Goal: Task Accomplishment & Management: Use online tool/utility

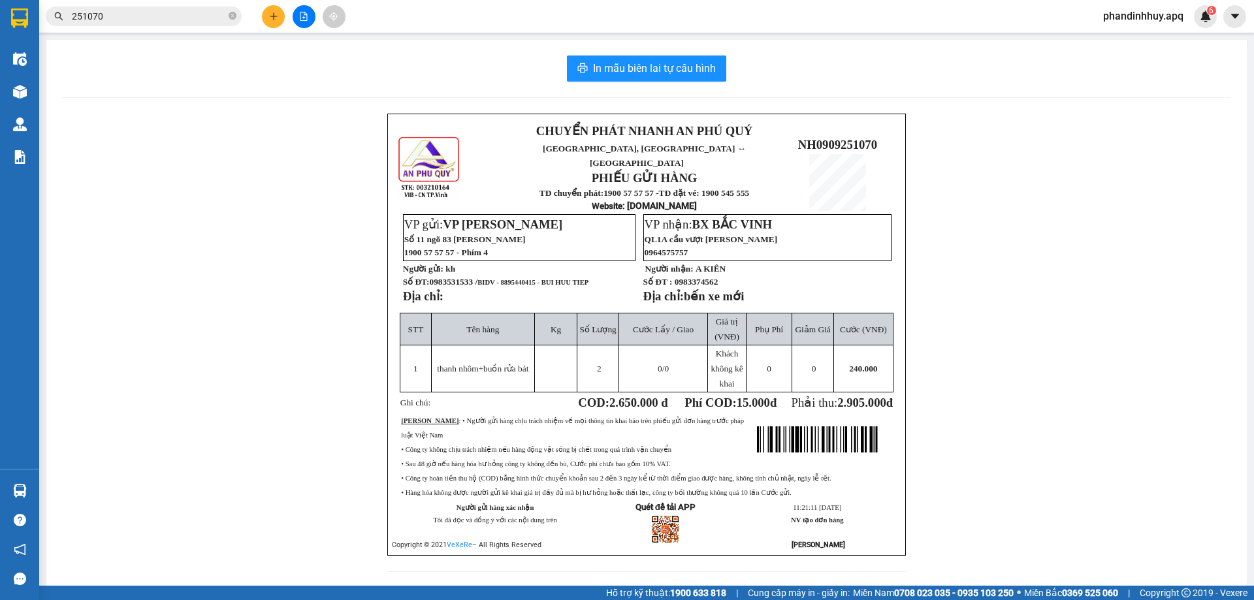
click at [192, 19] on input "251070" at bounding box center [149, 16] width 154 height 14
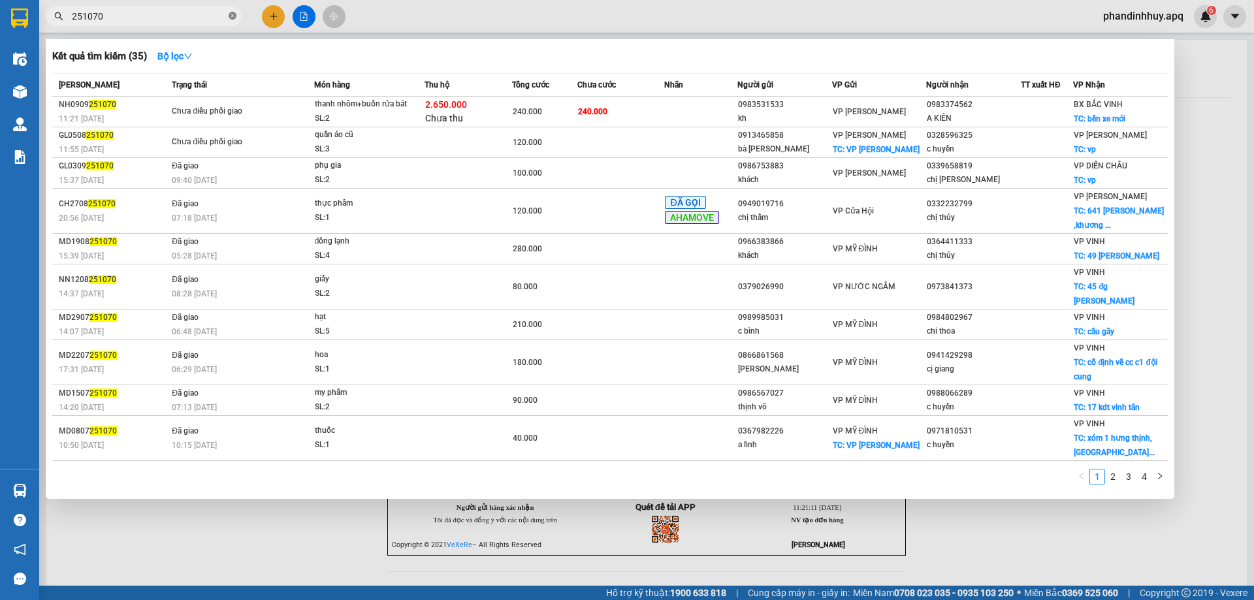
click at [231, 17] on icon "close-circle" at bounding box center [233, 16] width 8 height 8
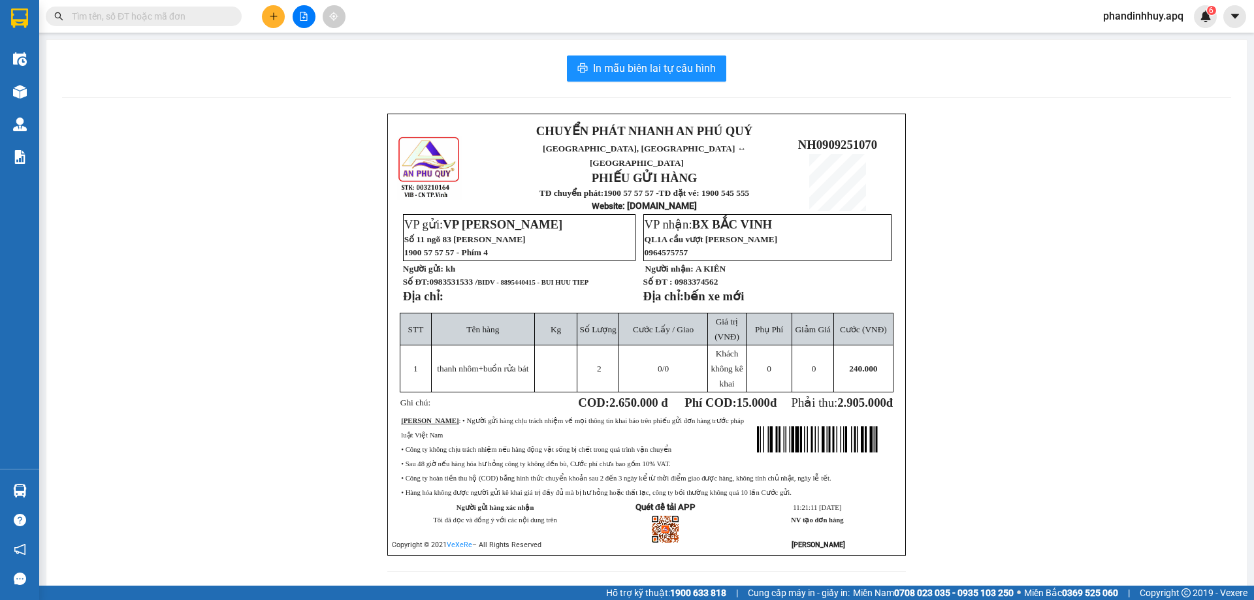
click at [182, 18] on input "text" at bounding box center [149, 16] width 154 height 14
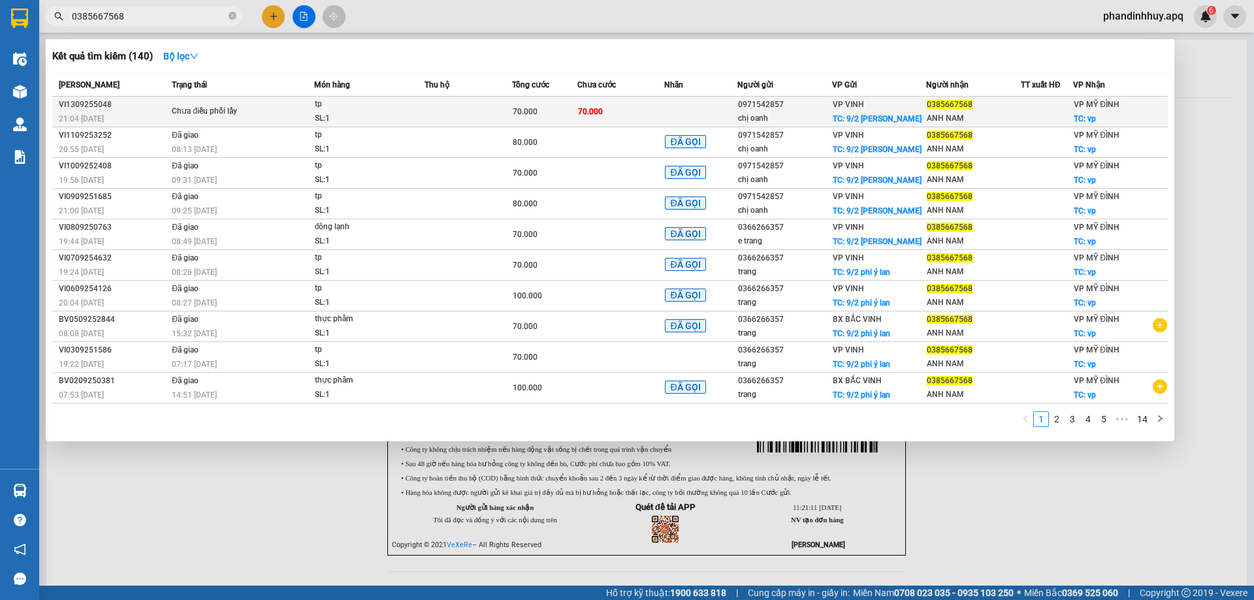
type input "0385667568"
click at [639, 110] on td "70.000" at bounding box center [621, 112] width 88 height 31
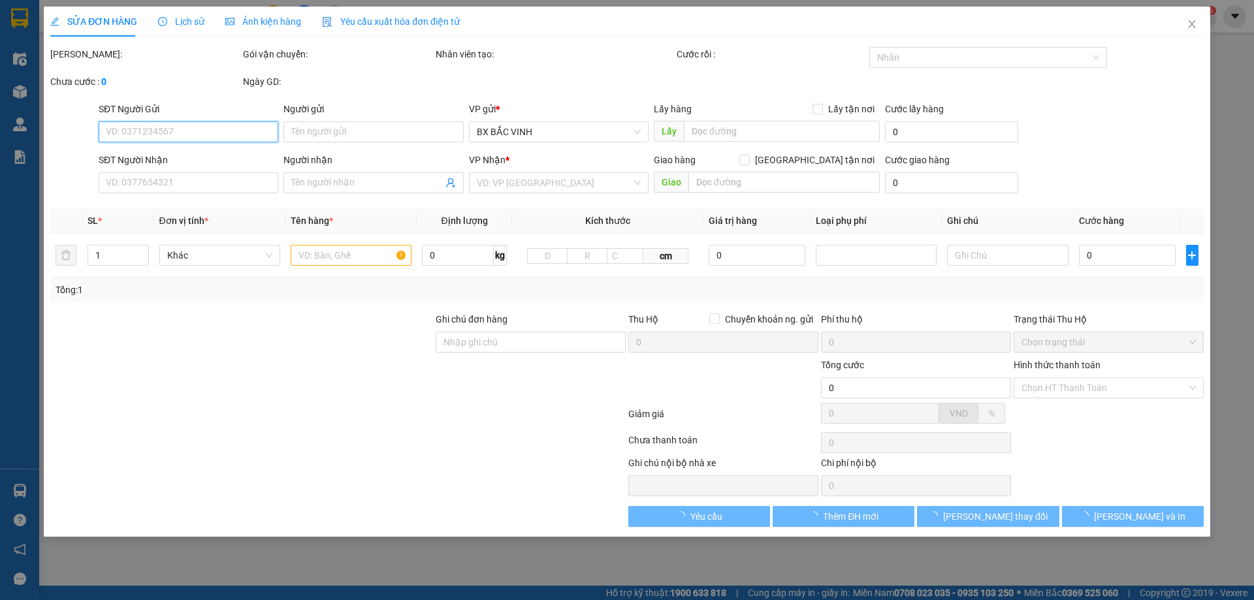
type input "0971542857"
type input "chị oanh"
checkbox input "true"
type input "9/2 nguyễn phi ỷ lan"
type input "0385667568"
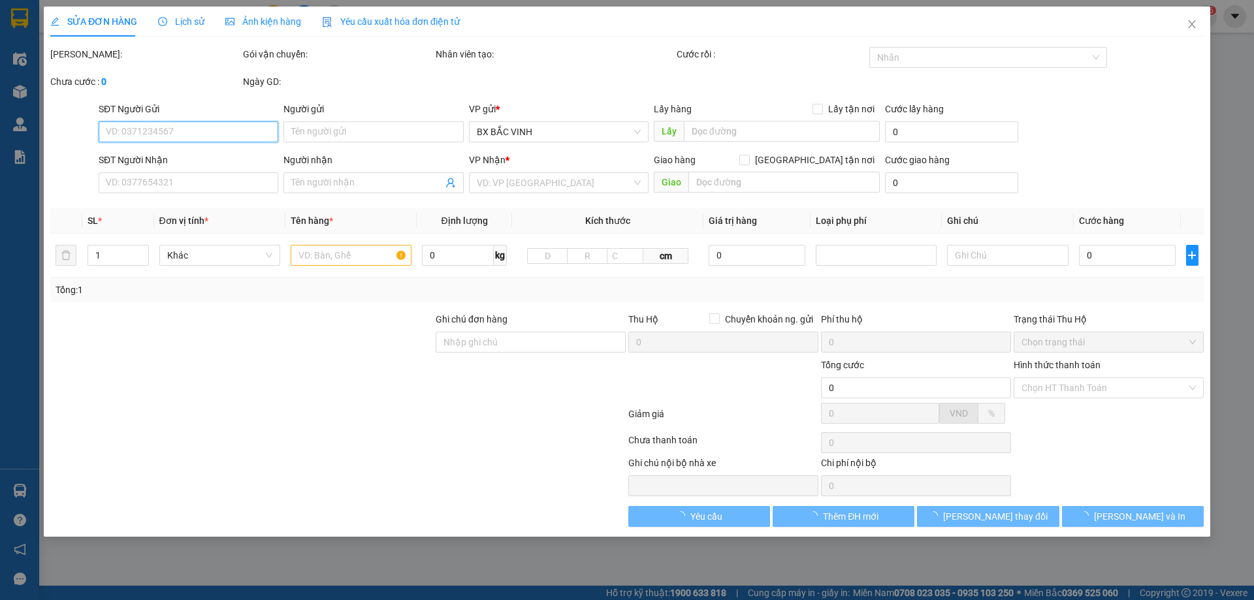
type input "ANH NAM"
checkbox input "true"
type input "vp"
type input "70.000"
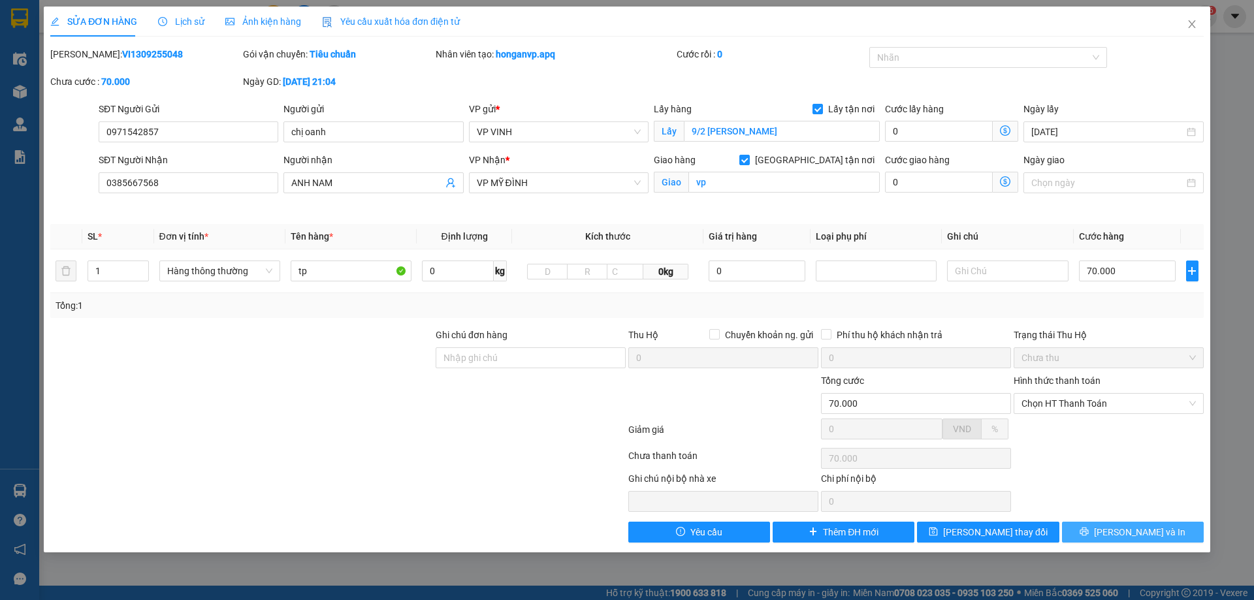
click at [1127, 530] on span "[PERSON_NAME] và In" at bounding box center [1139, 532] width 91 height 14
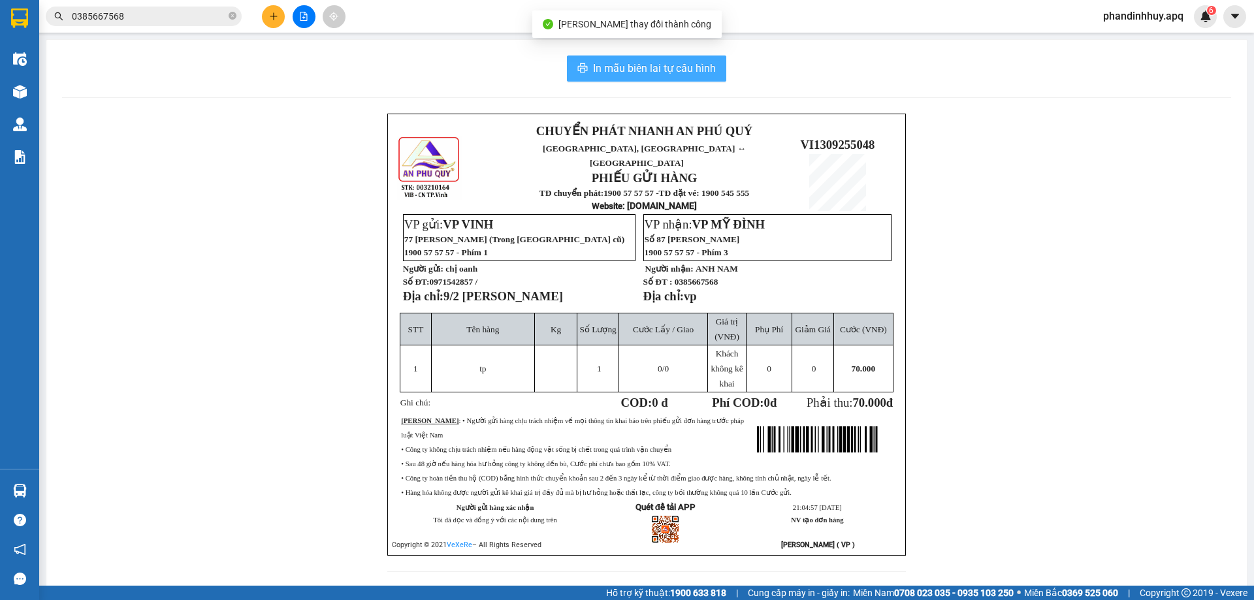
click at [655, 70] on span "In mẫu biên lai tự cấu hình" at bounding box center [654, 68] width 123 height 16
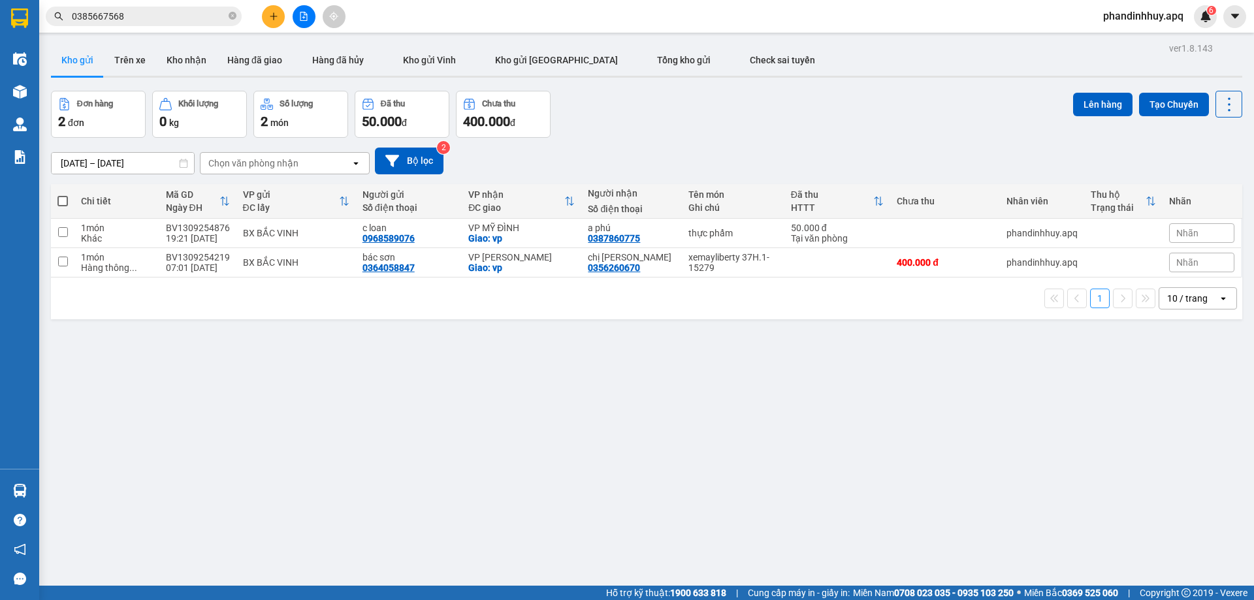
click at [308, 15] on icon "file-add" at bounding box center [303, 16] width 9 height 9
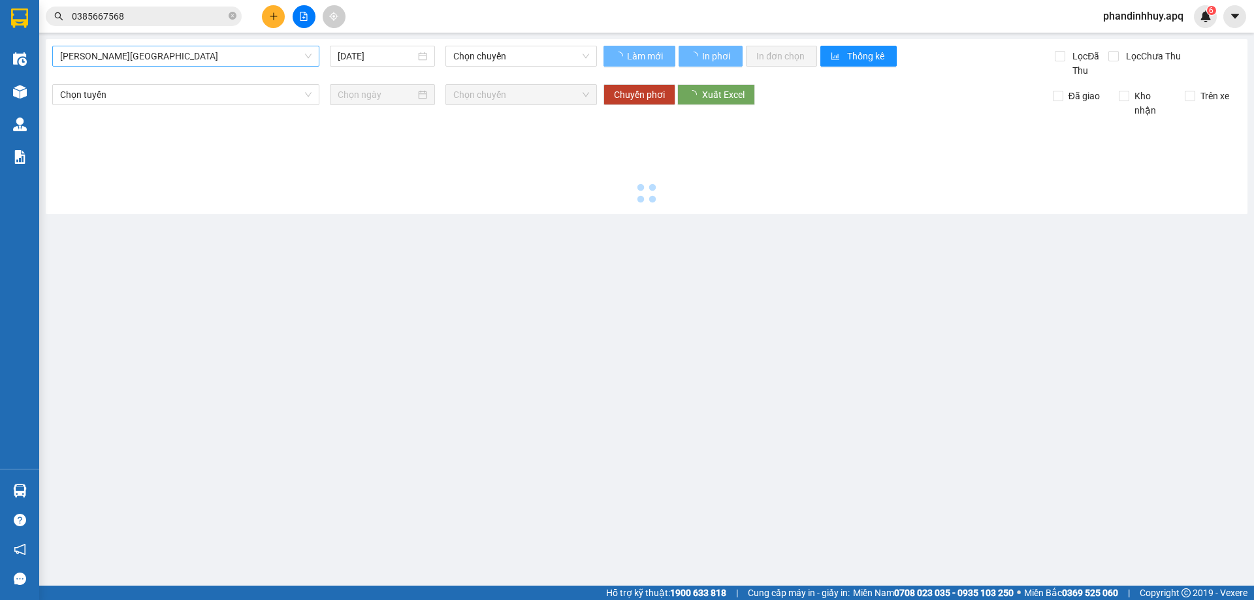
click at [178, 60] on span "[PERSON_NAME][GEOGRAPHIC_DATA]" at bounding box center [185, 56] width 251 height 20
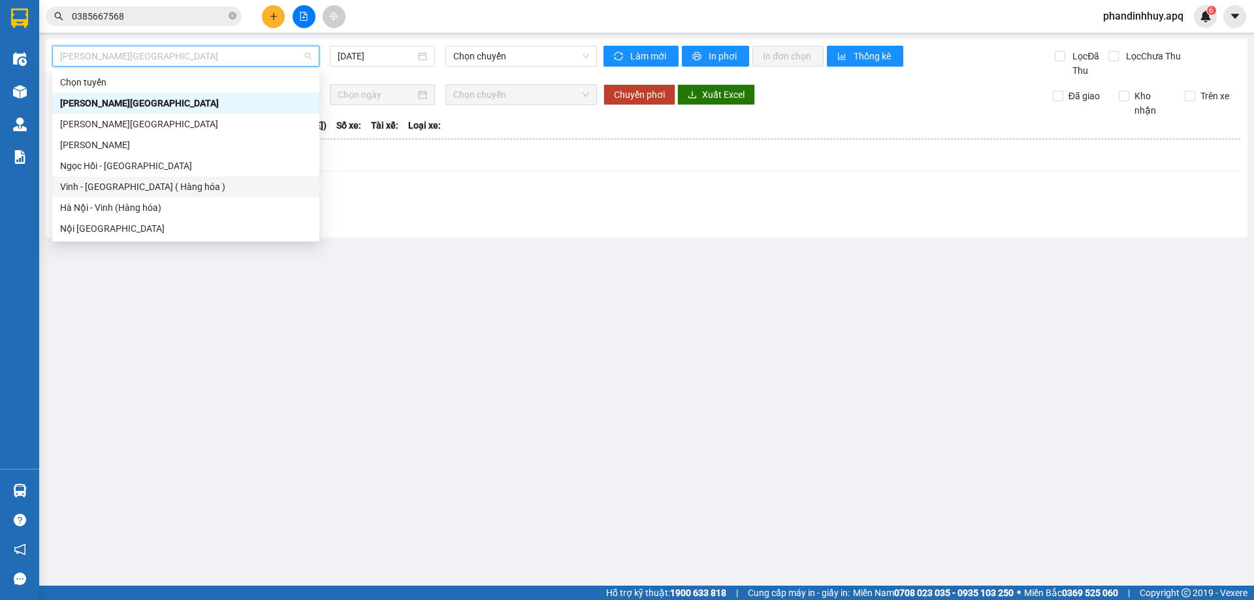
click at [160, 185] on div "Vinh - [GEOGRAPHIC_DATA] ( Hàng hóa )" at bounding box center [185, 187] width 251 height 14
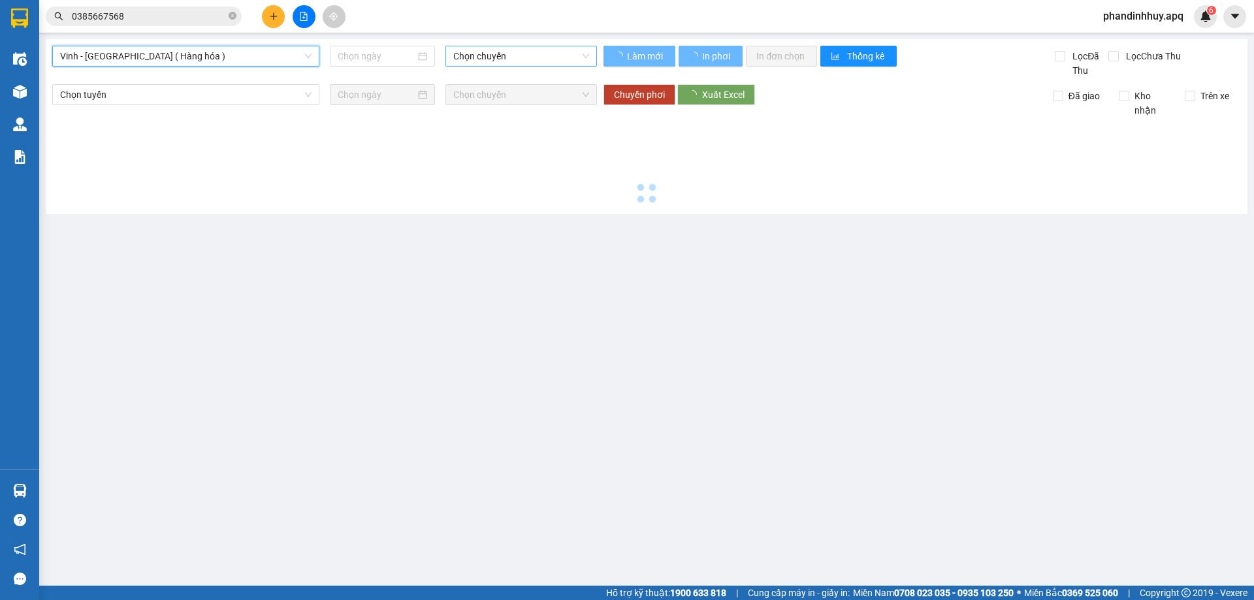
type input "[DATE]"
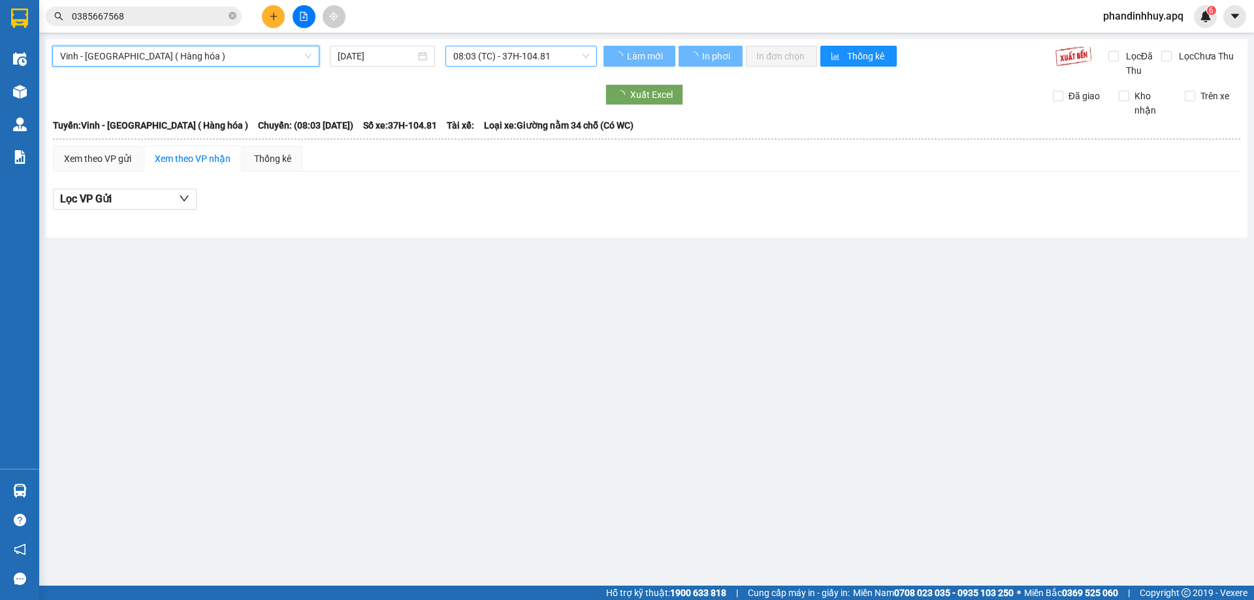
click at [487, 56] on span "08:03 (TC) - 37H-104.81" at bounding box center [521, 56] width 136 height 20
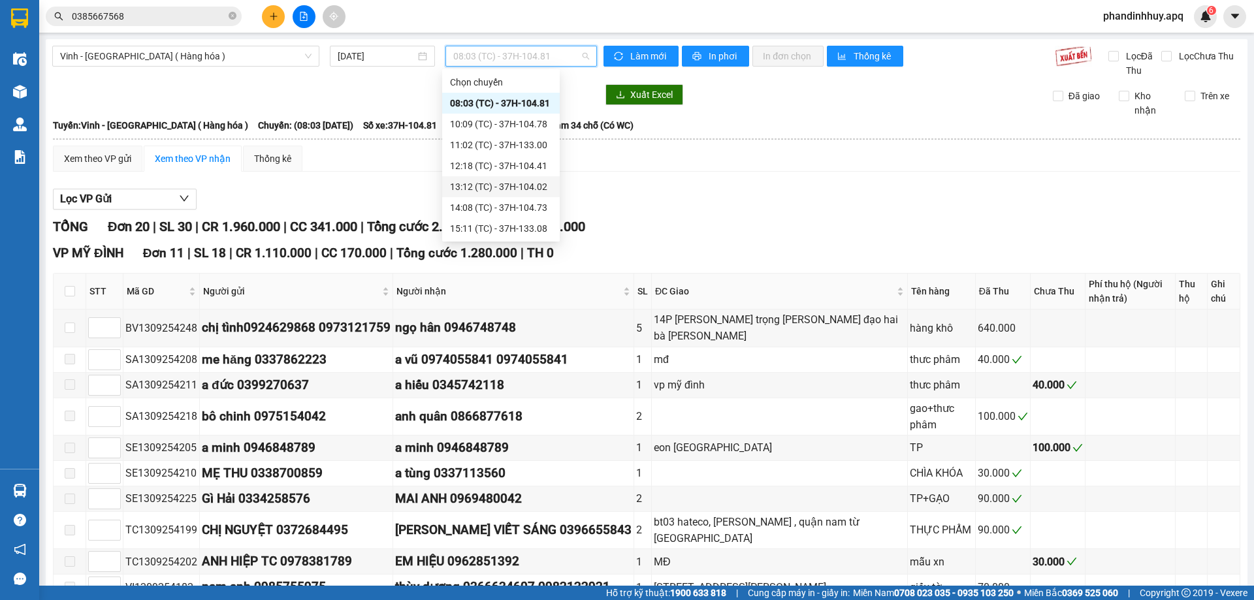
scroll to position [209, 0]
click at [537, 124] on div "23:01 (TC) - 37H-104.82" at bounding box center [501, 124] width 102 height 14
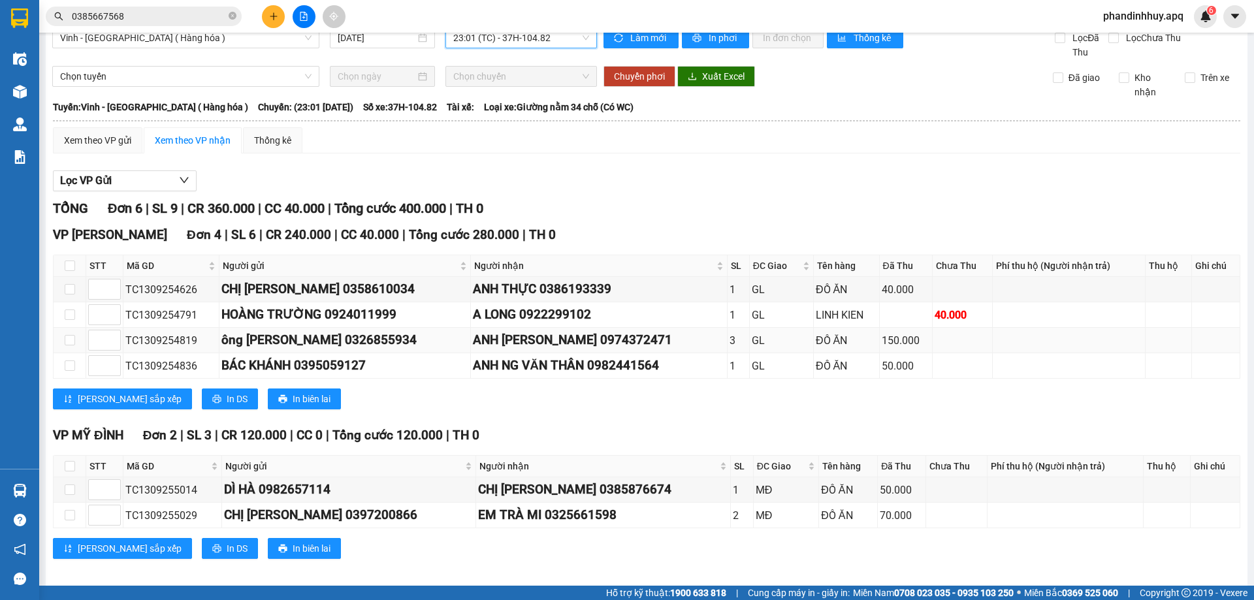
scroll to position [28, 0]
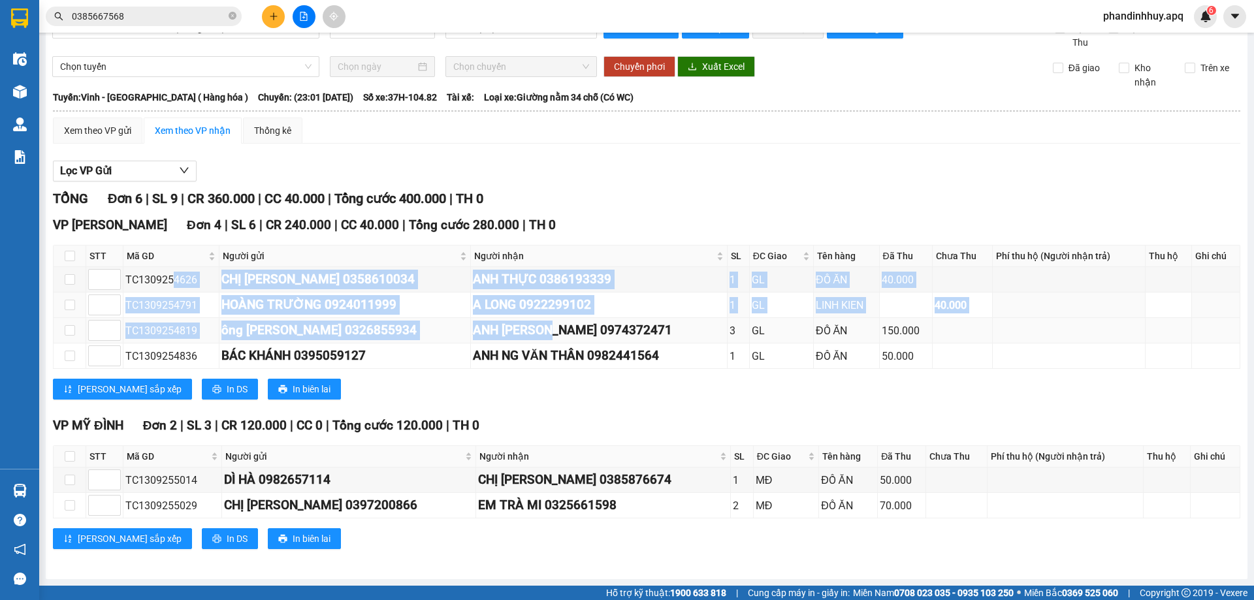
drag, startPoint x: 173, startPoint y: 281, endPoint x: 545, endPoint y: 319, distance: 374.2
click at [545, 319] on tbody "TC1309254626 CHỊ LÔ THỊ NAM 0358610034 ANH THỰC 0386193339 1 GL ĐỒ ĂN 40.000 TC…" at bounding box center [647, 318] width 1187 height 102
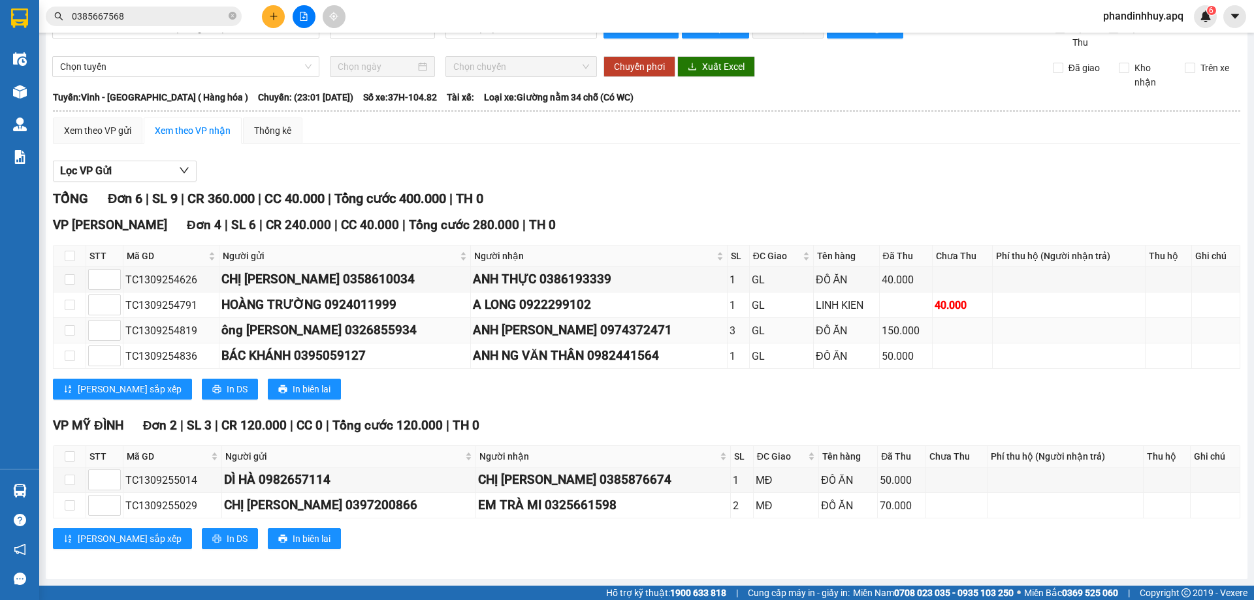
click at [551, 319] on td "ANH PHAN CÔNG HẢI 0974372471" at bounding box center [599, 330] width 257 height 25
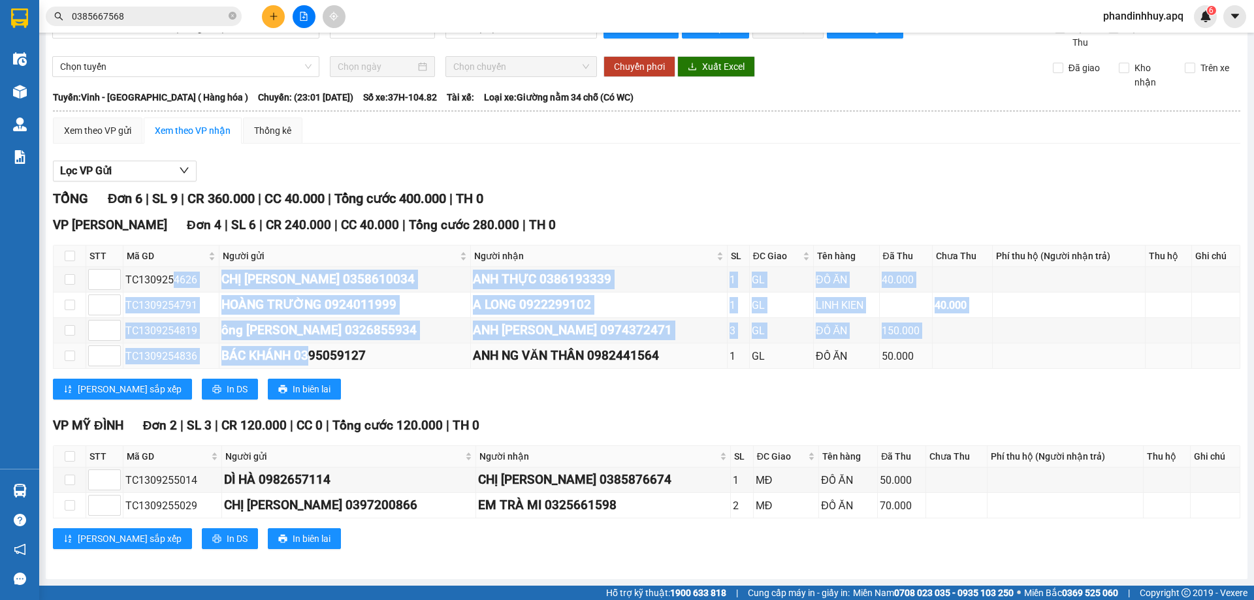
drag, startPoint x: 280, startPoint y: 329, endPoint x: 312, endPoint y: 344, distance: 35.9
click at [312, 344] on tbody "TC1309254626 CHỊ LÔ THỊ NAM 0358610034 ANH THỰC 0386193339 1 GL ĐỒ ĂN 40.000 TC…" at bounding box center [647, 318] width 1187 height 102
click at [312, 344] on td "BÁC KHÁNH 0395059127" at bounding box center [344, 356] width 251 height 25
drag, startPoint x: 169, startPoint y: 280, endPoint x: 321, endPoint y: 345, distance: 165.9
click at [321, 345] on tbody "TC1309254626 CHỊ LÔ THỊ NAM 0358610034 ANH THỰC 0386193339 1 GL ĐỒ ĂN 40.000 TC…" at bounding box center [647, 318] width 1187 height 102
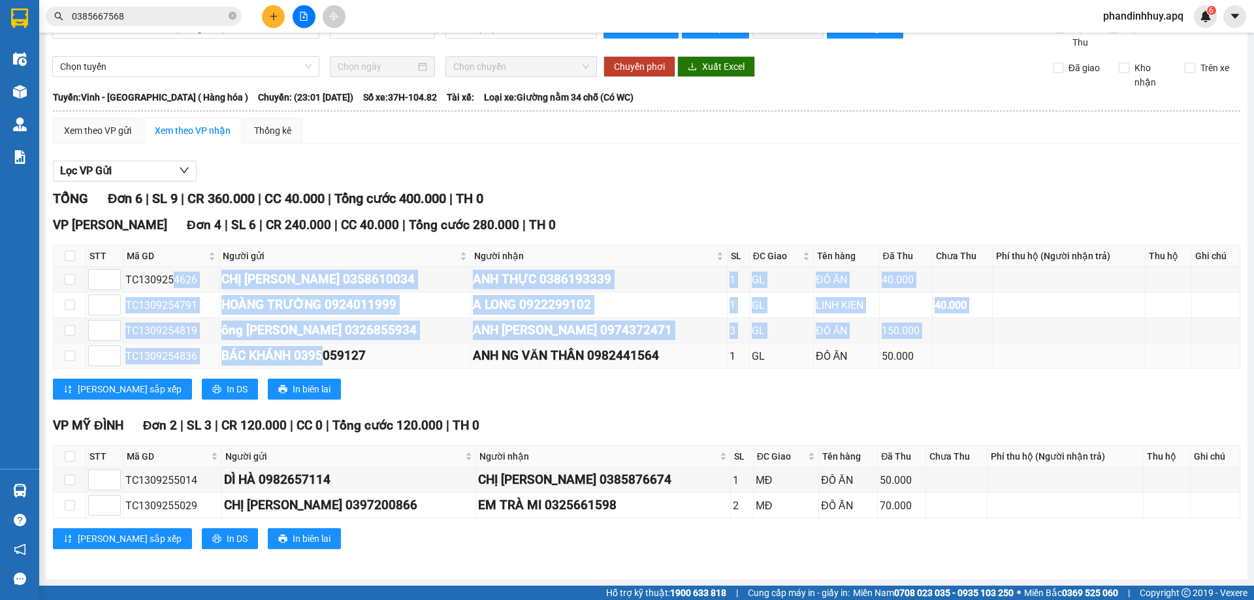
click at [321, 345] on td "BÁC KHÁNH 0395059127" at bounding box center [344, 356] width 251 height 25
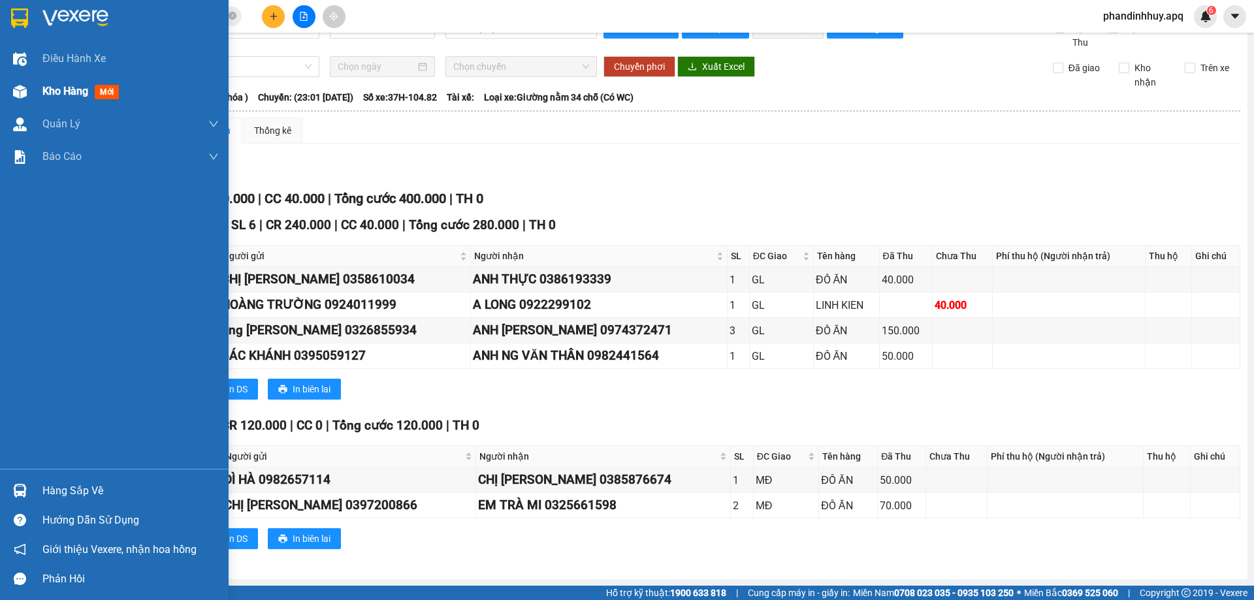
click at [33, 103] on div "Kho hàng mới" at bounding box center [114, 91] width 229 height 33
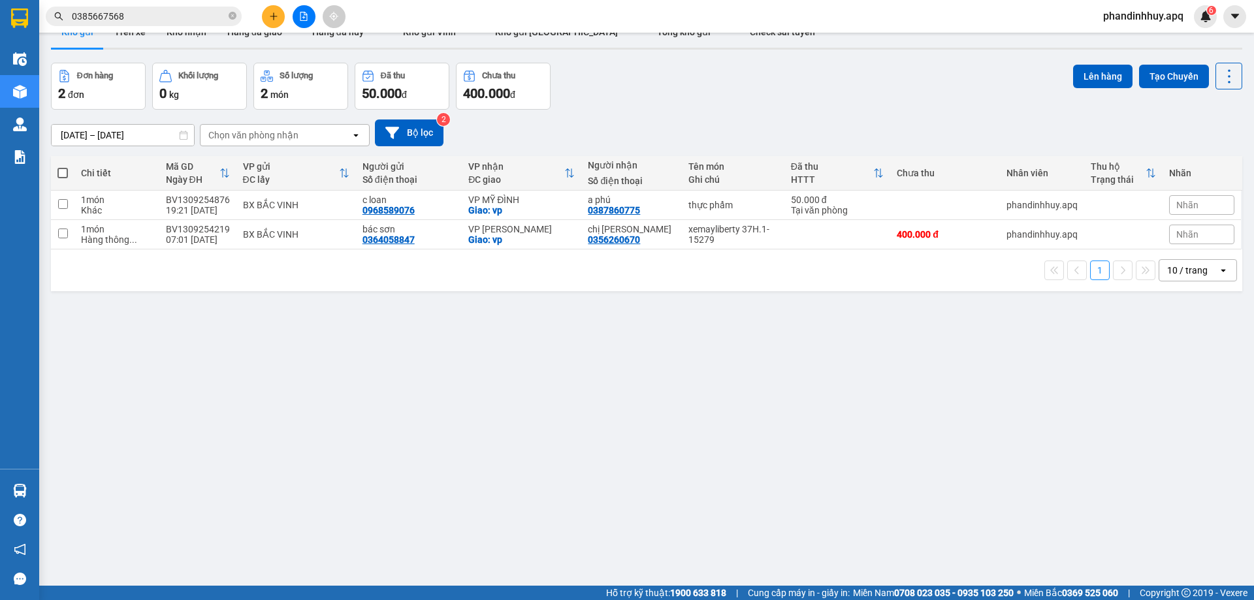
click at [716, 126] on div "[DATE] – [DATE] Press the down arrow key to interact with the calendar and sele…" at bounding box center [646, 133] width 1191 height 27
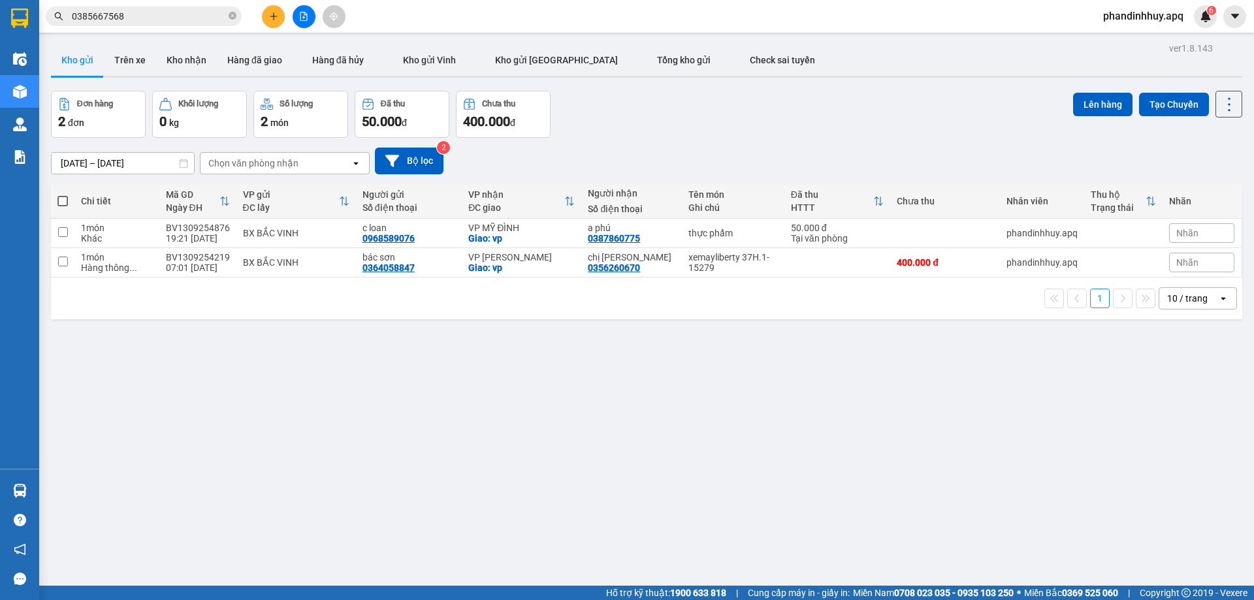
click at [303, 14] on icon "file-add" at bounding box center [303, 16] width 9 height 9
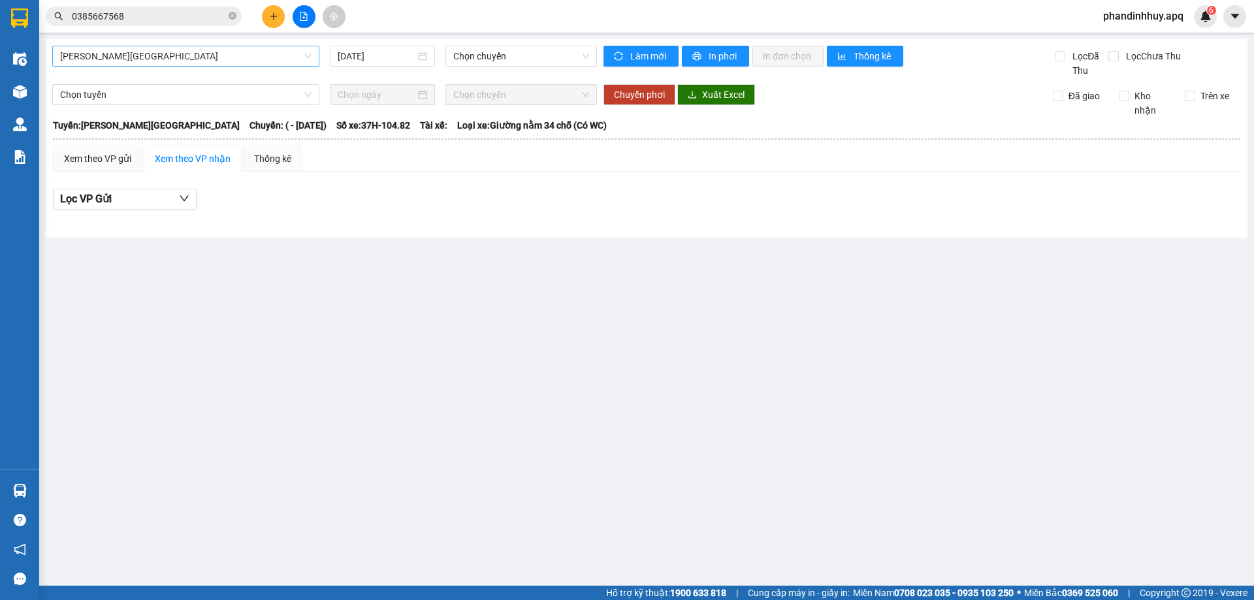
click at [186, 57] on span "[PERSON_NAME][GEOGRAPHIC_DATA]" at bounding box center [185, 56] width 251 height 20
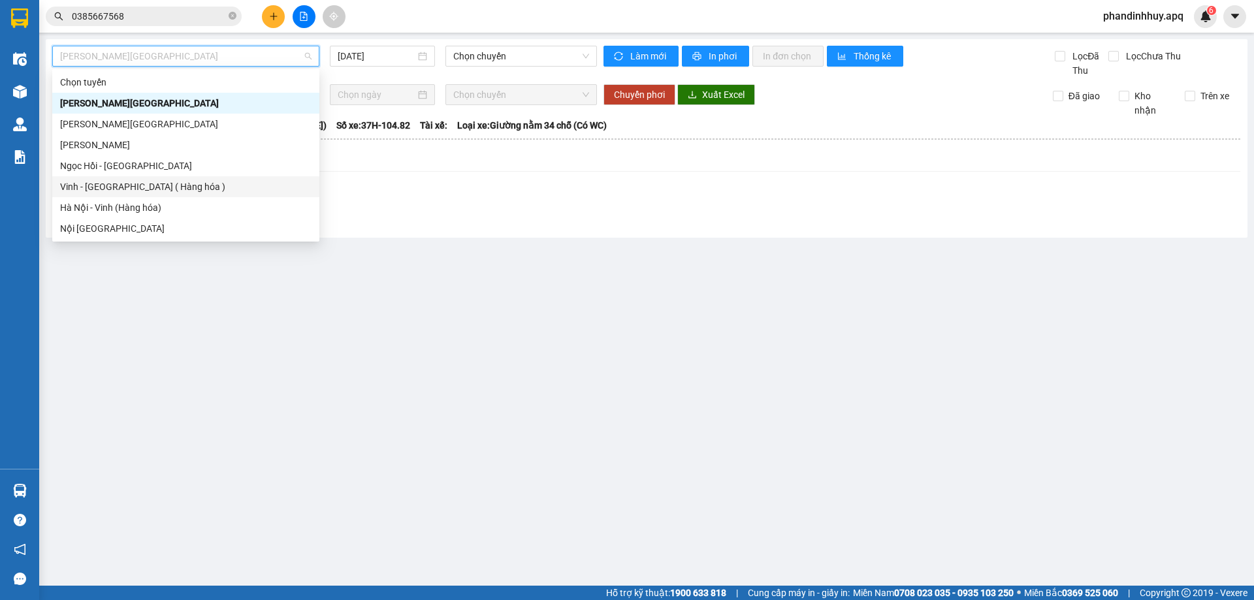
drag, startPoint x: 129, startPoint y: 182, endPoint x: 500, endPoint y: 101, distance: 380.2
click at [129, 182] on div "Vinh - [GEOGRAPHIC_DATA] ( Hàng hóa )" at bounding box center [185, 187] width 251 height 14
type input "[DATE]"
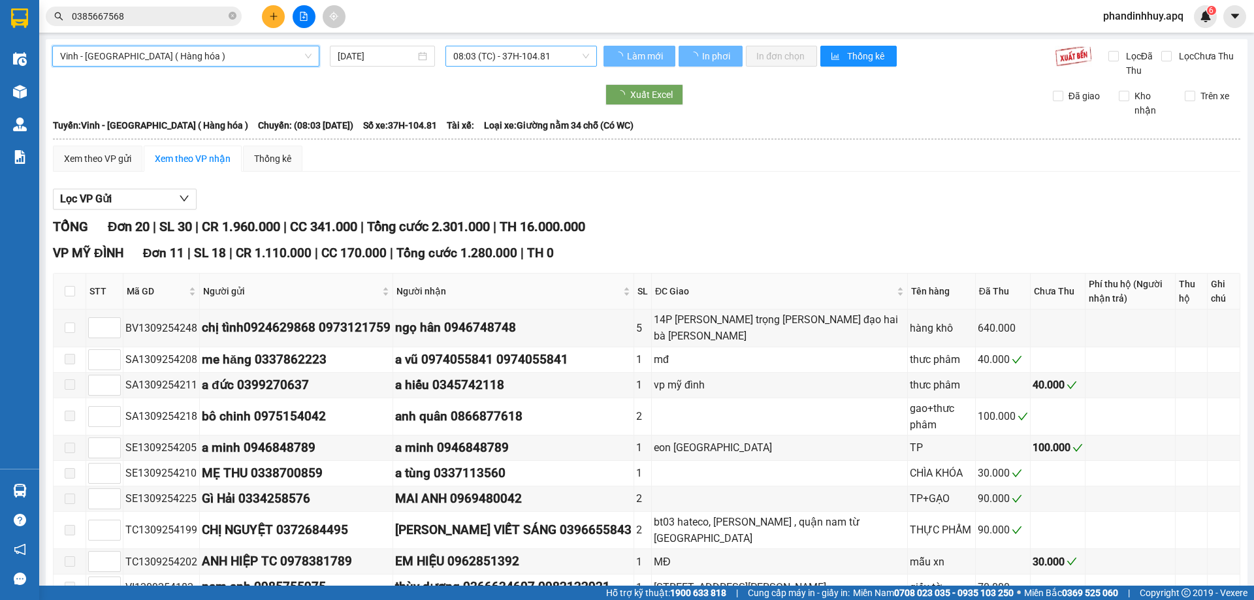
click at [509, 54] on span "08:03 (TC) - 37H-104.81" at bounding box center [521, 56] width 136 height 20
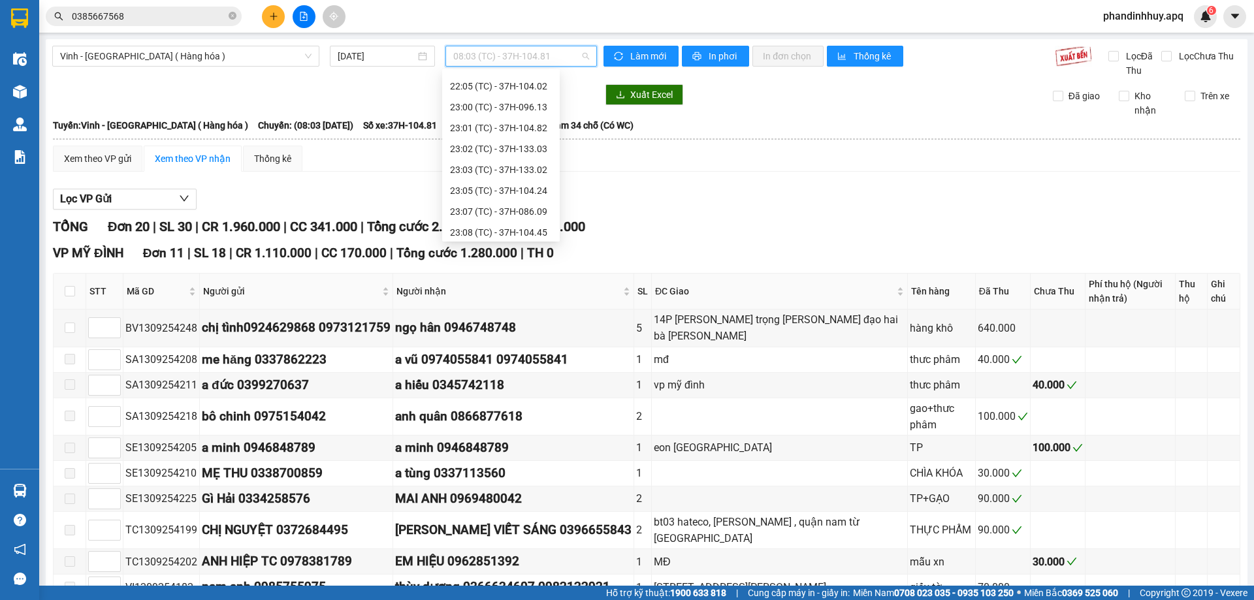
scroll to position [209, 0]
click at [538, 163] on div "23:03 (TC) - 37H-133.02" at bounding box center [501, 166] width 102 height 14
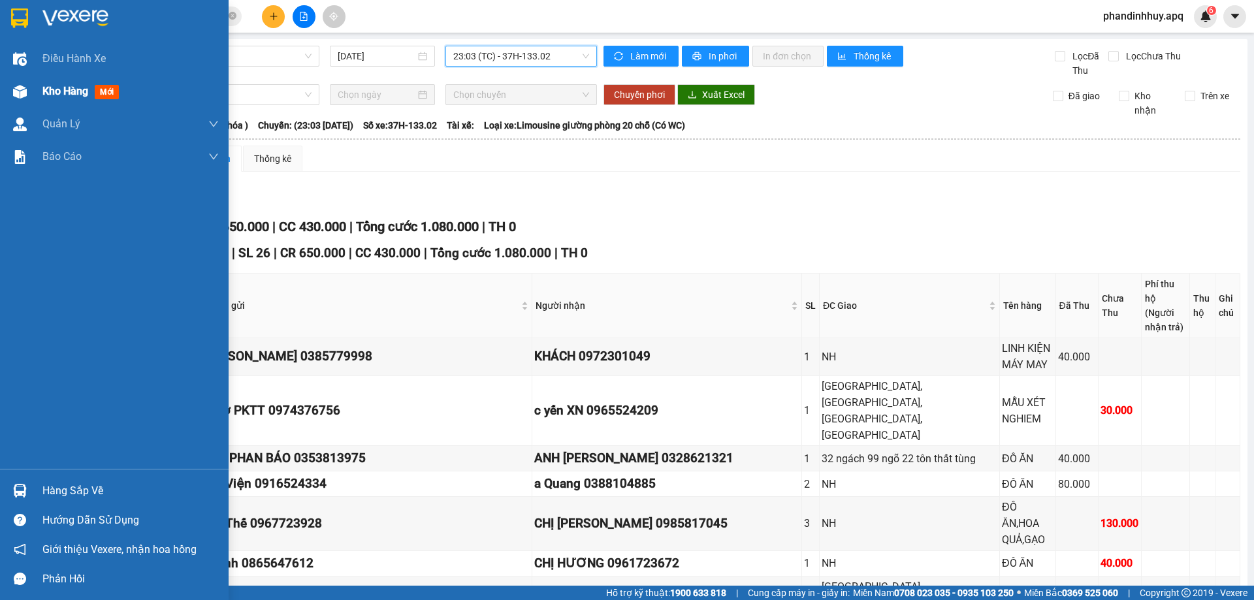
click at [31, 93] on div "Kho hàng mới" at bounding box center [114, 91] width 229 height 33
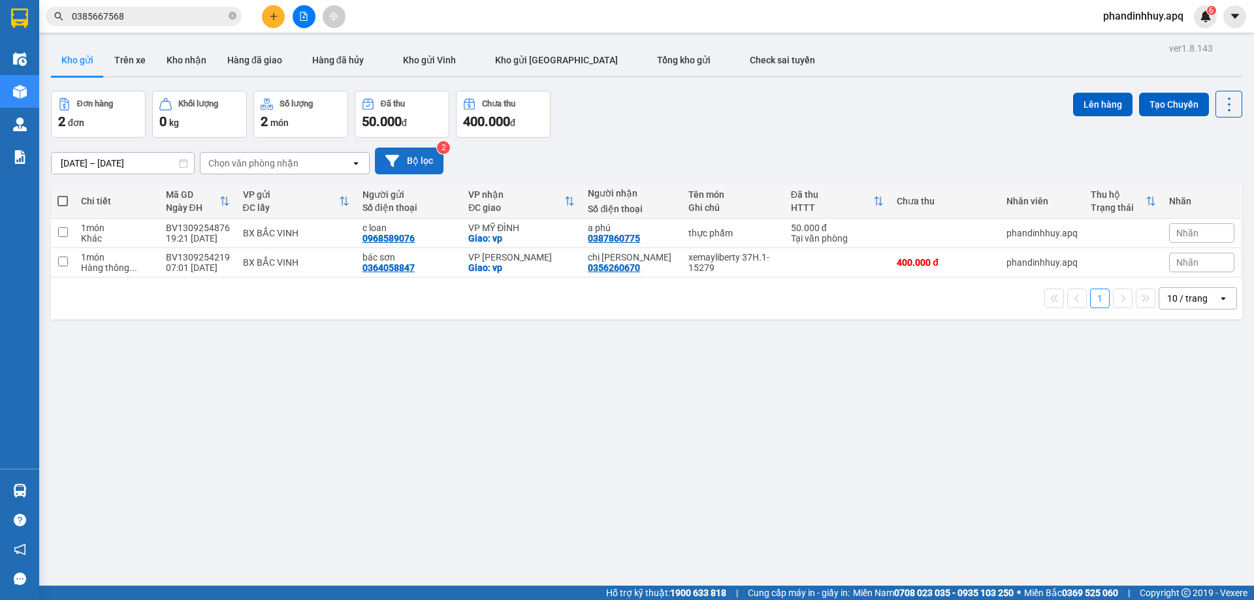
click at [398, 155] on icon at bounding box center [392, 161] width 14 height 14
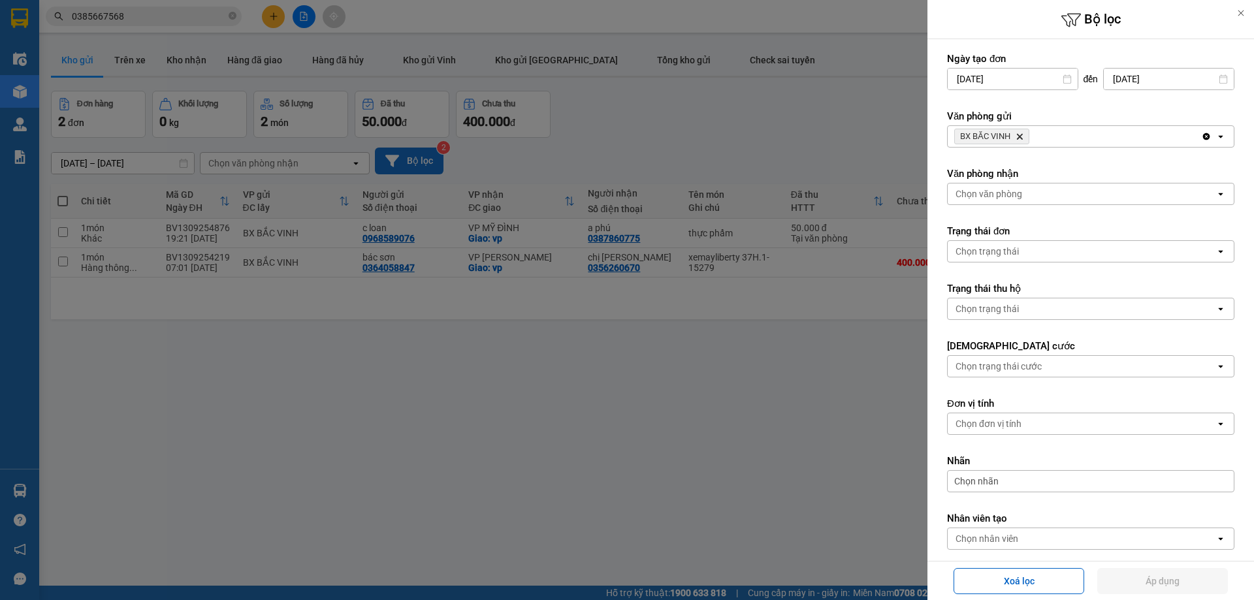
click at [1019, 135] on icon "BX BẮC VINH, close by backspace" at bounding box center [1020, 137] width 6 height 6
click at [1019, 135] on div "Chọn văn phòng" at bounding box center [988, 136] width 67 height 13
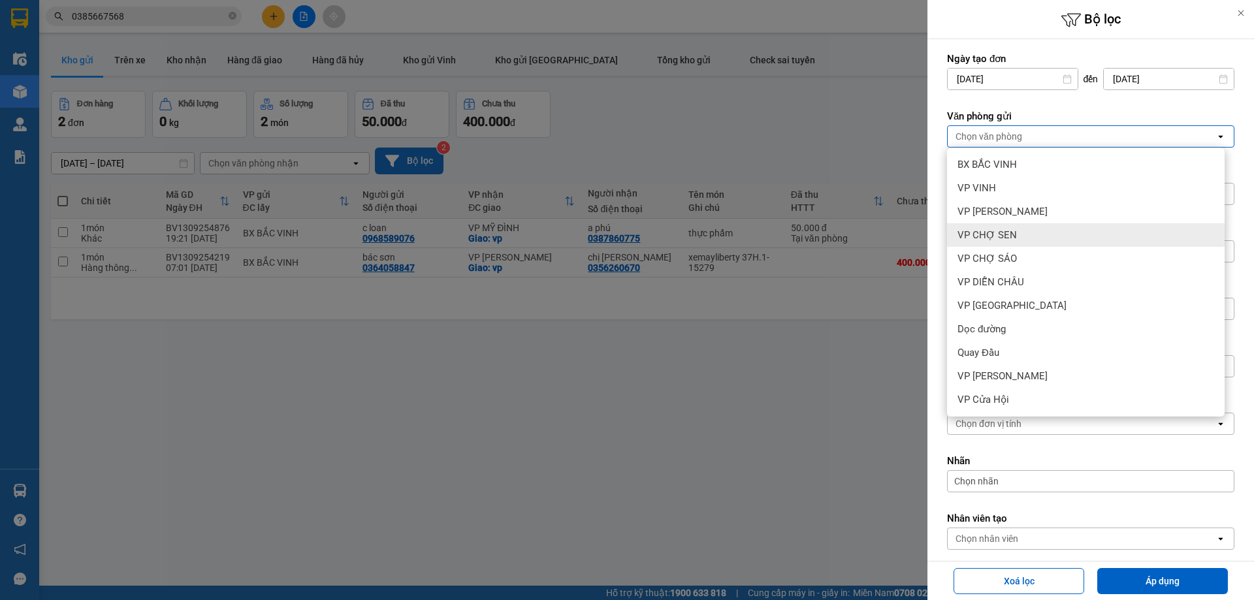
click at [1014, 235] on div "VP CHỢ SEN" at bounding box center [1086, 235] width 278 height 24
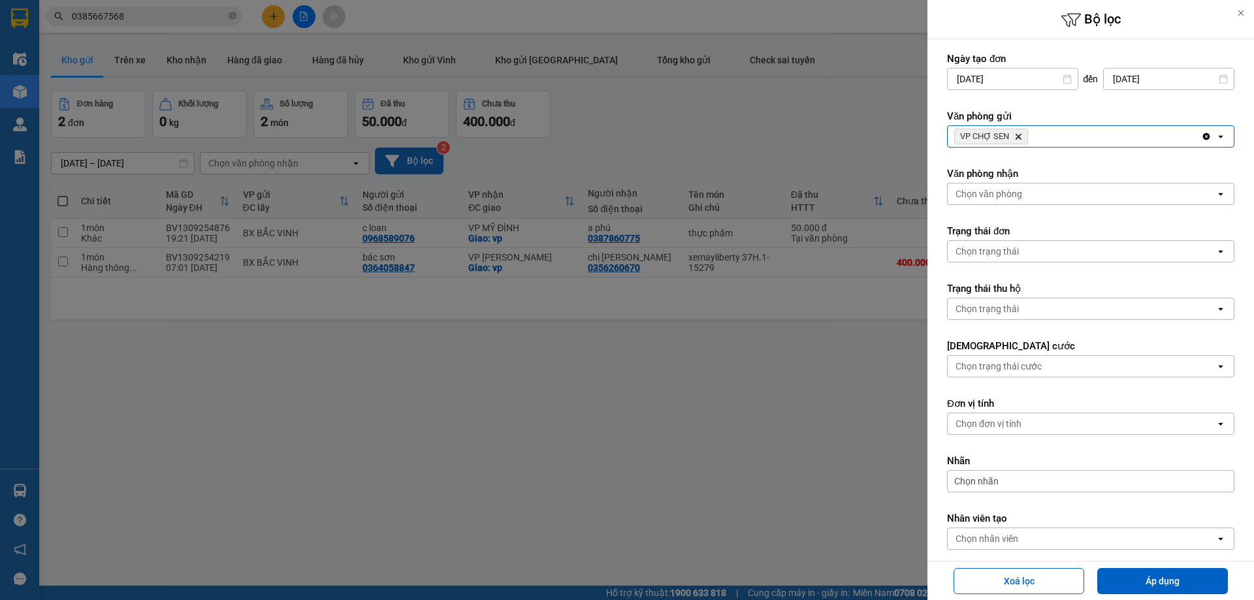
click at [1054, 191] on div "Chọn văn phòng" at bounding box center [1082, 194] width 268 height 21
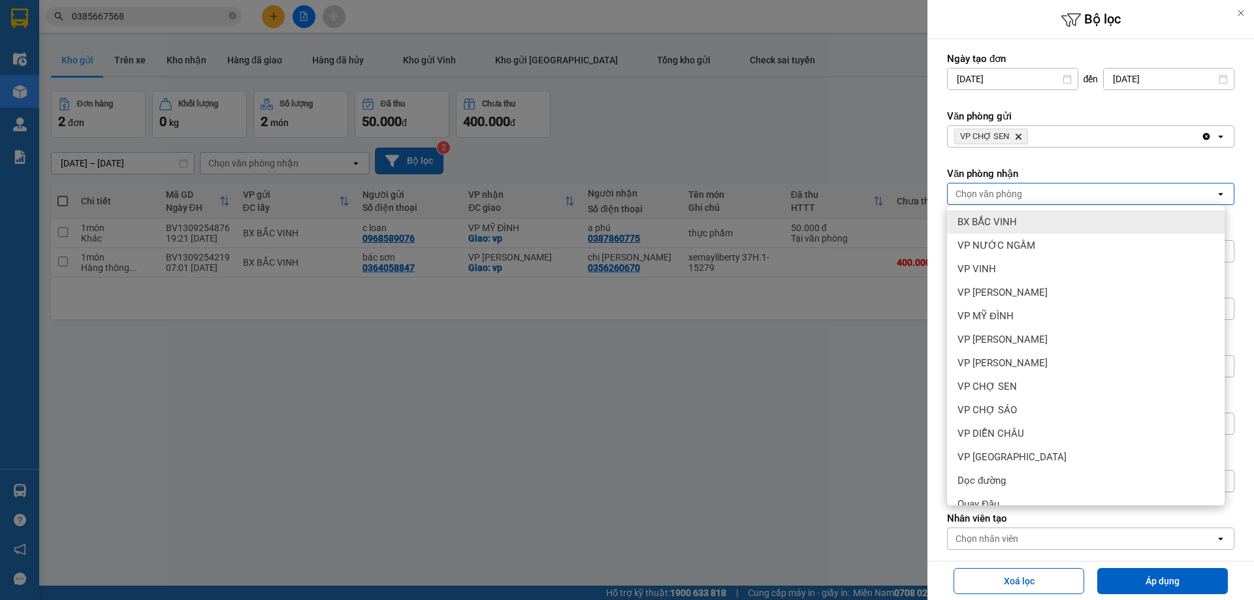
click at [1072, 138] on div "VP CHỢ SEN Delete" at bounding box center [1074, 136] width 253 height 21
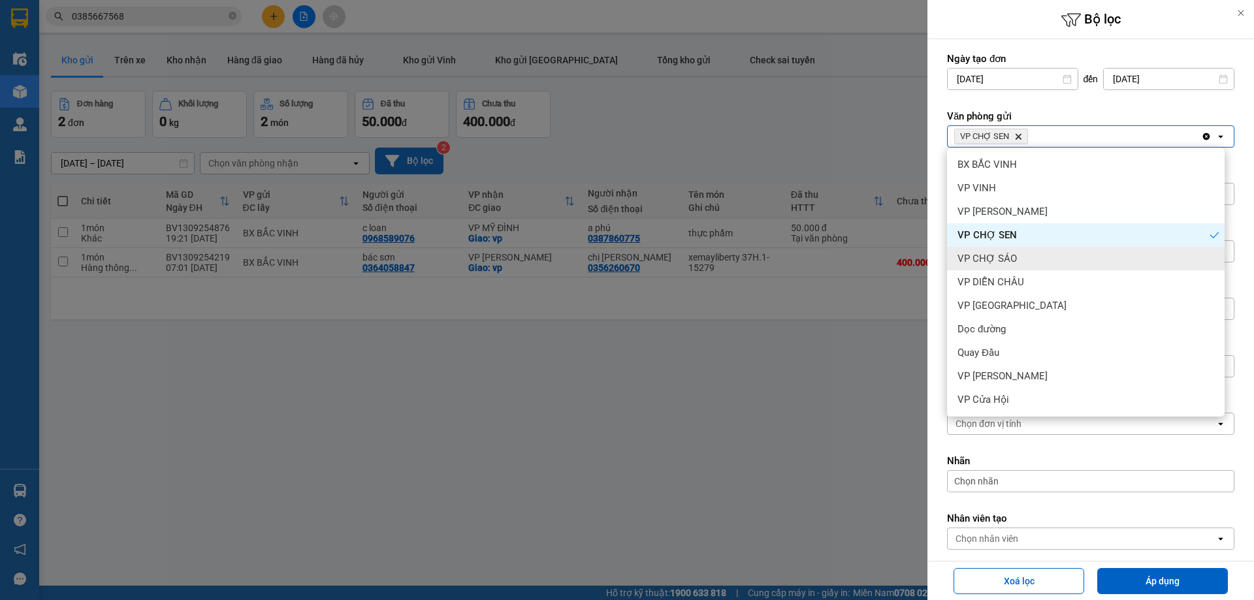
click at [1017, 266] on div "VP CHỢ SÁO" at bounding box center [1086, 259] width 278 height 24
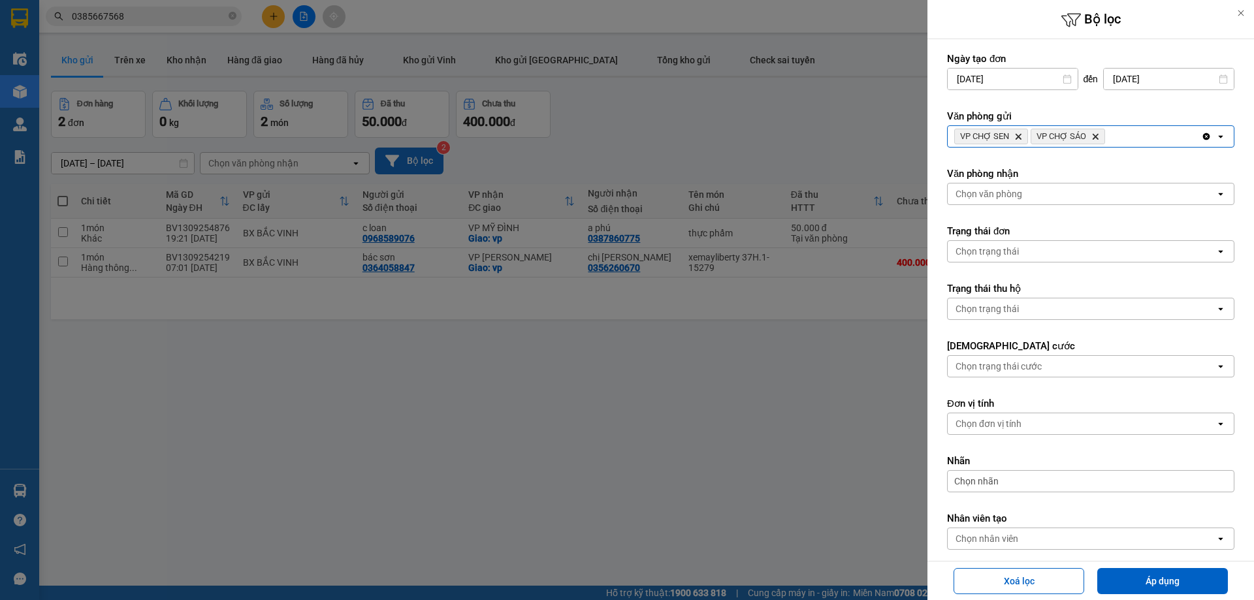
click at [1087, 189] on div "Chọn văn phòng" at bounding box center [1082, 194] width 268 height 21
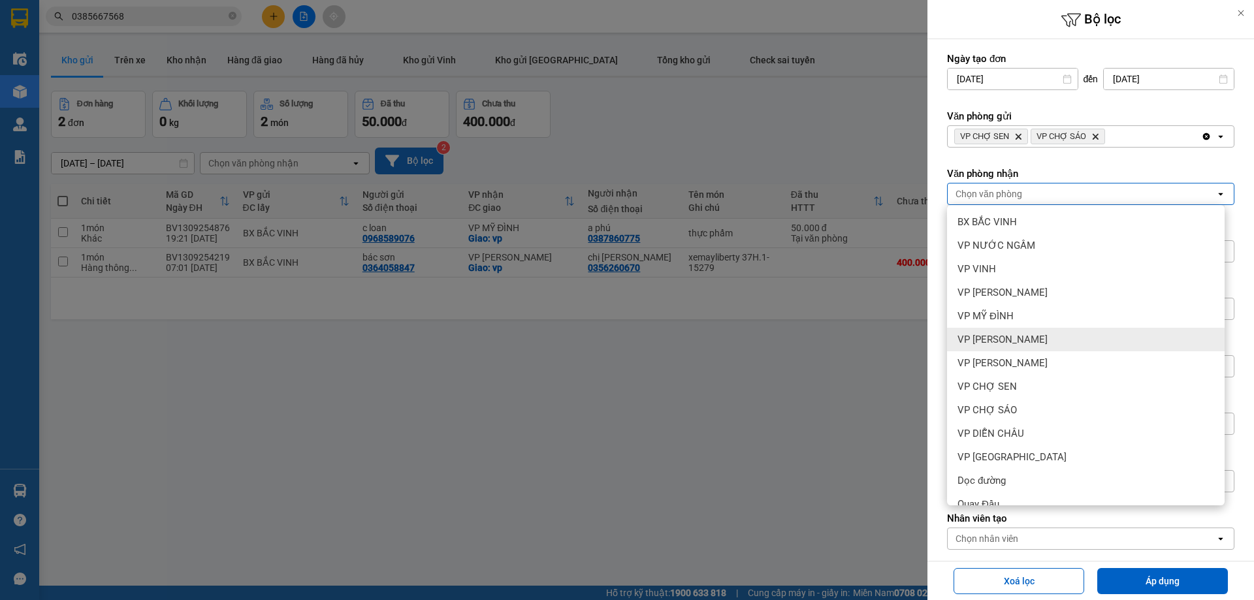
click at [1032, 338] on div "VP [PERSON_NAME]" at bounding box center [1086, 340] width 278 height 24
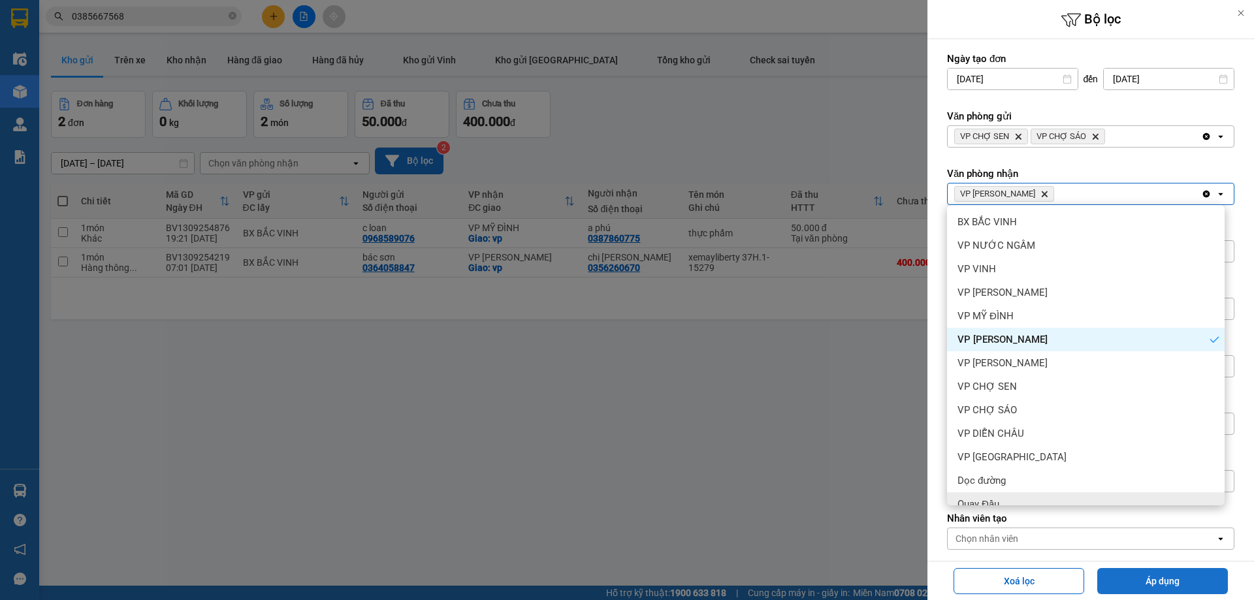
click at [1119, 575] on button "Áp dụng" at bounding box center [1162, 581] width 131 height 26
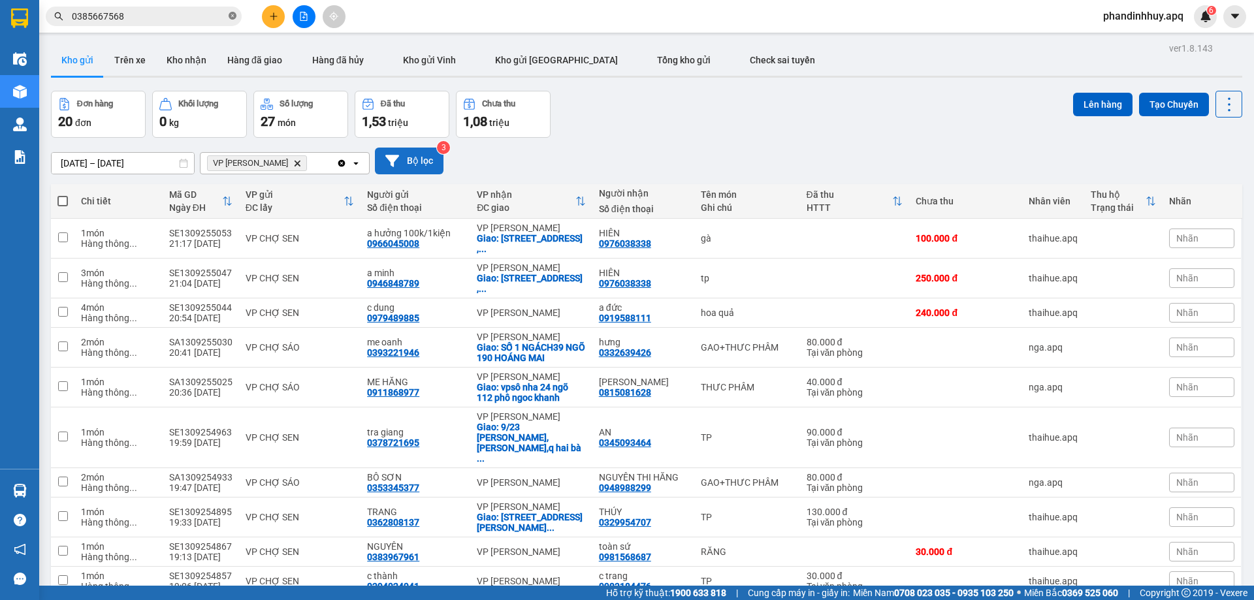
click at [233, 17] on icon "close-circle" at bounding box center [233, 16] width 8 height 8
click at [293, 161] on icon "Delete" at bounding box center [297, 163] width 8 height 8
click at [669, 118] on div "Đơn hàng 20 đơn Khối lượng 0 kg Số lượng 27 món Đã thu 1,53 triệu Chưa thu 1,08…" at bounding box center [646, 114] width 1191 height 47
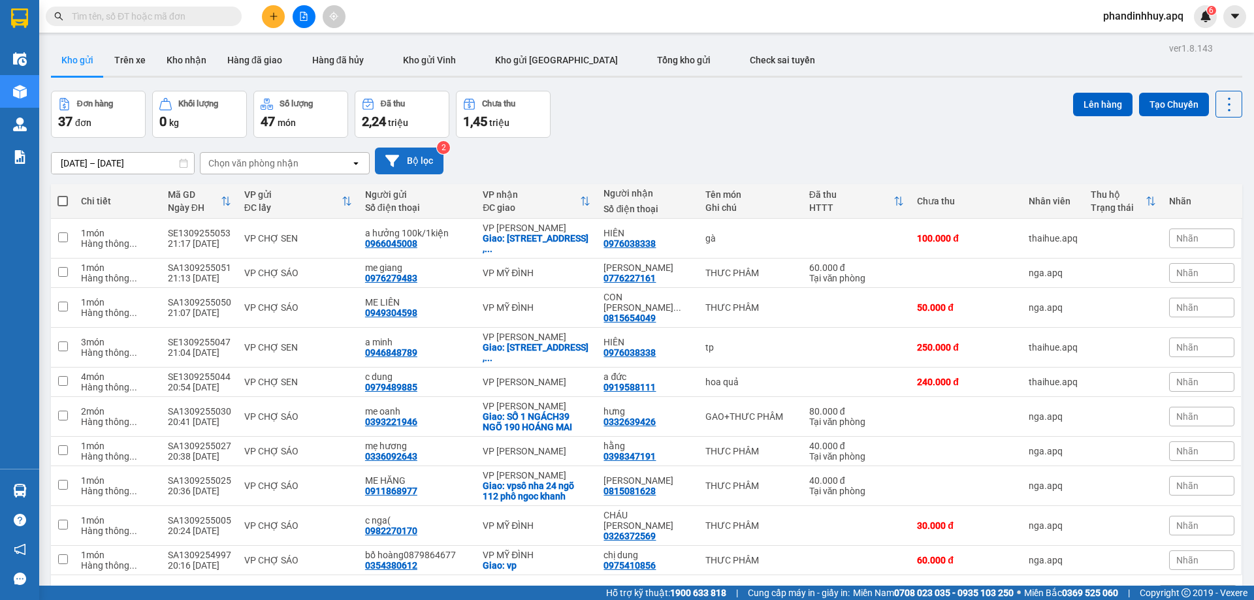
click at [1145, 17] on span "phandinhhuy.apq" at bounding box center [1143, 16] width 101 height 16
click at [1134, 38] on span "Đăng xuất" at bounding box center [1149, 40] width 74 height 14
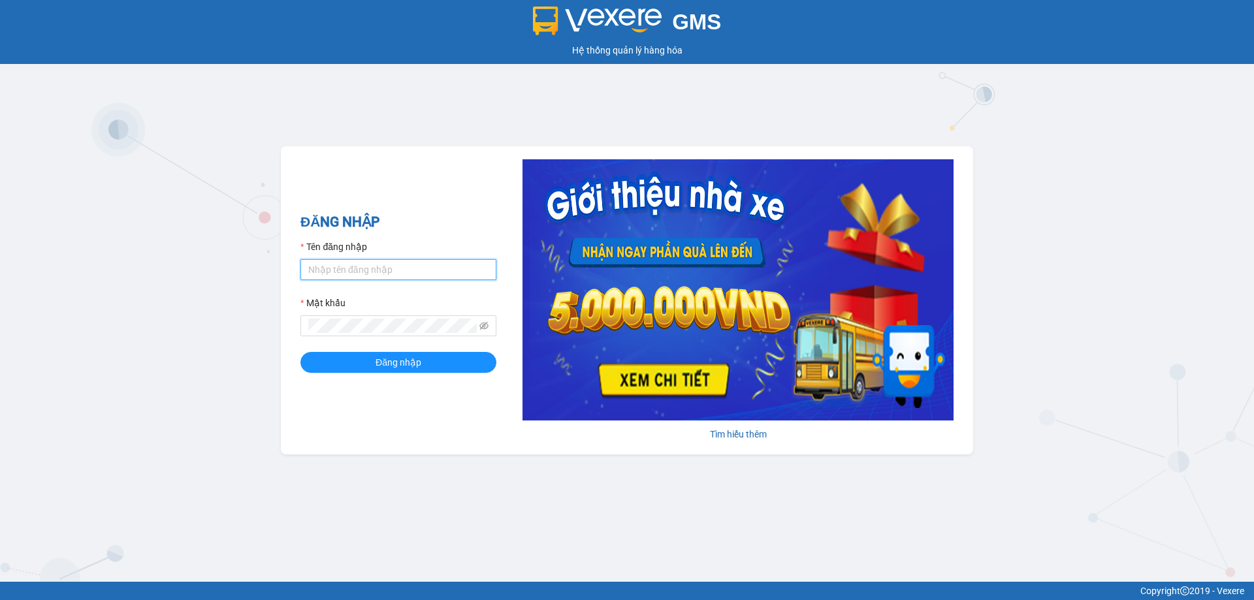
click at [409, 265] on input "Tên đăng nhập" at bounding box center [398, 269] width 196 height 21
click at [406, 262] on input "phandinhhuy.apq" at bounding box center [398, 269] width 196 height 21
type input "tronghoang.apq"
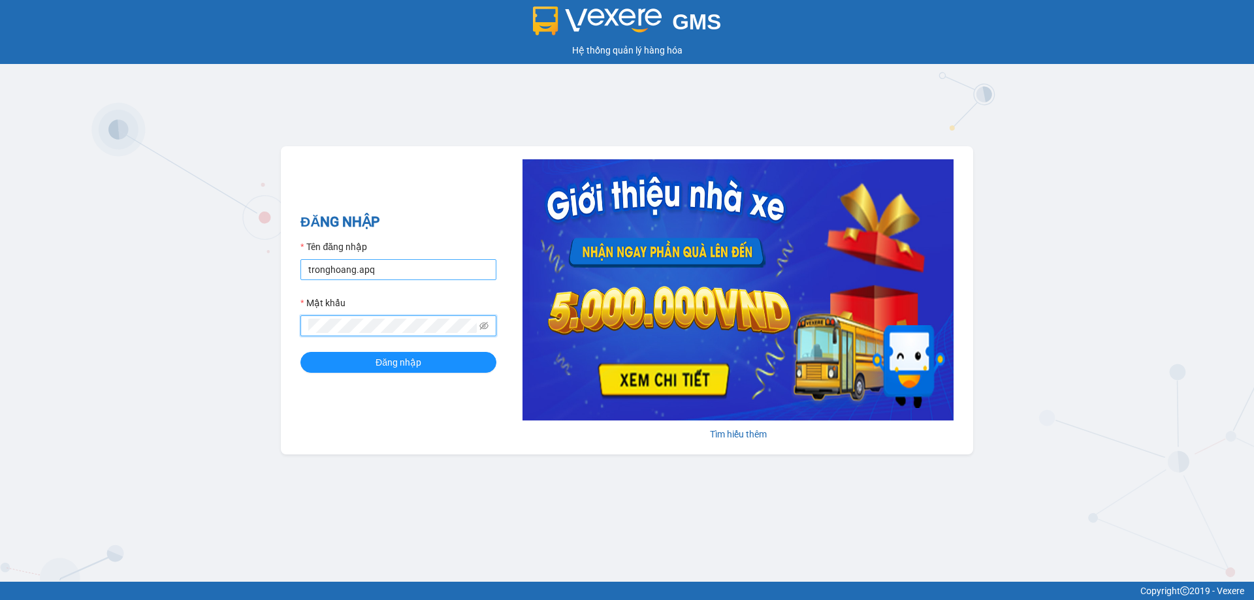
click at [300, 352] on button "Đăng nhập" at bounding box center [398, 362] width 196 height 21
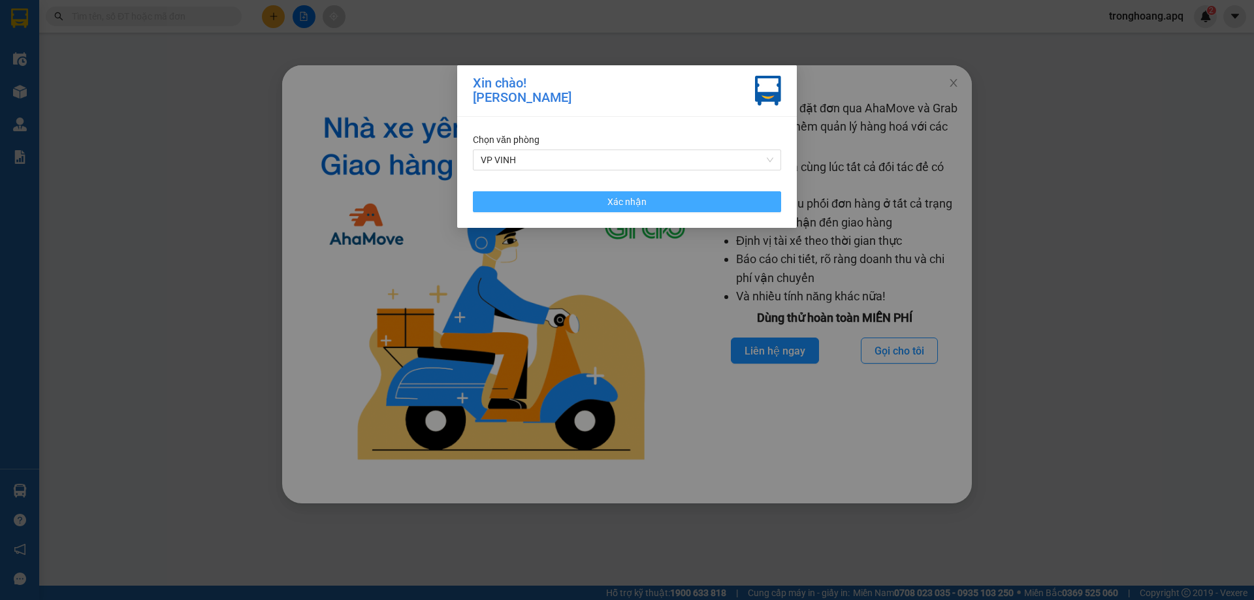
drag, startPoint x: 536, startPoint y: 208, endPoint x: 948, endPoint y: 103, distance: 425.3
click at [538, 208] on button "Xác nhận" at bounding box center [627, 201] width 308 height 21
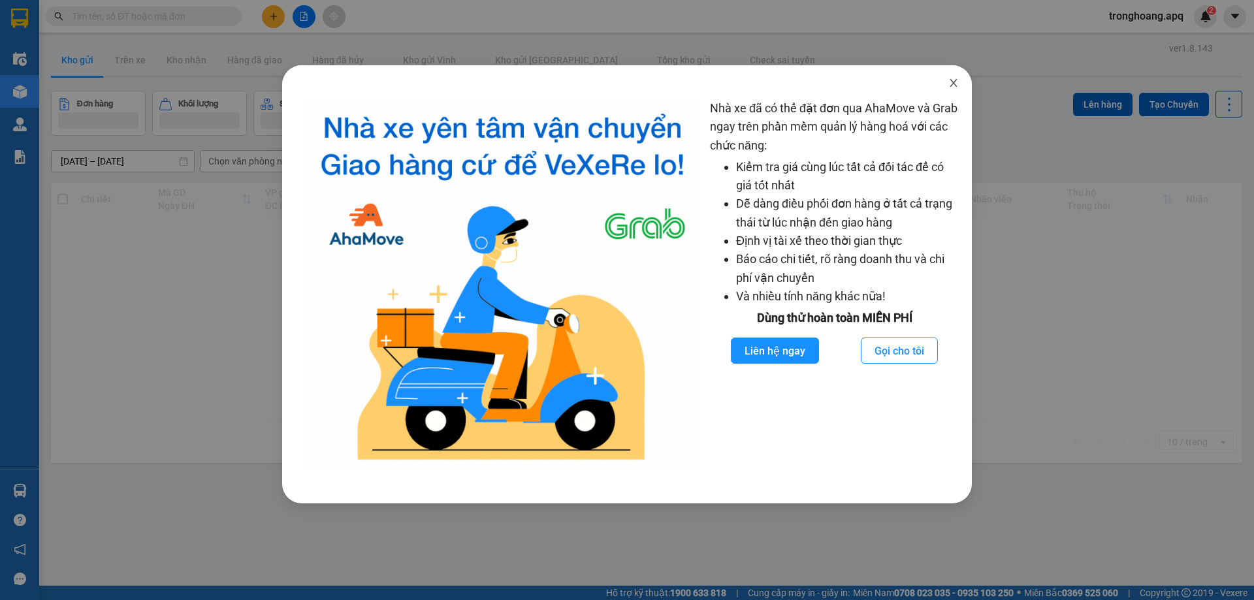
click at [952, 86] on icon "close" at bounding box center [953, 83] width 10 height 10
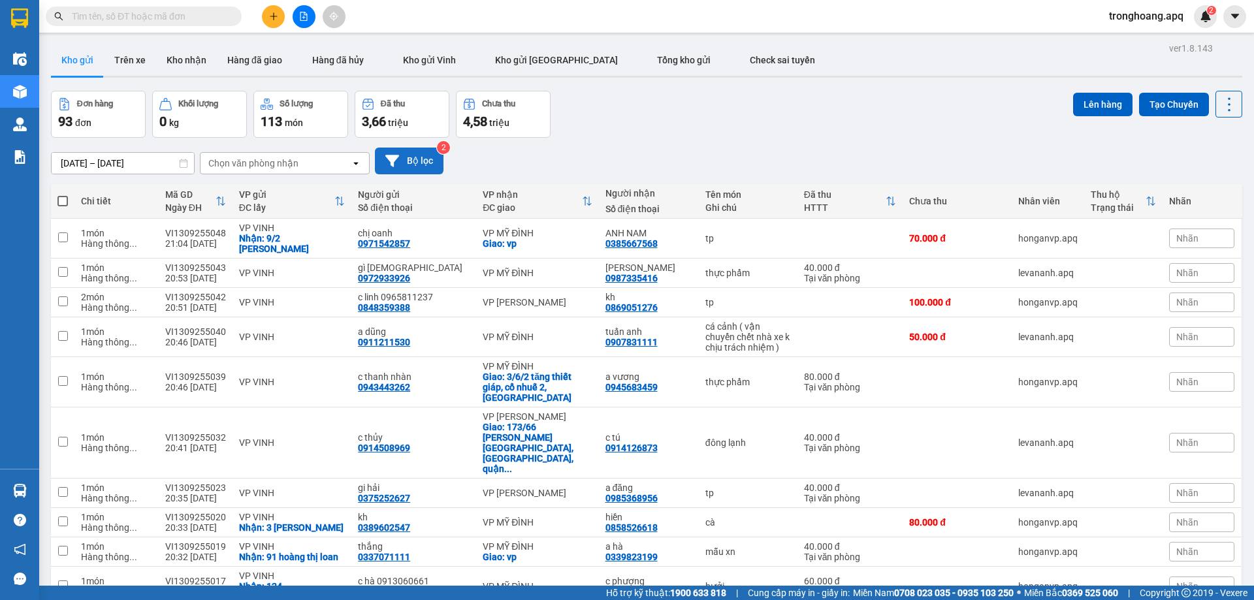
click at [425, 155] on button "Bộ lọc" at bounding box center [409, 161] width 69 height 27
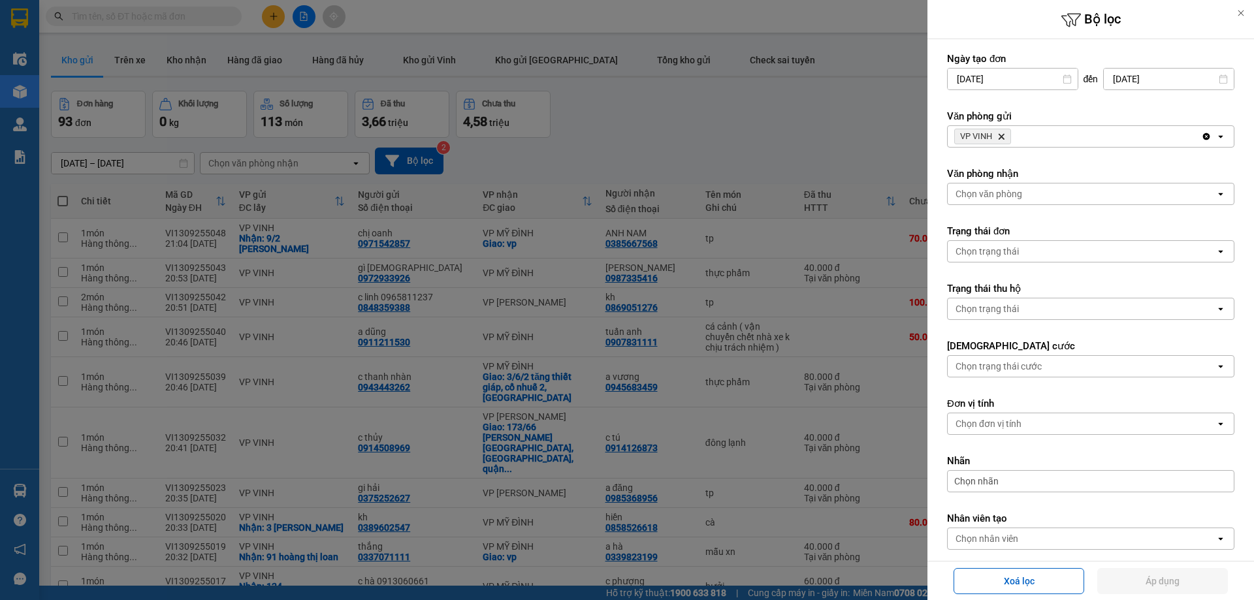
click at [1041, 193] on div "Chọn văn phòng" at bounding box center [1082, 194] width 268 height 21
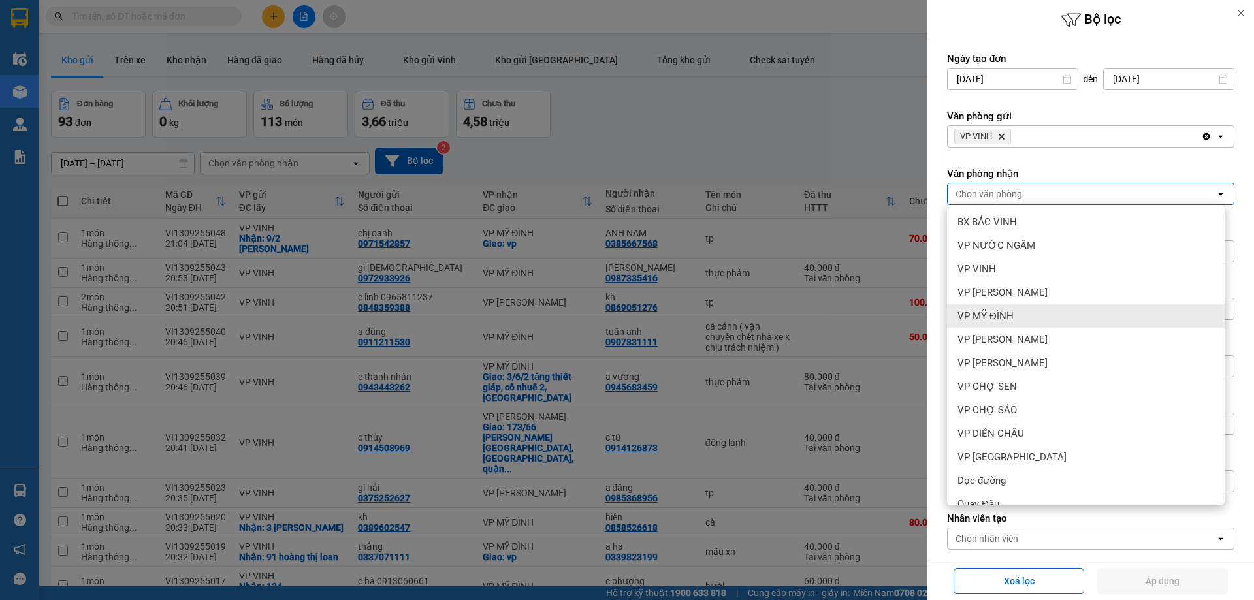
click at [1035, 322] on div "VP MỸ ĐÌNH" at bounding box center [1086, 316] width 278 height 24
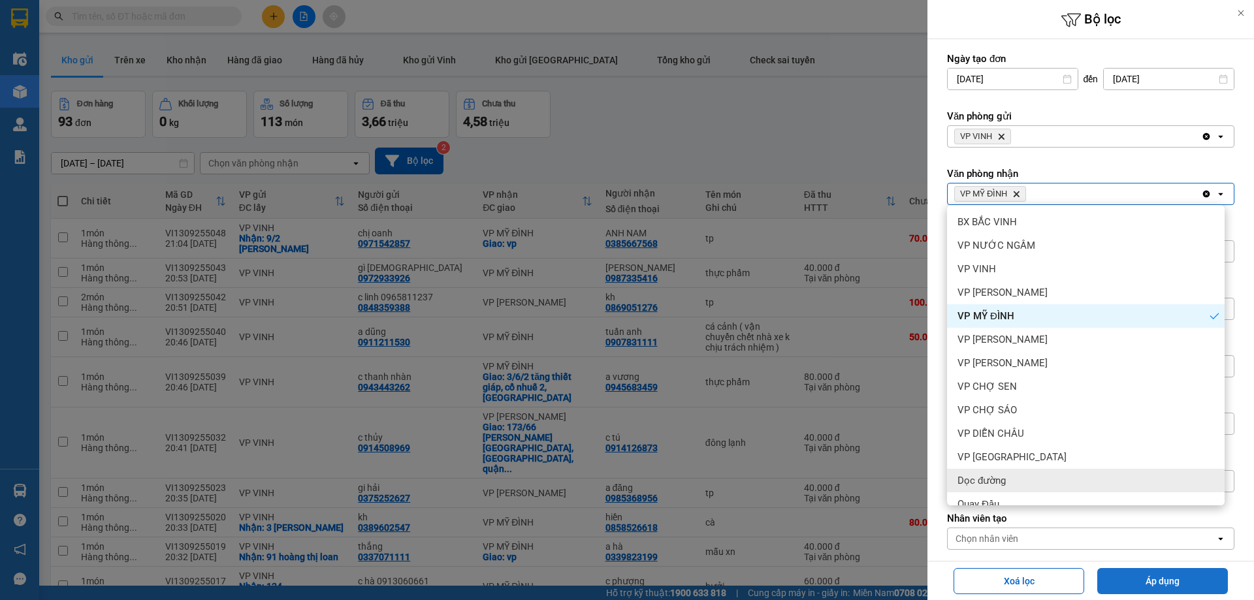
click at [1149, 578] on button "Áp dụng" at bounding box center [1162, 581] width 131 height 26
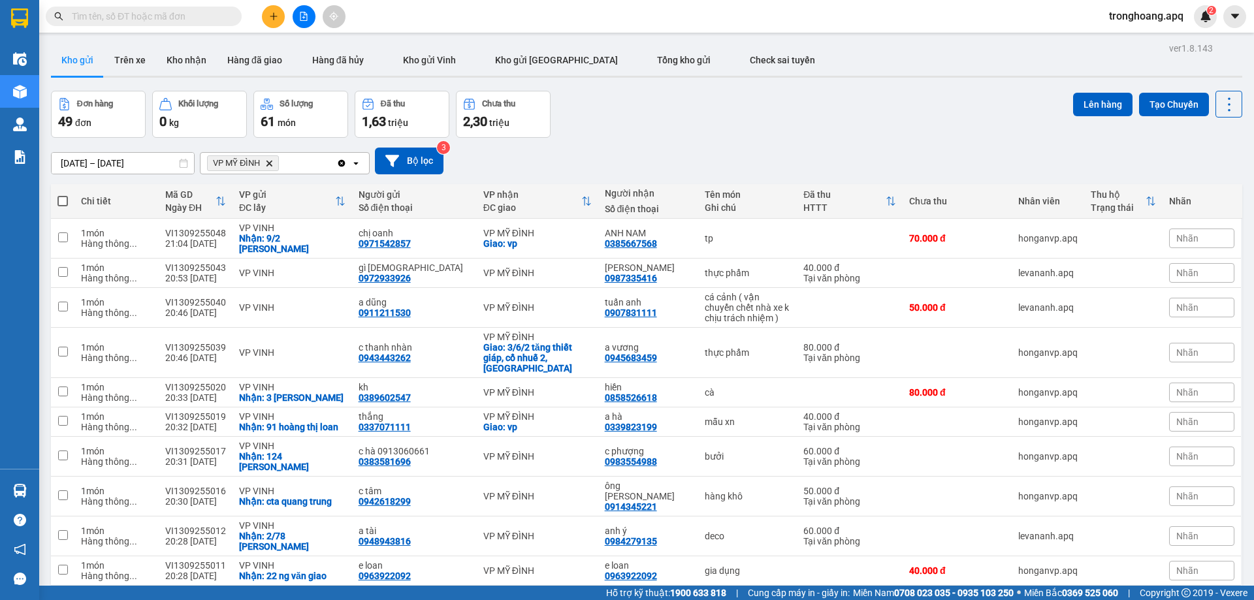
click at [1185, 600] on div "10 / trang" at bounding box center [1187, 606] width 40 height 13
click at [1193, 539] on span "100 / trang" at bounding box center [1182, 536] width 47 height 13
click at [63, 200] on span at bounding box center [62, 201] width 10 height 10
click at [63, 195] on input "checkbox" at bounding box center [63, 195] width 0 height 0
checkbox input "true"
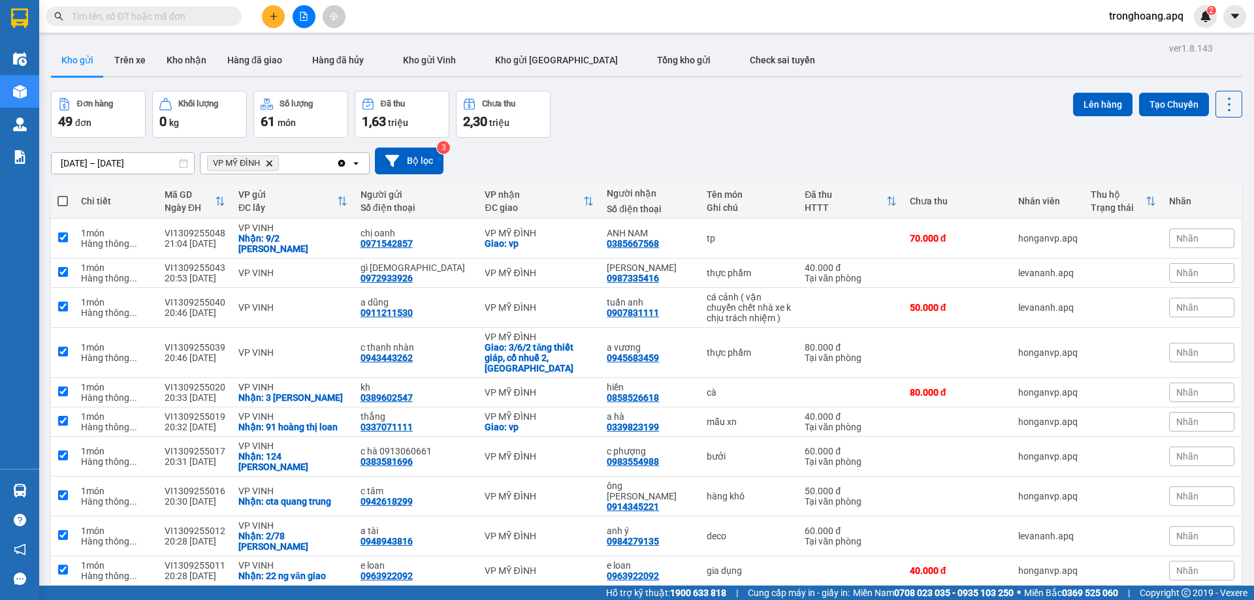
checkbox input "true"
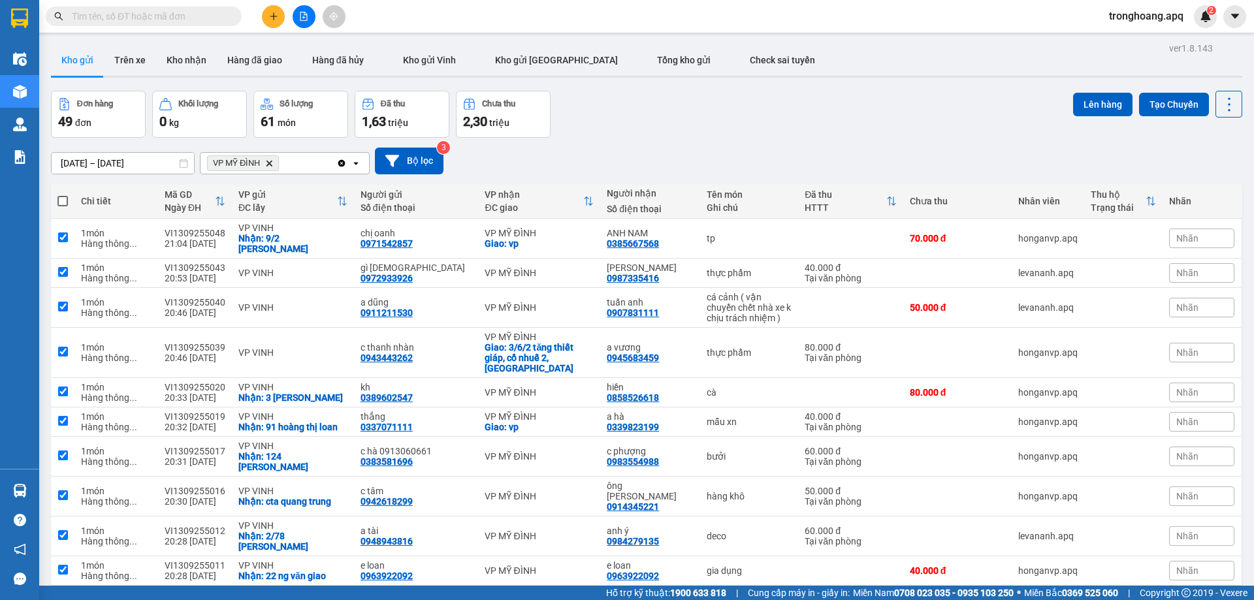
checkbox input "true"
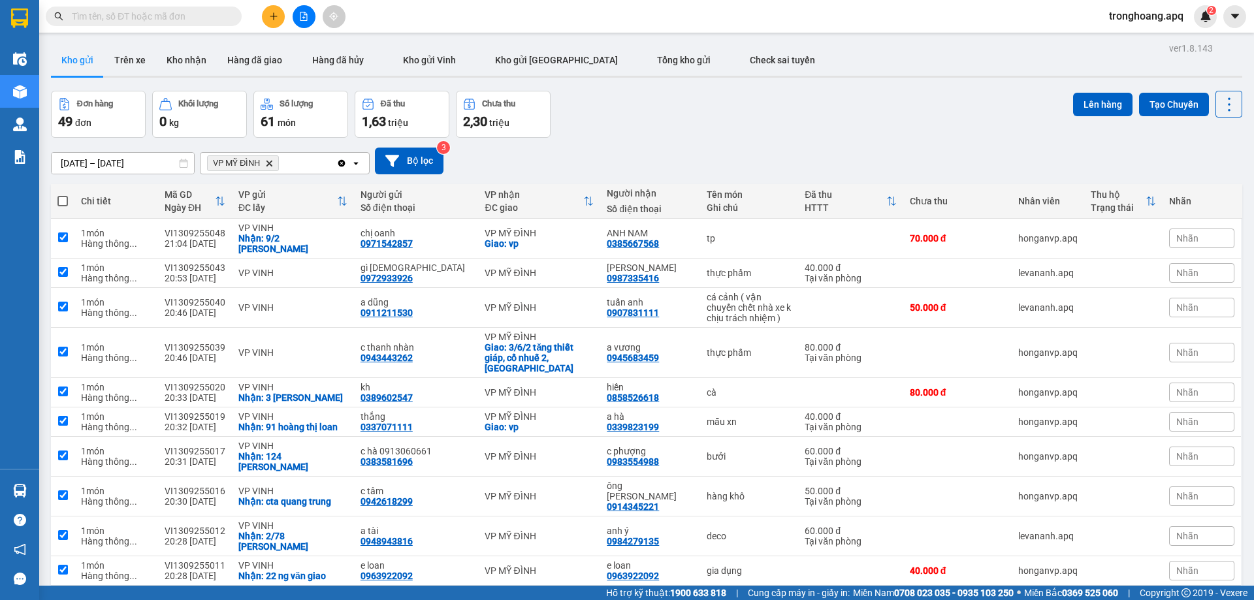
checkbox input "true"
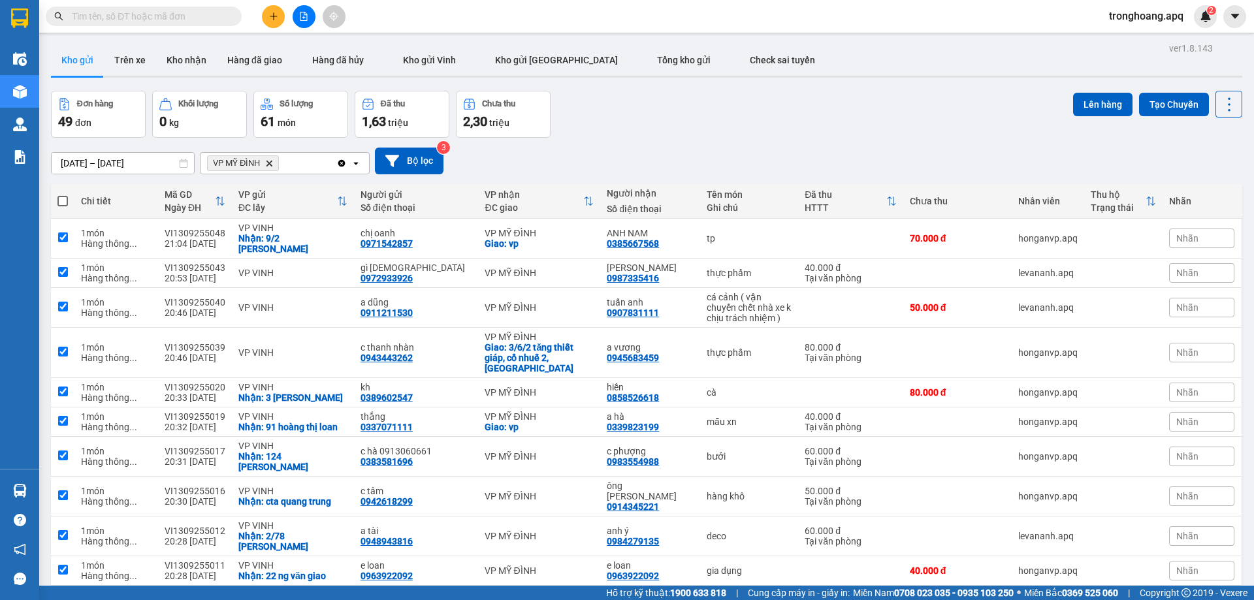
checkbox input "true"
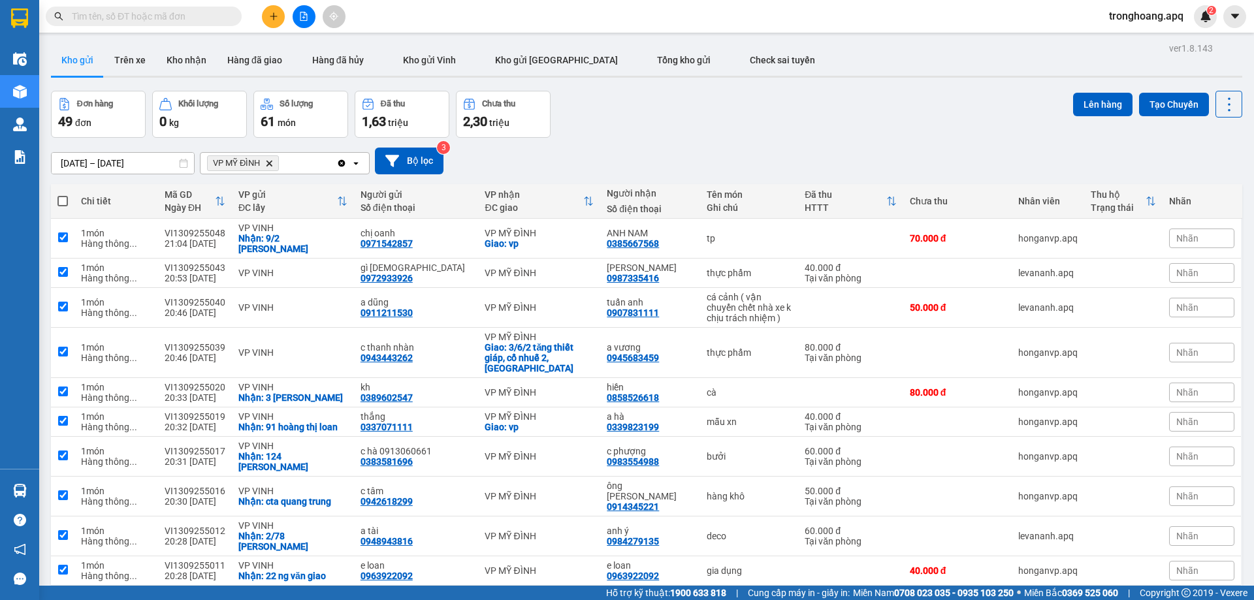
checkbox input "true"
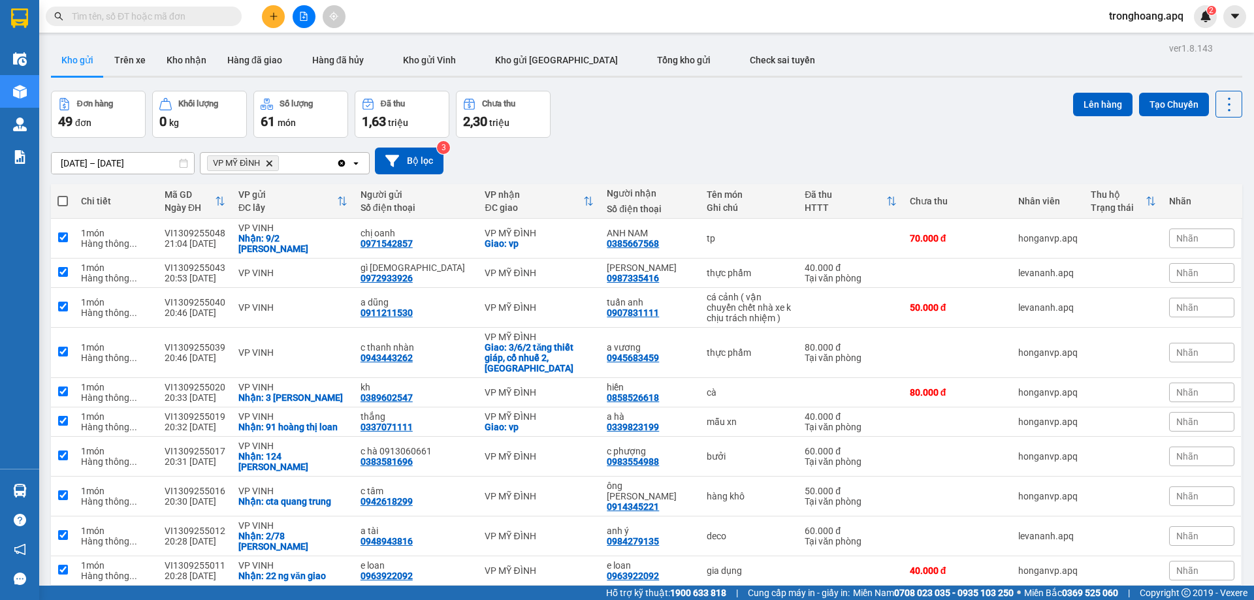
checkbox input "true"
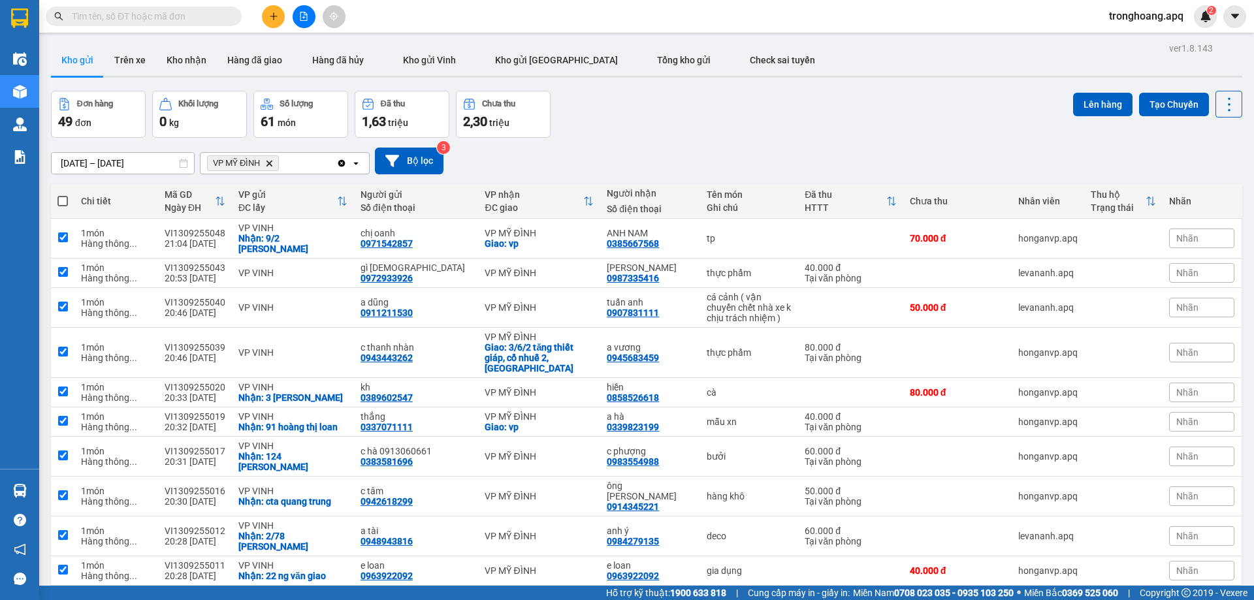
checkbox input "true"
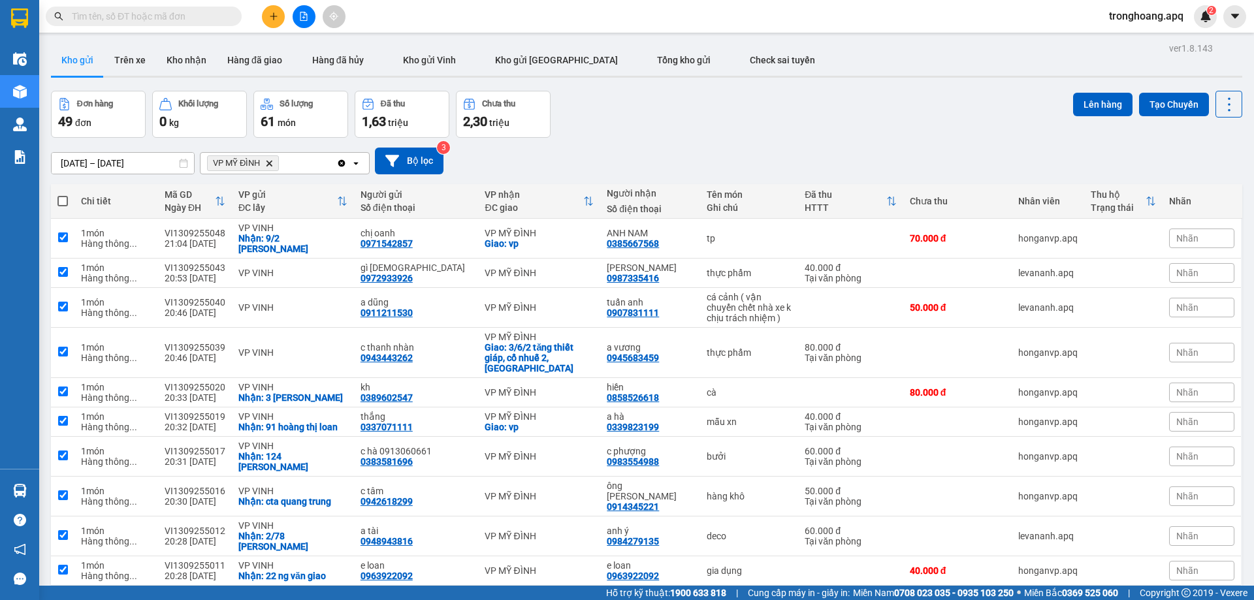
checkbox input "true"
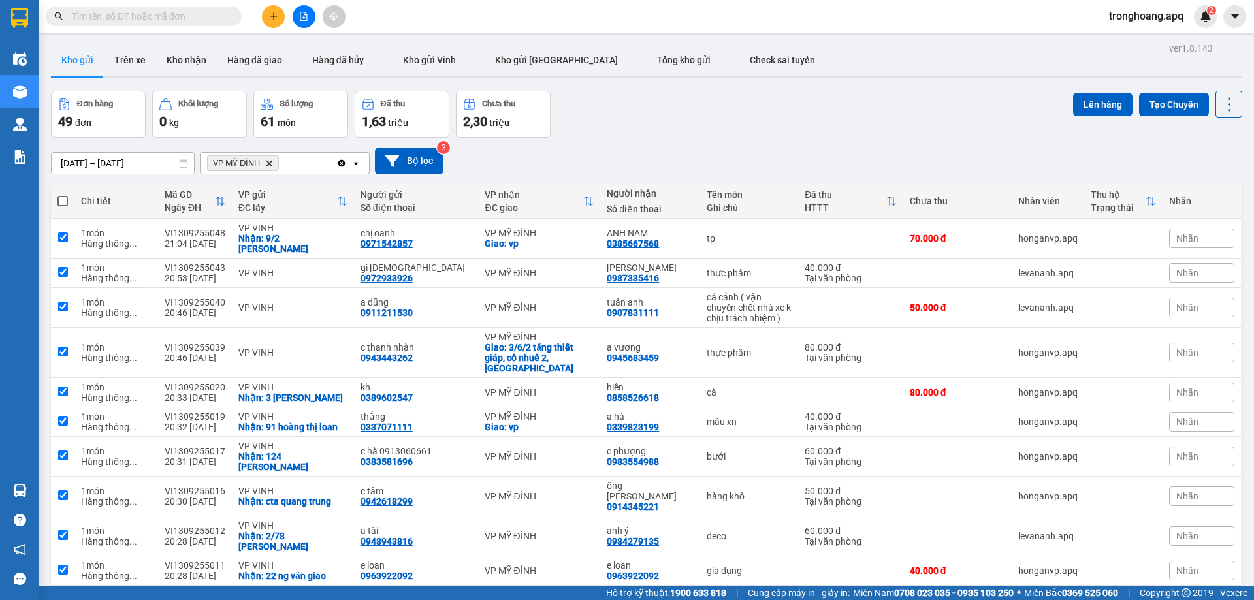
checkbox input "true"
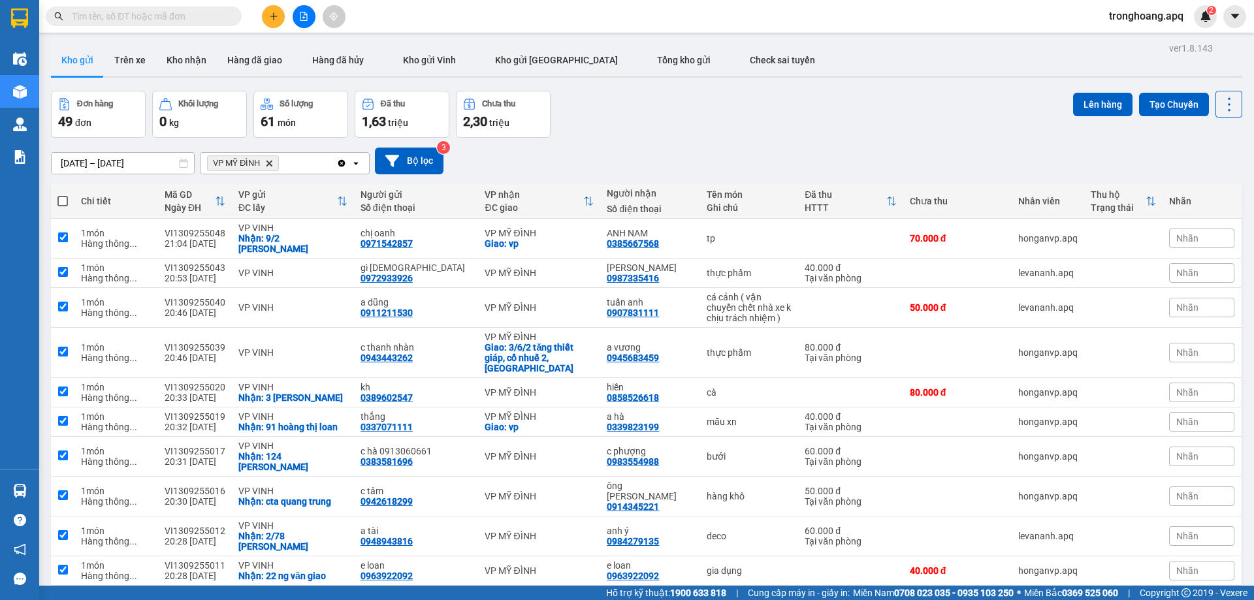
checkbox input "true"
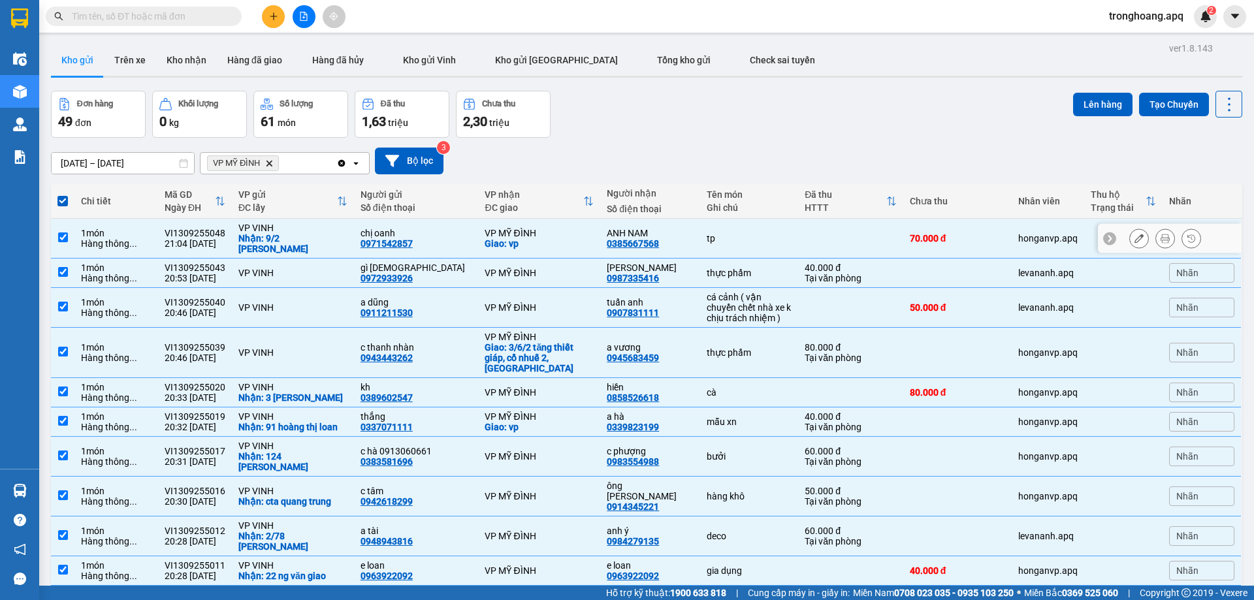
click at [304, 238] on div "Nhận: 9/2 [PERSON_NAME]" at bounding box center [292, 243] width 109 height 21
checkbox input "false"
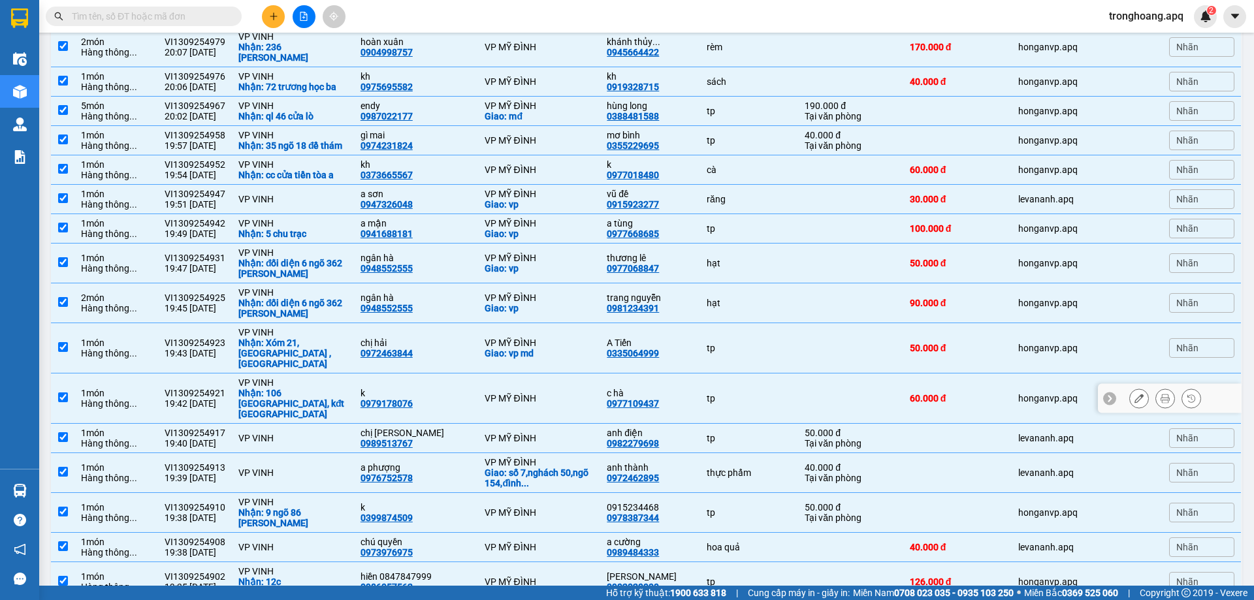
scroll to position [718, 0]
click at [312, 387] on div "Nhận: 106 [GEOGRAPHIC_DATA], kđt [GEOGRAPHIC_DATA]" at bounding box center [292, 402] width 109 height 31
checkbox input "false"
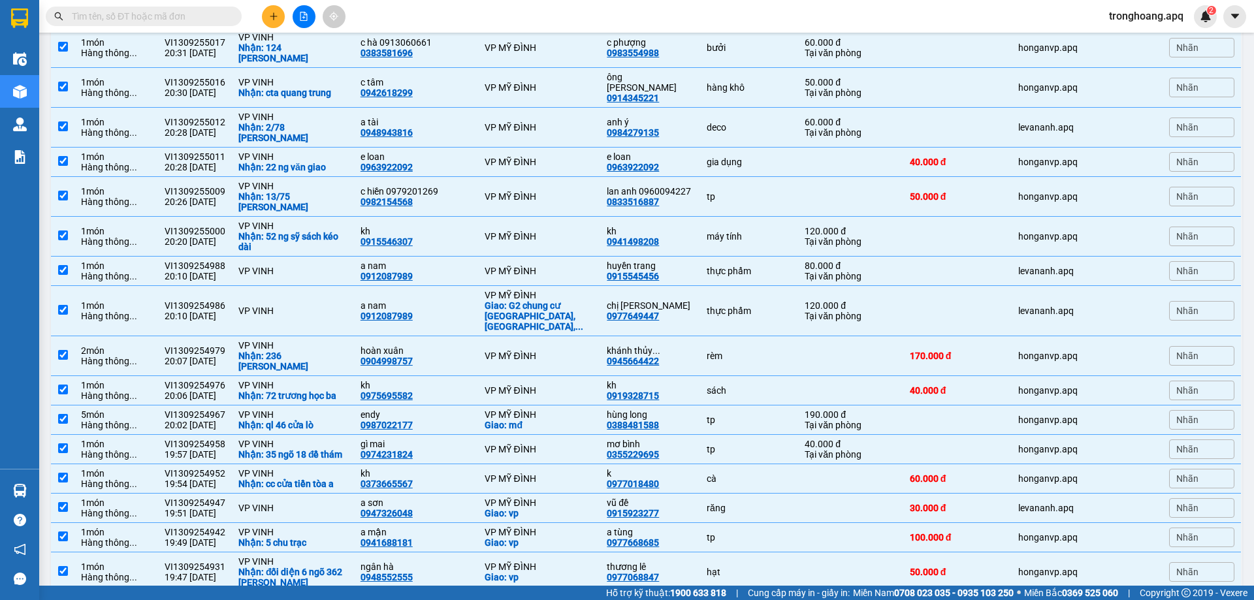
scroll to position [392, 0]
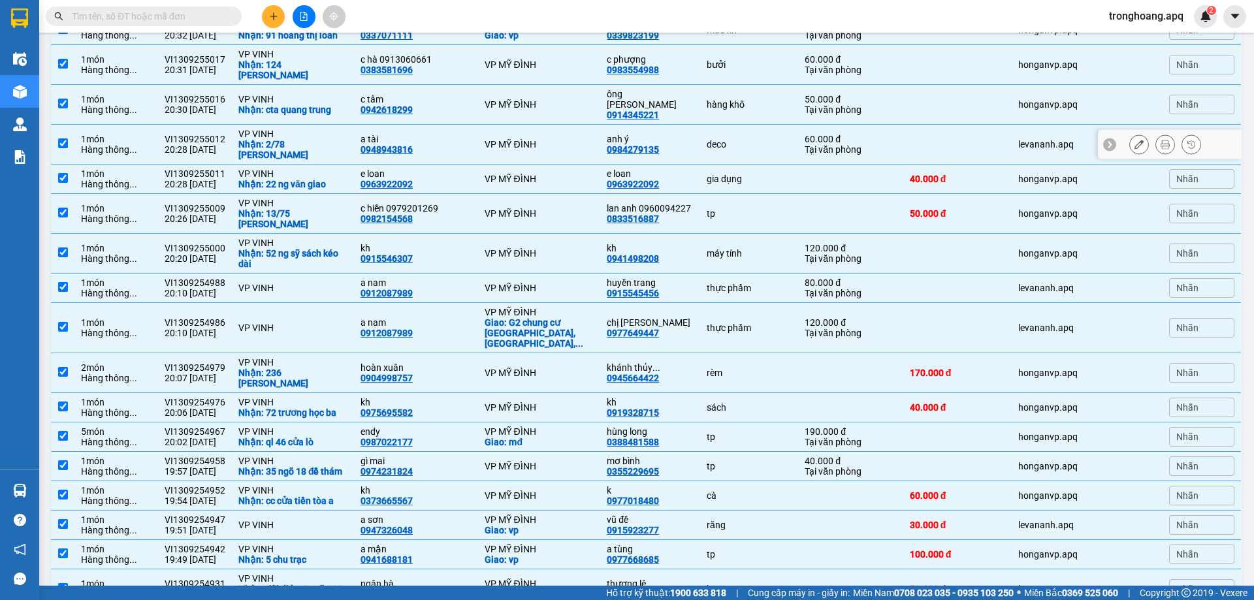
click at [287, 139] on div "Nhận: 2/78 [PERSON_NAME]" at bounding box center [292, 149] width 109 height 21
checkbox input "false"
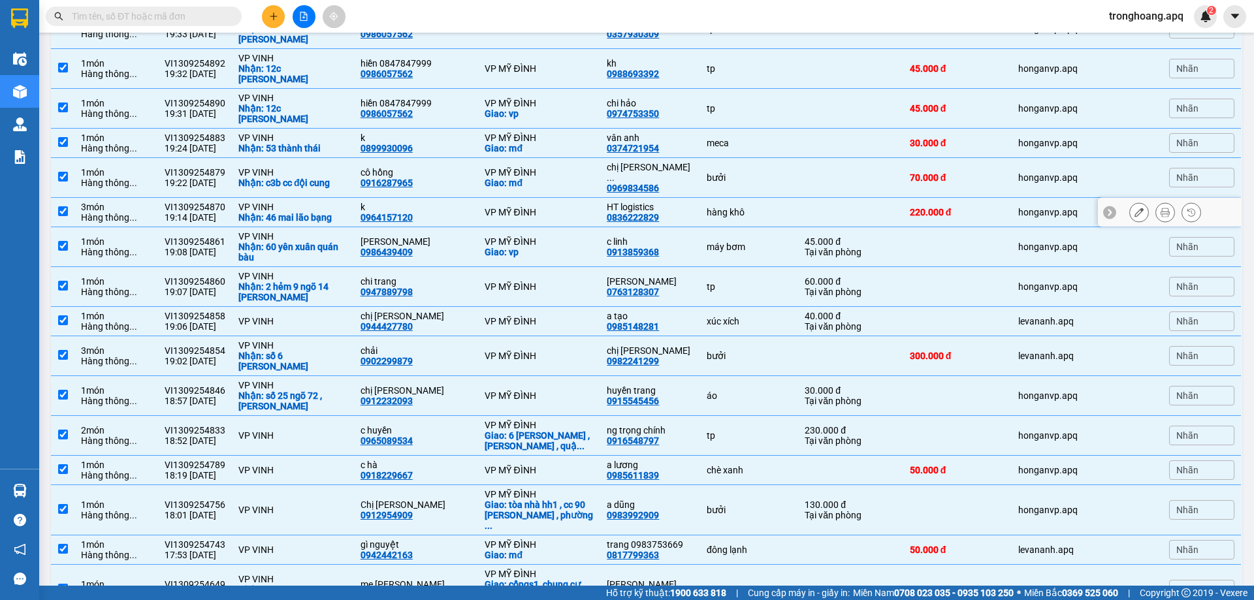
scroll to position [1371, 0]
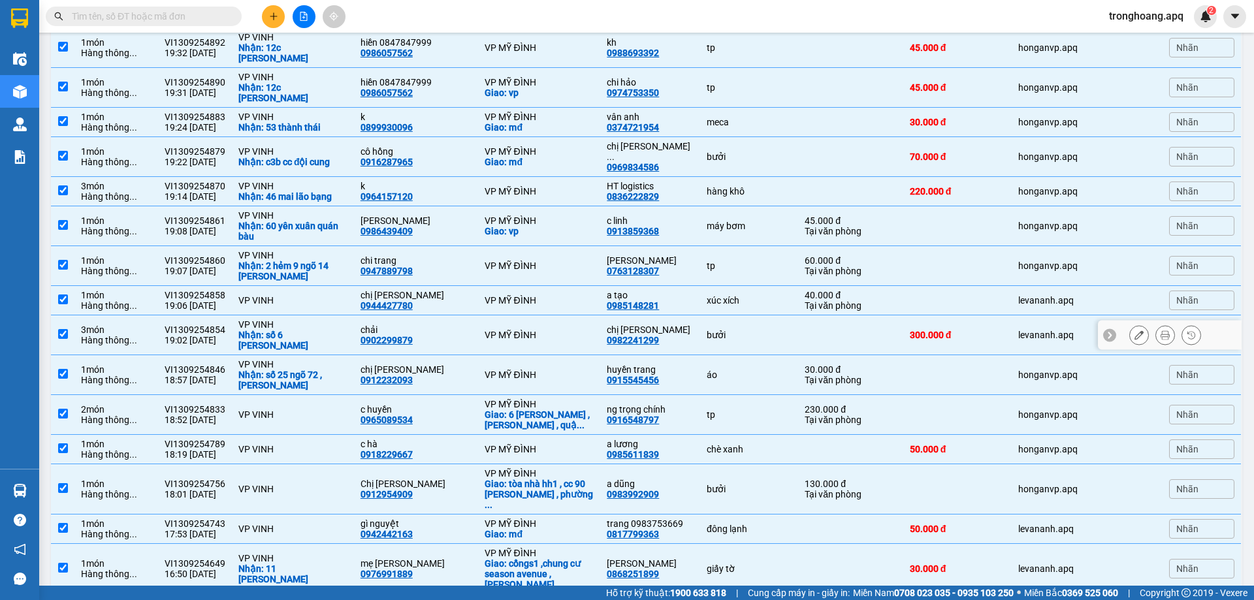
click at [281, 330] on div "Nhận: số 6 [PERSON_NAME]" at bounding box center [292, 340] width 109 height 21
checkbox input "false"
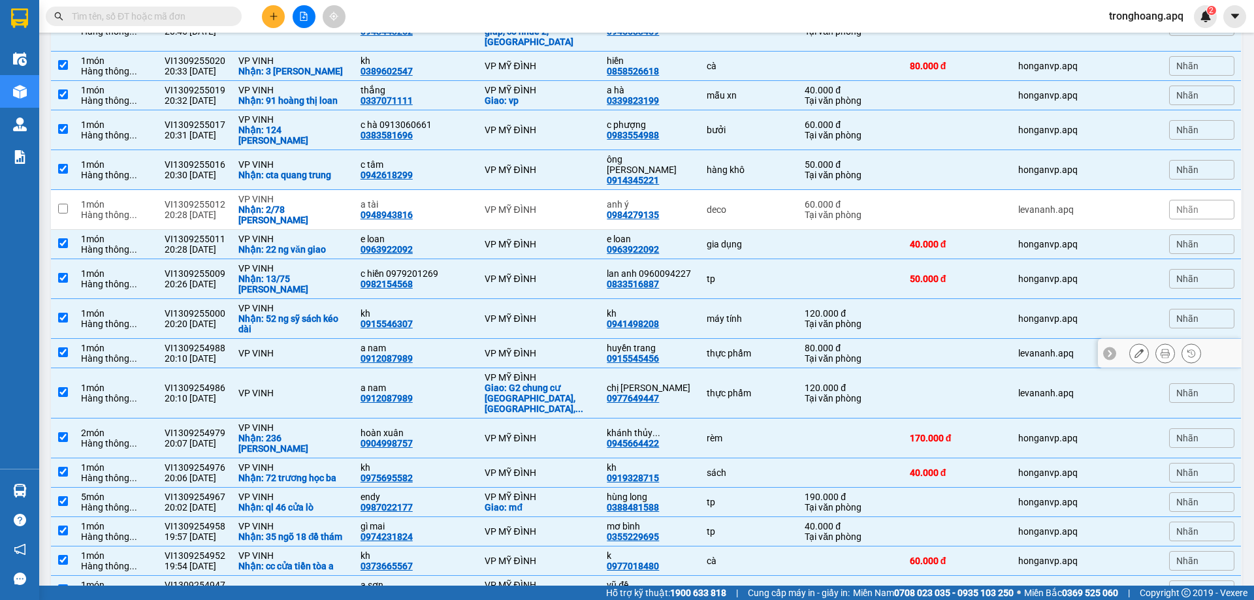
scroll to position [261, 0]
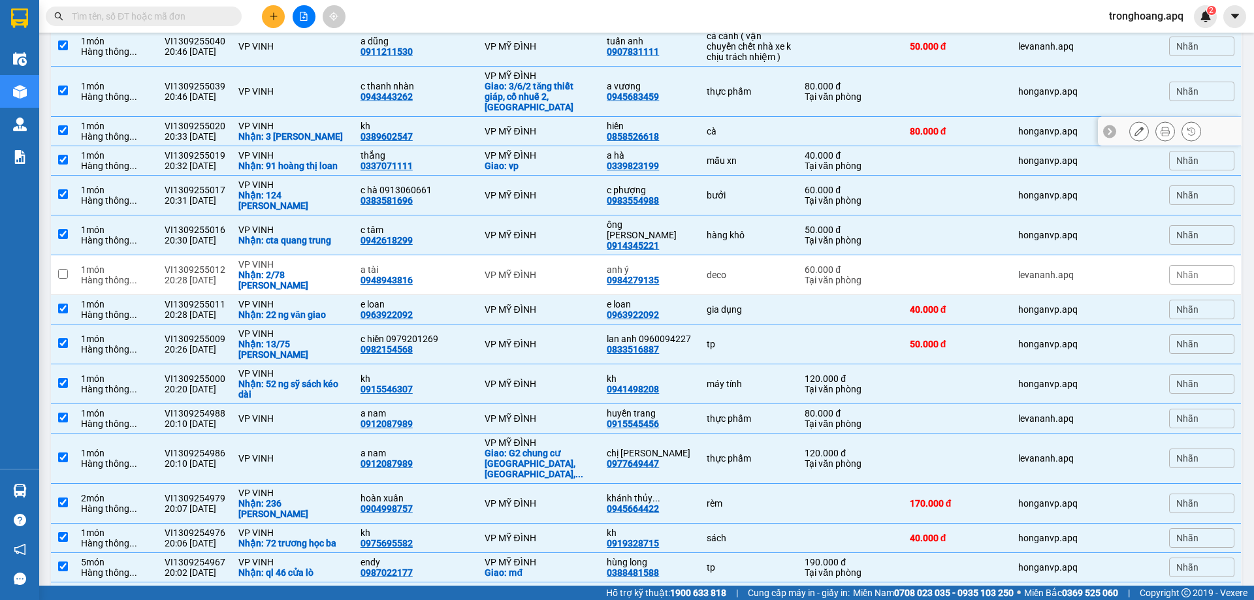
click at [306, 131] on div "Nhận: 3 [PERSON_NAME]" at bounding box center [292, 136] width 109 height 10
checkbox input "false"
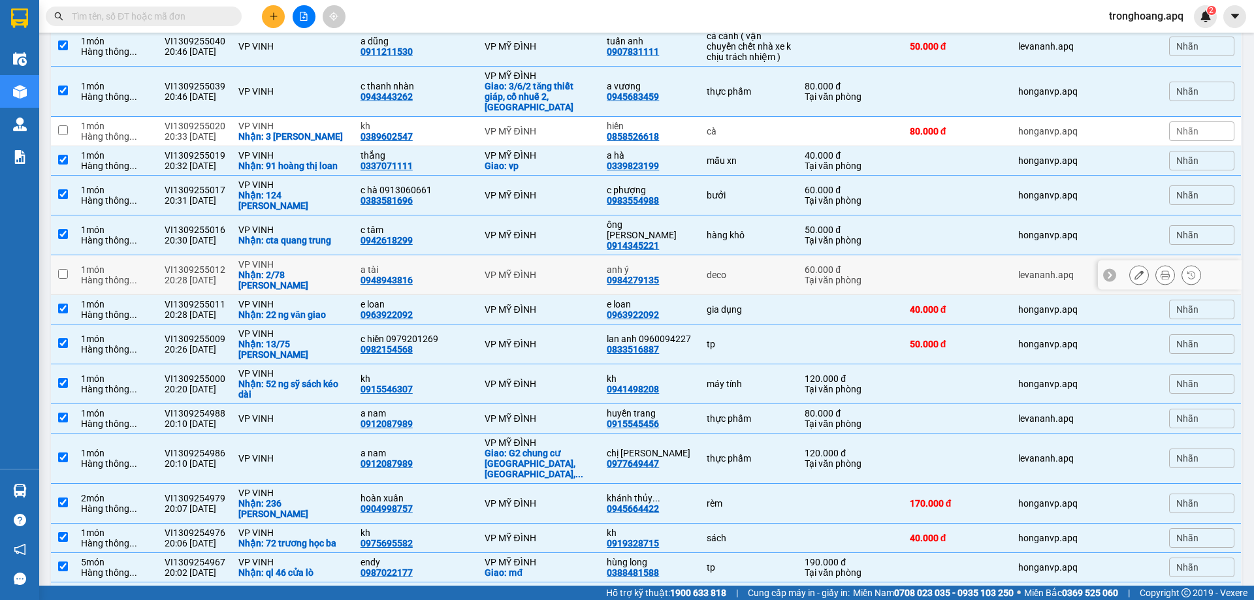
scroll to position [0, 0]
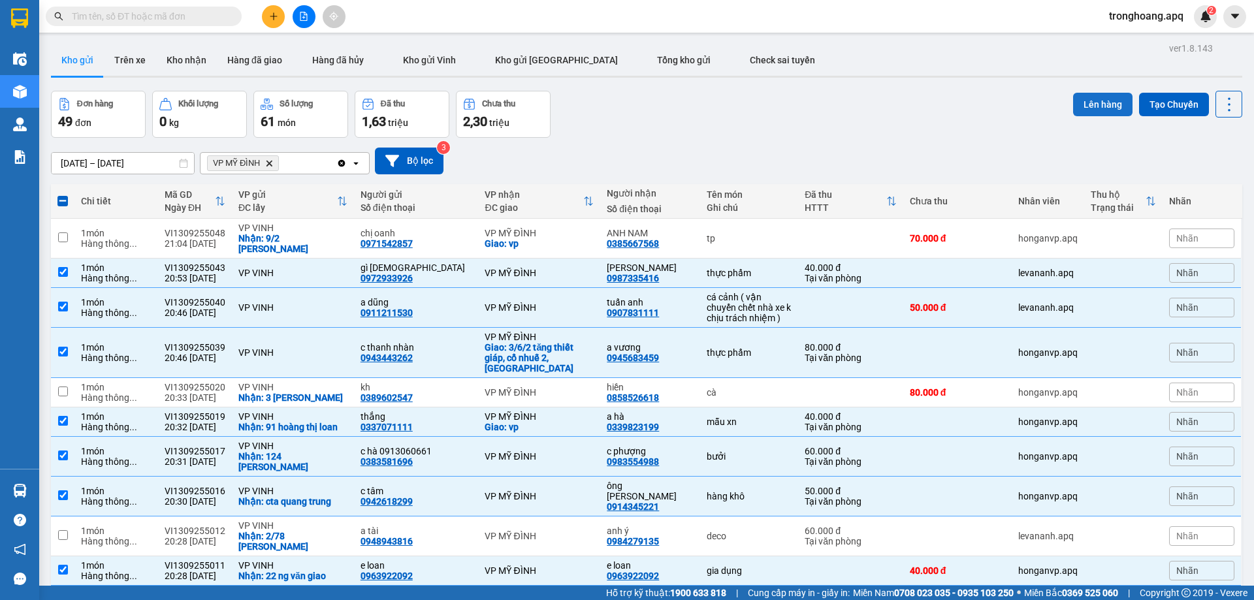
click at [1080, 108] on button "Lên hàng" at bounding box center [1102, 105] width 59 height 24
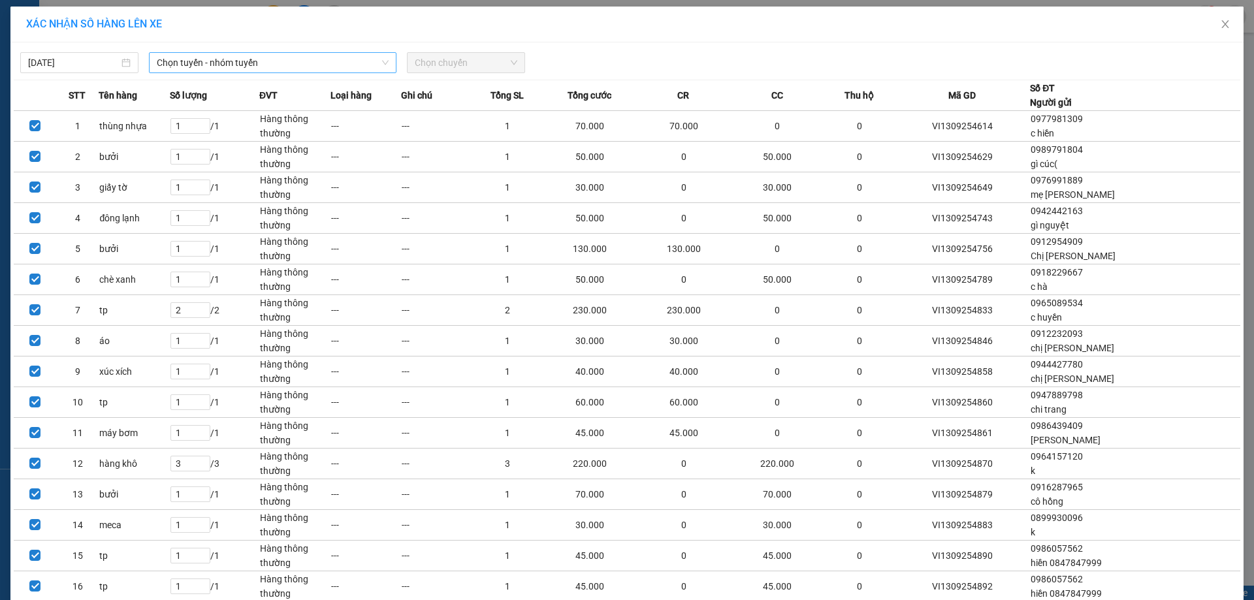
click at [328, 66] on span "Chọn tuyến - nhóm tuyến" at bounding box center [273, 63] width 232 height 20
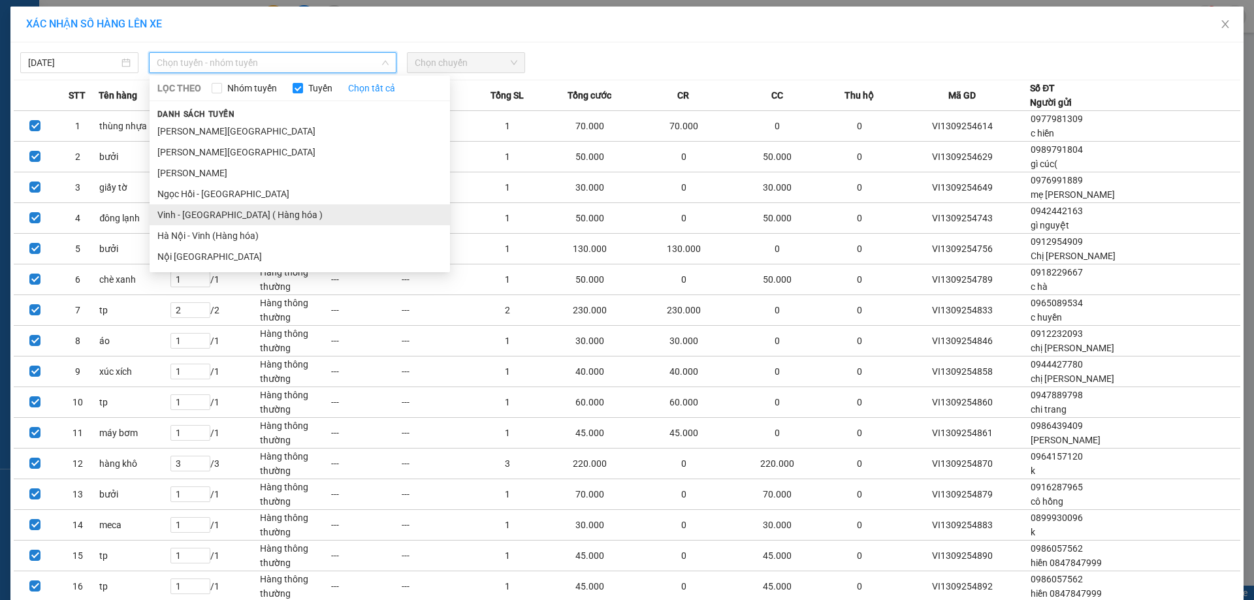
click at [217, 208] on li "Vinh - [GEOGRAPHIC_DATA] ( Hàng hóa )" at bounding box center [300, 214] width 300 height 21
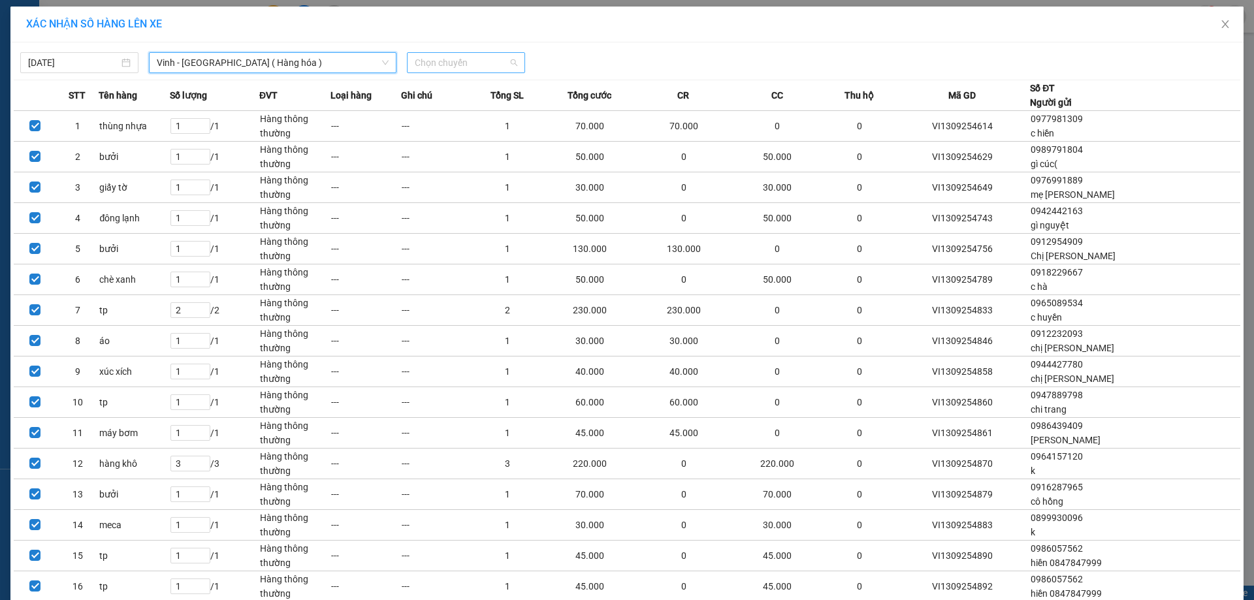
click at [440, 68] on span "Chọn chuyến" at bounding box center [466, 63] width 103 height 20
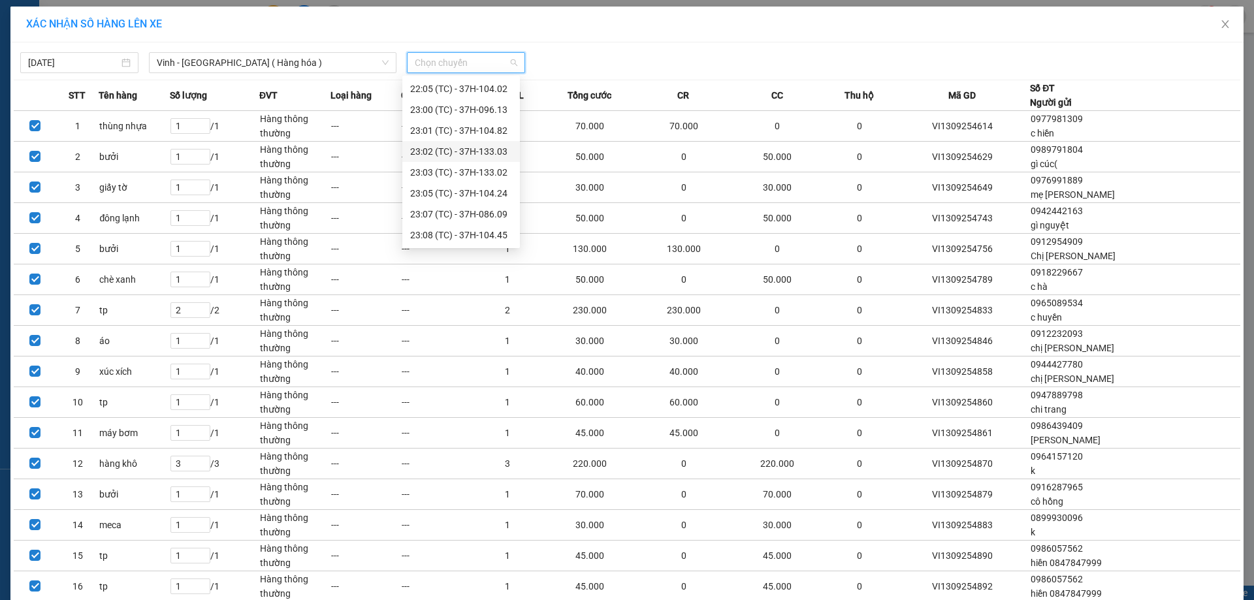
scroll to position [190, 0]
click at [490, 101] on div "22:05 (TC) - 37H-104.02" at bounding box center [461, 108] width 102 height 14
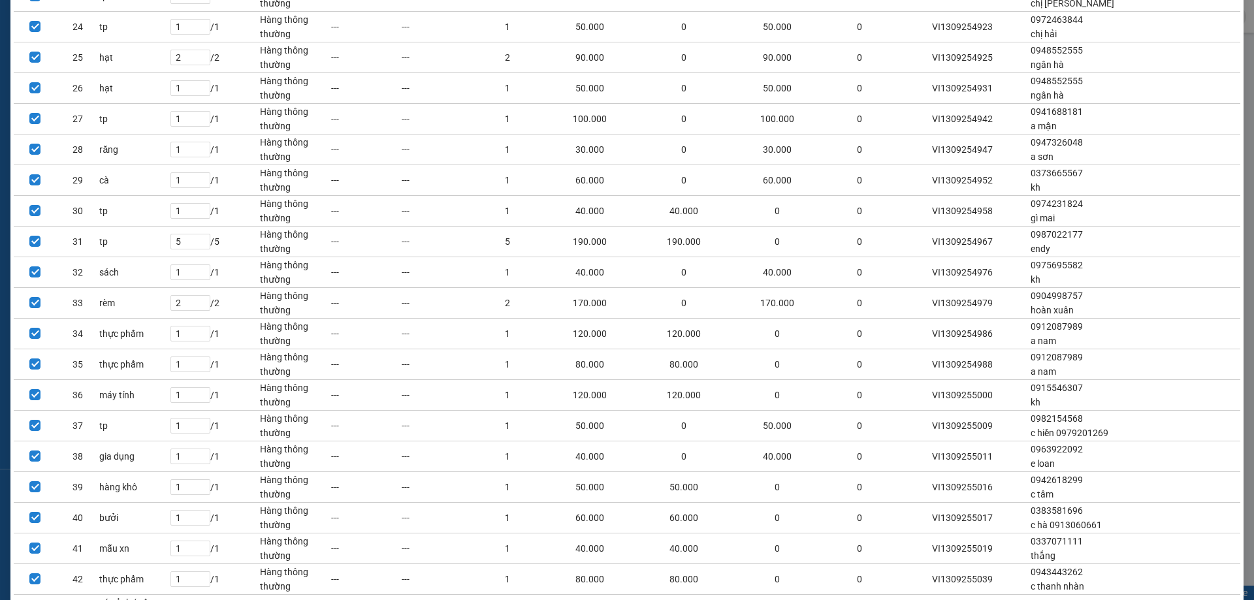
scroll to position [980, 0]
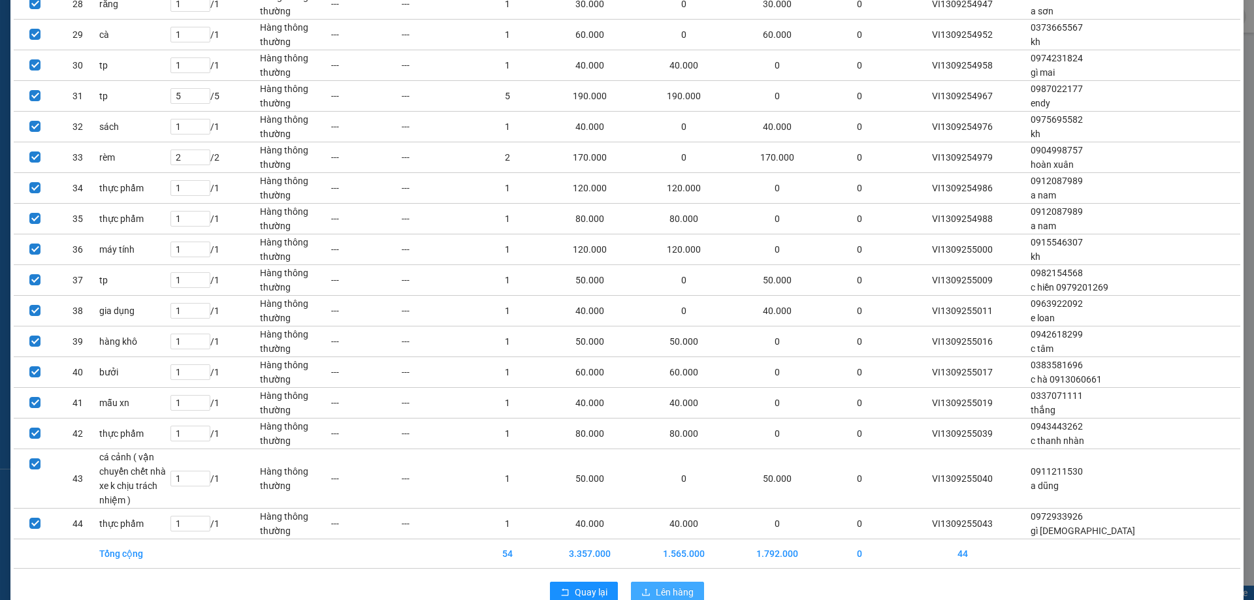
click at [664, 583] on button "Lên hàng" at bounding box center [667, 592] width 73 height 21
click at [664, 588] on span "Lên hàng" at bounding box center [675, 592] width 38 height 14
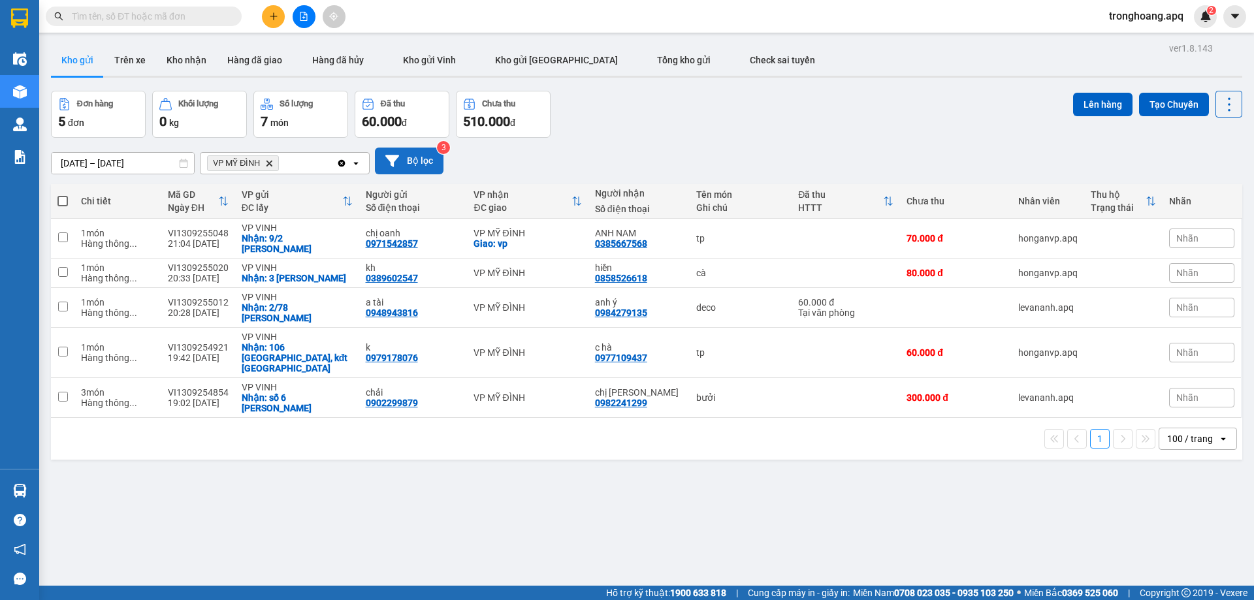
click at [406, 155] on button "Bộ lọc" at bounding box center [409, 161] width 69 height 27
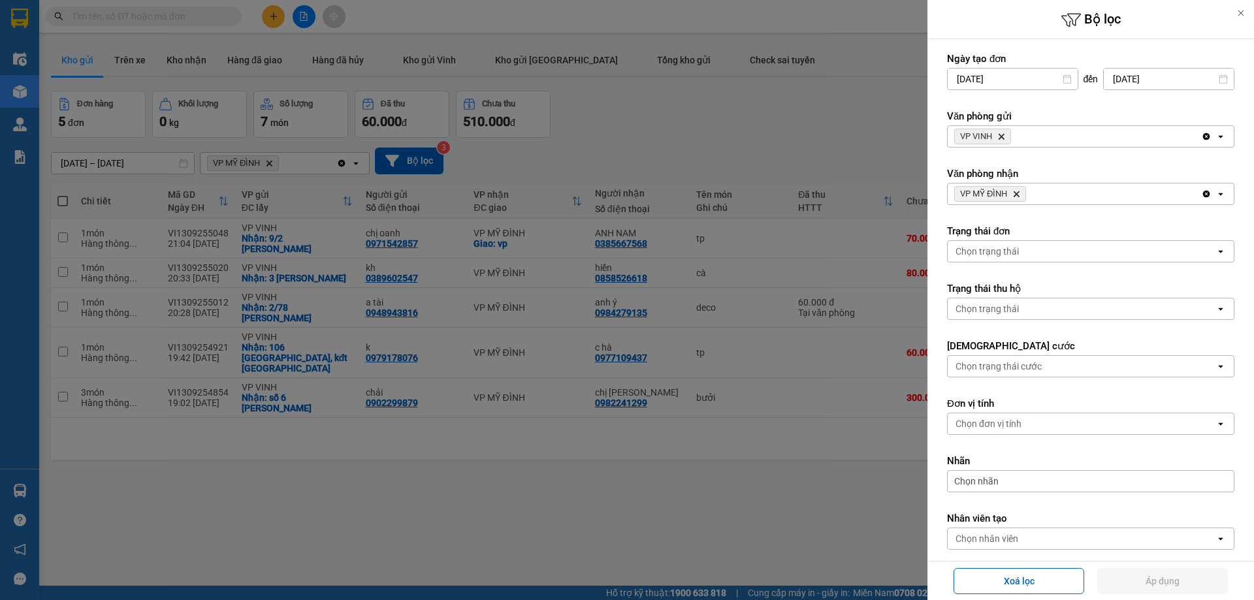
click at [1018, 193] on icon "VP MỸ ĐÌNH, close by backspace" at bounding box center [1017, 194] width 6 height 6
click at [1001, 129] on span "VP VINH Delete" at bounding box center [982, 137] width 57 height 16
click at [1002, 137] on icon "VP VINH, close by backspace" at bounding box center [1002, 137] width 6 height 6
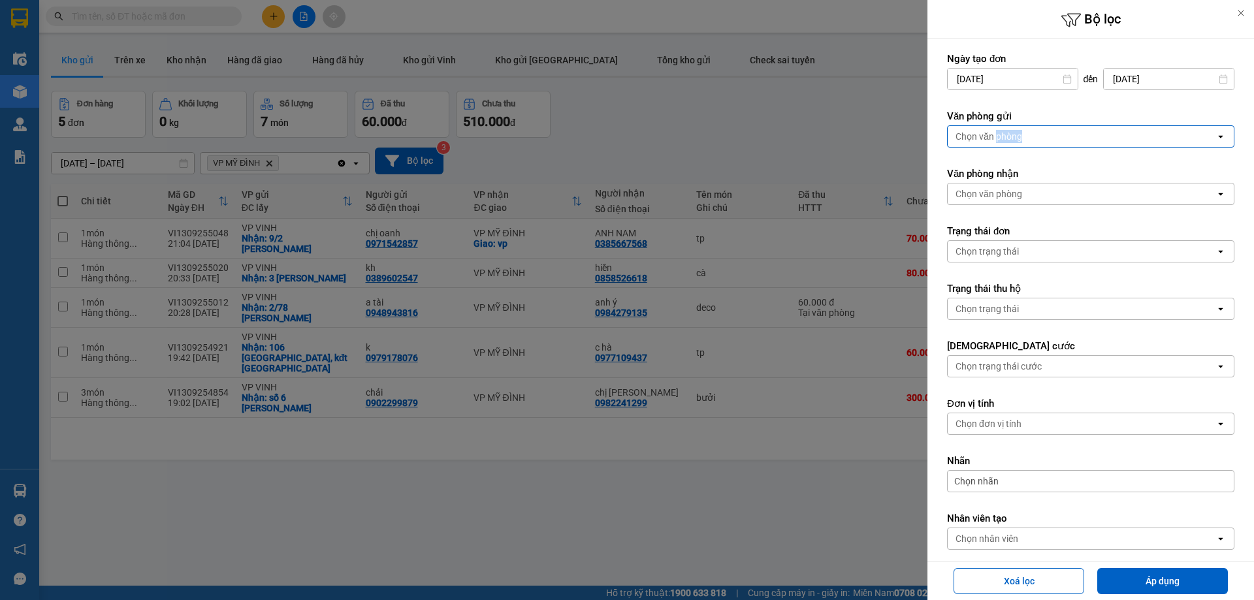
click at [1002, 137] on div "Chọn văn phòng" at bounding box center [988, 136] width 67 height 13
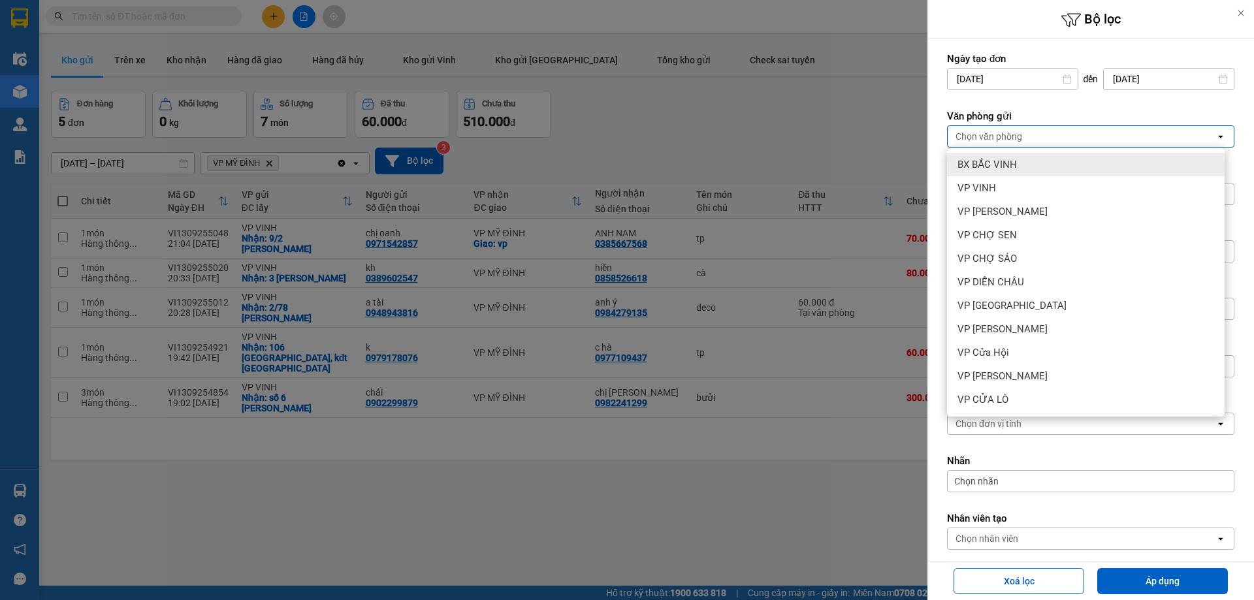
click at [1006, 153] on div "BX BẮC VINH" at bounding box center [1086, 165] width 278 height 24
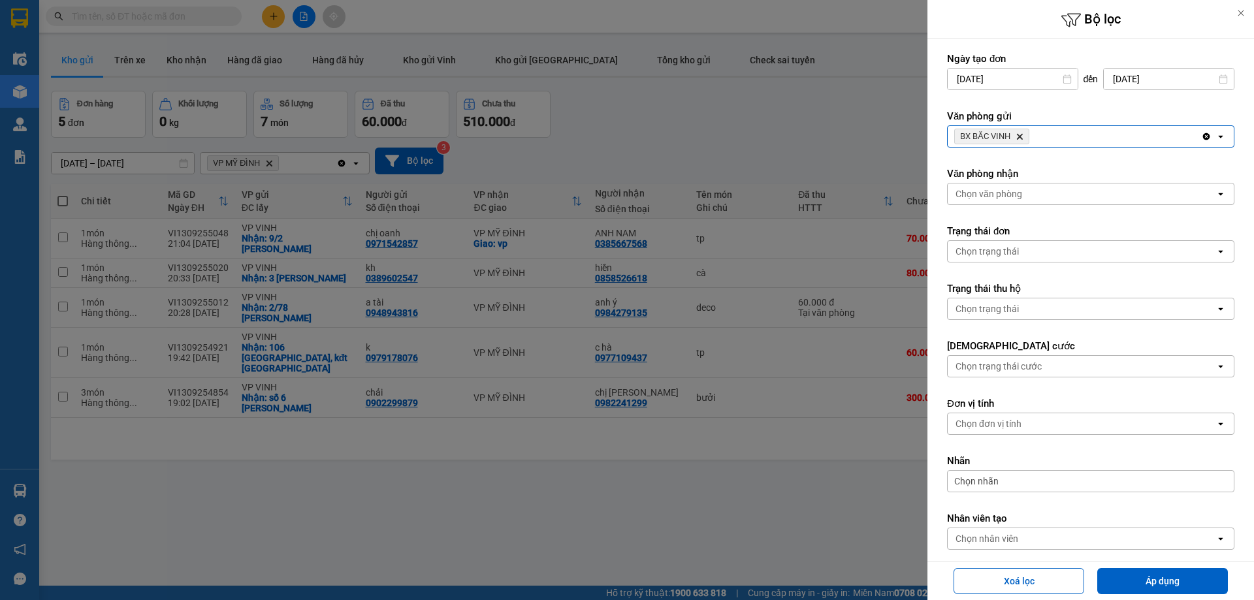
click at [1076, 143] on div "BX BẮC VINH Delete" at bounding box center [1074, 136] width 253 height 21
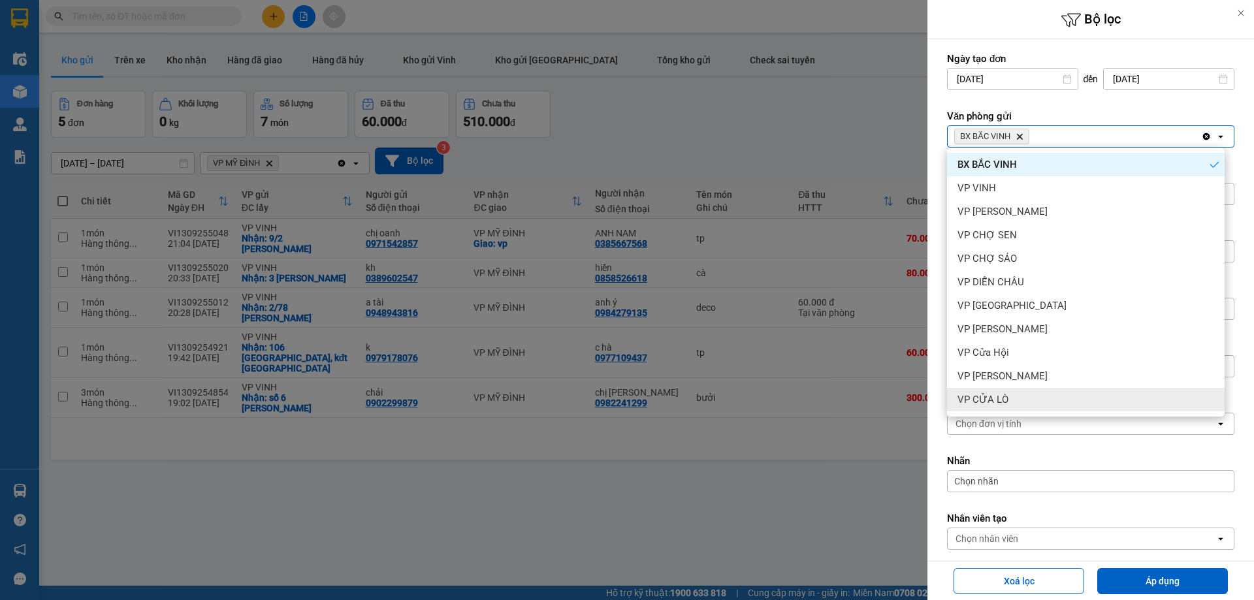
click at [1029, 399] on div "VP CỬA LÒ" at bounding box center [1086, 400] width 278 height 24
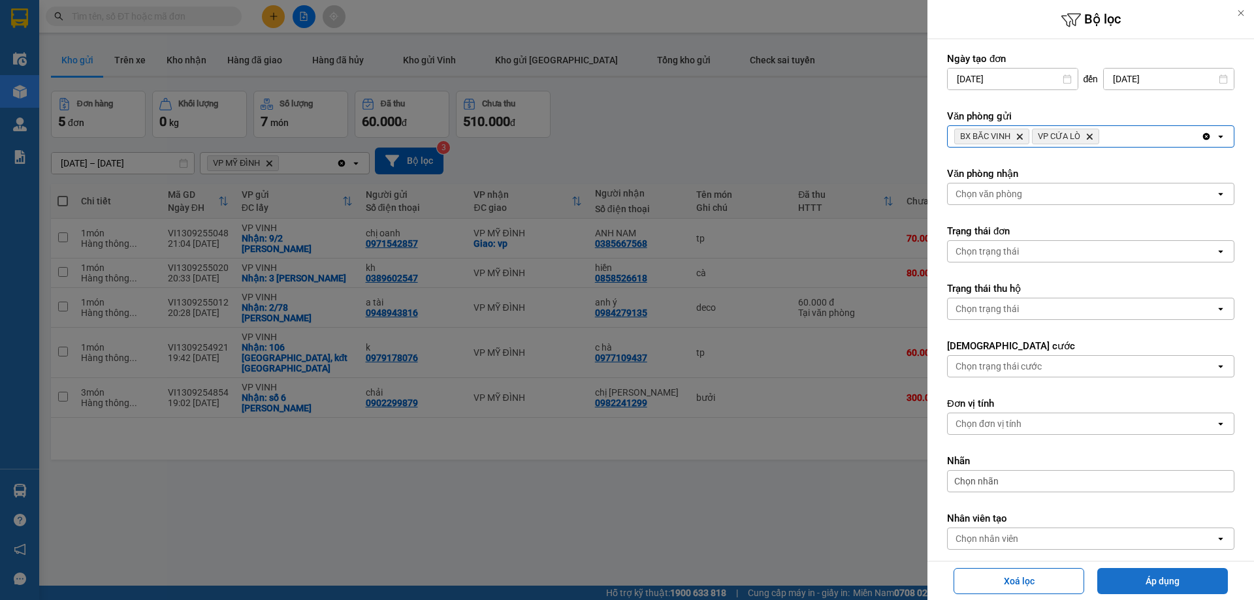
click at [1117, 582] on button "Áp dụng" at bounding box center [1162, 581] width 131 height 26
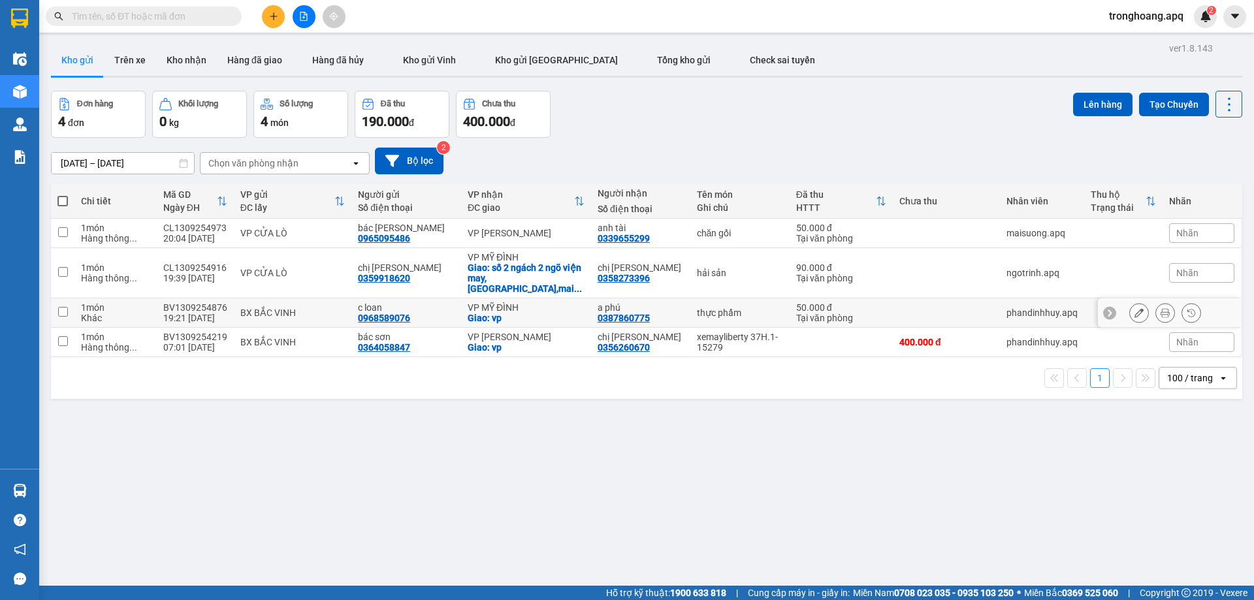
click at [538, 313] on div "Giao: vp" at bounding box center [526, 318] width 117 height 10
checkbox input "true"
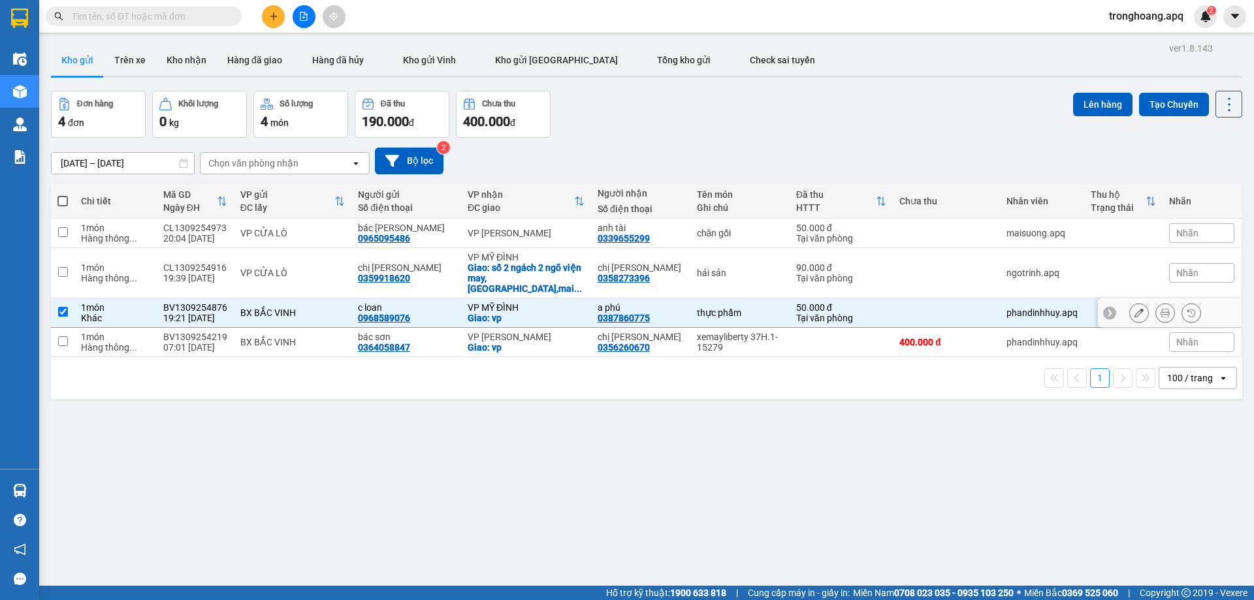
click at [528, 268] on div "Giao: số 2 ngách 2 ngõ viện may, [GEOGRAPHIC_DATA],mai ..." at bounding box center [526, 278] width 117 height 31
checkbox input "true"
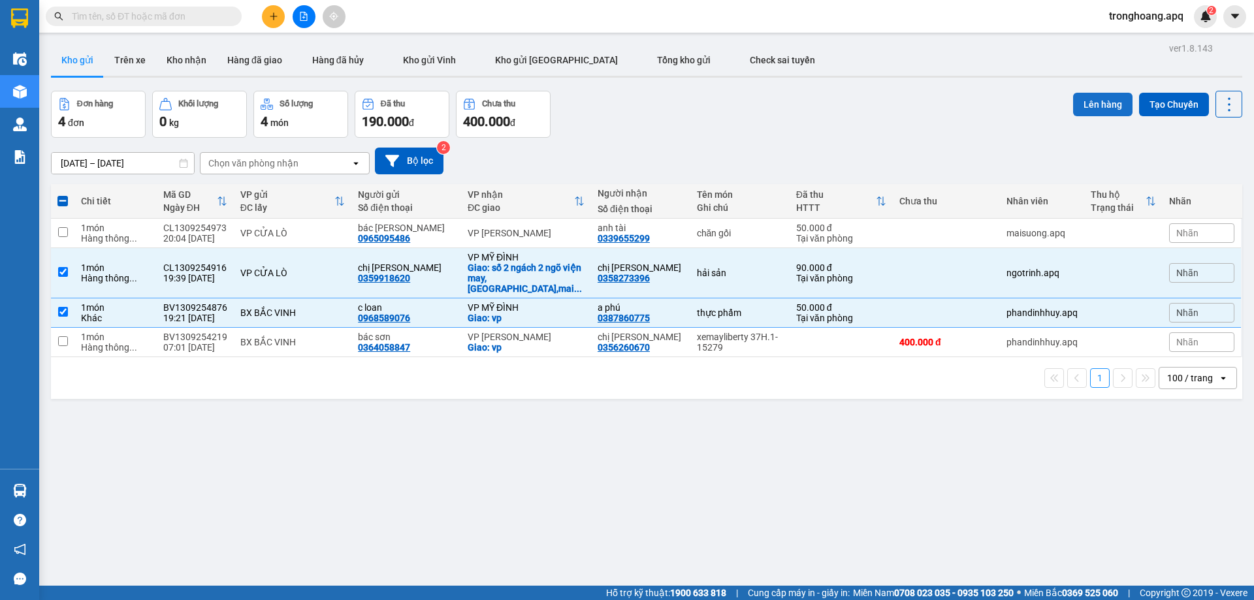
click at [1079, 103] on button "Lên hàng" at bounding box center [1102, 105] width 59 height 24
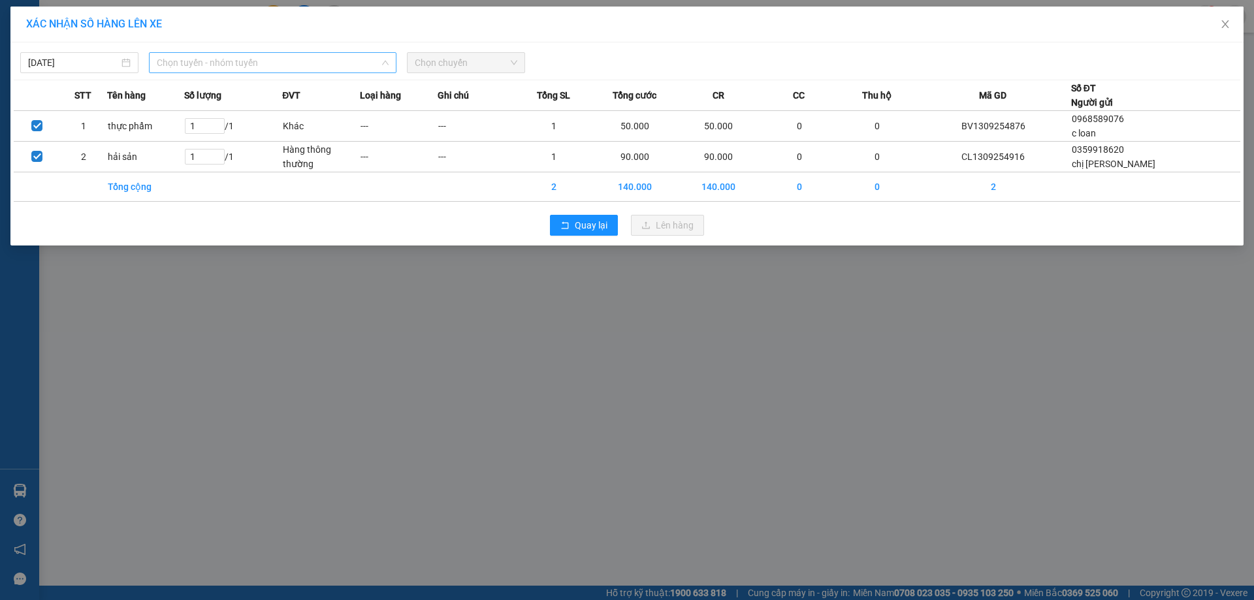
drag, startPoint x: 321, startPoint y: 54, endPoint x: 275, endPoint y: 123, distance: 83.3
click at [320, 55] on span "Chọn tuyến - nhóm tuyến" at bounding box center [273, 63] width 232 height 20
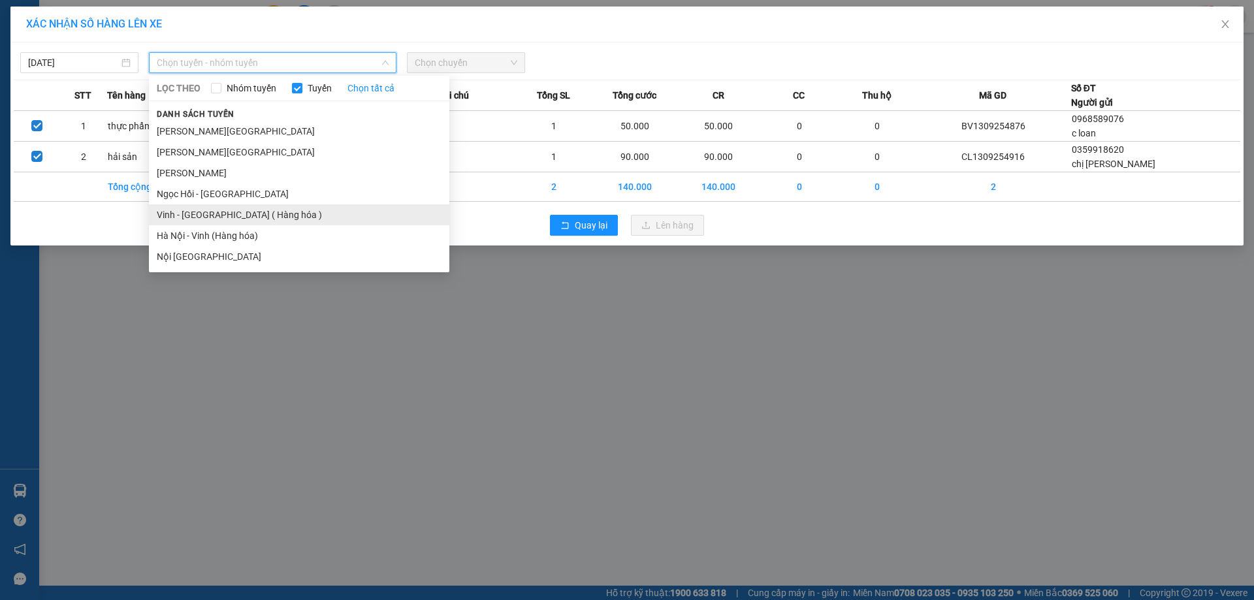
click at [229, 206] on li "Vinh - [GEOGRAPHIC_DATA] ( Hàng hóa )" at bounding box center [299, 214] width 300 height 21
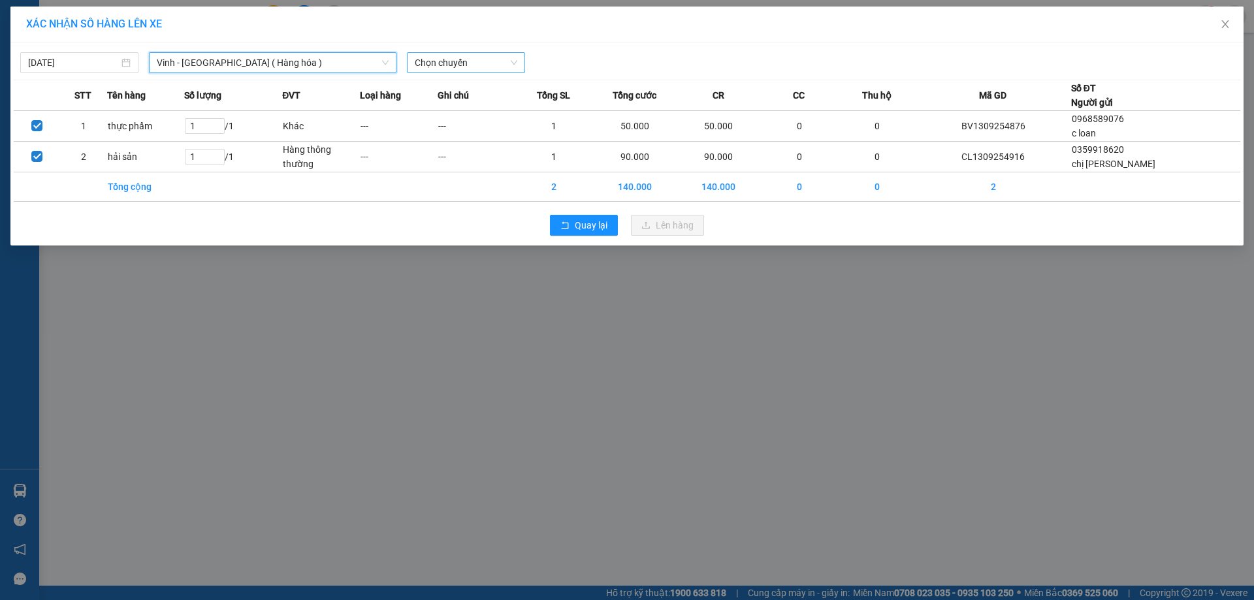
click at [492, 62] on span "Chọn chuyến" at bounding box center [466, 63] width 103 height 20
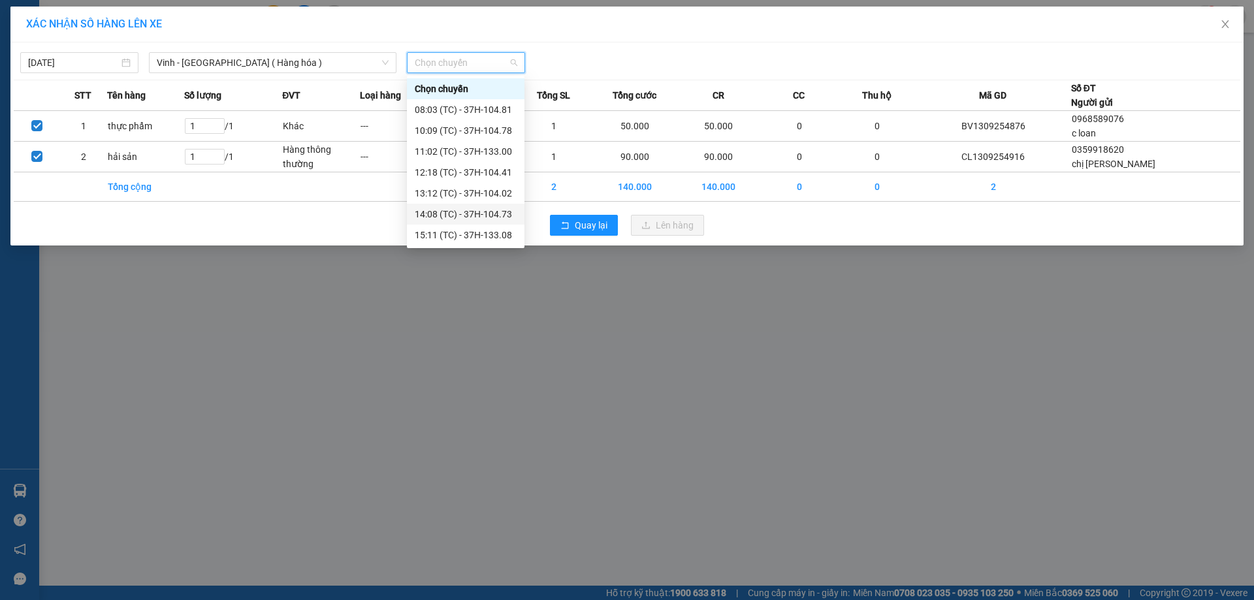
scroll to position [209, 0]
click at [503, 84] on div "22:05 (TC) - 37H-104.02" at bounding box center [466, 89] width 102 height 14
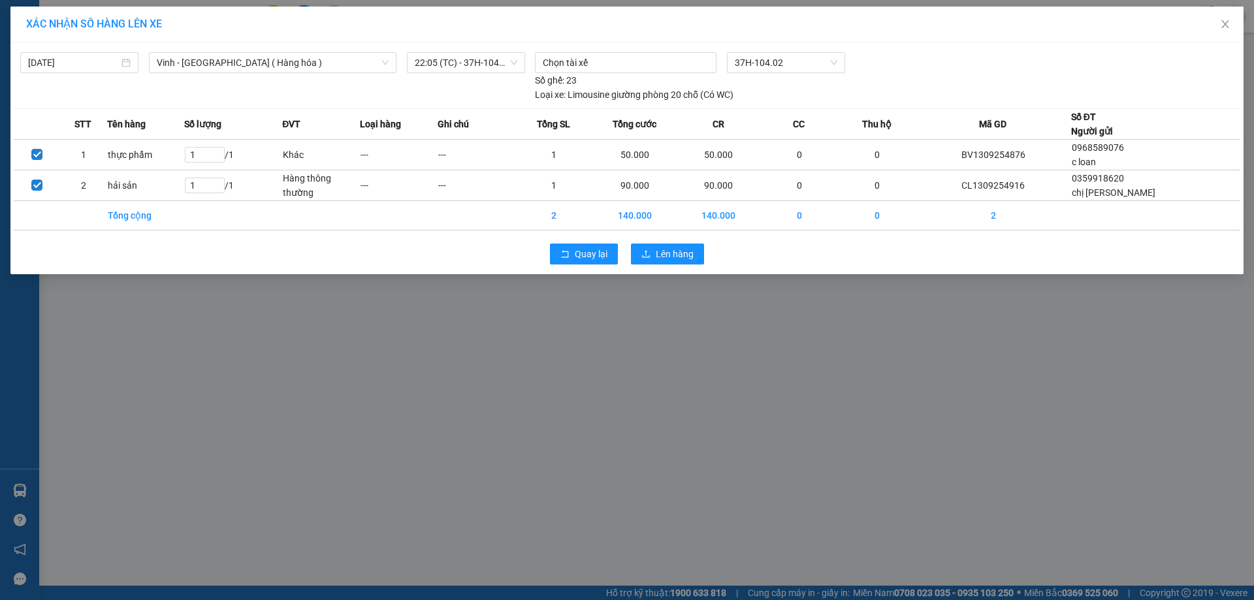
click at [674, 265] on div "Quay lại Lên hàng" at bounding box center [627, 254] width 1227 height 34
click at [677, 256] on span "Lên hàng" at bounding box center [675, 254] width 38 height 14
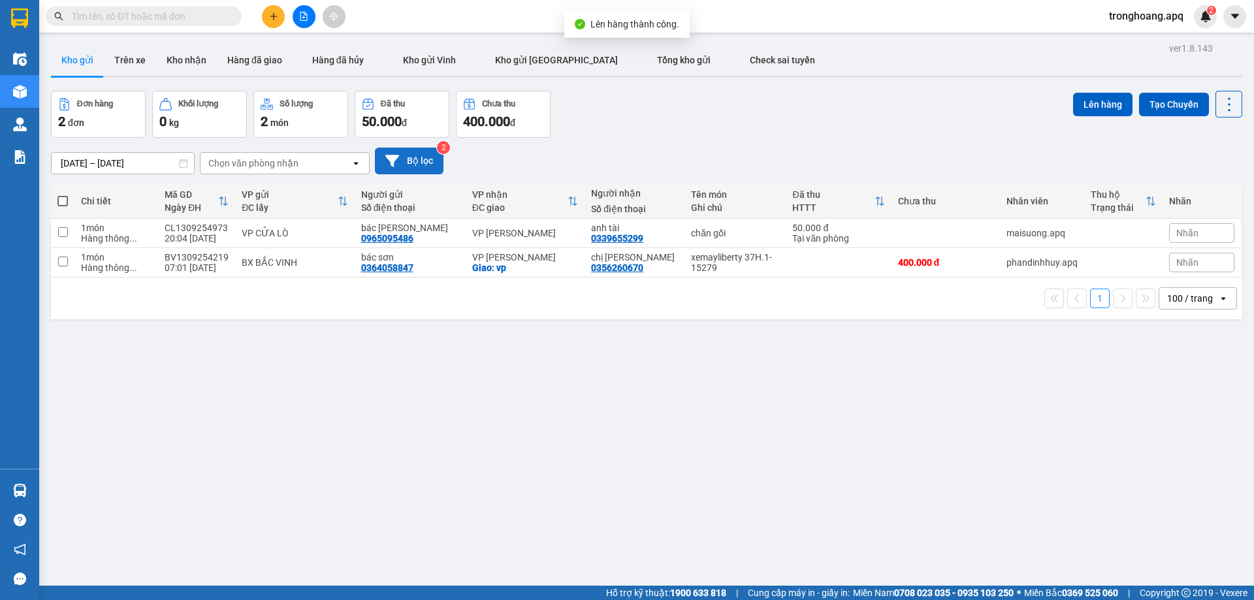
click at [411, 154] on button "Bộ lọc" at bounding box center [409, 161] width 69 height 27
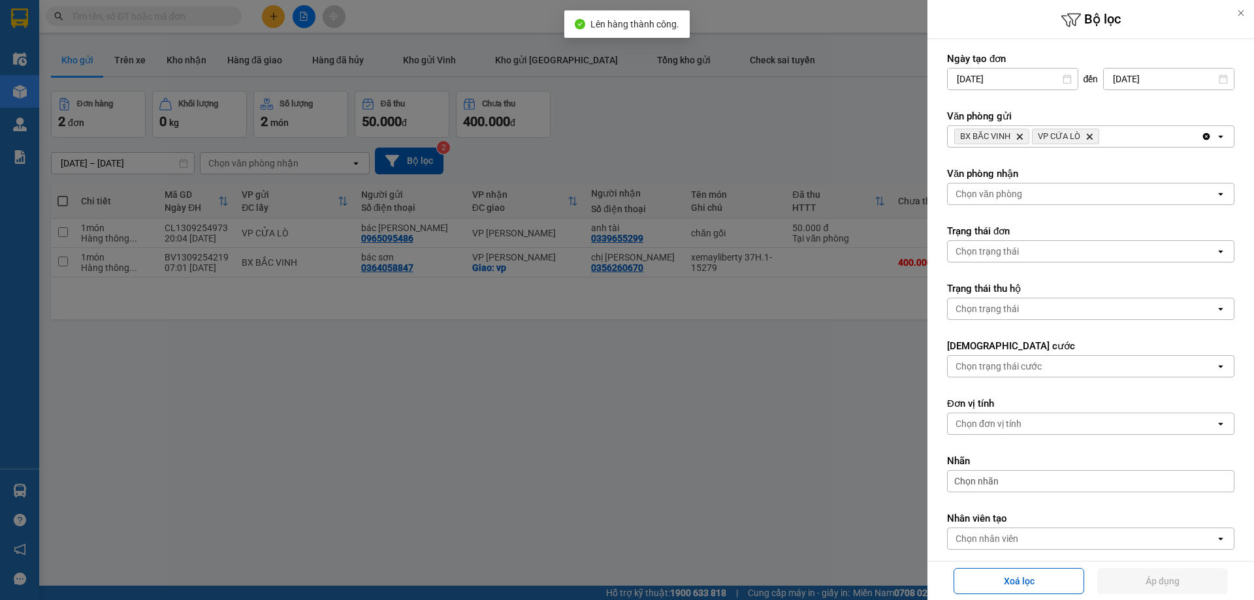
click at [1091, 140] on icon "Delete" at bounding box center [1089, 137] width 8 height 8
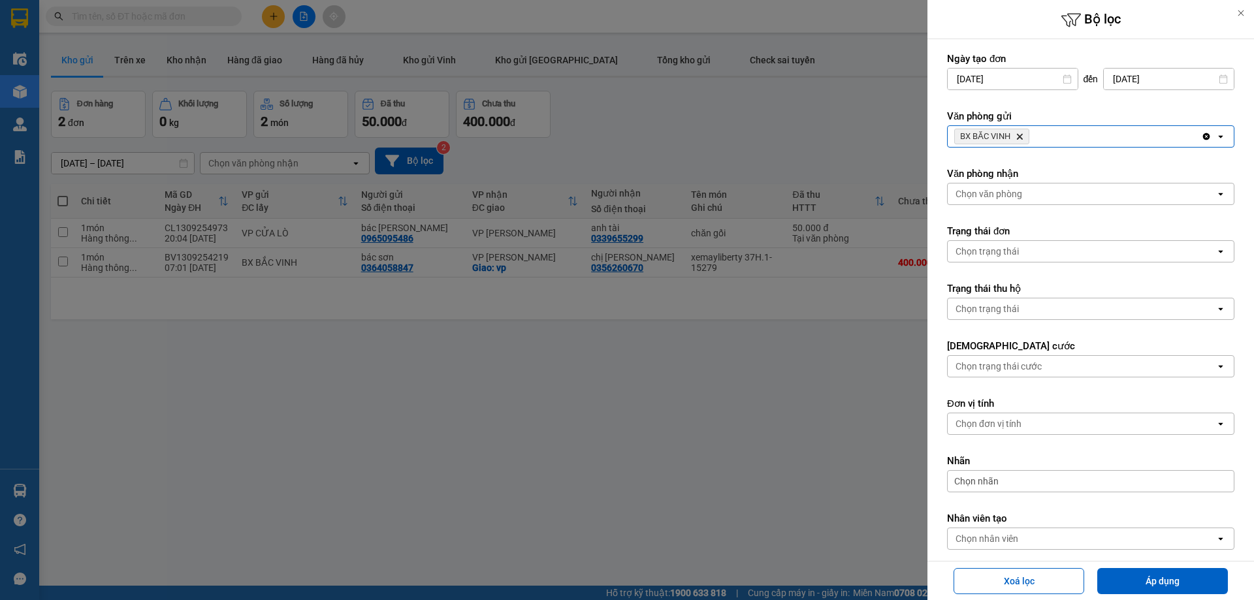
click at [1021, 135] on icon "BX BẮC VINH, close by backspace" at bounding box center [1020, 137] width 6 height 6
click at [1021, 135] on div "Chọn văn phòng" at bounding box center [1082, 136] width 268 height 21
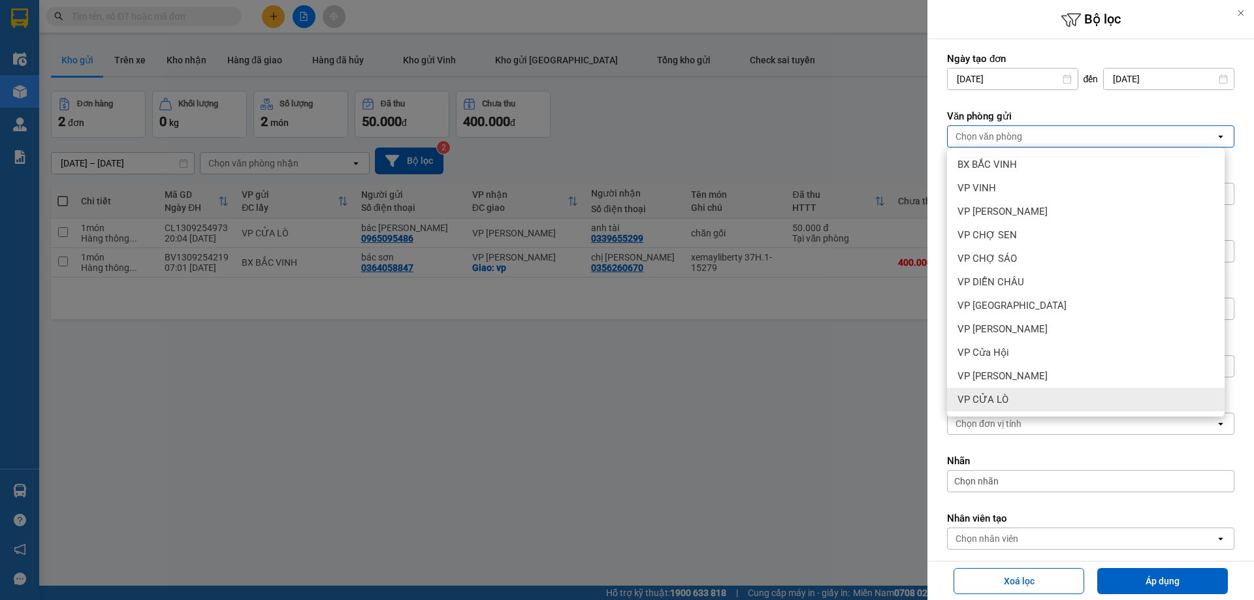
click at [1025, 397] on div "VP CỬA LÒ" at bounding box center [1086, 400] width 278 height 24
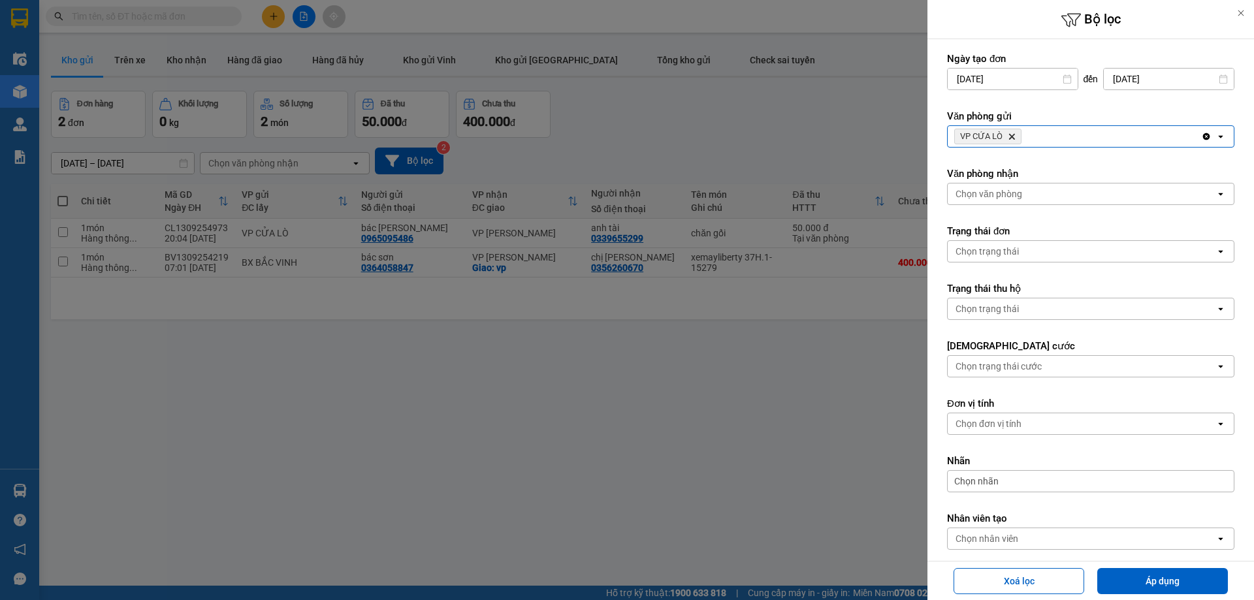
click at [1015, 137] on icon "Delete" at bounding box center [1012, 137] width 8 height 8
click at [1014, 137] on div "Chọn văn phòng" at bounding box center [988, 136] width 67 height 13
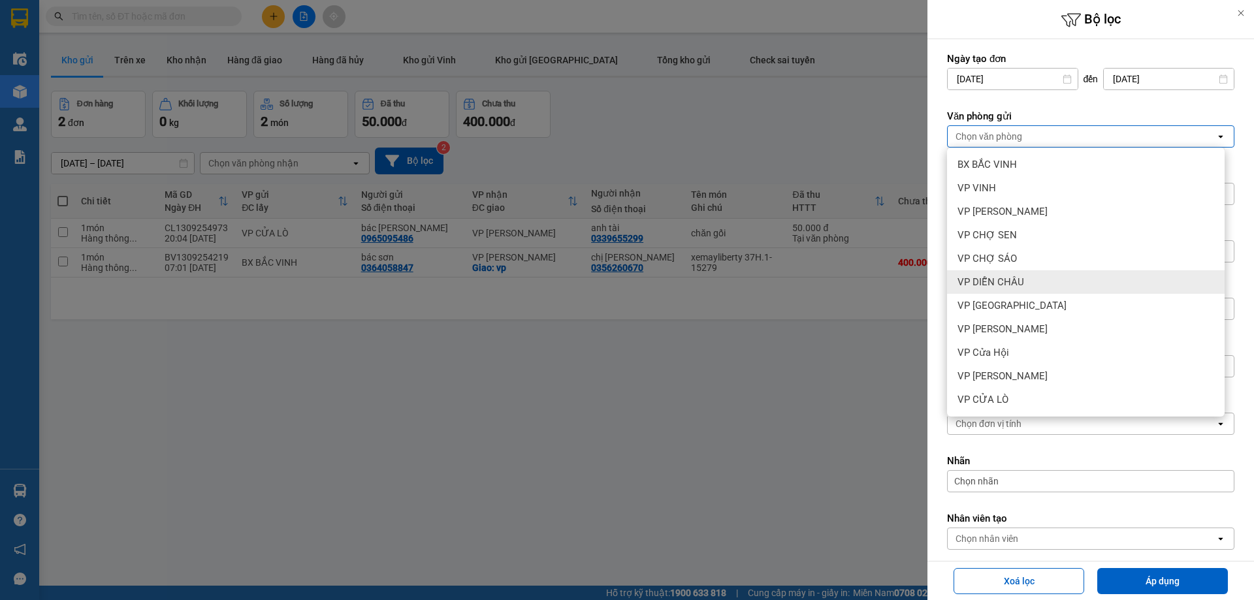
click at [1035, 284] on div "VP DIỄN CHÂU" at bounding box center [1086, 282] width 278 height 24
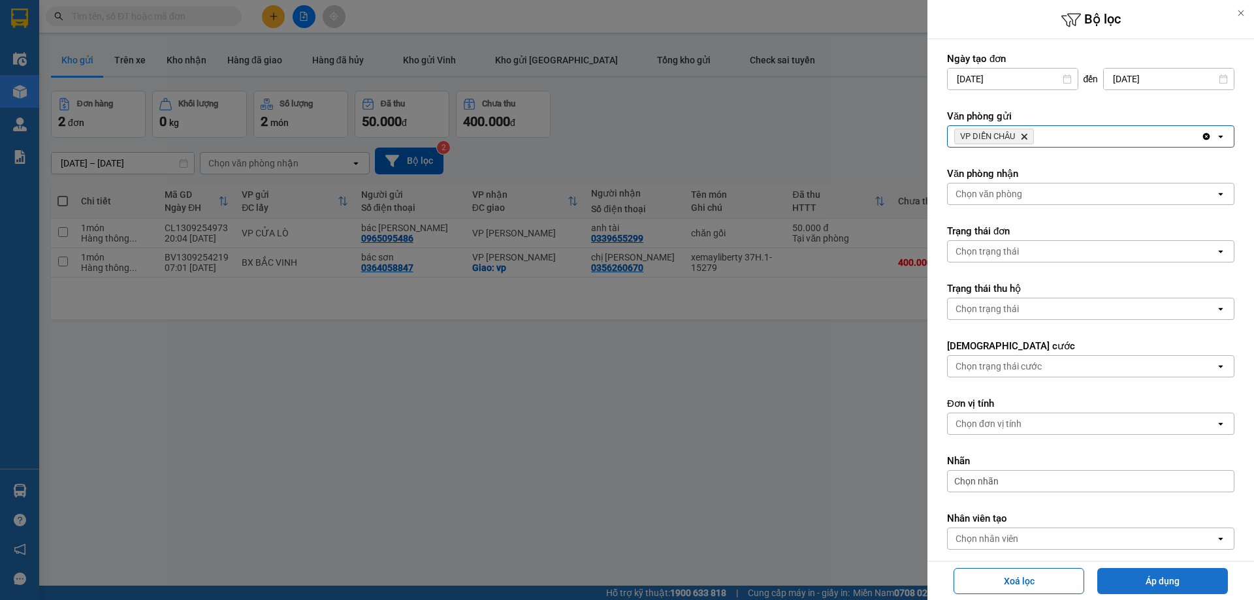
click at [1136, 575] on button "Áp dụng" at bounding box center [1162, 581] width 131 height 26
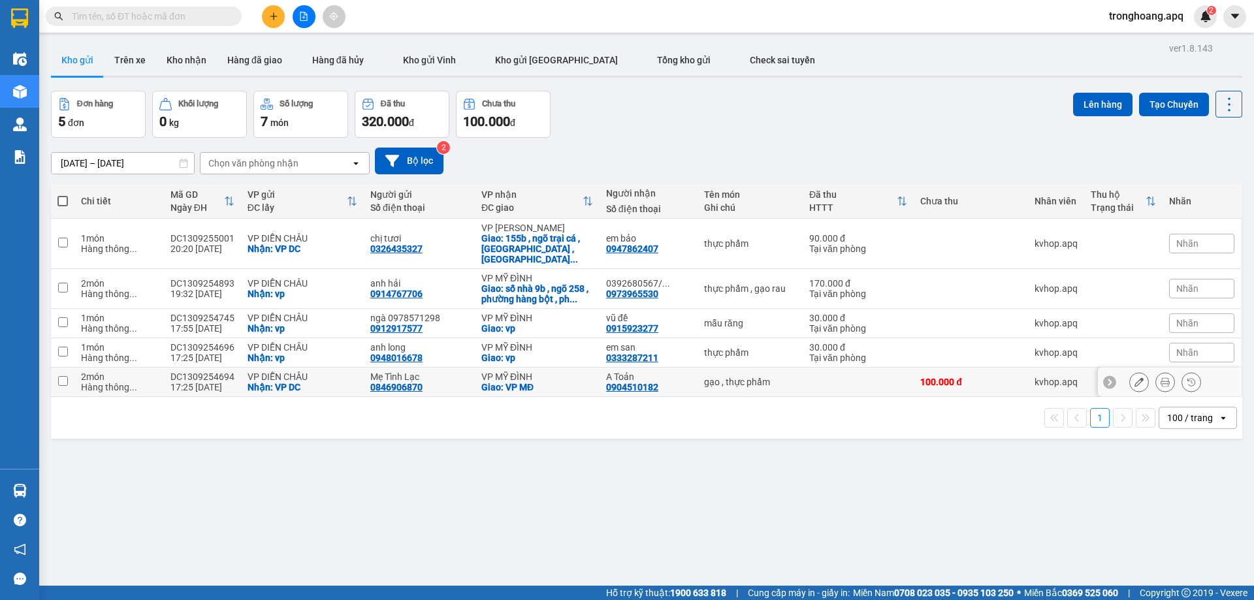
click at [560, 372] on div "VP MỸ ĐÌNH" at bounding box center [537, 377] width 112 height 10
checkbox input "true"
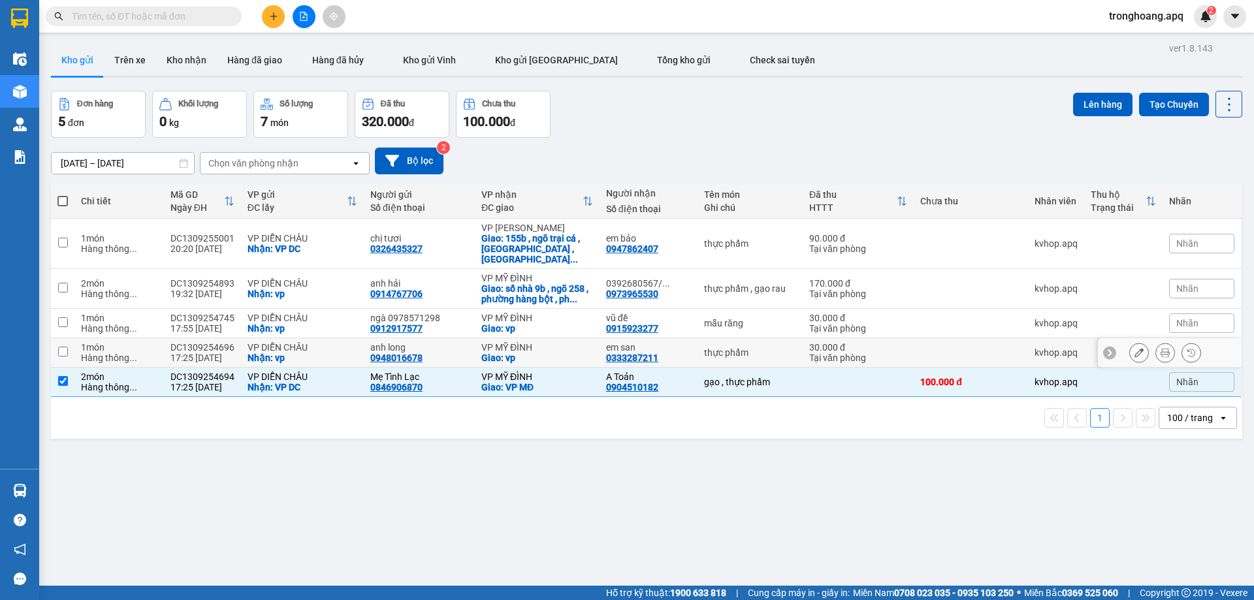
drag, startPoint x: 551, startPoint y: 342, endPoint x: 547, endPoint y: 317, distance: 24.5
click at [551, 342] on div "VP MỸ ĐÌNH Giao: vp" at bounding box center [537, 352] width 112 height 21
checkbox input "true"
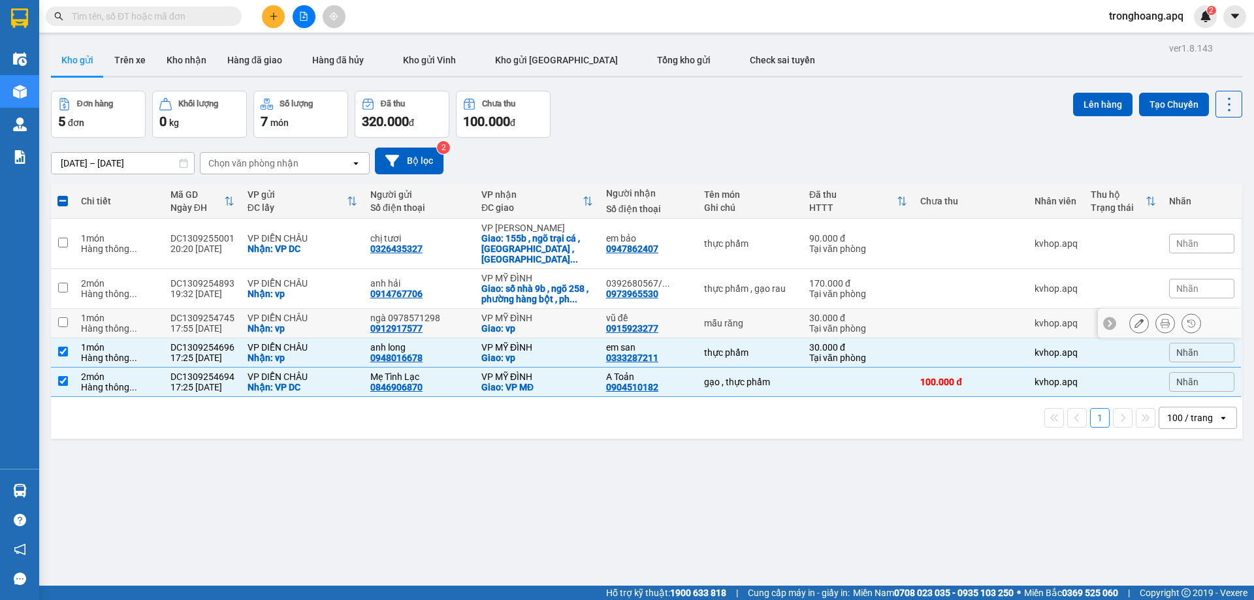
click at [547, 323] on div "Giao: vp" at bounding box center [537, 328] width 112 height 10
checkbox input "true"
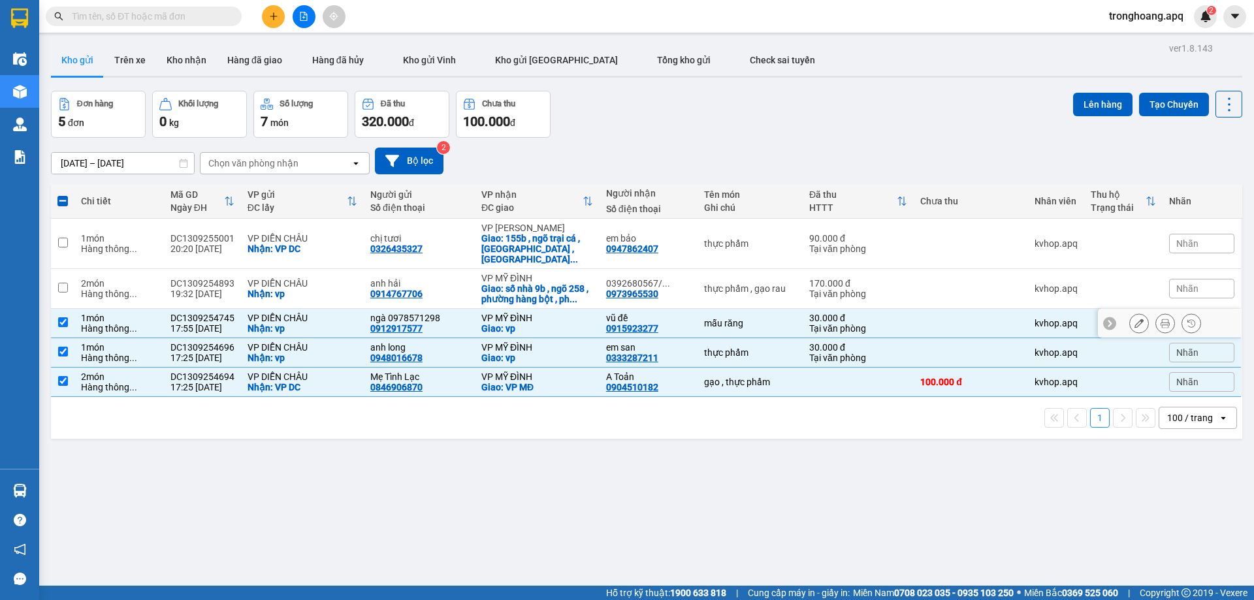
click at [542, 283] on div "Giao: số nhà 9b , ngõ 258 , phường hàng bột , ph ..." at bounding box center [537, 293] width 112 height 21
checkbox input "true"
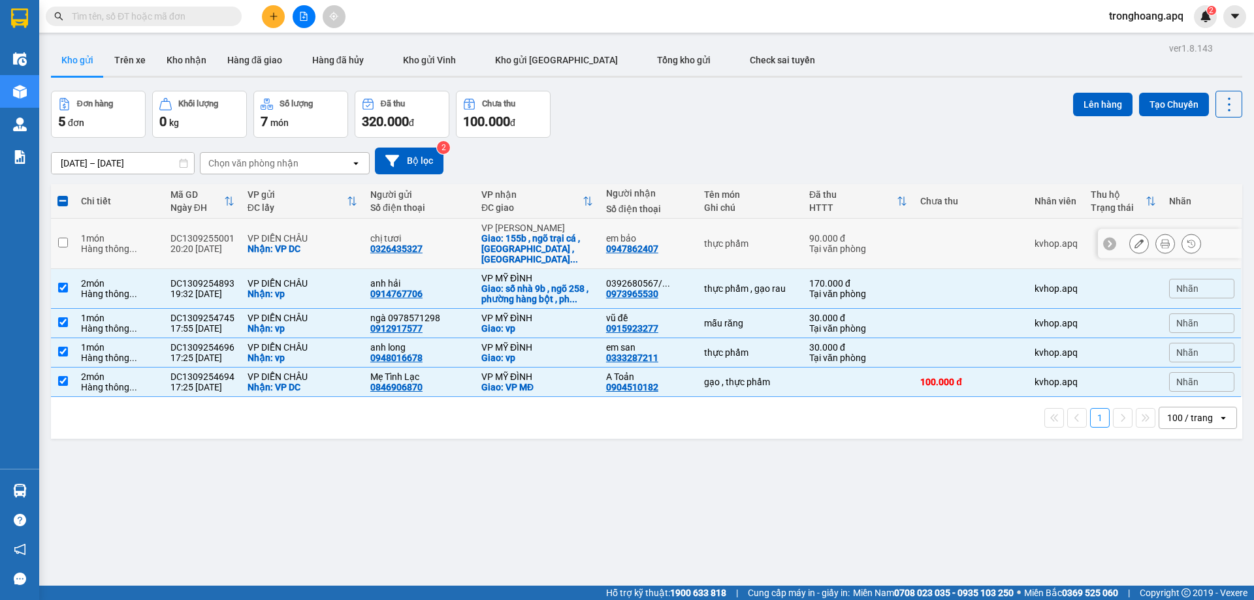
click at [546, 249] on div "Giao: 155b , ngõ trại cá , [GEOGRAPHIC_DATA] , [GEOGRAPHIC_DATA] ..." at bounding box center [537, 248] width 112 height 31
checkbox input "true"
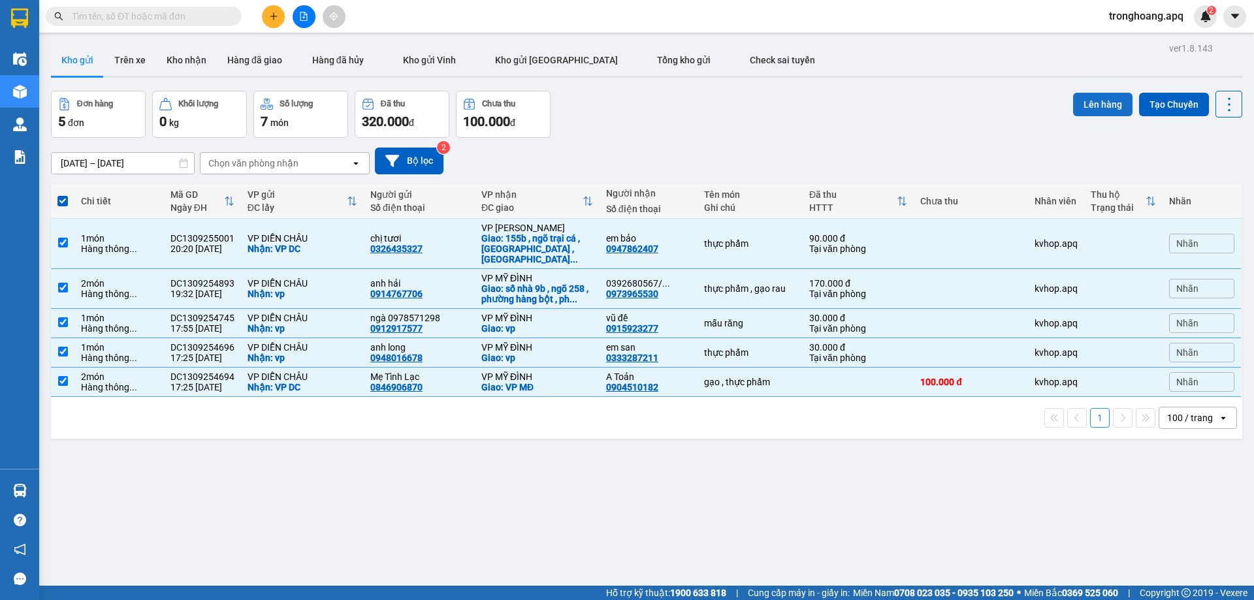
click at [1087, 99] on button "Lên hàng" at bounding box center [1102, 105] width 59 height 24
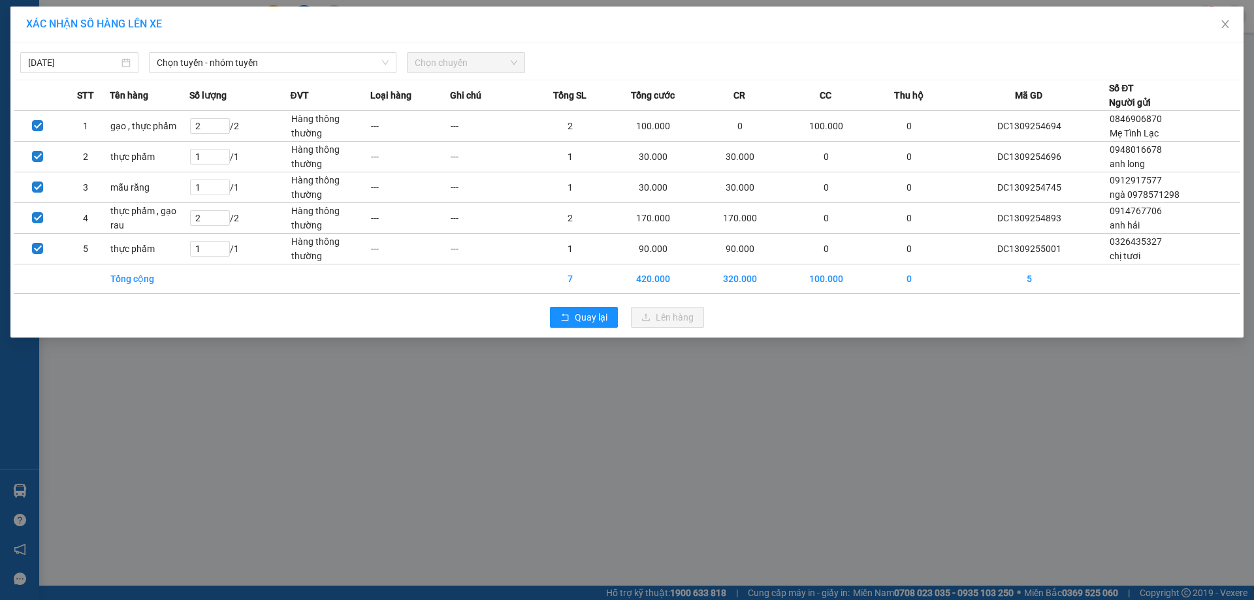
click at [280, 66] on span "Chọn tuyến - nhóm tuyến" at bounding box center [273, 63] width 232 height 20
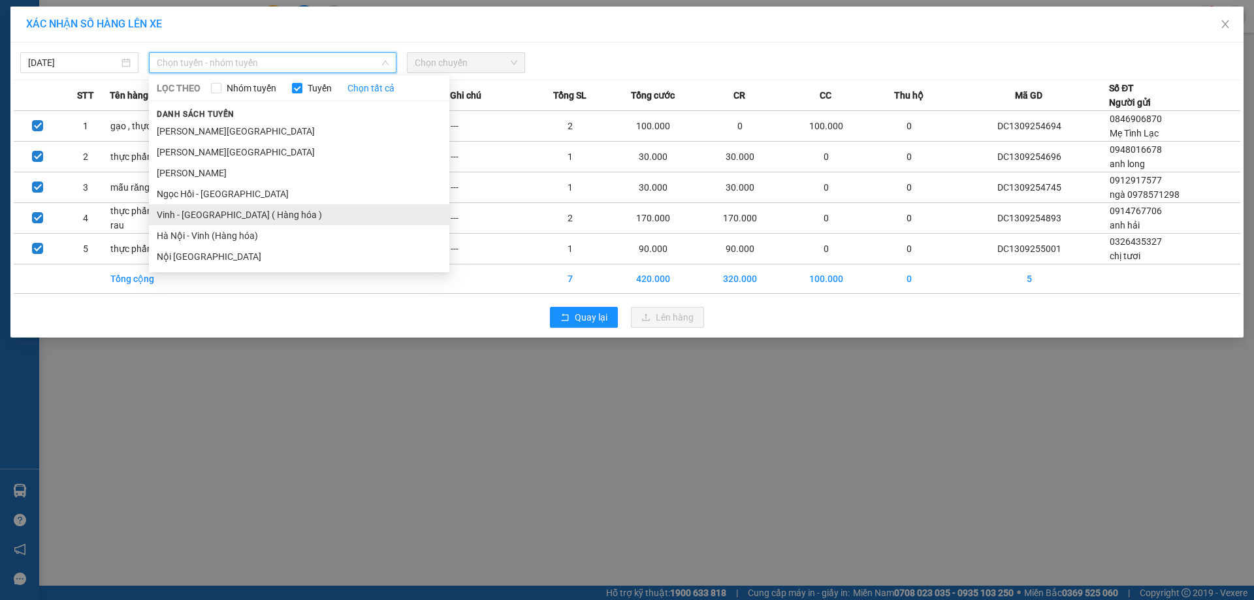
click at [246, 214] on li "Vinh - [GEOGRAPHIC_DATA] ( Hàng hóa )" at bounding box center [299, 214] width 300 height 21
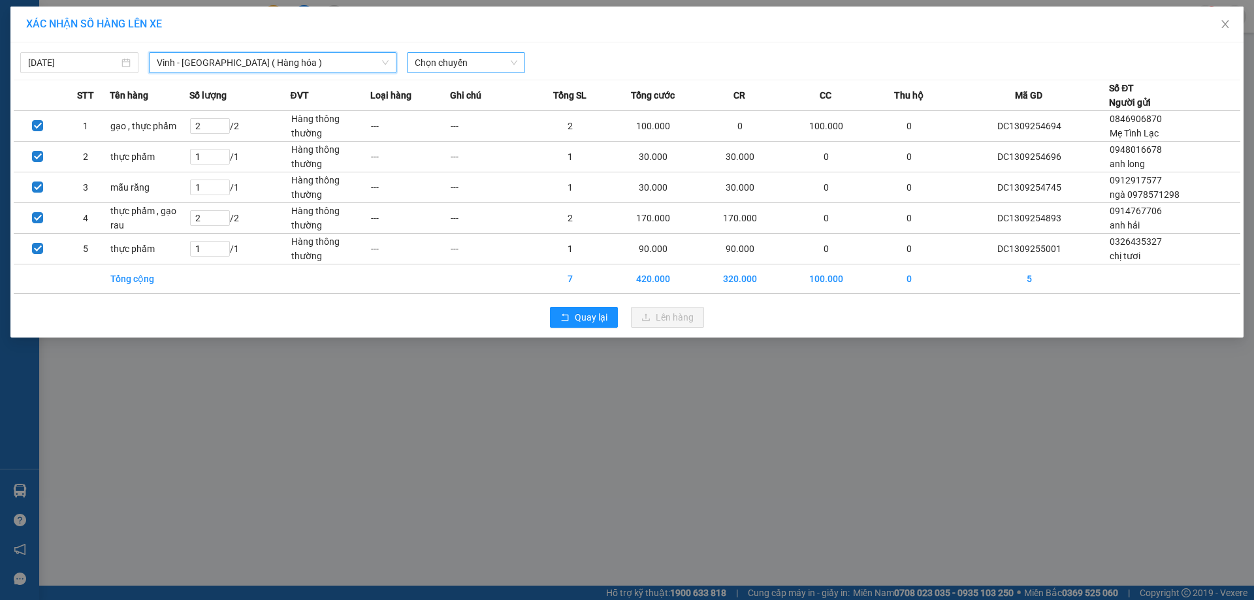
click at [443, 65] on span "Chọn chuyến" at bounding box center [466, 63] width 103 height 20
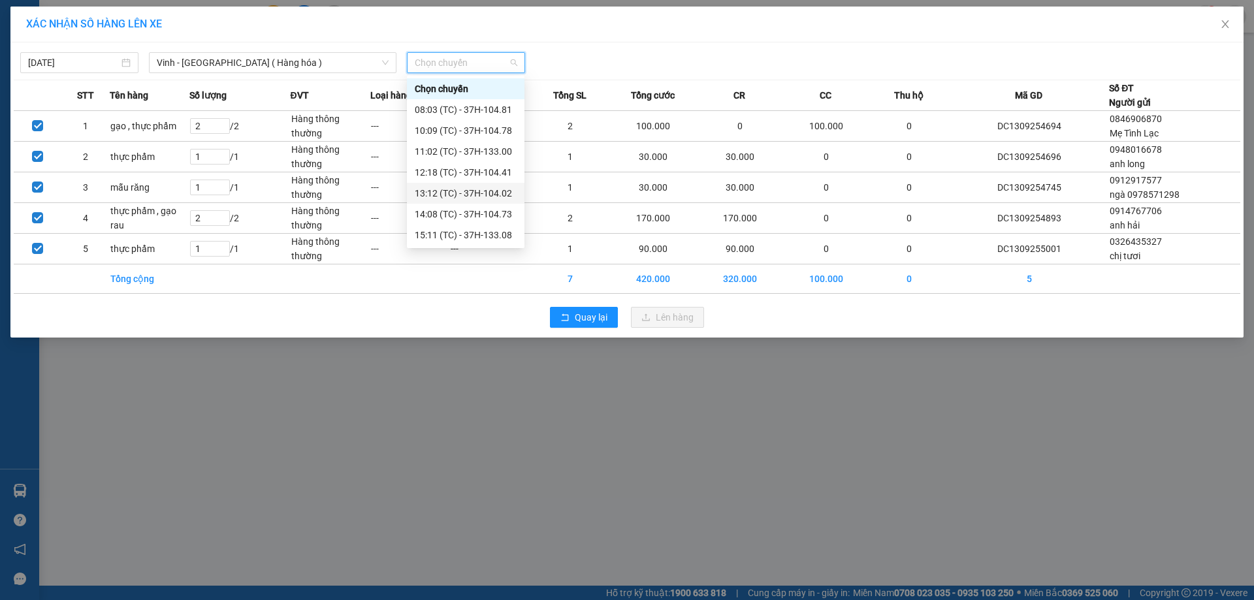
scroll to position [65, 0]
click at [501, 230] on div "22:05 (TC) - 37H-104.02" at bounding box center [466, 232] width 102 height 14
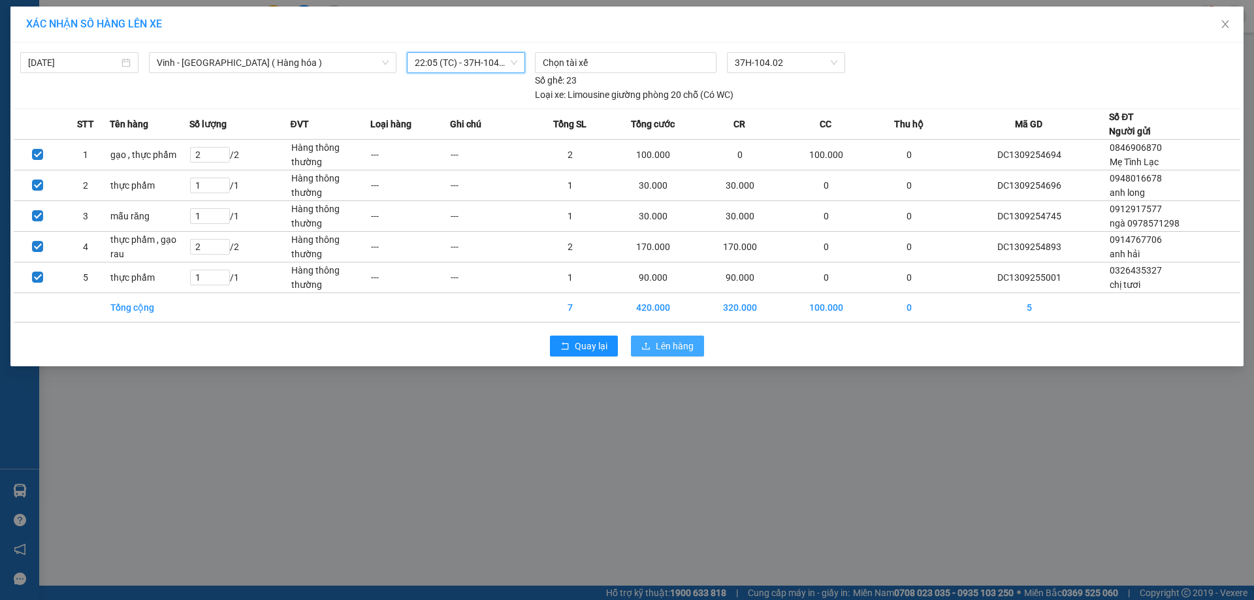
click at [647, 352] on button "Lên hàng" at bounding box center [667, 346] width 73 height 21
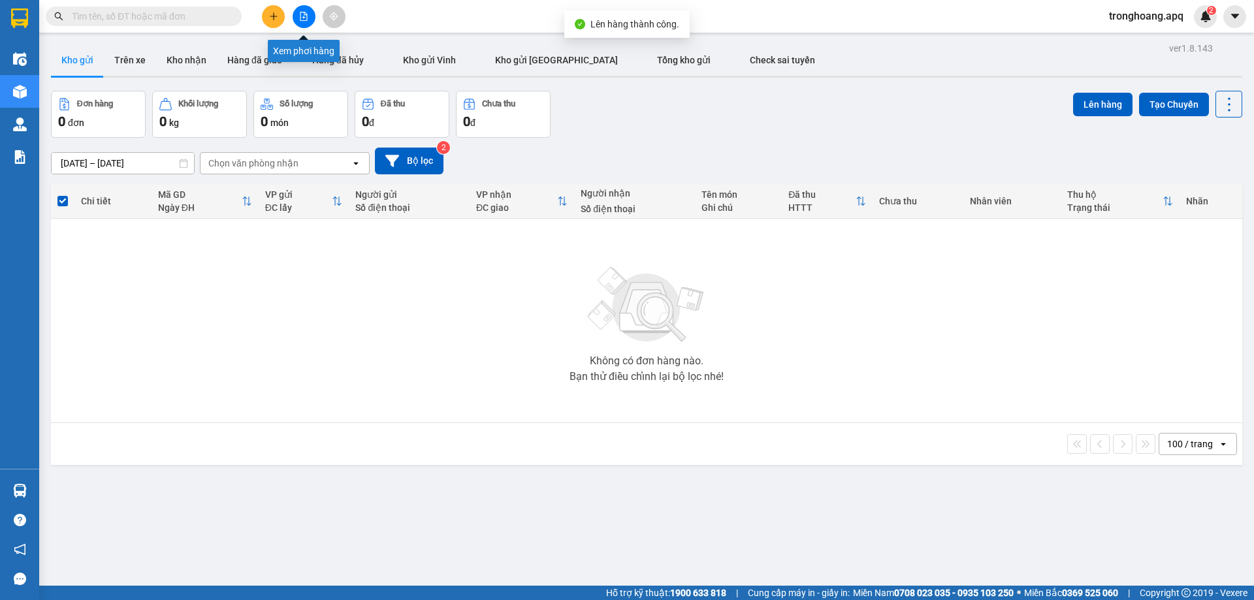
click at [303, 20] on icon "file-add" at bounding box center [303, 16] width 9 height 9
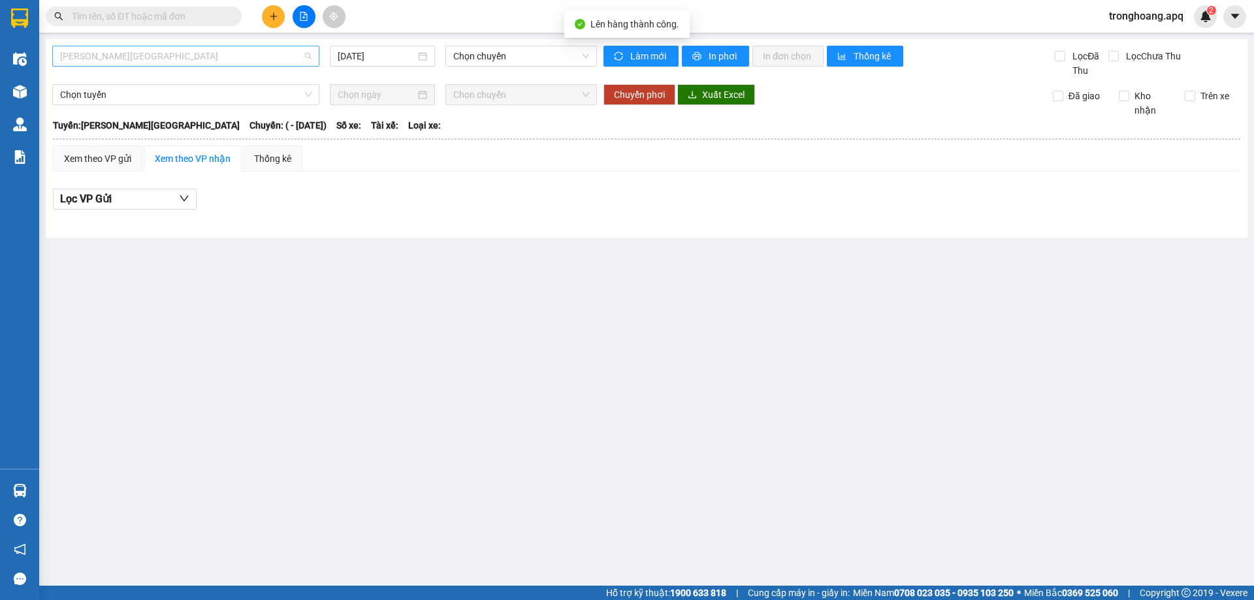
click at [189, 48] on span "[PERSON_NAME][GEOGRAPHIC_DATA]" at bounding box center [185, 56] width 251 height 20
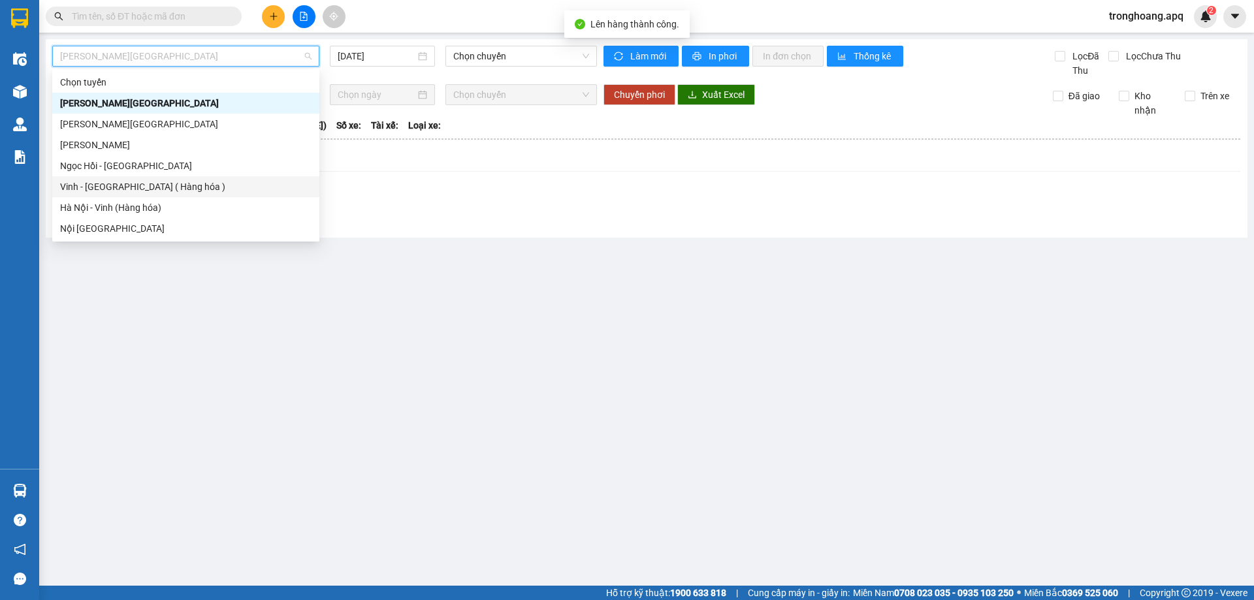
click at [153, 187] on div "Vinh - [GEOGRAPHIC_DATA] ( Hàng hóa )" at bounding box center [185, 187] width 251 height 14
type input "[DATE]"
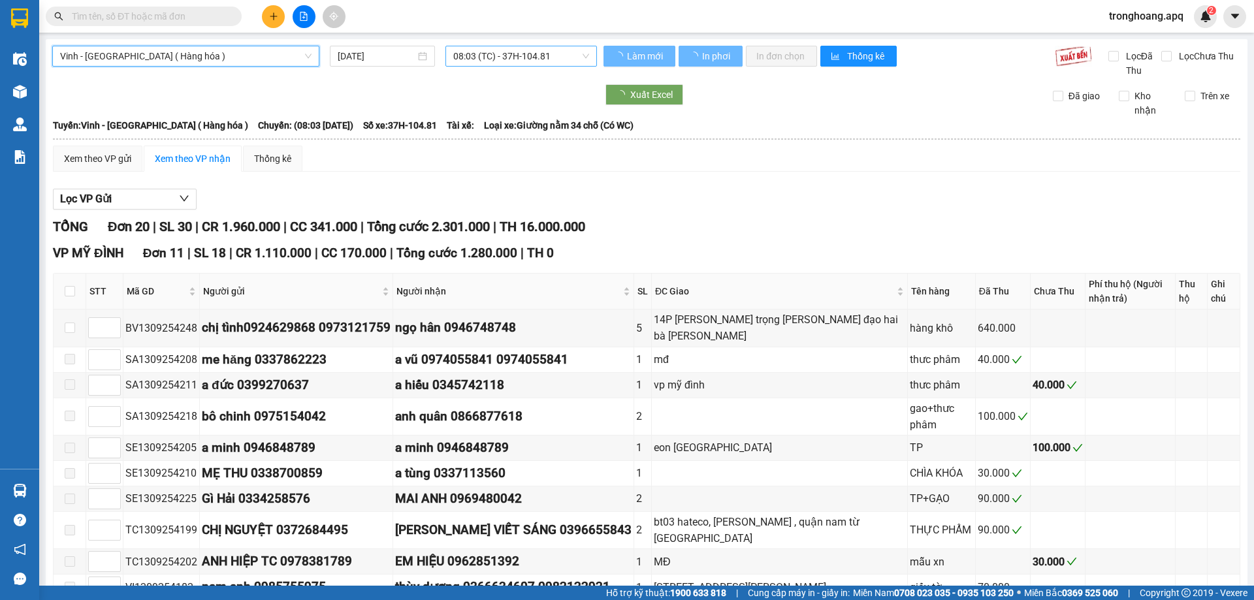
click at [485, 56] on span "08:03 (TC) - 37H-104.81" at bounding box center [521, 56] width 136 height 20
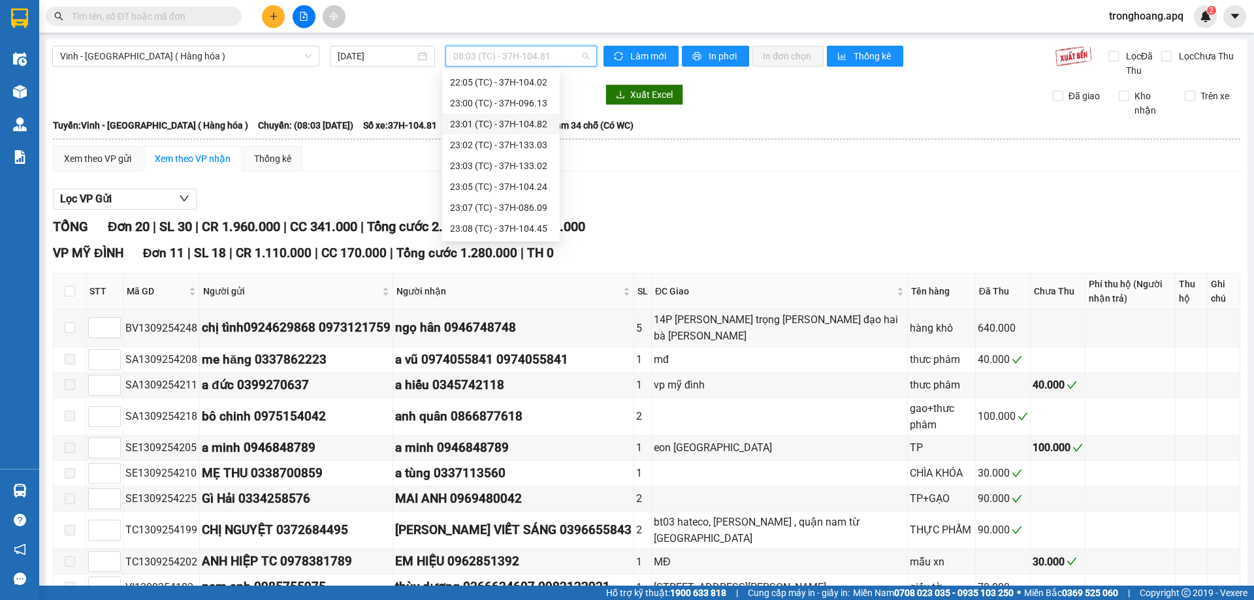
scroll to position [144, 0]
click at [531, 127] on div "22:00 (TC) - 37H-086.38" at bounding box center [501, 127] width 102 height 14
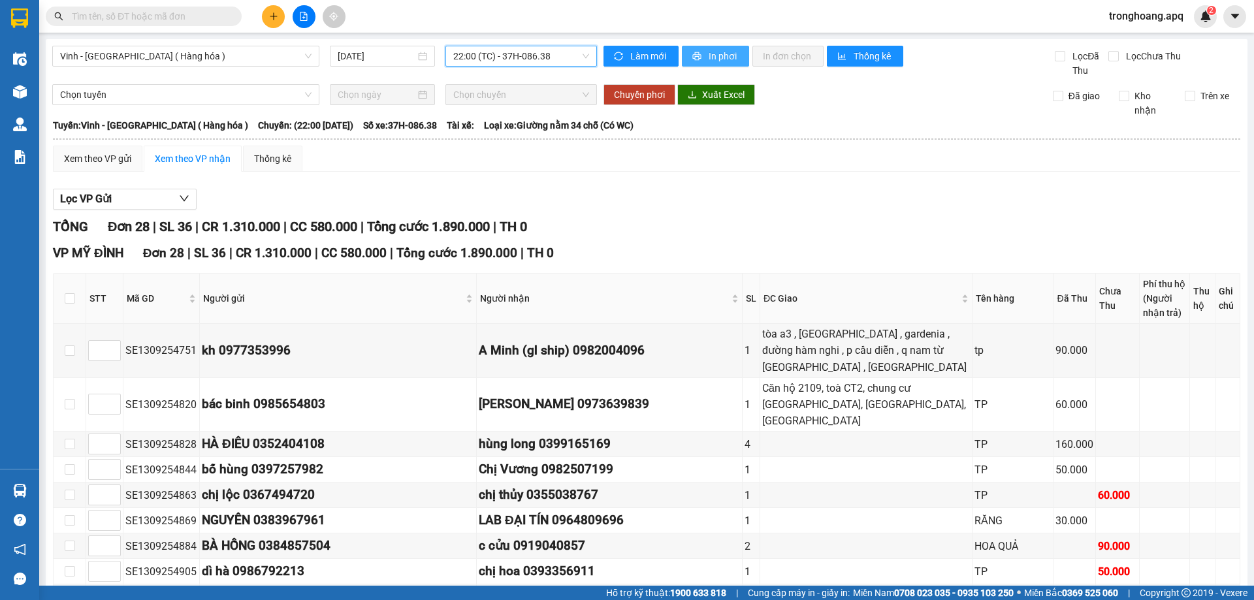
click at [709, 57] on span "In phơi" at bounding box center [724, 56] width 30 height 14
click at [484, 57] on span "22:00 (TC) - 37H-086.38" at bounding box center [521, 56] width 136 height 20
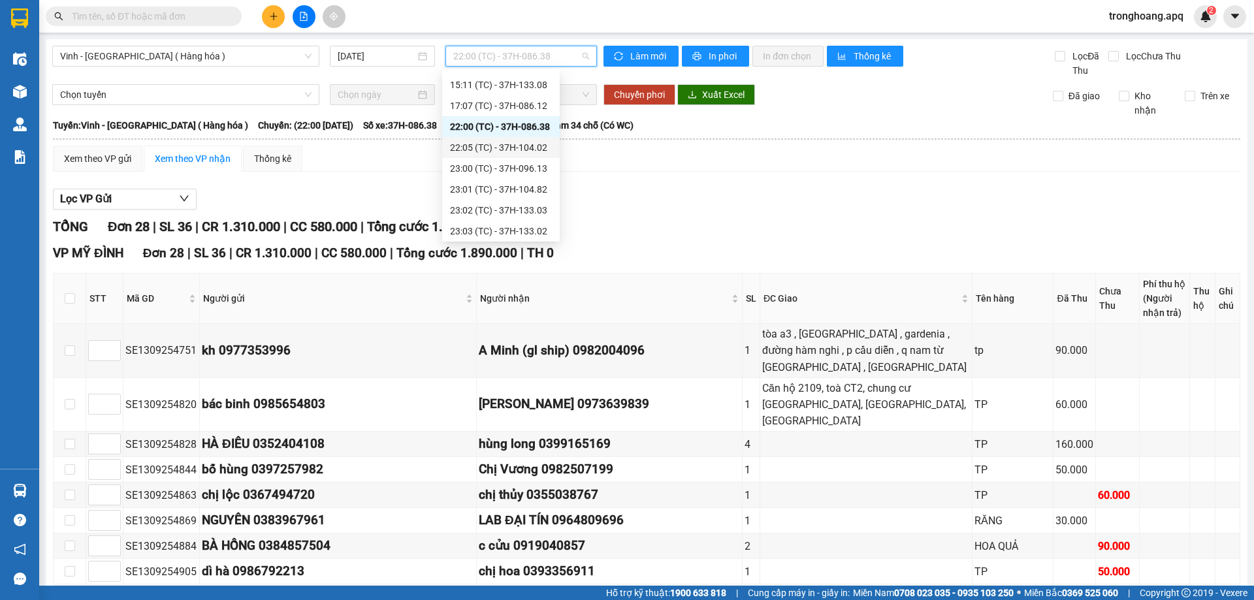
click at [523, 149] on div "22:05 (TC) - 37H-104.02" at bounding box center [501, 147] width 102 height 14
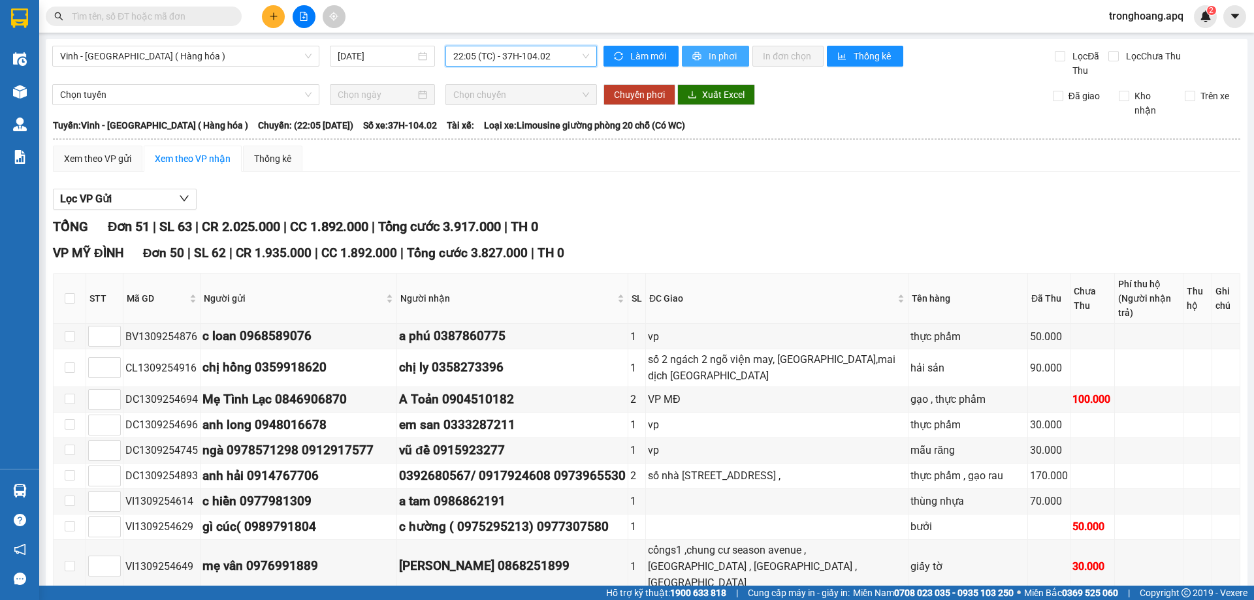
click at [714, 58] on span "In phơi" at bounding box center [724, 56] width 30 height 14
click at [270, 10] on button at bounding box center [273, 16] width 23 height 23
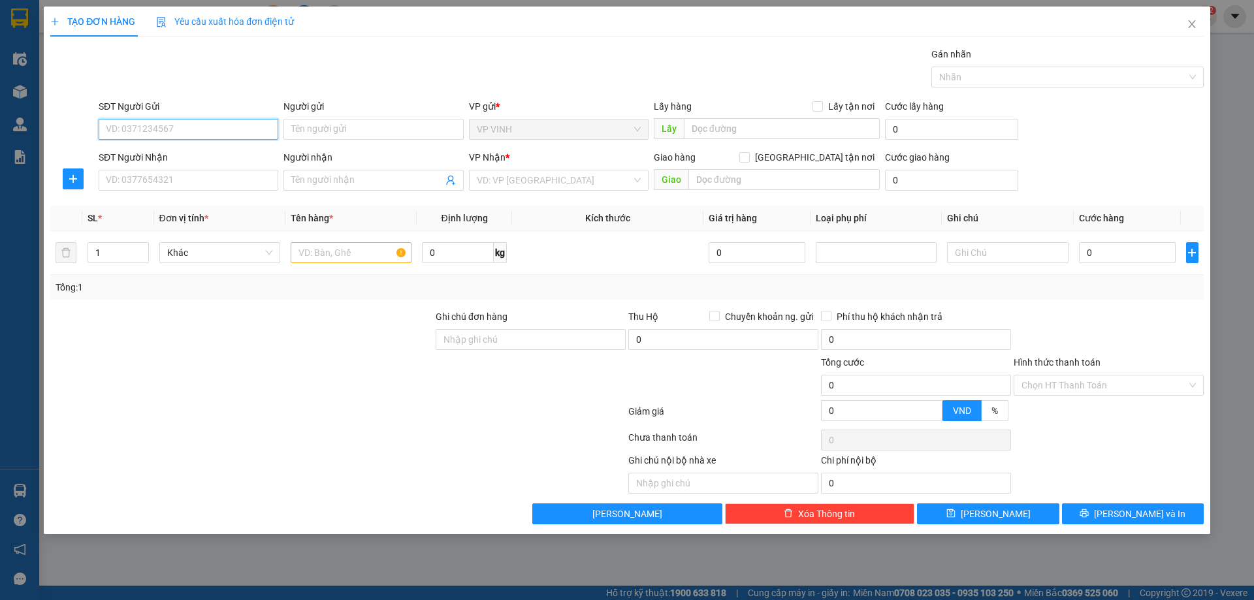
click at [199, 133] on input "SĐT Người Gửi" at bounding box center [189, 129] width 180 height 21
click at [151, 127] on input "0967828118" at bounding box center [189, 129] width 180 height 21
type input "0967828168"
click at [227, 159] on div "0967828168 - A ng hữu long" at bounding box center [188, 155] width 164 height 14
type input "A ng hữu long"
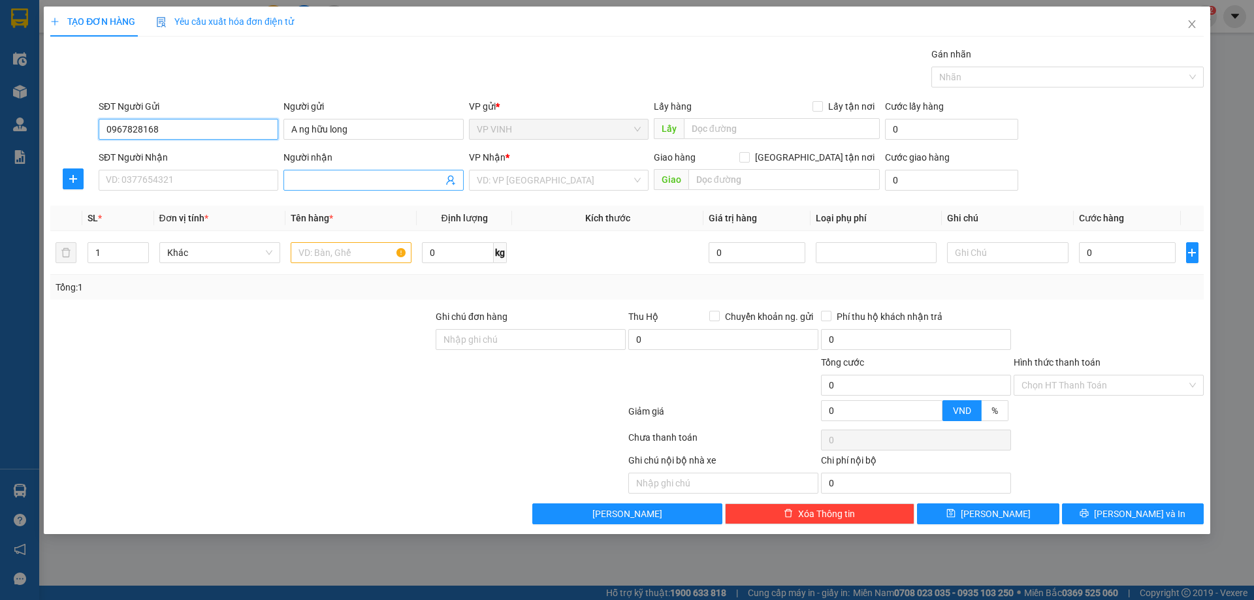
type input "0967828168"
click at [451, 180] on icon "user-add" at bounding box center [450, 181] width 8 height 10
click at [477, 133] on span "a toàn" at bounding box center [473, 133] width 26 height 10
type input "0329196983"
type input "a toàn"
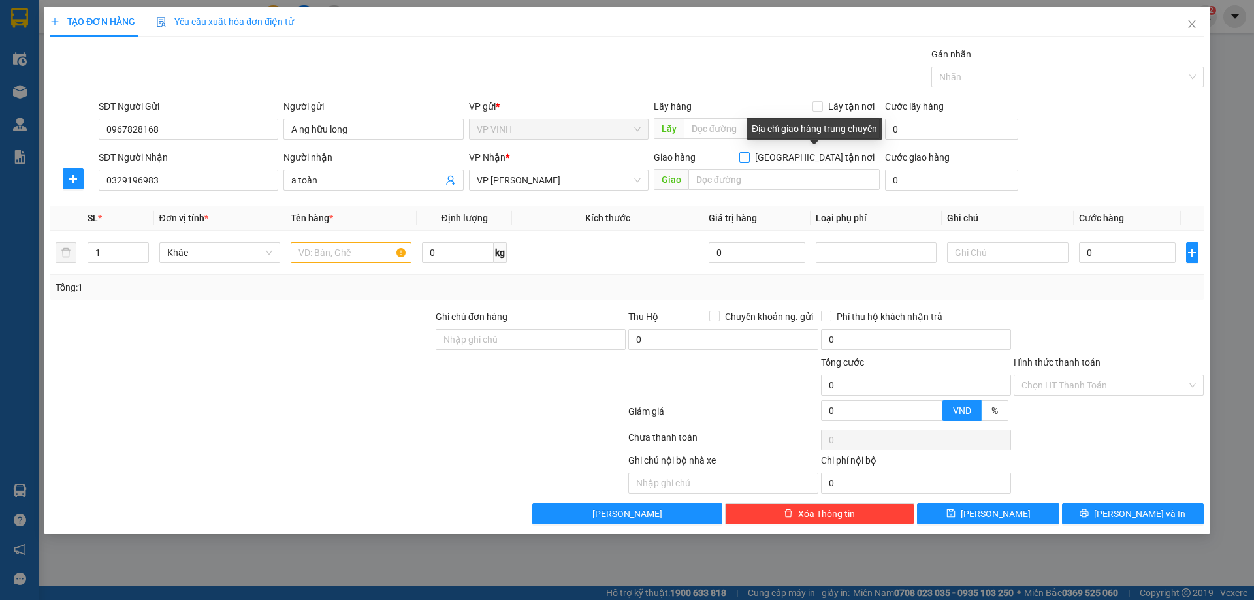
click at [750, 157] on span at bounding box center [744, 157] width 10 height 10
click at [748, 157] on input "[GEOGRAPHIC_DATA] tận nơi" at bounding box center [743, 156] width 9 height 9
checkbox input "true"
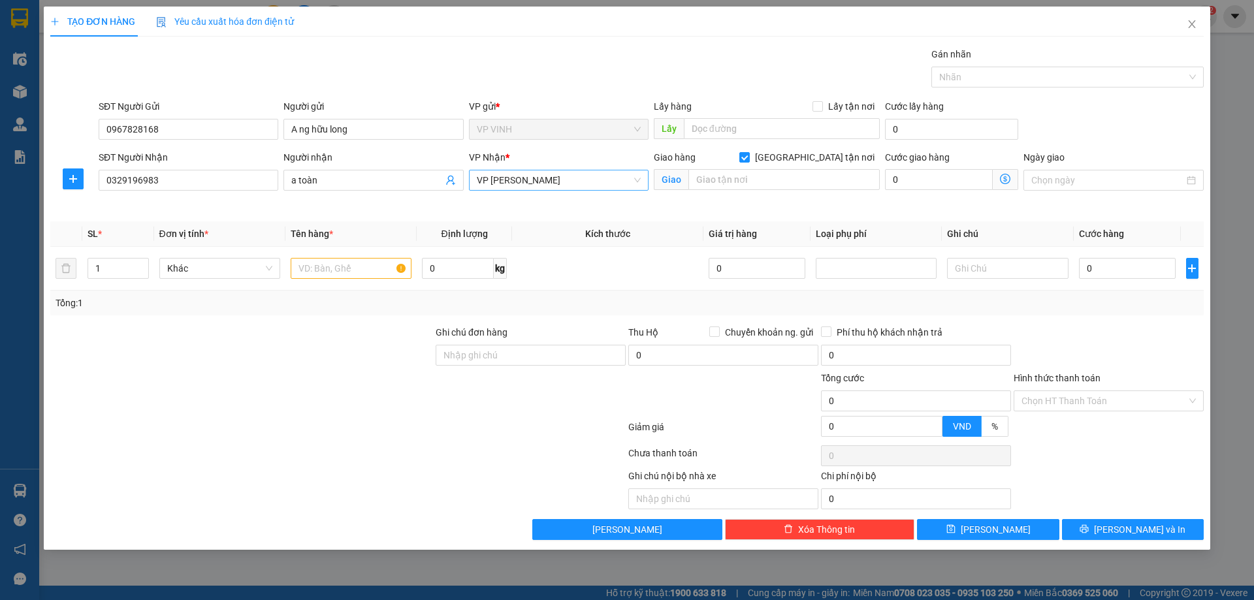
click at [639, 182] on span "VP [PERSON_NAME]" at bounding box center [559, 180] width 164 height 20
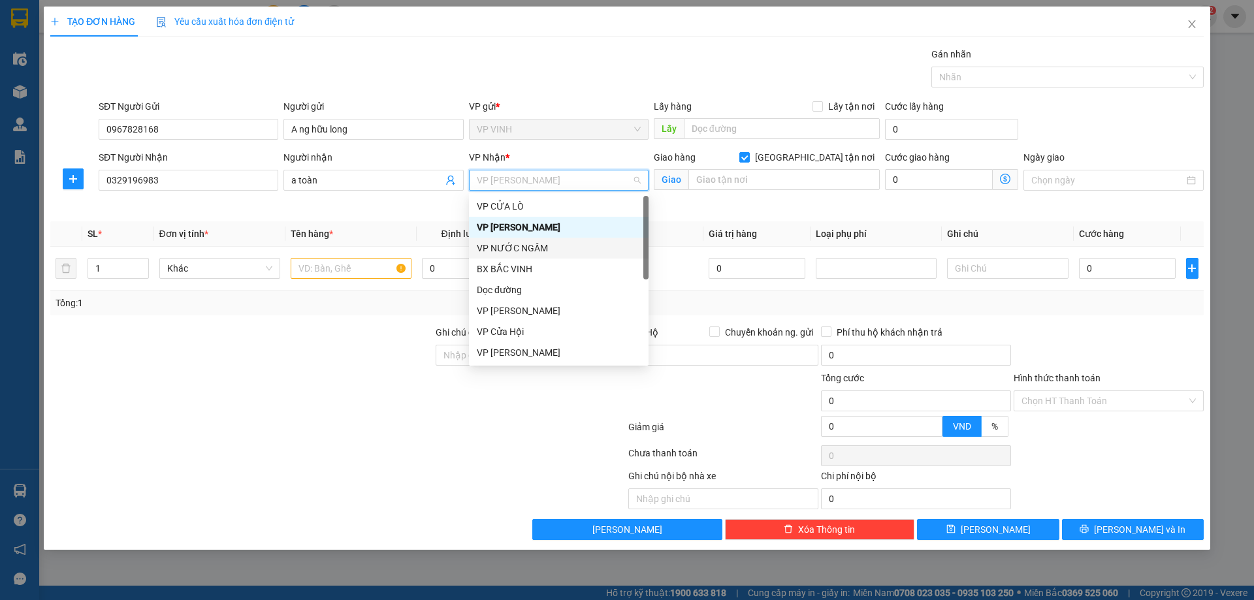
click at [538, 246] on div "VP NƯỚC NGẦM" at bounding box center [559, 248] width 164 height 14
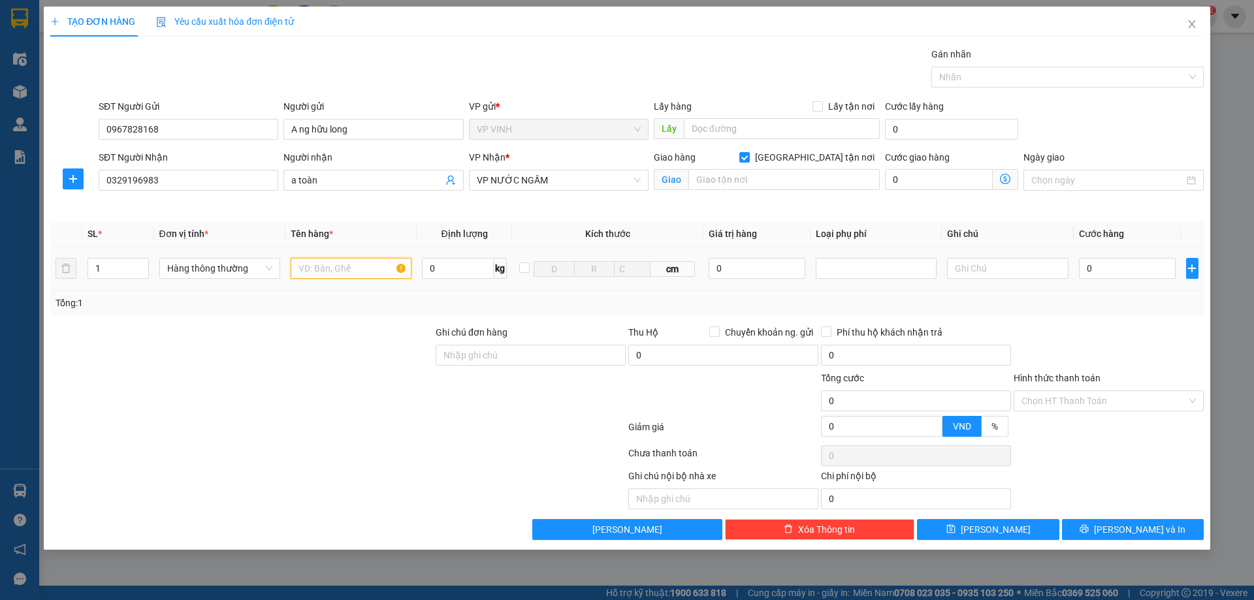
click at [366, 269] on input "text" at bounding box center [351, 268] width 121 height 21
type input "thực phẩm"
click at [1142, 277] on input "0" at bounding box center [1127, 268] width 97 height 21
type input "5"
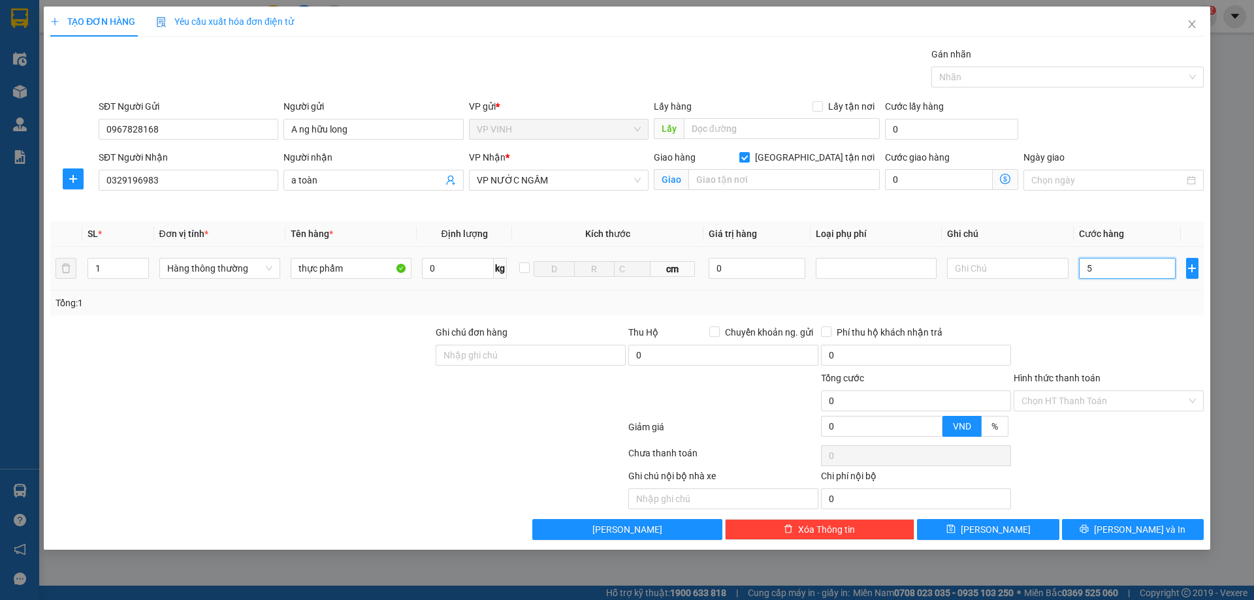
type input "5"
type input "50"
type input "500"
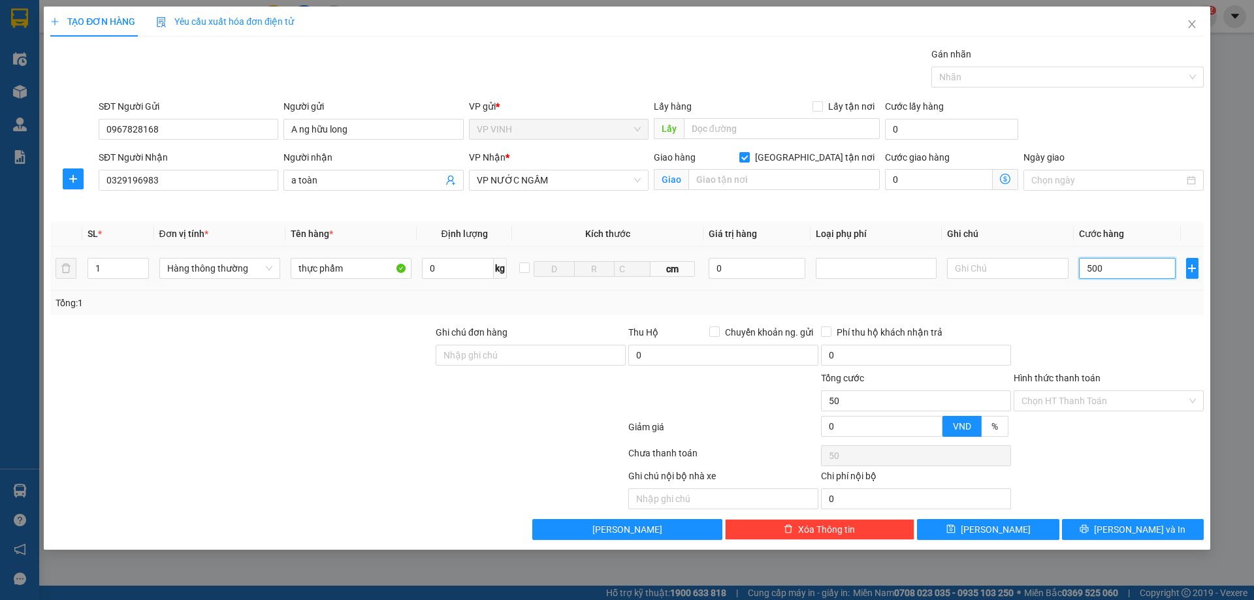
type input "500"
type input "5.000"
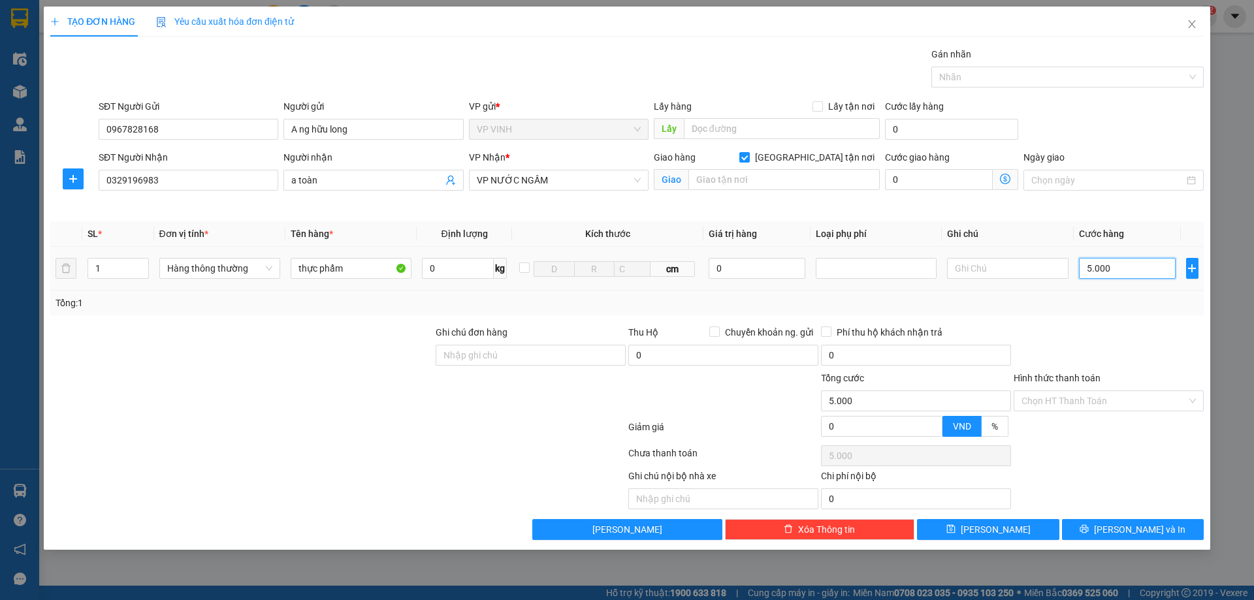
type input "50.000"
click at [1103, 398] on input "Hình thức thanh toán" at bounding box center [1103, 401] width 165 height 20
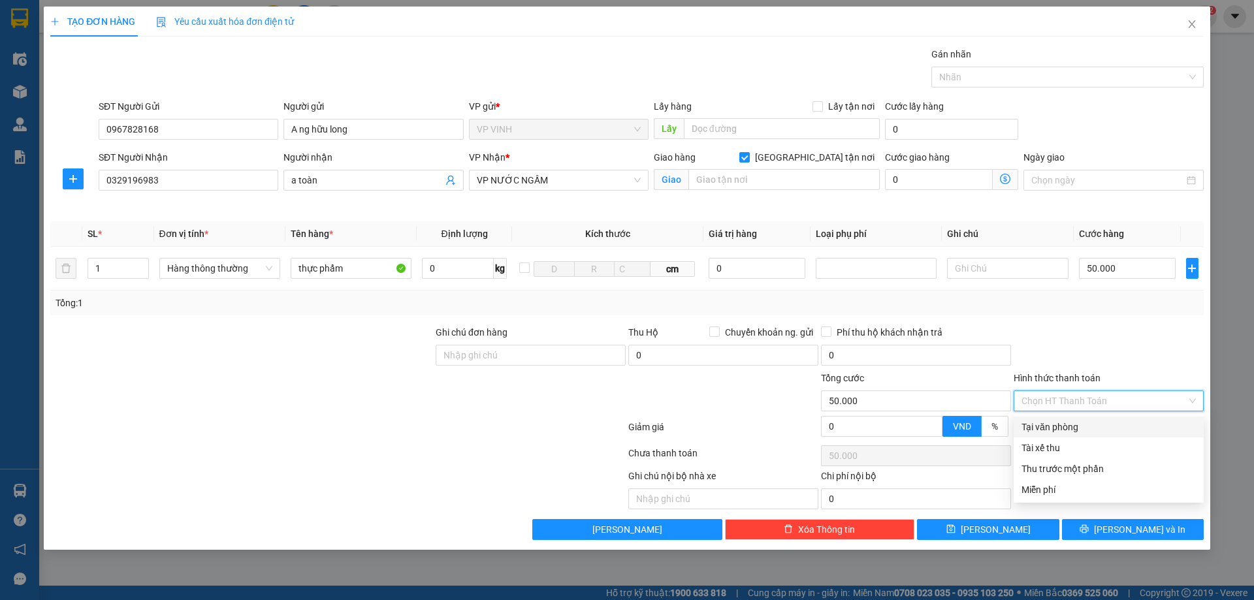
click at [1066, 425] on div "Tại văn phòng" at bounding box center [1108, 427] width 174 height 14
type input "0"
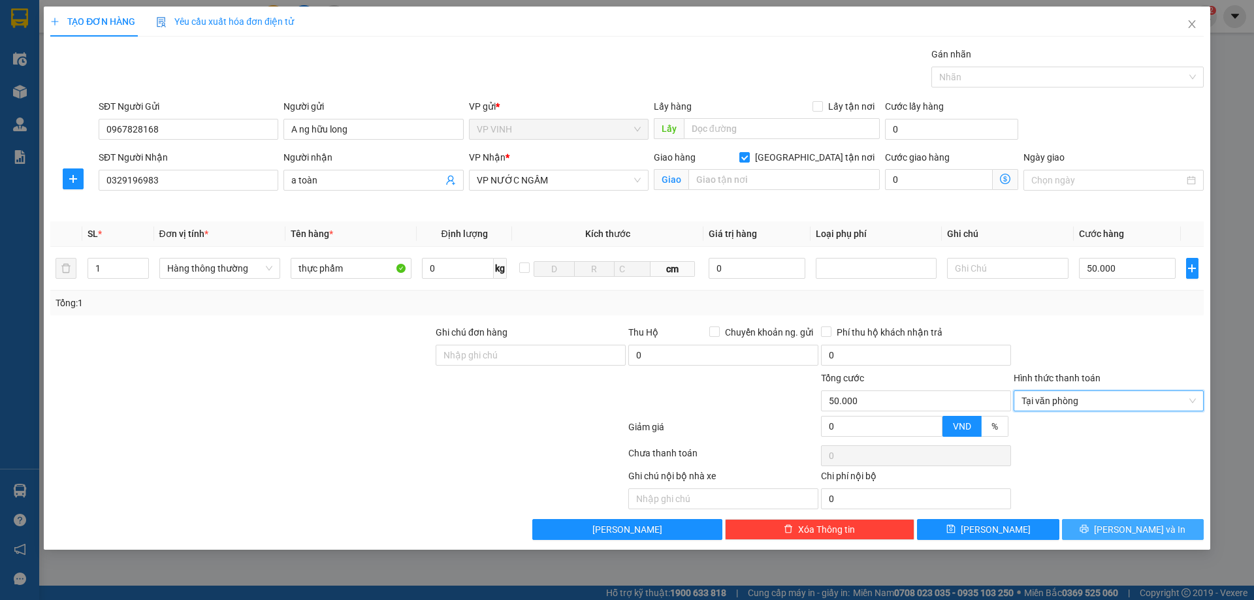
click at [1127, 533] on span "[PERSON_NAME] và In" at bounding box center [1139, 529] width 91 height 14
click at [1089, 530] on icon "printer" at bounding box center [1084, 528] width 9 height 9
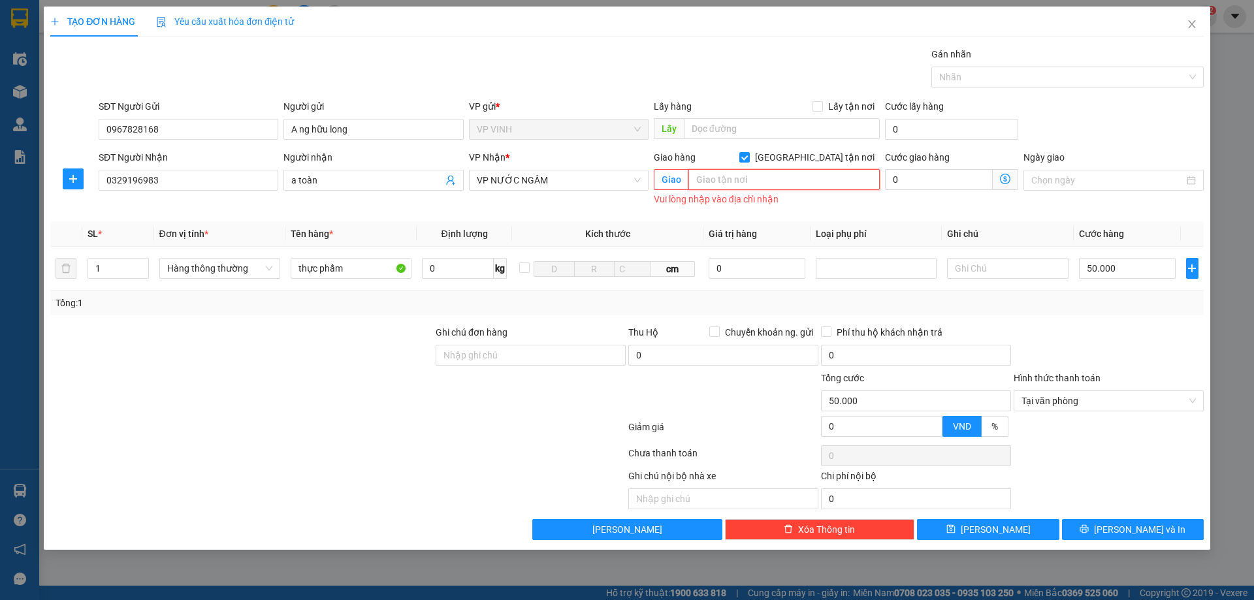
click at [788, 182] on input "text" at bounding box center [783, 179] width 191 height 21
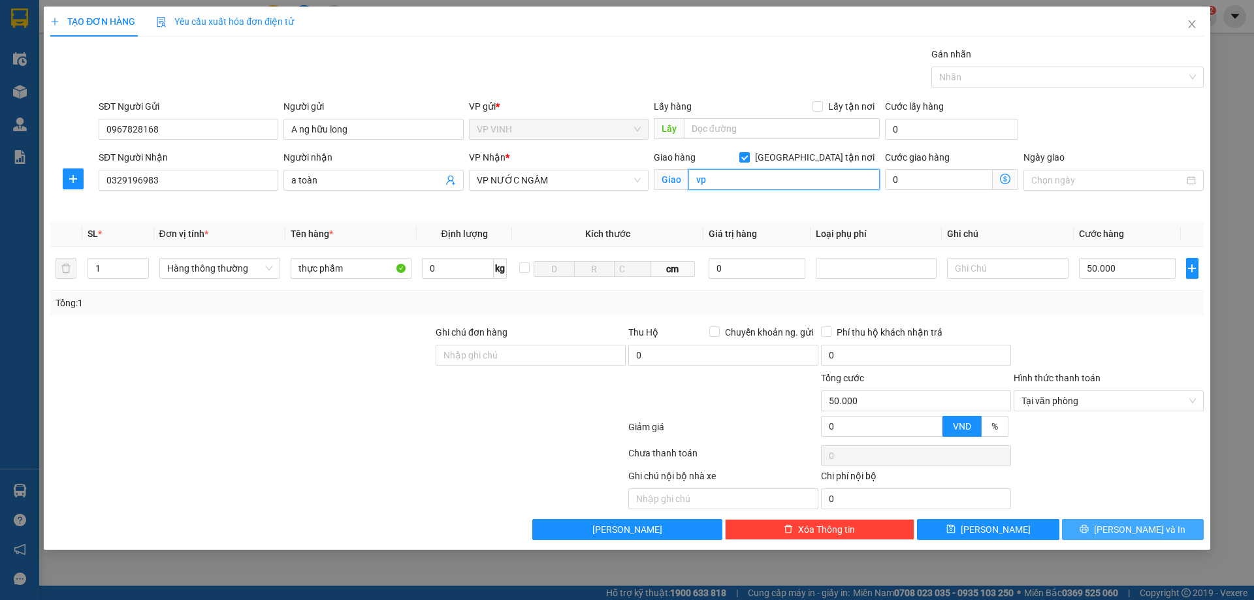
type input "vp"
click at [1124, 532] on span "[PERSON_NAME] và In" at bounding box center [1139, 529] width 91 height 14
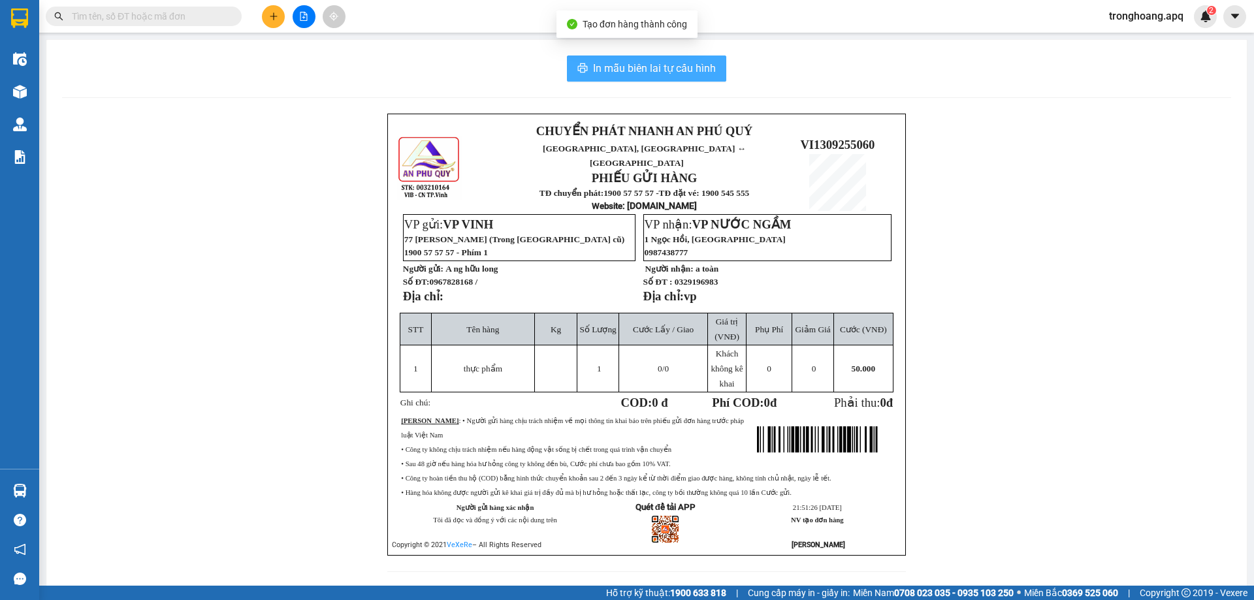
click at [688, 80] on button "In mẫu biên lai tự cấu hình" at bounding box center [646, 69] width 159 height 26
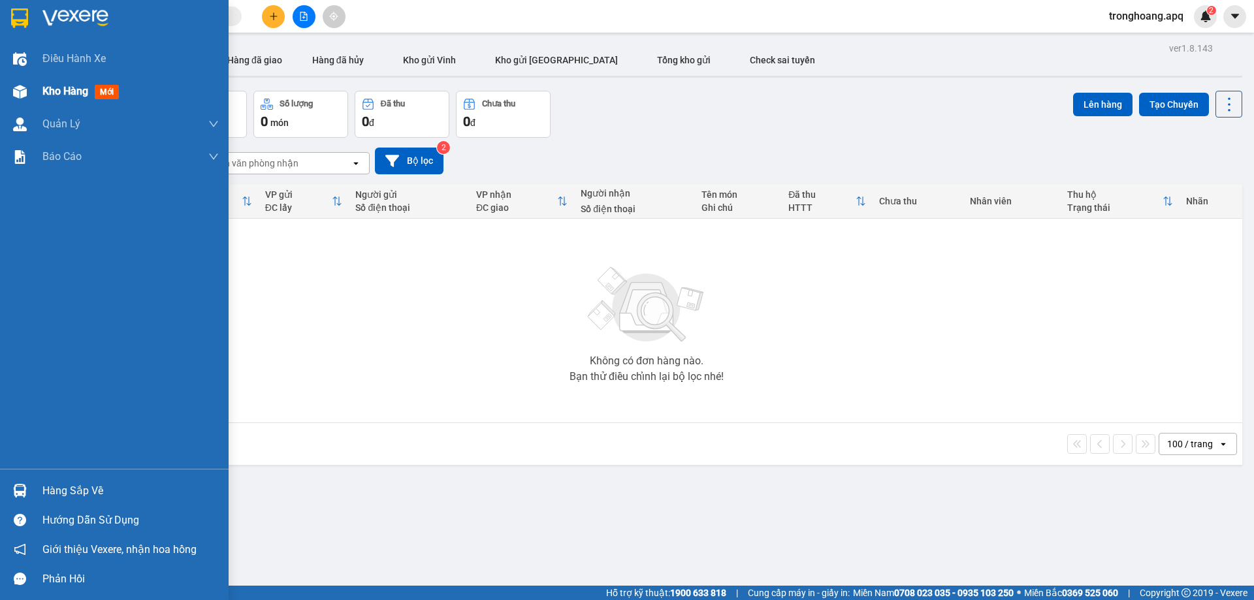
click at [20, 83] on div at bounding box center [19, 91] width 23 height 23
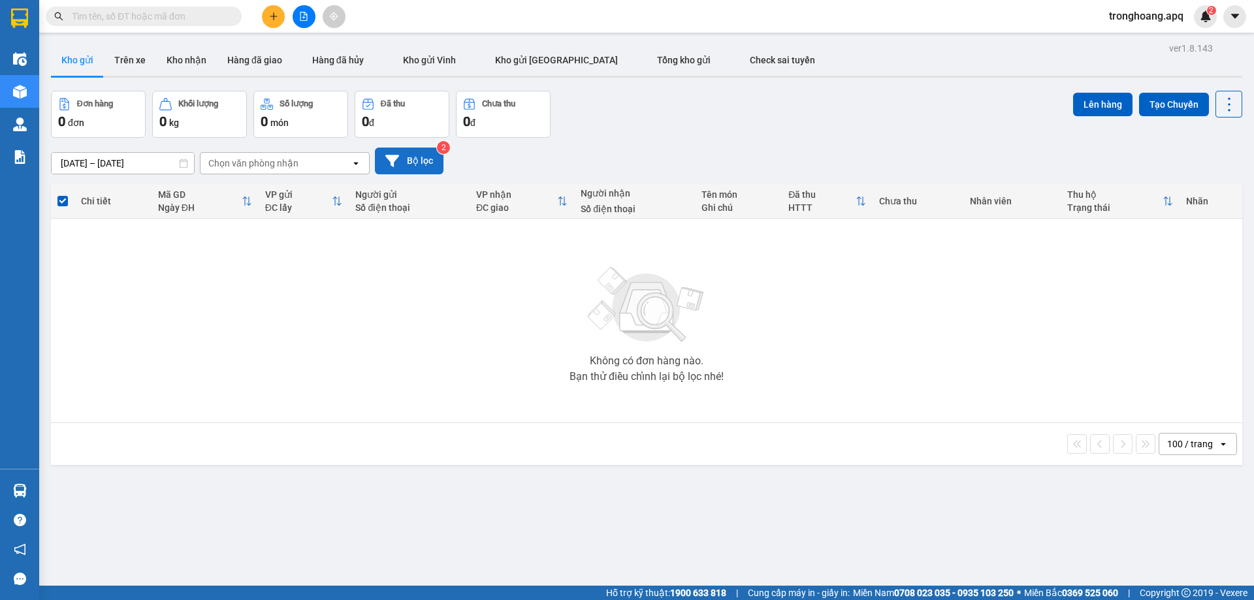
click at [413, 163] on button "Bộ lọc" at bounding box center [409, 161] width 69 height 27
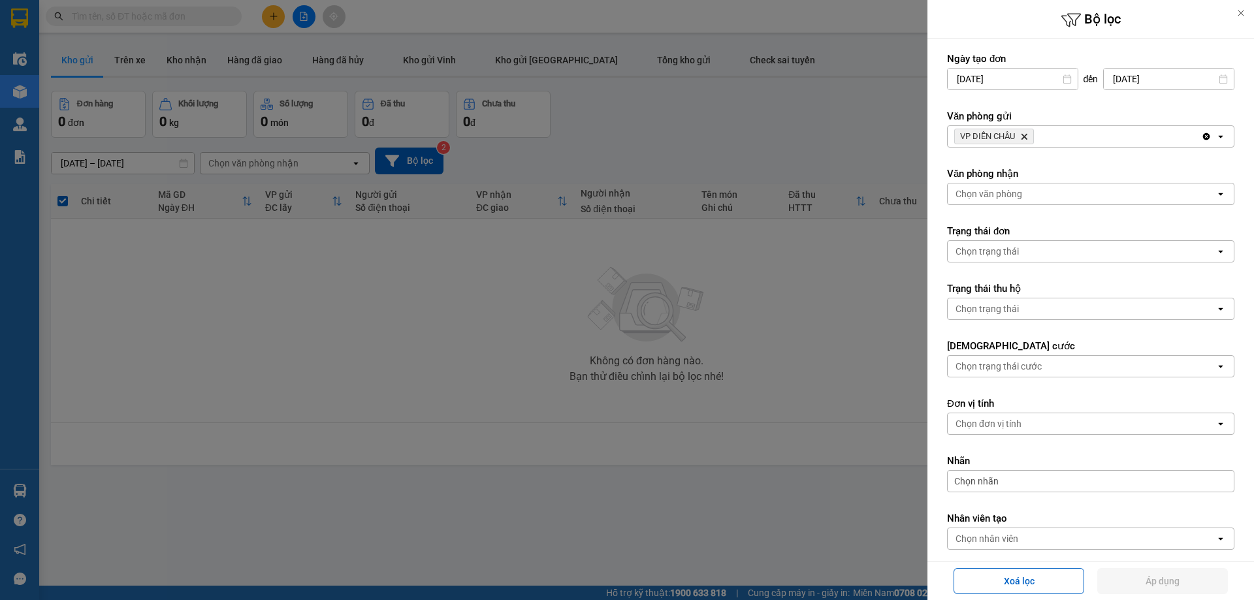
click at [1028, 136] on icon "Delete" at bounding box center [1024, 137] width 8 height 8
click at [1029, 136] on div "VP DIỄN [PERSON_NAME]" at bounding box center [1074, 136] width 253 height 21
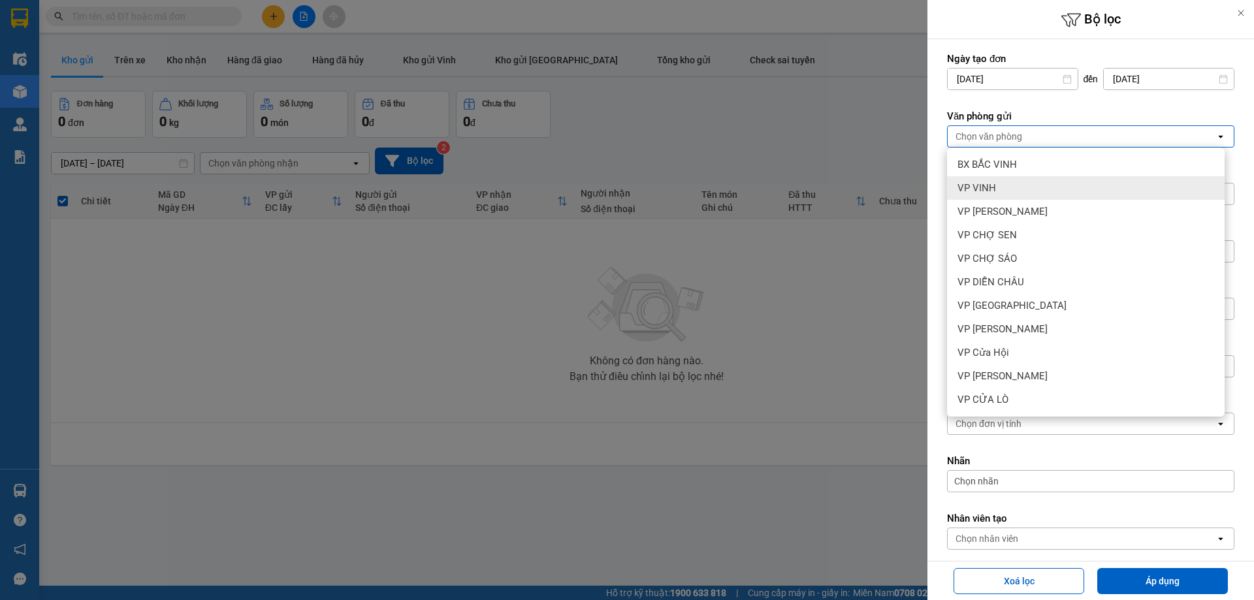
click at [1020, 179] on div "VP VINH" at bounding box center [1086, 188] width 278 height 24
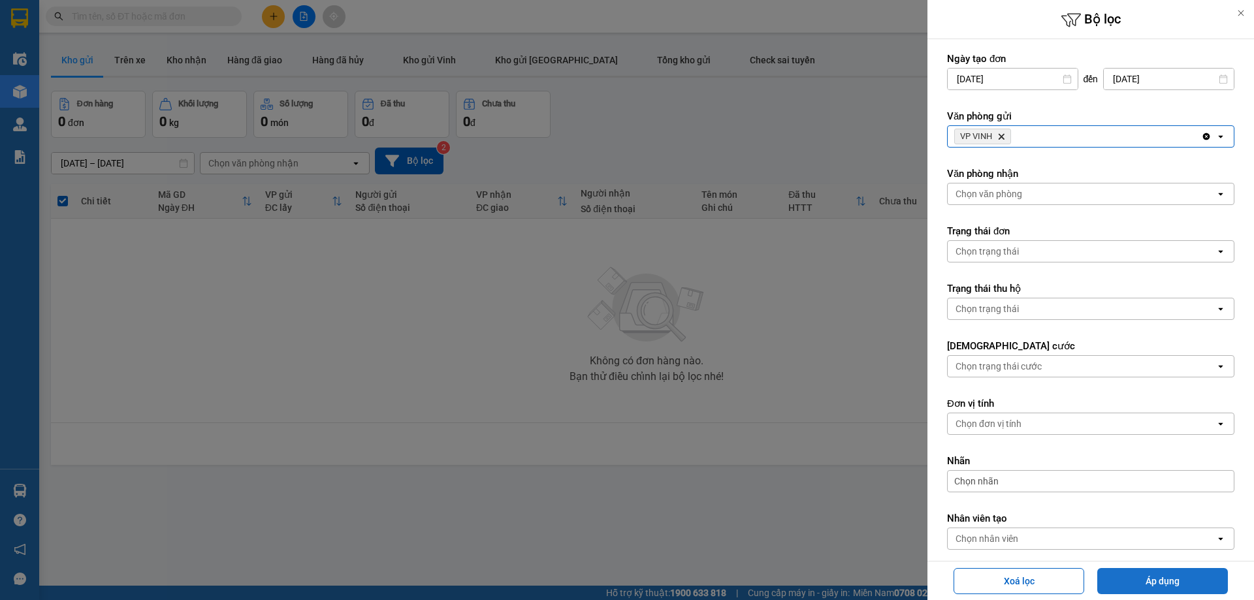
click at [1180, 577] on button "Áp dụng" at bounding box center [1162, 581] width 131 height 26
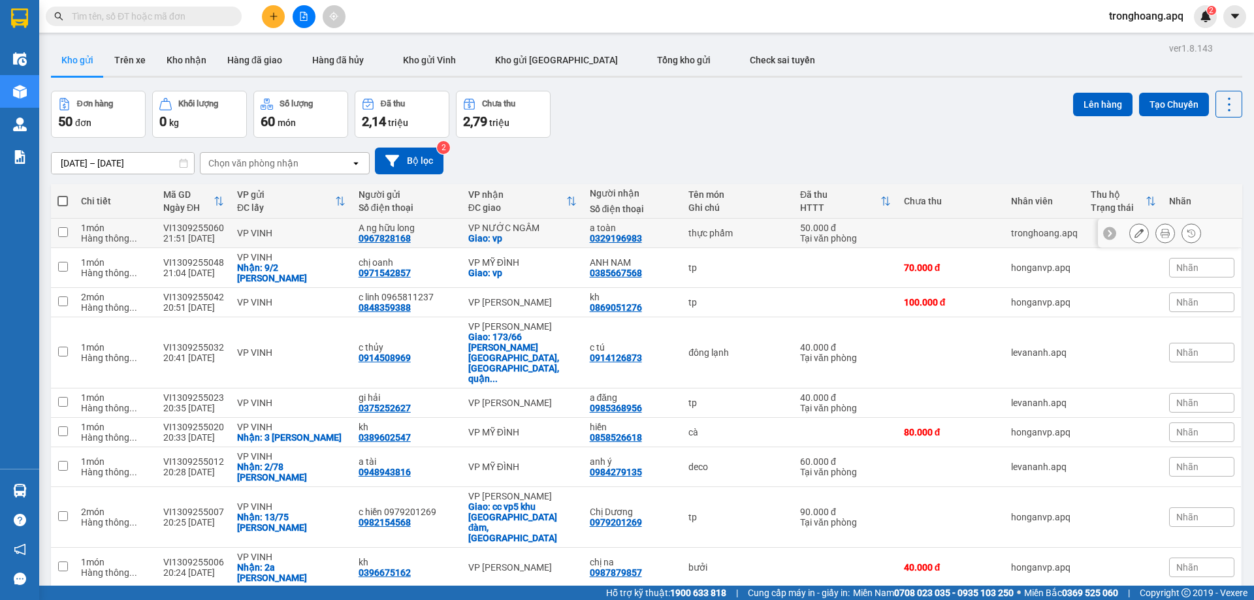
click at [1134, 233] on icon at bounding box center [1138, 233] width 9 height 9
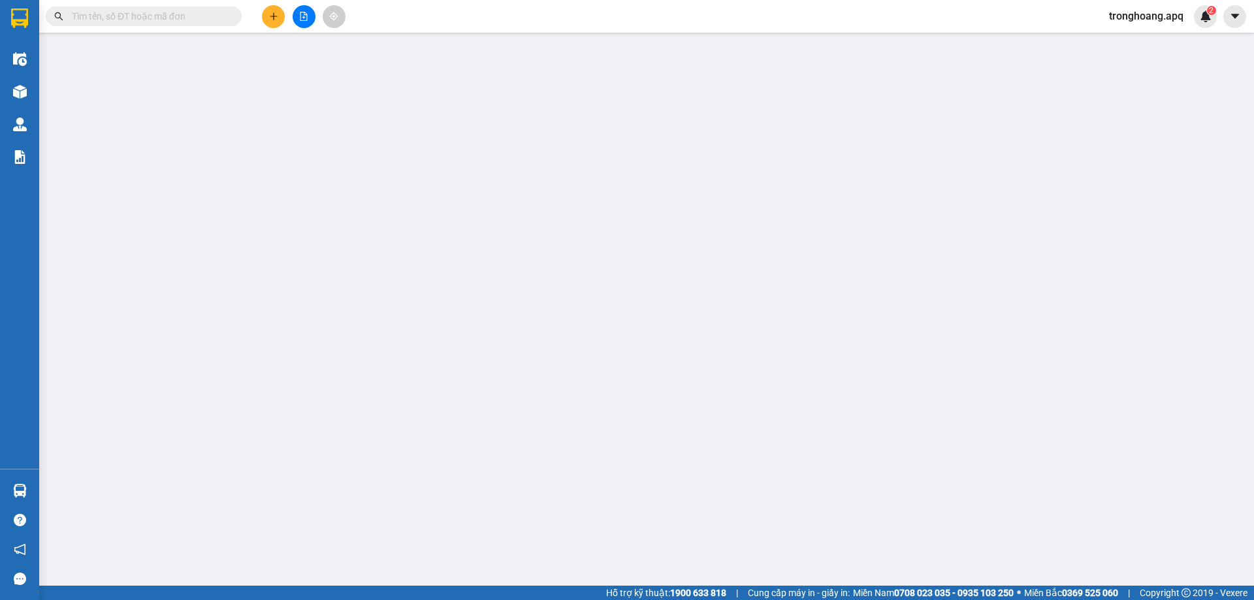
type input "0967828168"
type input "A ng hữu long"
type input "0329196983"
type input "a toàn"
checkbox input "true"
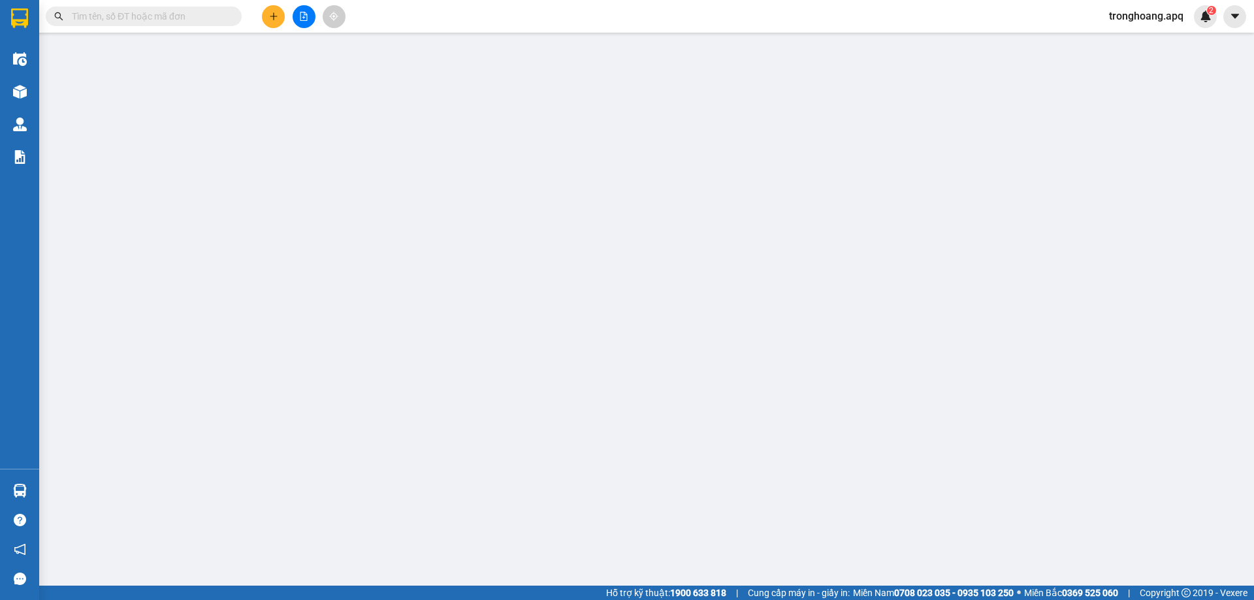
type input "vp"
type input "50.000"
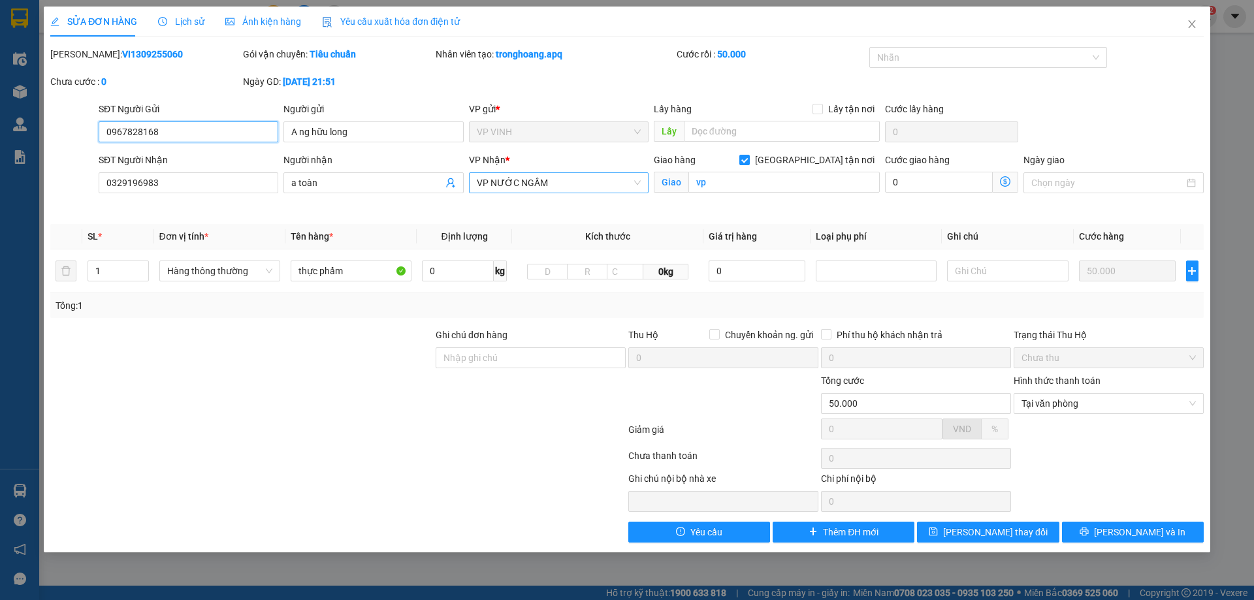
drag, startPoint x: 596, startPoint y: 178, endPoint x: 586, endPoint y: 190, distance: 15.3
click at [594, 178] on span "VP NƯỚC NGẦM" at bounding box center [559, 183] width 164 height 20
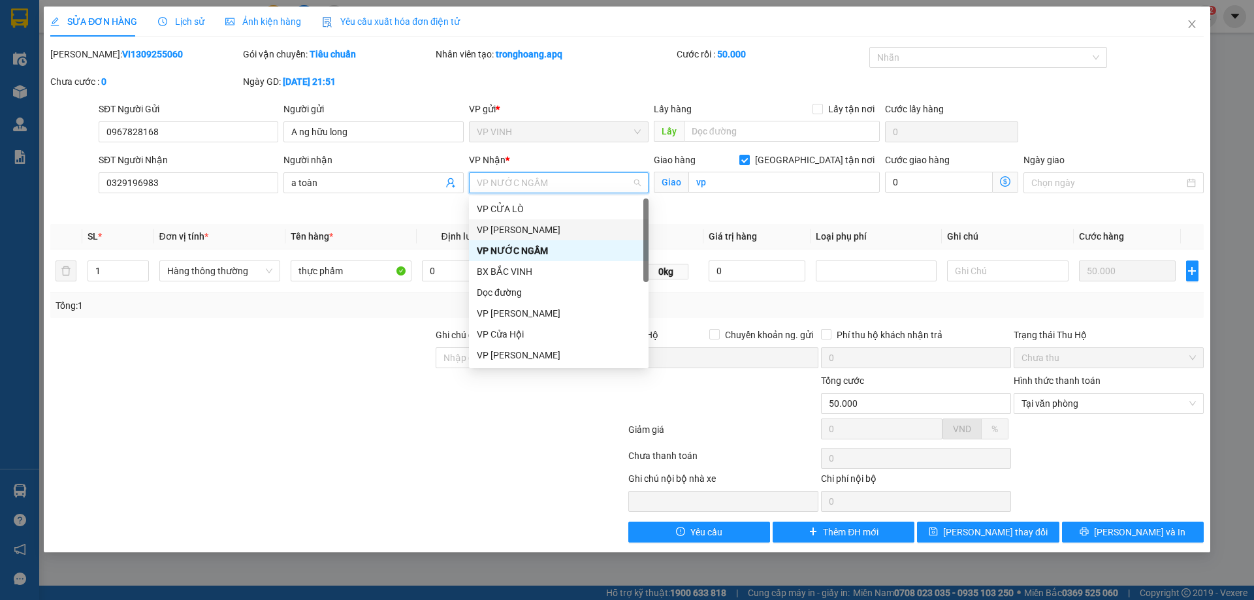
click at [553, 232] on div "VP [PERSON_NAME]" at bounding box center [559, 230] width 164 height 14
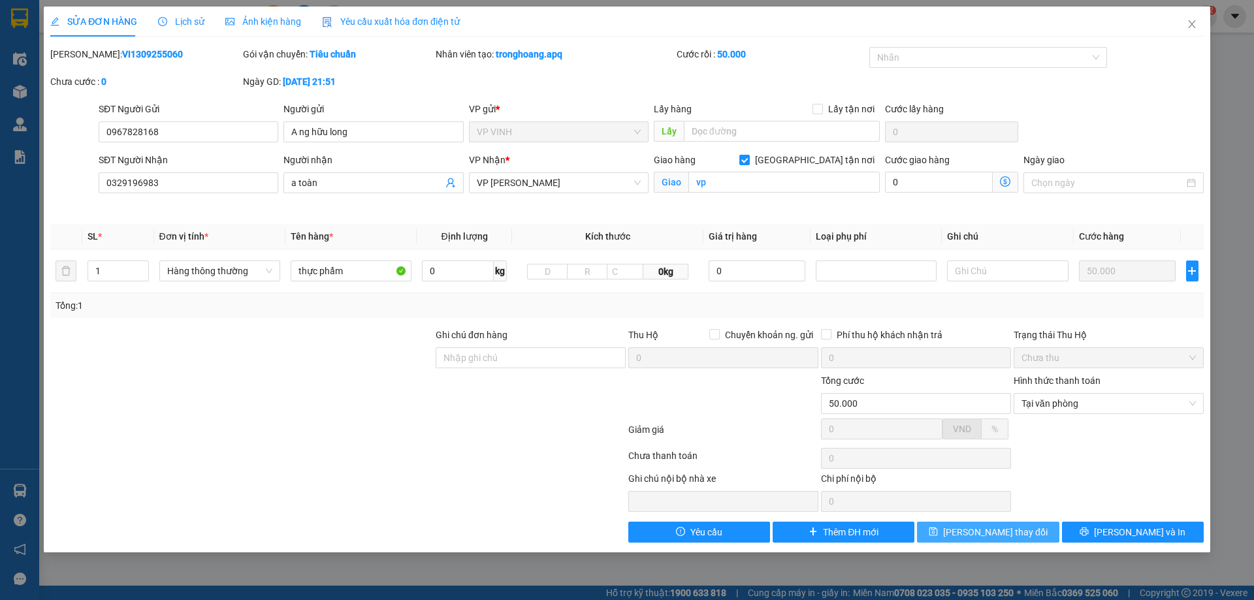
click at [997, 538] on span "[PERSON_NAME] thay đổi" at bounding box center [995, 532] width 104 height 14
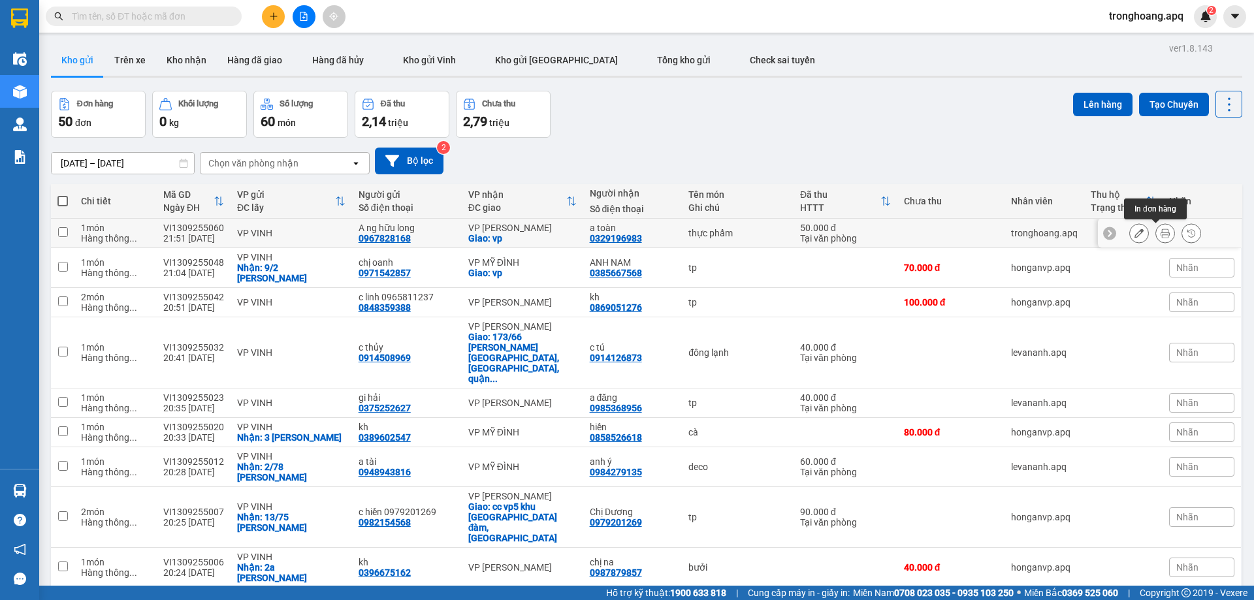
click at [1161, 236] on icon at bounding box center [1165, 233] width 9 height 9
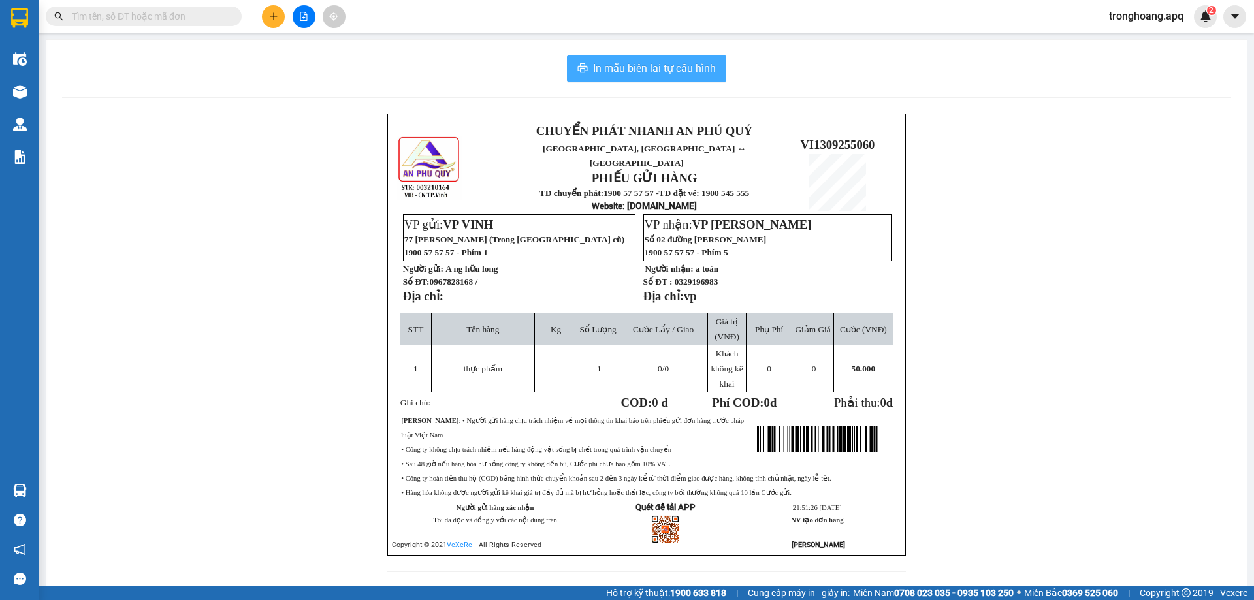
click at [629, 72] on span "In mẫu biên lai tự cấu hình" at bounding box center [654, 68] width 123 height 16
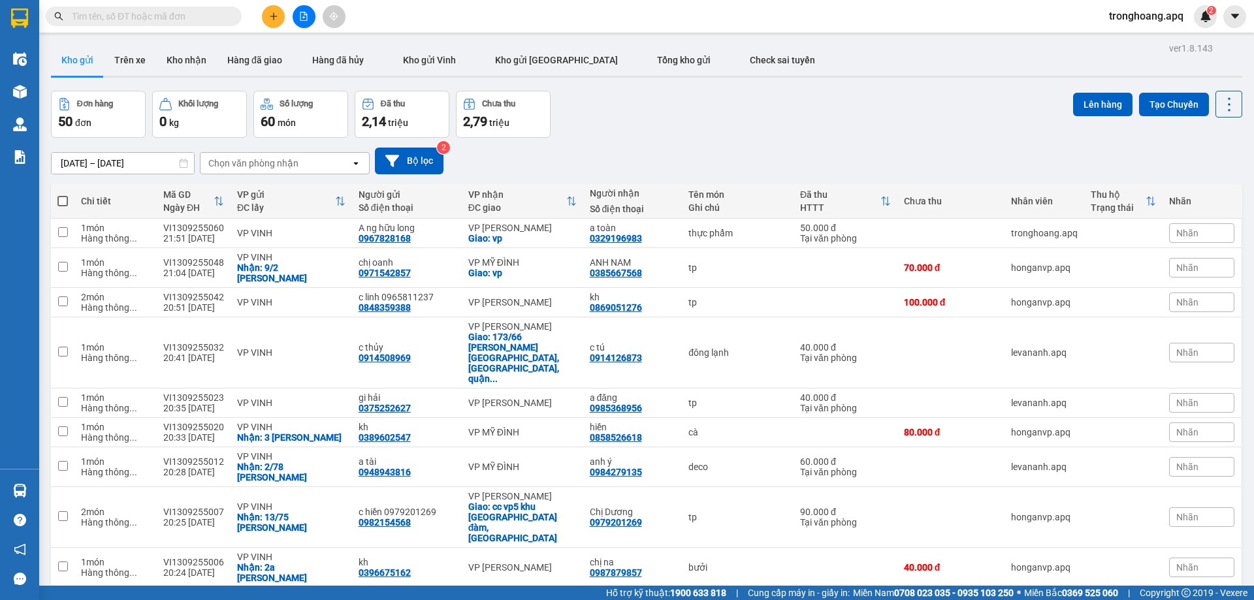
drag, startPoint x: 579, startPoint y: 119, endPoint x: 533, endPoint y: 144, distance: 52.9
click at [580, 119] on div "Đơn hàng 50 đơn Khối lượng 0 kg Số lượng 60 món Đã thu 2,14 triệu Chưa thu 2,79…" at bounding box center [646, 114] width 1191 height 47
drag, startPoint x: 402, startPoint y: 176, endPoint x: 411, endPoint y: 174, distance: 8.6
click at [407, 176] on div "[DATE] – [DATE] Press the down arrow key to interact with the calendar and sele…" at bounding box center [646, 161] width 1191 height 46
click at [425, 153] on button "Bộ lọc" at bounding box center [409, 161] width 69 height 27
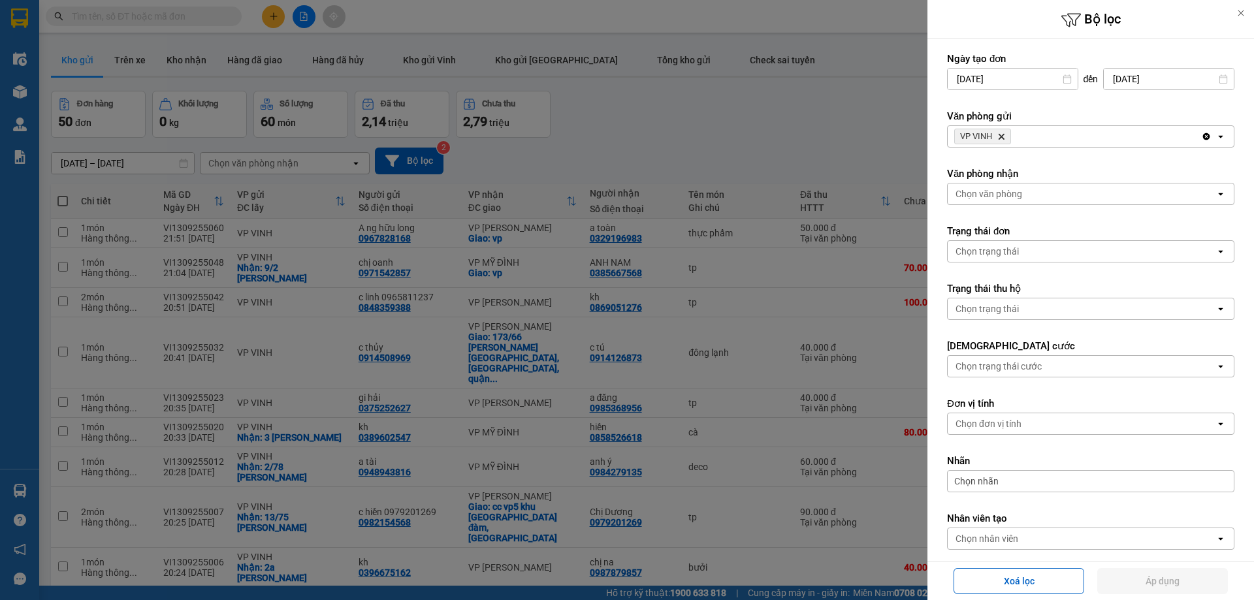
click at [1019, 191] on div "Chọn văn phòng" at bounding box center [988, 193] width 67 height 13
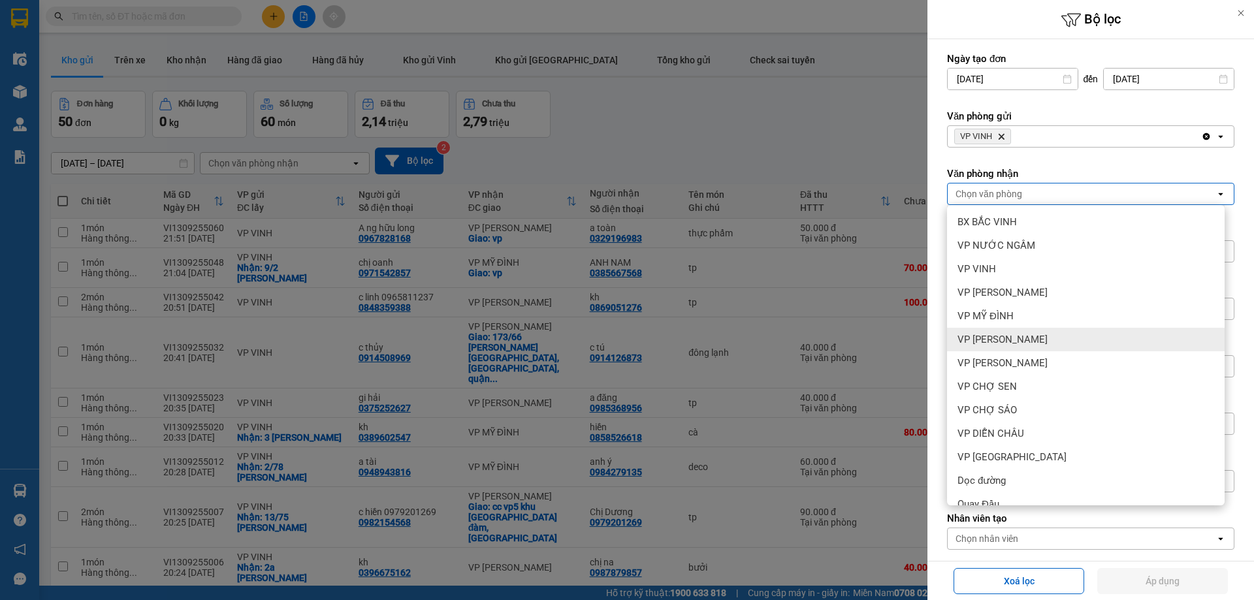
click at [1025, 332] on div "VP [PERSON_NAME]" at bounding box center [1086, 340] width 278 height 24
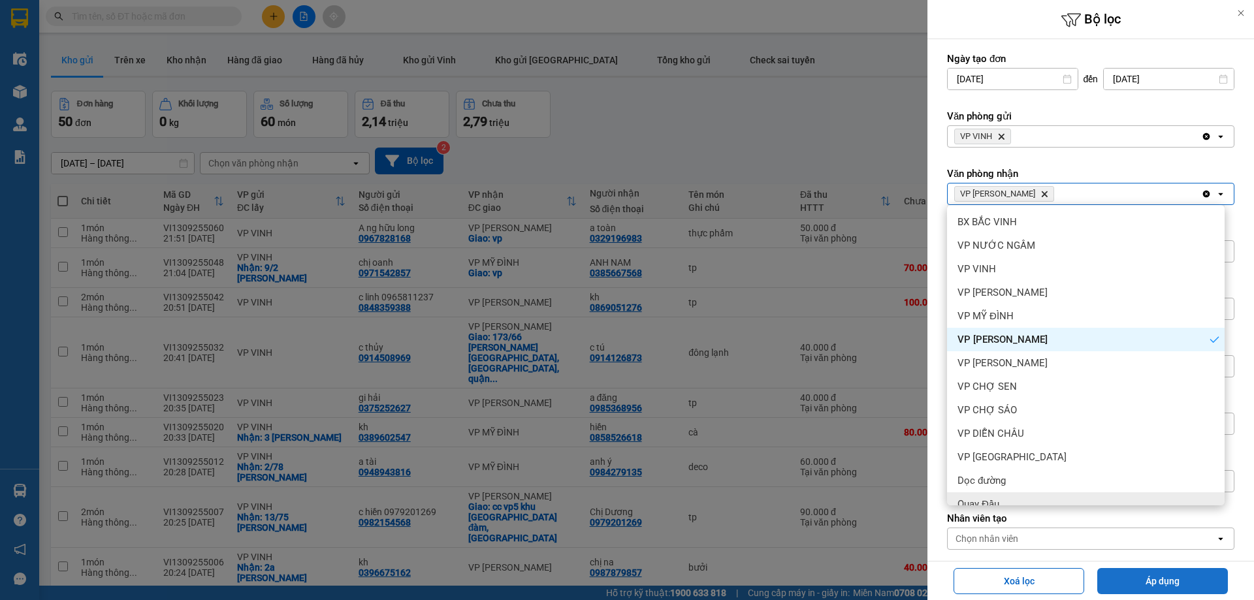
click at [1156, 577] on button "Áp dụng" at bounding box center [1162, 581] width 131 height 26
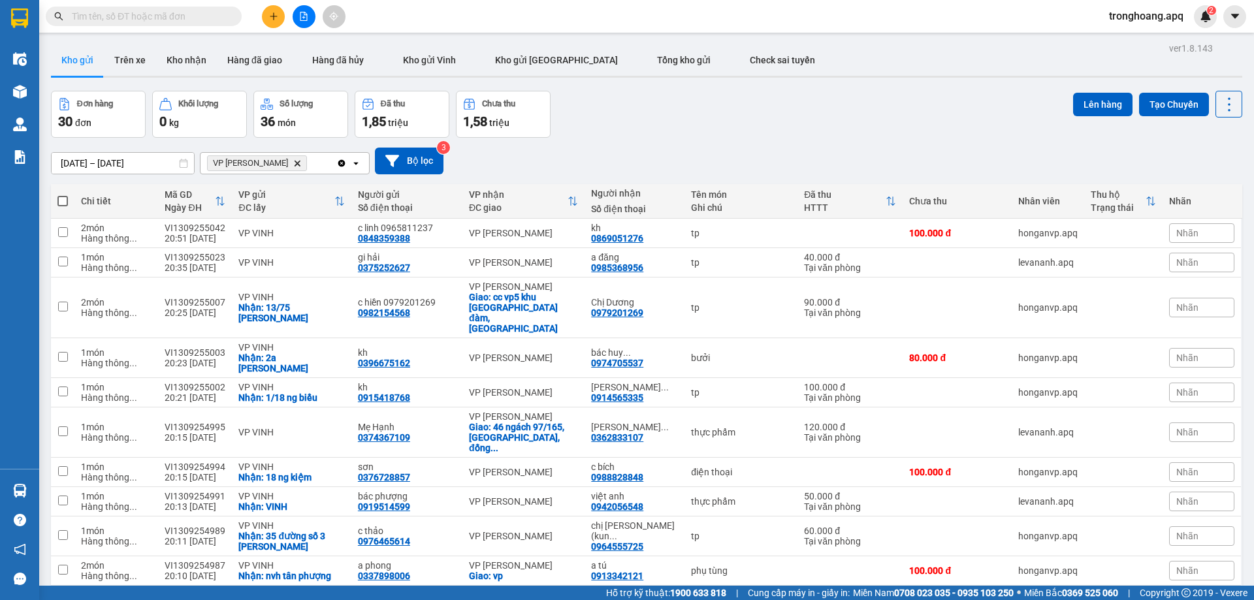
click at [293, 163] on icon "Delete" at bounding box center [297, 163] width 8 height 8
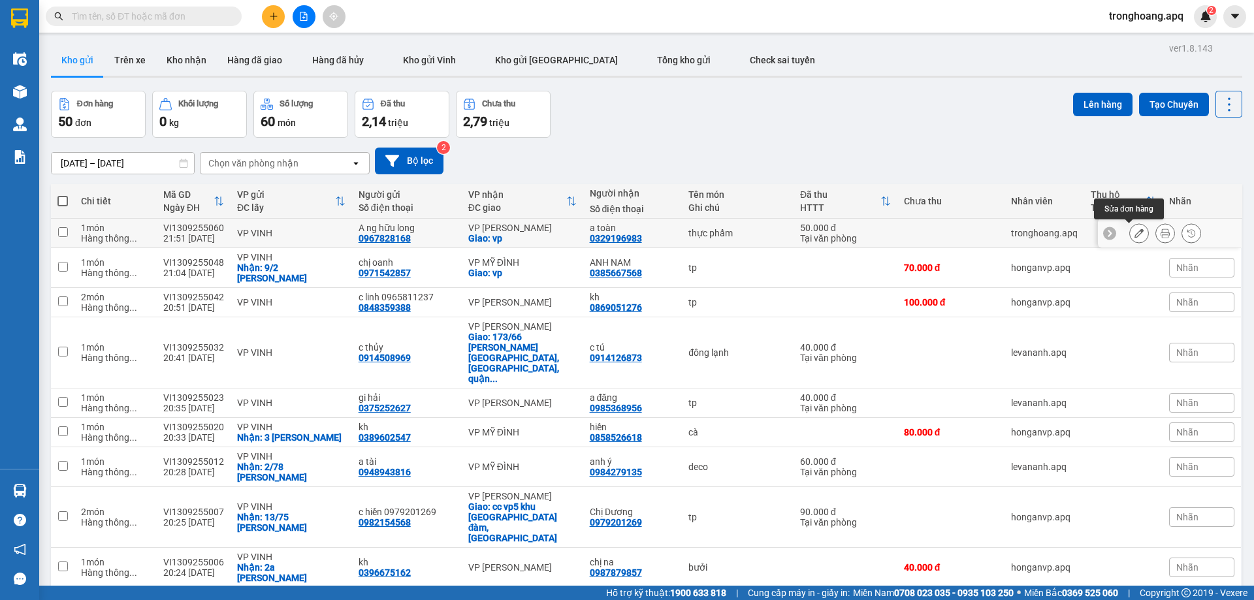
click at [1134, 236] on icon at bounding box center [1138, 233] width 9 height 9
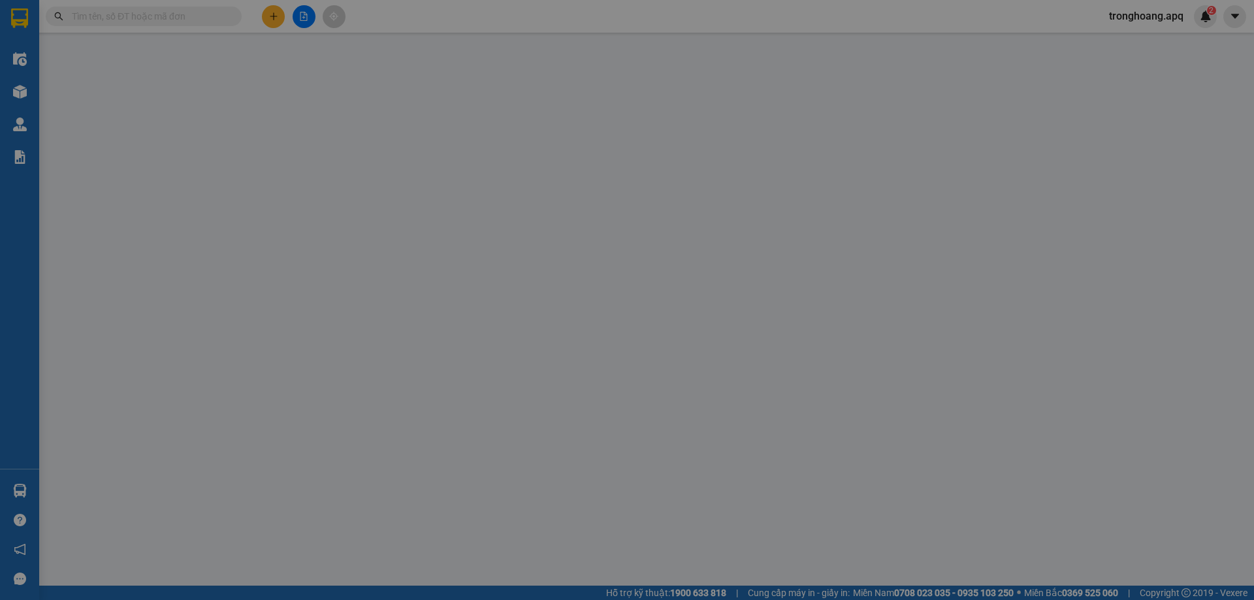
type input "0967828168"
type input "A ng hữu long"
type input "0329196983"
type input "a toàn"
checkbox input "true"
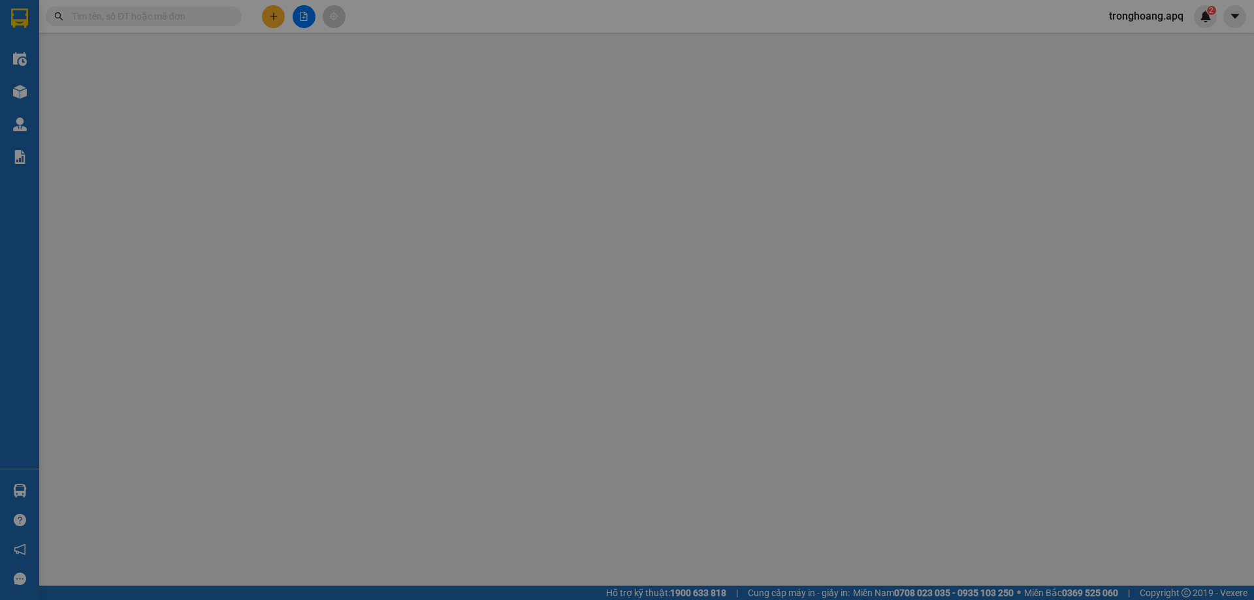
type input "vp"
type input "50.000"
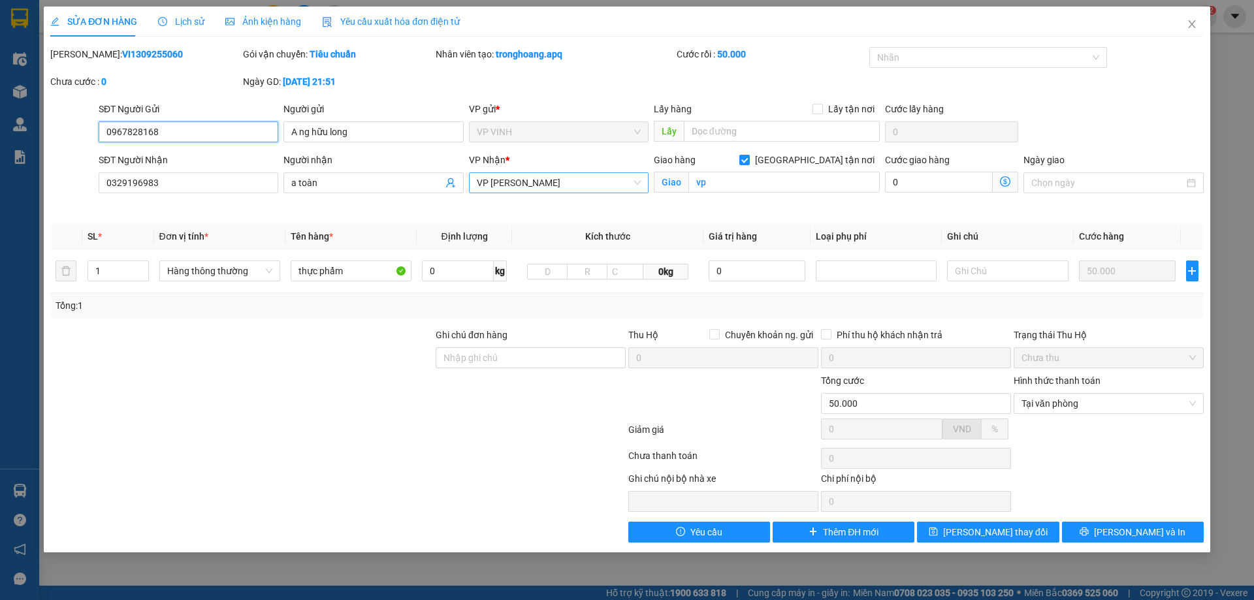
click at [603, 188] on span "VP [PERSON_NAME]" at bounding box center [559, 183] width 164 height 20
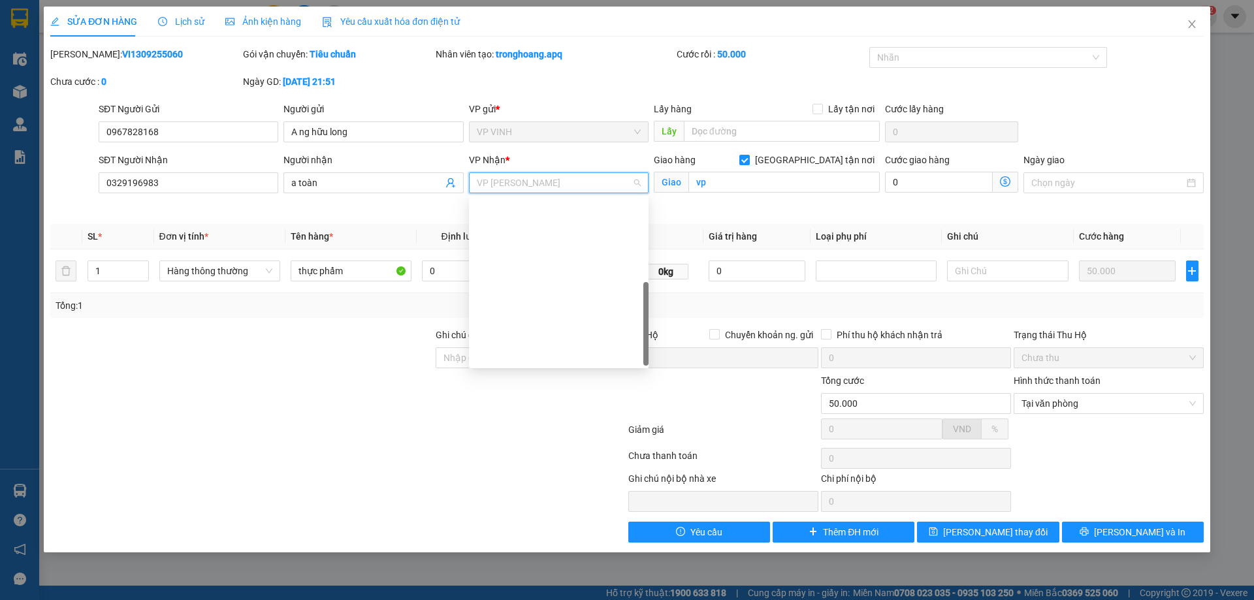
scroll to position [188, 0]
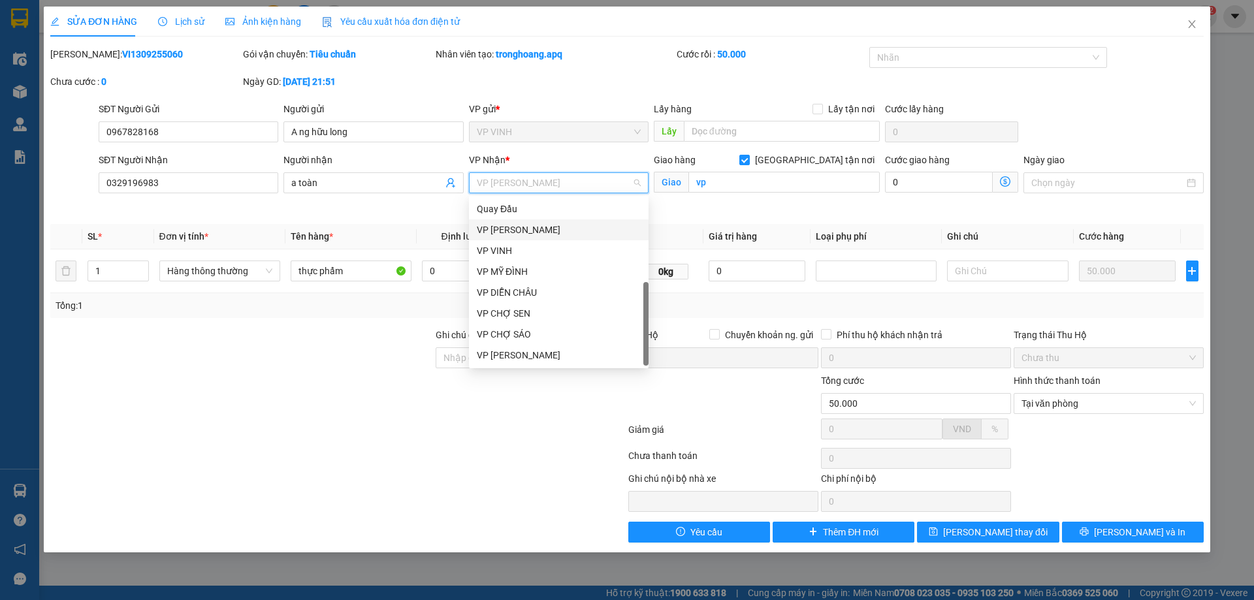
click at [561, 232] on div "VP [PERSON_NAME]" at bounding box center [559, 230] width 164 height 14
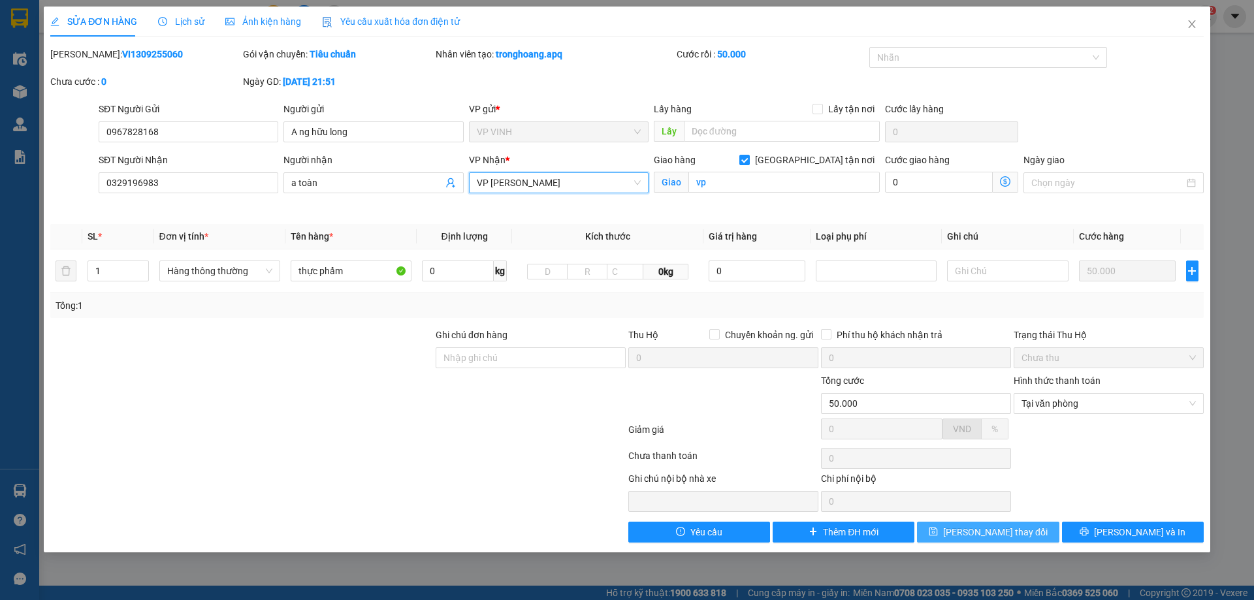
click at [967, 536] on button "[PERSON_NAME] thay đổi" at bounding box center [988, 532] width 142 height 21
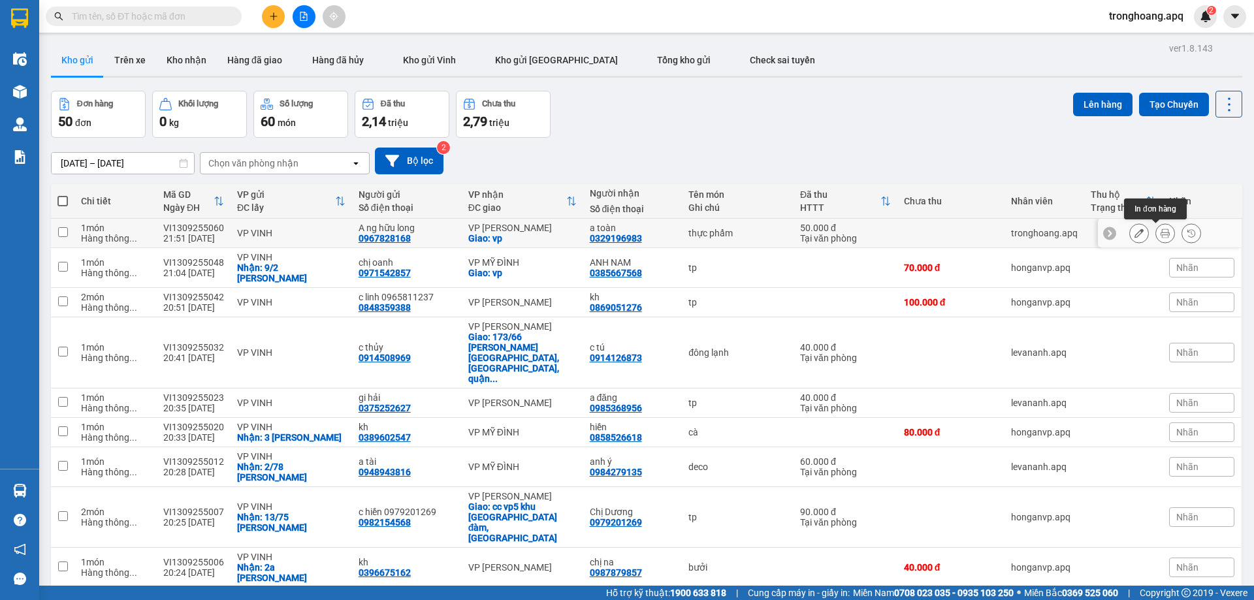
click at [1156, 234] on button at bounding box center [1165, 233] width 18 height 23
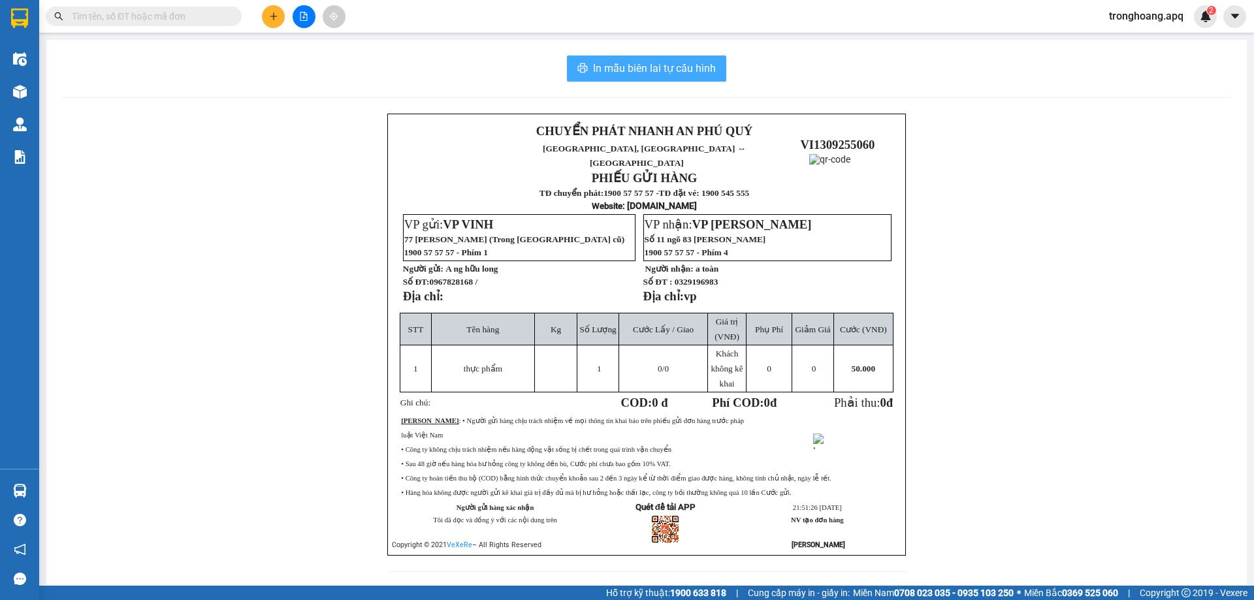
click at [651, 74] on span "In mẫu biên lai tự cấu hình" at bounding box center [654, 68] width 123 height 16
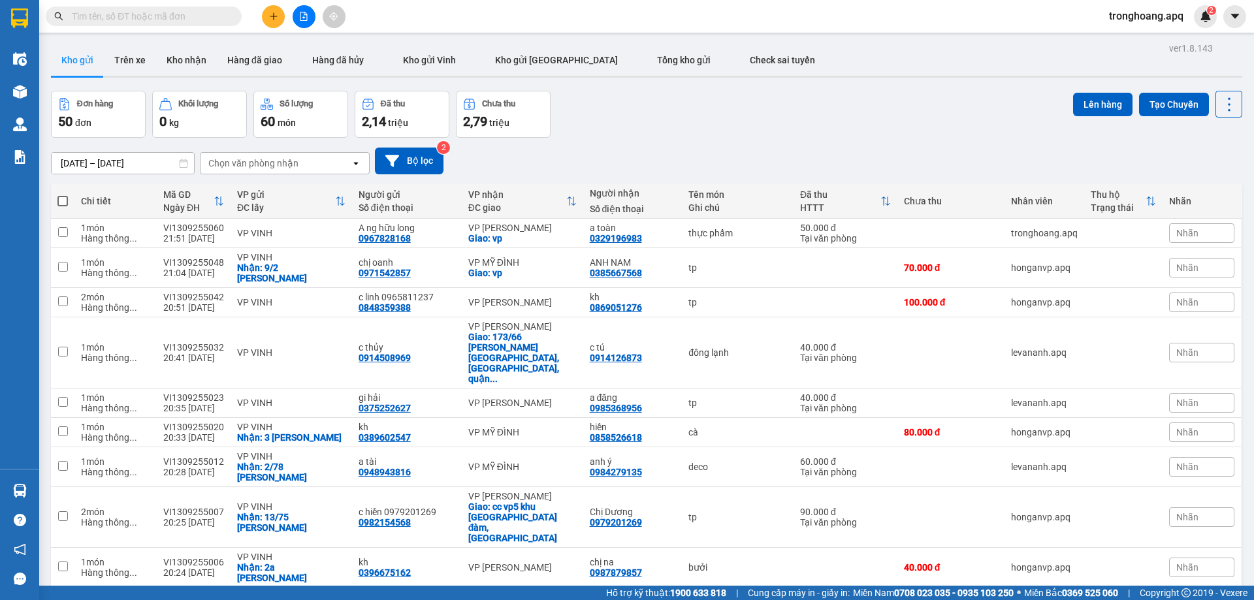
click at [647, 142] on div "[DATE] – [DATE] Press the down arrow key to interact with the calendar and sele…" at bounding box center [646, 161] width 1191 height 46
click at [405, 167] on button "Bộ lọc" at bounding box center [409, 161] width 69 height 27
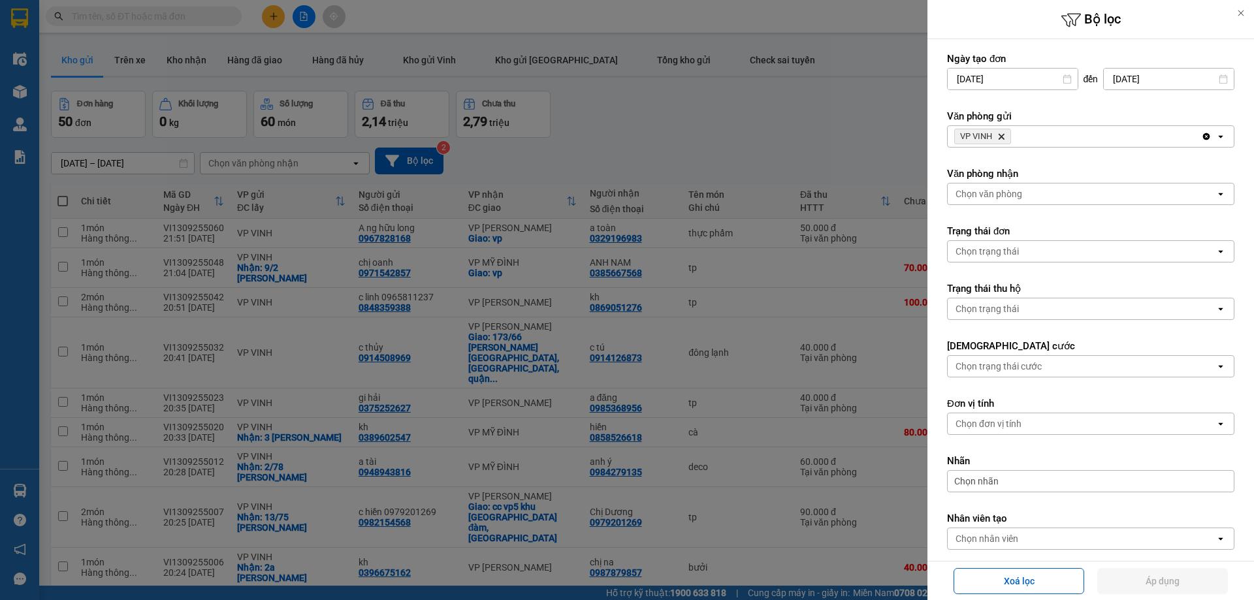
click at [1082, 186] on div "Chọn văn phòng" at bounding box center [1082, 194] width 268 height 21
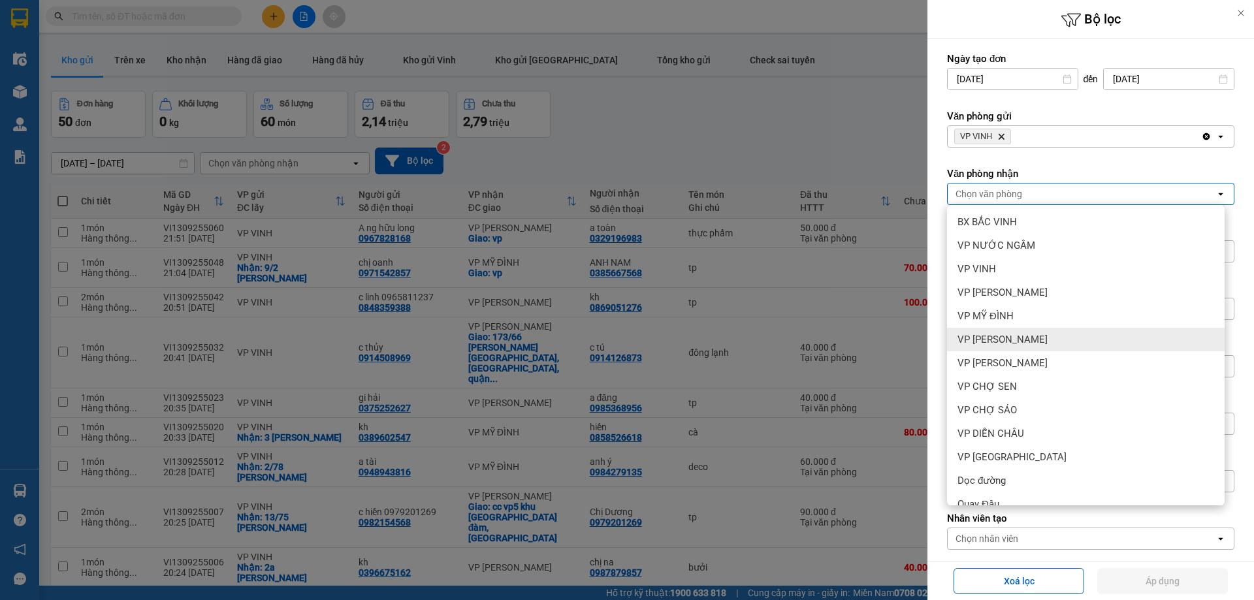
click at [1017, 340] on span "VP [PERSON_NAME]" at bounding box center [1002, 339] width 90 height 13
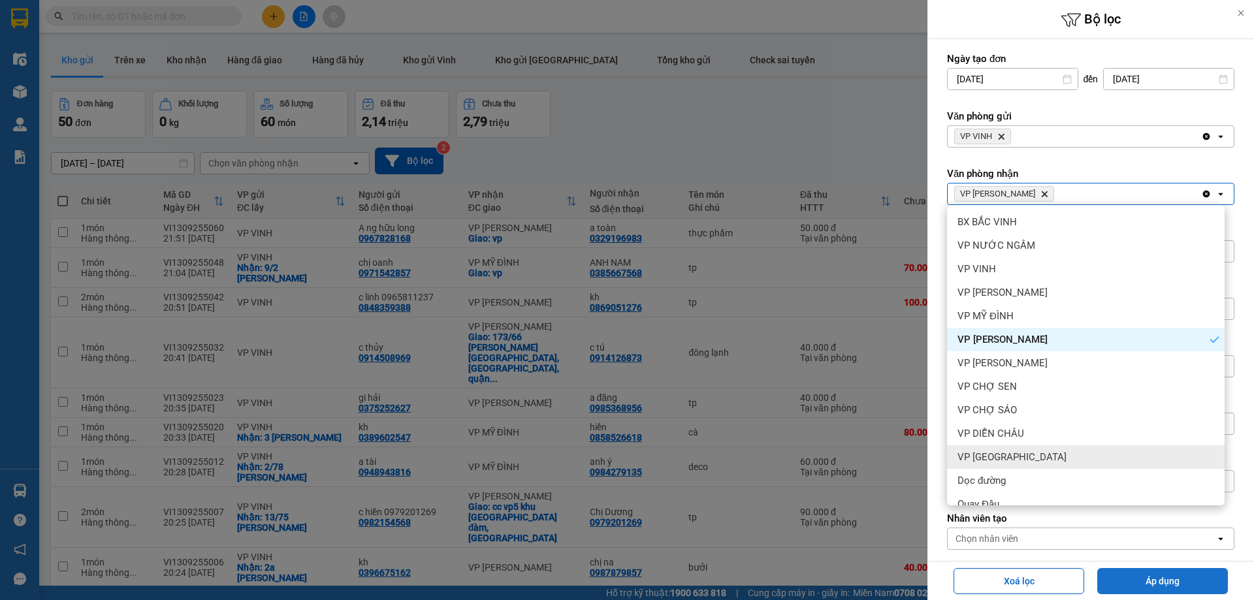
click at [1165, 586] on button "Áp dụng" at bounding box center [1162, 581] width 131 height 26
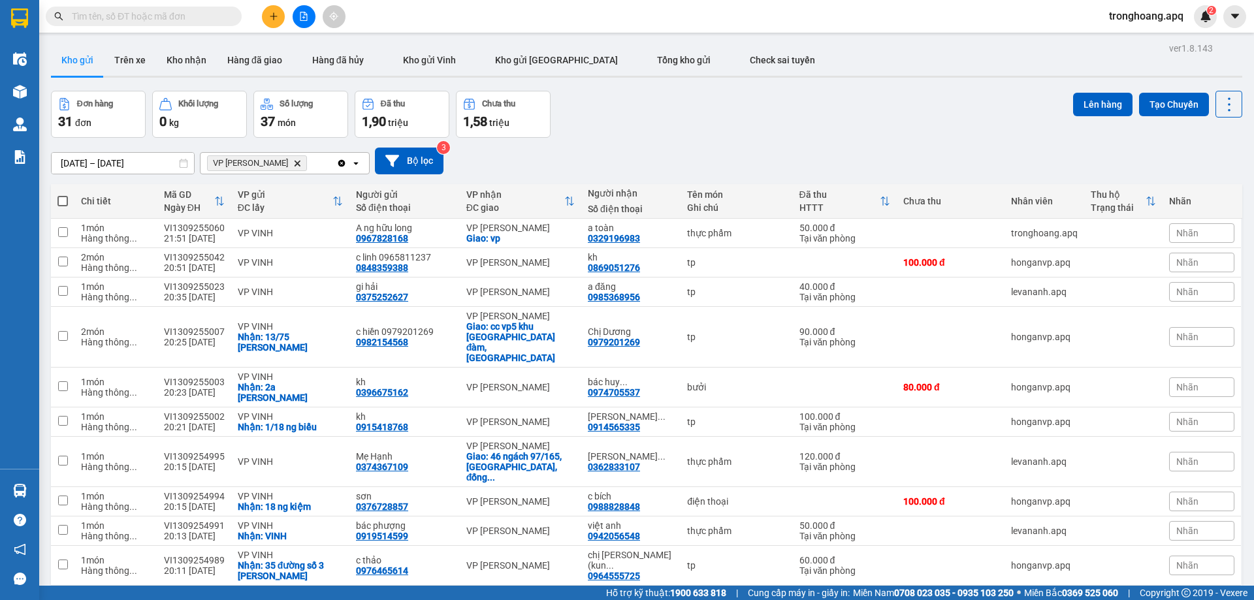
click at [62, 198] on span at bounding box center [62, 201] width 10 height 10
click at [63, 195] on input "checkbox" at bounding box center [63, 195] width 0 height 0
checkbox input "true"
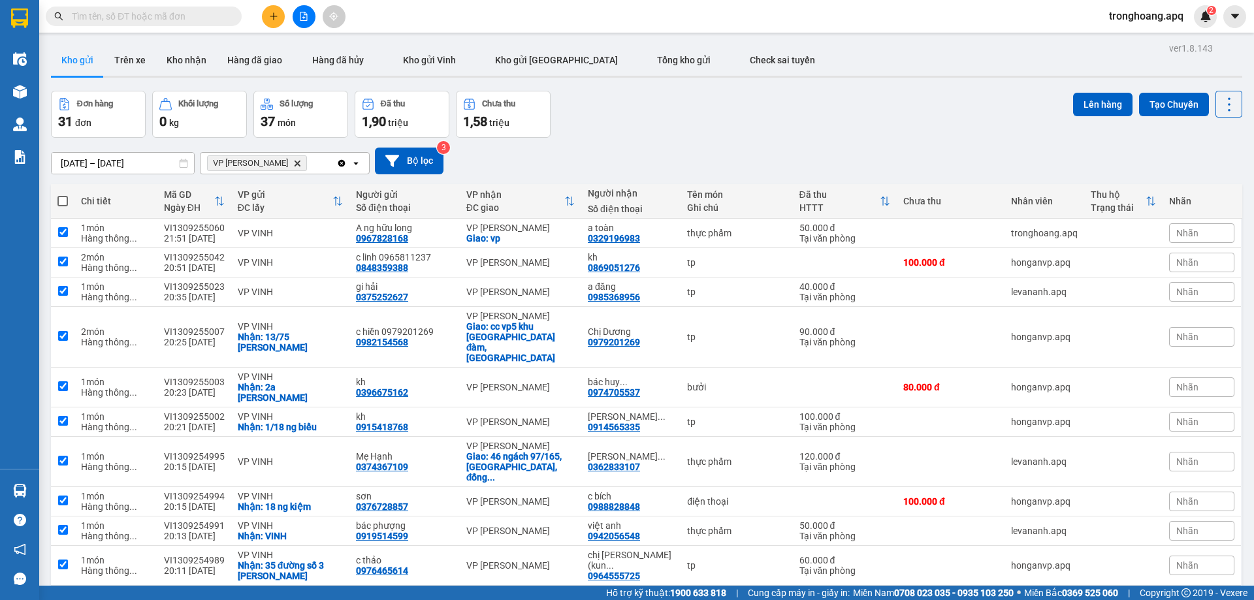
checkbox input "true"
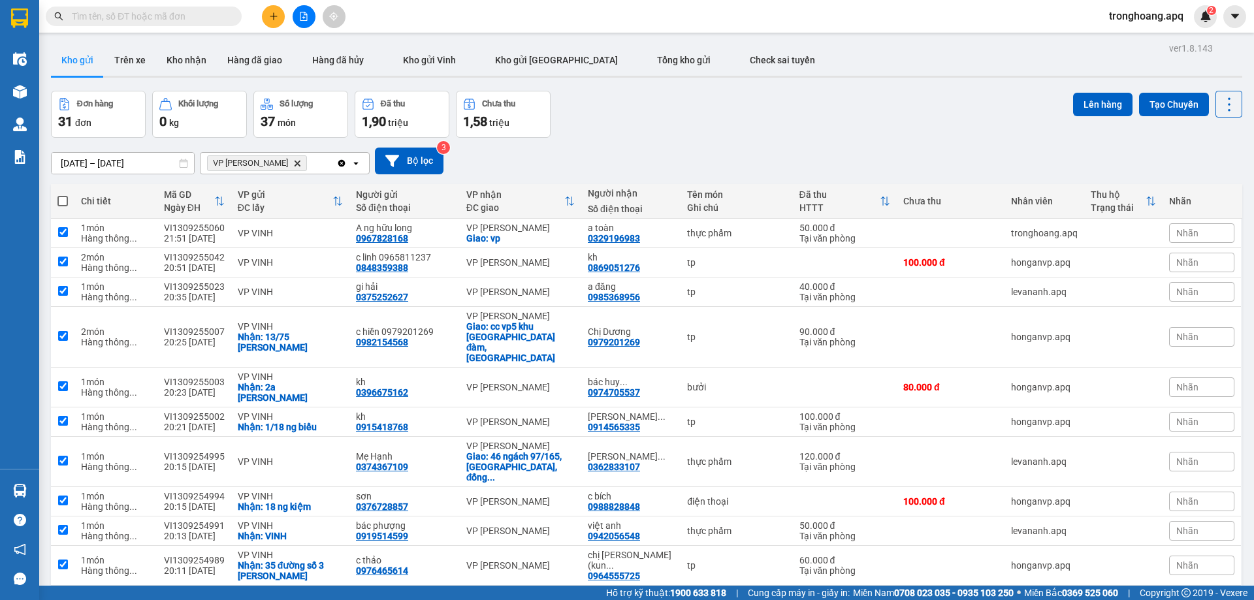
checkbox input "true"
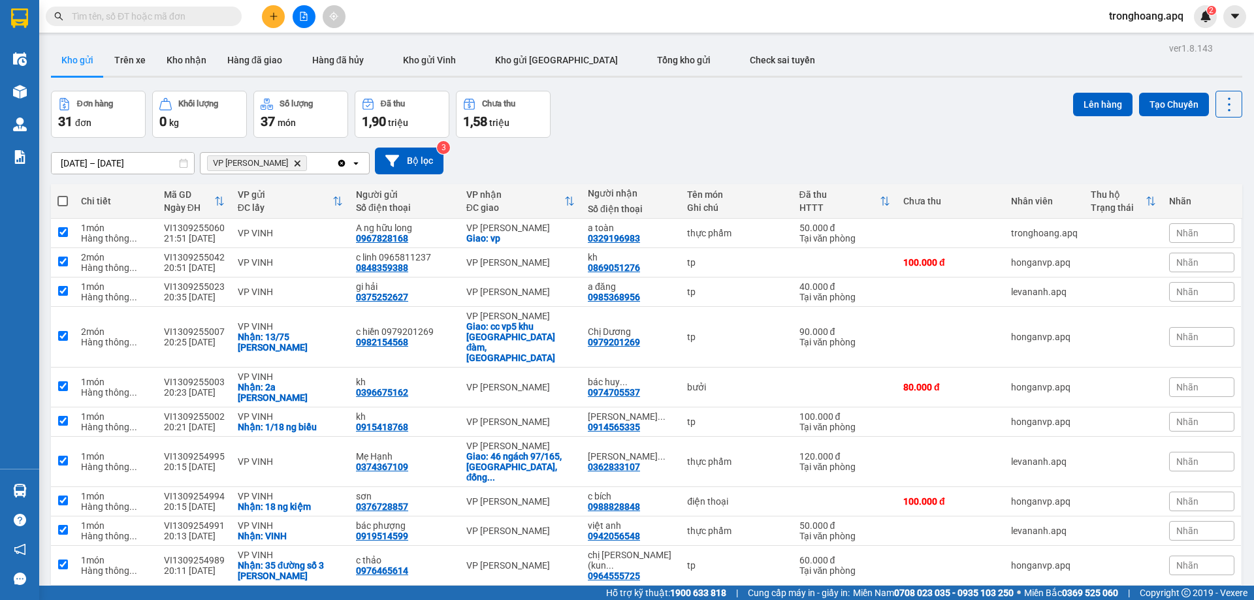
checkbox input "true"
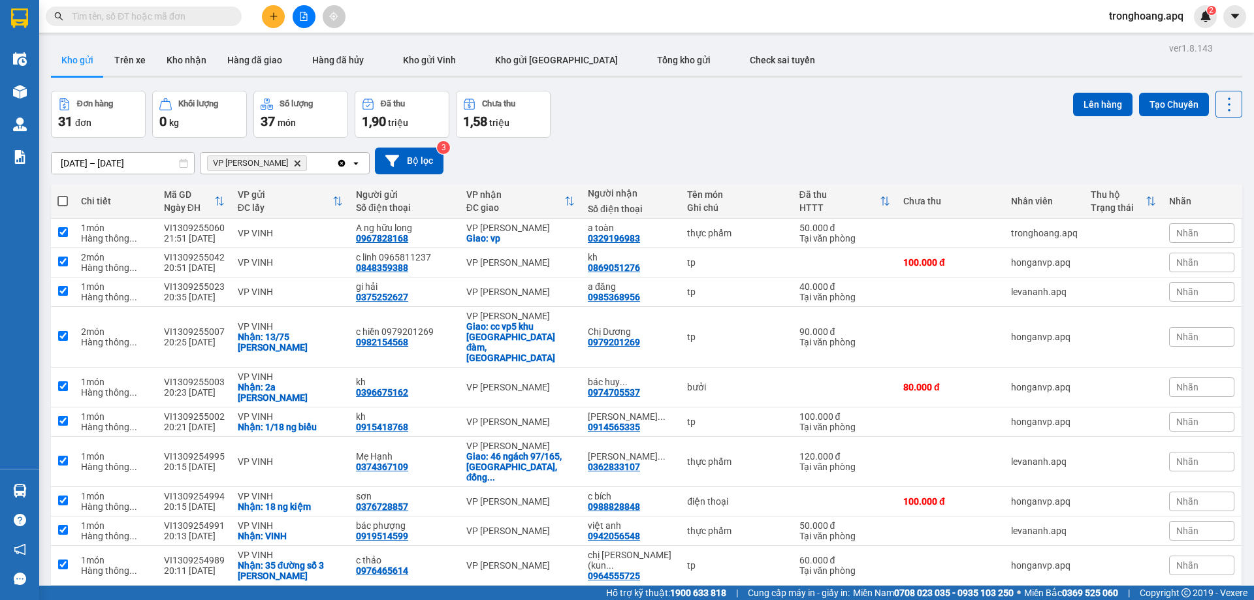
checkbox input "true"
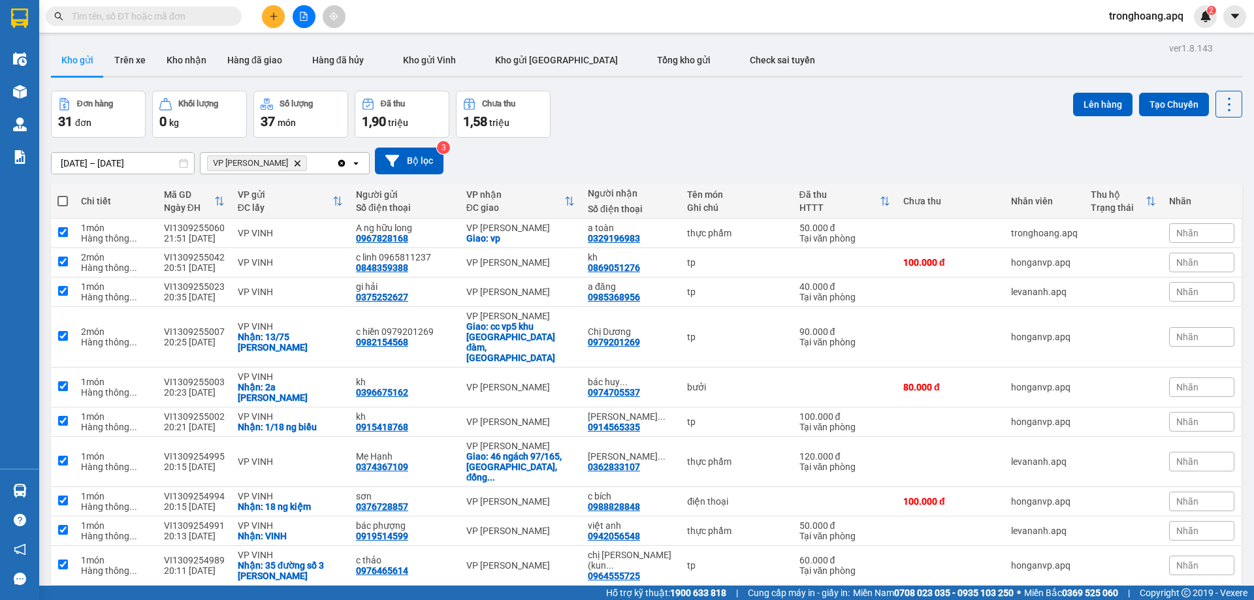
checkbox input "true"
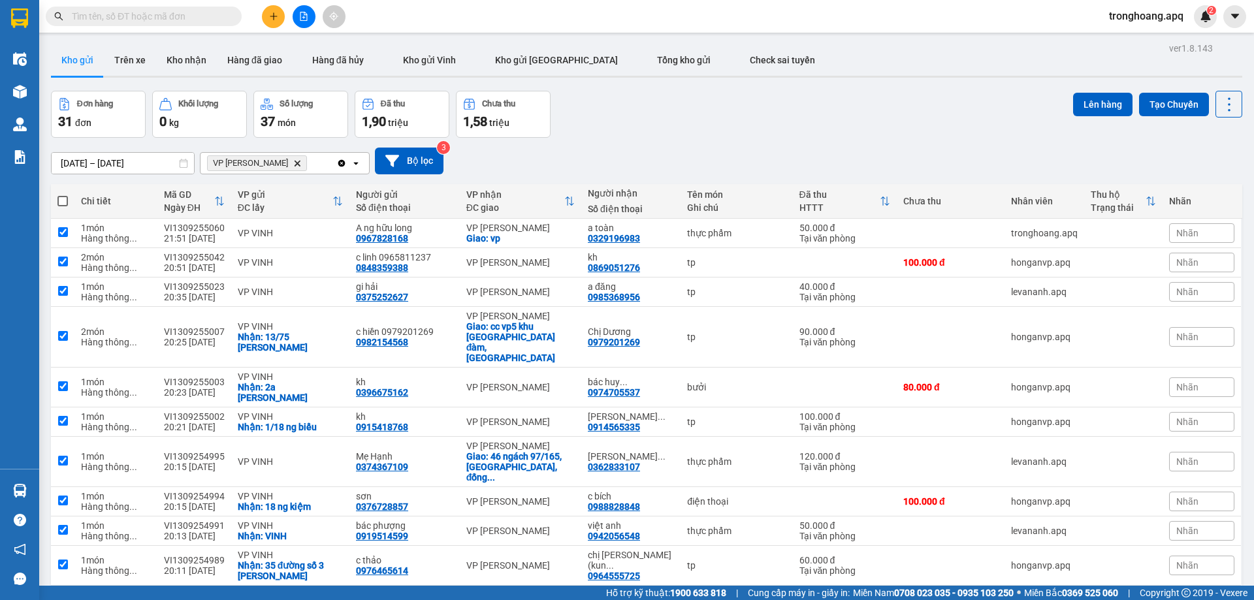
checkbox input "true"
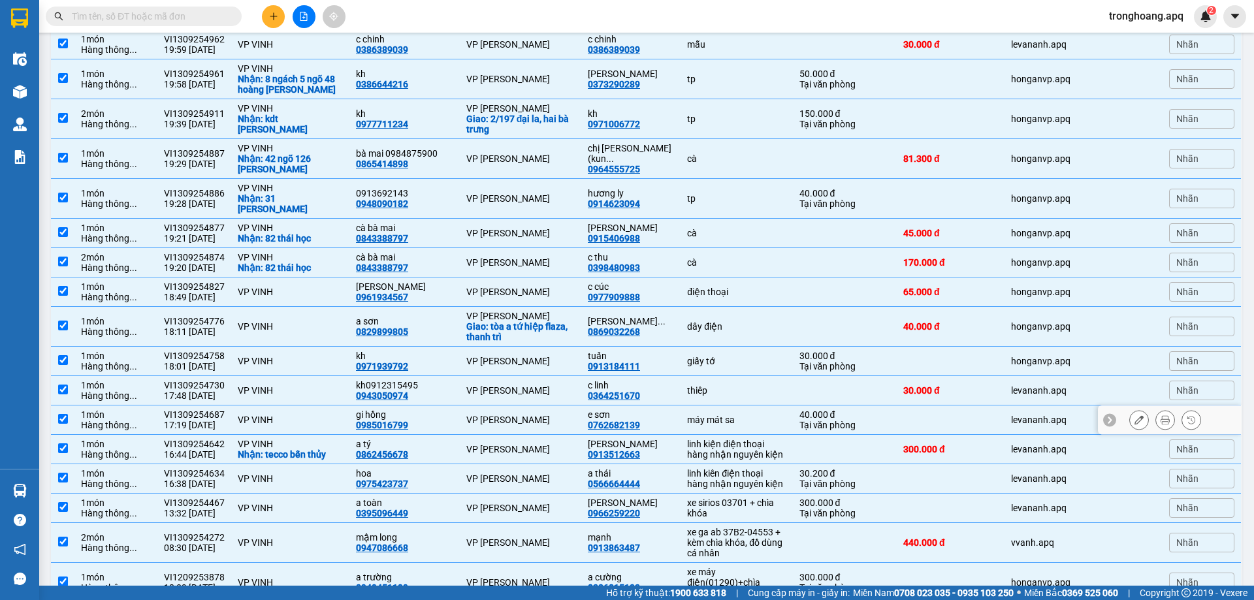
scroll to position [723, 0]
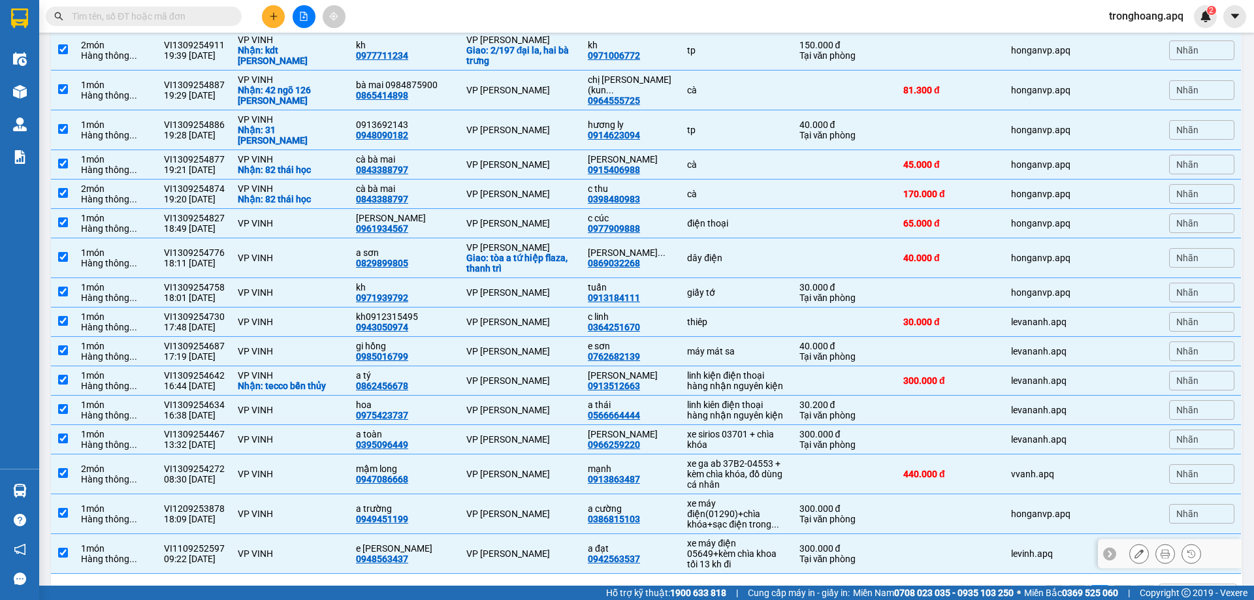
click at [722, 538] on div "xe máy điện 05649+kèm chìa khoa" at bounding box center [736, 548] width 99 height 21
checkbox input "false"
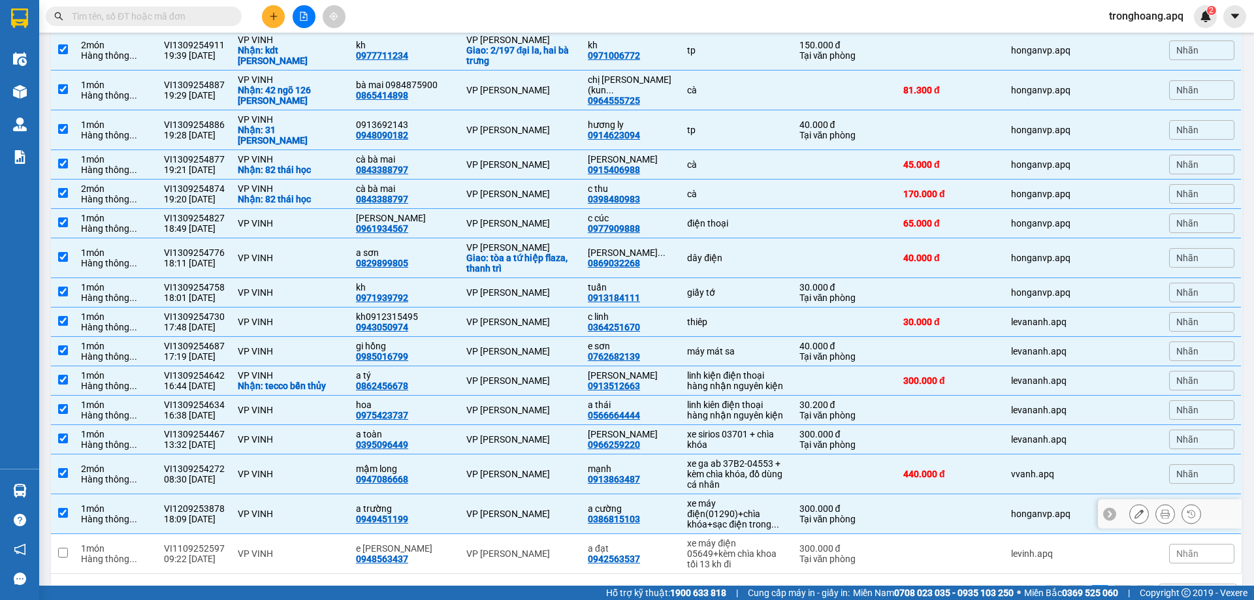
click at [731, 498] on div "xe máy điện(01290)+chìa khóa+sạc điện trong ..." at bounding box center [736, 513] width 99 height 31
checkbox input "false"
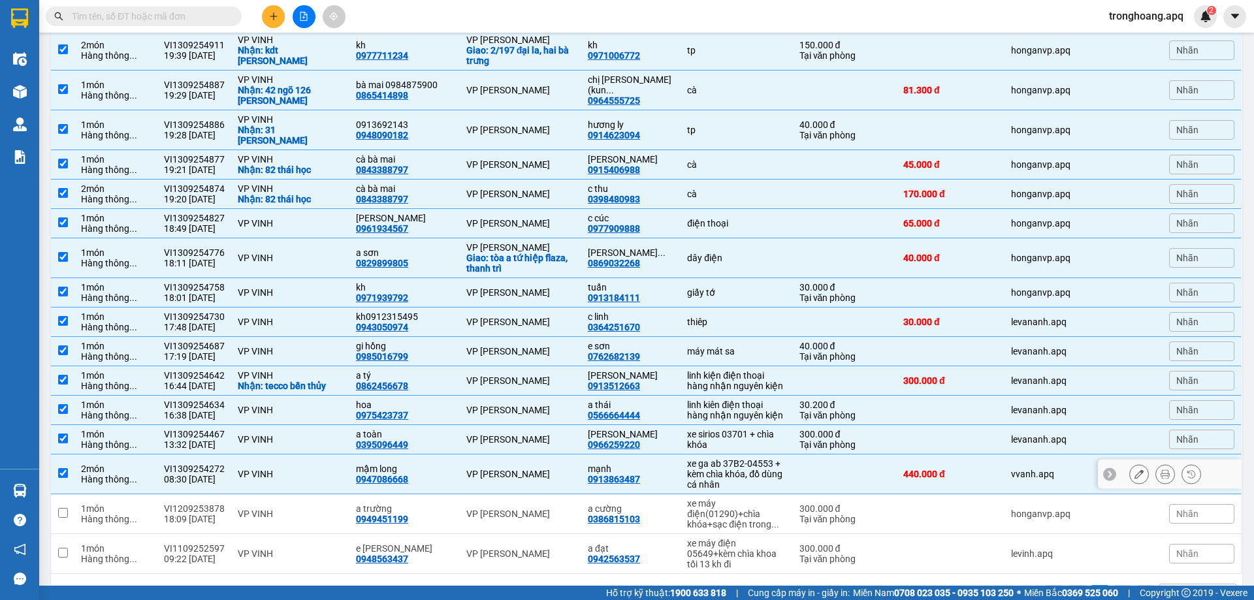
click at [733, 458] on div "xe ga ab 37B2-04553 + kèm chìa khóa, đồ dùng cá nhân" at bounding box center [736, 473] width 99 height 31
checkbox input "false"
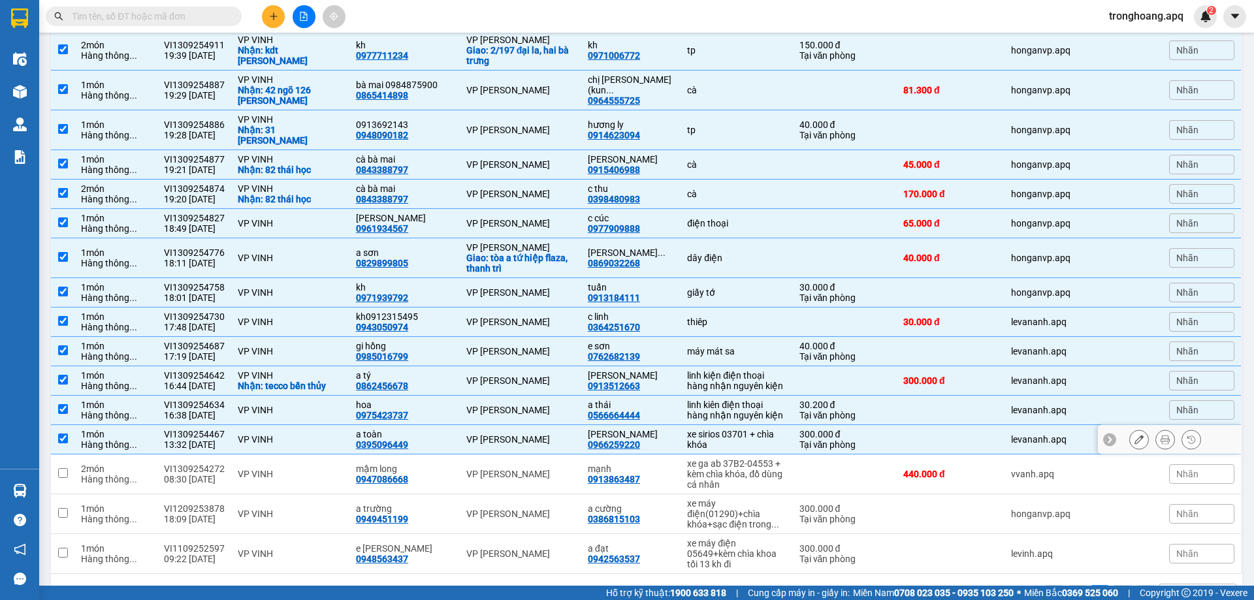
click at [728, 429] on div "xe sirios 03701 + chìa khóa" at bounding box center [736, 439] width 99 height 21
checkbox input "false"
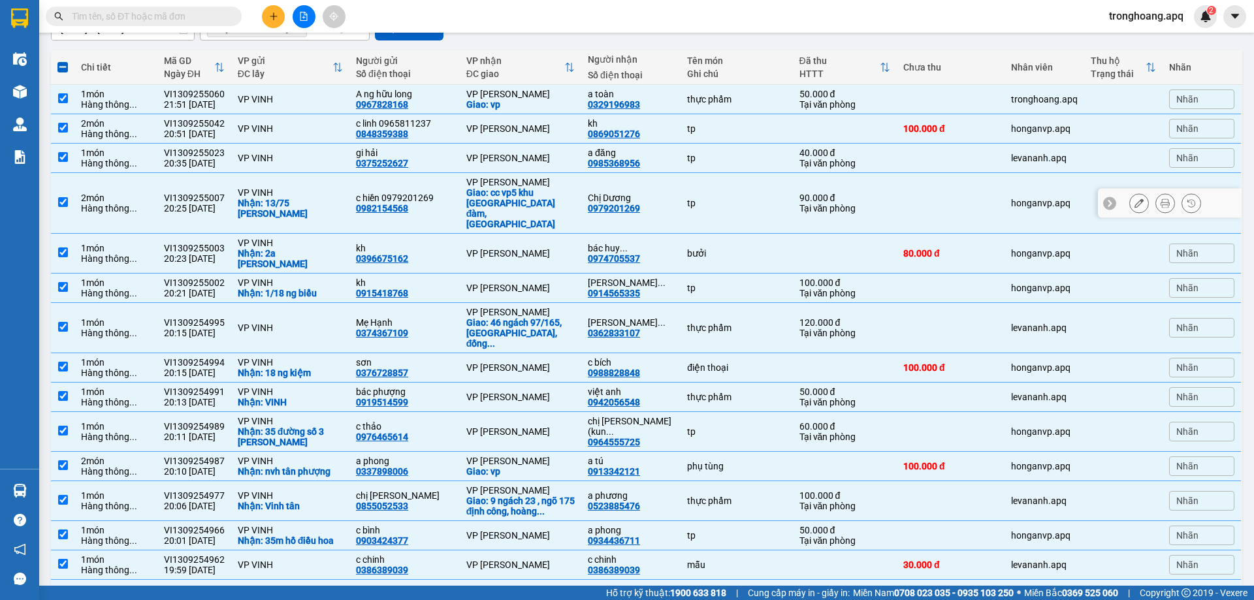
scroll to position [0, 0]
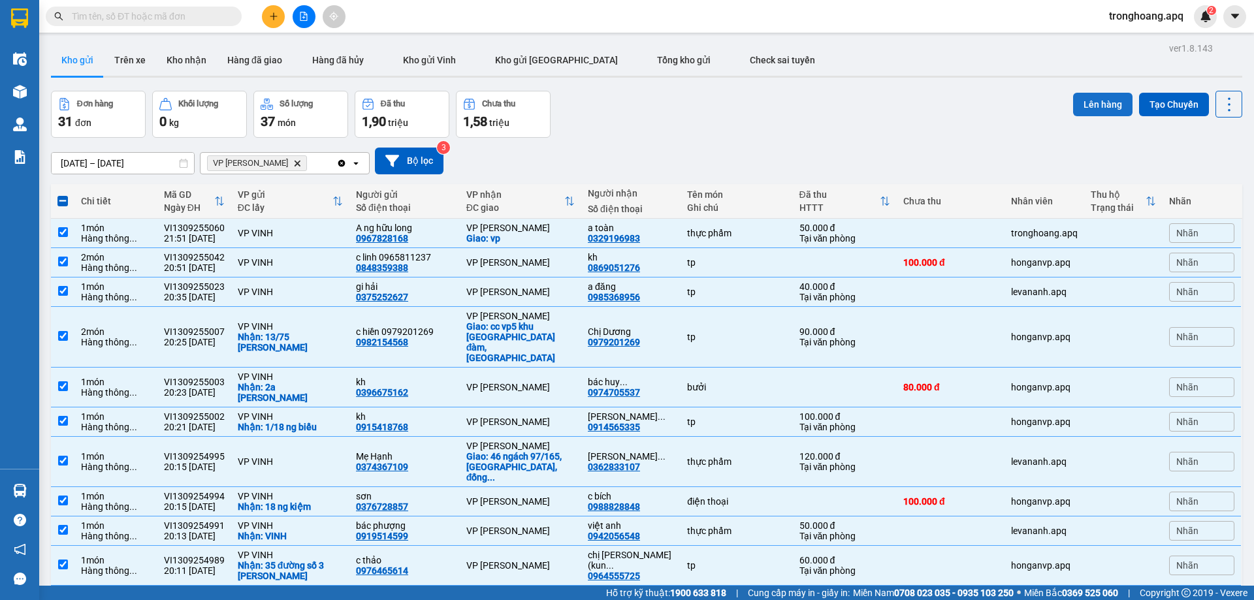
click at [1093, 105] on button "Lên hàng" at bounding box center [1102, 105] width 59 height 24
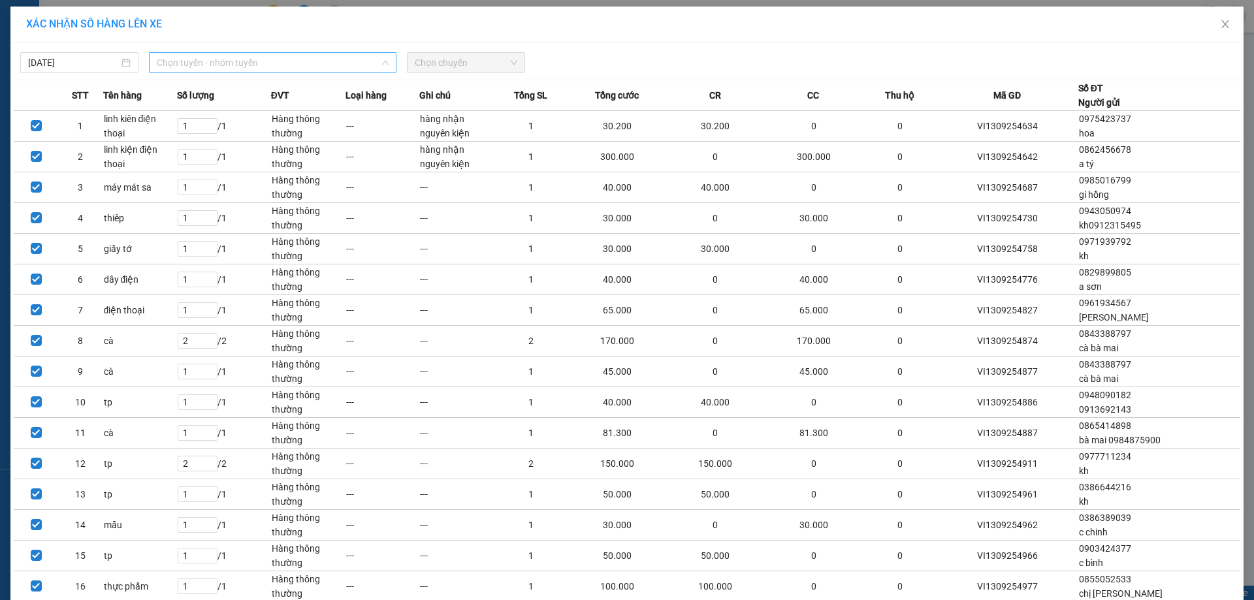
drag, startPoint x: 302, startPoint y: 65, endPoint x: 287, endPoint y: 167, distance: 103.6
click at [298, 65] on span "Chọn tuyến - nhóm tuyến" at bounding box center [273, 63] width 232 height 20
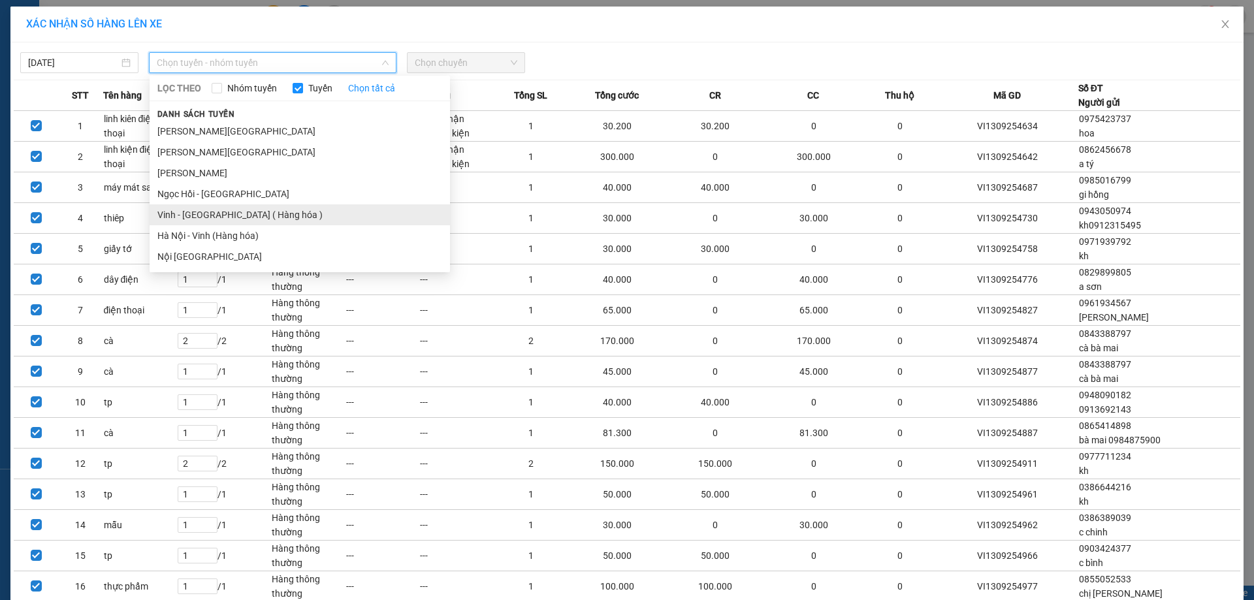
click at [264, 208] on li "Vinh - [GEOGRAPHIC_DATA] ( Hàng hóa )" at bounding box center [300, 214] width 300 height 21
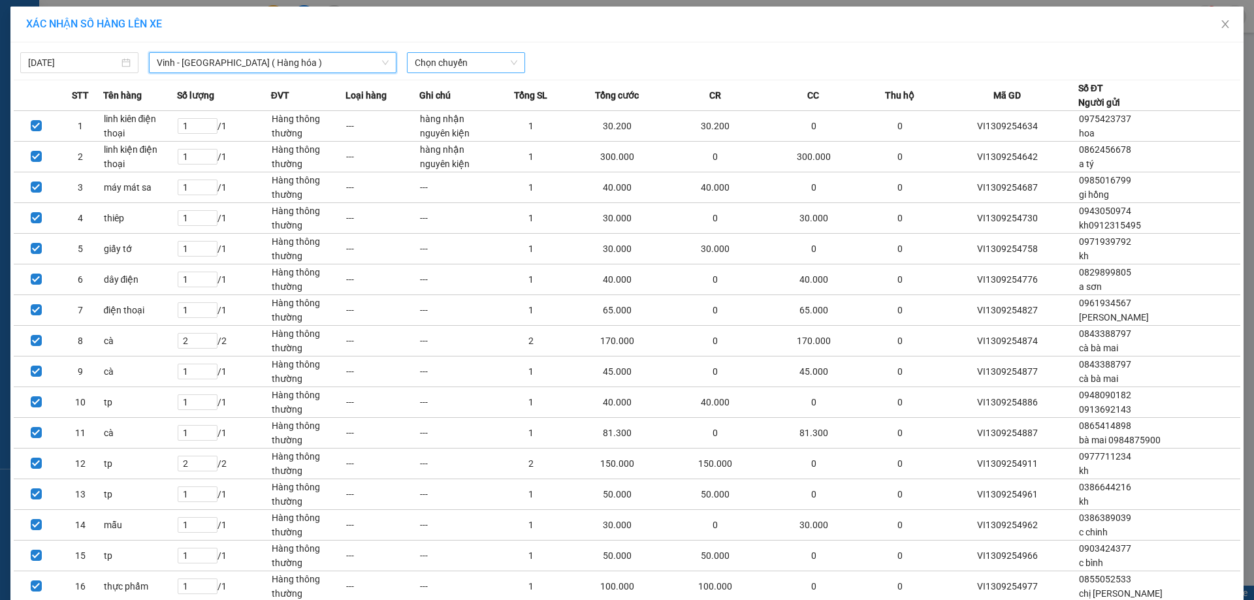
click at [440, 60] on span "Chọn chuyến" at bounding box center [466, 63] width 103 height 20
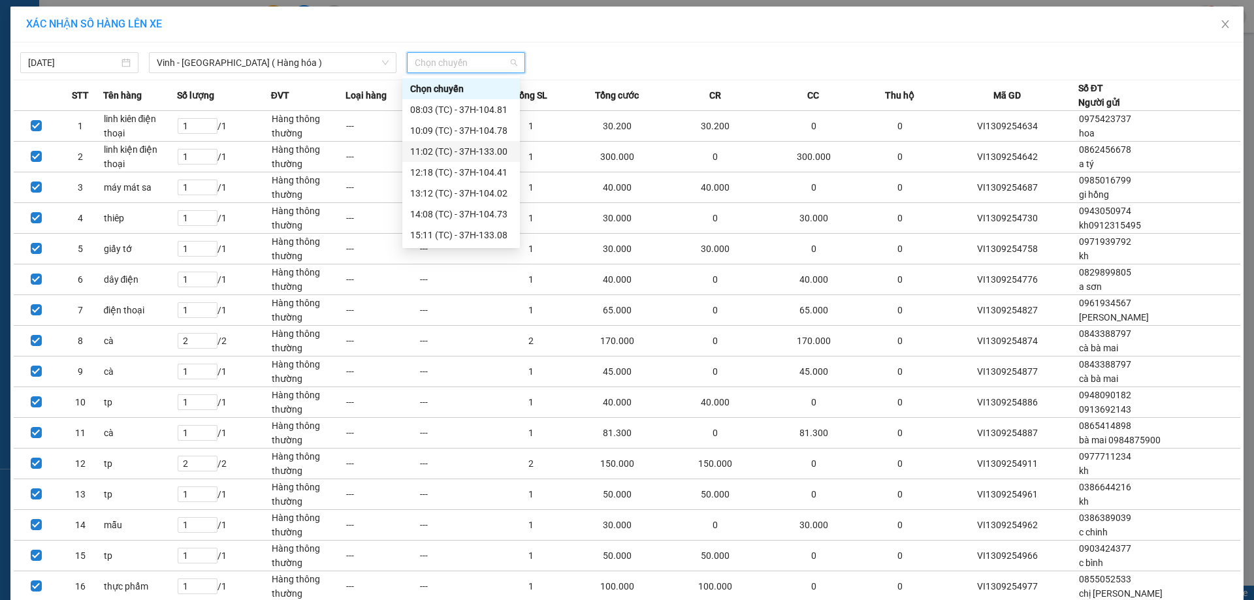
scroll to position [209, 0]
click at [484, 147] on div "23:02 (TC) - 37H-133.03" at bounding box center [461, 151] width 102 height 14
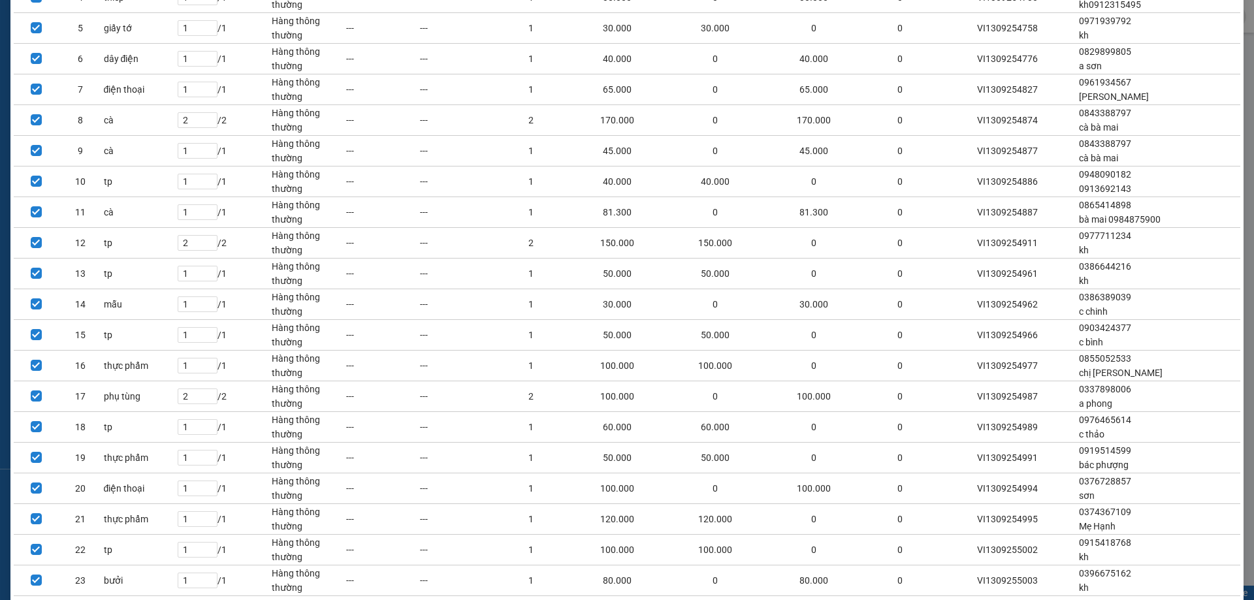
scroll to position [436, 0]
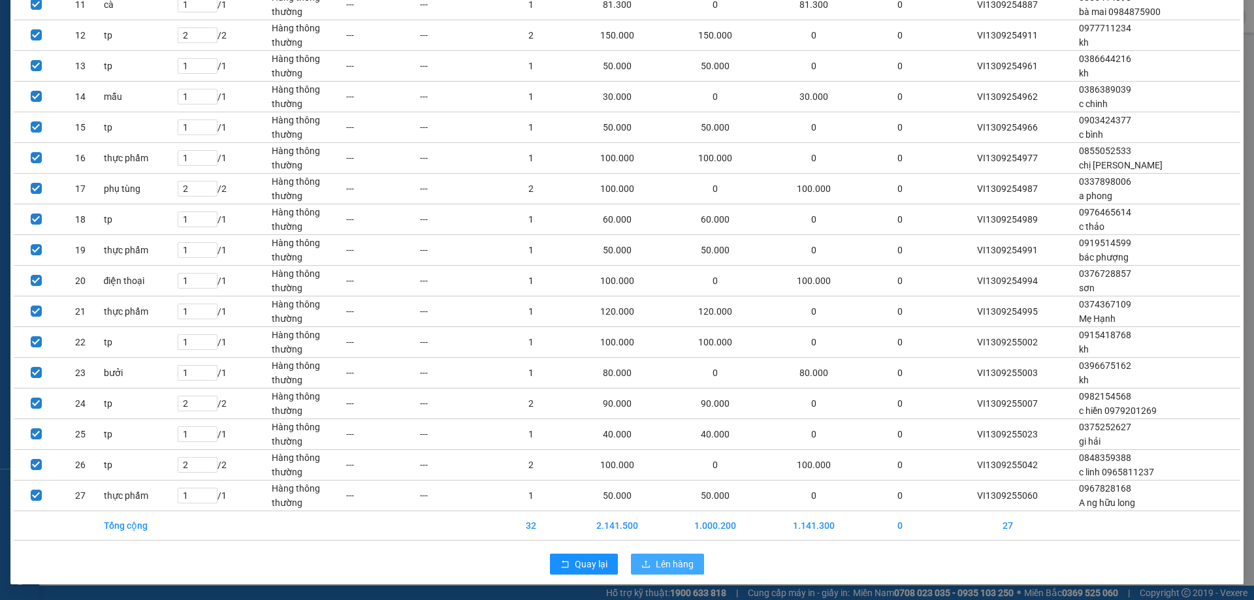
click at [687, 563] on span "Lên hàng" at bounding box center [675, 564] width 38 height 14
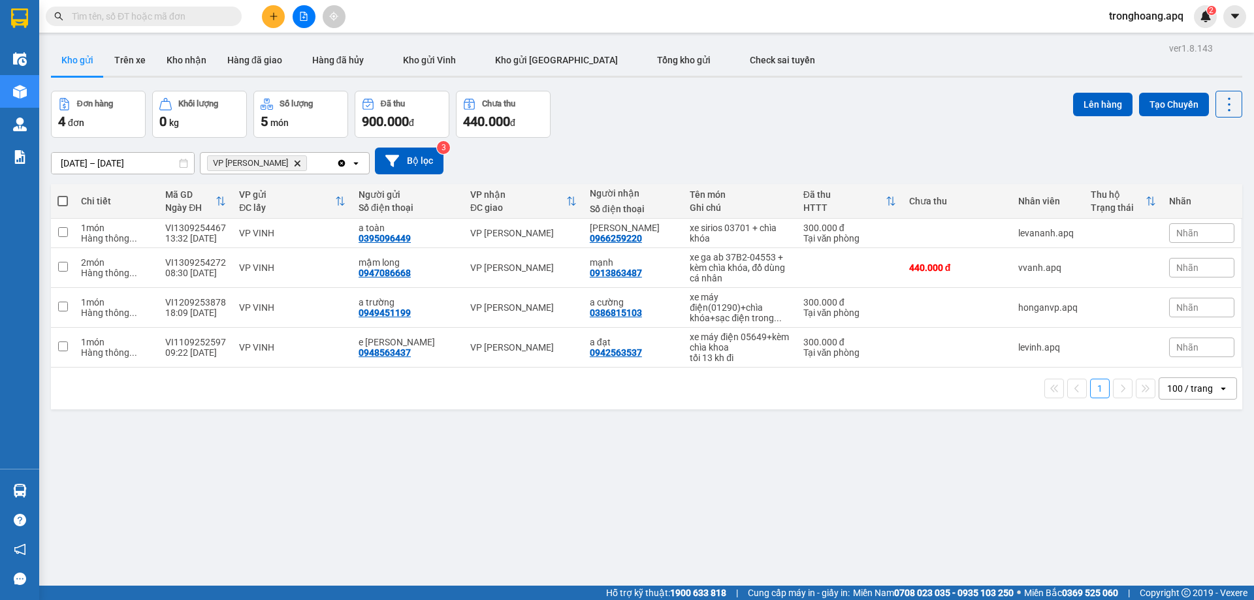
click at [696, 131] on div "Đơn hàng 4 đơn Khối lượng 0 kg Số lượng 5 món Đã thu 900.000 đ Chưa thu 440.000…" at bounding box center [646, 114] width 1191 height 47
click at [707, 353] on div "tối 13 kh đi" at bounding box center [740, 358] width 100 height 10
checkbox input "true"
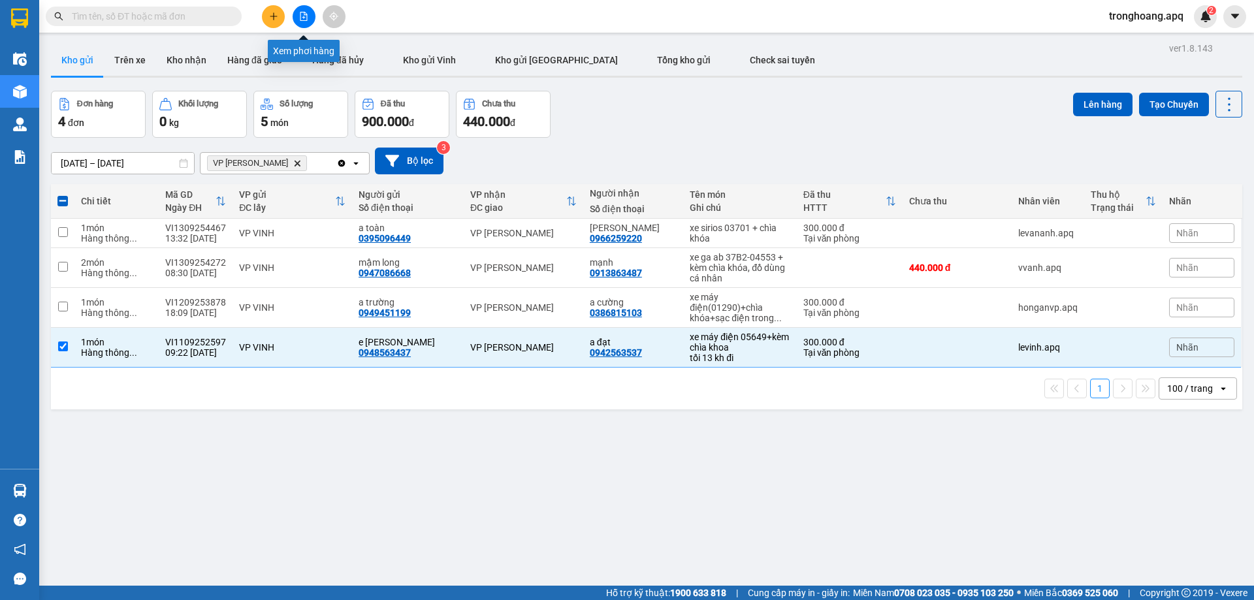
click at [302, 8] on button at bounding box center [304, 16] width 23 height 23
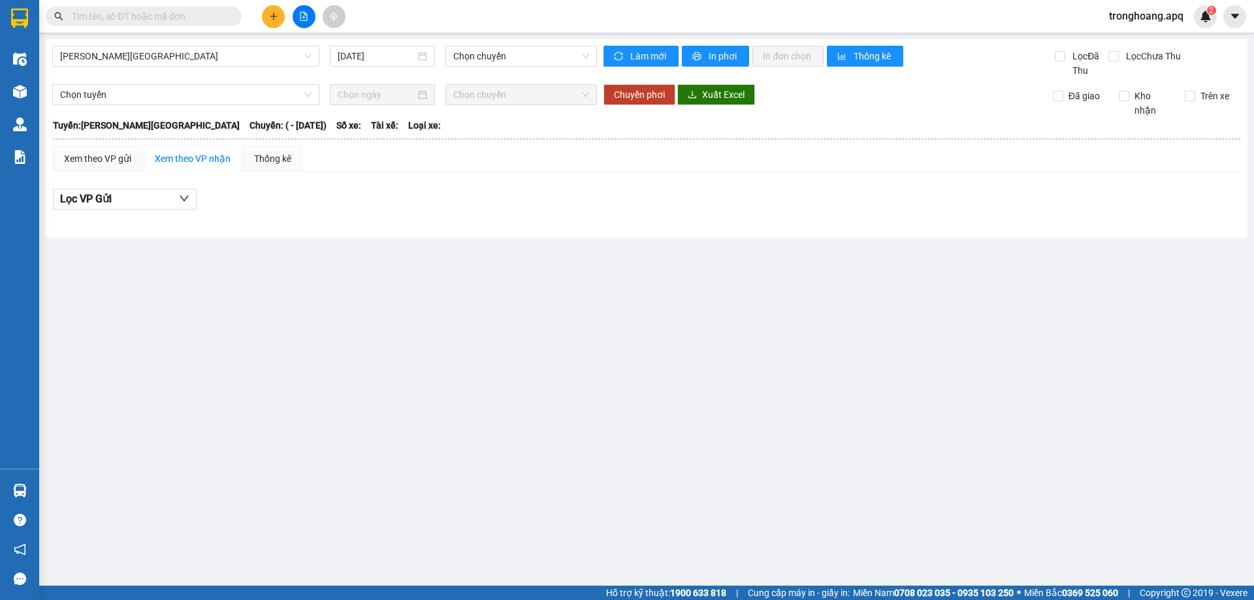
click at [39, 93] on main "[PERSON_NAME] - [GEOGRAPHIC_DATA] [DATE] Chọn chuyến Làm mới In phơi In đơn chọ…" at bounding box center [627, 293] width 1254 height 586
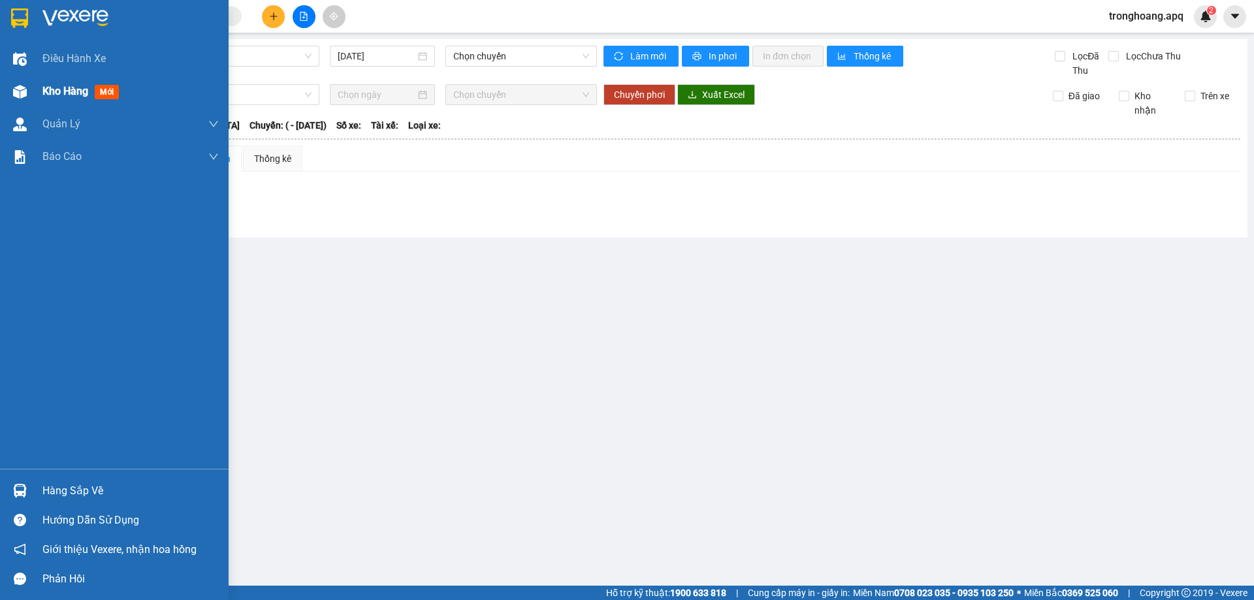
click at [27, 93] on div at bounding box center [19, 91] width 23 height 23
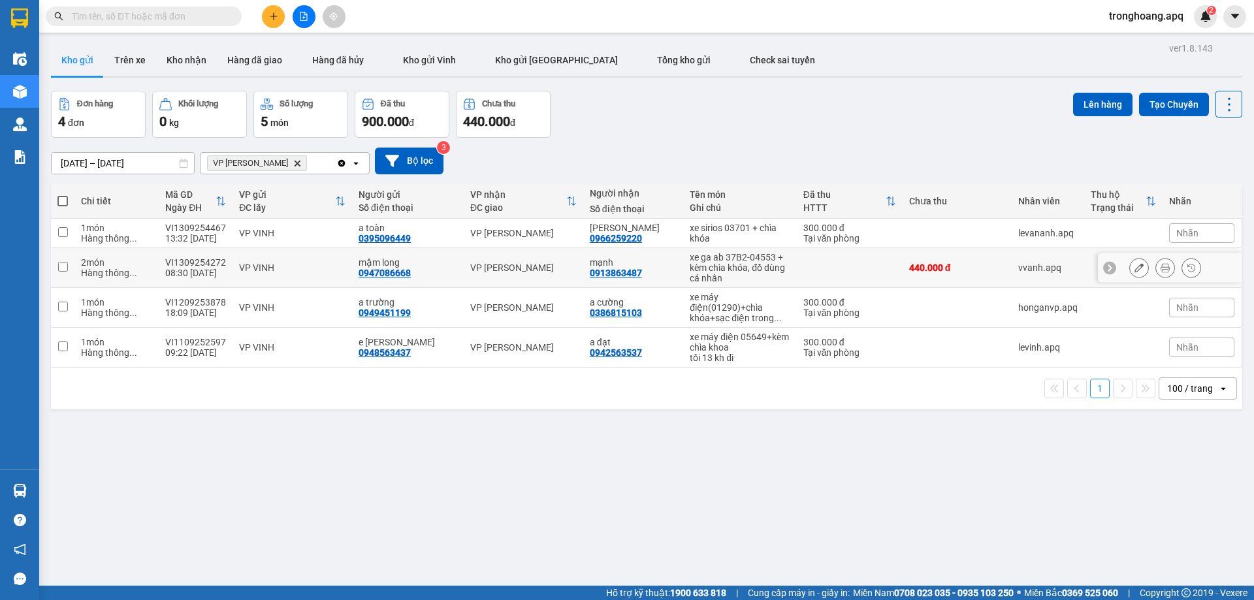
click at [761, 265] on div "xe ga ab 37B2-04553 + kèm chìa khóa, đồ dùng cá nhân" at bounding box center [740, 267] width 100 height 31
checkbox input "true"
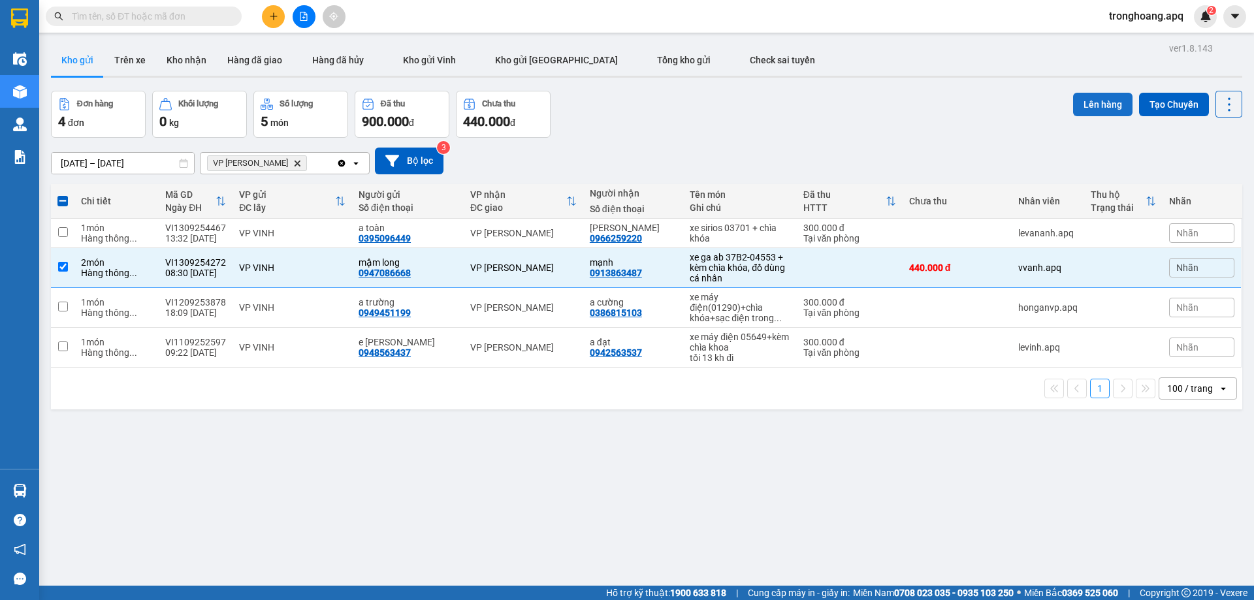
click at [1082, 109] on button "Lên hàng" at bounding box center [1102, 105] width 59 height 24
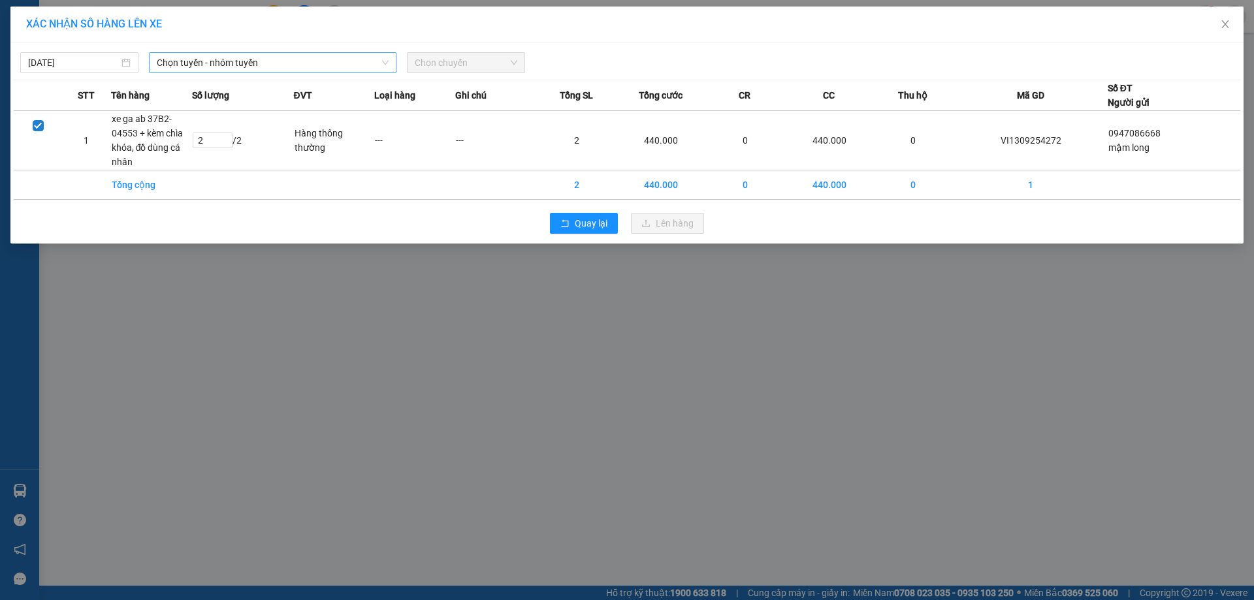
click at [319, 63] on span "Chọn tuyến - nhóm tuyến" at bounding box center [273, 63] width 232 height 20
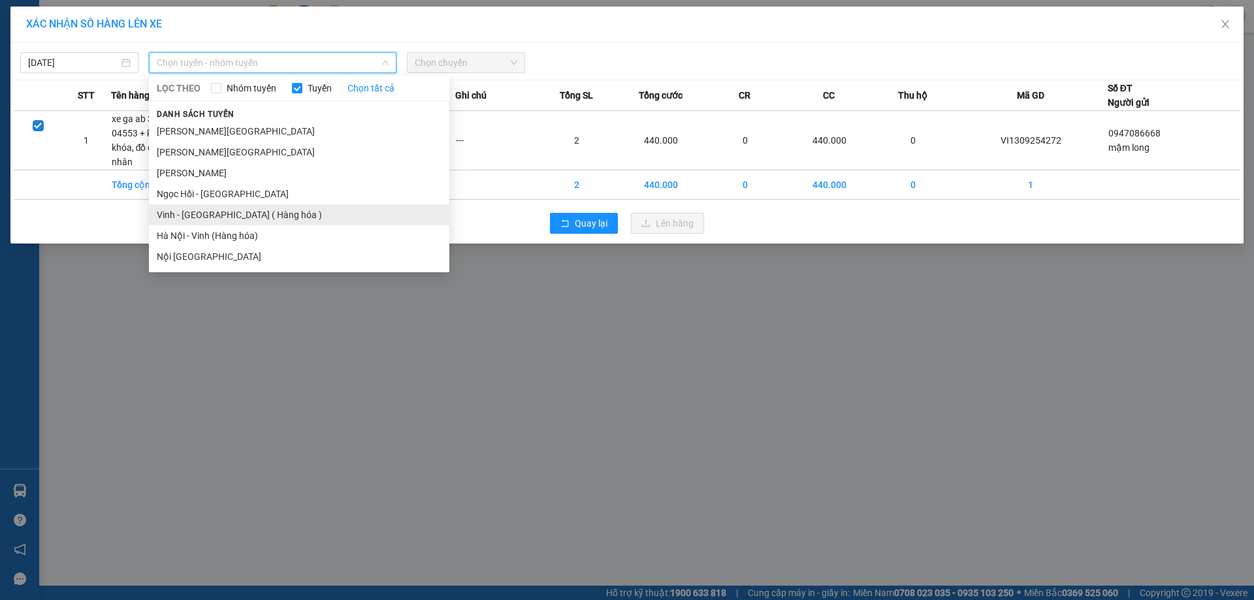
click at [251, 210] on li "Vinh - [GEOGRAPHIC_DATA] ( Hàng hóa )" at bounding box center [299, 214] width 300 height 21
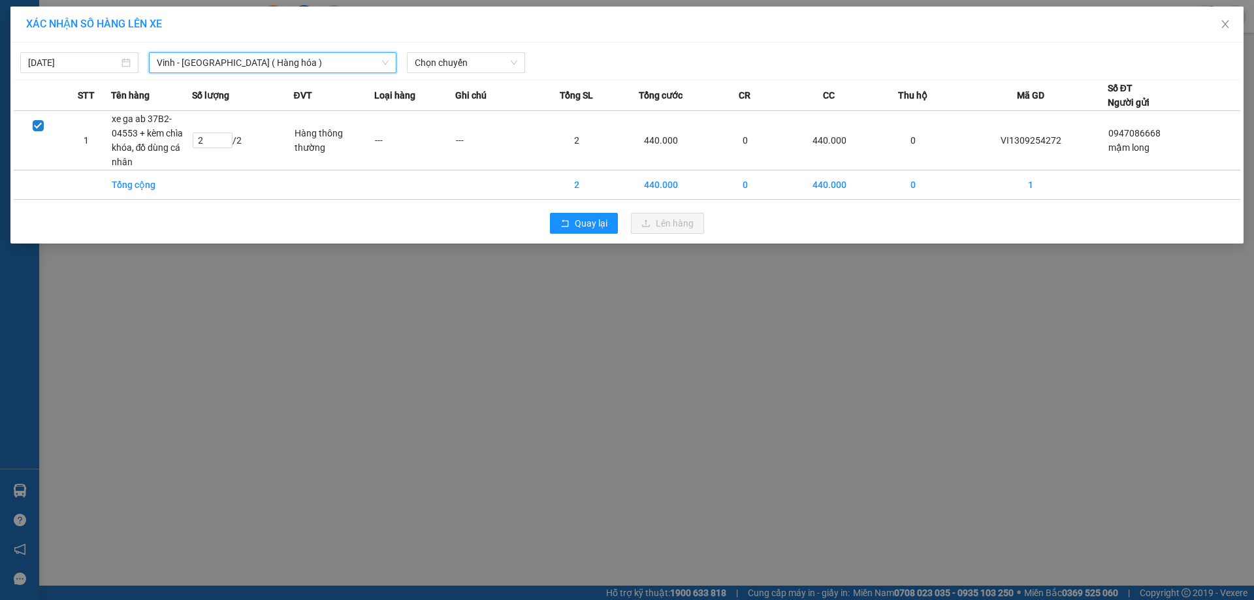
click at [287, 67] on span "Vinh - [GEOGRAPHIC_DATA] ( Hàng hóa )" at bounding box center [273, 63] width 232 height 20
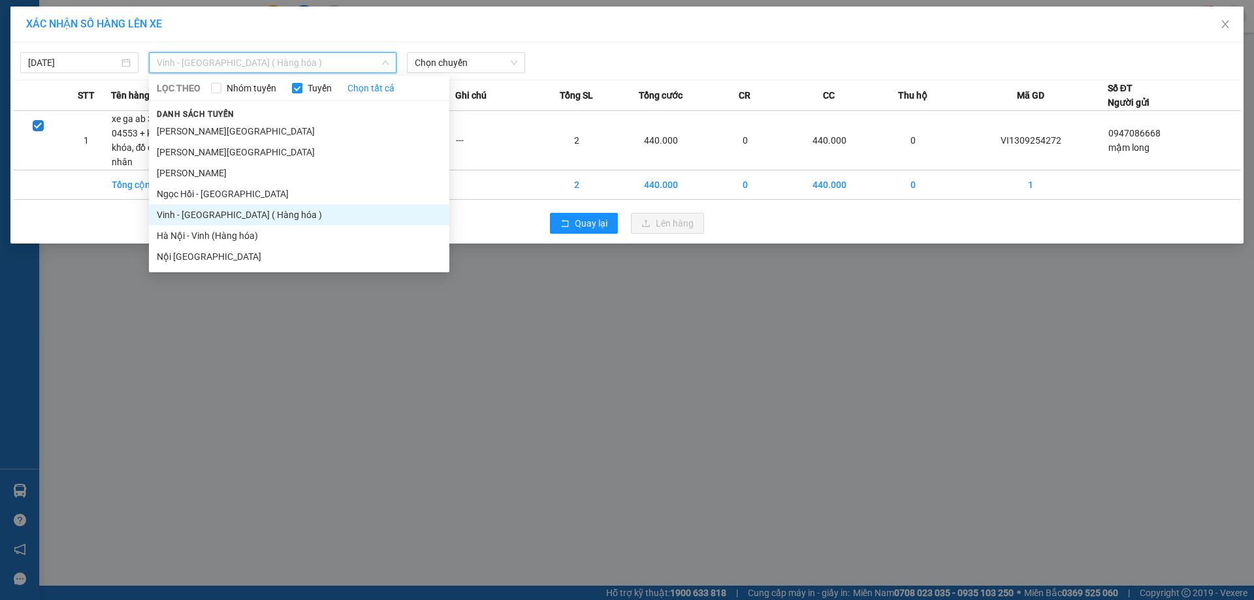
click at [246, 212] on li "Vinh - [GEOGRAPHIC_DATA] ( Hàng hóa )" at bounding box center [299, 214] width 300 height 21
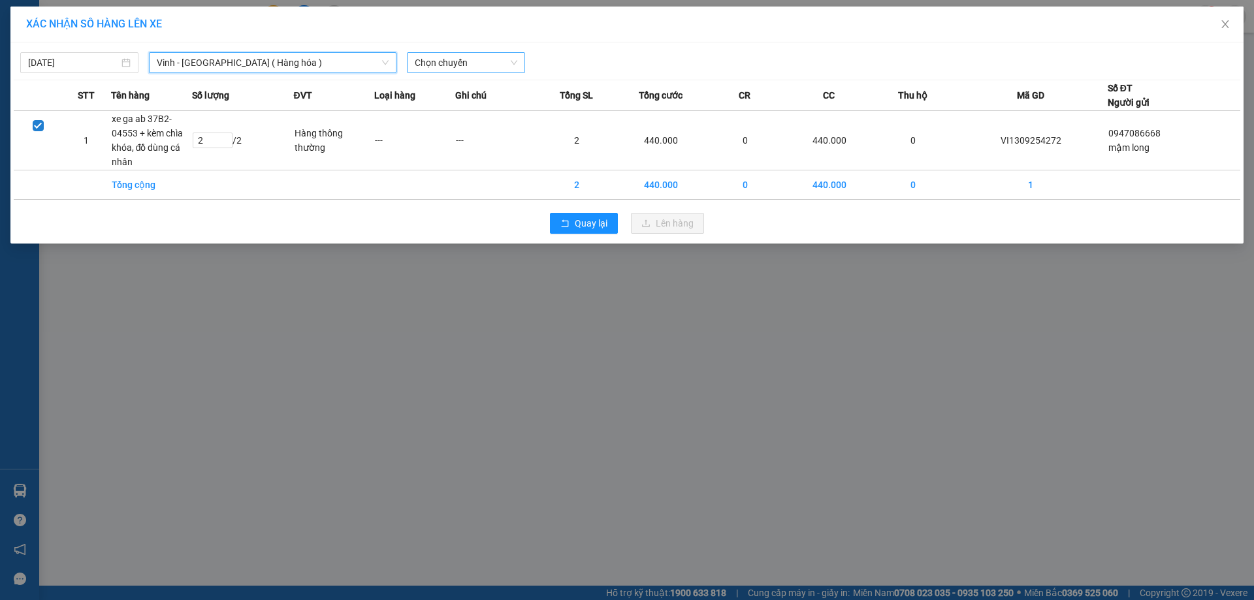
click at [475, 54] on span "Chọn chuyến" at bounding box center [466, 63] width 103 height 20
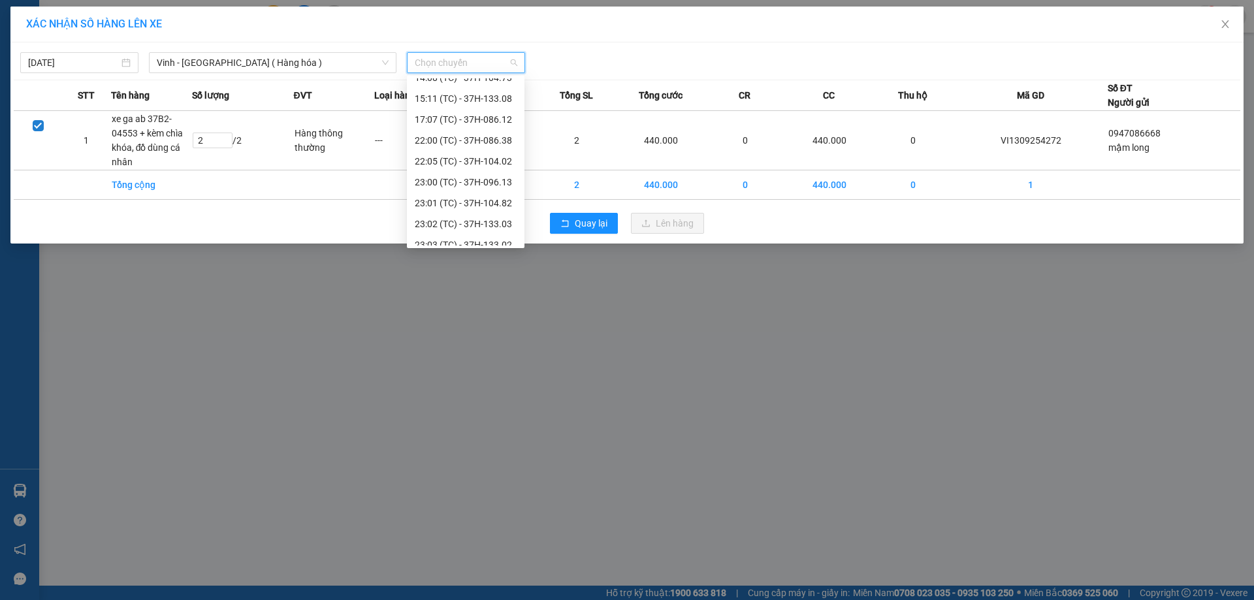
scroll to position [209, 0]
click at [472, 187] on div "23:05 (TC) - 37H-104.24" at bounding box center [466, 193] width 102 height 14
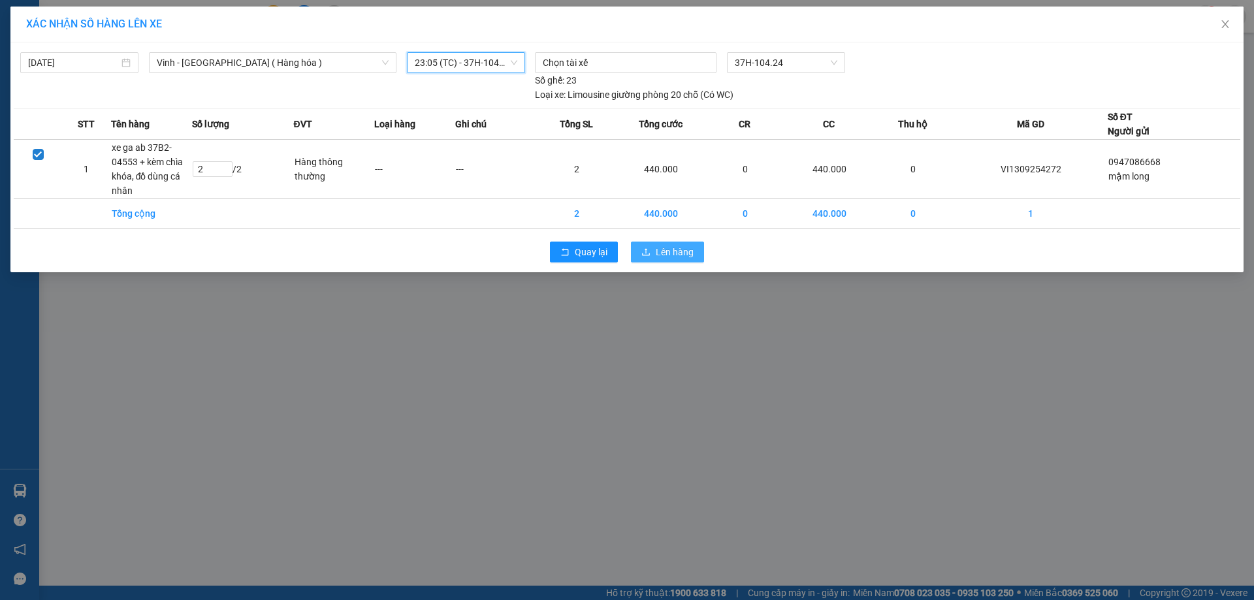
click at [663, 253] on span "Lên hàng" at bounding box center [675, 252] width 38 height 14
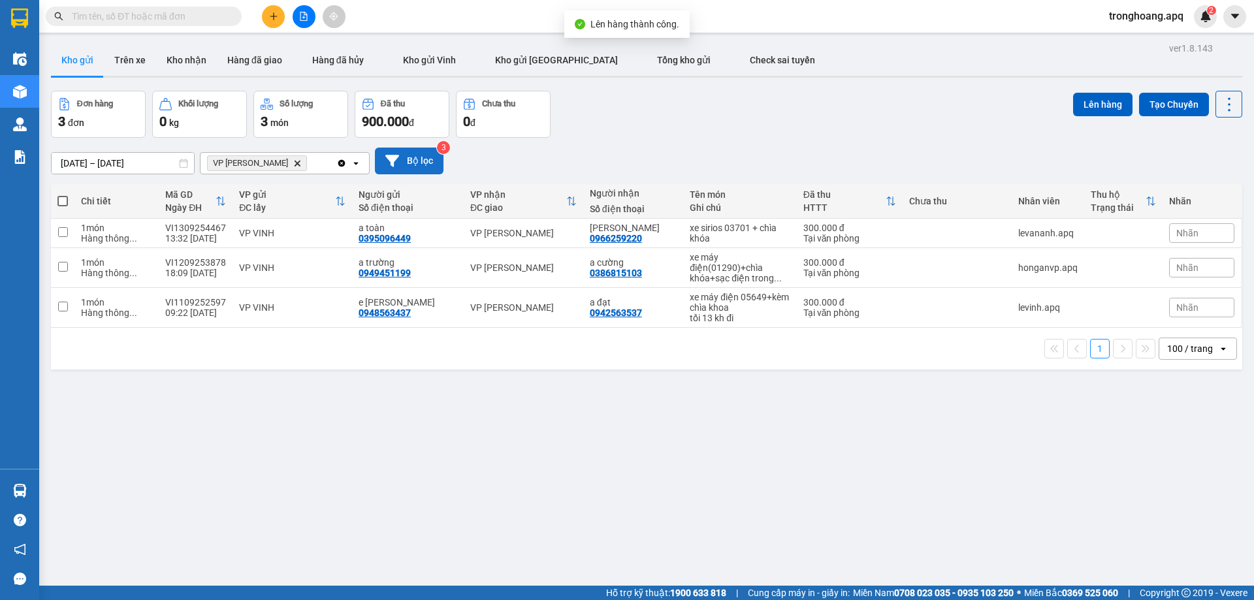
drag, startPoint x: 275, startPoint y: 163, endPoint x: 389, endPoint y: 159, distance: 114.4
click at [286, 163] on div "VP NGỌC HỒI Delete" at bounding box center [268, 163] width 136 height 21
click at [389, 159] on icon at bounding box center [392, 161] width 14 height 12
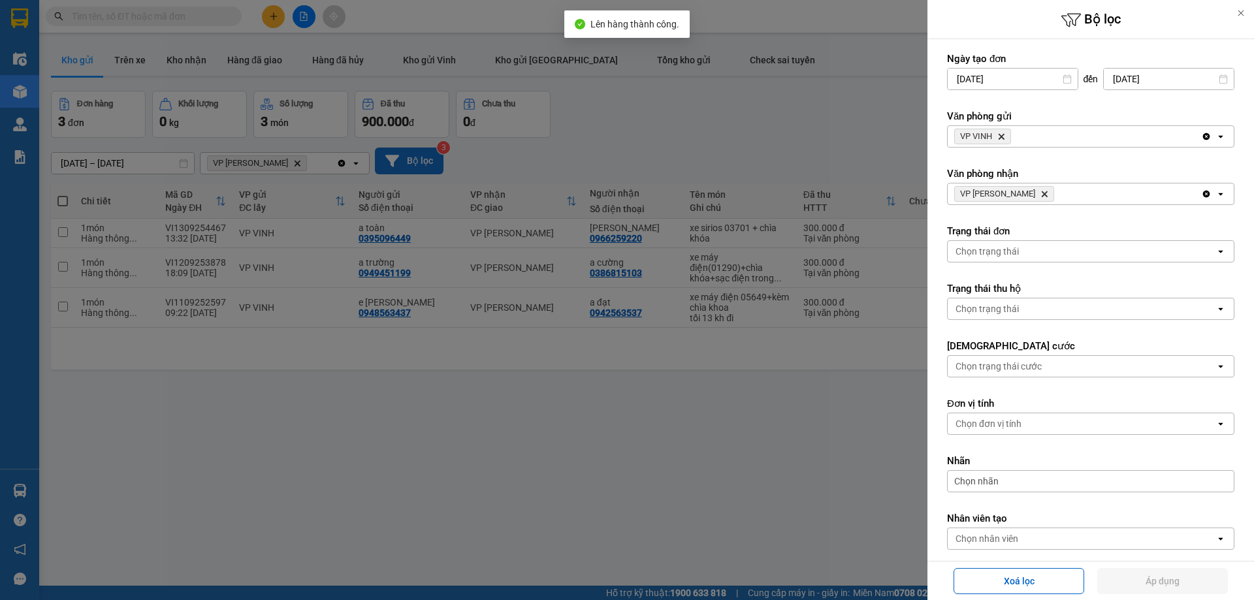
click at [390, 159] on div at bounding box center [627, 300] width 1254 height 600
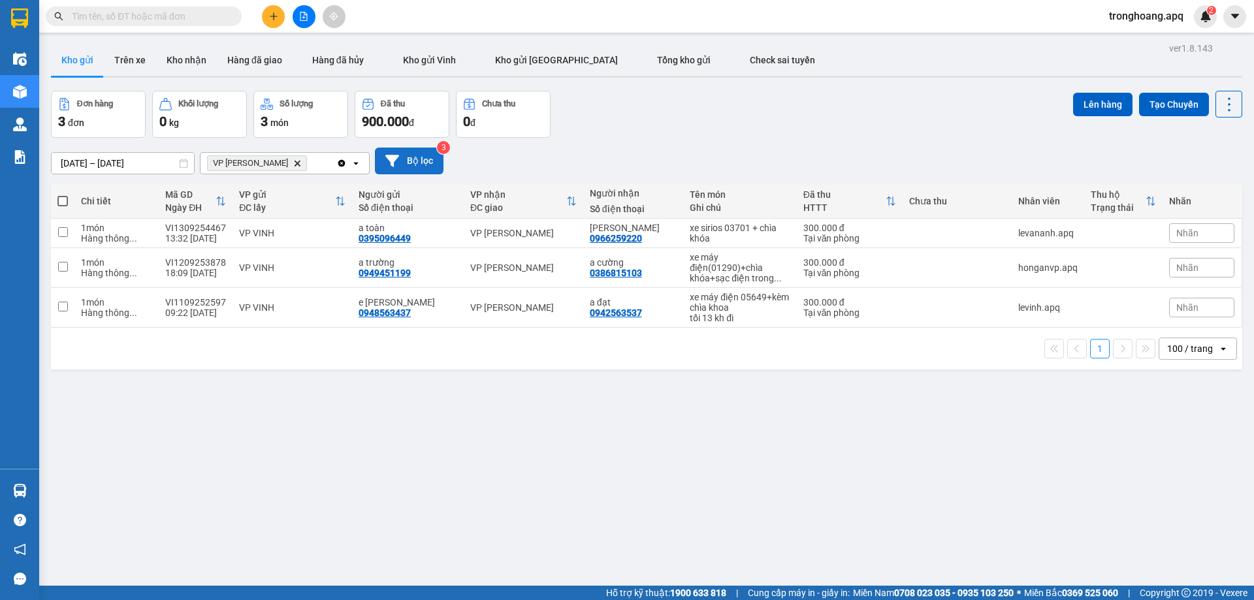
click at [293, 166] on icon "Delete" at bounding box center [297, 163] width 8 height 8
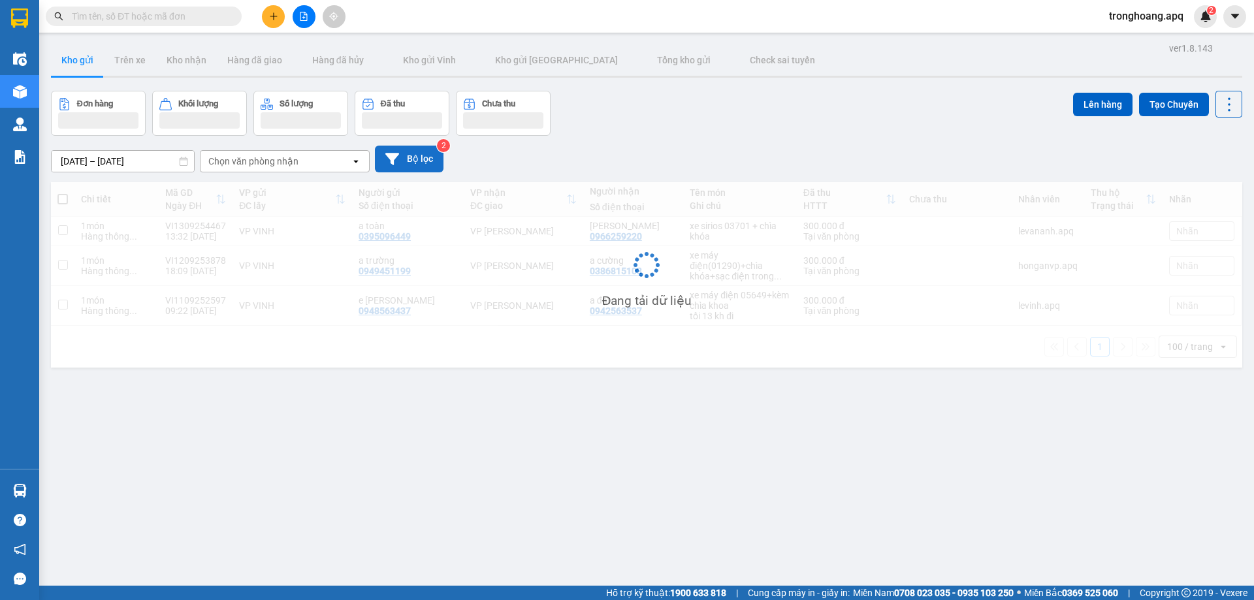
click at [414, 152] on button "Bộ lọc" at bounding box center [409, 159] width 69 height 27
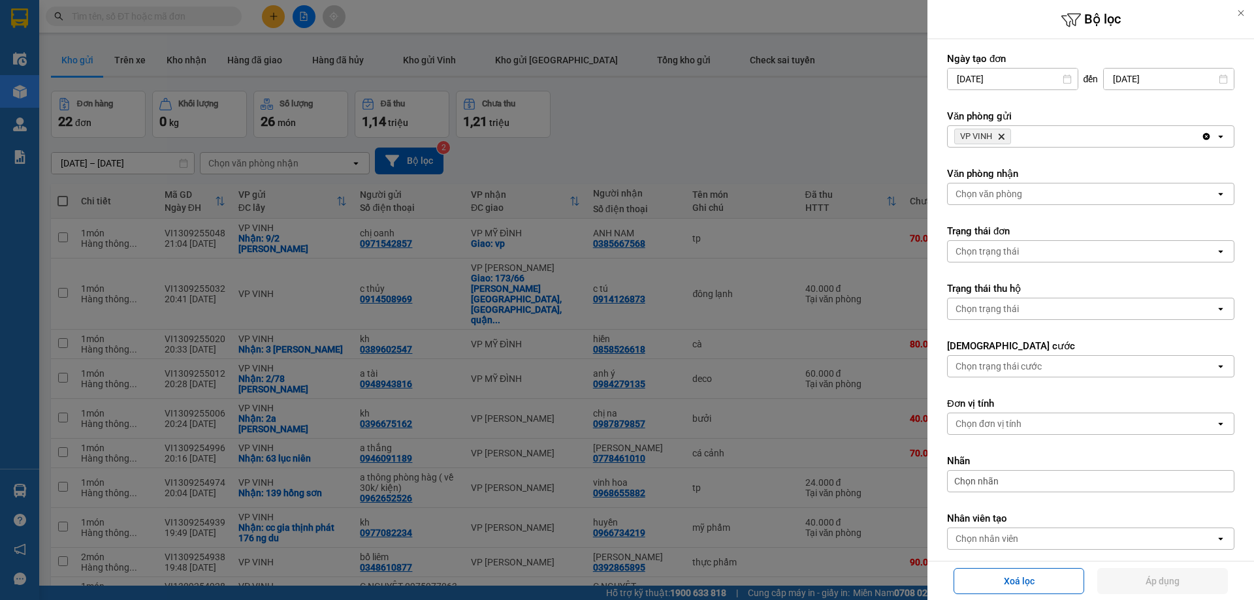
click at [1005, 134] on icon "Delete" at bounding box center [1001, 137] width 8 height 8
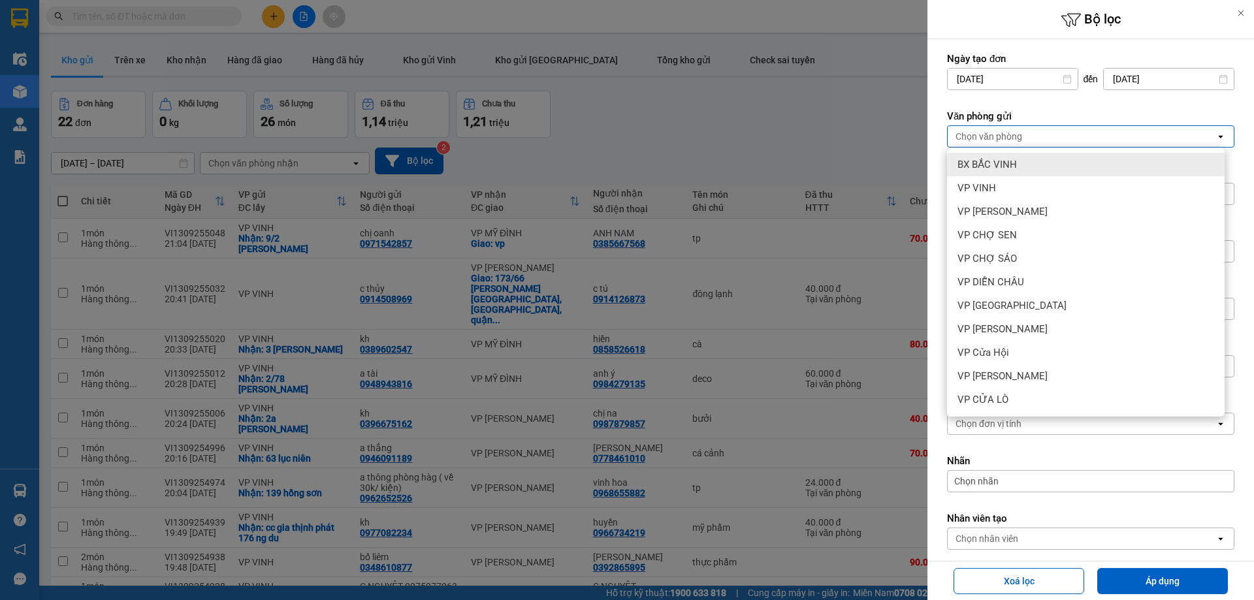
click at [1006, 136] on div "Chọn văn phòng" at bounding box center [988, 136] width 67 height 13
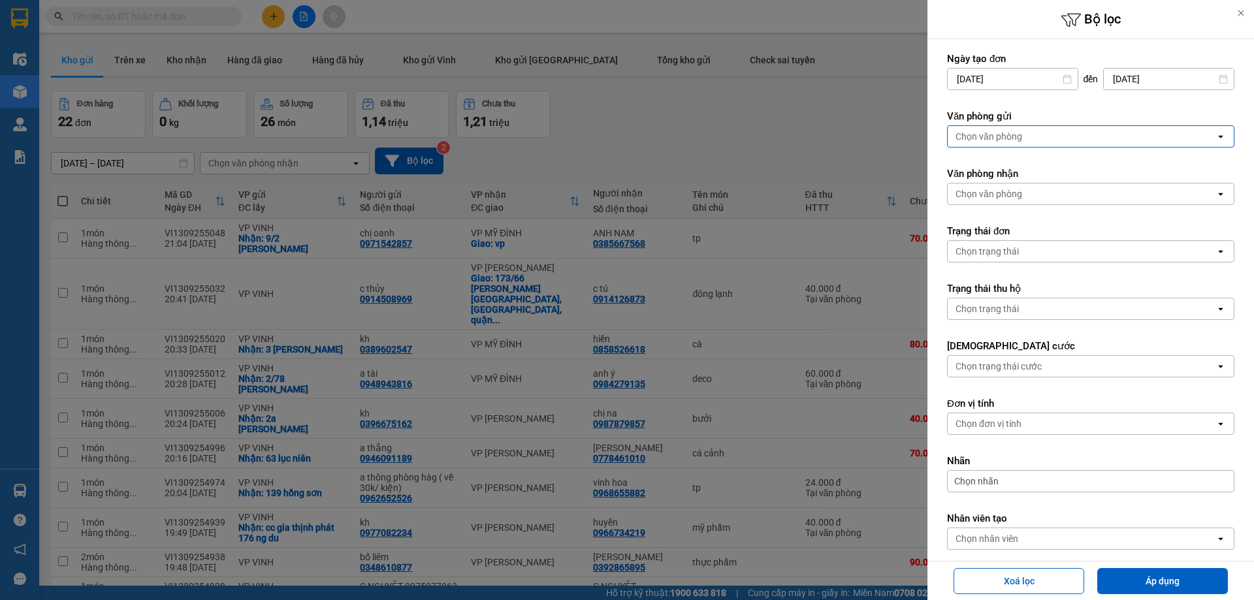
click at [1034, 131] on div "Chọn văn phòng" at bounding box center [1082, 136] width 268 height 21
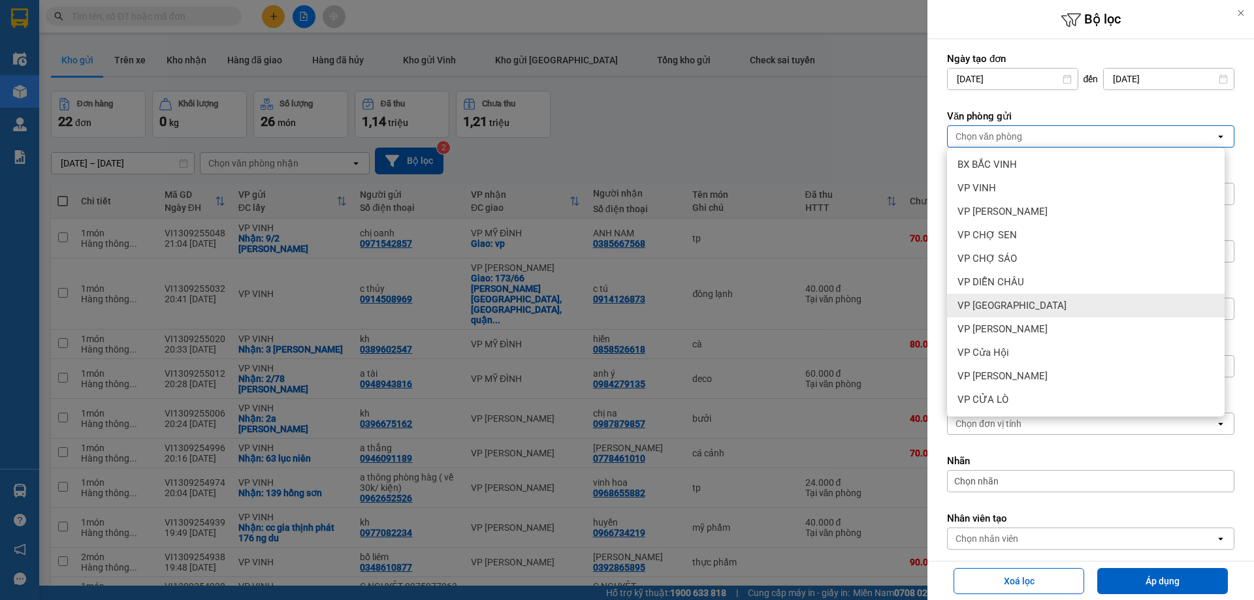
click at [1065, 308] on div "VP [GEOGRAPHIC_DATA]" at bounding box center [1086, 306] width 278 height 24
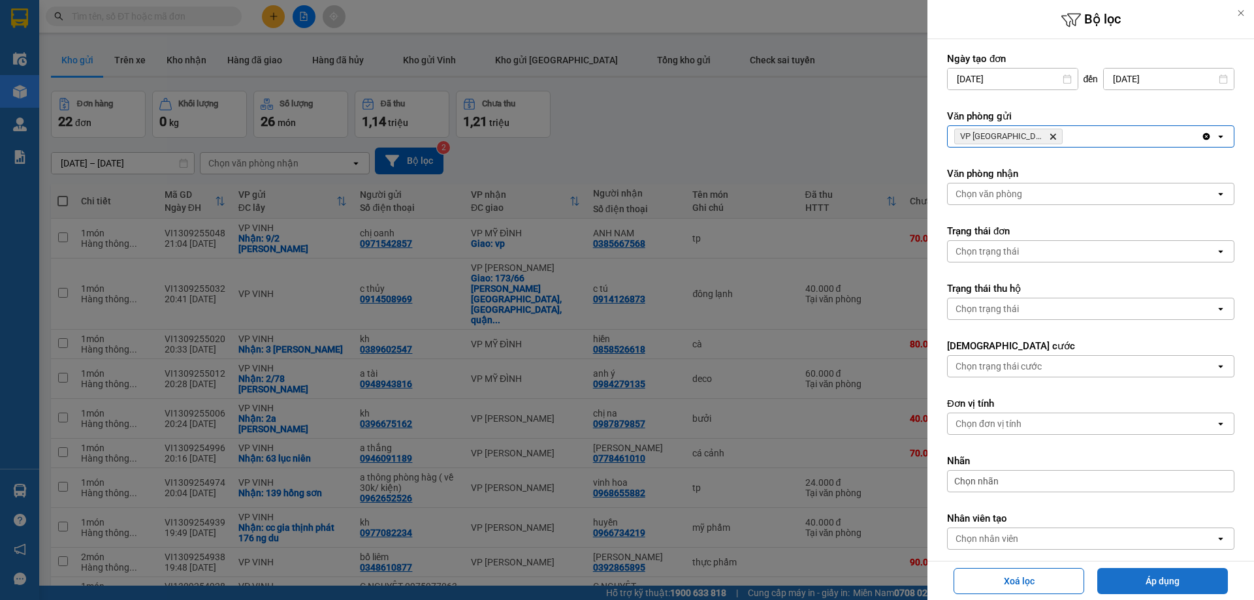
click at [1154, 576] on button "Áp dụng" at bounding box center [1162, 581] width 131 height 26
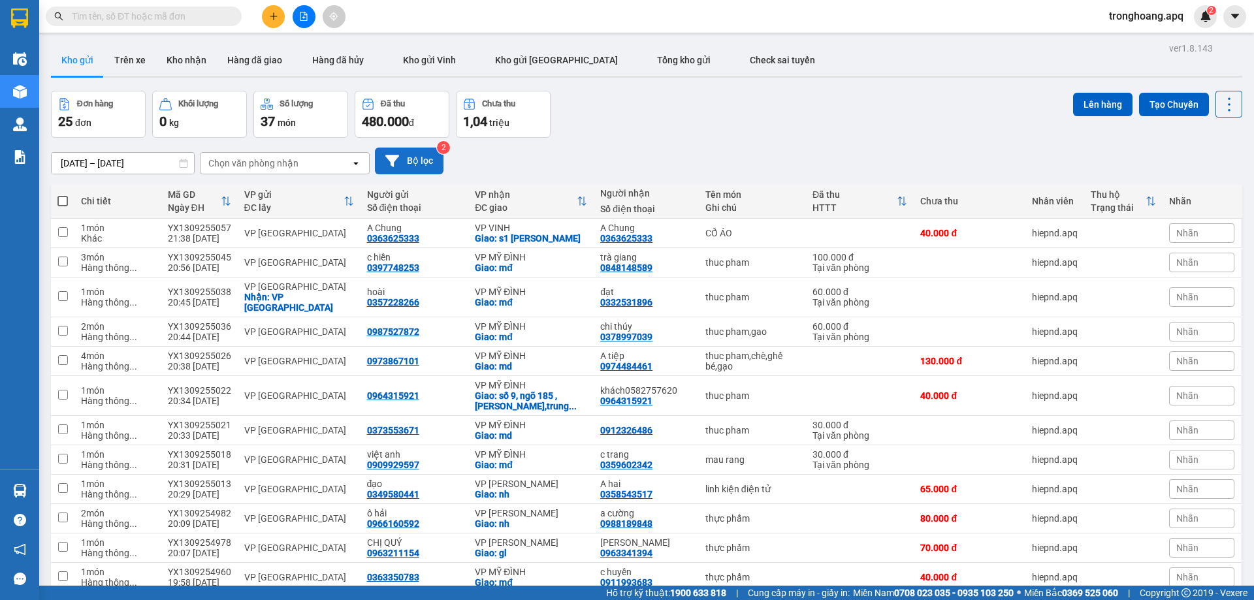
click at [404, 156] on button "Bộ lọc" at bounding box center [409, 161] width 69 height 27
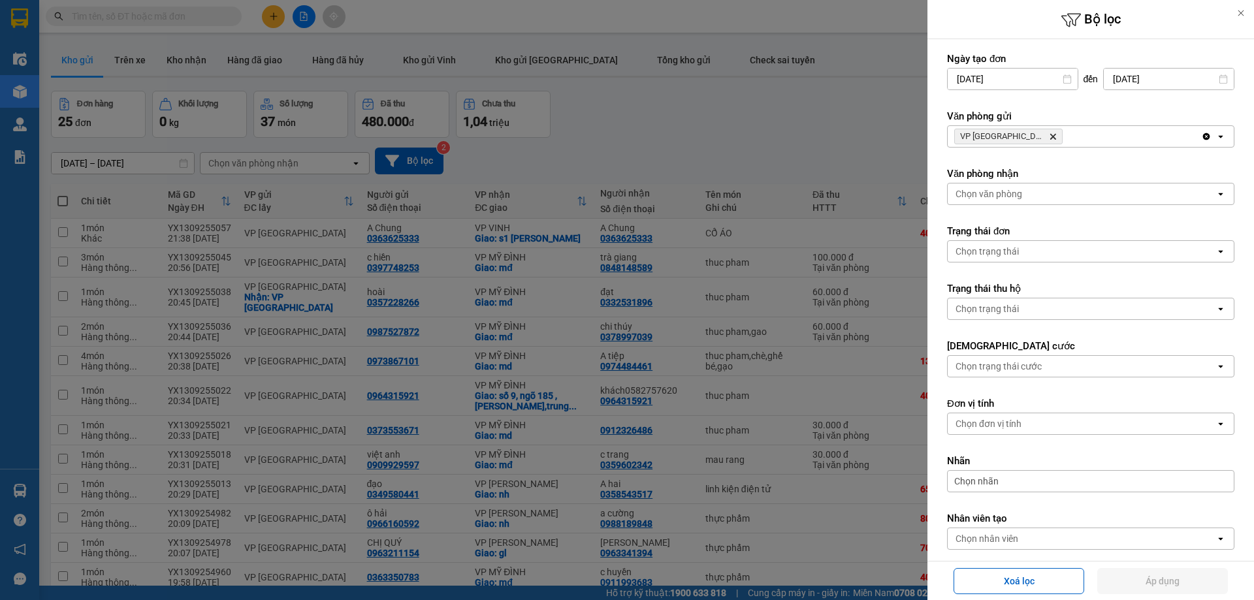
click at [1050, 137] on icon "VP Cầu Yên Xuân, close by backspace" at bounding box center [1053, 137] width 6 height 6
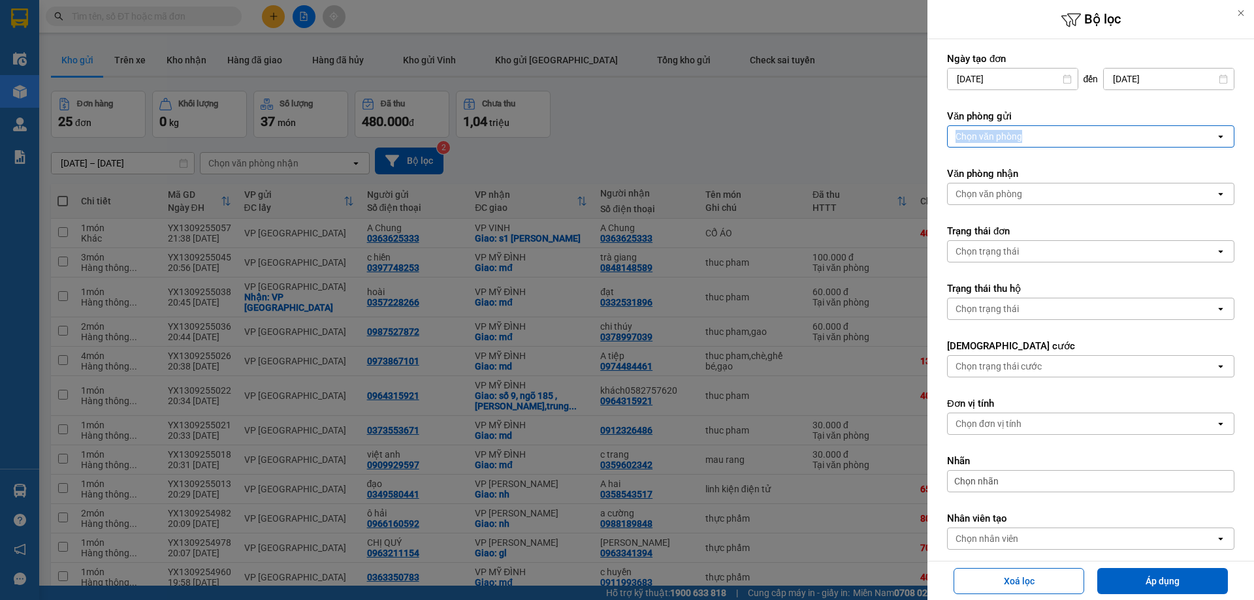
click at [1035, 137] on div "Chọn văn phòng" at bounding box center [1082, 136] width 268 height 21
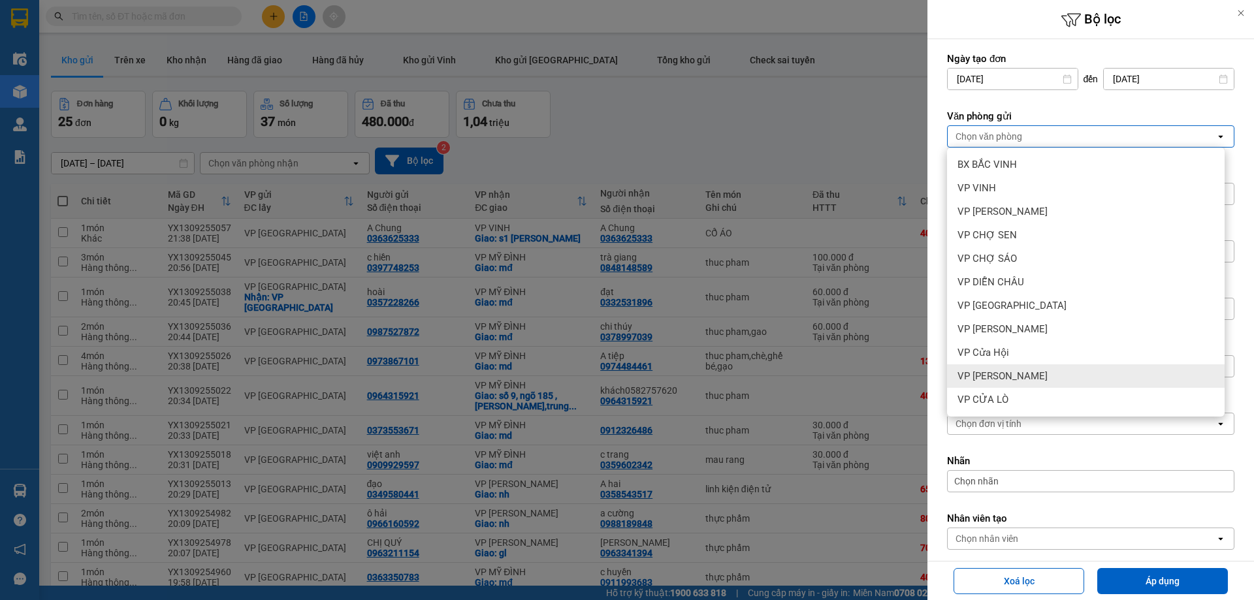
click at [1019, 379] on div "VP [PERSON_NAME]" at bounding box center [1086, 376] width 278 height 24
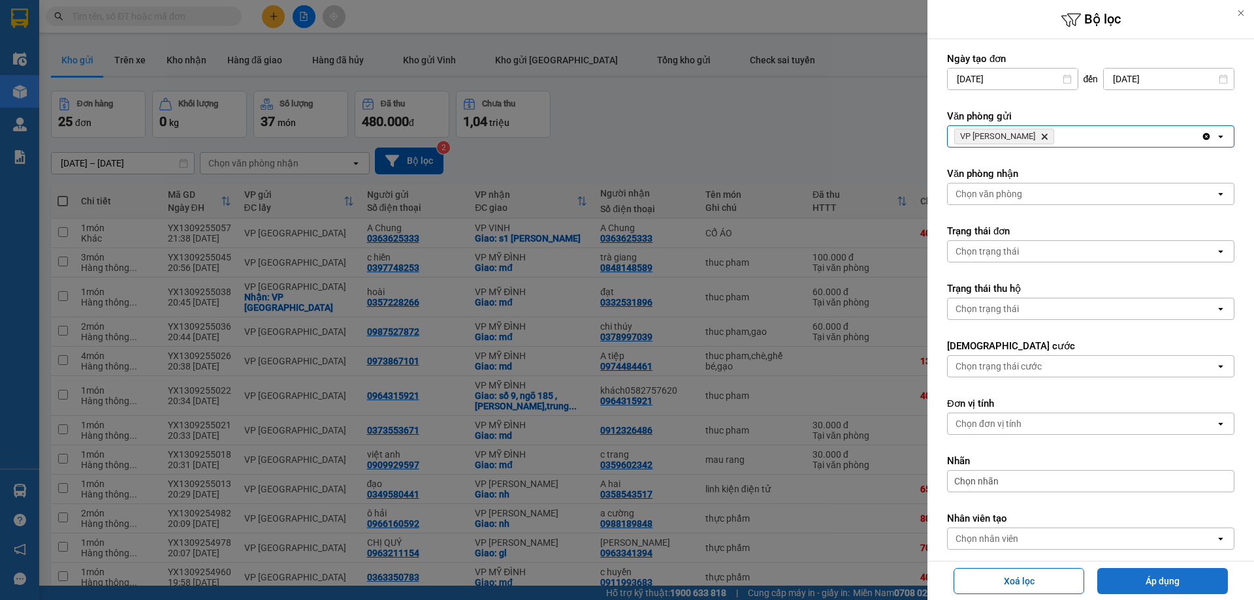
click at [1136, 583] on button "Áp dụng" at bounding box center [1162, 581] width 131 height 26
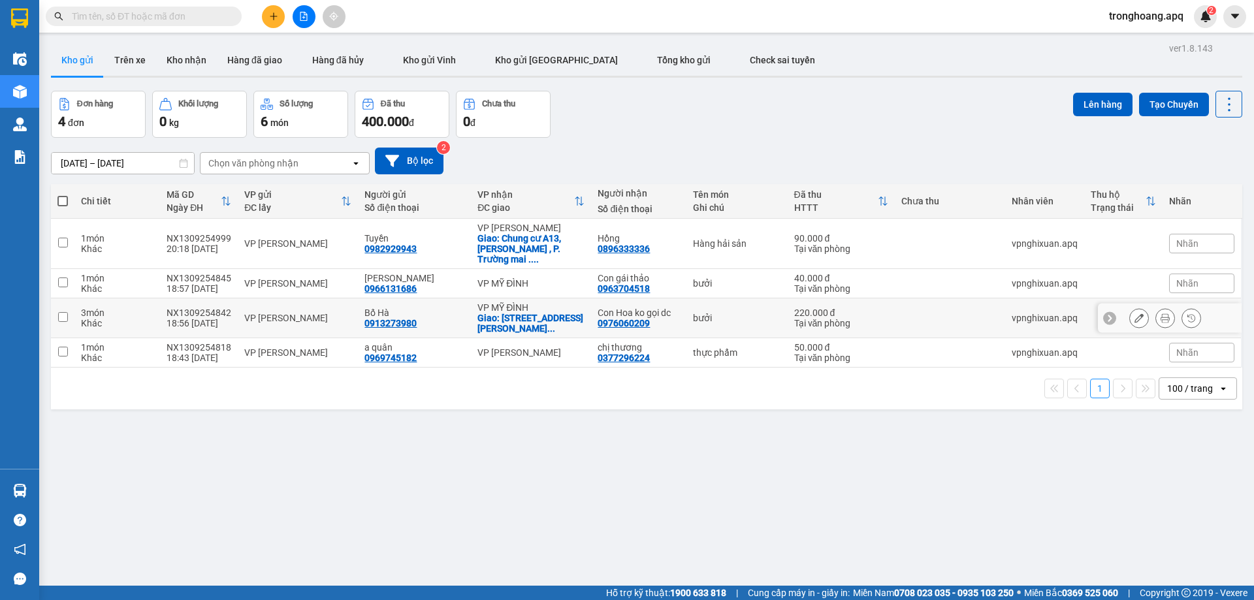
click at [528, 315] on div "Giao: [STREET_ADDRESS][PERSON_NAME] ..." at bounding box center [530, 323] width 107 height 21
checkbox input "true"
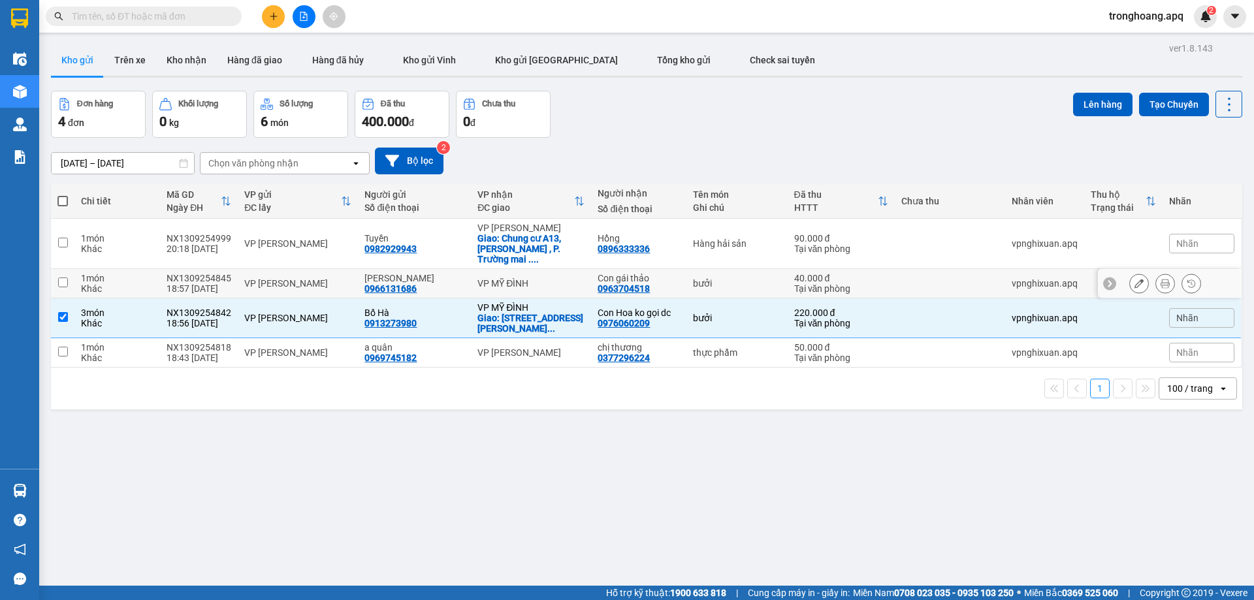
click at [523, 278] on div "VP MỸ ĐÌNH" at bounding box center [530, 283] width 107 height 10
checkbox input "true"
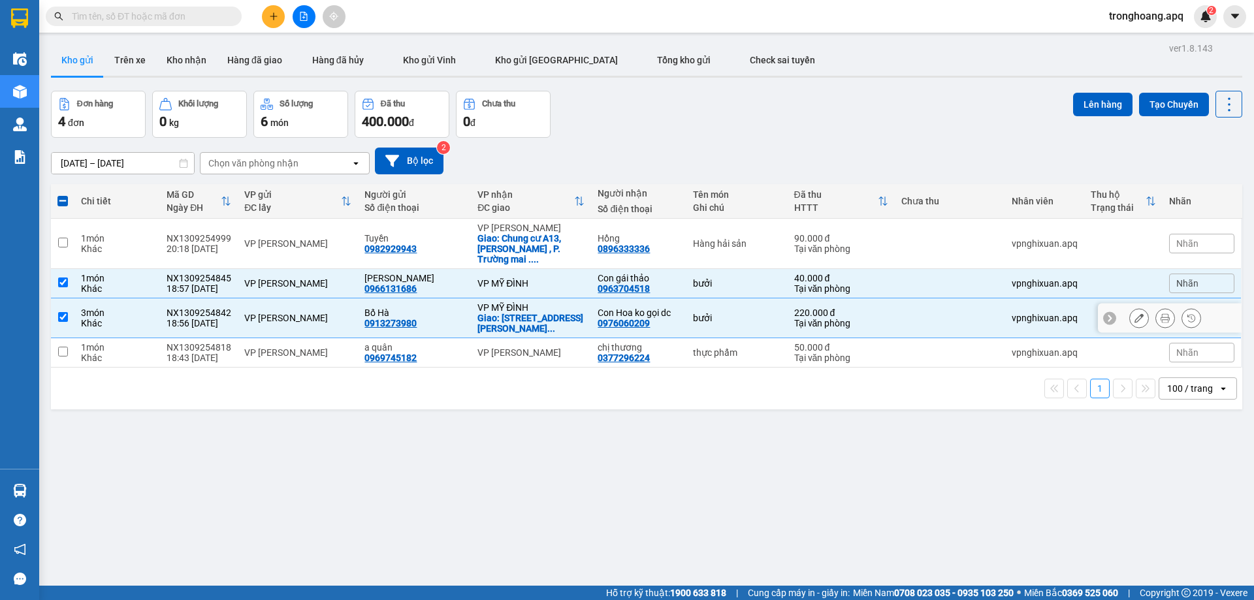
click at [526, 302] on div "VP MỸ ĐÌNH" at bounding box center [530, 307] width 107 height 10
checkbox input "false"
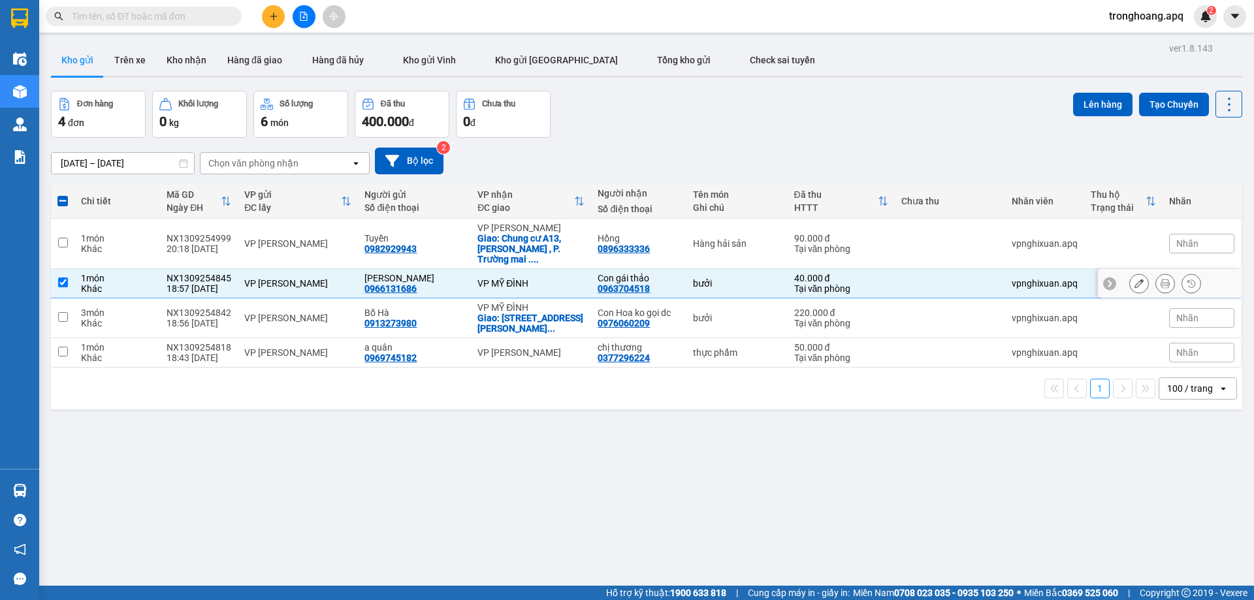
click at [522, 278] on div "VP MỸ ĐÌNH" at bounding box center [530, 283] width 107 height 10
checkbox input "false"
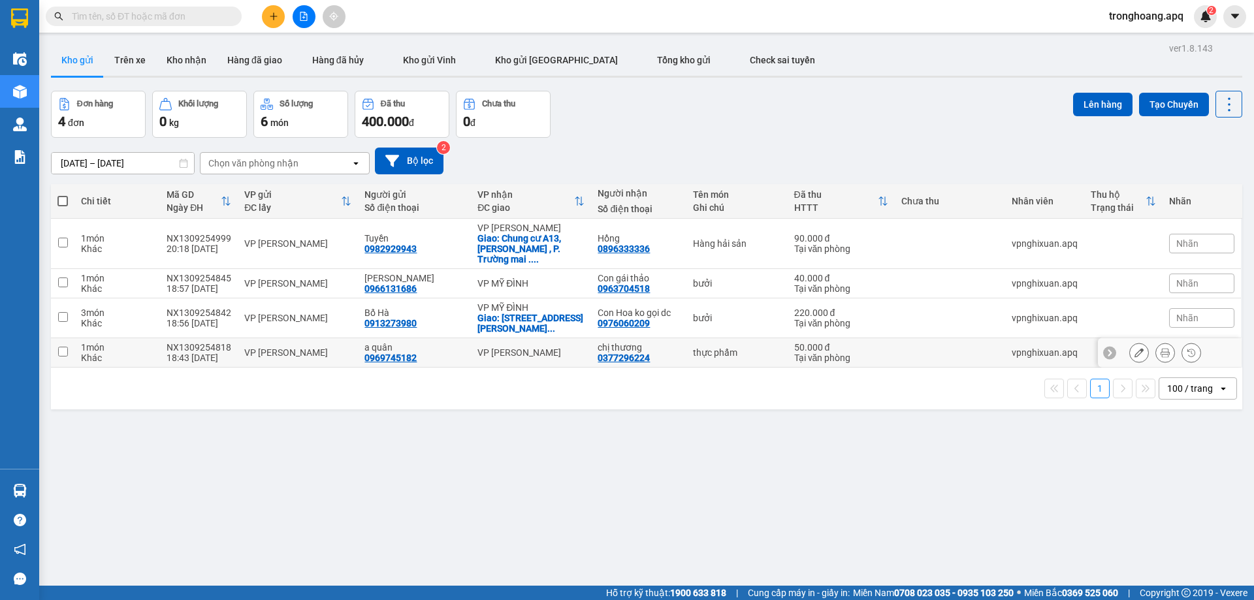
click at [548, 347] on div "VP [PERSON_NAME]" at bounding box center [530, 352] width 107 height 10
checkbox input "true"
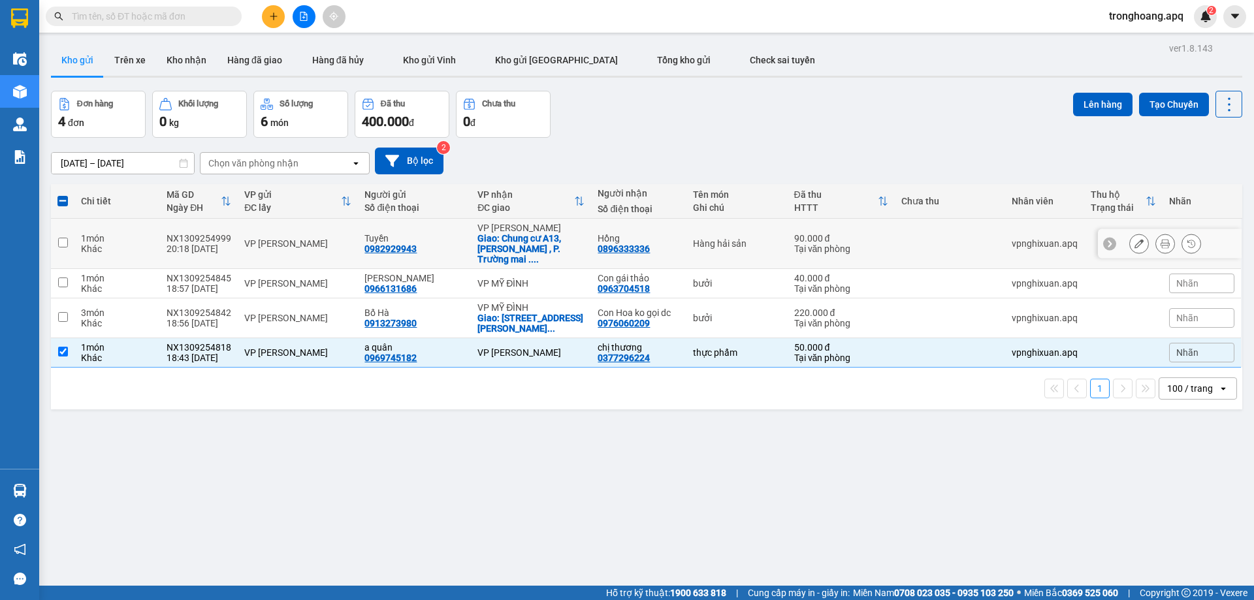
click at [541, 238] on div "Giao: Chung cư A13, [PERSON_NAME] , P. Trường mai . ..." at bounding box center [530, 248] width 107 height 31
checkbox input "true"
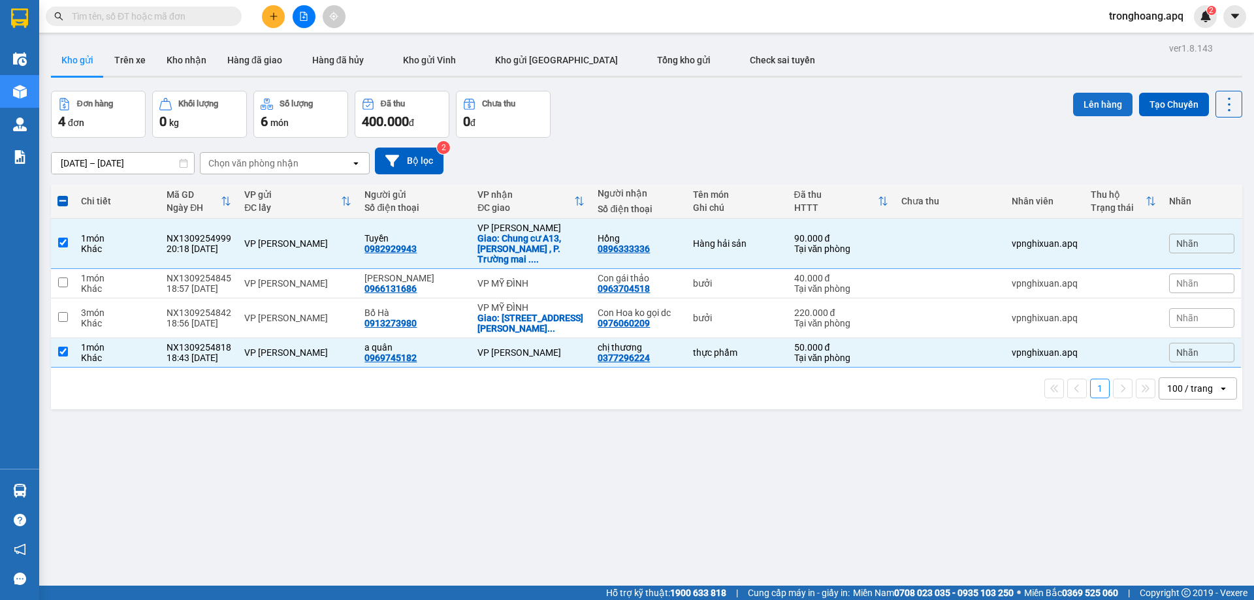
click at [1082, 103] on button "Lên hàng" at bounding box center [1102, 105] width 59 height 24
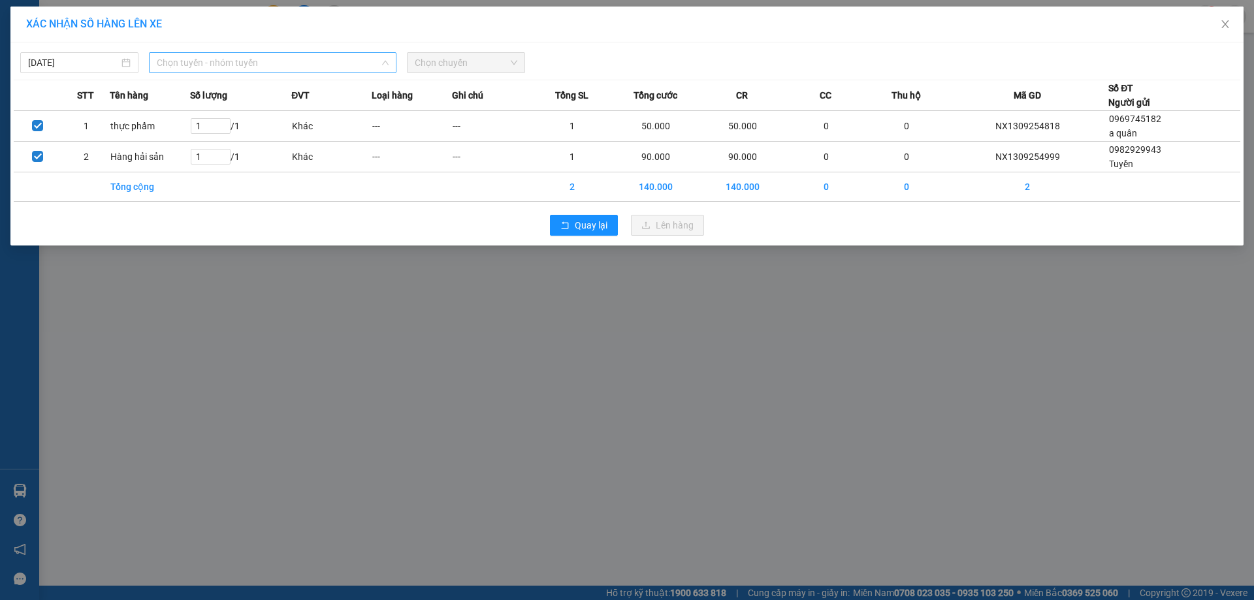
click at [252, 65] on span "Chọn tuyến - nhóm tuyến" at bounding box center [273, 63] width 232 height 20
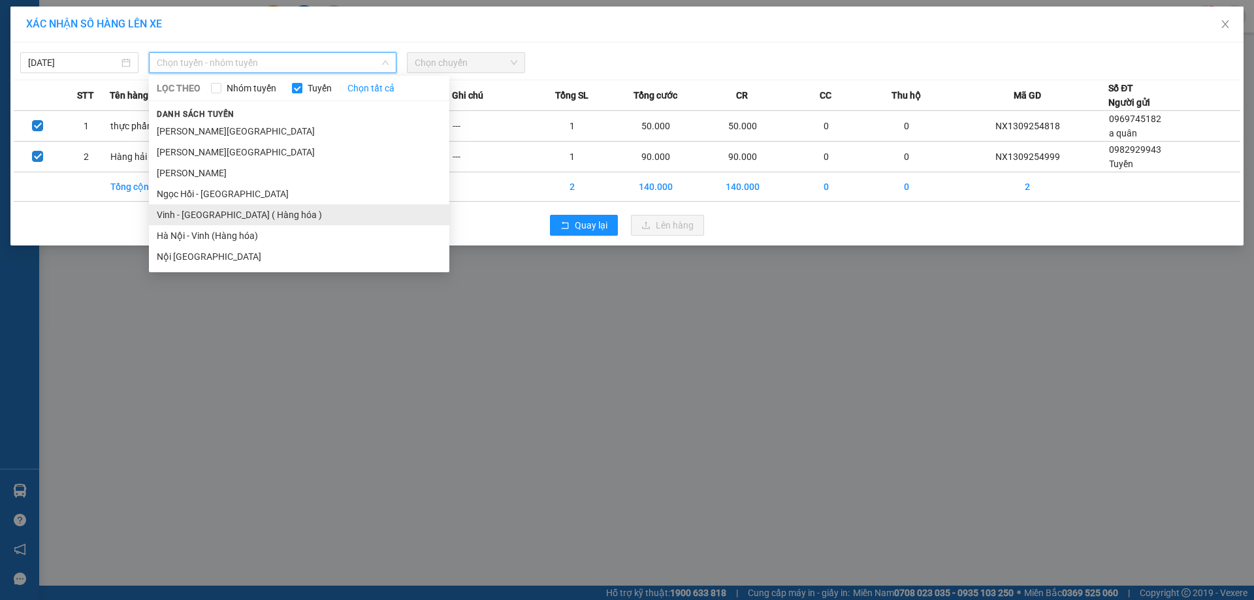
click at [246, 211] on li "Vinh - [GEOGRAPHIC_DATA] ( Hàng hóa )" at bounding box center [299, 214] width 300 height 21
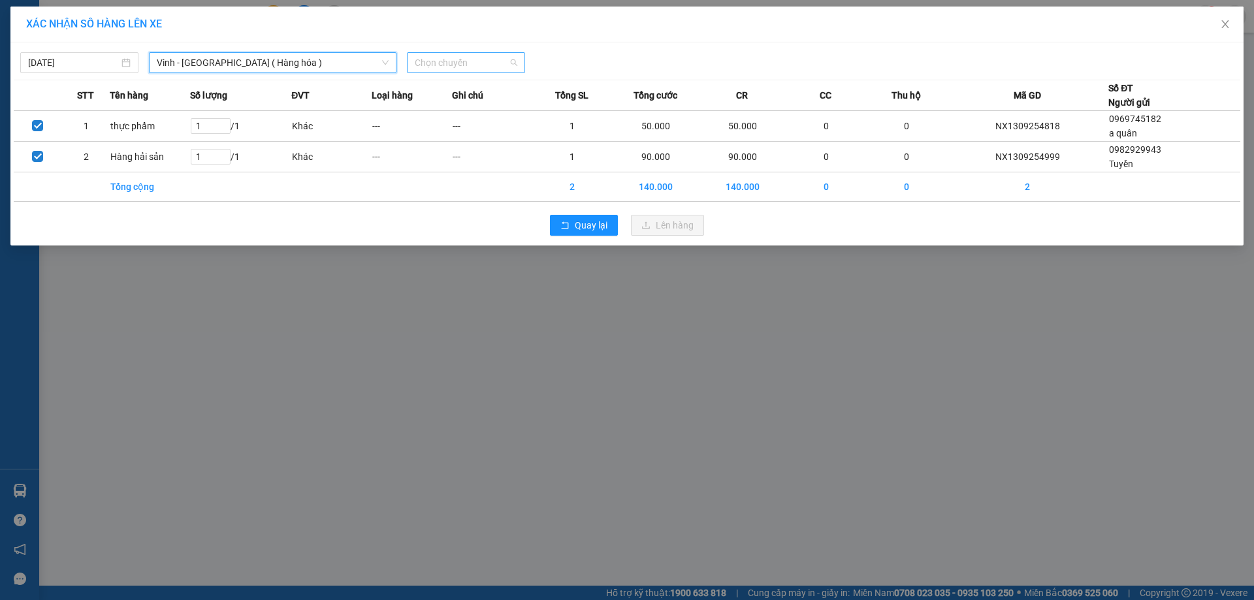
click at [461, 69] on span "Chọn chuyến" at bounding box center [466, 63] width 103 height 20
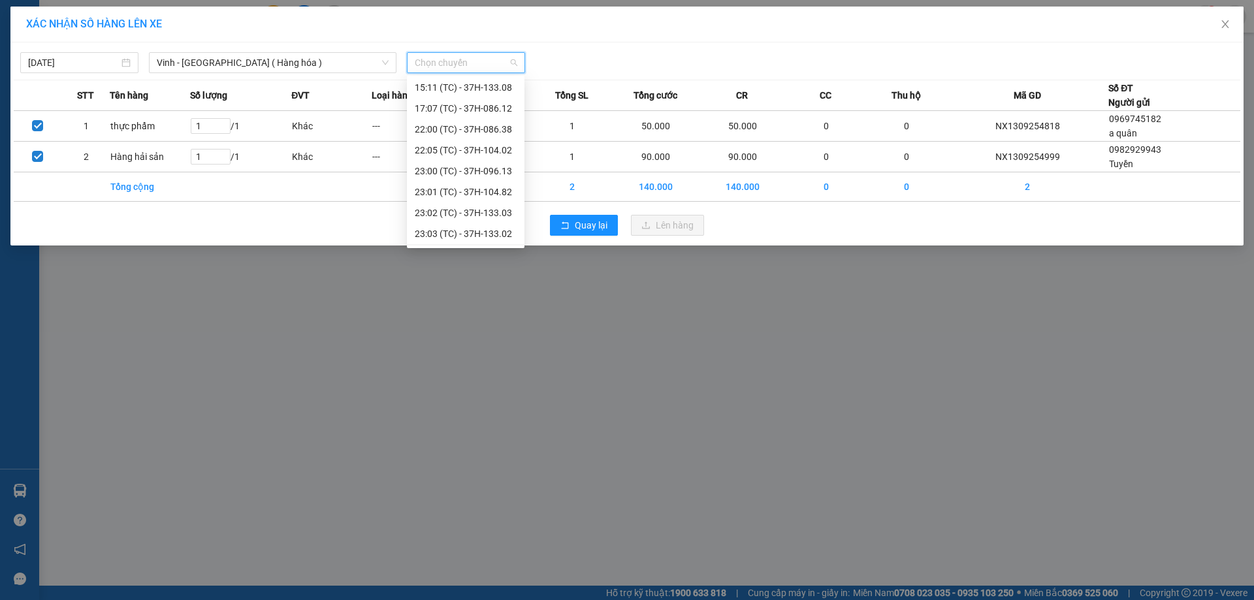
scroll to position [209, 0]
click at [499, 237] on div "23:08 (TC) - 37H-104.45" at bounding box center [466, 235] width 102 height 14
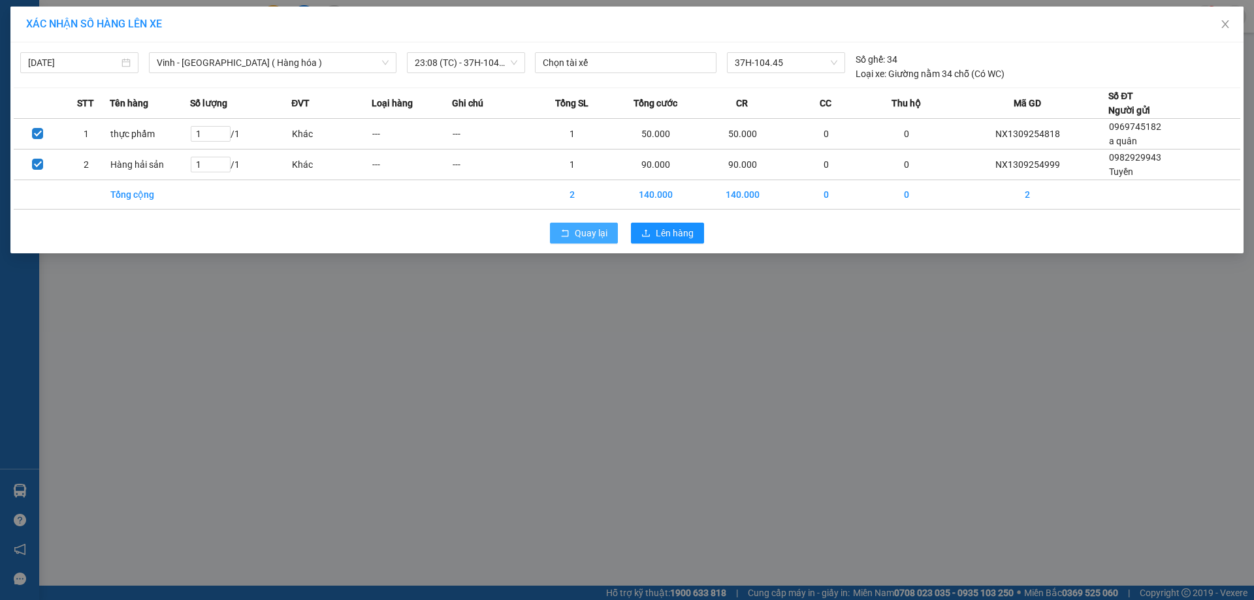
click at [553, 229] on button "Quay lại" at bounding box center [584, 233] width 68 height 21
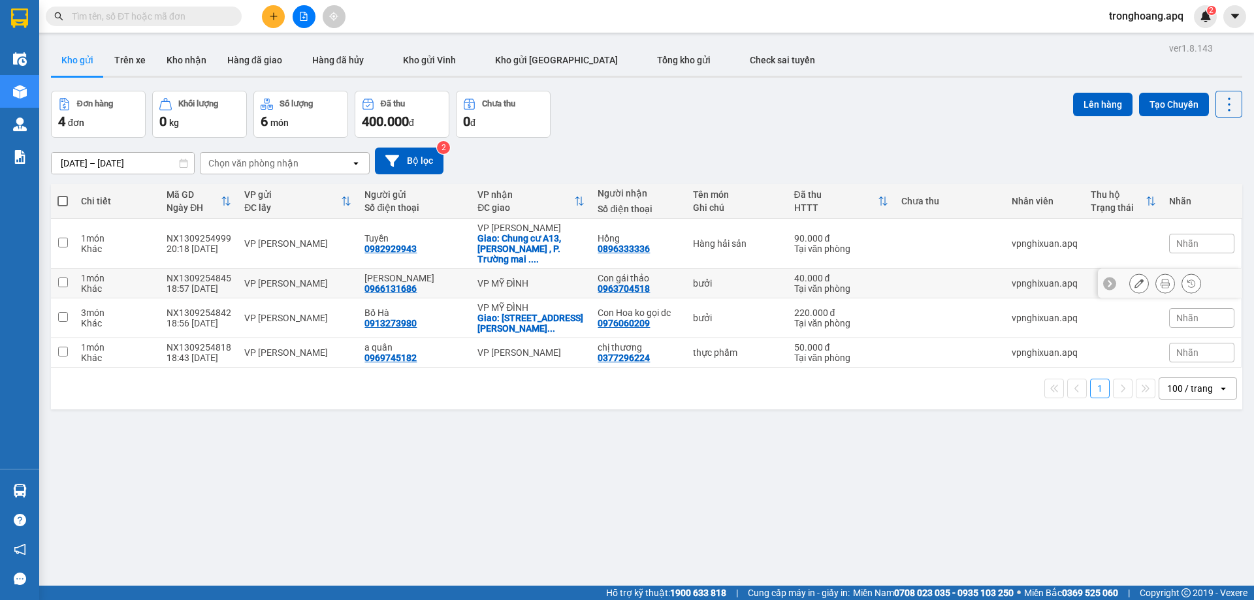
click at [526, 278] on div "VP MỸ ĐÌNH" at bounding box center [530, 283] width 107 height 10
checkbox input "true"
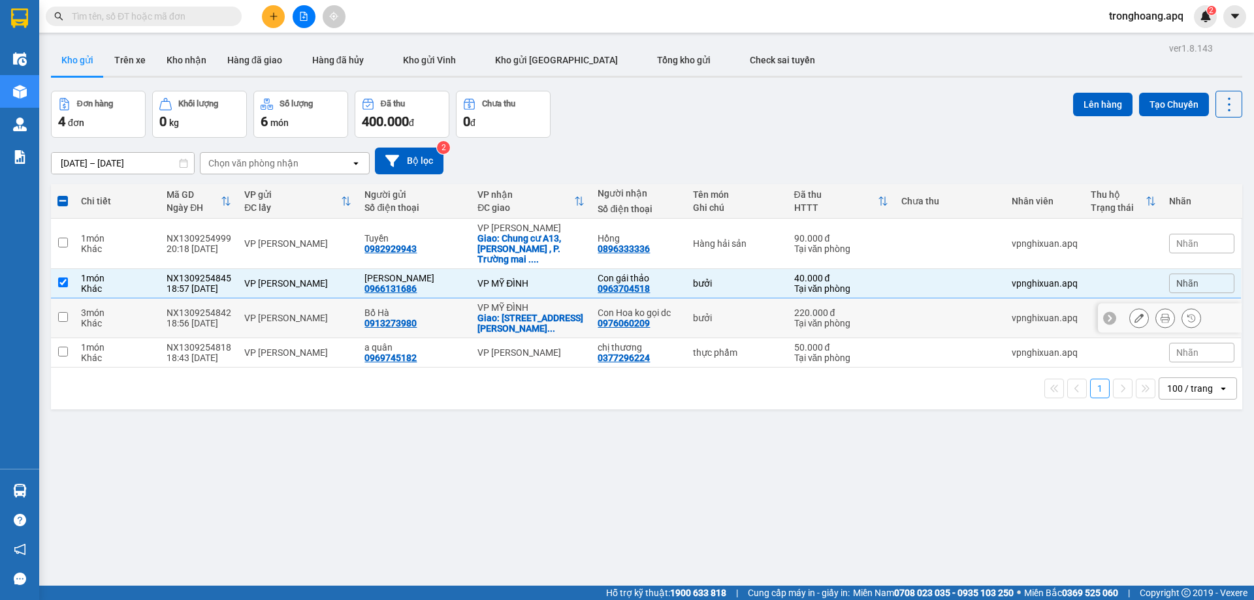
click at [526, 302] on div "VP MỸ ĐÌNH" at bounding box center [530, 307] width 107 height 10
checkbox input "true"
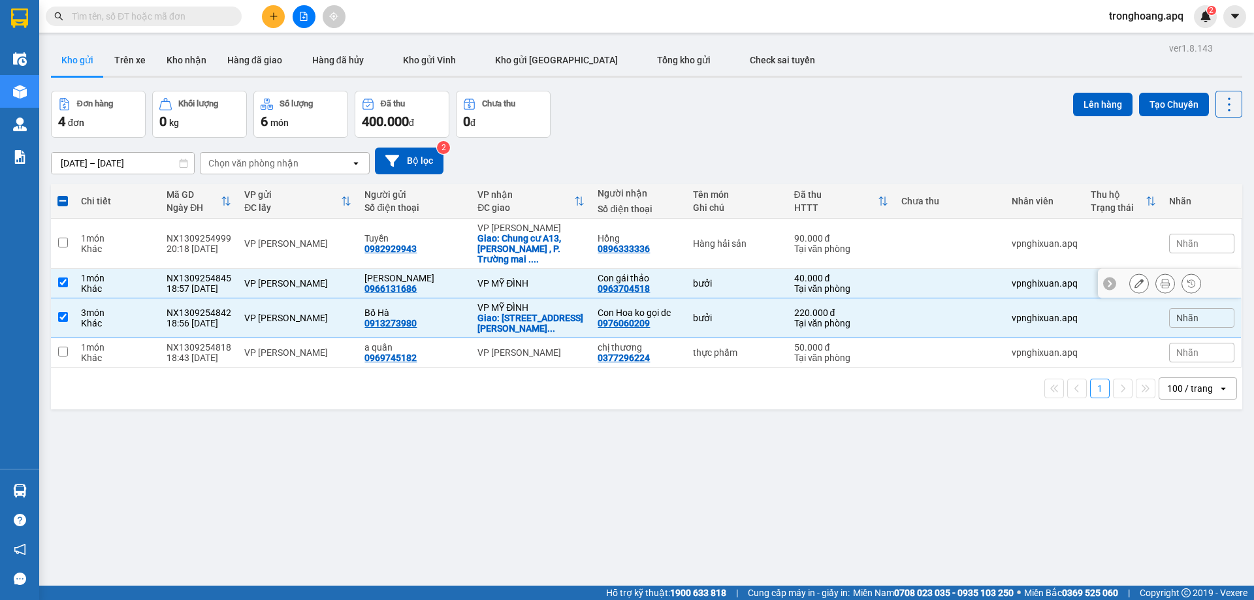
click at [526, 269] on td "VP MỸ ĐÌNH" at bounding box center [531, 283] width 120 height 29
checkbox input "false"
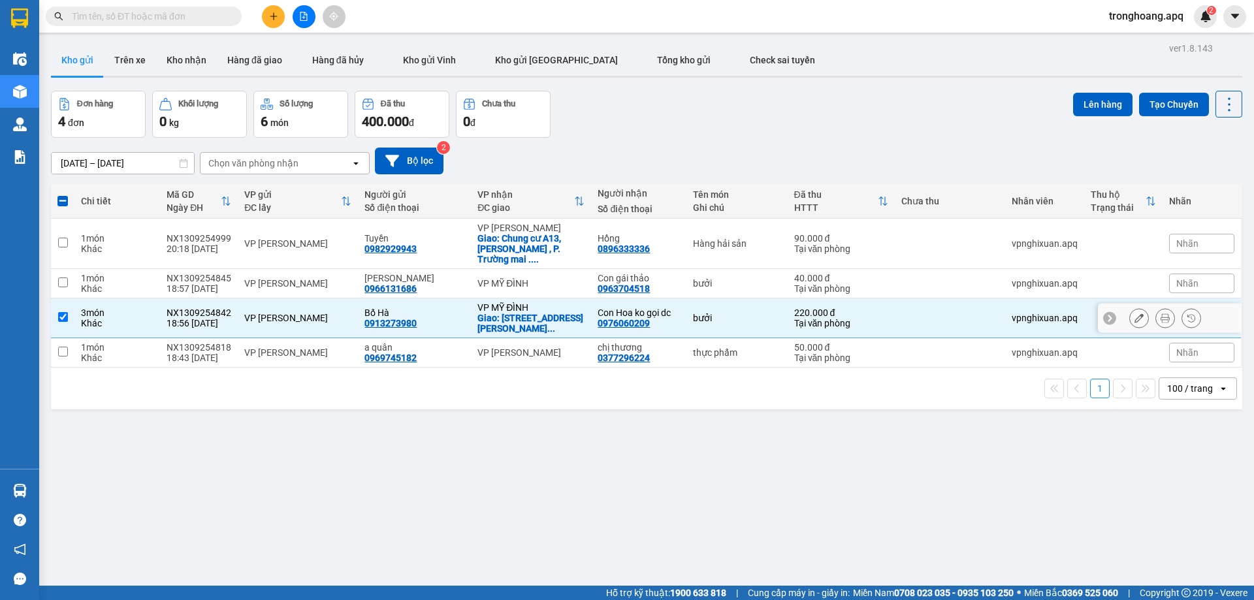
click at [527, 313] on div "Giao: [STREET_ADDRESS][PERSON_NAME] ..." at bounding box center [530, 323] width 107 height 21
checkbox input "false"
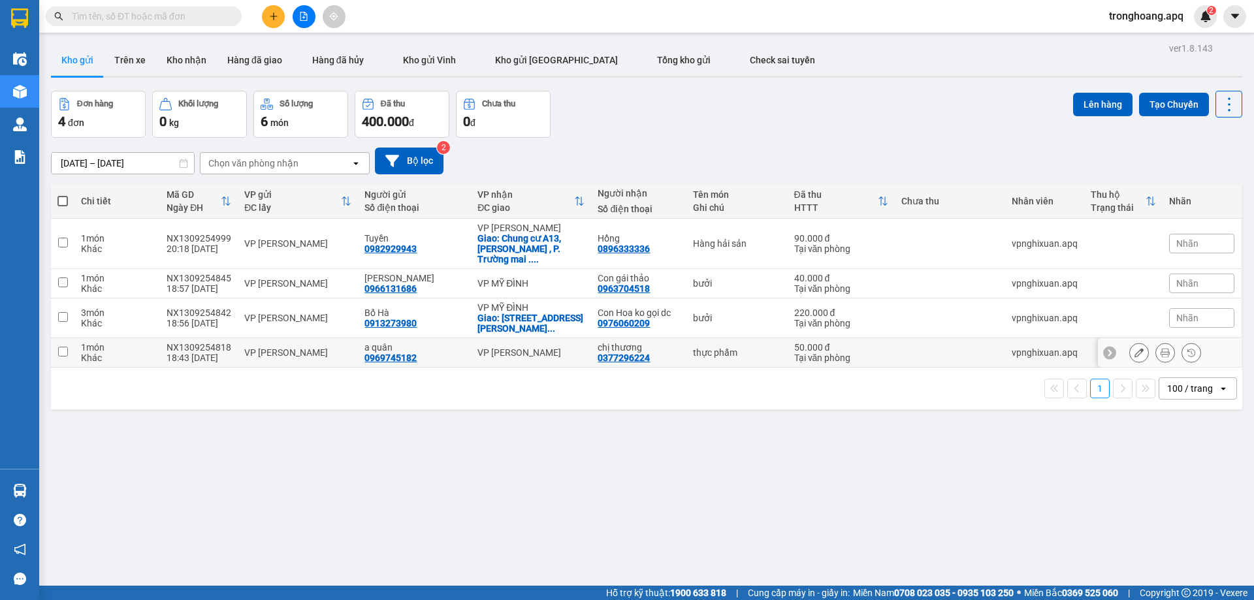
click at [539, 347] on div "VP [PERSON_NAME]" at bounding box center [530, 352] width 107 height 10
checkbox input "true"
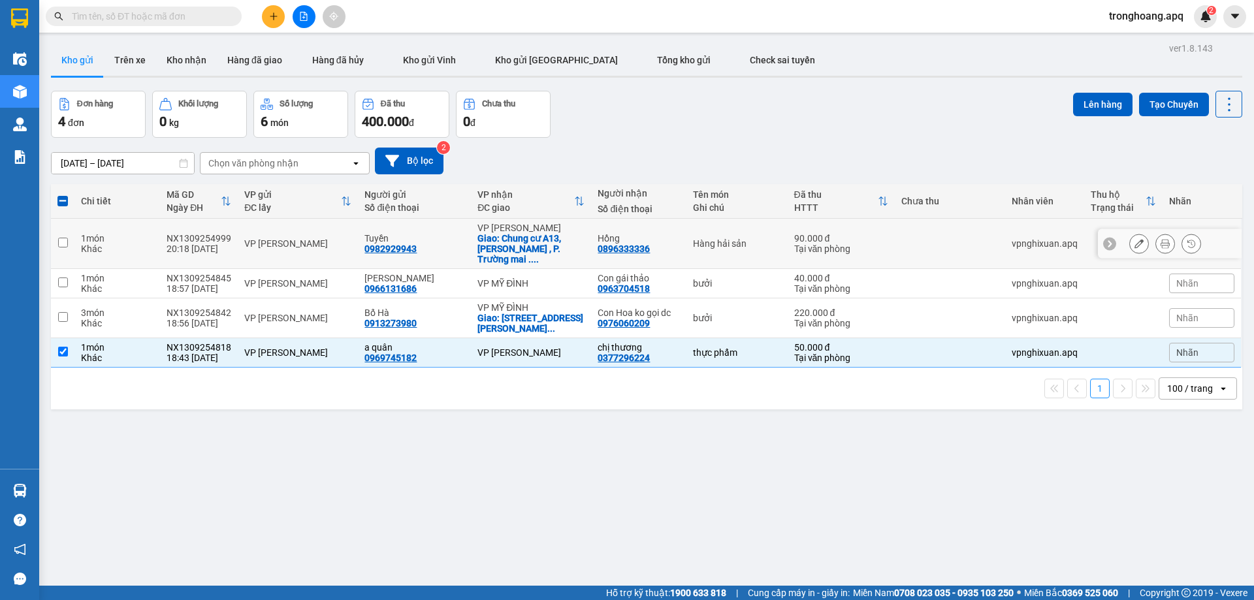
click at [524, 238] on div "Giao: Chung cư A13, [PERSON_NAME] , P. Trường mai . ..." at bounding box center [530, 248] width 107 height 31
checkbox input "true"
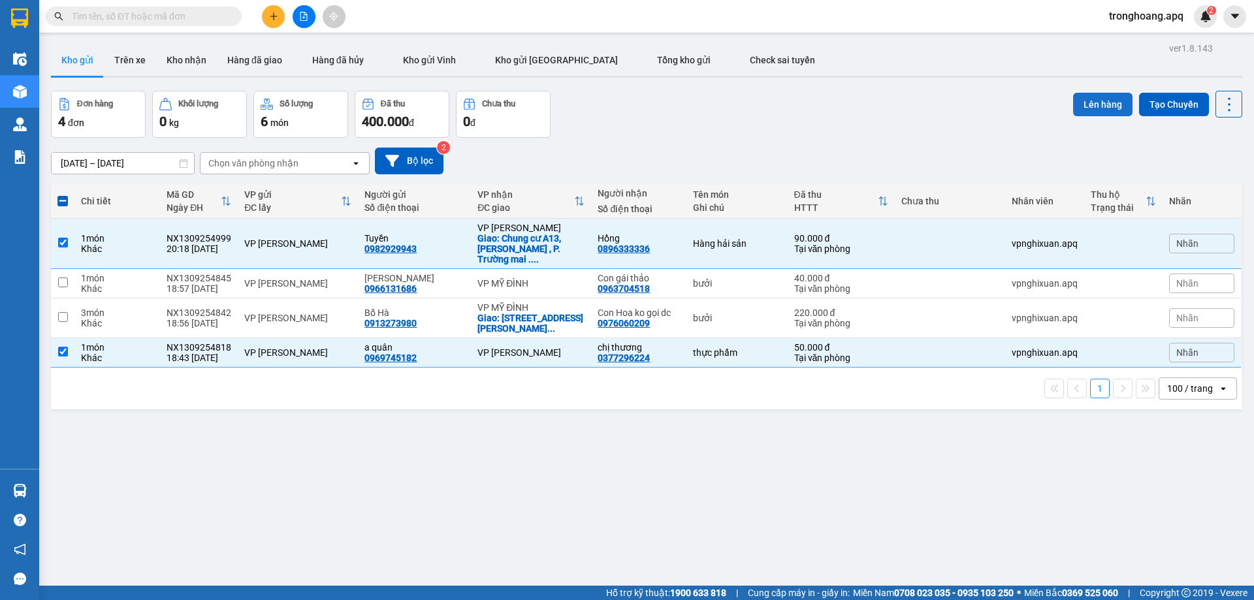
click at [1086, 107] on button "Lên hàng" at bounding box center [1102, 105] width 59 height 24
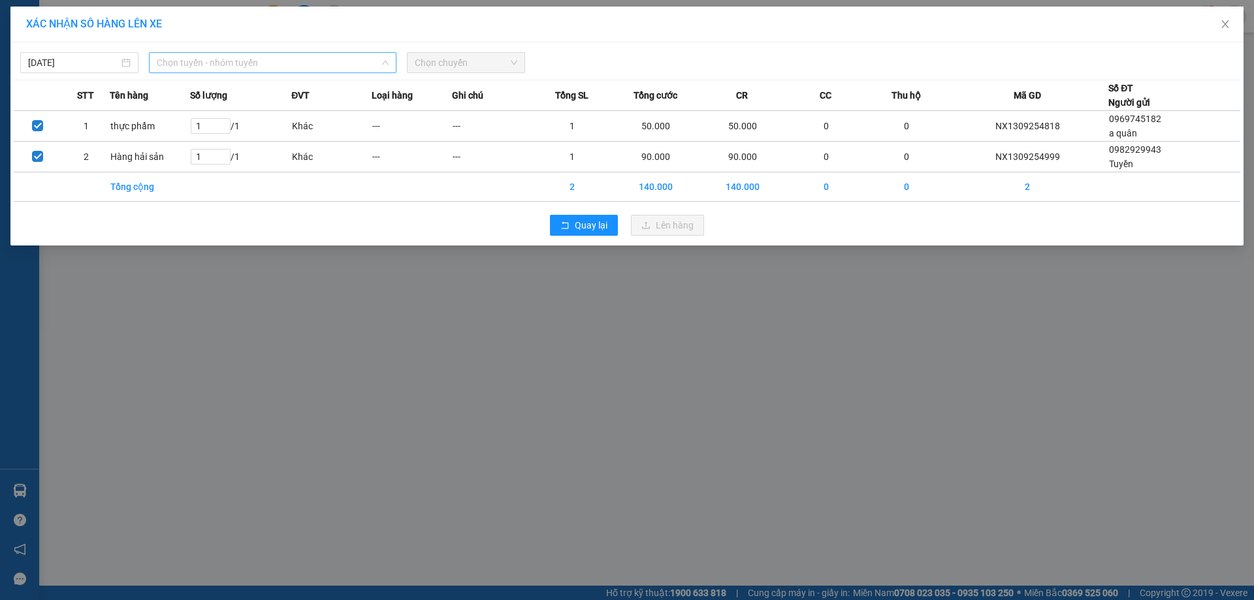
drag, startPoint x: 349, startPoint y: 57, endPoint x: 312, endPoint y: 131, distance: 83.0
click at [348, 57] on span "Chọn tuyến - nhóm tuyến" at bounding box center [273, 63] width 232 height 20
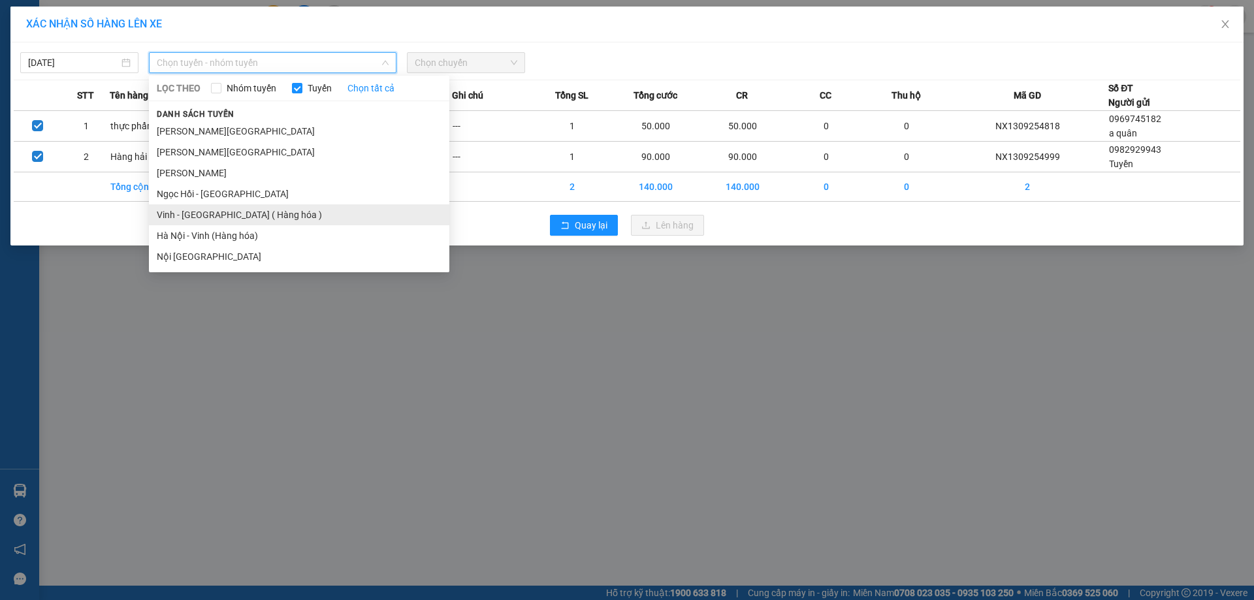
click at [270, 210] on li "Vinh - [GEOGRAPHIC_DATA] ( Hàng hóa )" at bounding box center [299, 214] width 300 height 21
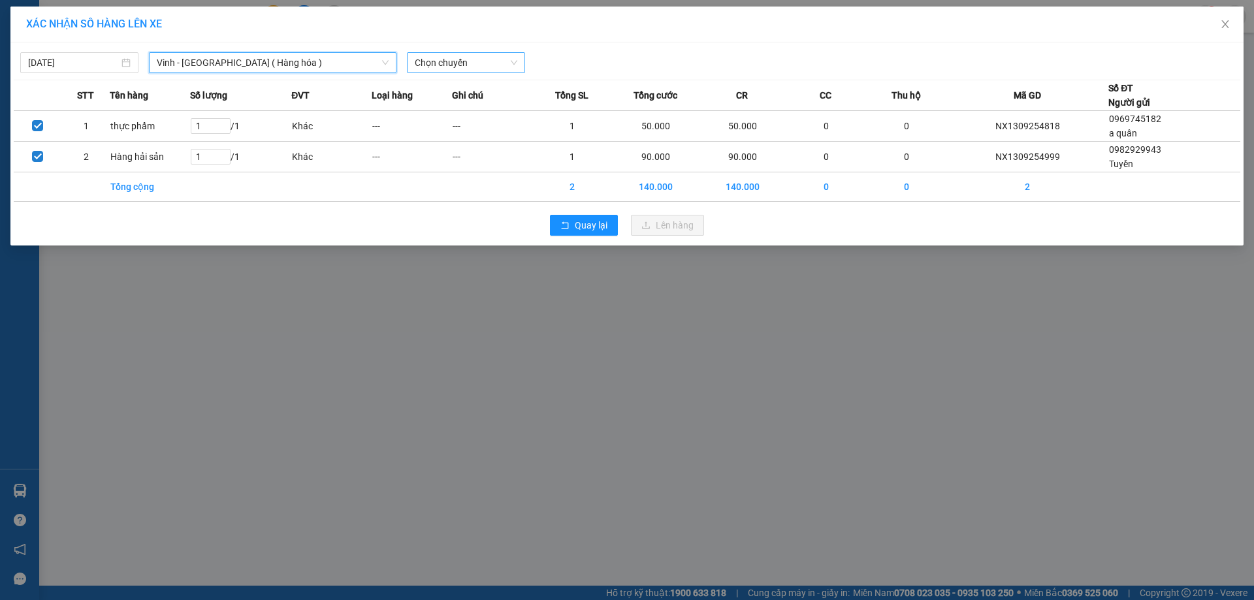
click at [438, 71] on span "Chọn chuyến" at bounding box center [466, 63] width 103 height 20
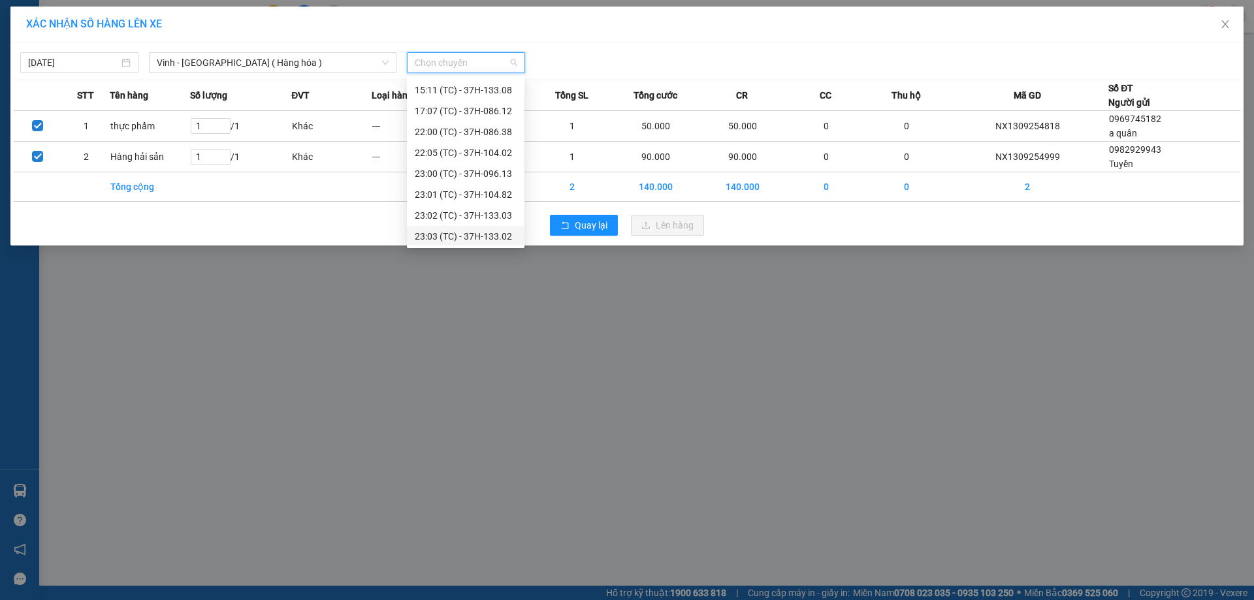
scroll to position [209, 0]
click at [473, 233] on div "23:08 (TC) - 37H-104.45" at bounding box center [466, 235] width 102 height 14
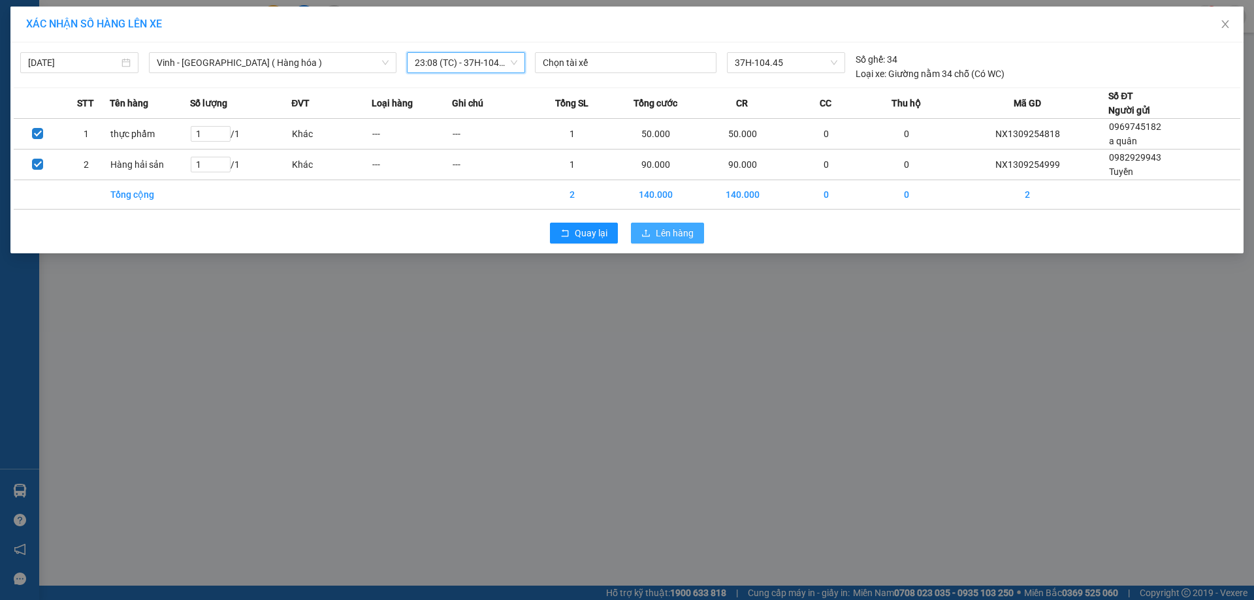
click at [667, 234] on span "Lên hàng" at bounding box center [675, 233] width 38 height 14
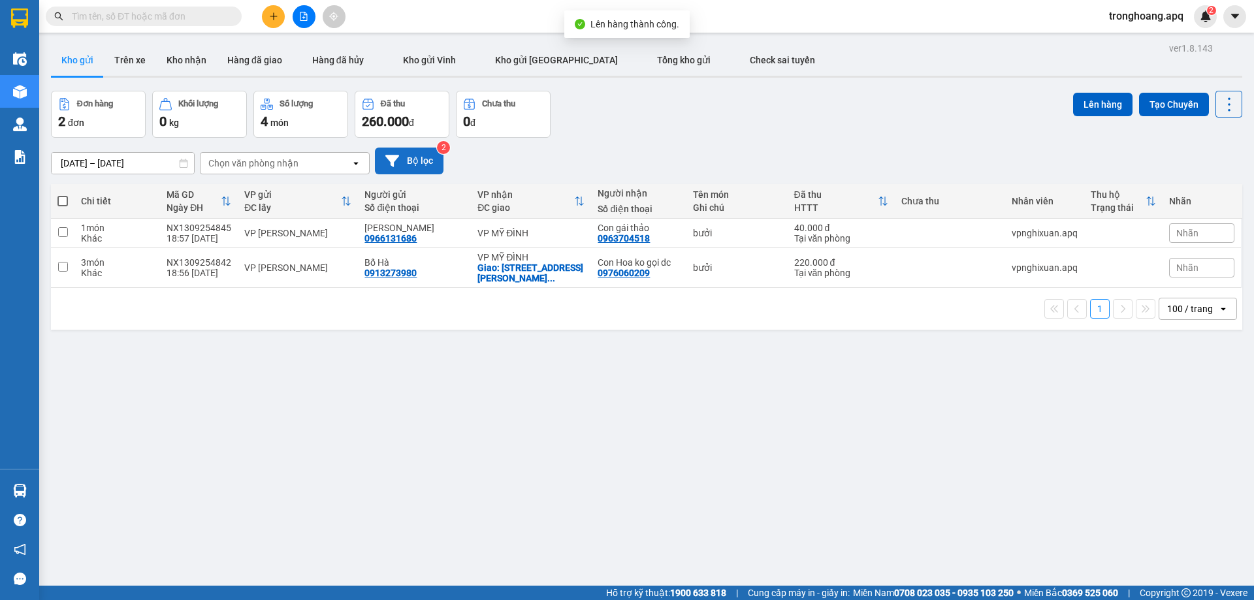
click at [413, 161] on button "Bộ lọc" at bounding box center [409, 161] width 69 height 27
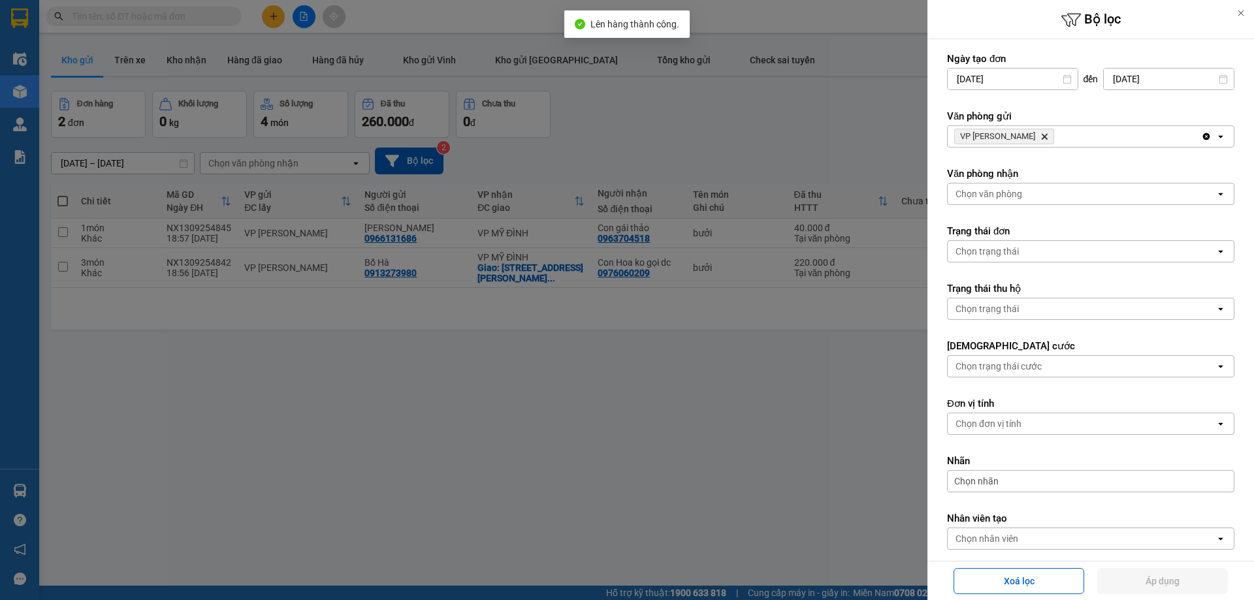
click at [1058, 142] on div "VP [PERSON_NAME]" at bounding box center [1074, 136] width 253 height 21
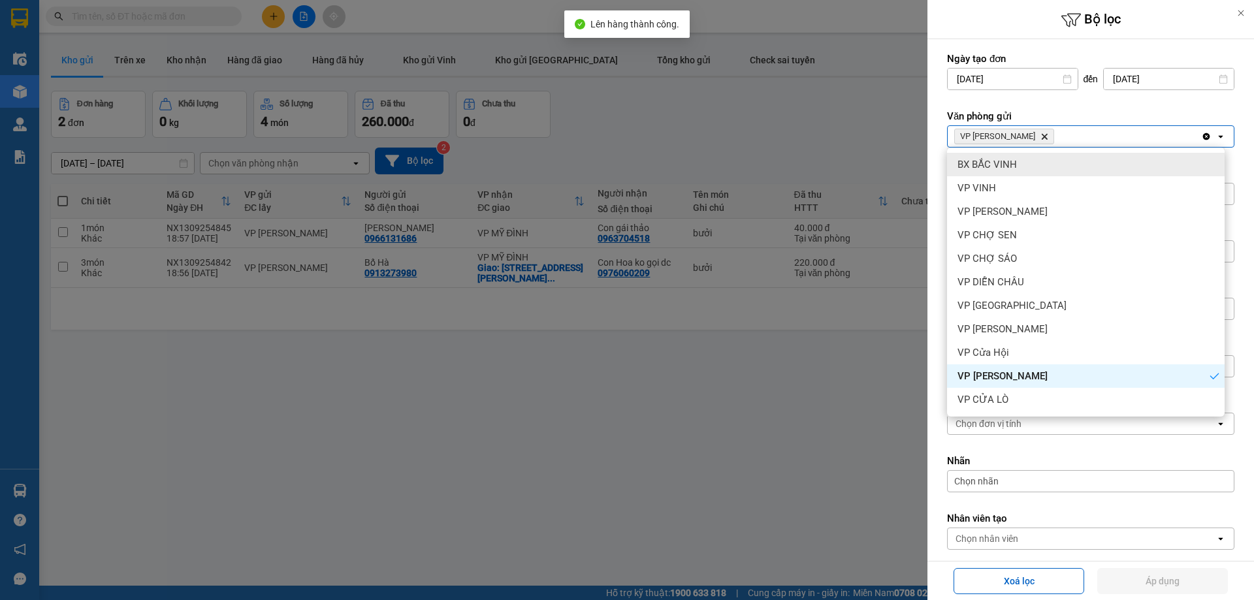
click at [1042, 136] on icon "VP Nghi Xuân, close by backspace" at bounding box center [1045, 137] width 6 height 6
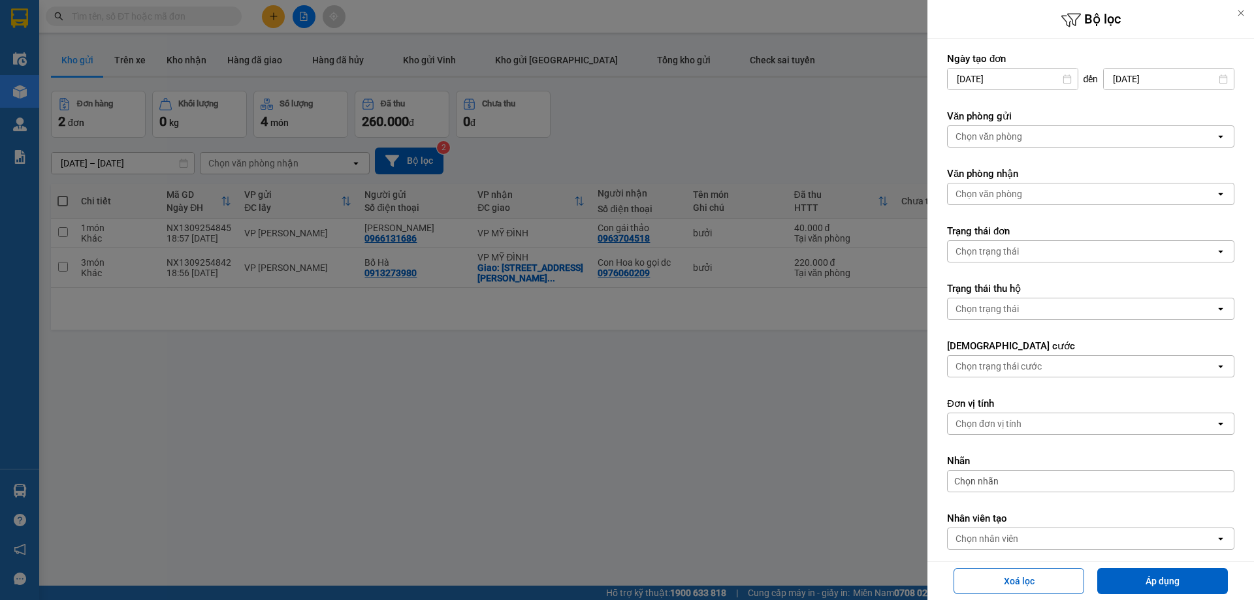
click at [1022, 136] on div "Chọn văn phòng" at bounding box center [1082, 136] width 268 height 21
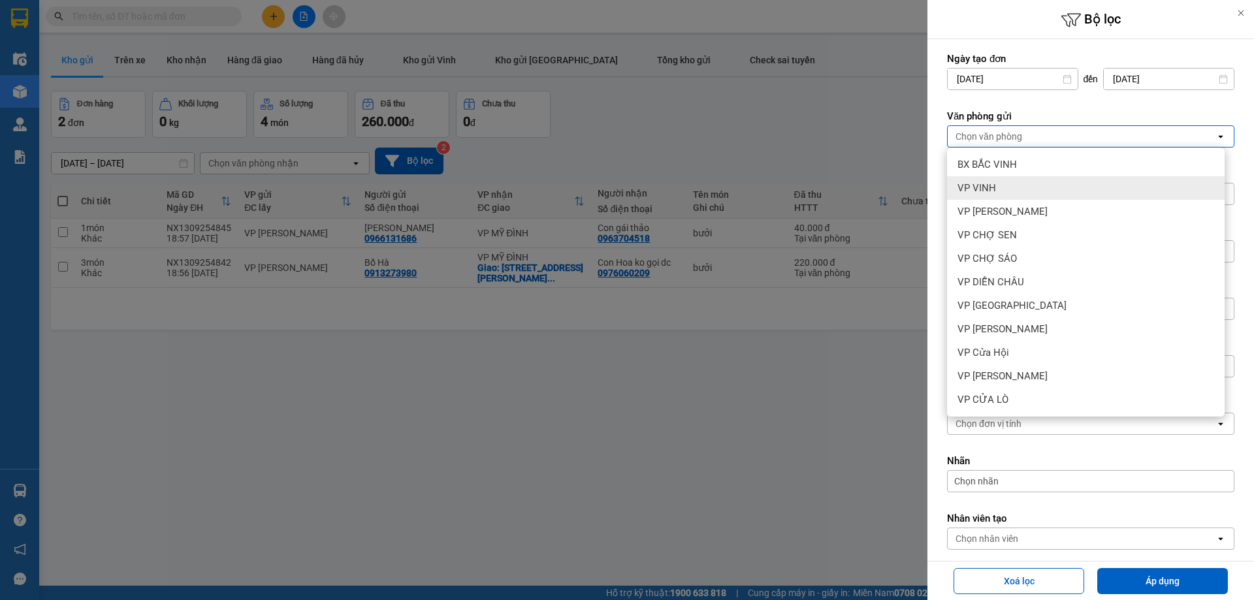
click at [791, 112] on div at bounding box center [627, 300] width 1254 height 600
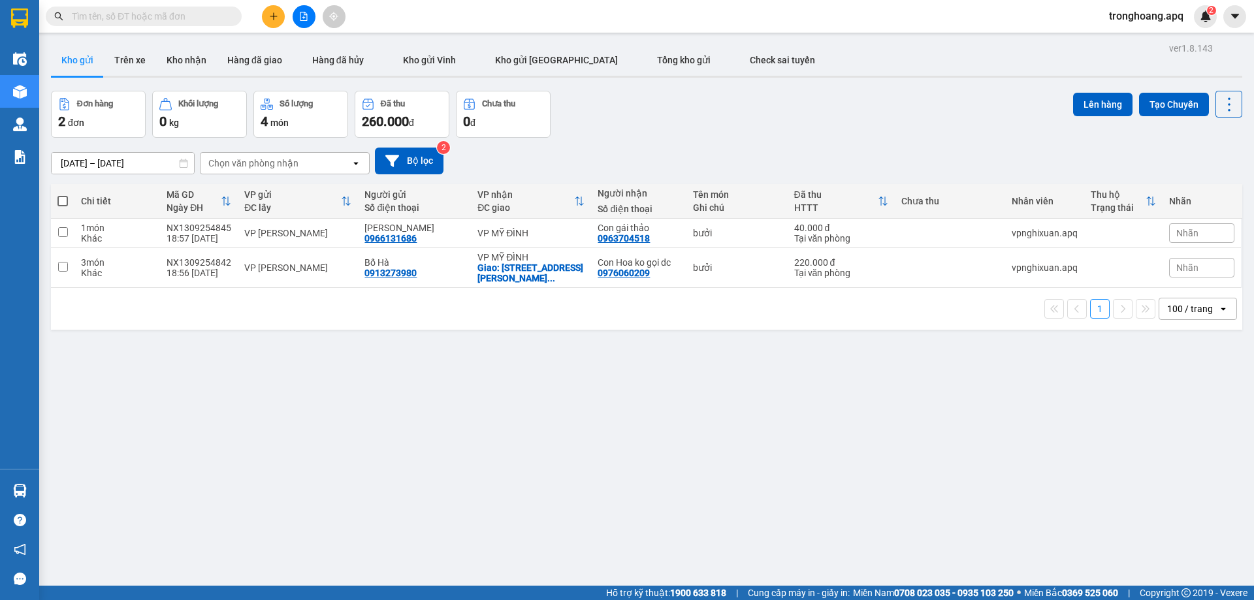
click at [528, 268] on div "Giao: [STREET_ADDRESS][PERSON_NAME] ..." at bounding box center [530, 273] width 107 height 21
checkbox input "true"
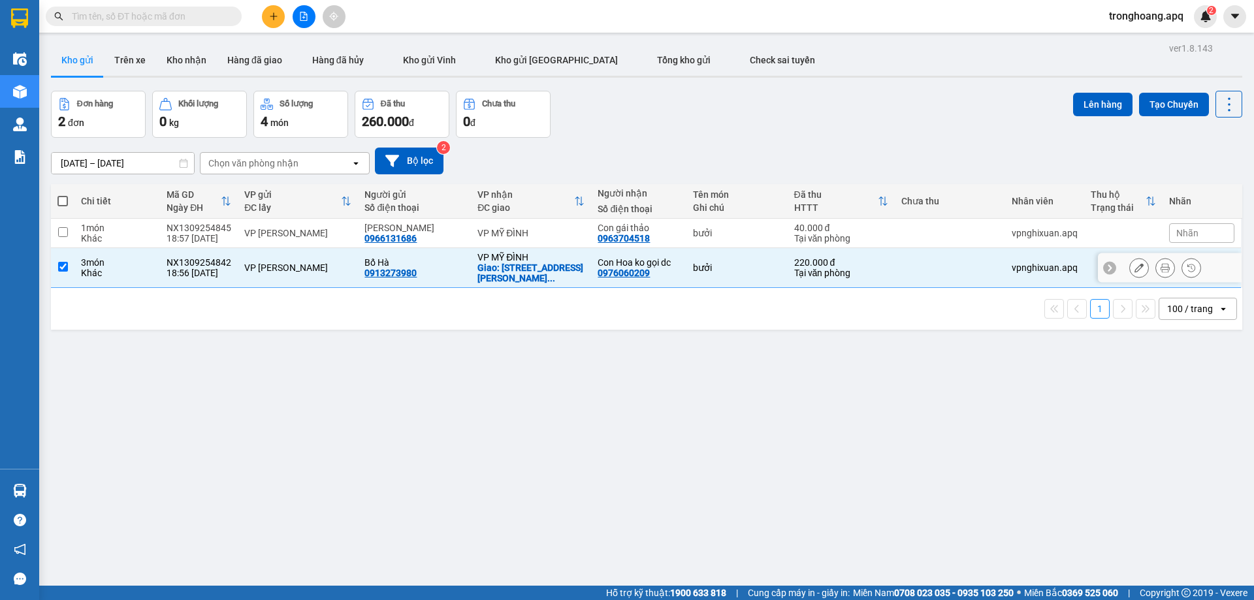
click at [522, 234] on div "VP MỸ ĐÌNH" at bounding box center [530, 233] width 107 height 10
checkbox input "true"
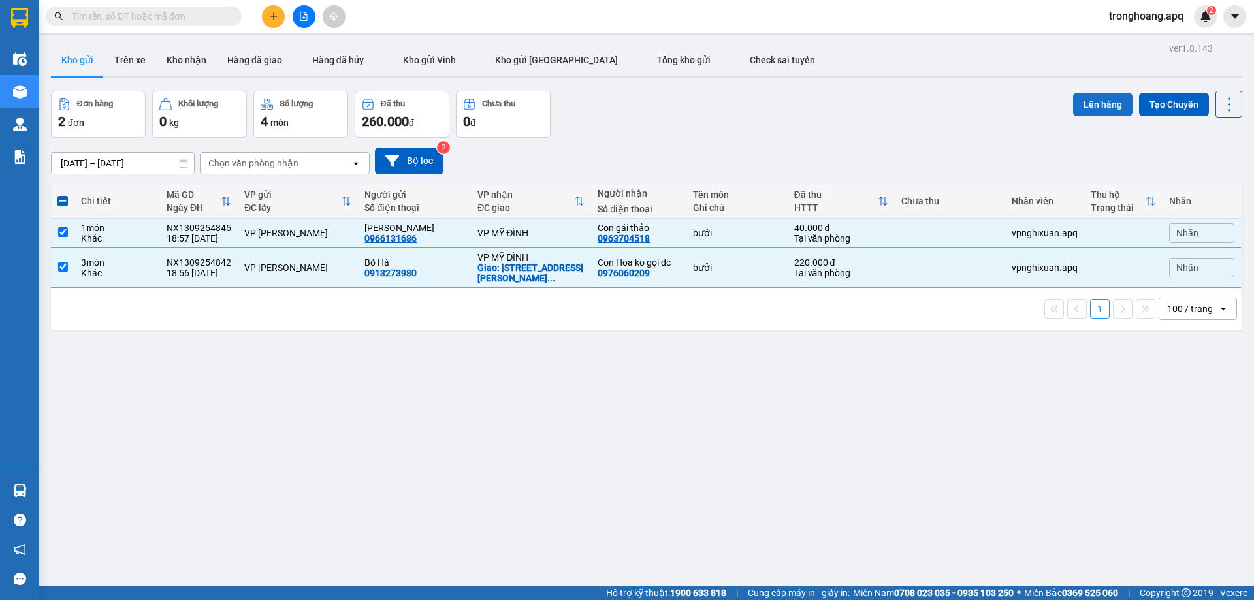
click at [1085, 110] on button "Lên hàng" at bounding box center [1102, 105] width 59 height 24
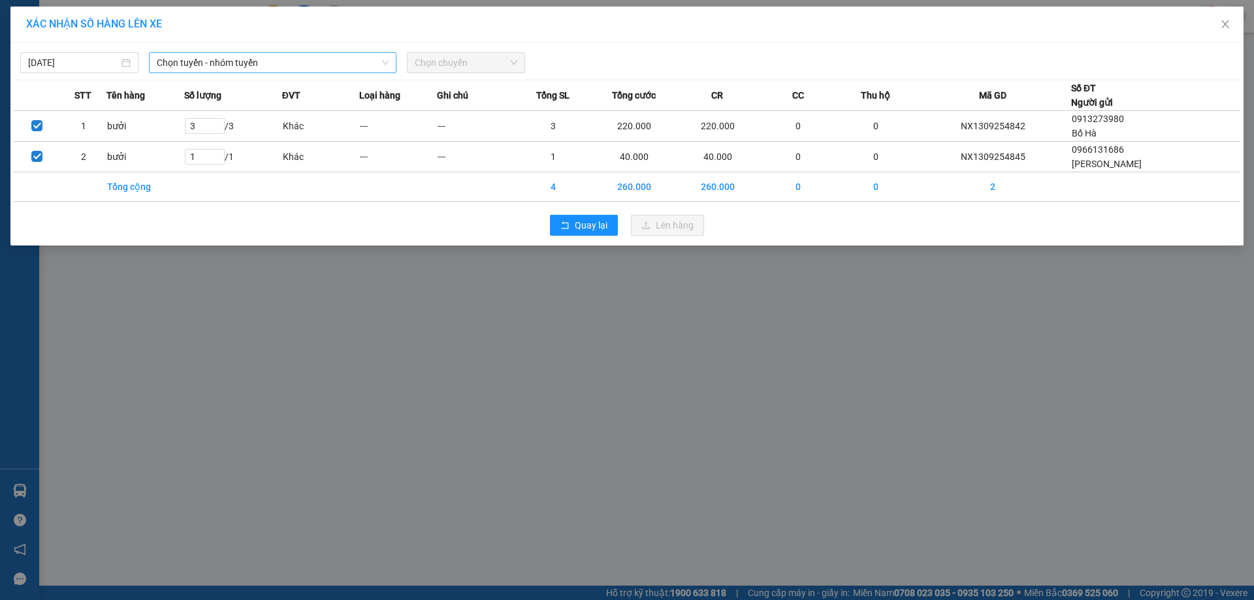
click at [304, 61] on span "Chọn tuyến - nhóm tuyến" at bounding box center [273, 63] width 232 height 20
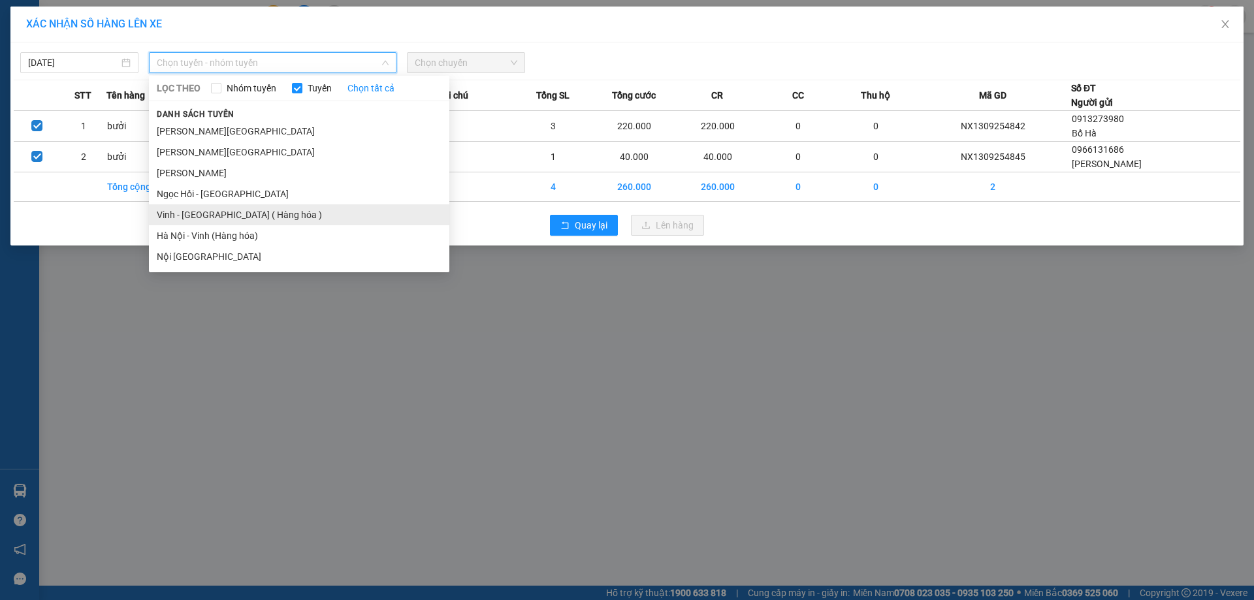
click at [257, 212] on li "Vinh - [GEOGRAPHIC_DATA] ( Hàng hóa )" at bounding box center [299, 214] width 300 height 21
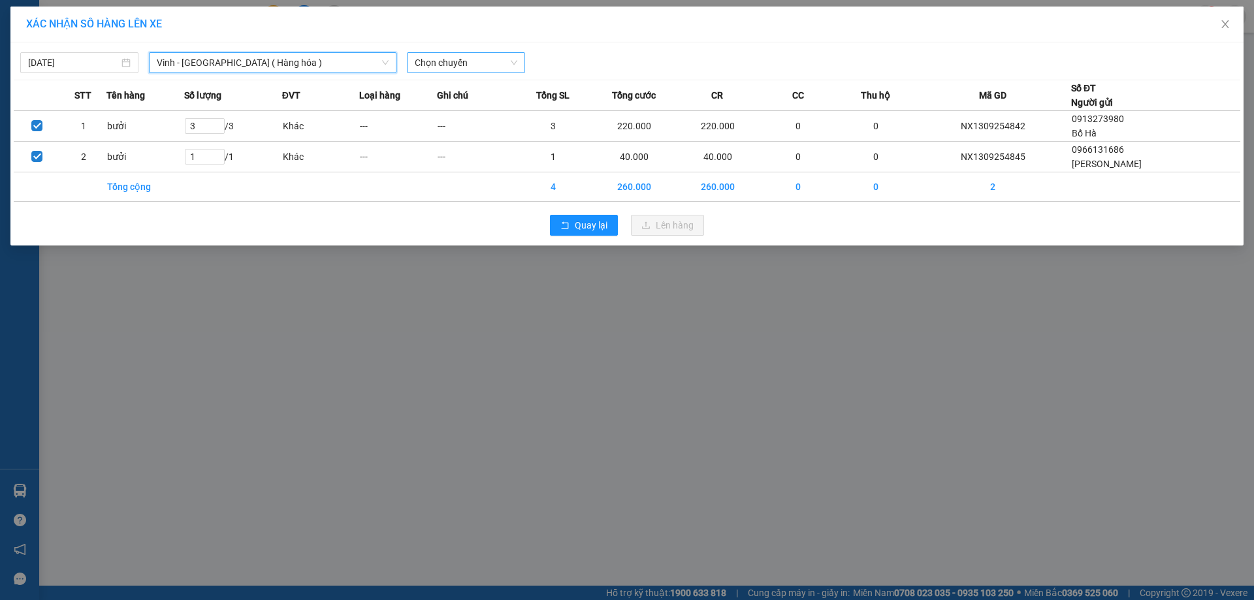
click at [486, 69] on span "Chọn chuyến" at bounding box center [466, 63] width 103 height 20
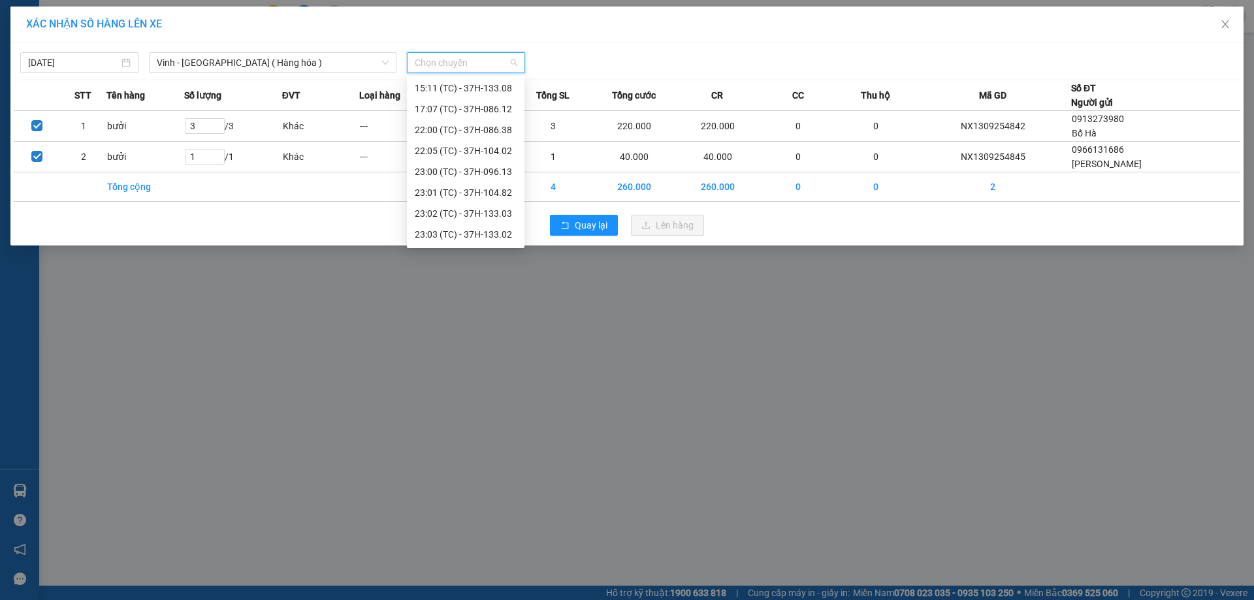
scroll to position [209, 0]
click at [497, 112] on div "23:00 (TC) - 37H-096.13" at bounding box center [466, 110] width 102 height 14
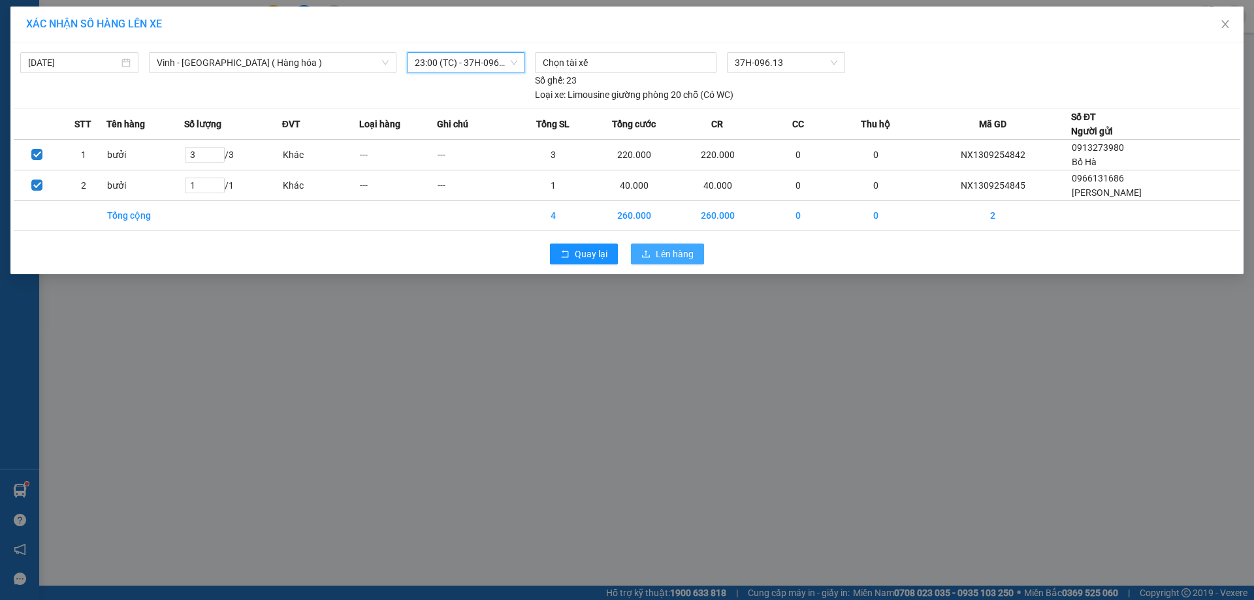
click at [654, 258] on button "Lên hàng" at bounding box center [667, 254] width 73 height 21
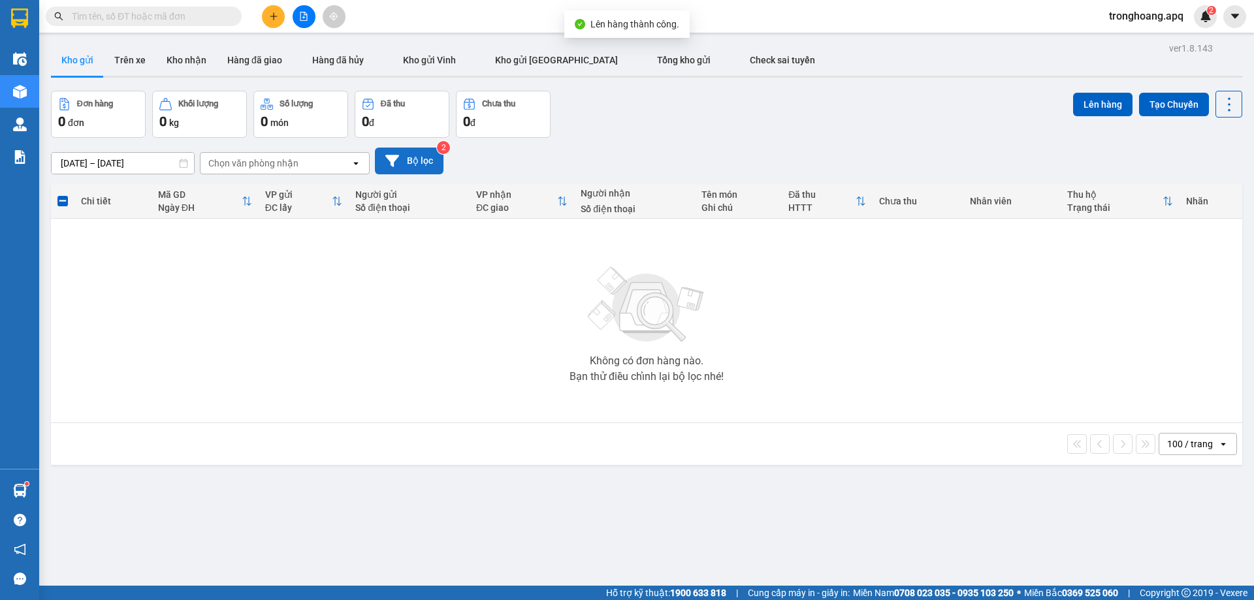
click at [425, 160] on button "Bộ lọc" at bounding box center [409, 161] width 69 height 27
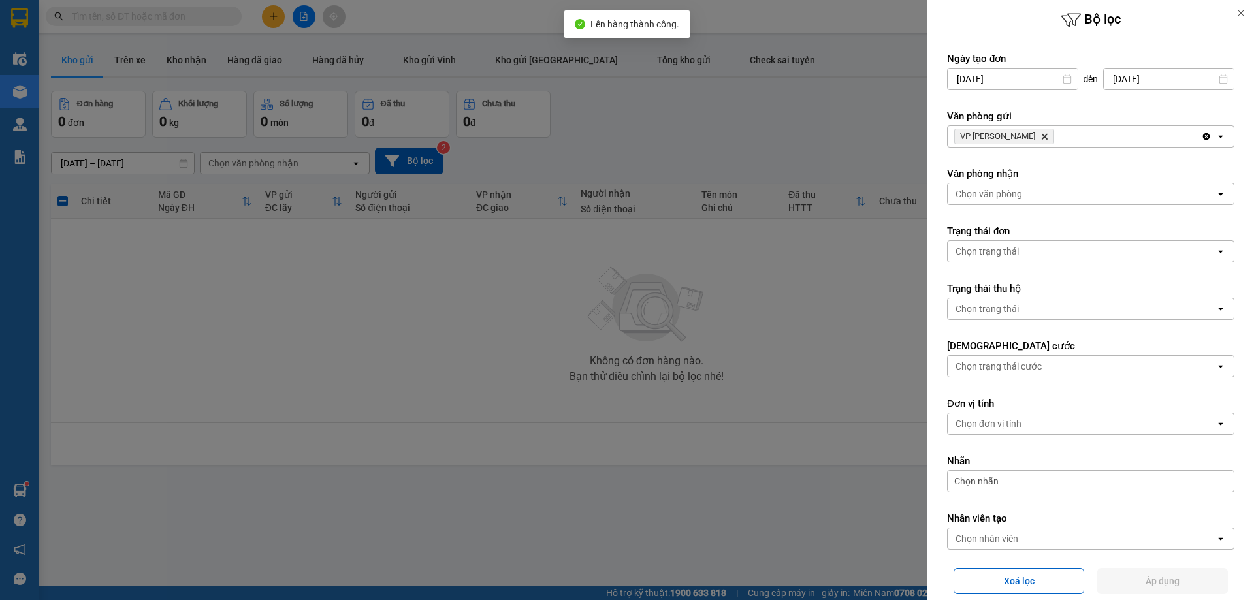
click at [1042, 138] on icon "VP Nghi Xuân, close by backspace" at bounding box center [1045, 137] width 6 height 6
click at [1021, 138] on div "Chọn văn phòng" at bounding box center [1082, 136] width 268 height 21
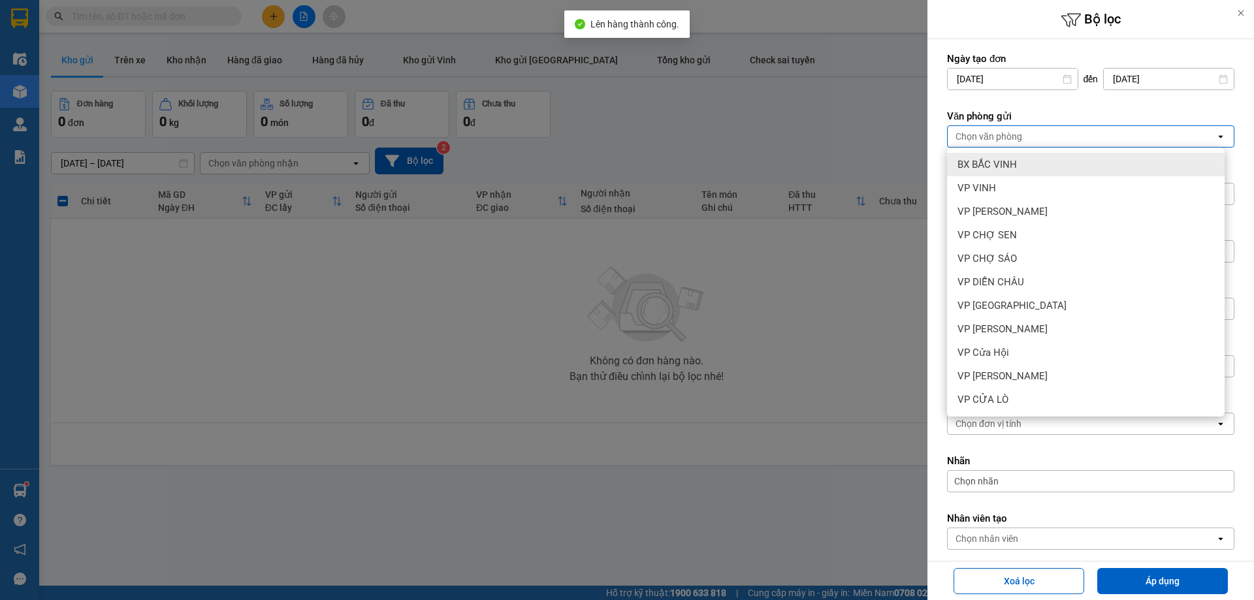
click at [1021, 157] on div "BX BẮC VINH" at bounding box center [1086, 165] width 278 height 24
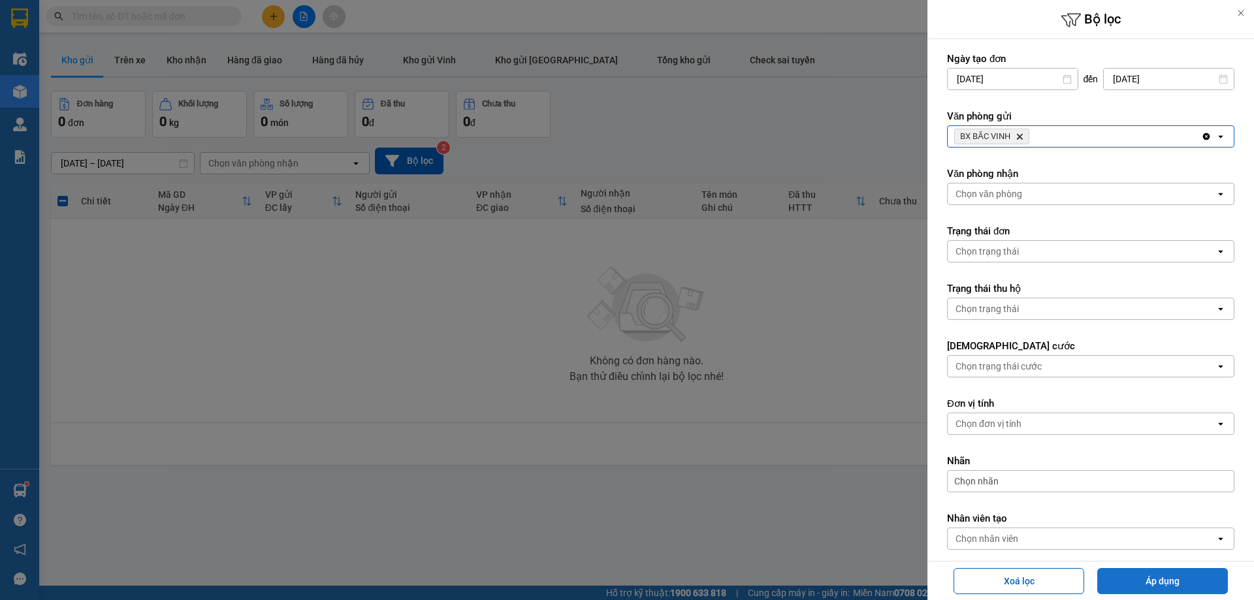
click at [1139, 571] on button "Áp dụng" at bounding box center [1162, 581] width 131 height 26
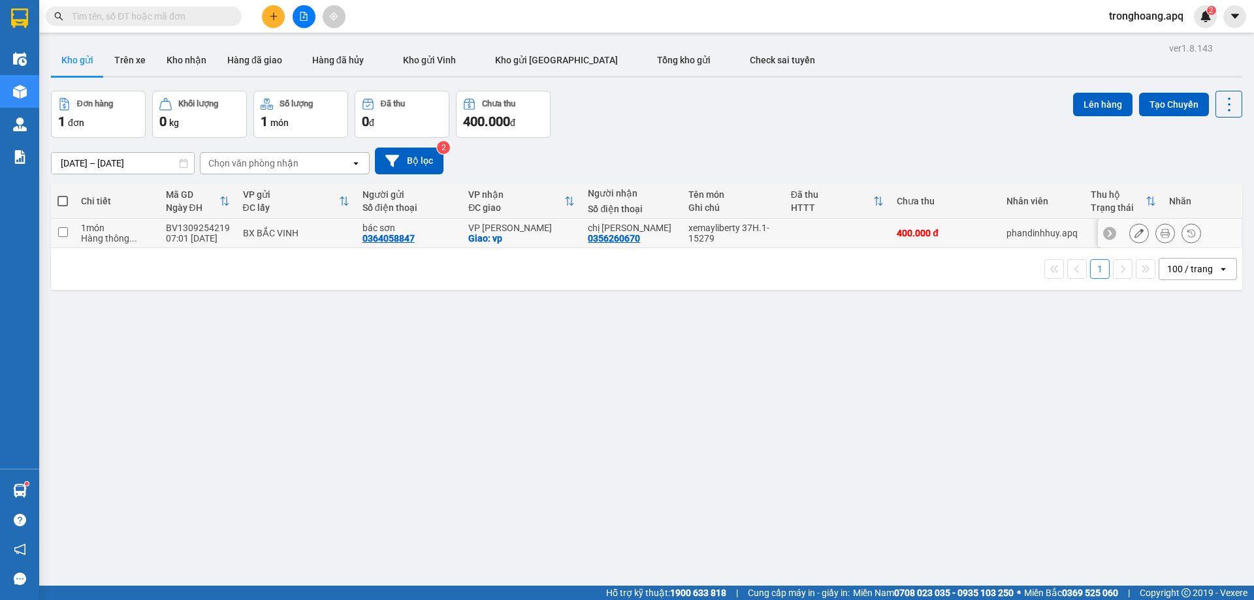
click at [518, 227] on div "VP [PERSON_NAME]" at bounding box center [521, 228] width 106 height 10
checkbox input "true"
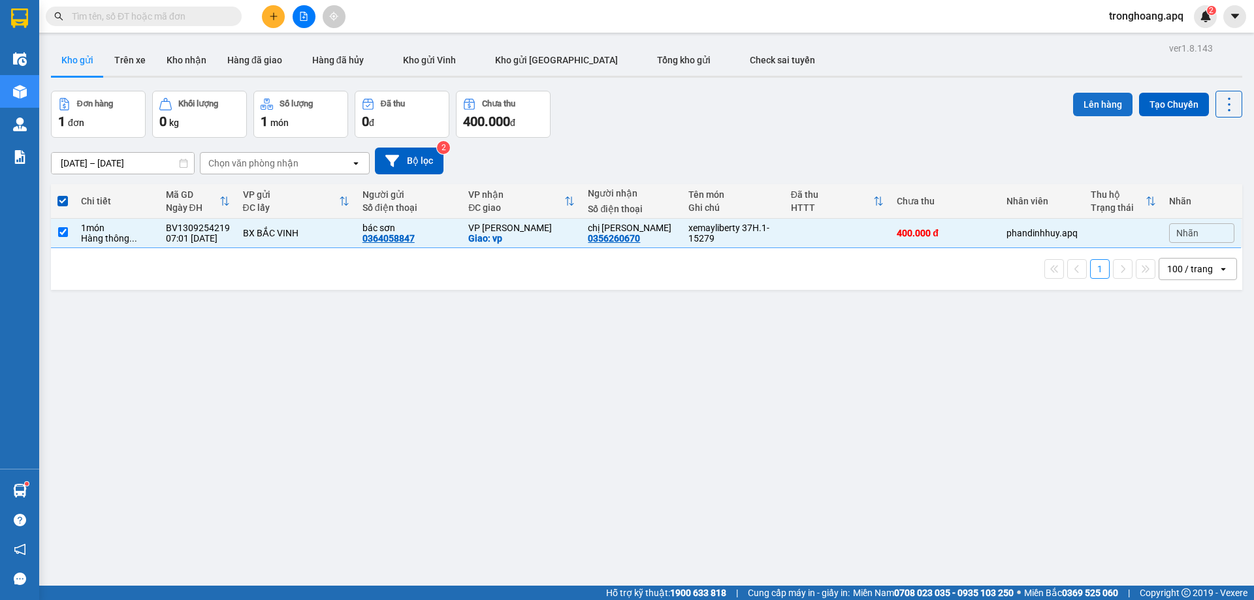
click at [1100, 104] on button "Lên hàng" at bounding box center [1102, 105] width 59 height 24
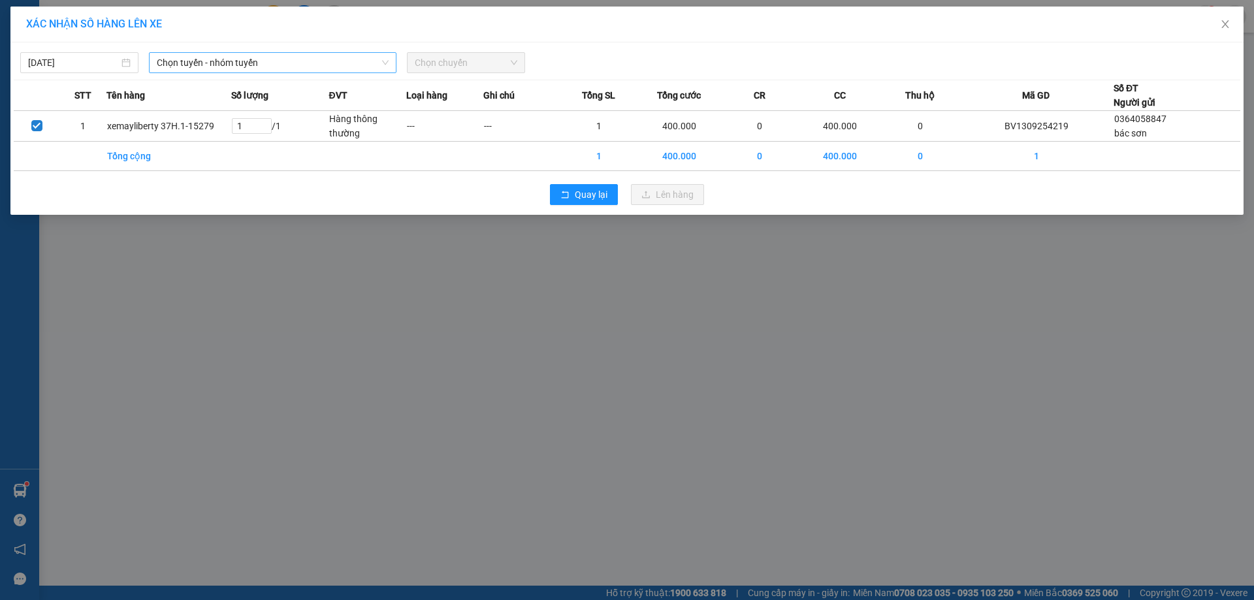
click at [270, 62] on span "Chọn tuyến - nhóm tuyến" at bounding box center [273, 63] width 232 height 20
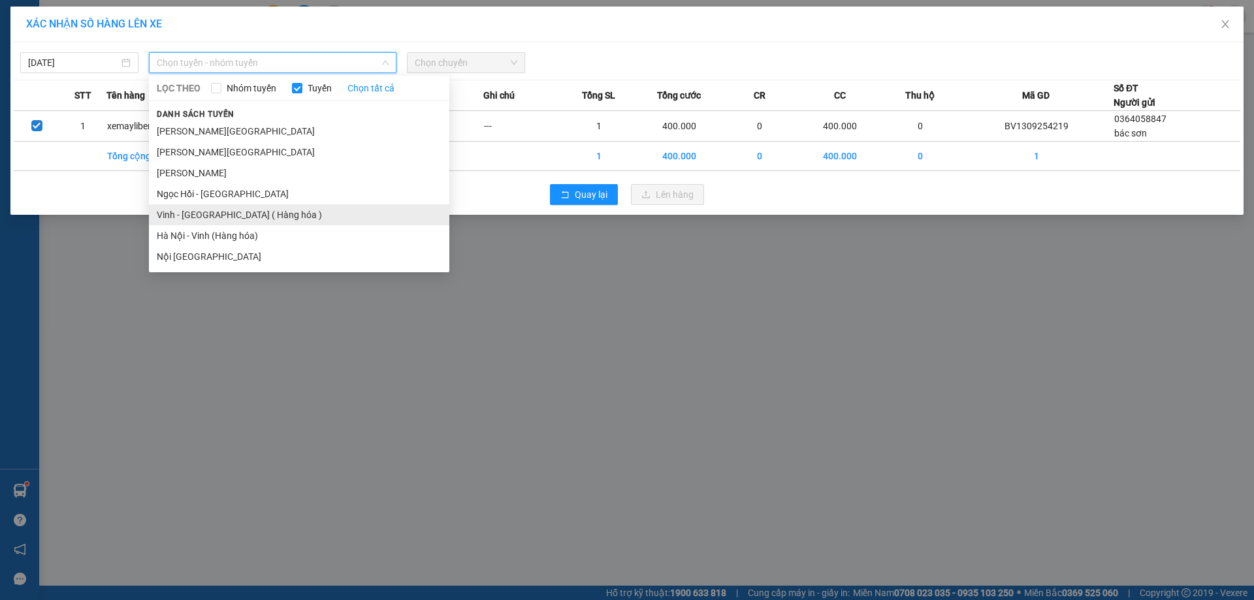
click at [244, 206] on li "Vinh - [GEOGRAPHIC_DATA] ( Hàng hóa )" at bounding box center [299, 214] width 300 height 21
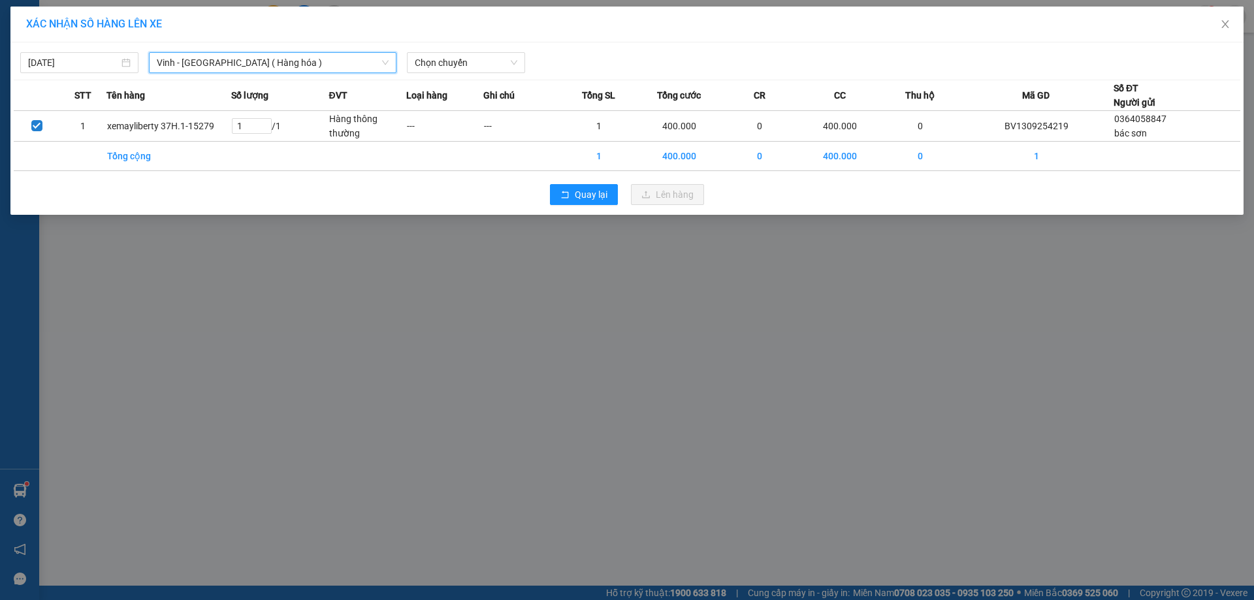
click at [446, 51] on div "[DATE] [GEOGRAPHIC_DATA] - [GEOGRAPHIC_DATA] ( [GEOGRAPHIC_DATA] ) [GEOGRAPHIC_…" at bounding box center [627, 59] width 1227 height 27
drag, startPoint x: 440, startPoint y: 81, endPoint x: 444, endPoint y: 67, distance: 14.9
click at [442, 78] on div "[DATE] Vinh - [GEOGRAPHIC_DATA] ( Hàng hóa ) LỌC THEO Nhóm tuyến Tuyến Chọn tất…" at bounding box center [626, 128] width 1233 height 172
click at [444, 66] on span "Chọn chuyến" at bounding box center [466, 63] width 103 height 20
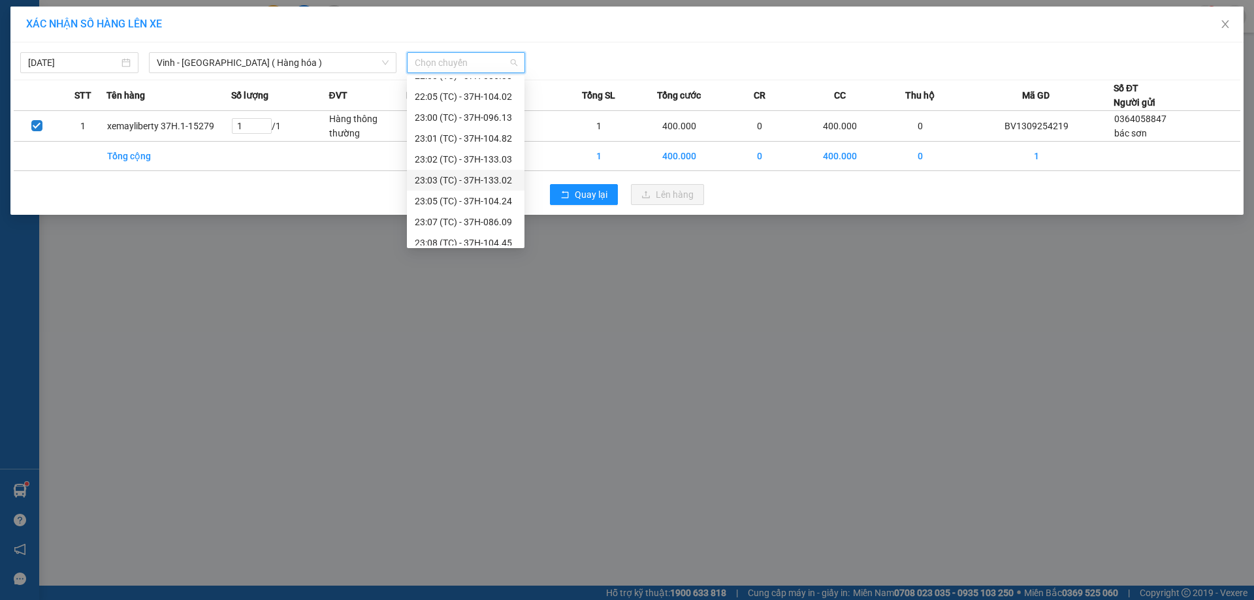
scroll to position [209, 0]
click at [489, 234] on div "23:08 (TC) - 37H-104.45" at bounding box center [466, 235] width 102 height 14
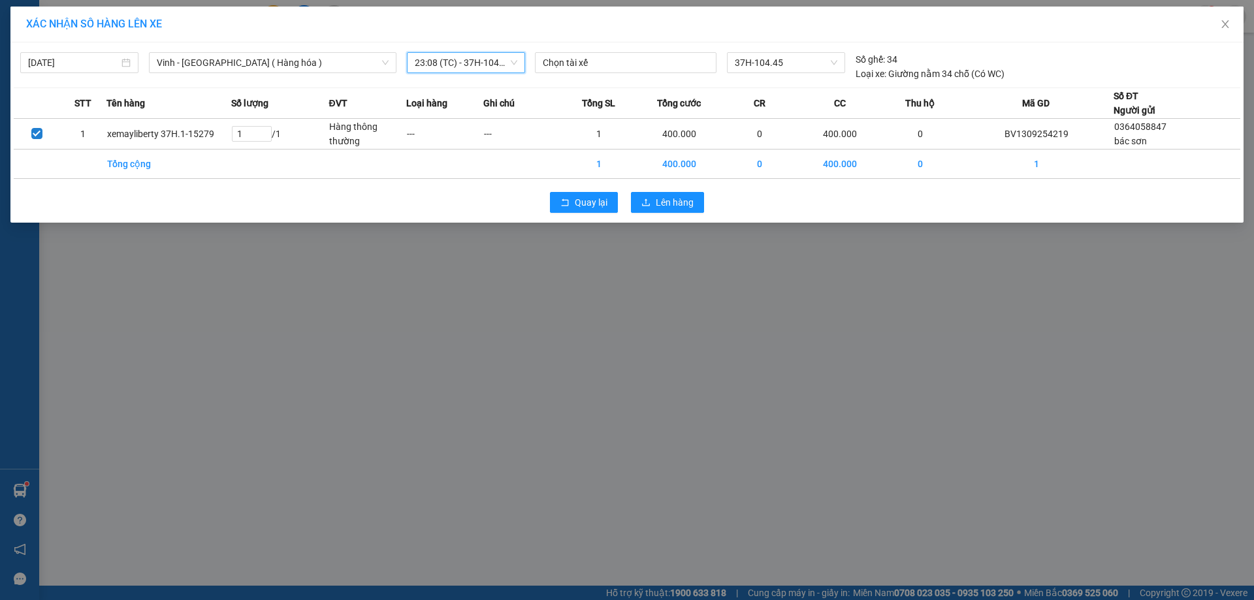
click at [664, 213] on div "Quay lại Lên hàng" at bounding box center [627, 202] width 1227 height 34
click at [666, 209] on span "Lên hàng" at bounding box center [675, 202] width 38 height 14
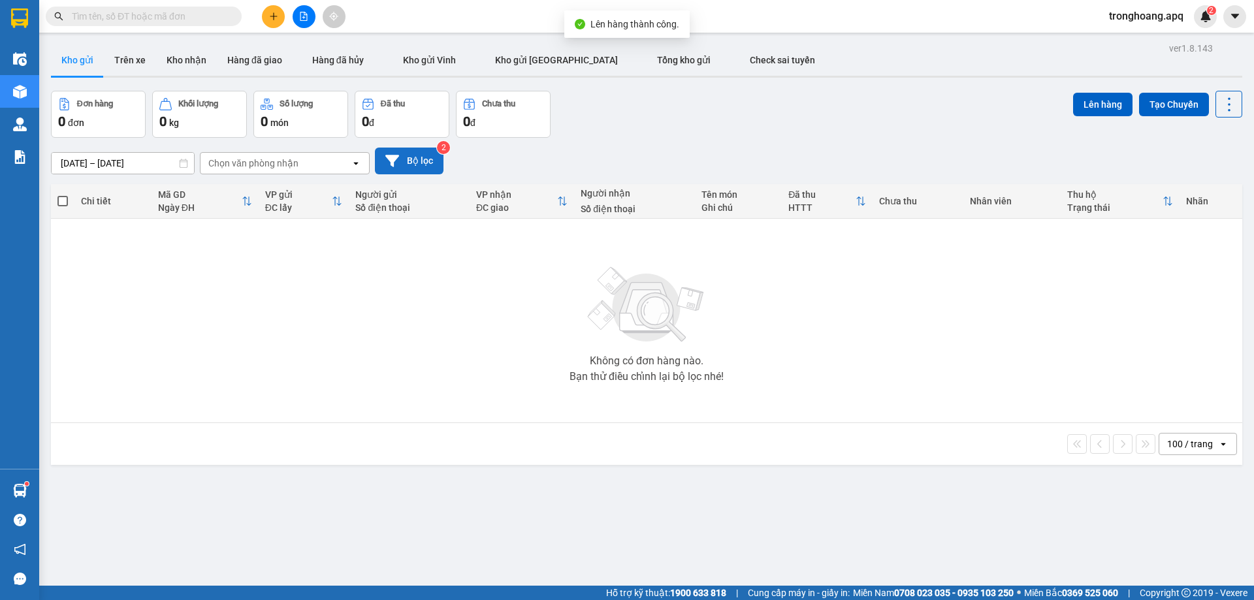
click at [404, 157] on button "Bộ lọc" at bounding box center [409, 161] width 69 height 27
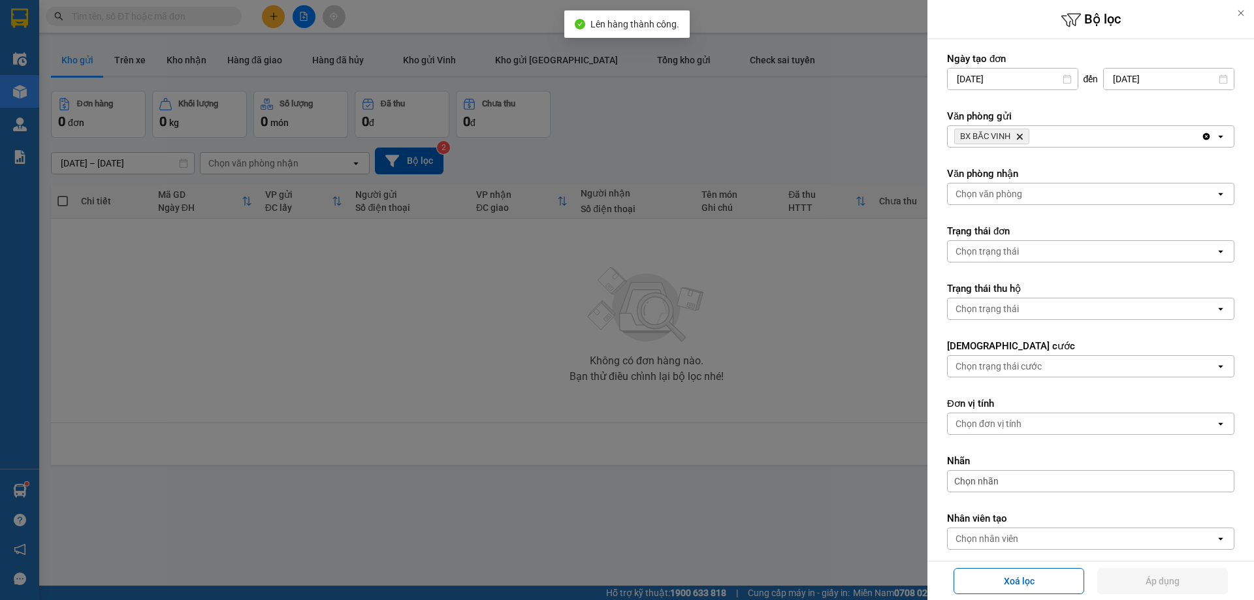
click at [1038, 137] on div "BX BẮC VINH Delete" at bounding box center [1074, 136] width 253 height 21
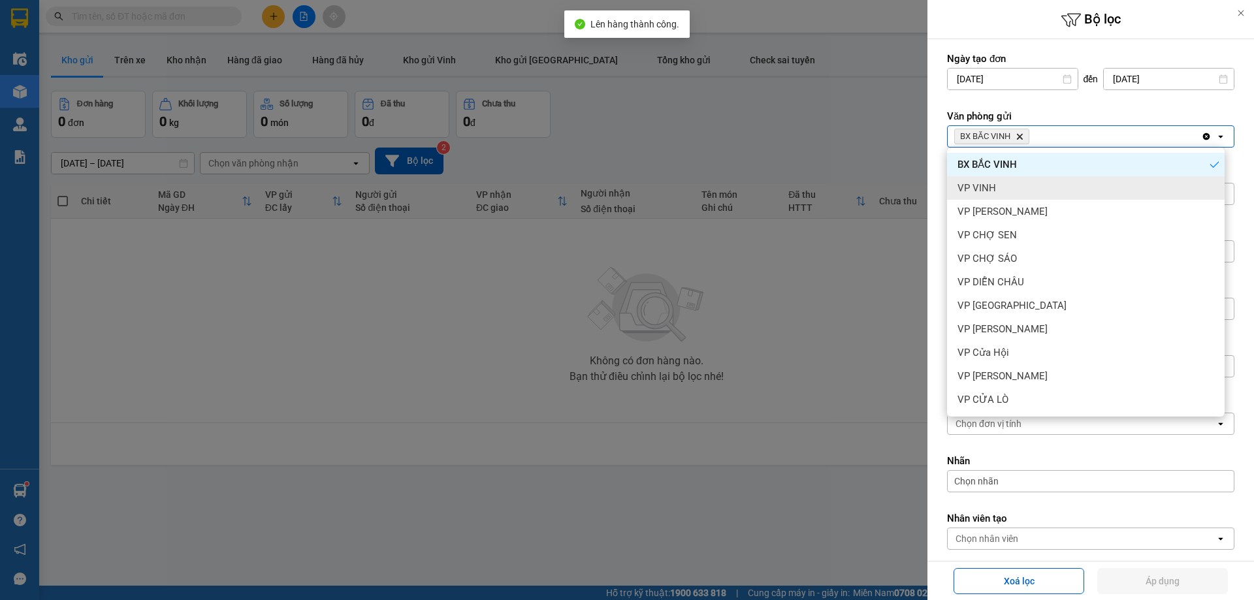
drag, startPoint x: 1023, startPoint y: 185, endPoint x: 1039, endPoint y: 190, distance: 17.1
click at [1023, 185] on div "VP VINH" at bounding box center [1086, 188] width 278 height 24
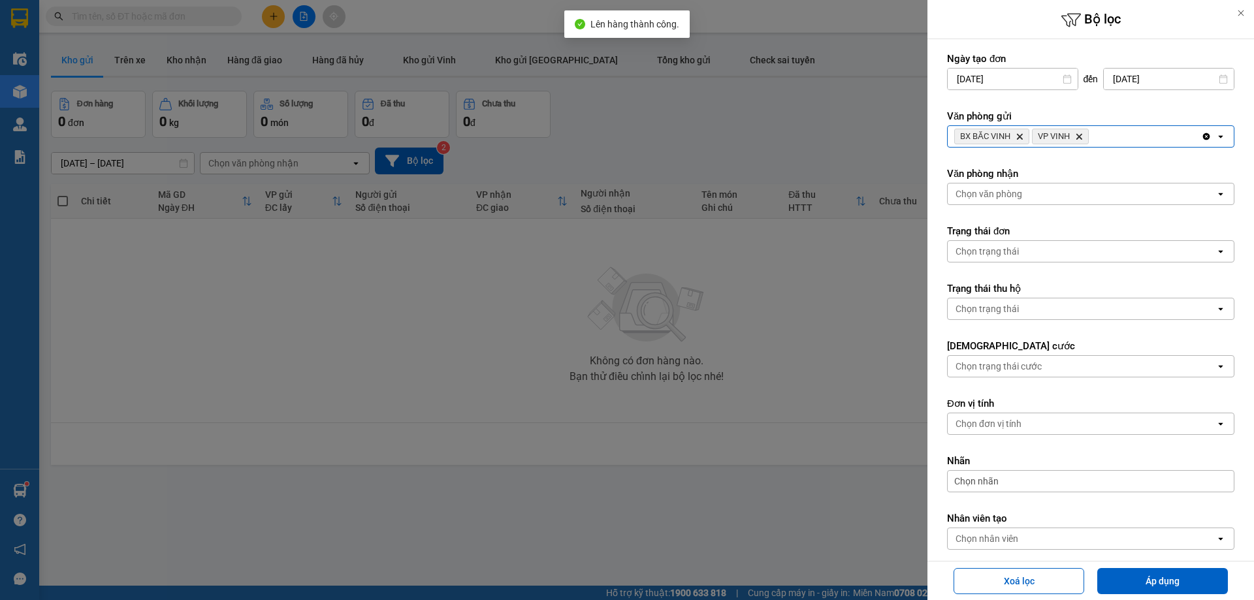
click at [1054, 197] on div "Chọn văn phòng" at bounding box center [1082, 194] width 268 height 21
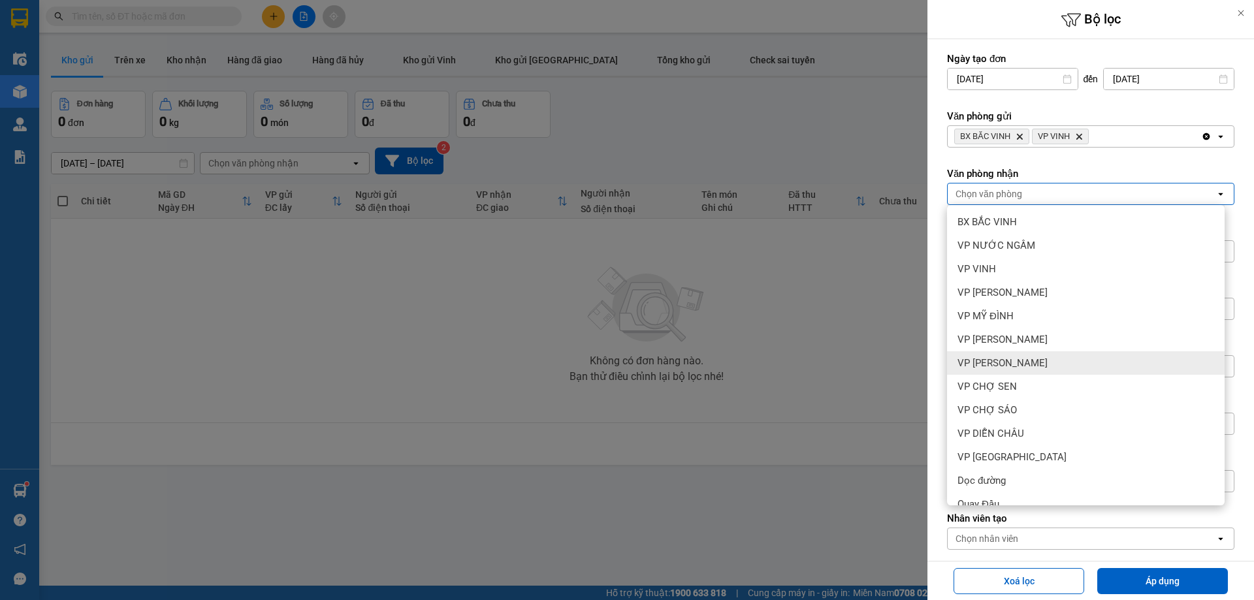
click at [1032, 355] on div "VP [PERSON_NAME]" at bounding box center [1086, 363] width 278 height 24
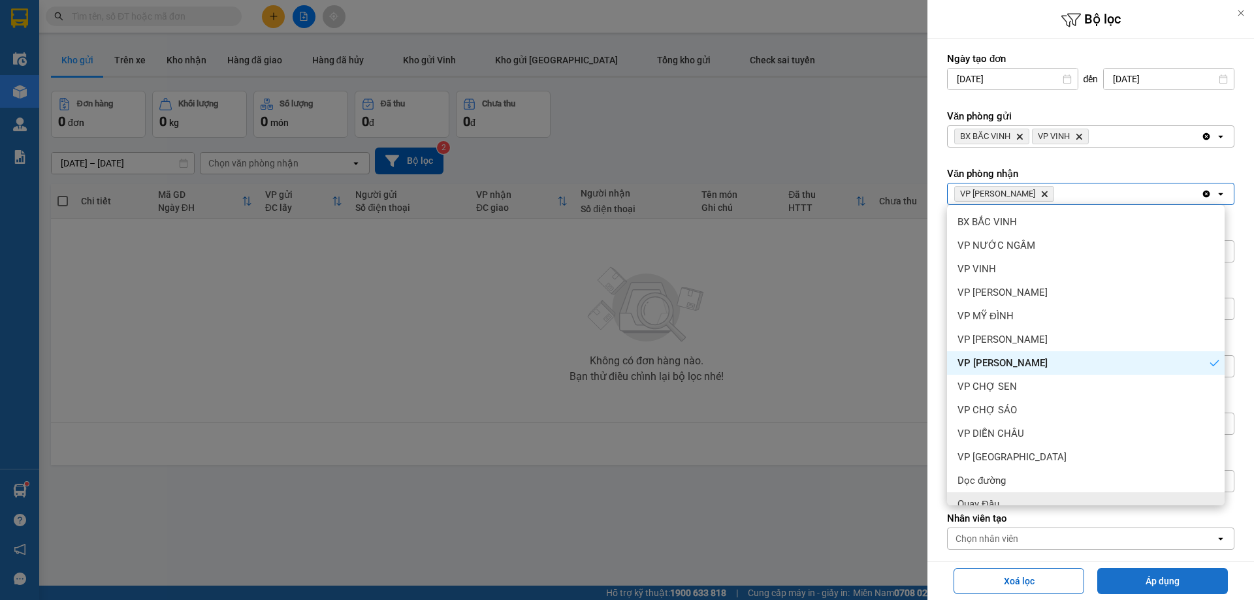
click at [1119, 578] on button "Áp dụng" at bounding box center [1162, 581] width 131 height 26
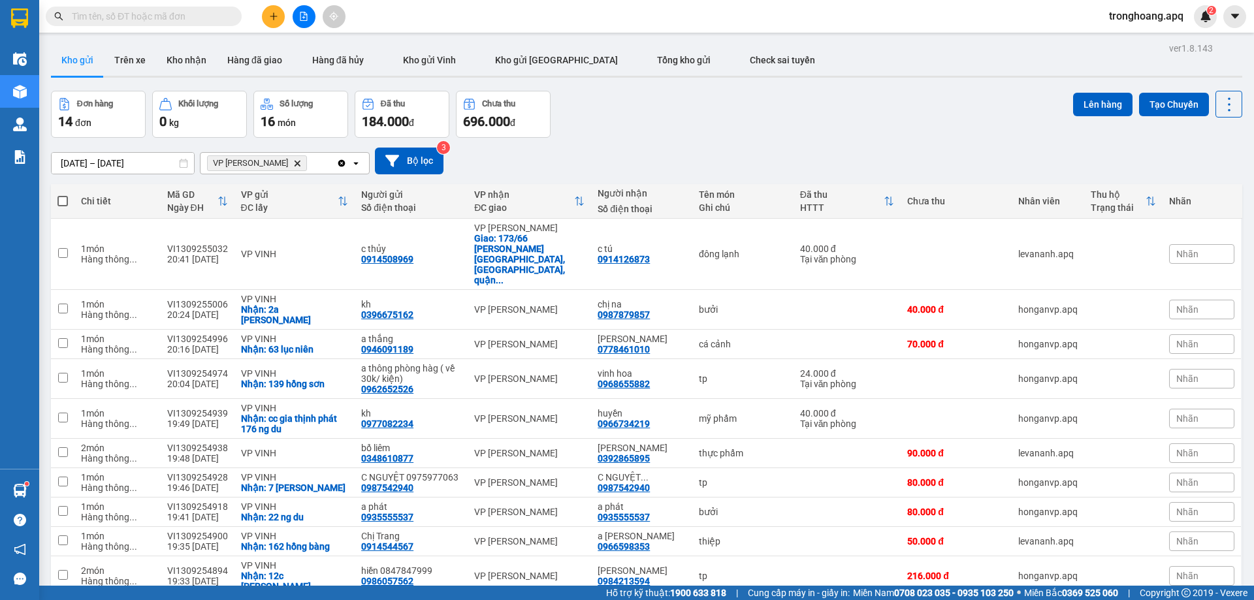
click at [61, 202] on span at bounding box center [62, 201] width 10 height 10
click at [63, 195] on input "checkbox" at bounding box center [63, 195] width 0 height 0
checkbox input "true"
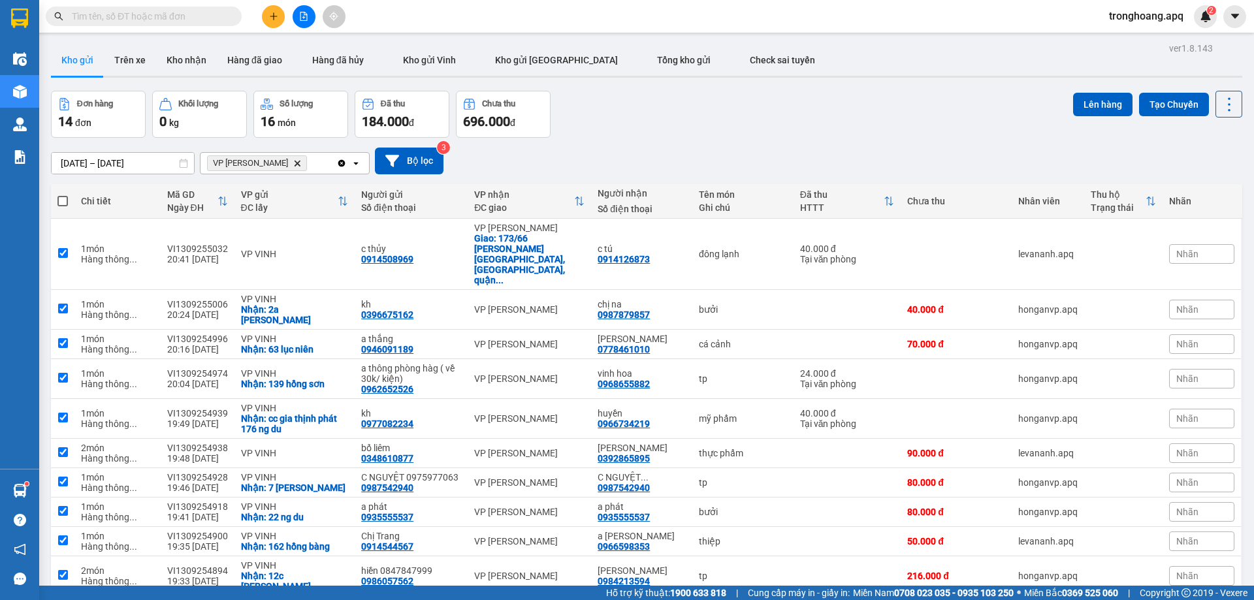
checkbox input "true"
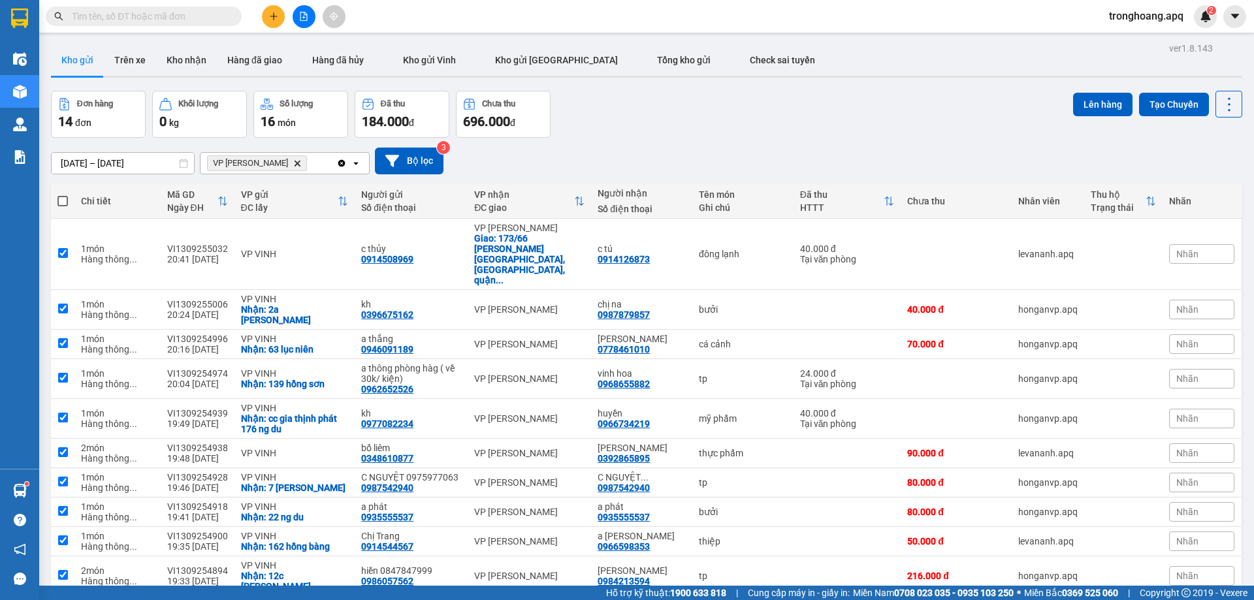
checkbox input "true"
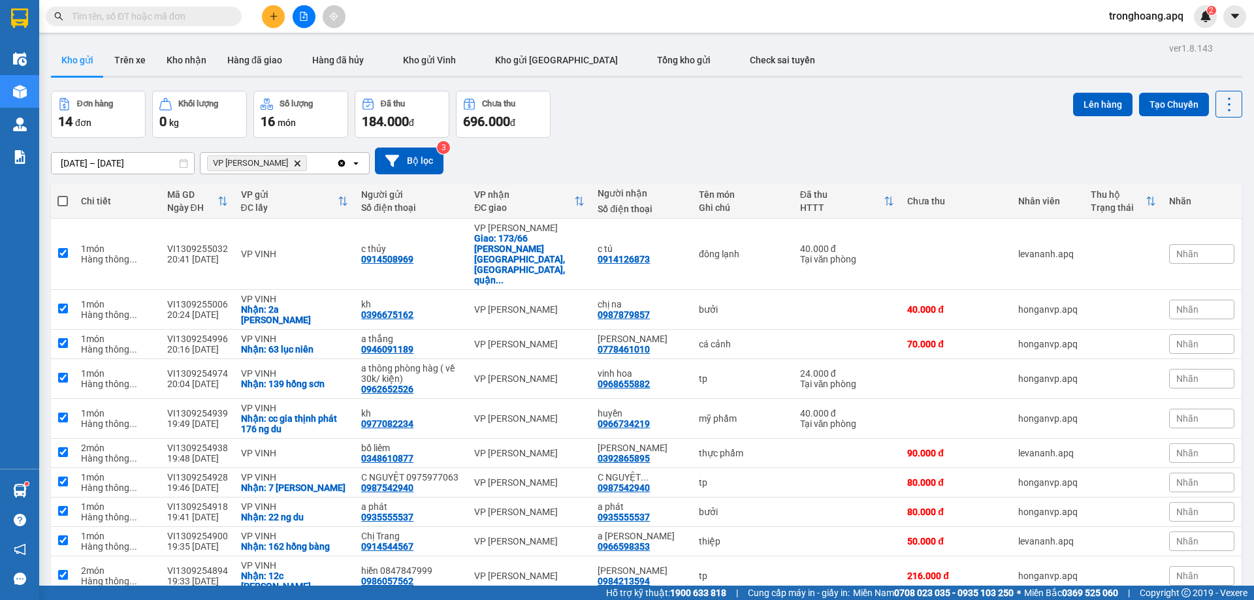
checkbox input "true"
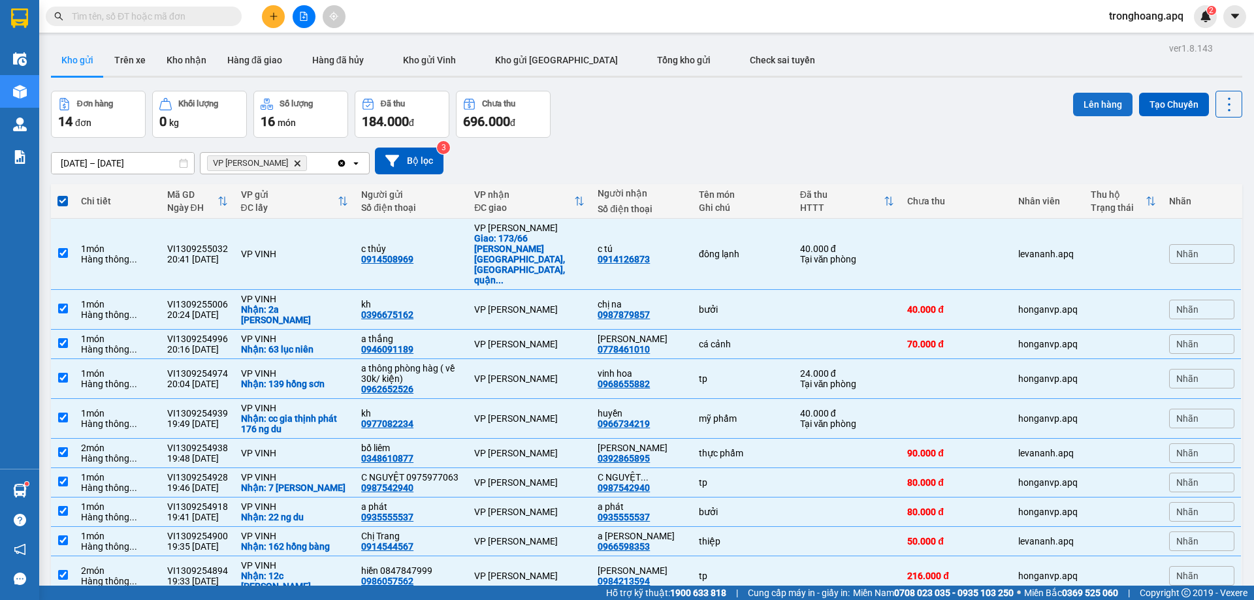
click at [1087, 108] on button "Lên hàng" at bounding box center [1102, 105] width 59 height 24
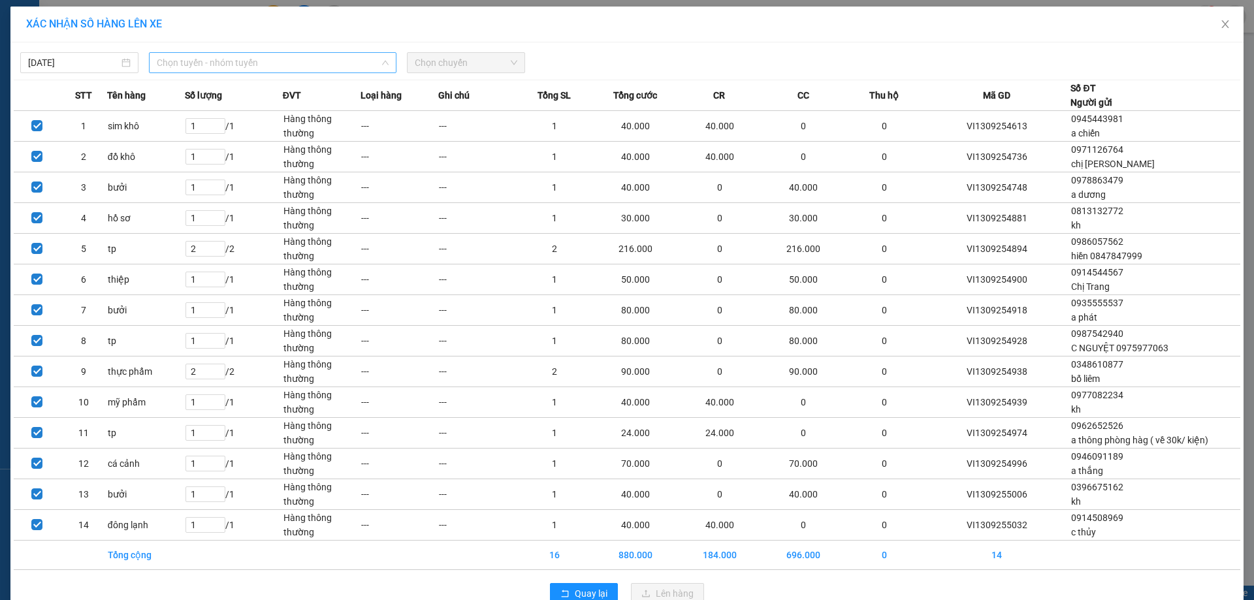
drag, startPoint x: 294, startPoint y: 63, endPoint x: 276, endPoint y: 70, distance: 19.0
click at [291, 63] on span "Chọn tuyến - nhóm tuyến" at bounding box center [273, 63] width 232 height 20
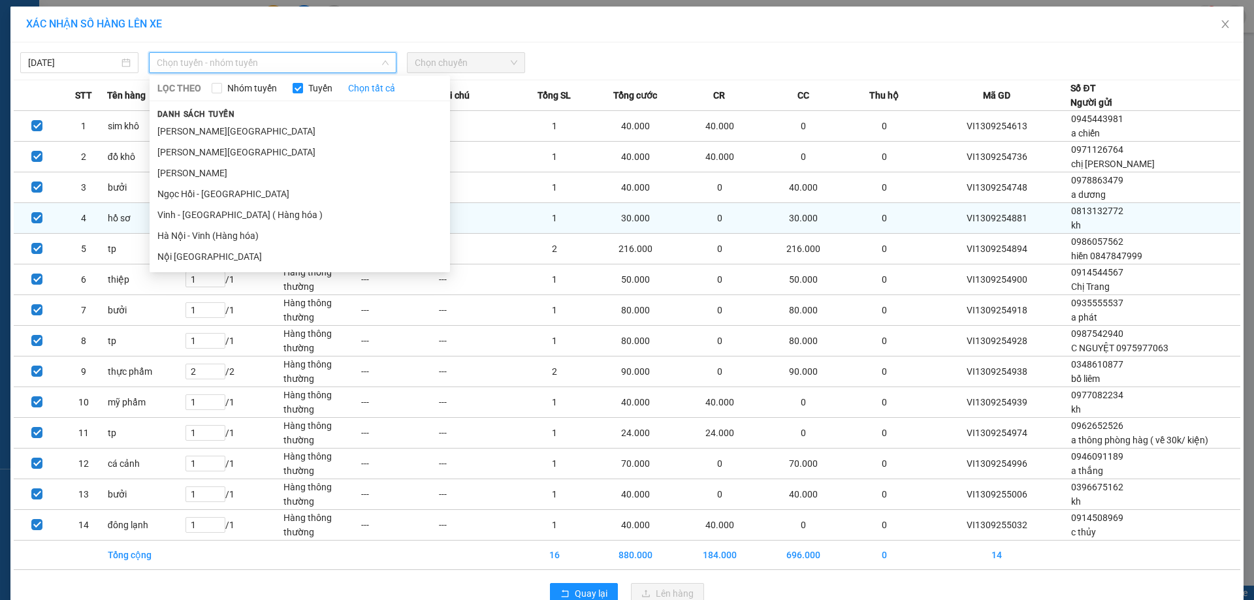
click at [223, 210] on li "Vinh - [GEOGRAPHIC_DATA] ( Hàng hóa )" at bounding box center [300, 214] width 300 height 21
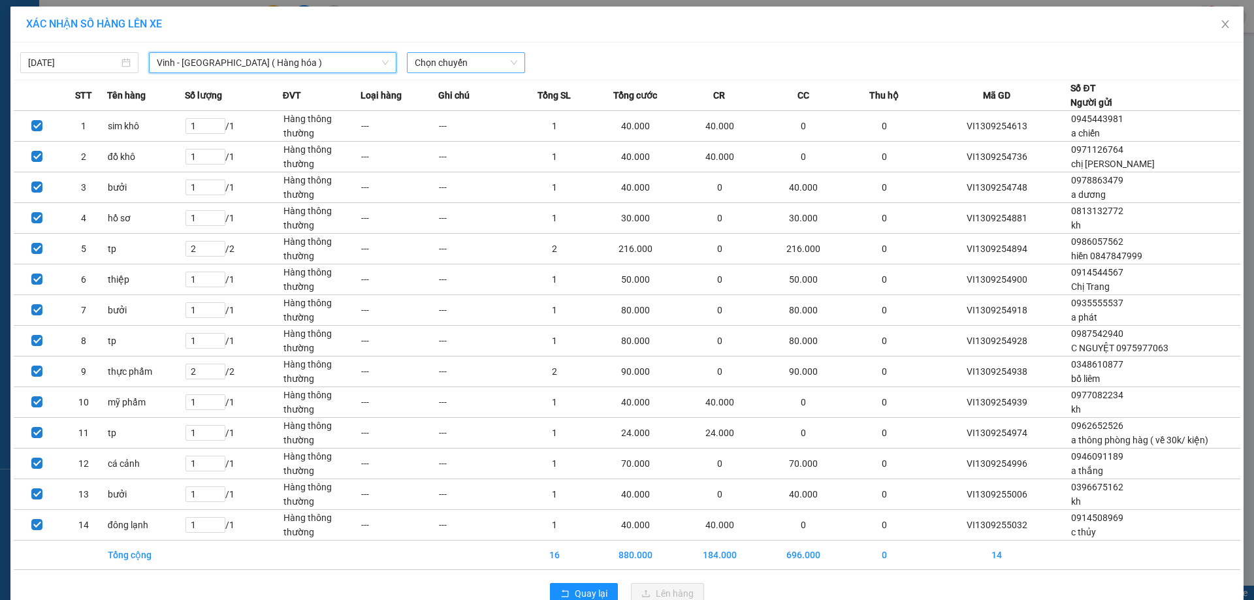
click at [468, 65] on span "Chọn chuyến" at bounding box center [466, 63] width 103 height 20
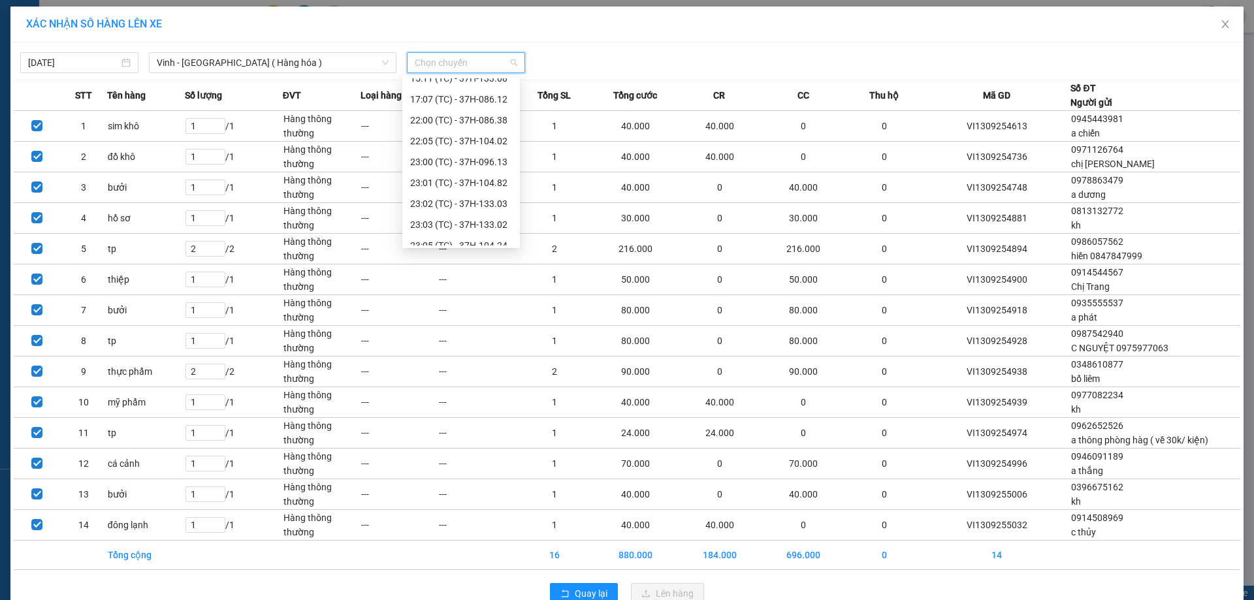
scroll to position [209, 0]
click at [477, 233] on div "23:08 (TC) - 37H-104.45" at bounding box center [461, 235] width 102 height 14
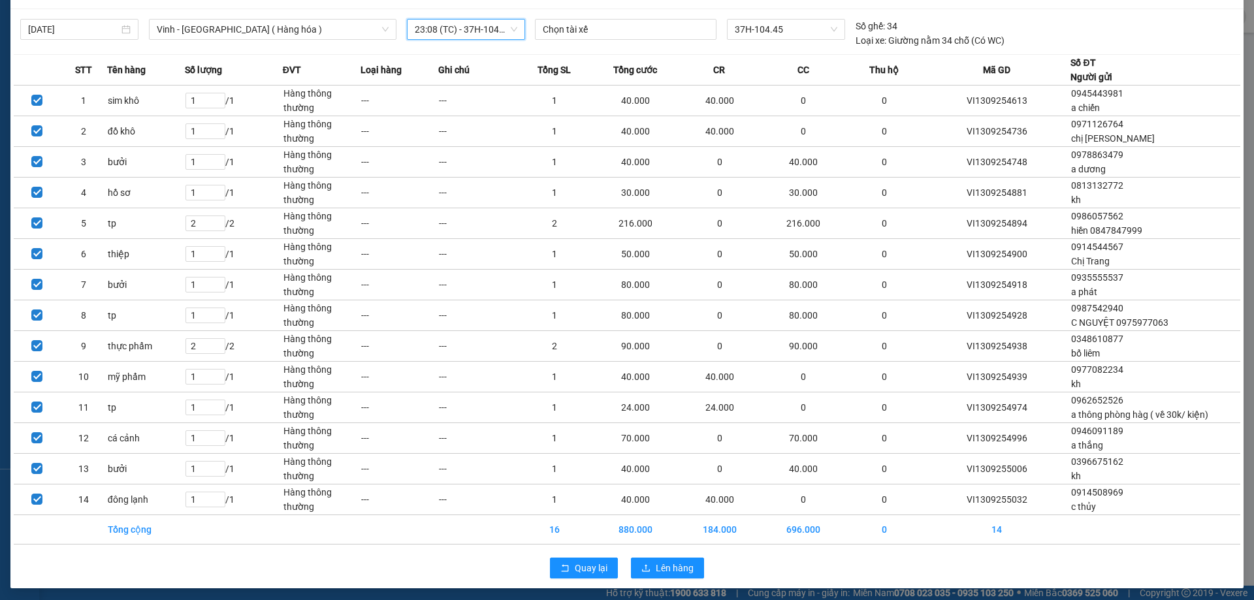
scroll to position [52, 0]
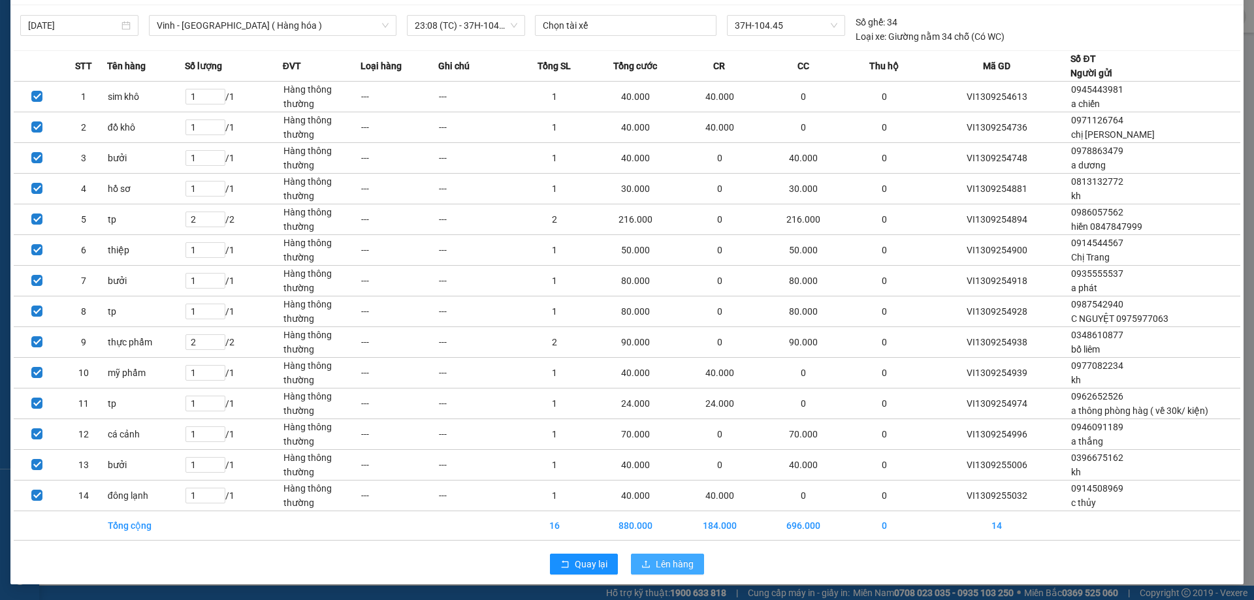
click at [682, 562] on span "Lên hàng" at bounding box center [675, 564] width 38 height 14
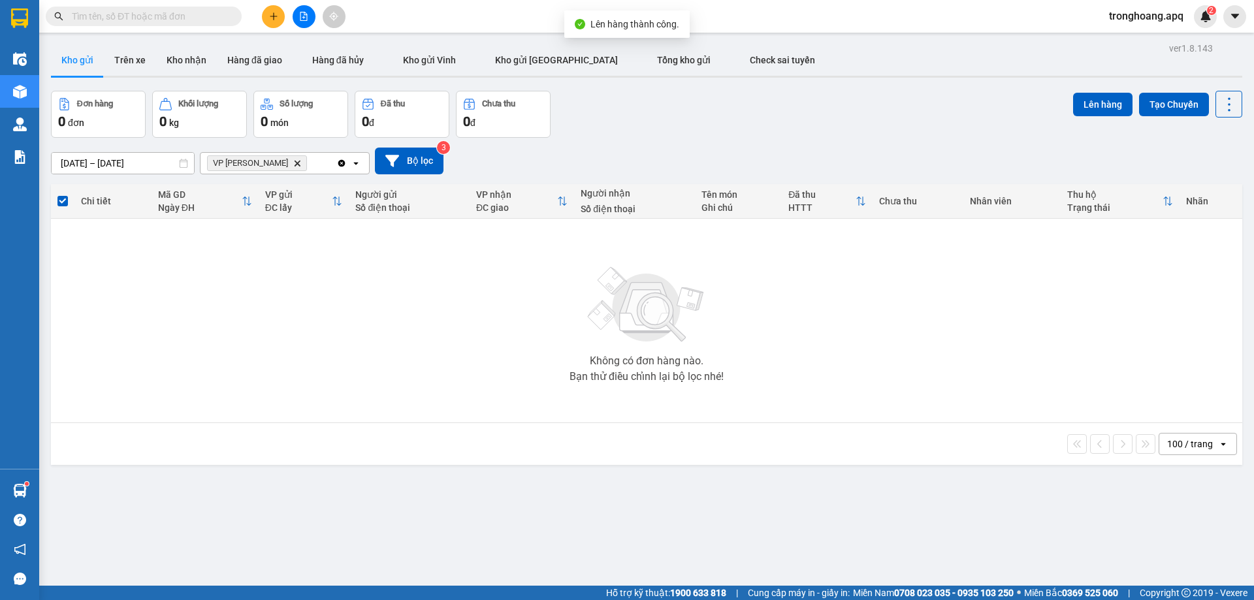
click at [295, 163] on icon "VP GIA LÂM, close by backspace" at bounding box center [298, 163] width 6 height 6
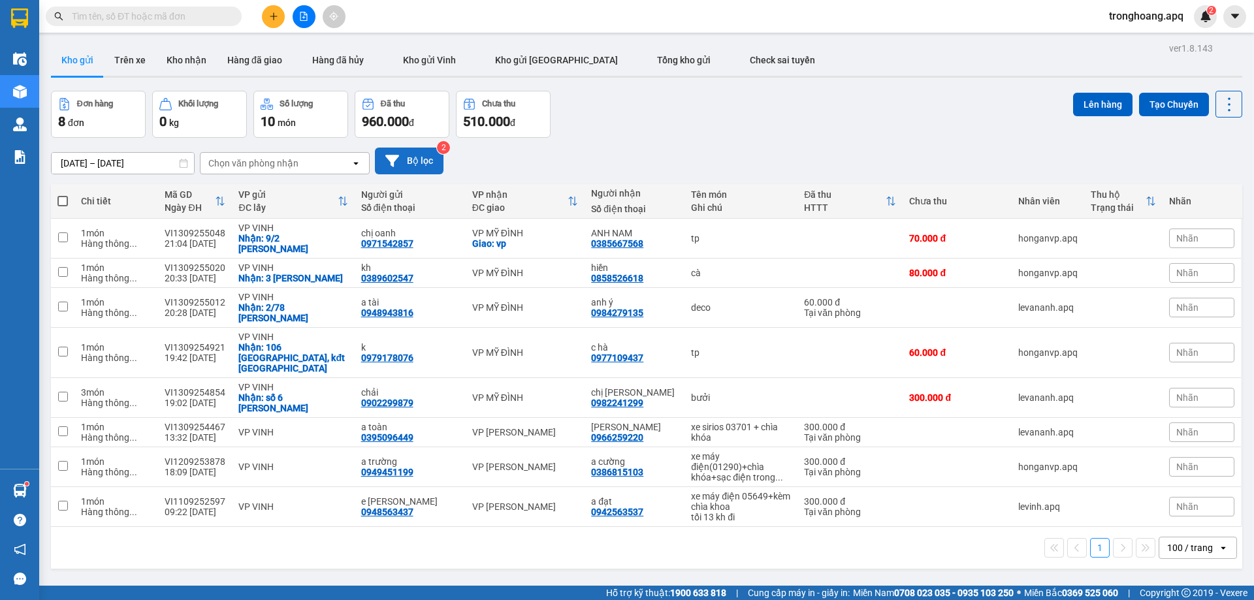
click at [418, 165] on button "Bộ lọc" at bounding box center [409, 161] width 69 height 27
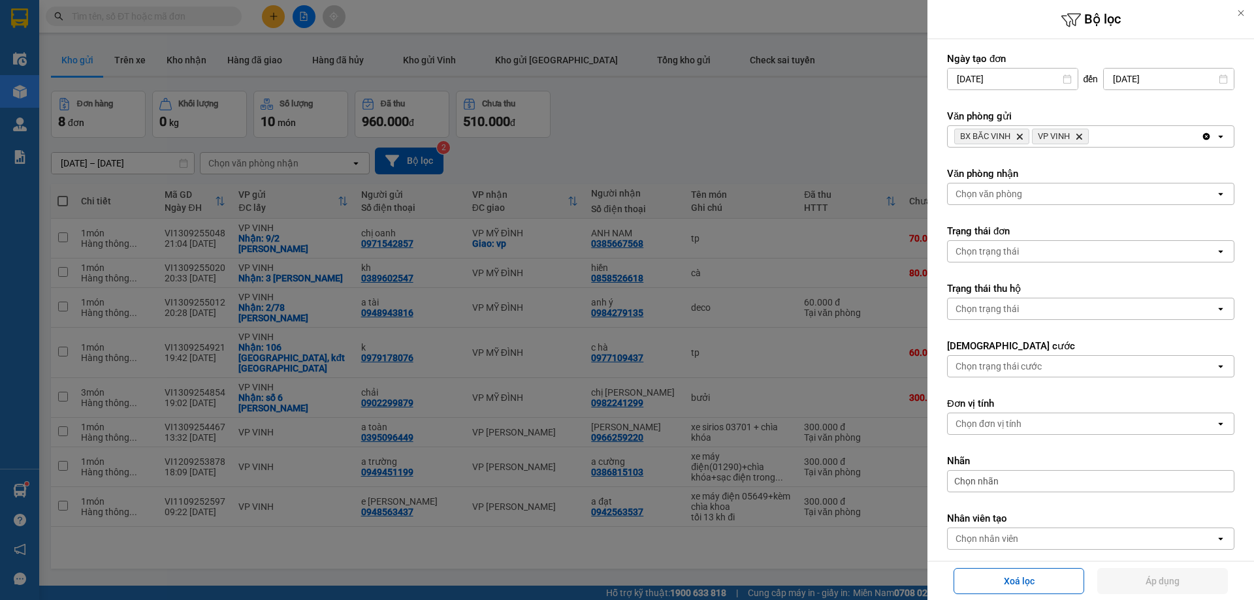
click at [1127, 137] on div "BX BẮC VINH Delete VP VINH Delete" at bounding box center [1074, 136] width 253 height 21
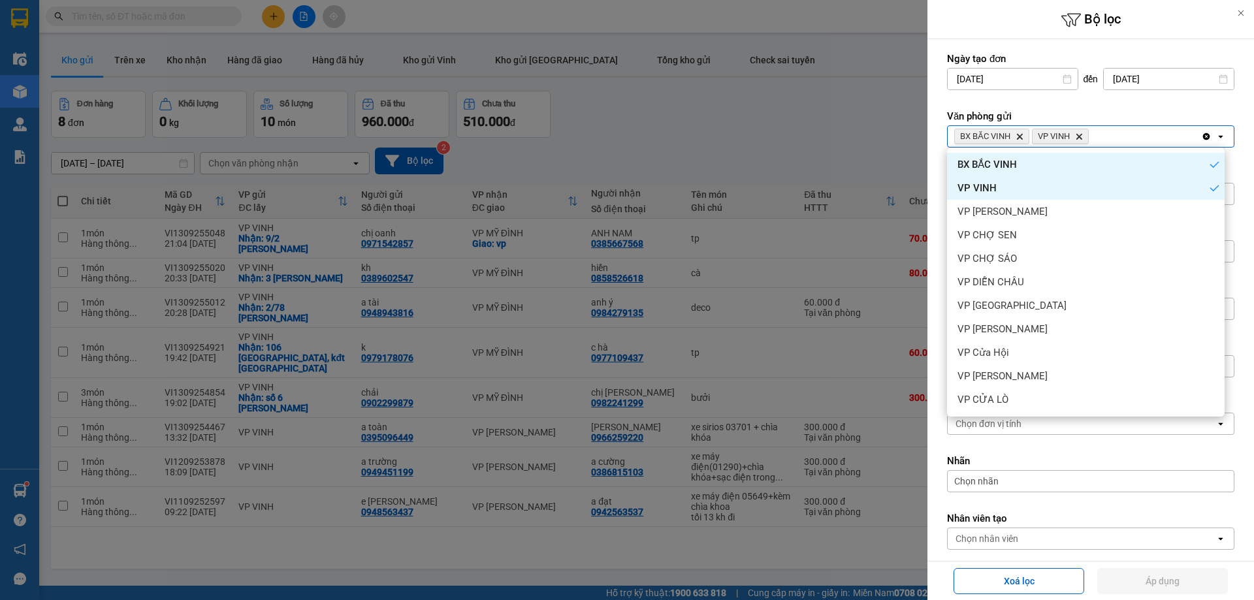
click at [1201, 136] on icon "Clear all" at bounding box center [1206, 136] width 10 height 10
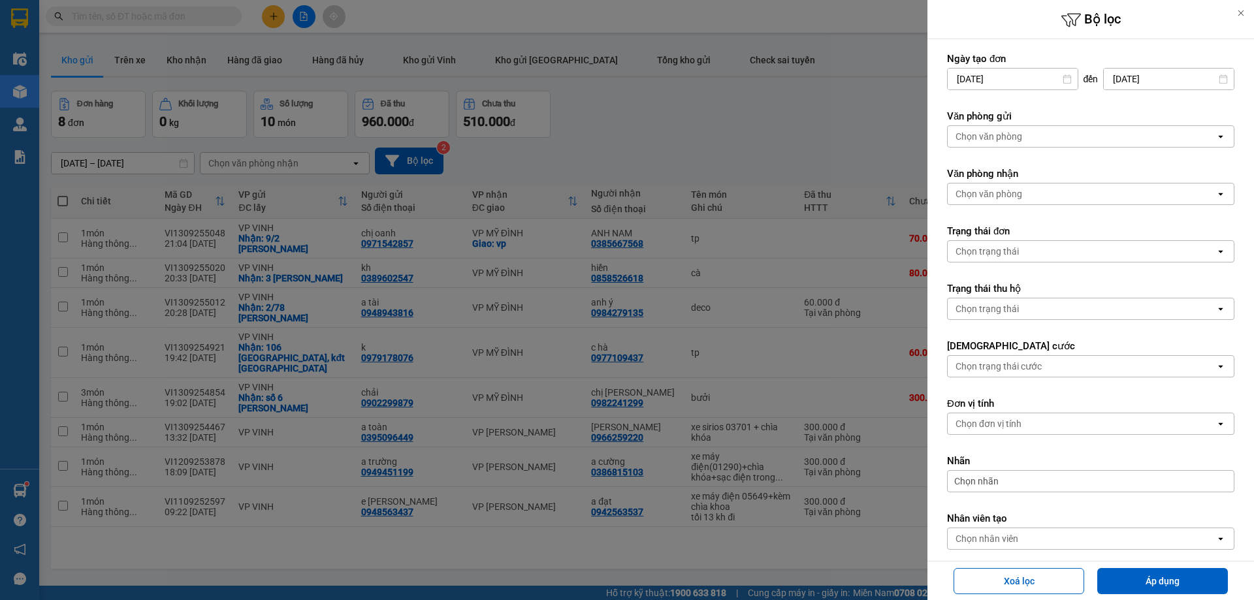
drag, startPoint x: 1168, startPoint y: 129, endPoint x: 1113, endPoint y: 145, distance: 57.7
click at [1168, 129] on div "Chọn văn phòng" at bounding box center [1082, 136] width 268 height 21
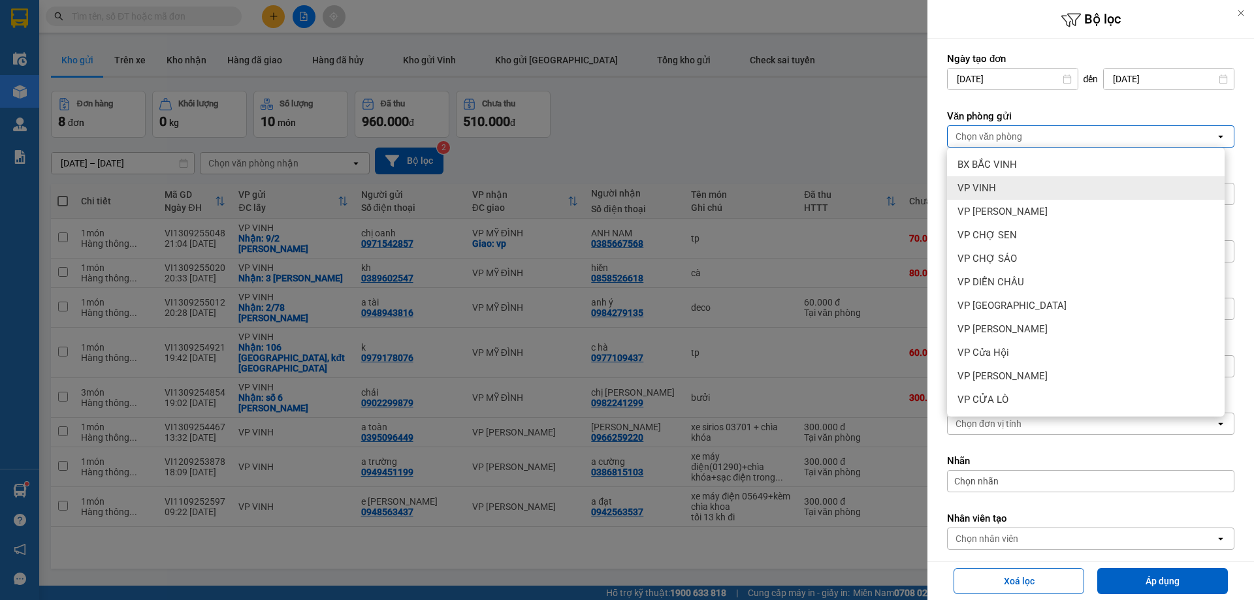
click at [1043, 182] on div "VP VINH" at bounding box center [1086, 188] width 278 height 24
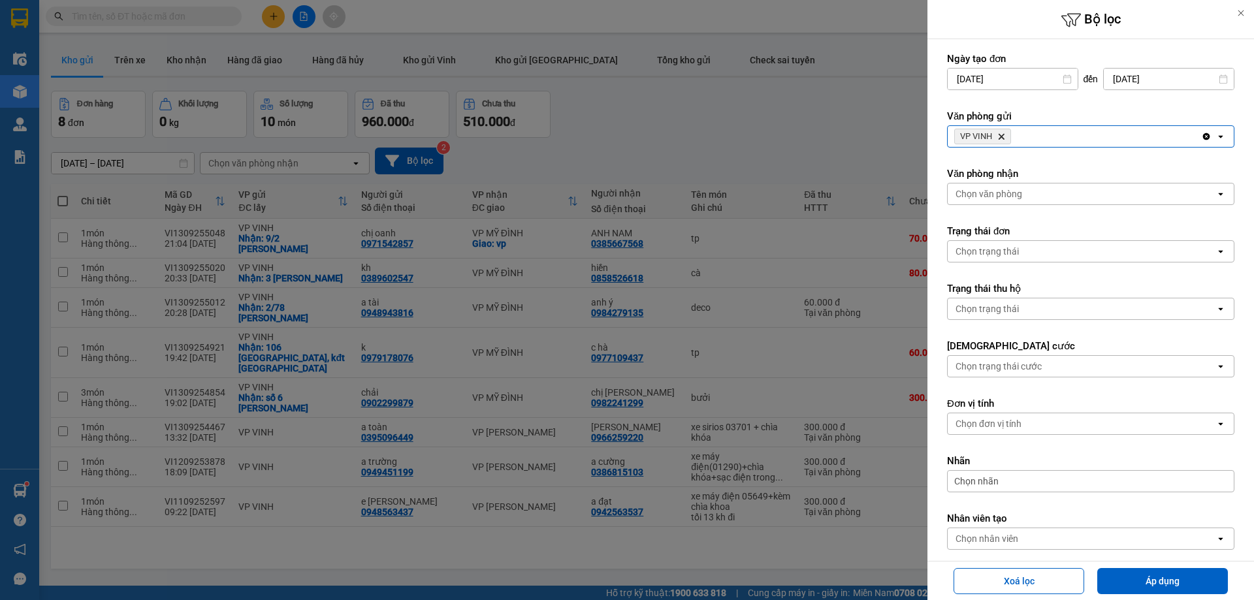
click at [1059, 182] on div "Văn phòng nhận Chọn văn phòng open" at bounding box center [1090, 186] width 287 height 38
click at [1059, 187] on div "Chọn văn phòng" at bounding box center [1082, 194] width 268 height 21
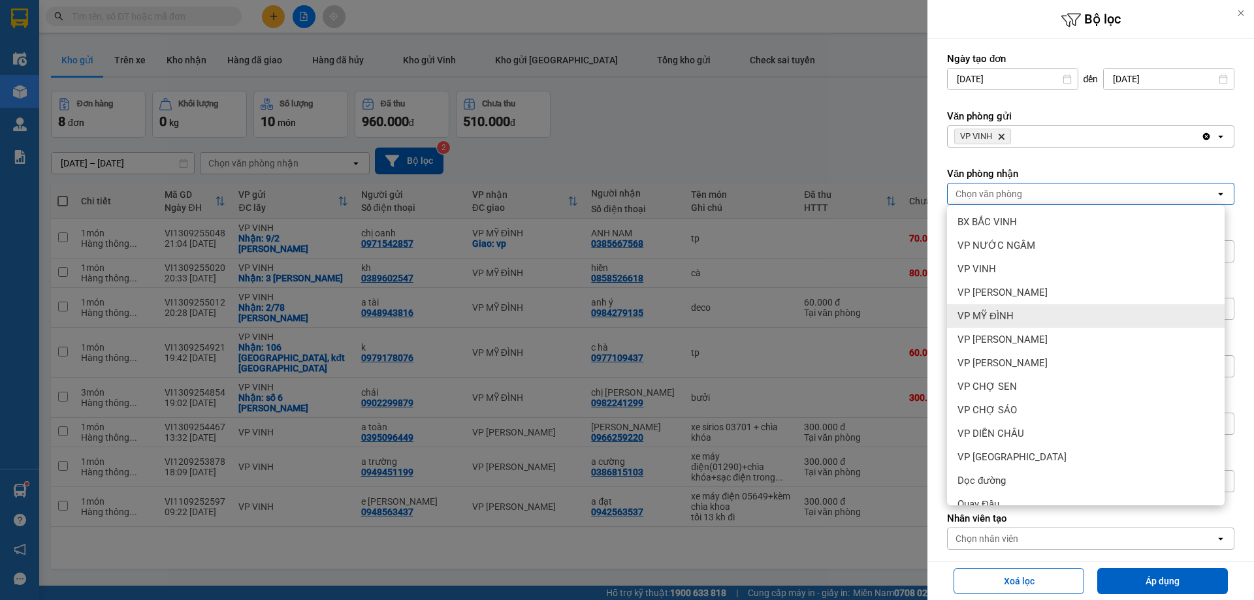
click at [1034, 321] on div "VP MỸ ĐÌNH" at bounding box center [1086, 316] width 278 height 24
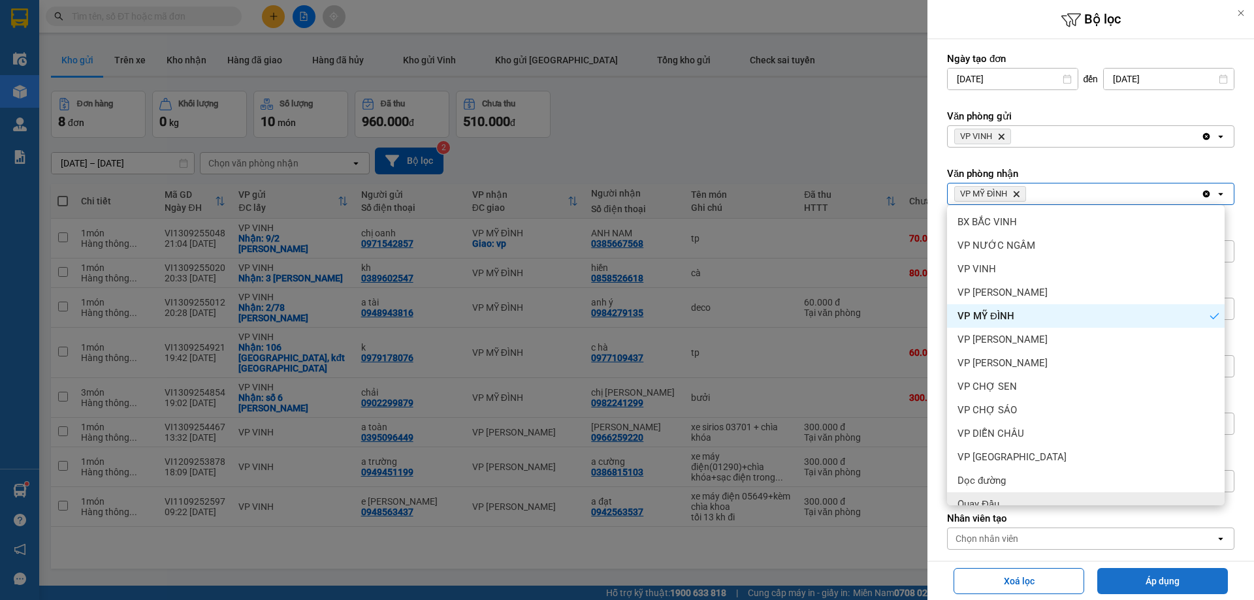
click at [1163, 585] on button "Áp dụng" at bounding box center [1162, 581] width 131 height 26
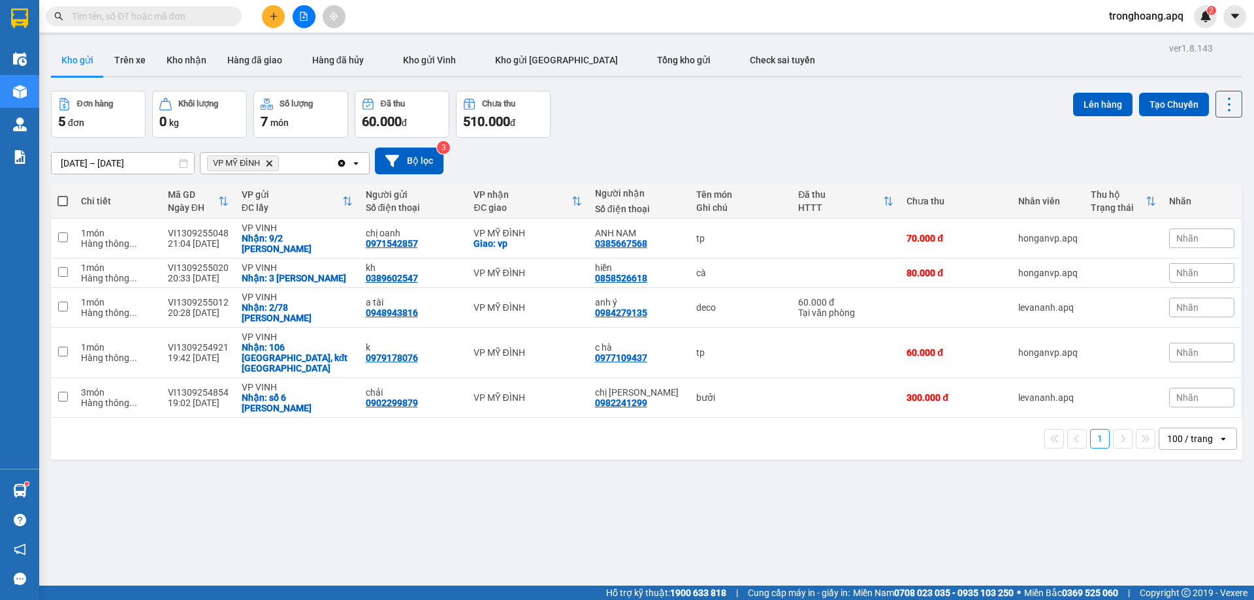
click at [59, 197] on span at bounding box center [62, 201] width 10 height 10
click at [63, 195] on input "checkbox" at bounding box center [63, 195] width 0 height 0
checkbox input "true"
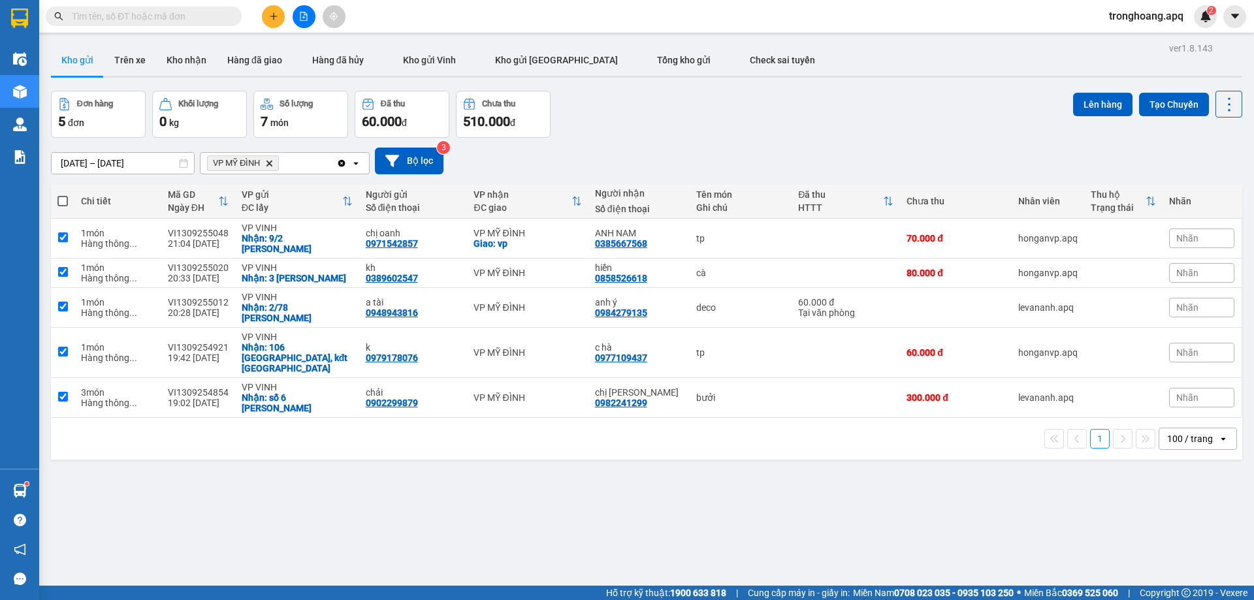
checkbox input "true"
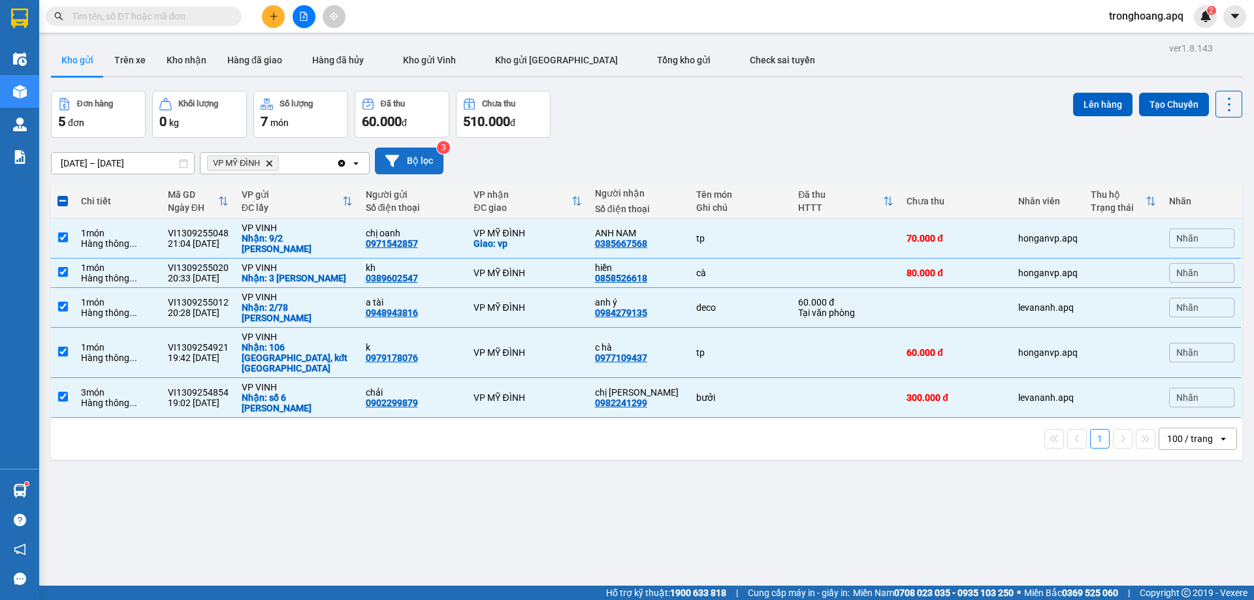
click at [412, 163] on button "Bộ lọc" at bounding box center [409, 161] width 69 height 27
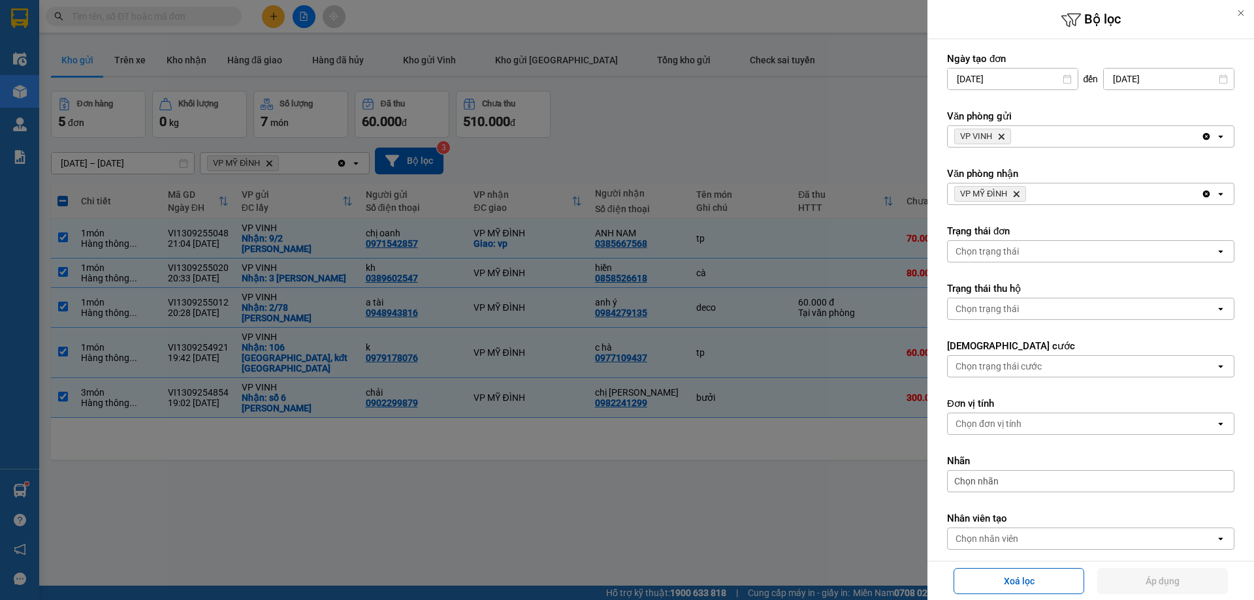
click at [1016, 191] on icon "Delete" at bounding box center [1016, 194] width 8 height 8
drag, startPoint x: 794, startPoint y: 117, endPoint x: 357, endPoint y: 32, distance: 444.4
click at [793, 117] on div at bounding box center [627, 300] width 1254 height 600
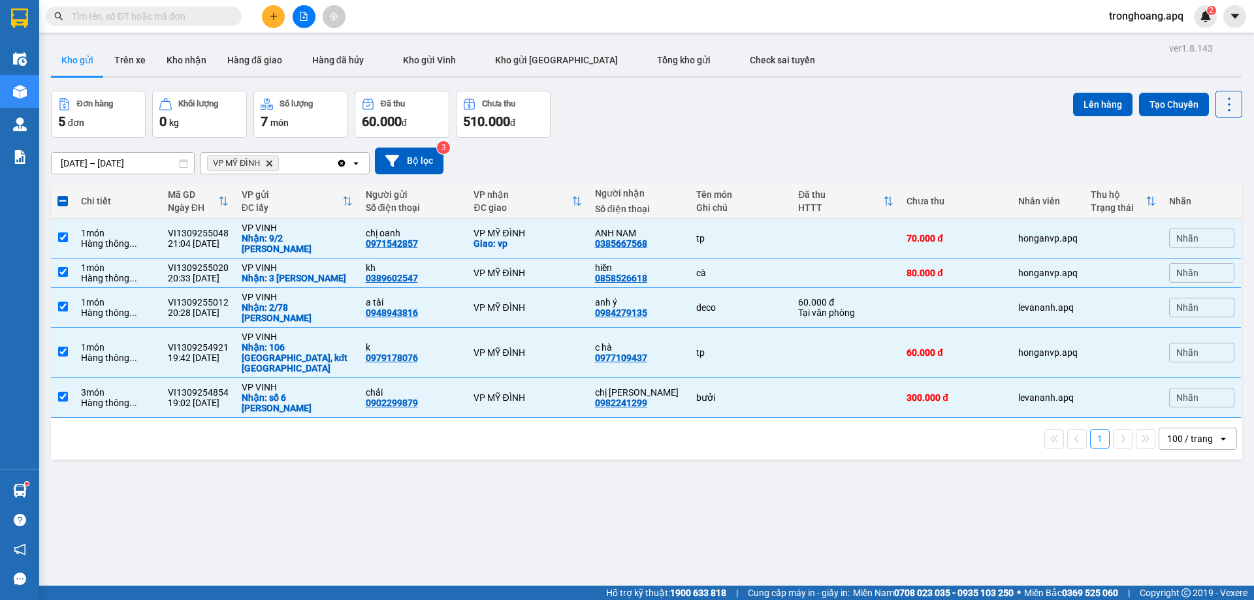
click at [306, 19] on icon "file-add" at bounding box center [303, 16] width 9 height 9
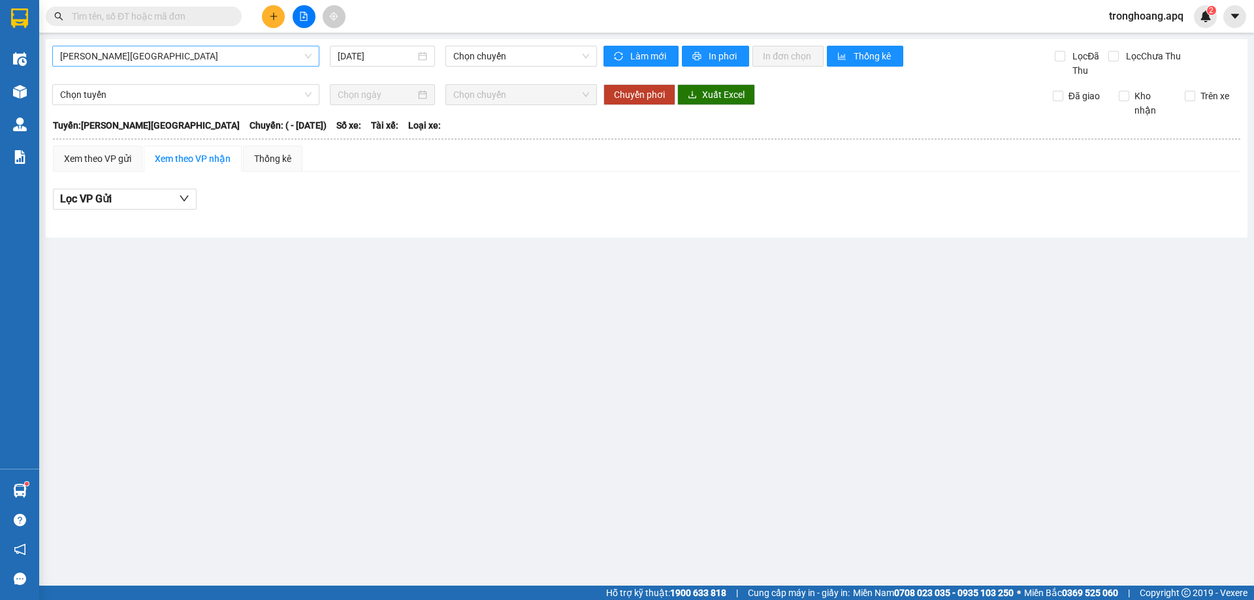
click at [198, 57] on span "[PERSON_NAME][GEOGRAPHIC_DATA]" at bounding box center [185, 56] width 251 height 20
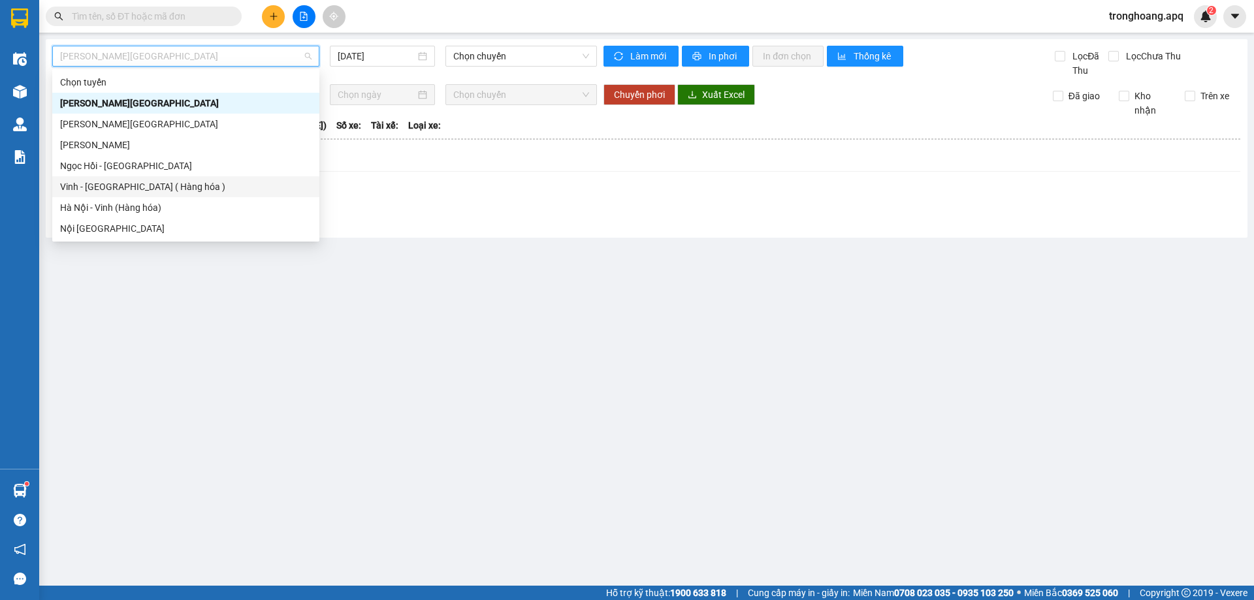
click at [162, 194] on div "Vinh - [GEOGRAPHIC_DATA] ( Hàng hóa )" at bounding box center [185, 186] width 267 height 21
type input "[DATE]"
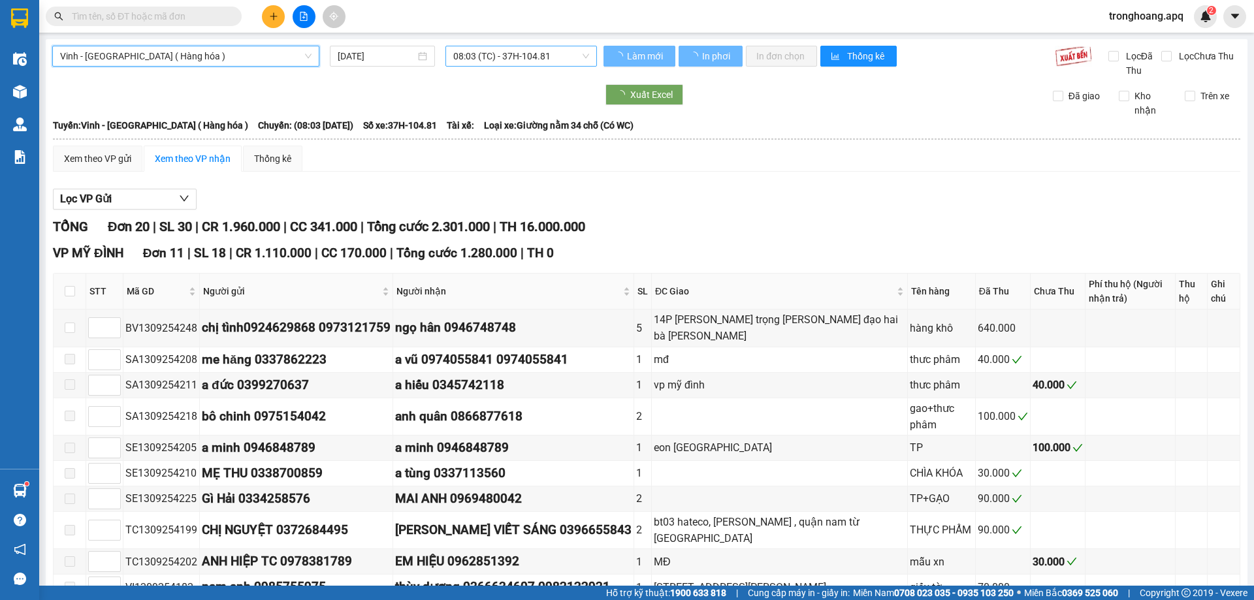
click at [524, 58] on span "08:03 (TC) - 37H-104.81" at bounding box center [521, 56] width 136 height 20
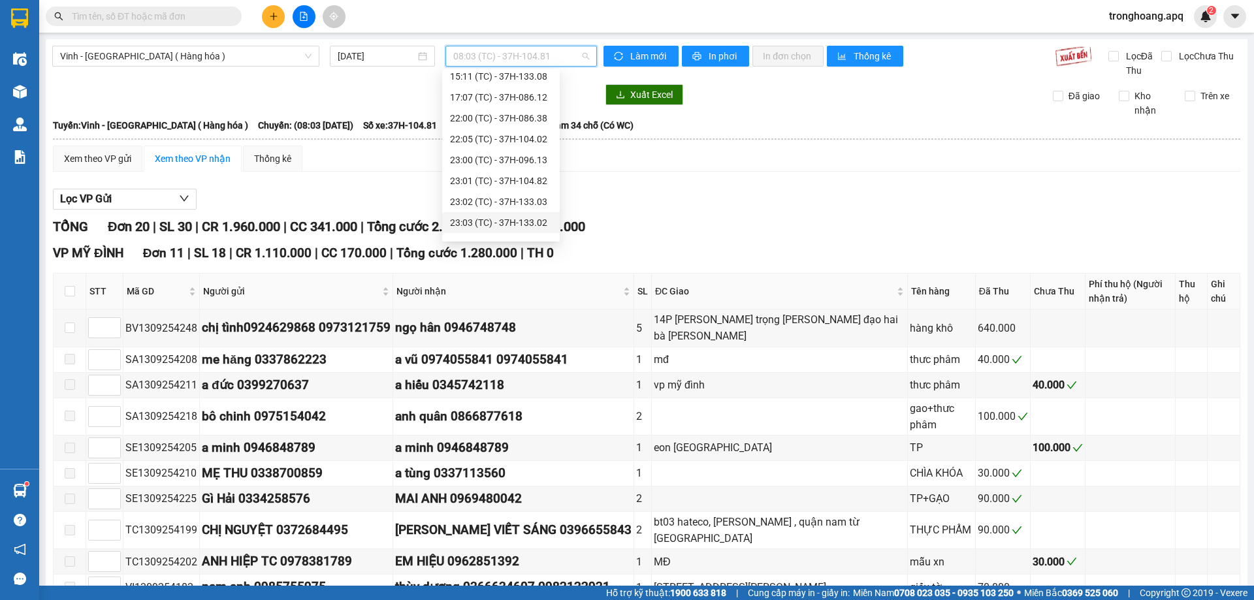
scroll to position [209, 0]
click at [519, 84] on div "22:05 (TC) - 37H-104.02" at bounding box center [501, 82] width 102 height 14
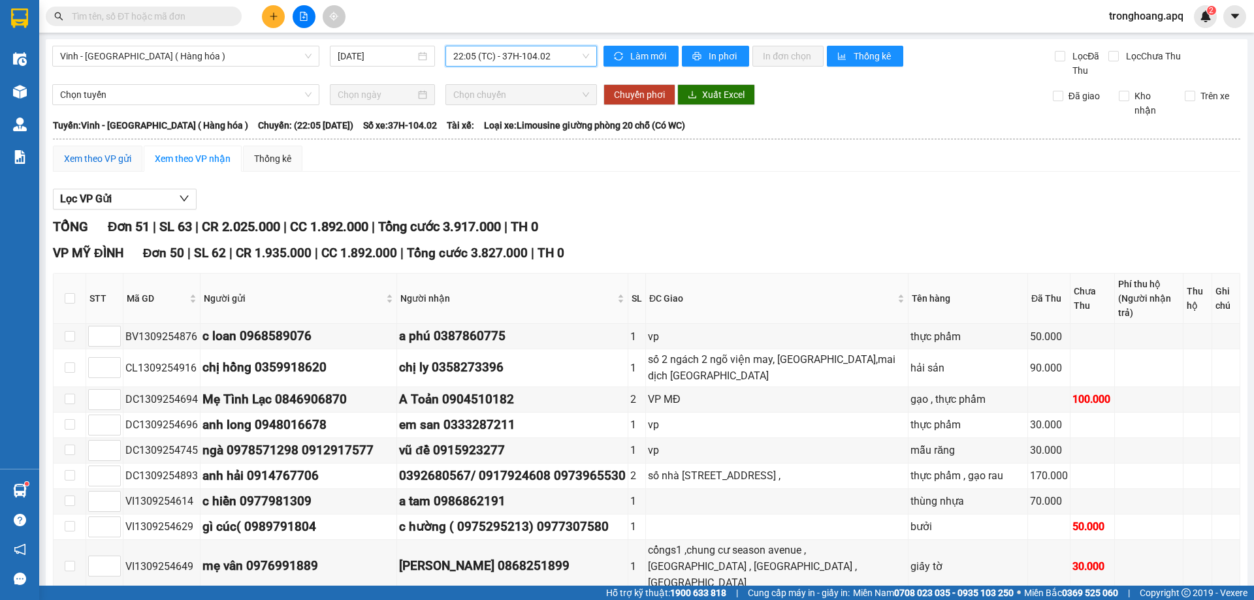
click at [112, 155] on div "Xem theo VP gửi" at bounding box center [97, 159] width 67 height 14
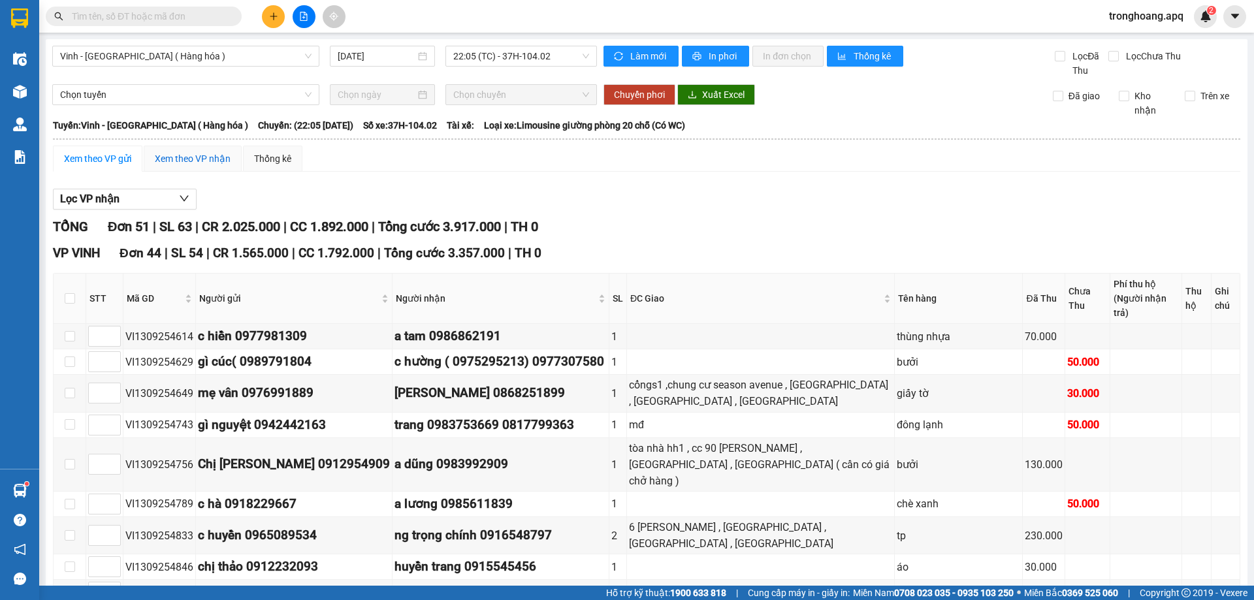
click at [189, 157] on div "Xem theo VP nhận" at bounding box center [193, 159] width 76 height 14
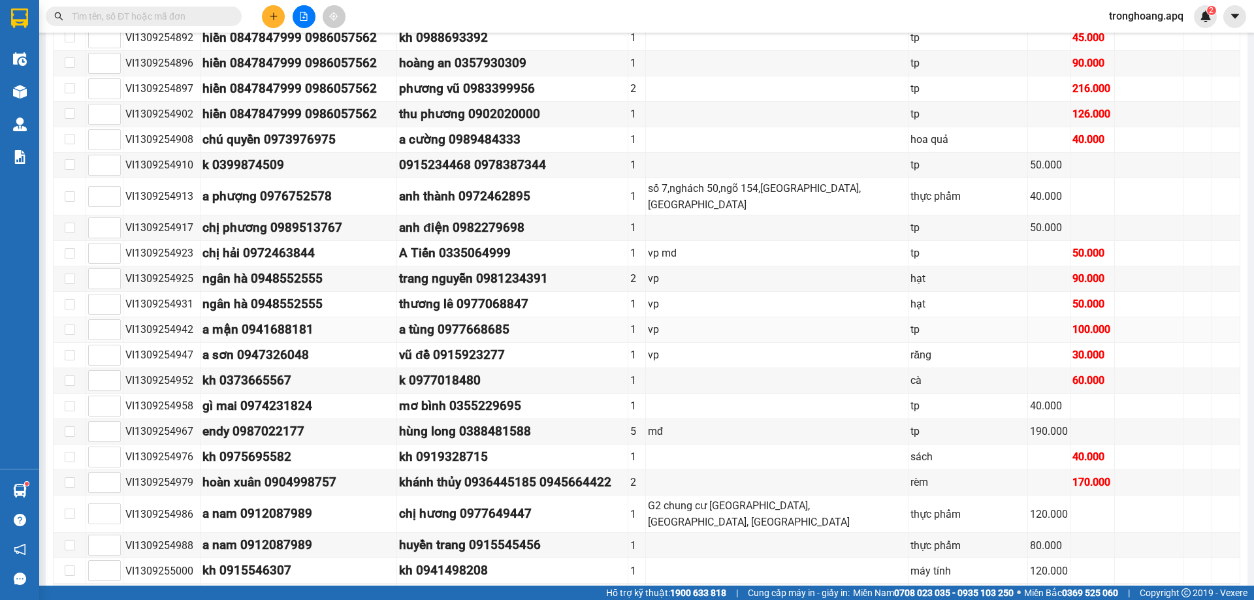
scroll to position [963, 0]
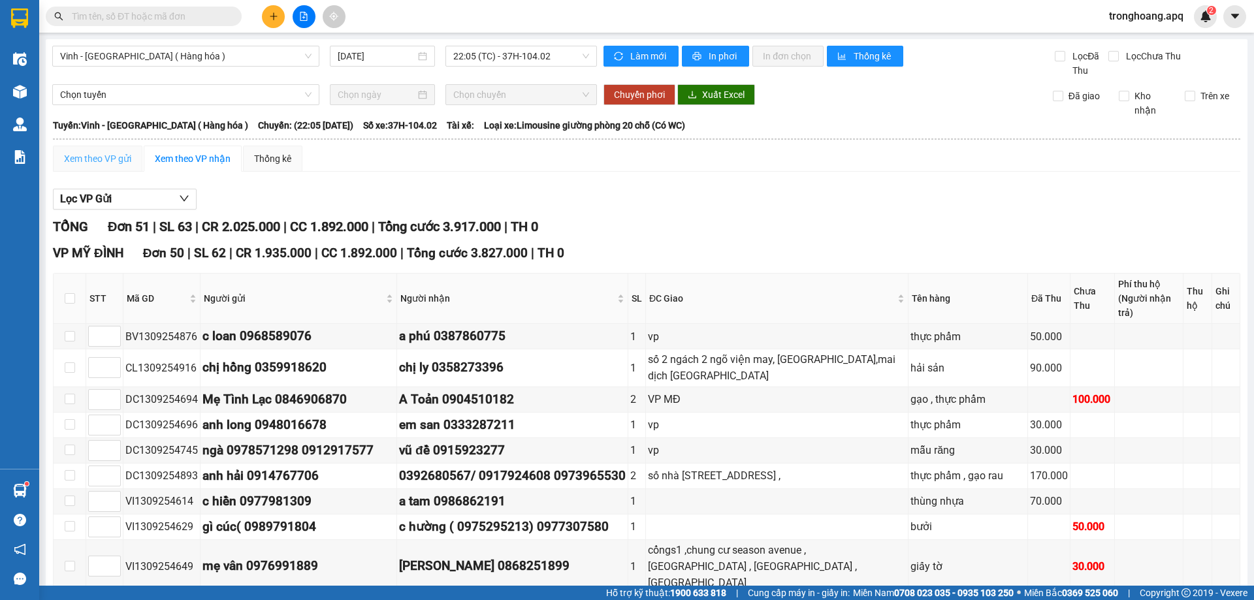
click at [96, 148] on div "Xem theo VP gửi" at bounding box center [97, 159] width 89 height 26
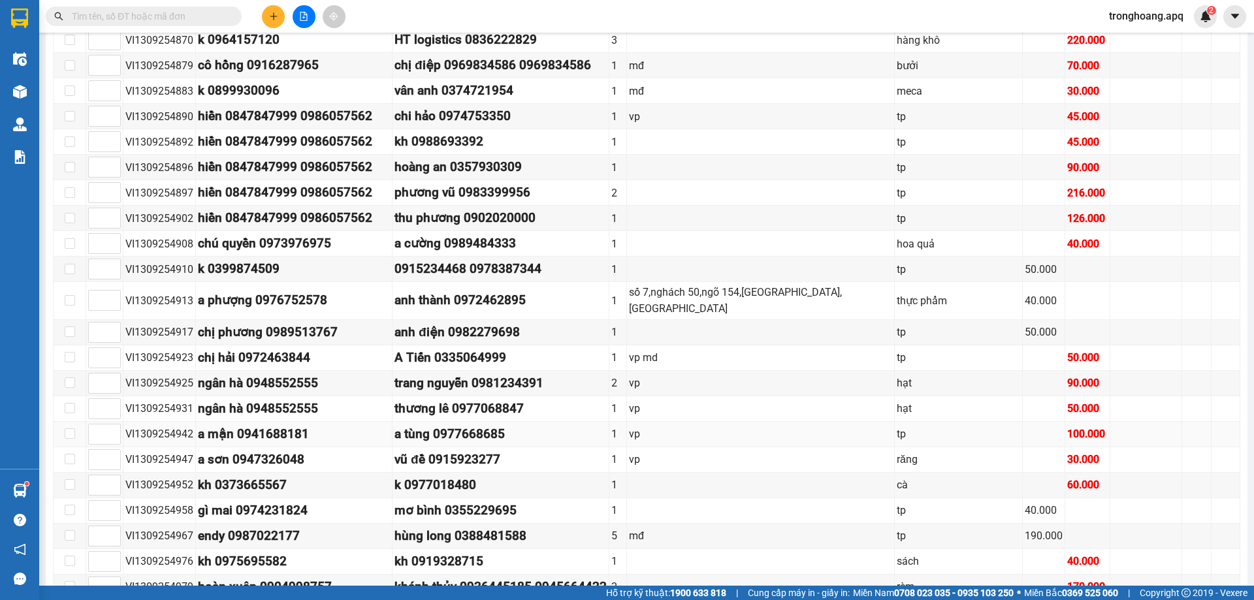
scroll to position [718, 0]
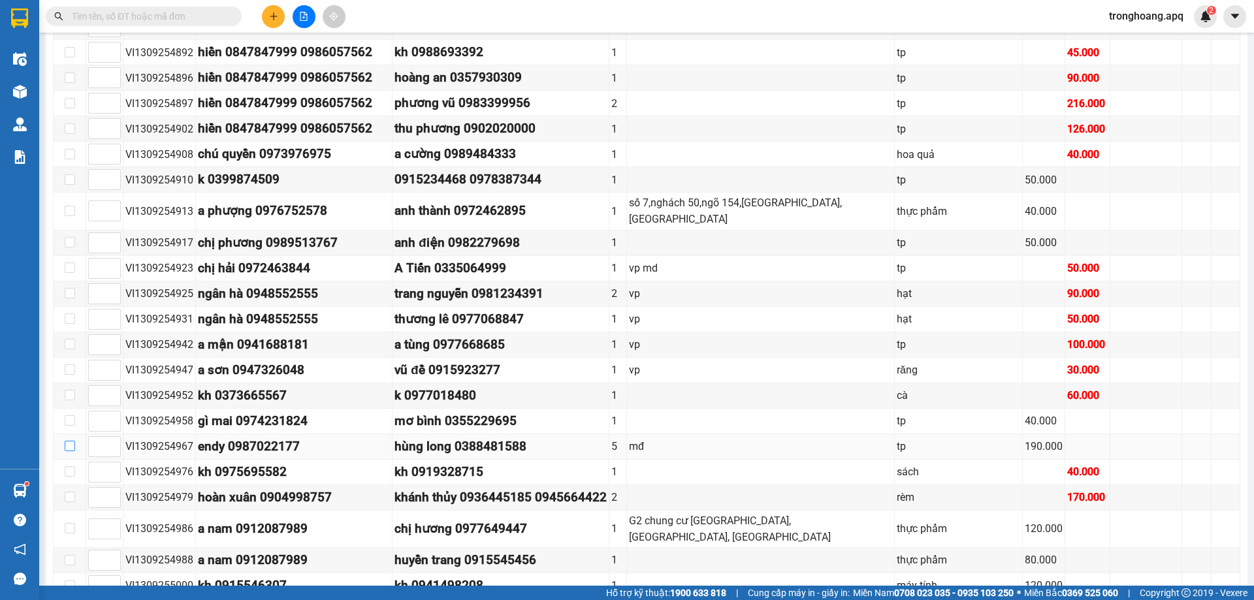
click at [65, 441] on input "checkbox" at bounding box center [70, 446] width 10 height 10
checkbox input "true"
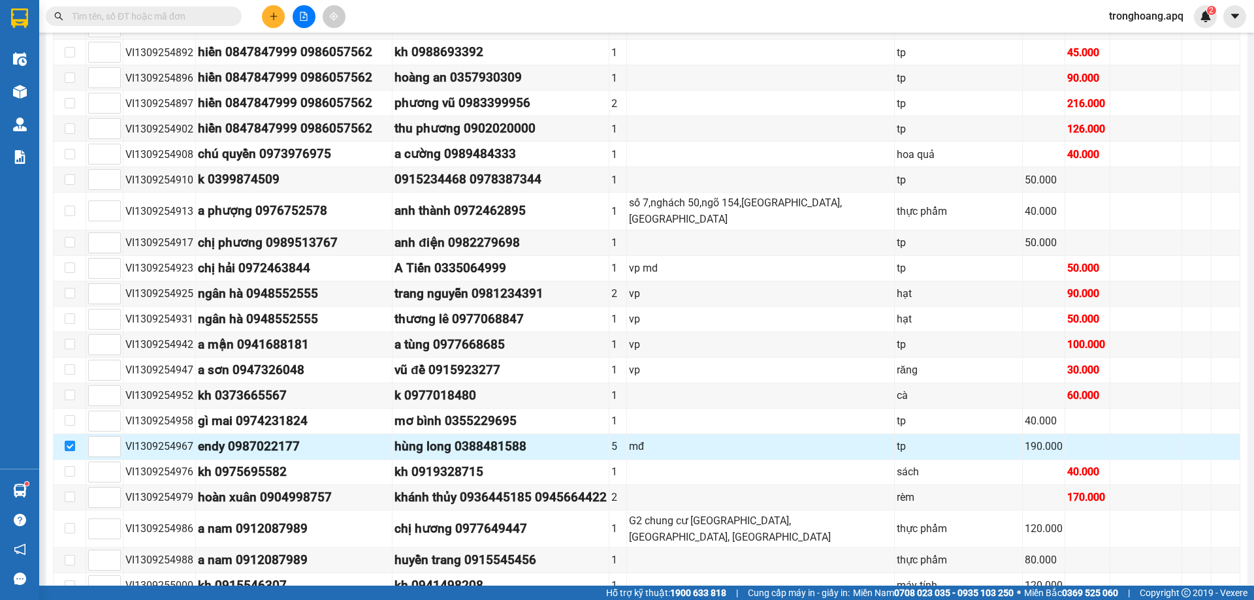
click at [75, 434] on td at bounding box center [70, 446] width 33 height 25
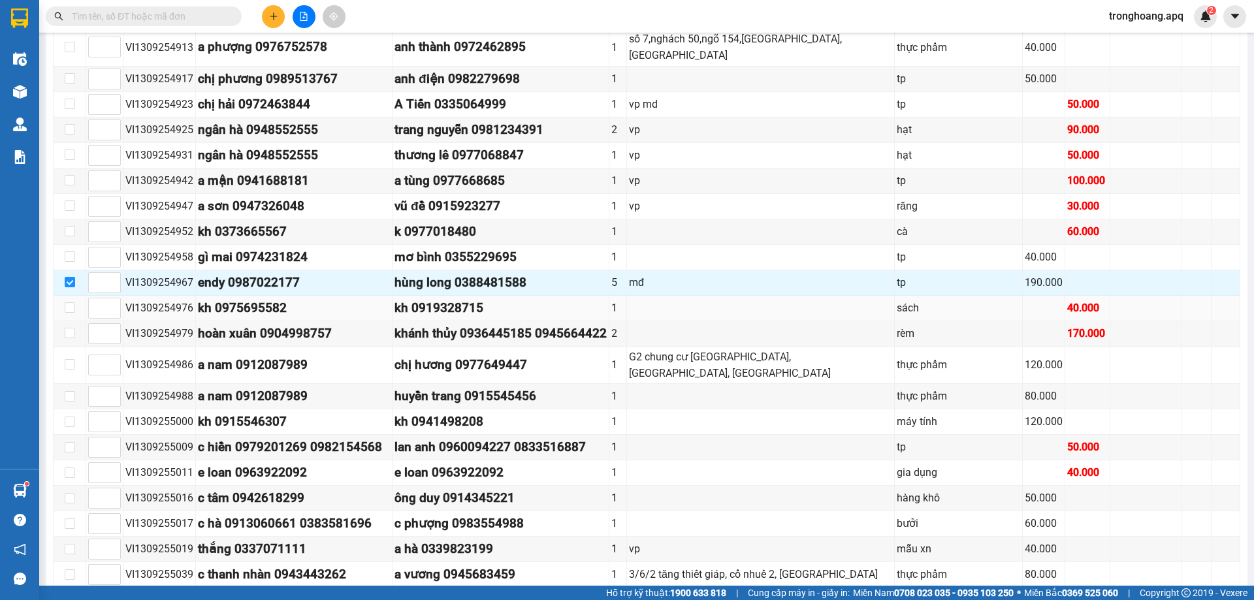
scroll to position [1110, 0]
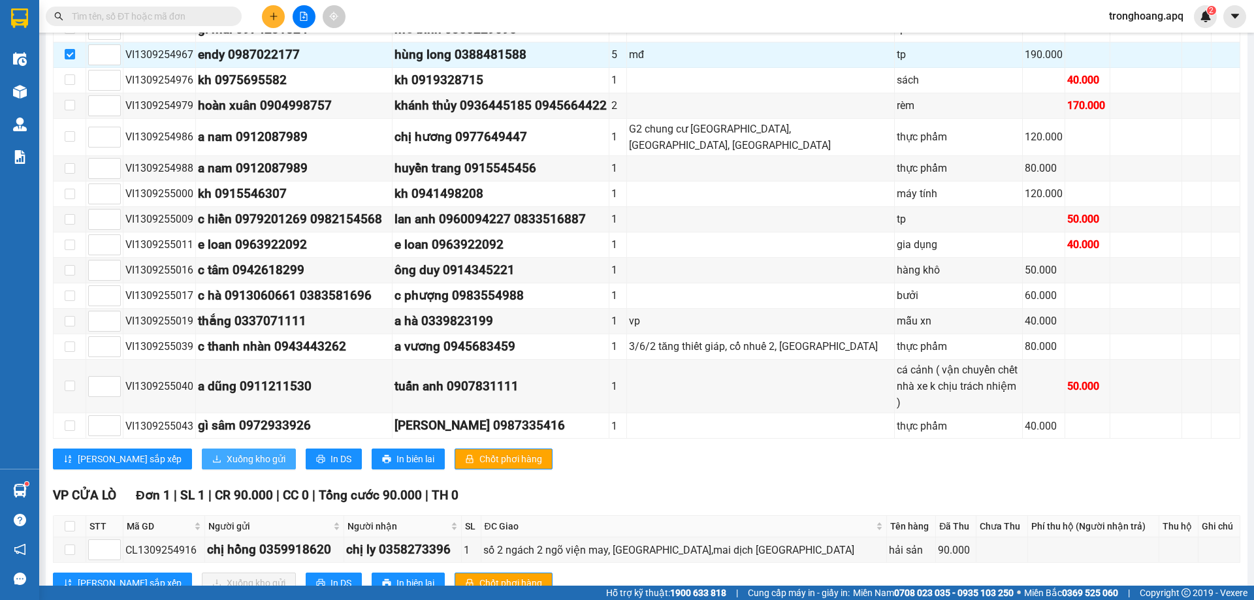
click at [227, 452] on span "Xuống kho gửi" at bounding box center [256, 459] width 59 height 14
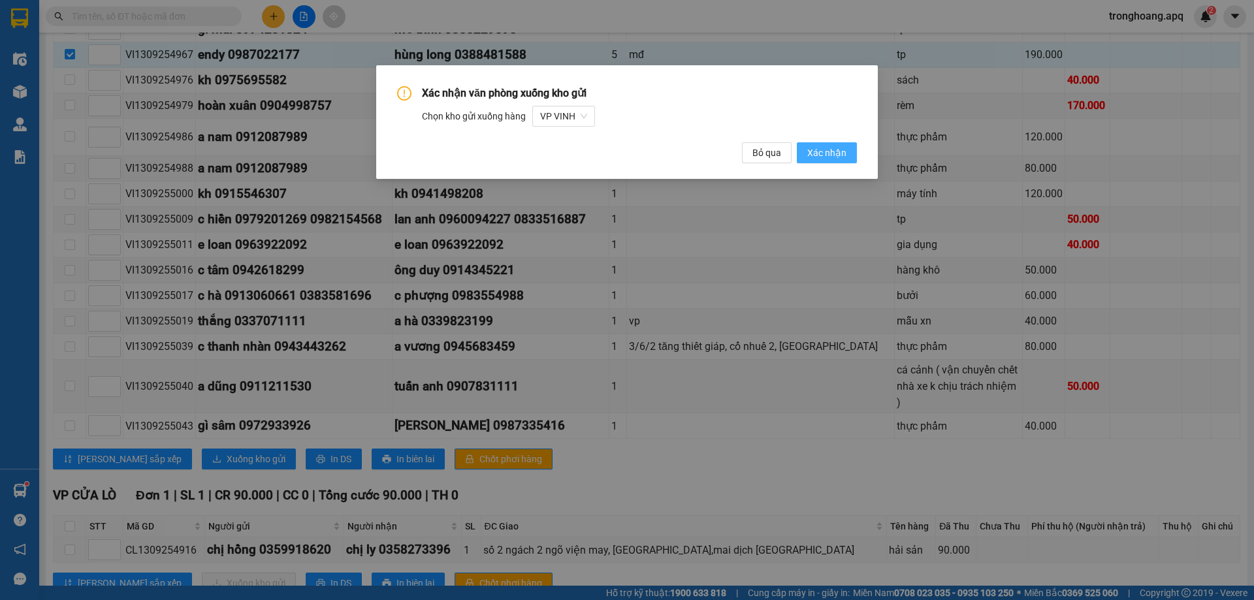
click at [846, 155] on button "Xác nhận" at bounding box center [827, 152] width 60 height 21
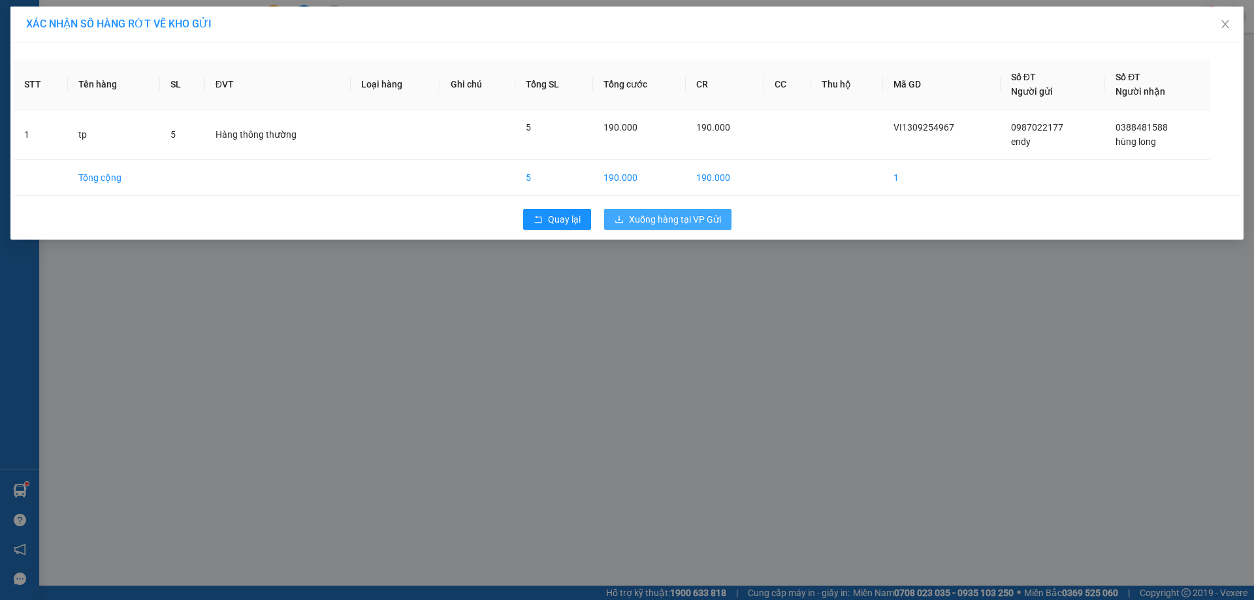
click at [715, 223] on span "Xuống hàng tại VP Gửi" at bounding box center [675, 219] width 92 height 14
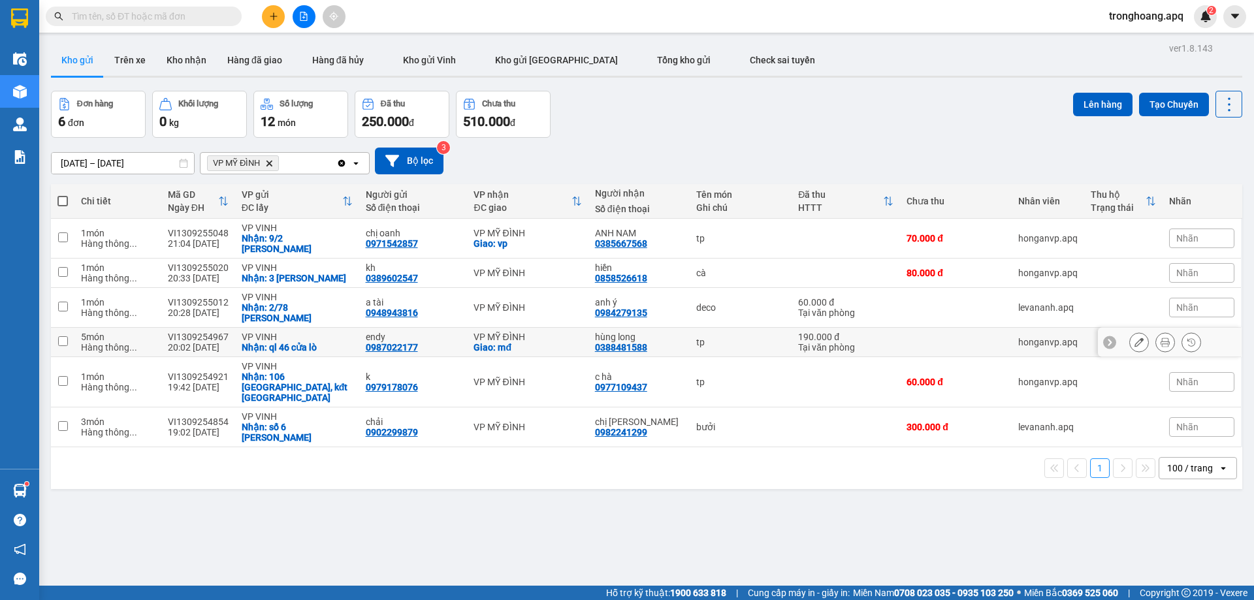
click at [555, 342] on div "Giao: mđ" at bounding box center [527, 347] width 108 height 10
checkbox input "true"
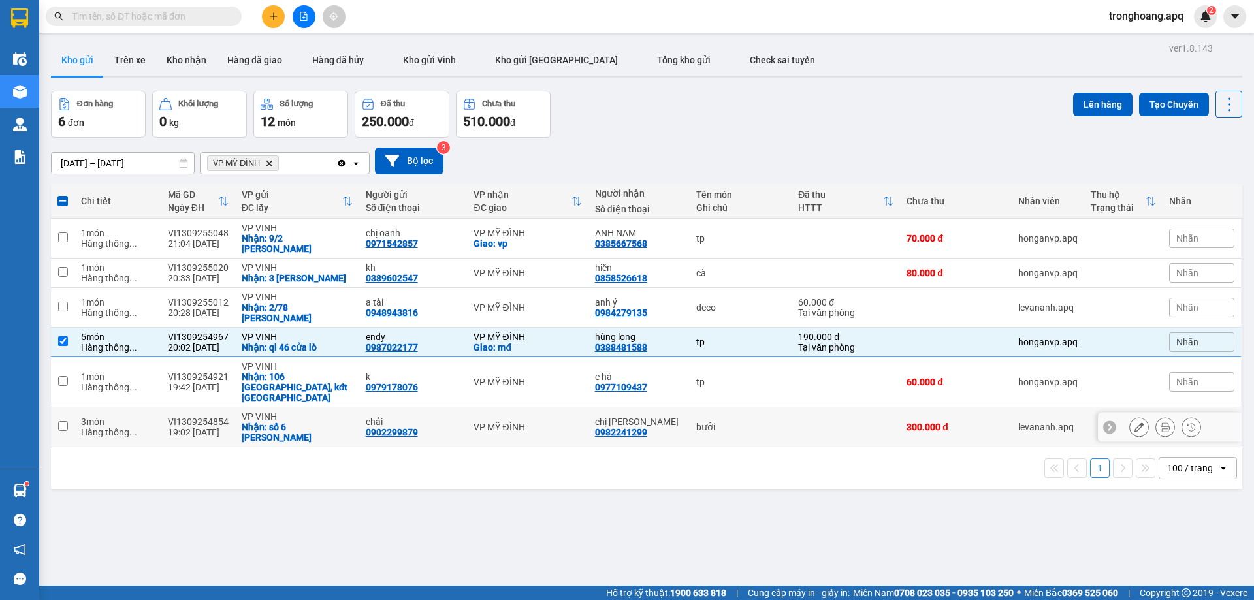
click at [547, 422] on div "VP MỸ ĐÌNH" at bounding box center [527, 427] width 108 height 10
checkbox input "true"
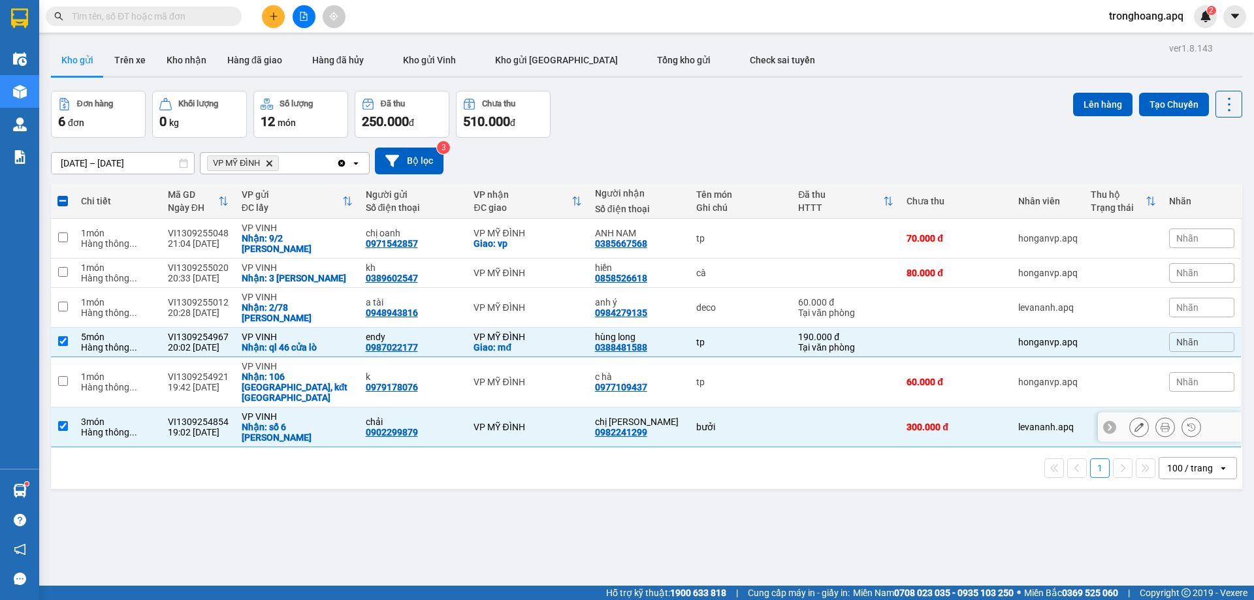
click at [549, 376] on td "VP MỸ ĐÌNH" at bounding box center [527, 382] width 121 height 50
checkbox input "true"
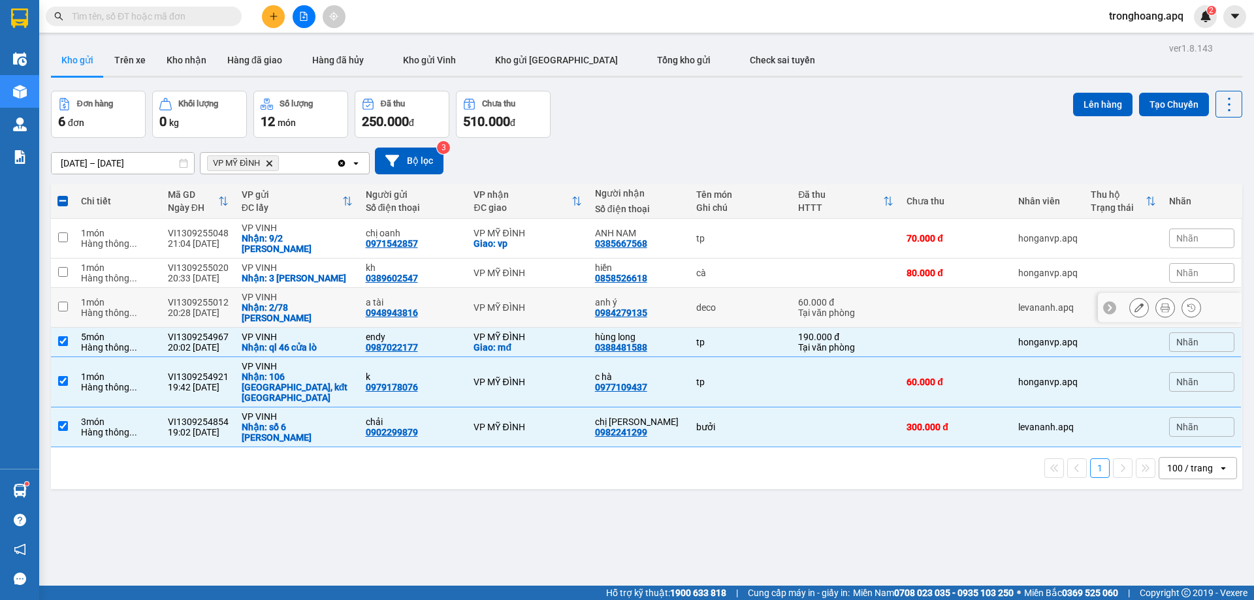
click at [517, 293] on td "VP MỸ ĐÌNH" at bounding box center [527, 308] width 121 height 40
checkbox input "true"
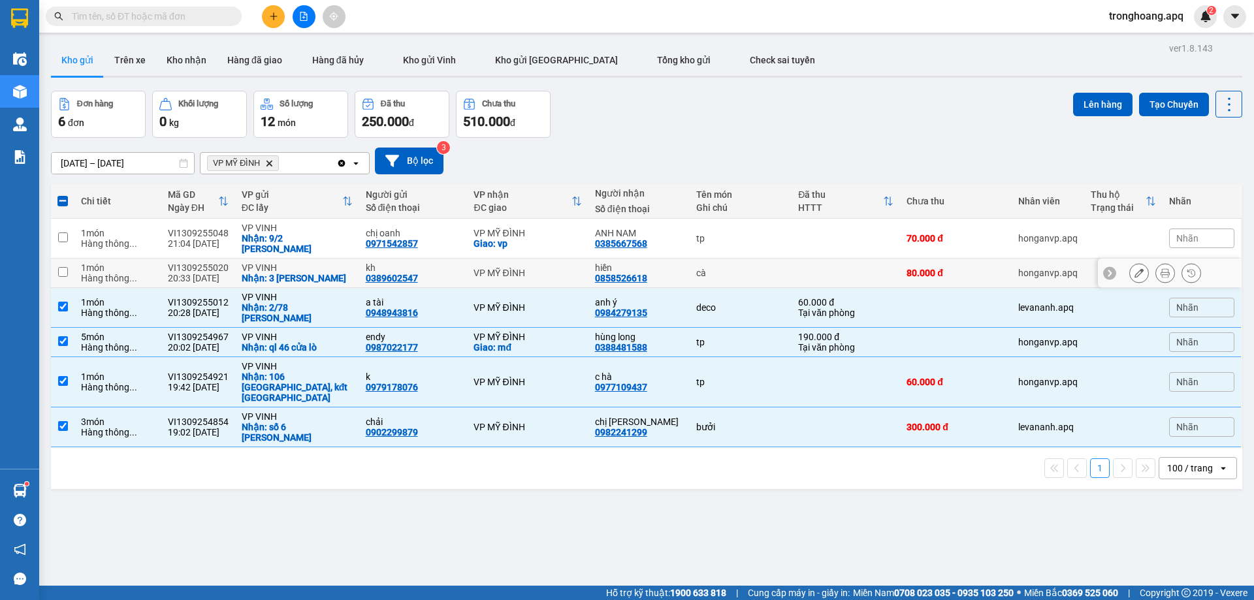
click at [517, 268] on div "VP MỸ ĐÌNH" at bounding box center [527, 273] width 108 height 10
checkbox input "true"
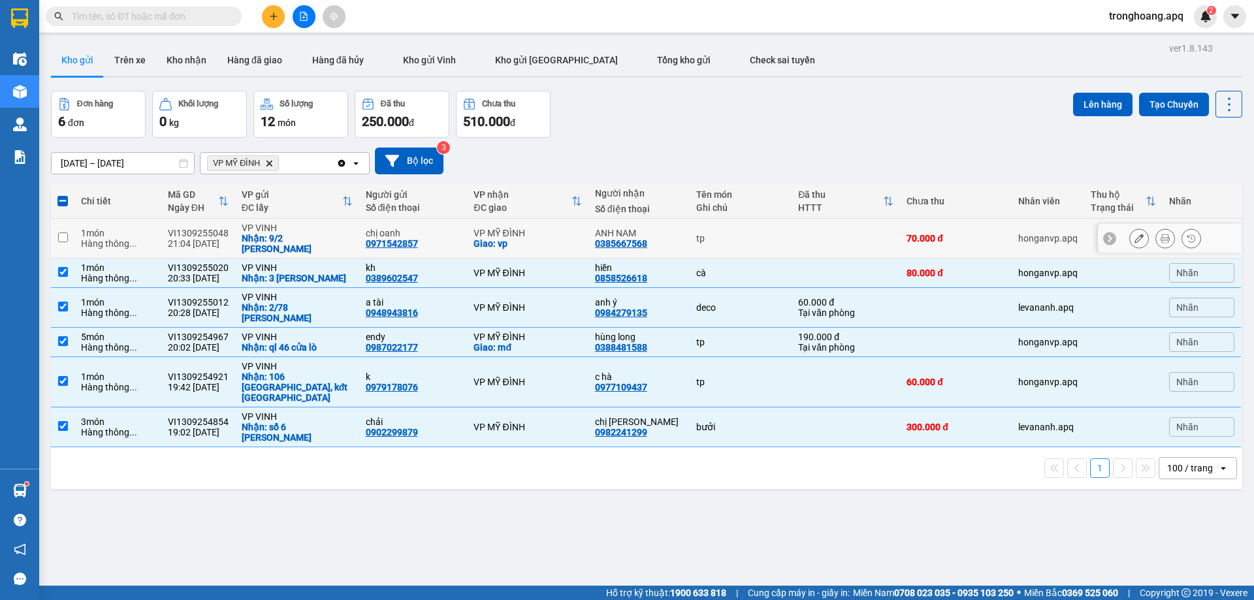
click at [521, 232] on div "VP MỸ ĐÌNH" at bounding box center [527, 233] width 108 height 10
checkbox input "true"
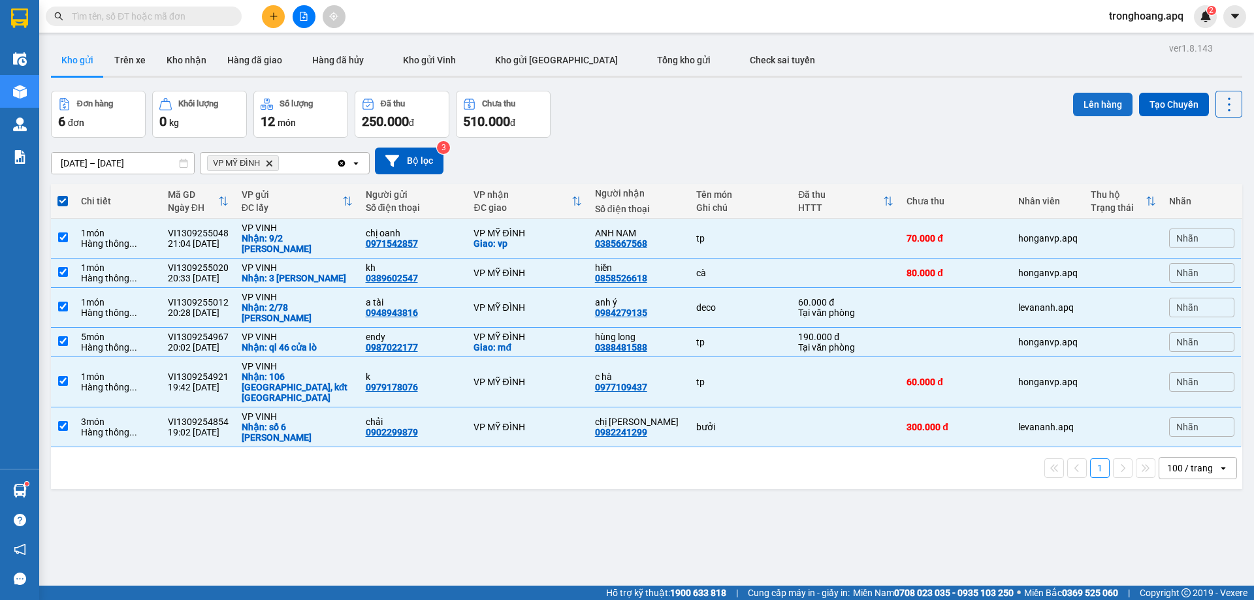
click at [1083, 114] on button "Lên hàng" at bounding box center [1102, 105] width 59 height 24
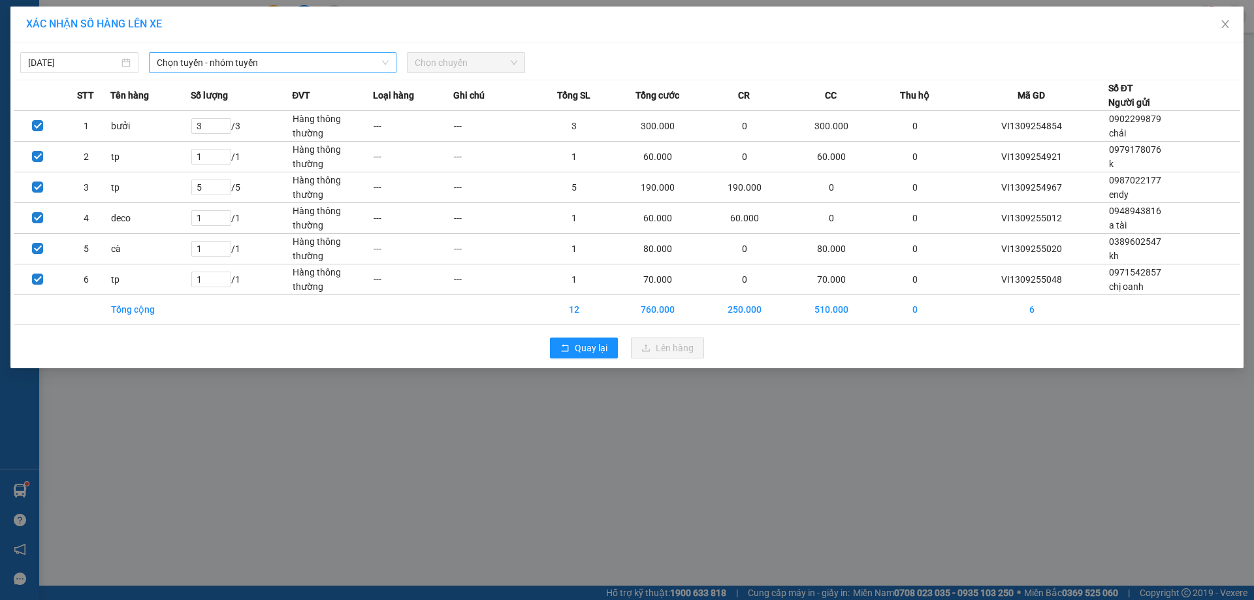
click at [218, 67] on span "Chọn tuyến - nhóm tuyến" at bounding box center [273, 63] width 232 height 20
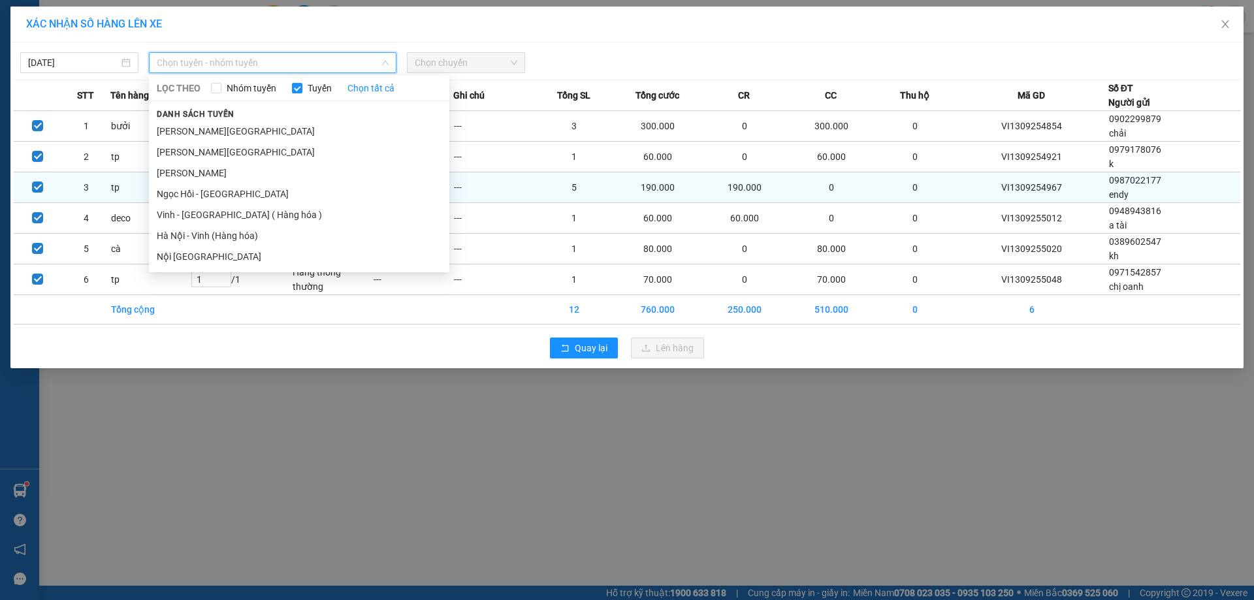
drag, startPoint x: 221, startPoint y: 214, endPoint x: 354, endPoint y: 182, distance: 137.0
click at [223, 215] on li "Vinh - [GEOGRAPHIC_DATA] ( Hàng hóa )" at bounding box center [299, 214] width 300 height 21
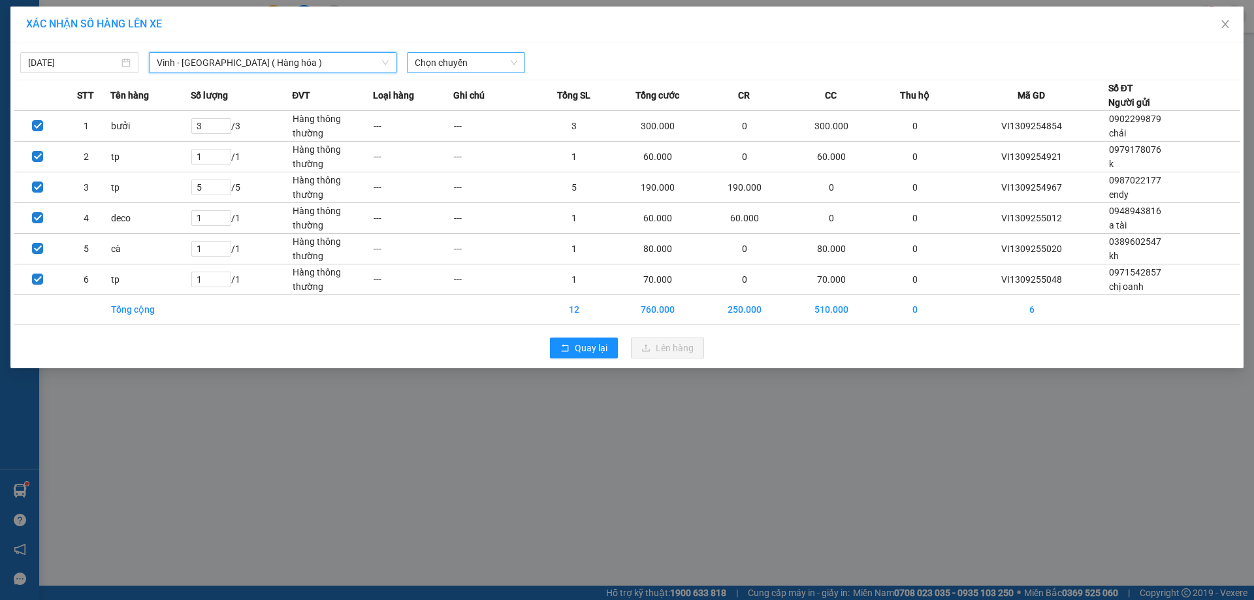
click at [420, 61] on span "Chọn chuyến" at bounding box center [466, 63] width 103 height 20
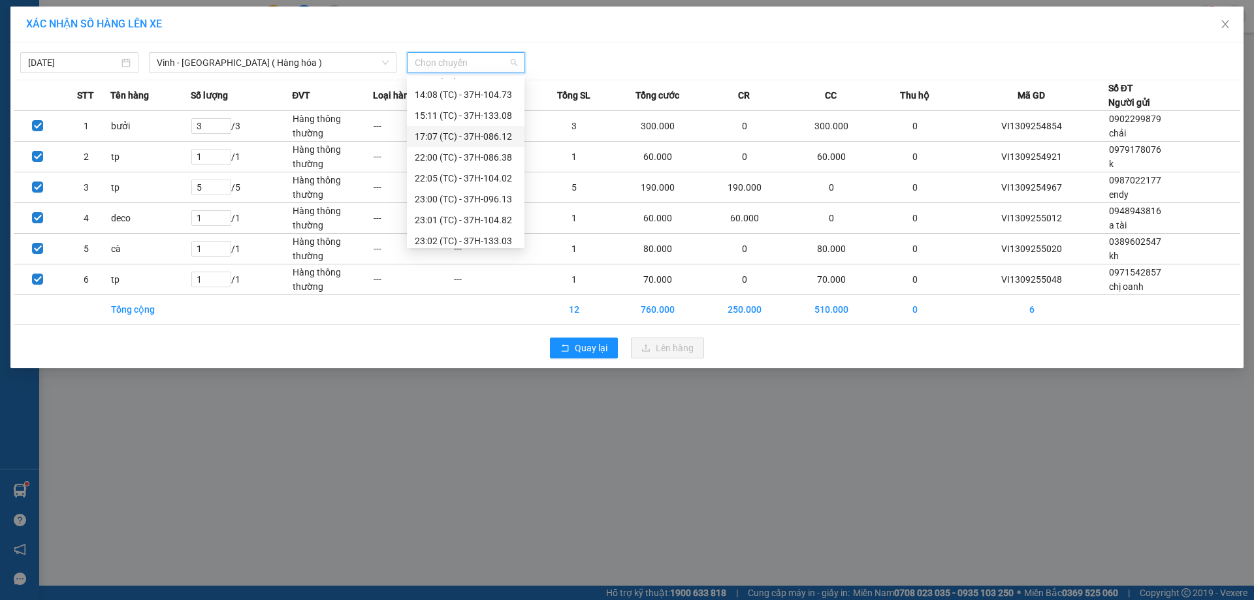
scroll to position [209, 0]
click at [503, 110] on div "23:00 (TC) - 37H-096.13" at bounding box center [466, 110] width 102 height 14
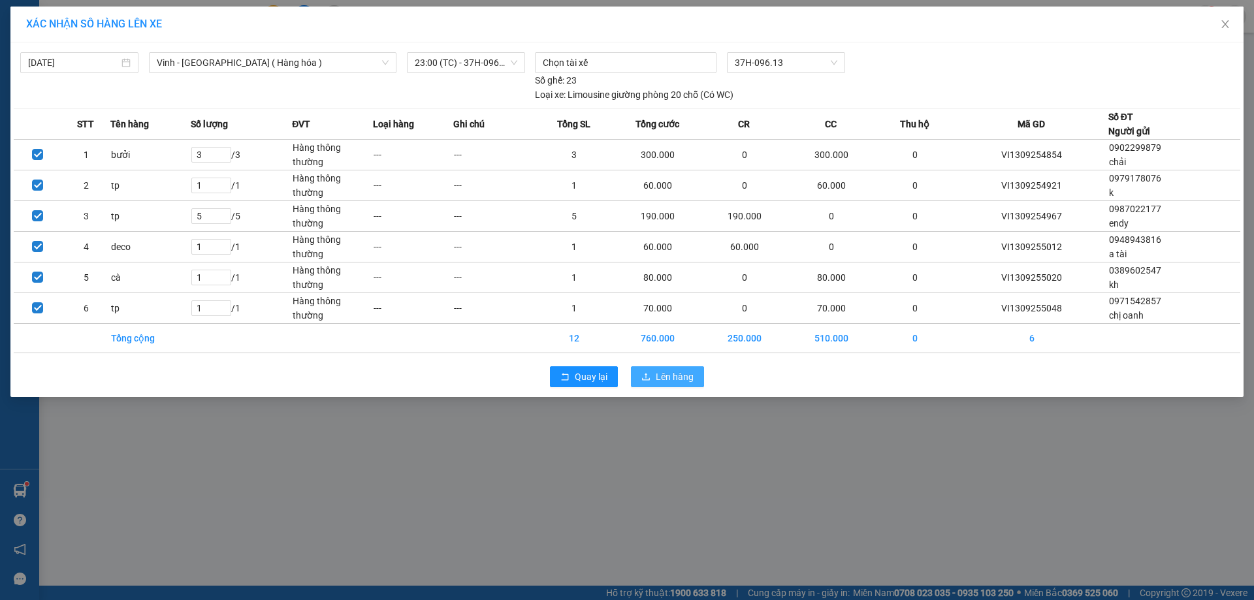
click at [681, 383] on span "Lên hàng" at bounding box center [675, 377] width 38 height 14
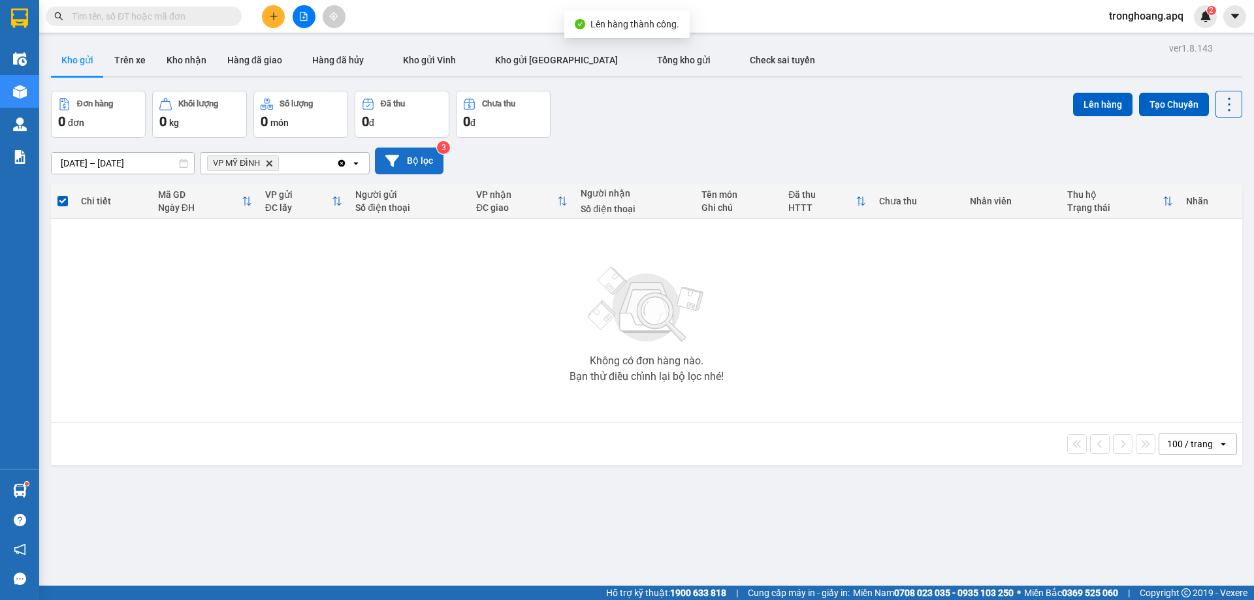
click at [398, 153] on button "Bộ lọc" at bounding box center [409, 161] width 69 height 27
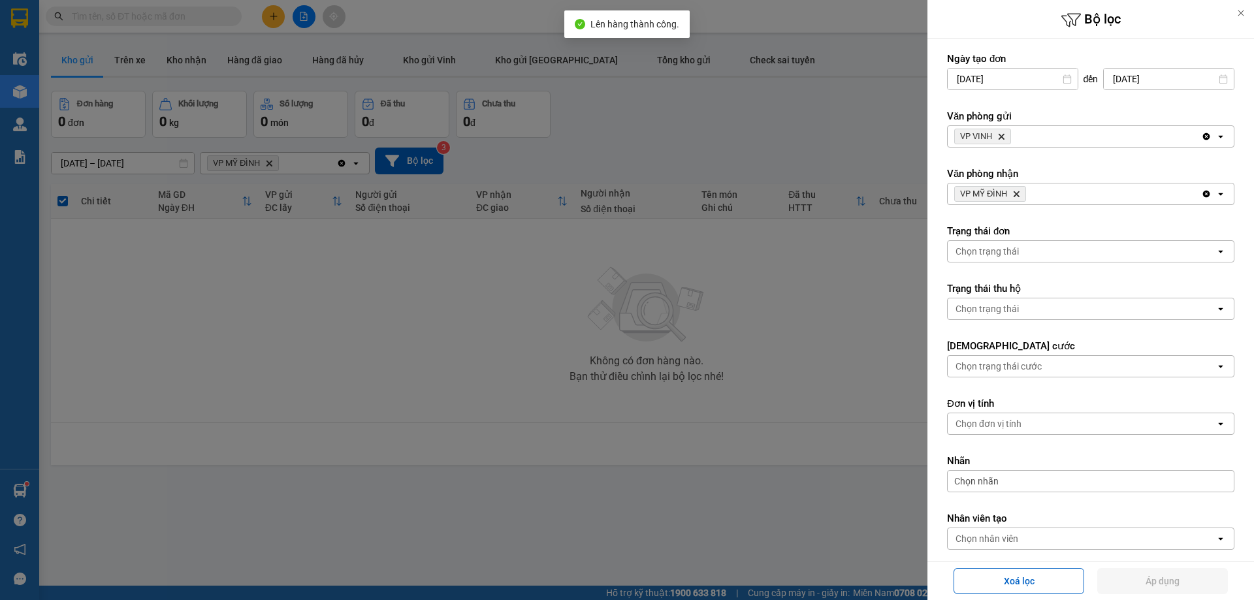
click at [1018, 192] on icon "Delete" at bounding box center [1016, 194] width 8 height 8
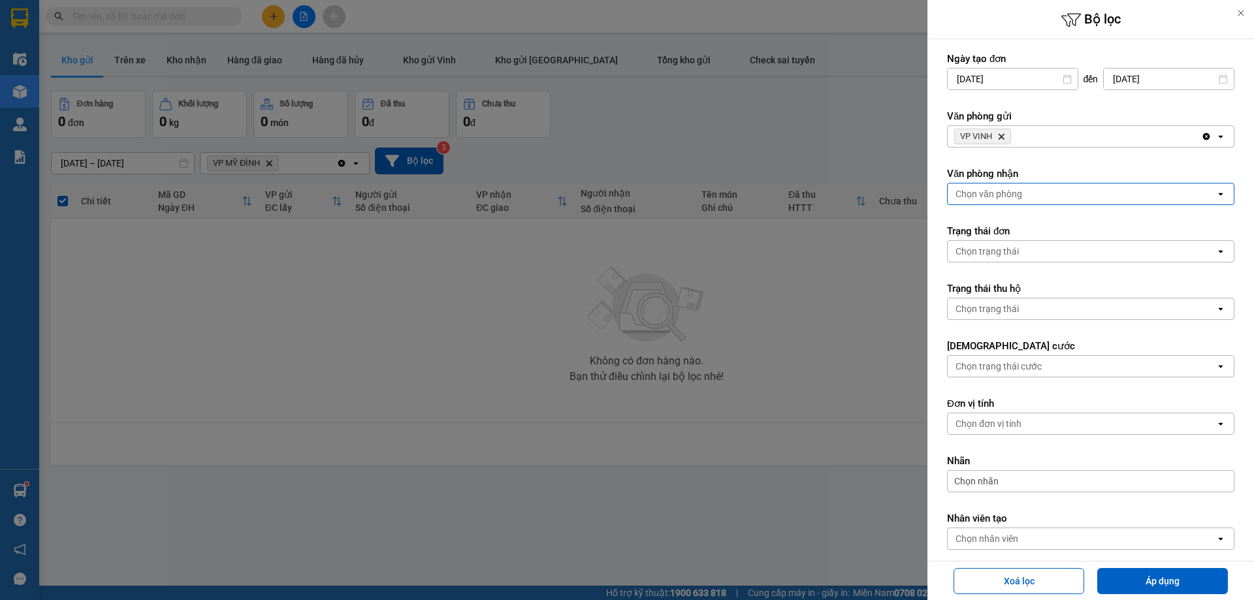
click at [1006, 139] on span "VP VINH Delete" at bounding box center [982, 137] width 57 height 16
click at [1004, 136] on icon "VP VINH, close by backspace" at bounding box center [1002, 137] width 6 height 6
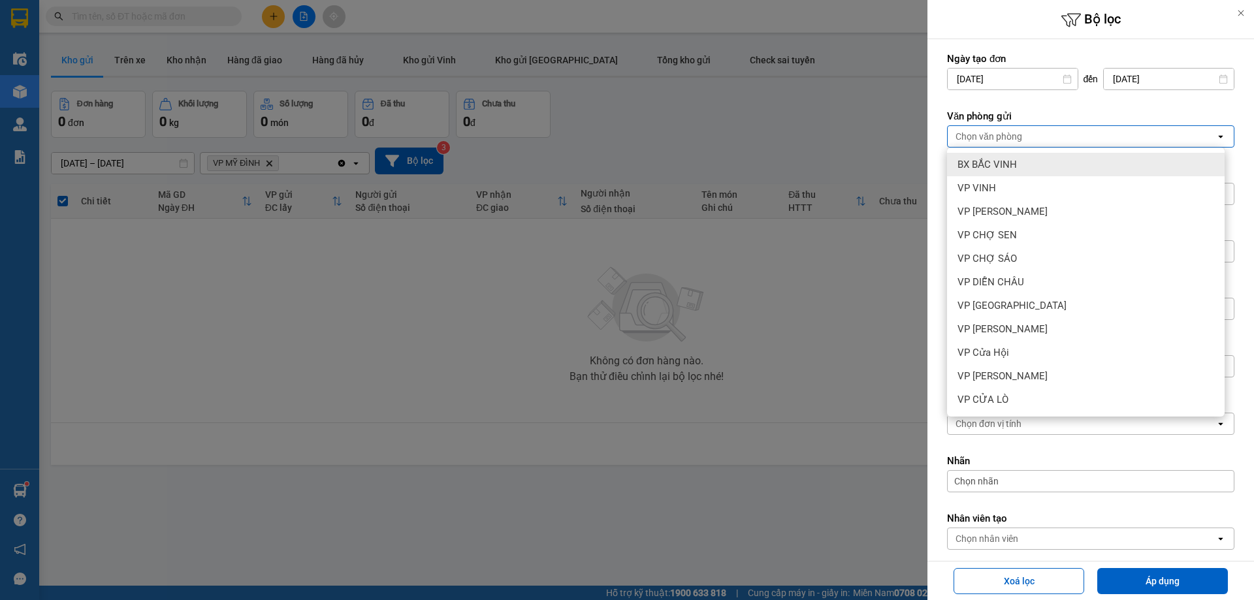
click at [1004, 180] on div "VP VINH" at bounding box center [1086, 188] width 278 height 24
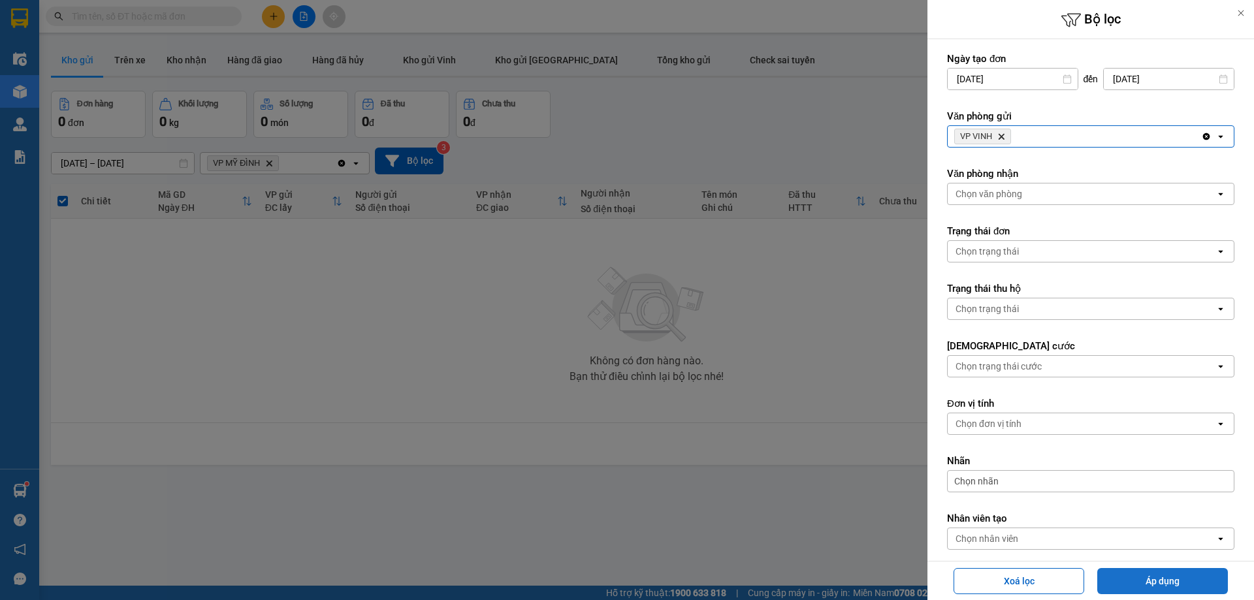
click at [1133, 591] on button "Áp dụng" at bounding box center [1162, 581] width 131 height 26
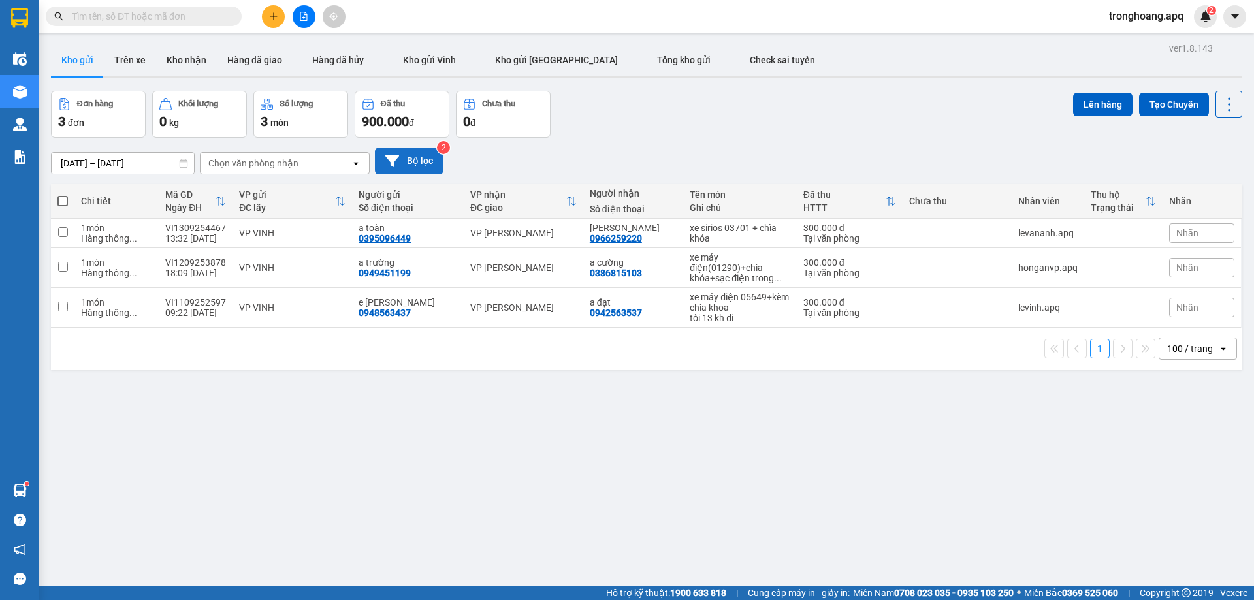
click at [423, 153] on button "Bộ lọc" at bounding box center [409, 161] width 69 height 27
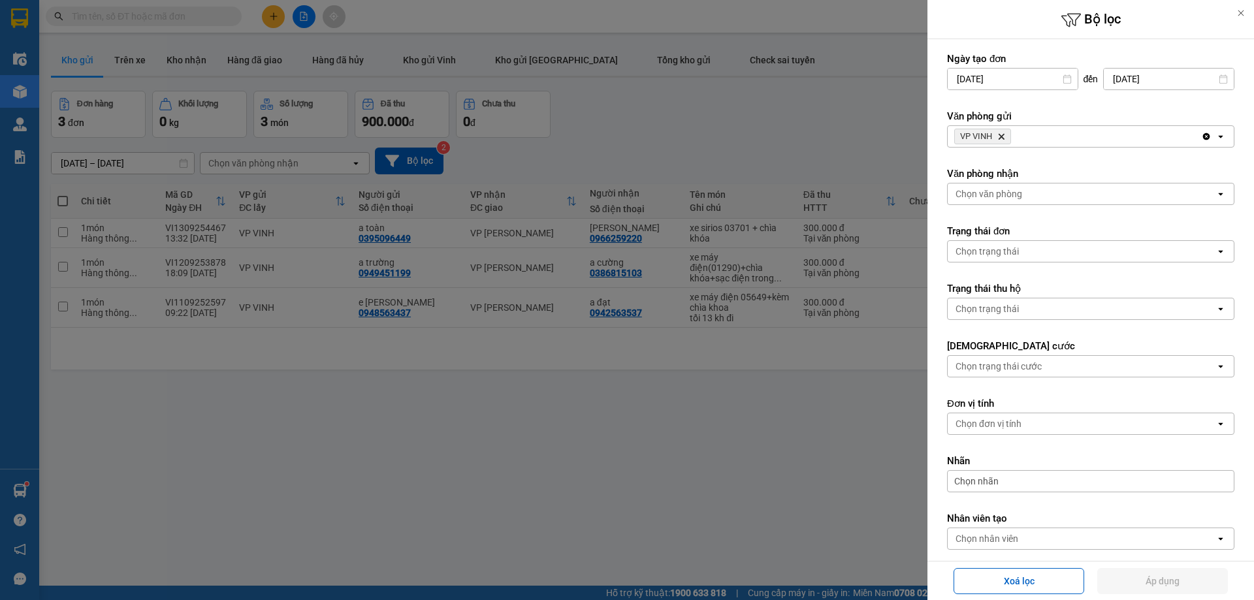
click at [1059, 136] on div "VP VINH Delete" at bounding box center [1074, 136] width 253 height 21
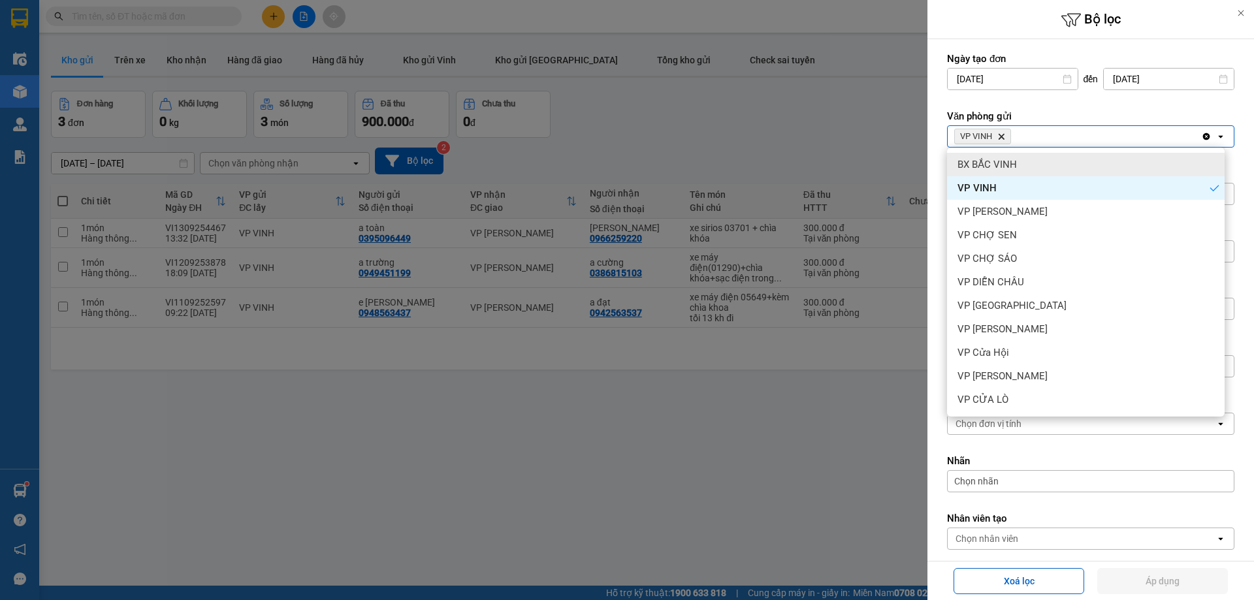
click at [1016, 159] on span "BX BẮC VINH" at bounding box center [986, 164] width 59 height 13
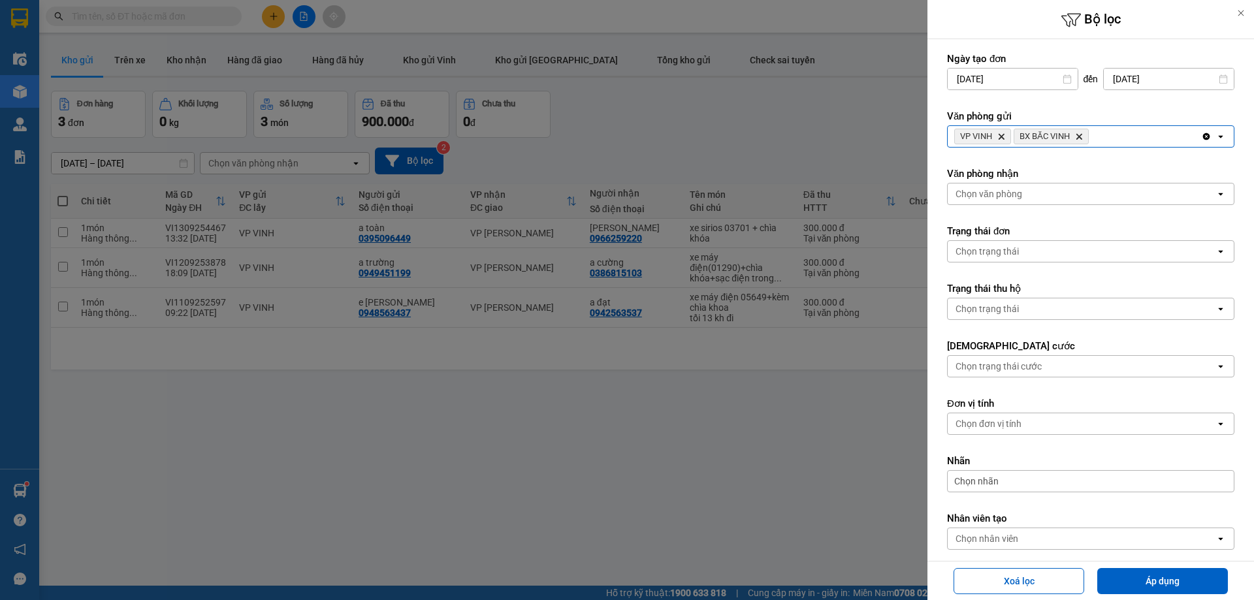
click at [1109, 136] on div "VP VINH Delete BX BẮC VINH Delete" at bounding box center [1074, 136] width 253 height 21
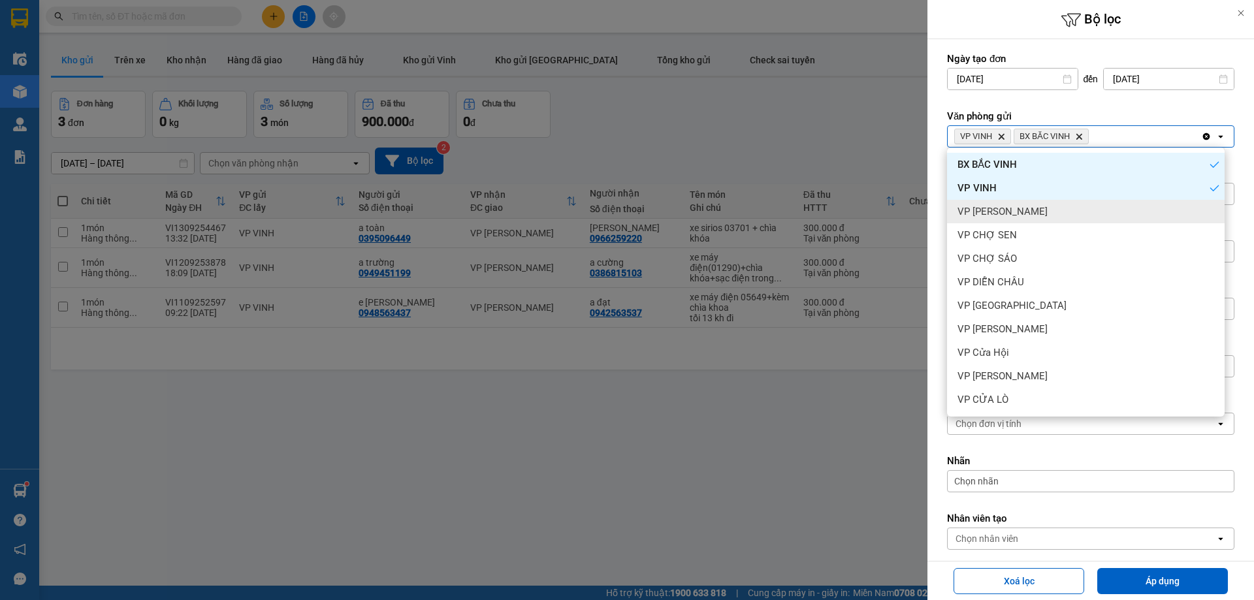
click at [1042, 205] on span "VP [PERSON_NAME]" at bounding box center [1002, 211] width 90 height 13
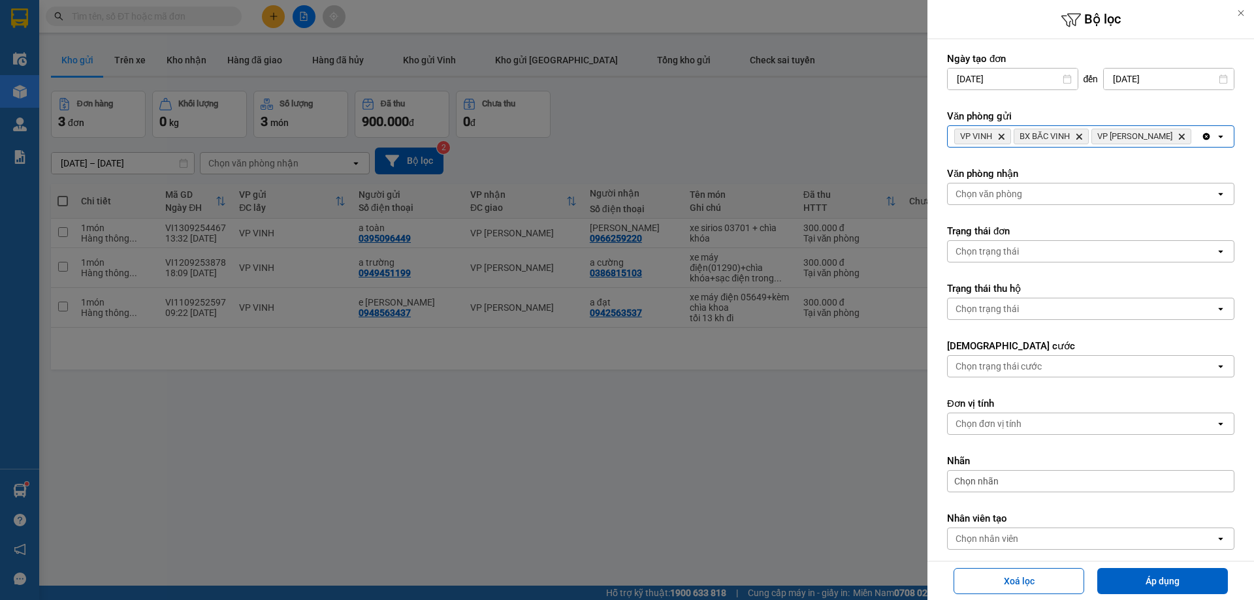
click at [1164, 140] on div "VP VINH Delete BX BẮC VINH Delete VP THANH CHƯƠNG Delete" at bounding box center [1074, 136] width 253 height 21
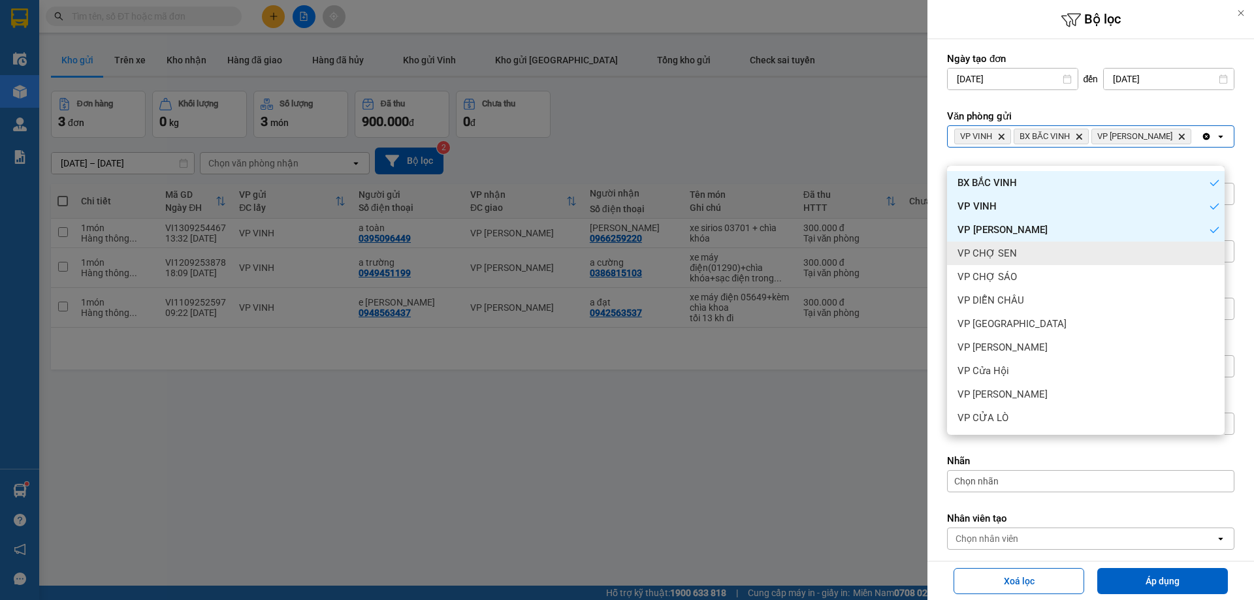
click at [1055, 246] on div "VP CHỢ SEN" at bounding box center [1086, 254] width 278 height 24
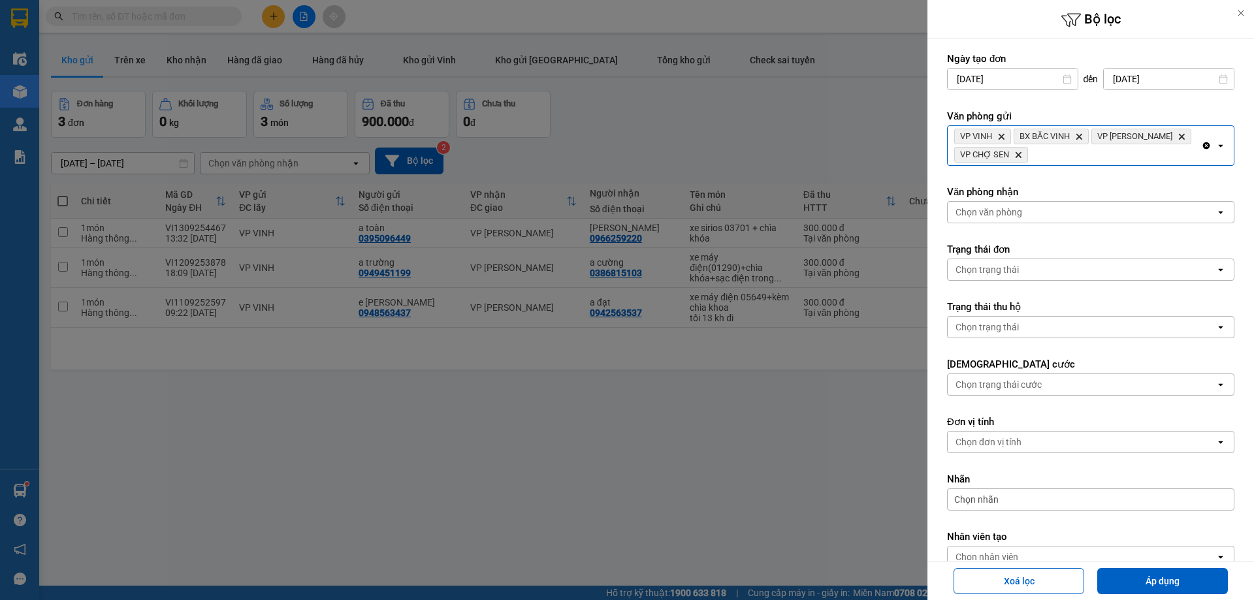
click at [1157, 148] on div "VP VINH Delete BX BẮC VINH Delete VP THANH CHƯƠNG Delete VP CHỢ SEN Delete" at bounding box center [1074, 145] width 253 height 39
click at [1142, 584] on button "Áp dụng" at bounding box center [1162, 581] width 131 height 26
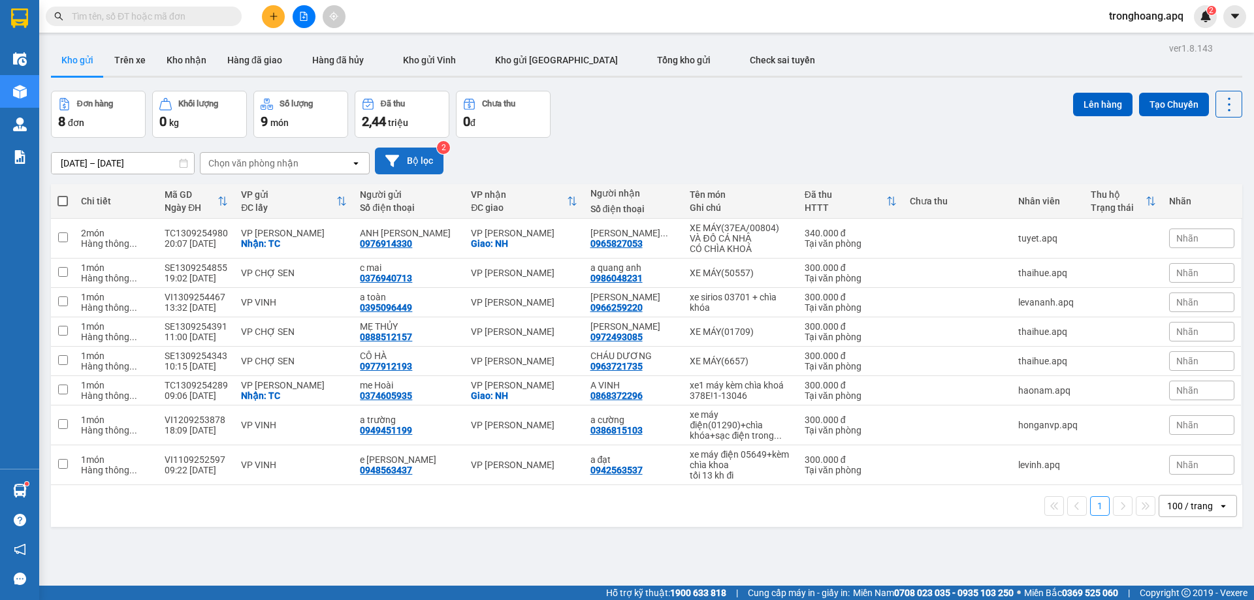
click at [416, 162] on button "Bộ lọc" at bounding box center [409, 161] width 69 height 27
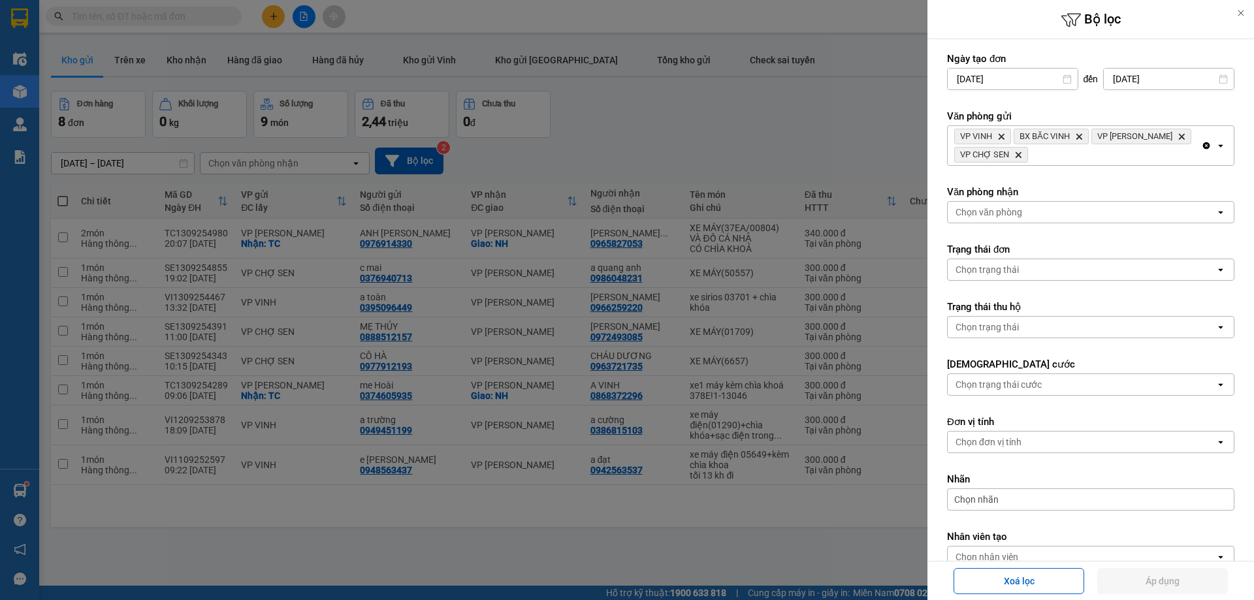
click at [1179, 153] on div "VP VINH Delete BX BẮC VINH Delete VP THANH CHƯƠNG Delete VP CHỢ SEN Delete" at bounding box center [1074, 145] width 253 height 39
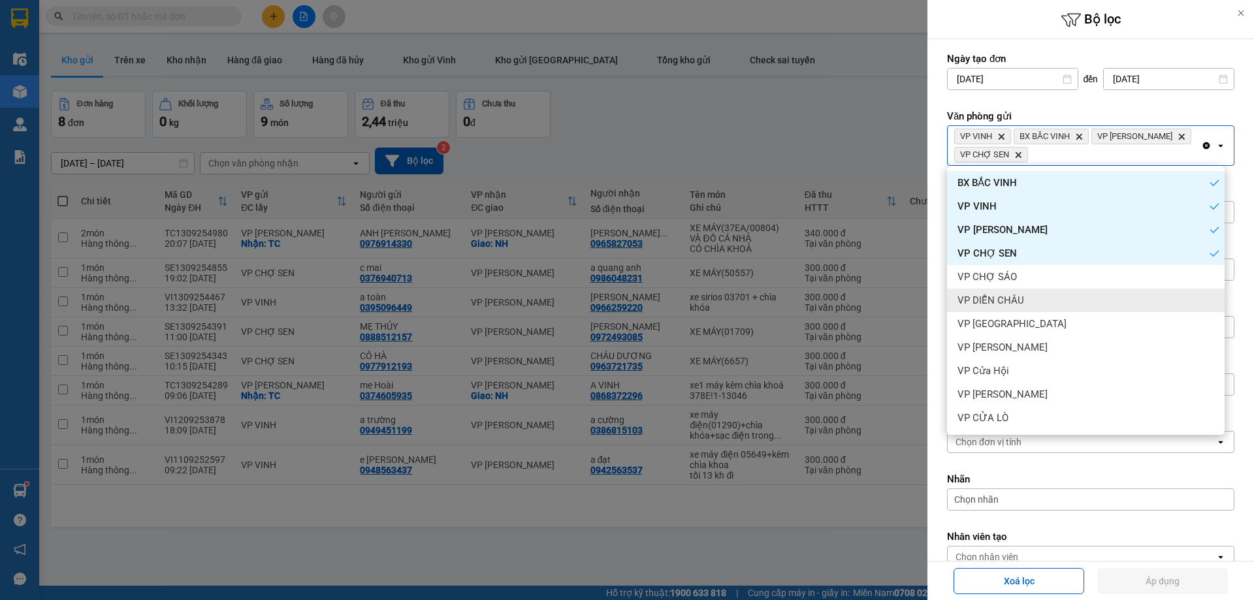
click at [1044, 308] on div "VP DIỄN CHÂU" at bounding box center [1086, 301] width 278 height 24
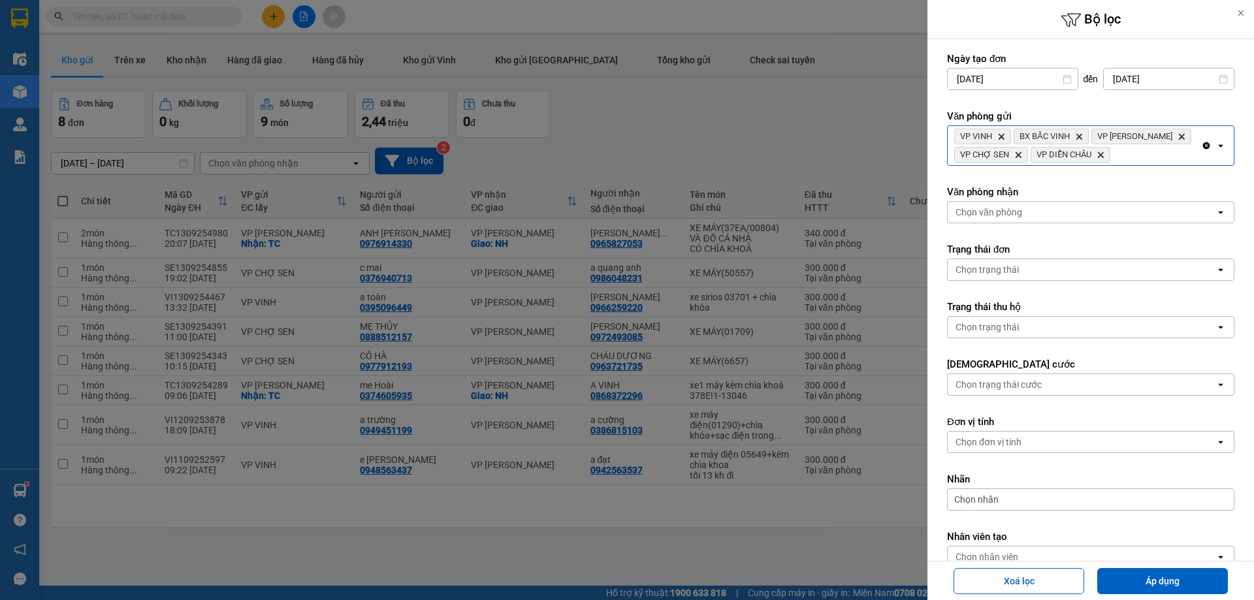
click at [1182, 153] on div "VP VINH Delete BX BẮC VINH Delete VP THANH CHƯƠNG Delete VP CHỢ SEN Delete VP D…" at bounding box center [1074, 145] width 253 height 39
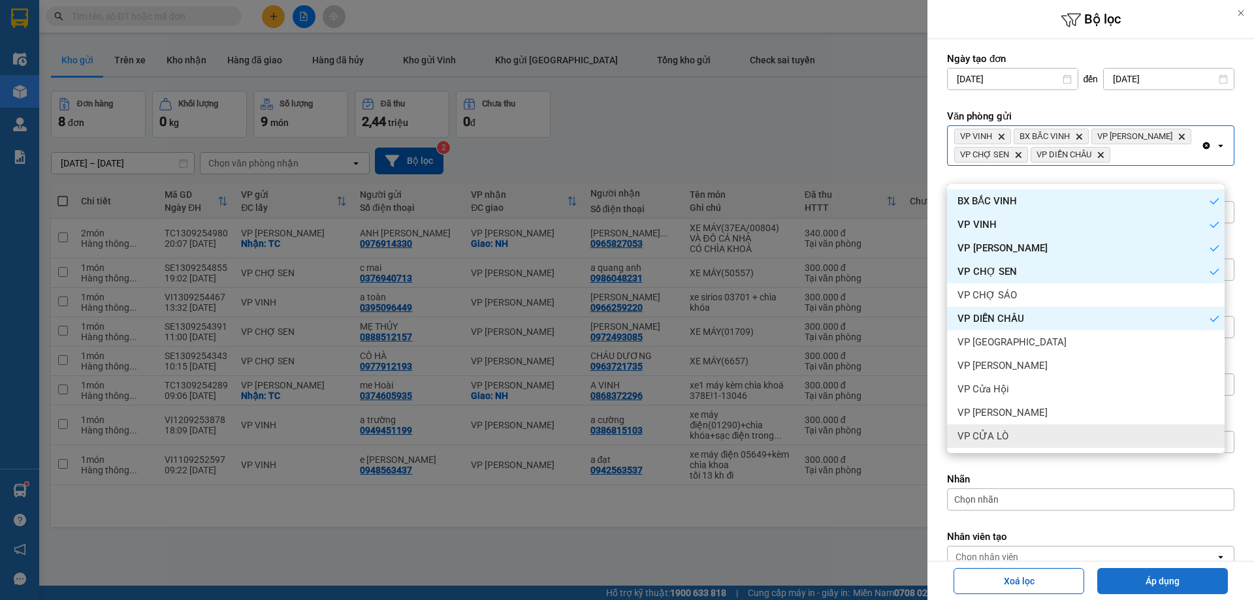
click at [1160, 573] on button "Áp dụng" at bounding box center [1162, 581] width 131 height 26
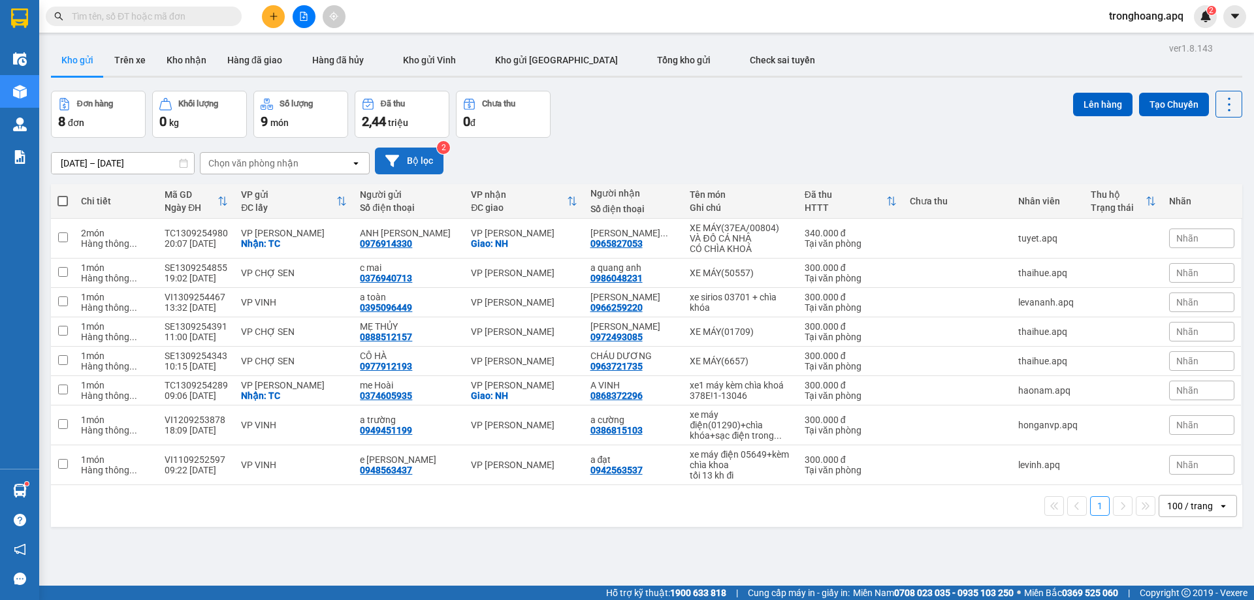
click at [413, 162] on button "Bộ lọc" at bounding box center [409, 161] width 69 height 27
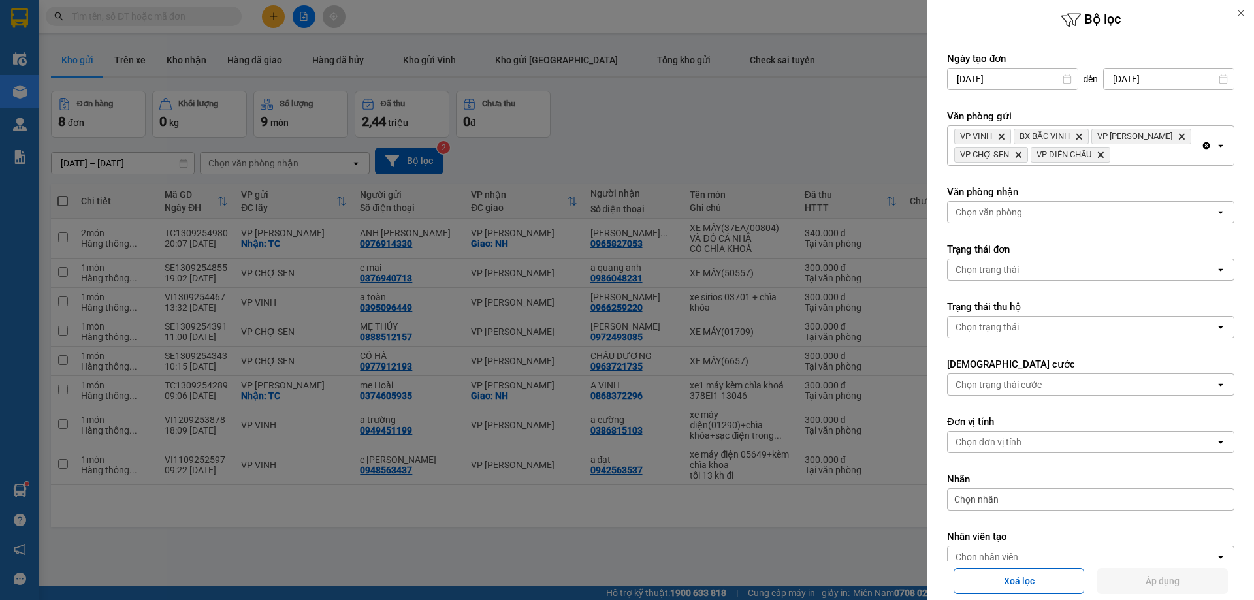
click at [1201, 151] on icon "Clear all" at bounding box center [1206, 145] width 10 height 10
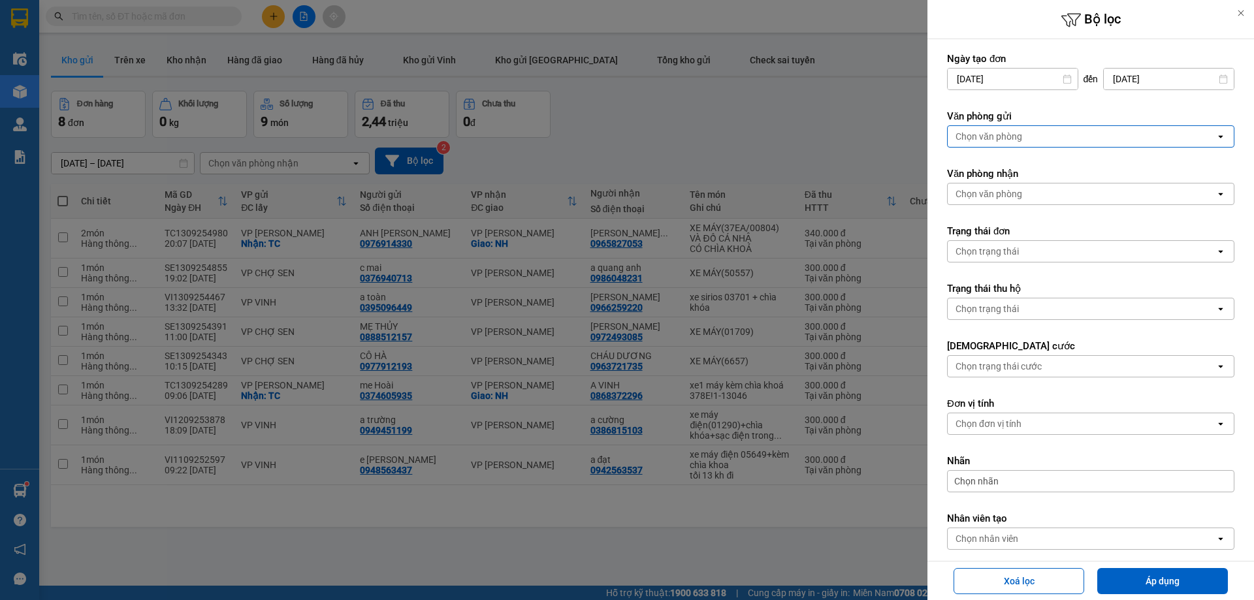
drag, startPoint x: 1162, startPoint y: 153, endPoint x: 1146, endPoint y: 154, distance: 15.7
click at [1161, 153] on form "Ngày tạo đơn 11/09/2025 Press the down arrow key to interact with the calendar …" at bounding box center [1090, 330] width 287 height 556
drag, startPoint x: 1124, startPoint y: 138, endPoint x: 1117, endPoint y: 146, distance: 10.6
click at [1122, 138] on div "Chọn văn phòng" at bounding box center [1082, 136] width 268 height 21
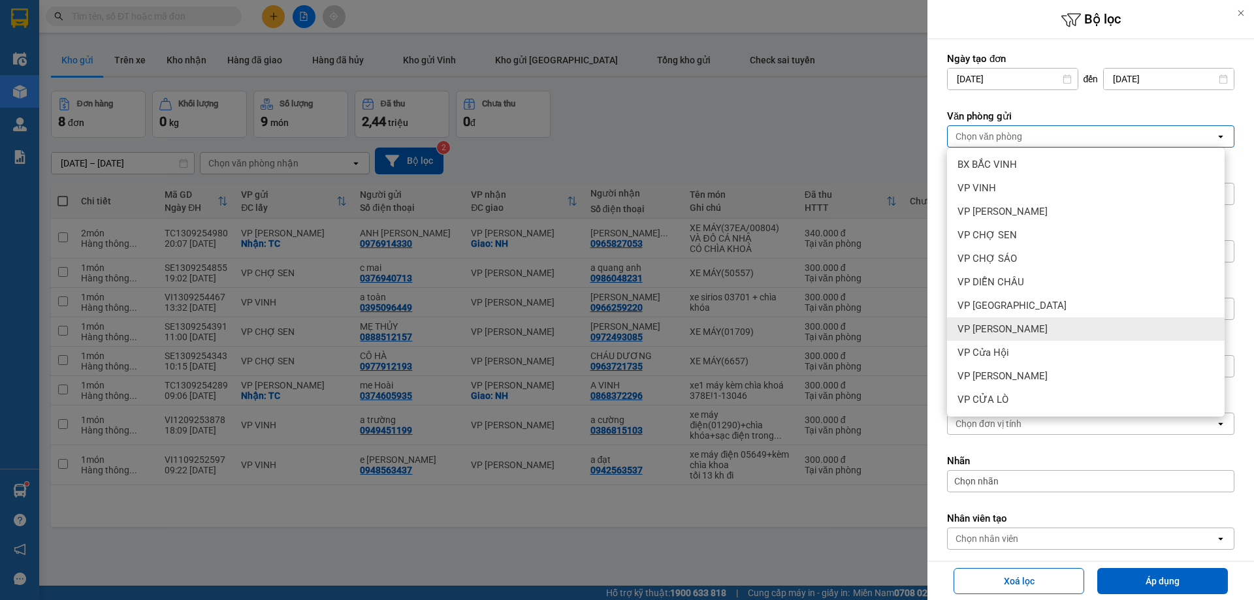
click at [1000, 327] on span "VP [PERSON_NAME]" at bounding box center [1002, 329] width 90 height 13
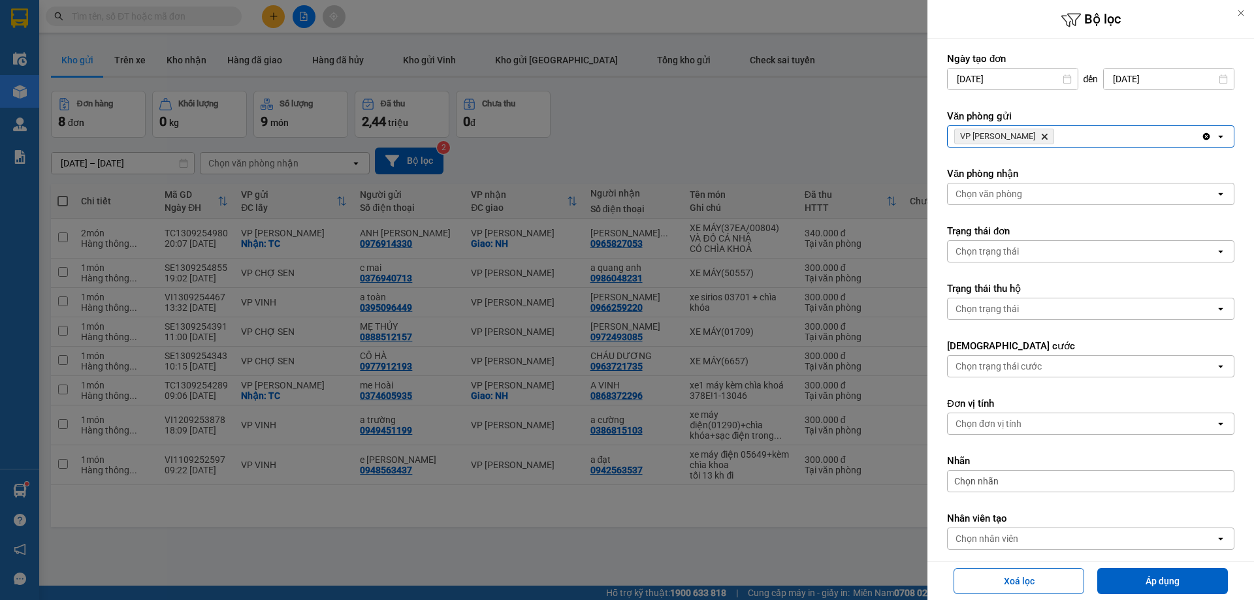
click at [1080, 126] on div "VP Xuân Hội Delete" at bounding box center [1074, 136] width 253 height 21
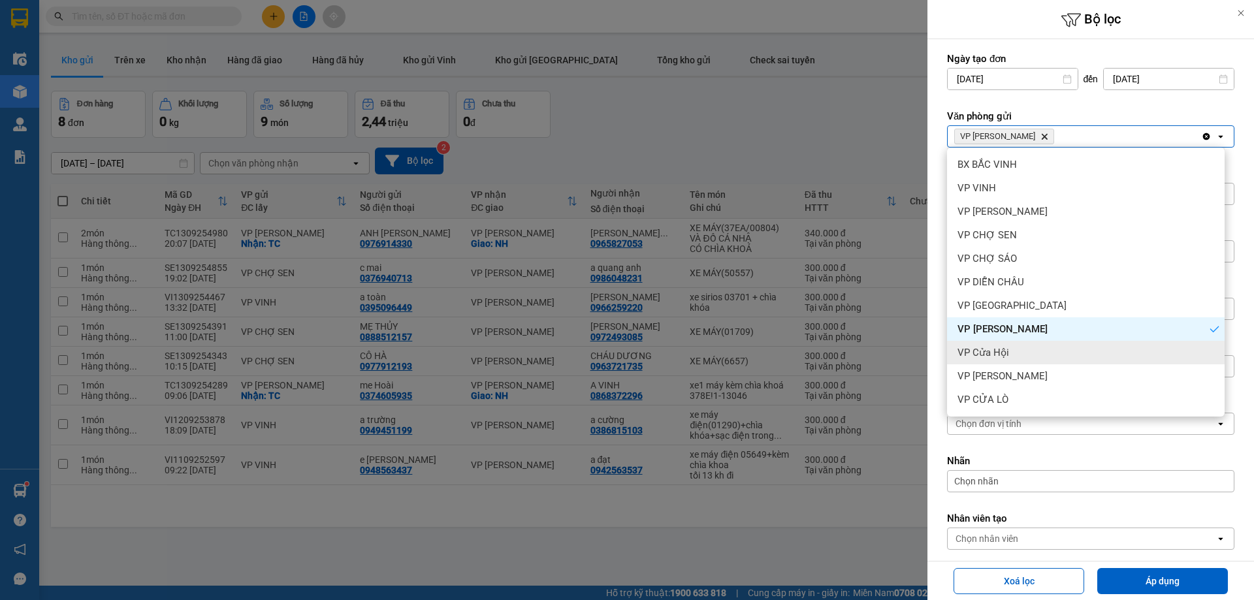
drag, startPoint x: 1025, startPoint y: 357, endPoint x: 1035, endPoint y: 362, distance: 11.1
click at [1025, 356] on div "VP Cửa Hội" at bounding box center [1086, 353] width 278 height 24
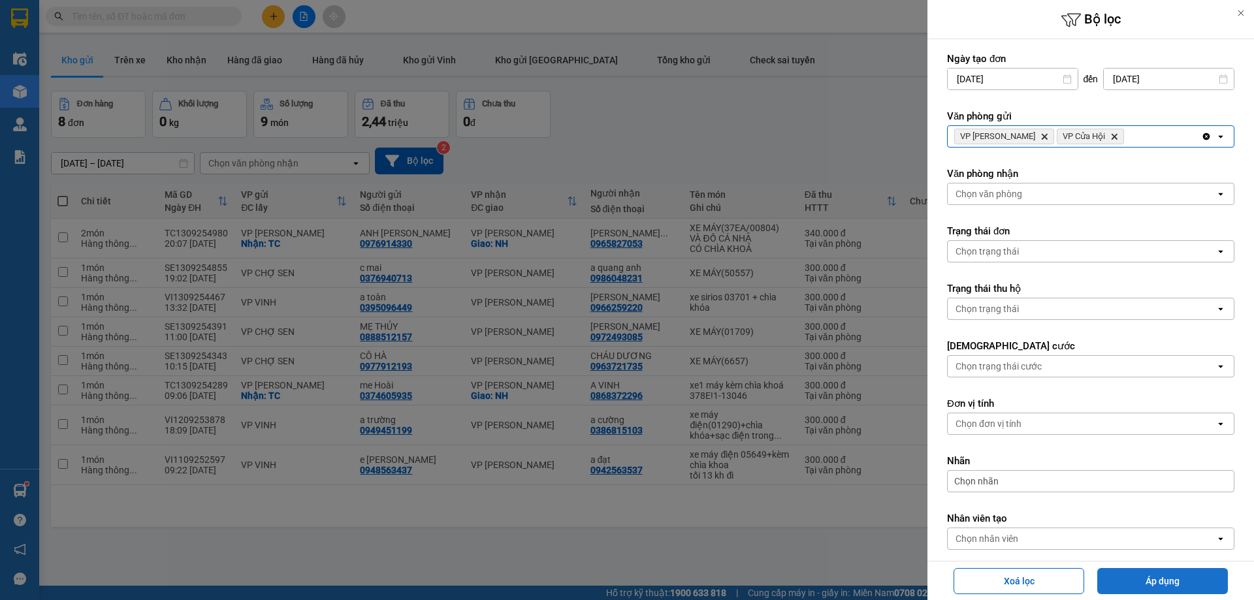
click at [1149, 581] on button "Áp dụng" at bounding box center [1162, 581] width 131 height 26
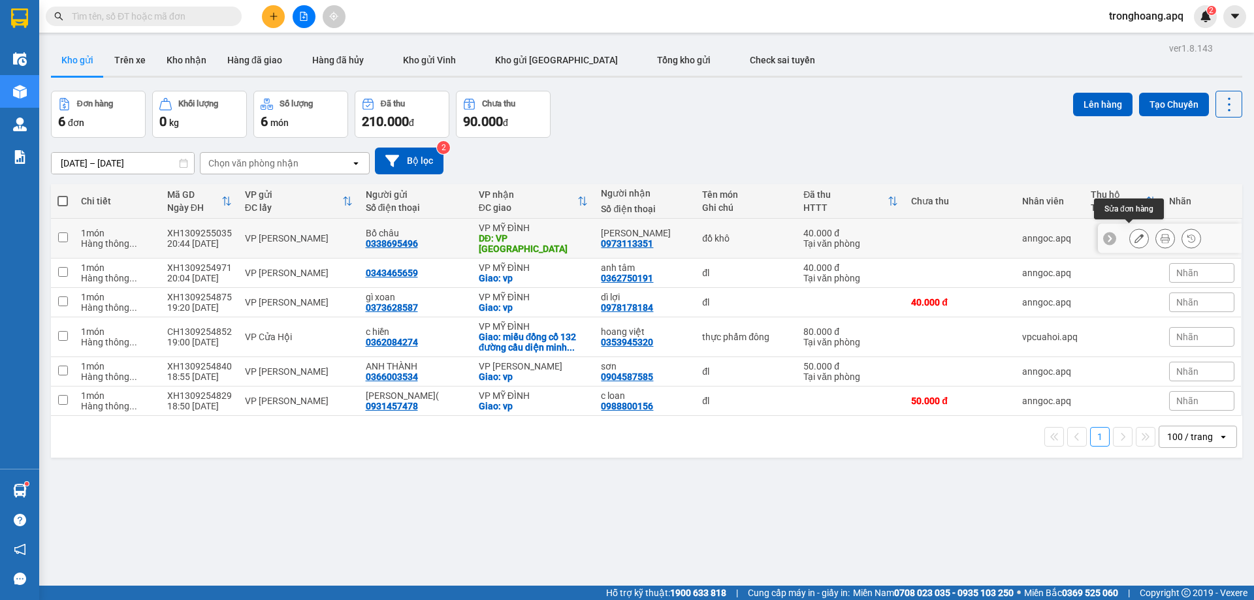
click at [1134, 231] on button at bounding box center [1139, 238] width 18 height 23
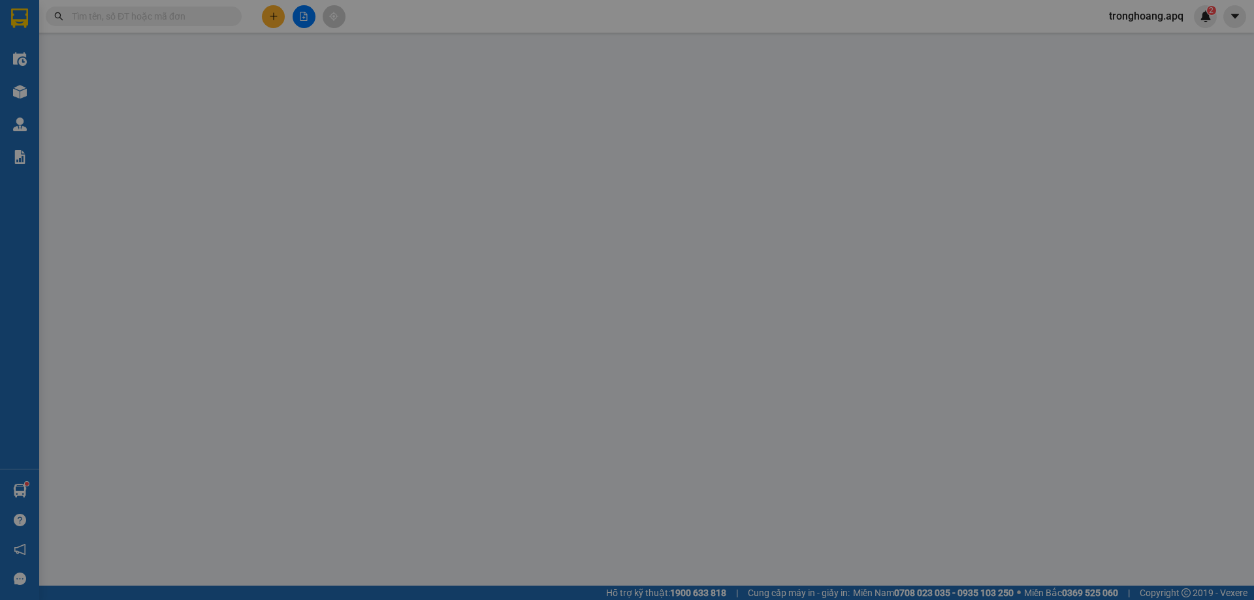
type input "0338695496"
type input "Bố châu"
type input "0973113351"
type input "Trần văn Hùng"
type input "VP [GEOGRAPHIC_DATA]"
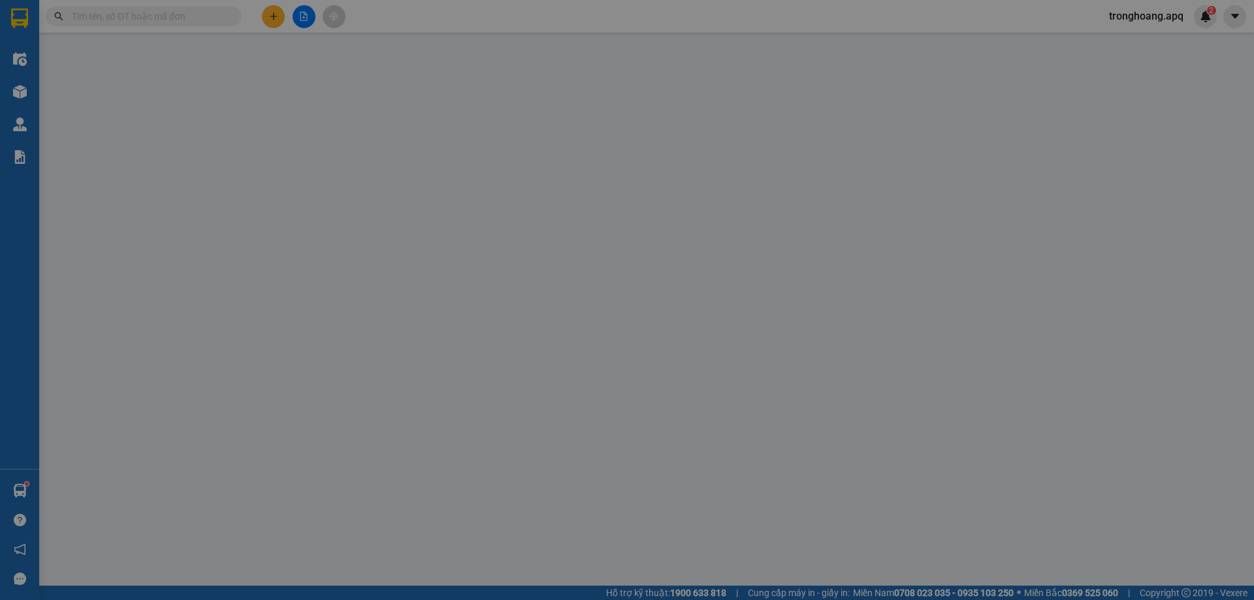
type input "40.000"
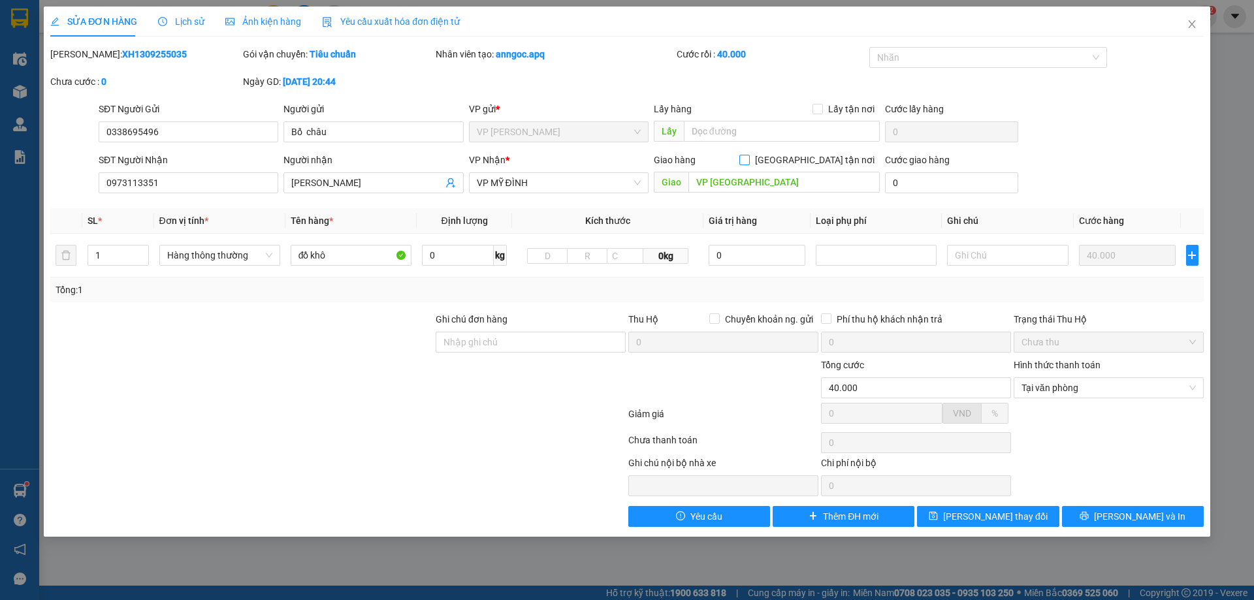
click at [748, 159] on input "[GEOGRAPHIC_DATA] tận nơi" at bounding box center [743, 159] width 9 height 9
checkbox input "true"
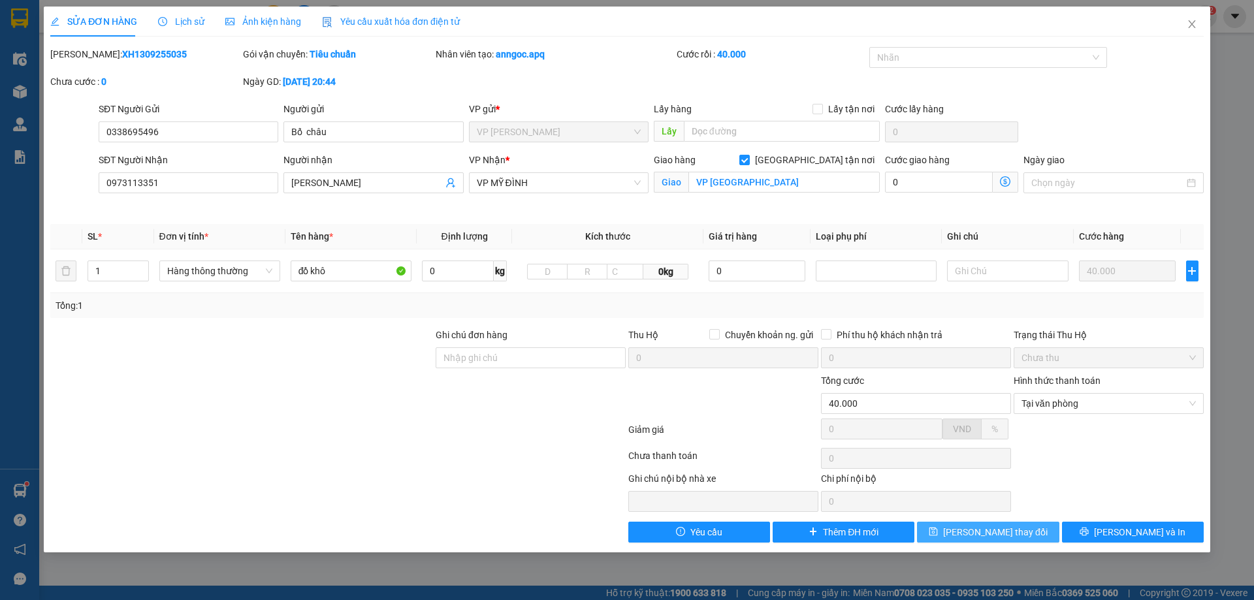
click at [970, 537] on span "[PERSON_NAME] thay đổi" at bounding box center [995, 532] width 104 height 14
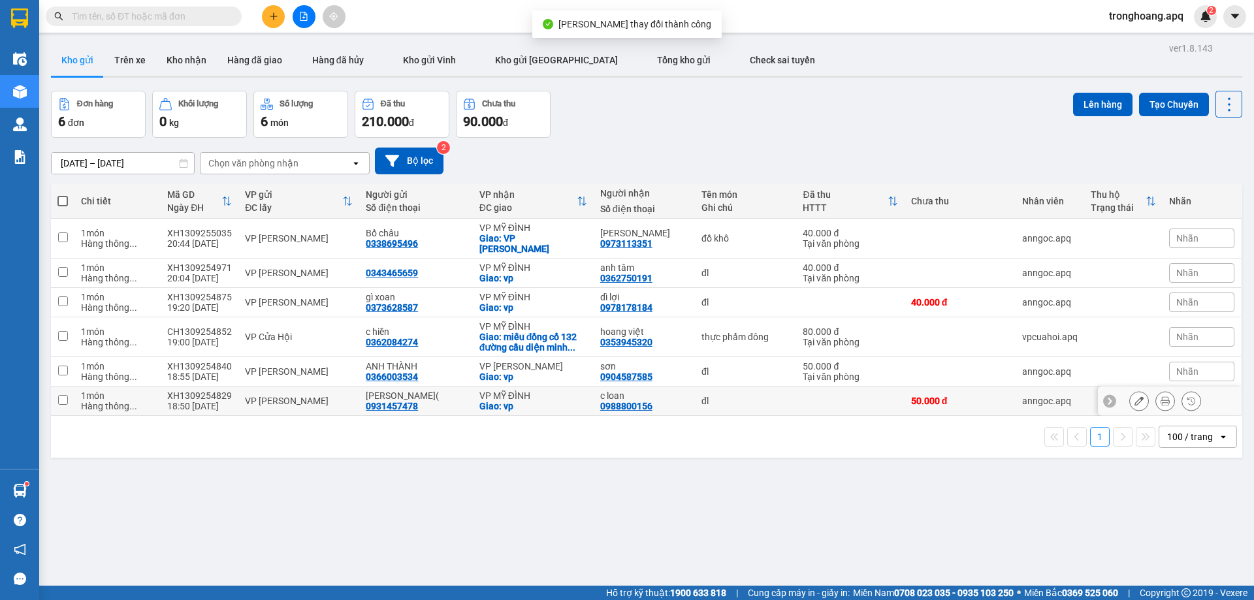
click at [544, 391] on div "VP MỸ ĐÌNH" at bounding box center [533, 396] width 108 height 10
checkbox input "true"
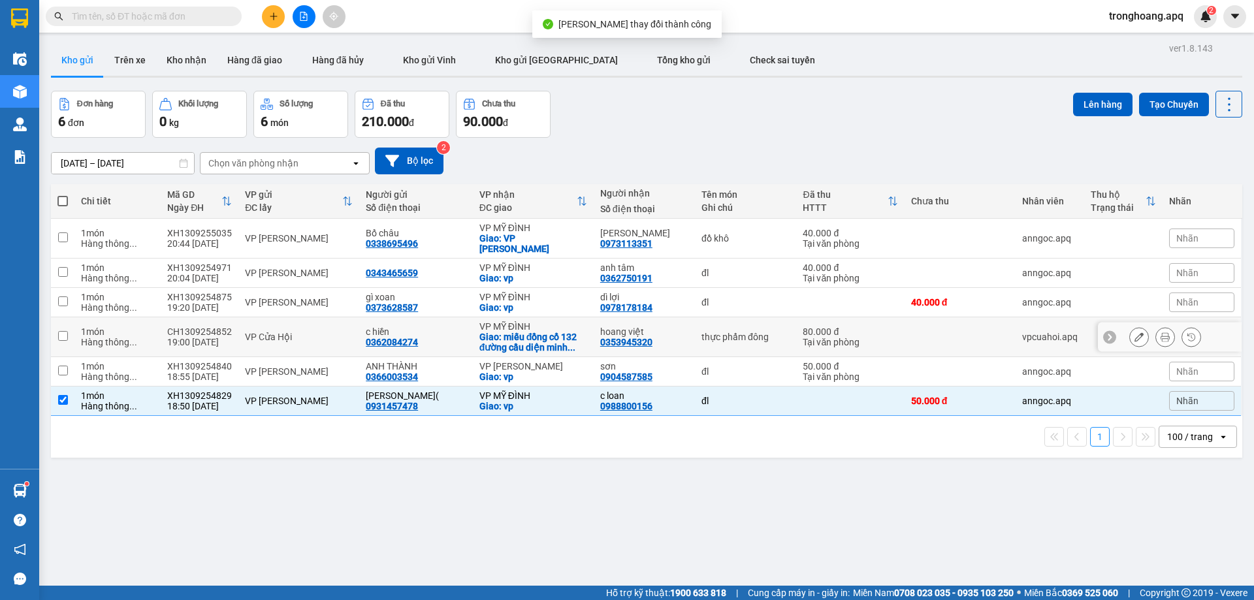
click at [536, 332] on div "Giao: miếu đồng cổ 132 đường cầu diện minh ..." at bounding box center [533, 342] width 108 height 21
checkbox input "true"
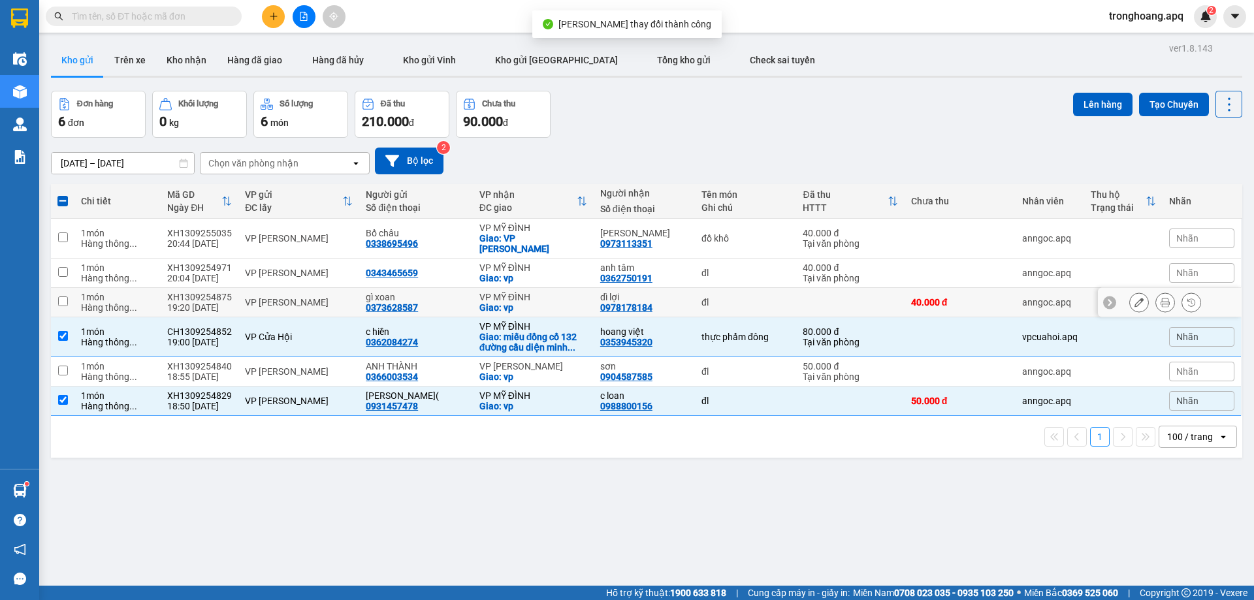
click at [532, 292] on div "VP MỸ ĐÌNH" at bounding box center [533, 297] width 108 height 10
checkbox input "true"
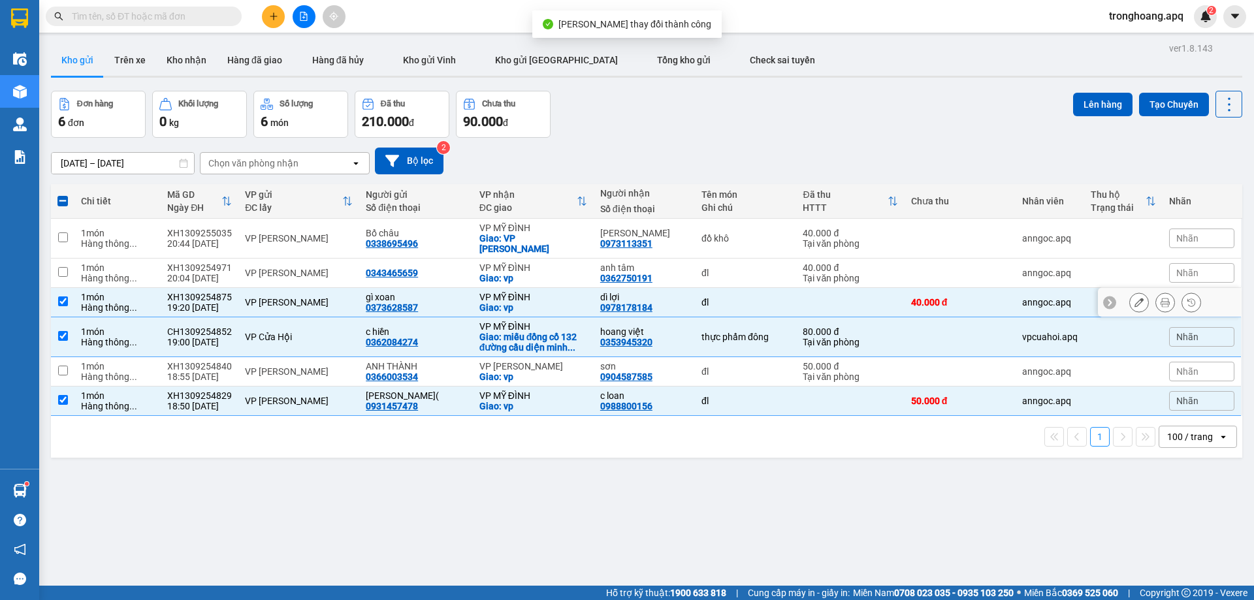
click at [527, 273] on div "Giao: vp" at bounding box center [533, 278] width 108 height 10
checkbox input "true"
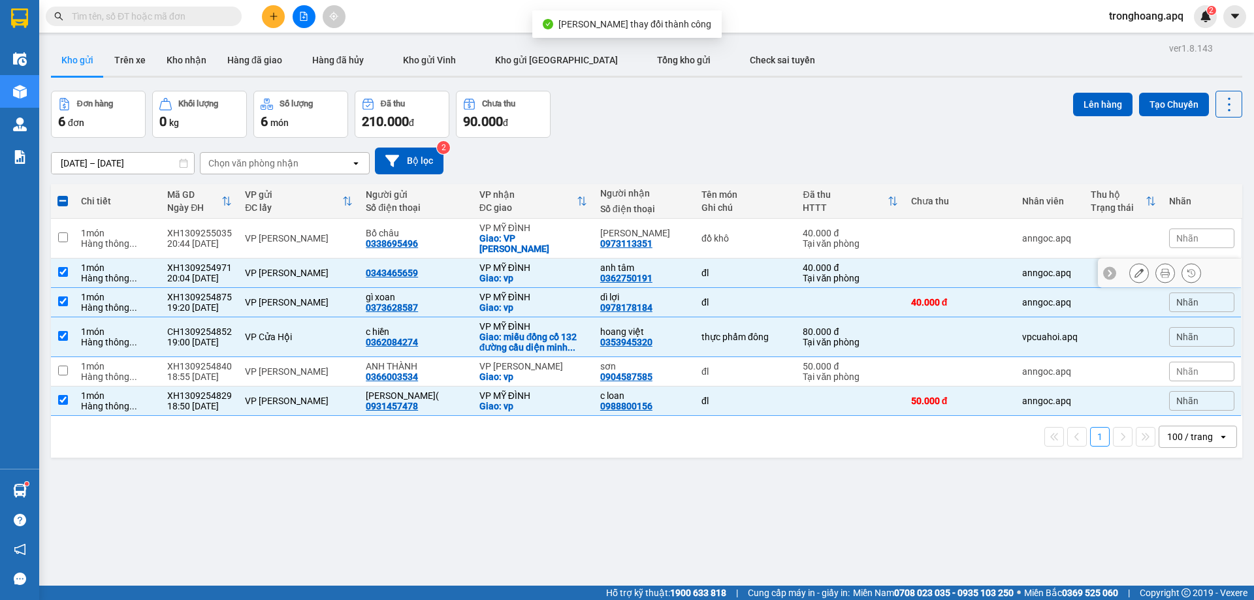
click at [524, 238] on div "Giao: VP Mỹ Đình" at bounding box center [533, 243] width 108 height 21
checkbox input "true"
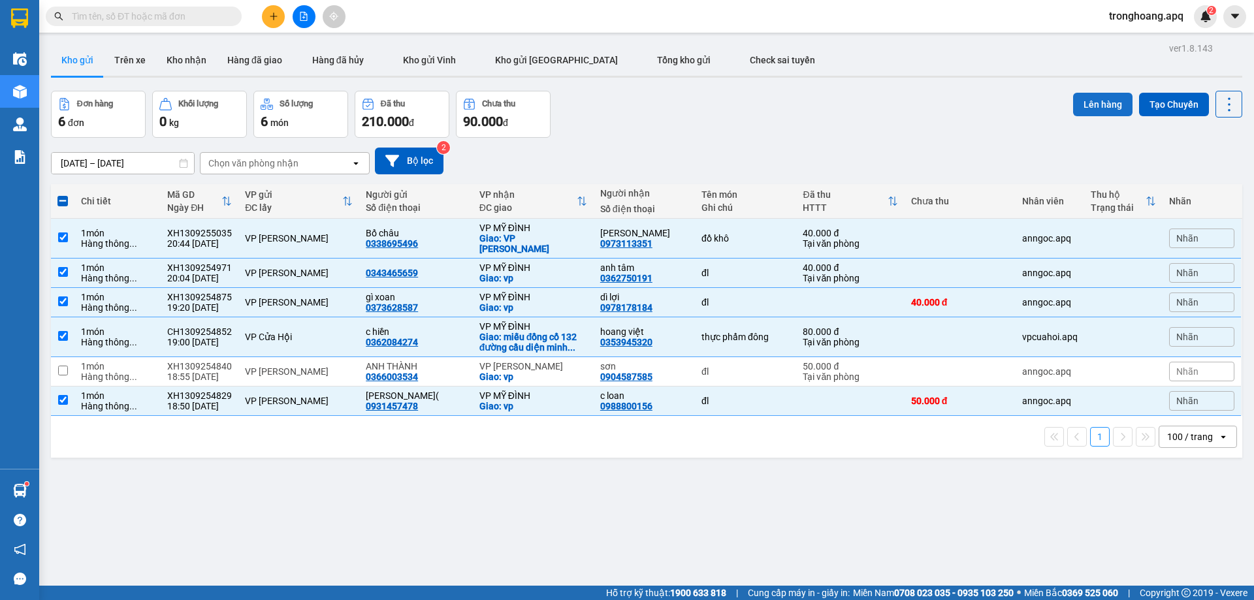
click at [1074, 106] on button "Lên hàng" at bounding box center [1102, 105] width 59 height 24
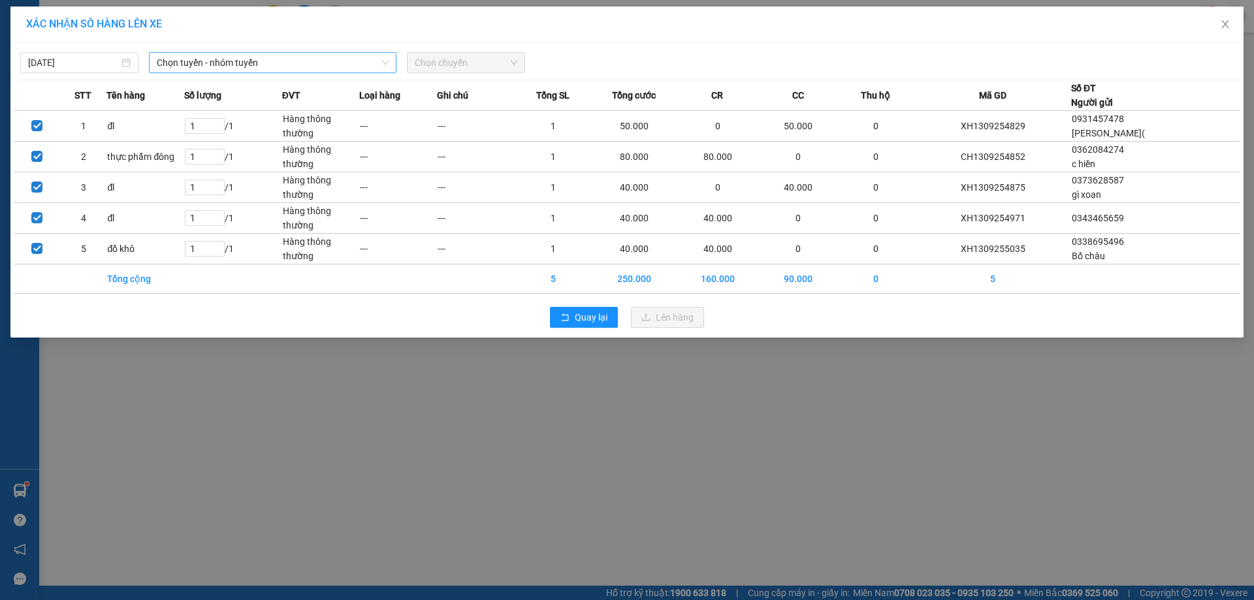
click at [306, 61] on span "Chọn tuyến - nhóm tuyến" at bounding box center [273, 63] width 232 height 20
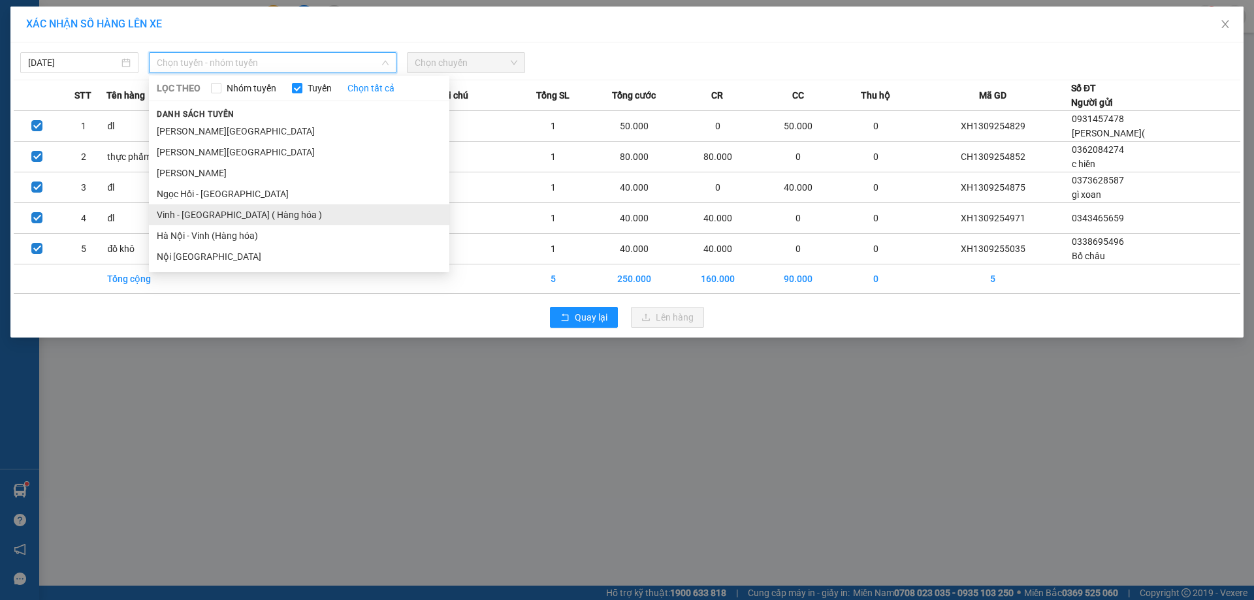
drag, startPoint x: 244, startPoint y: 208, endPoint x: 403, endPoint y: 168, distance: 164.3
click at [244, 208] on li "Vinh - [GEOGRAPHIC_DATA] ( Hàng hóa )" at bounding box center [299, 214] width 300 height 21
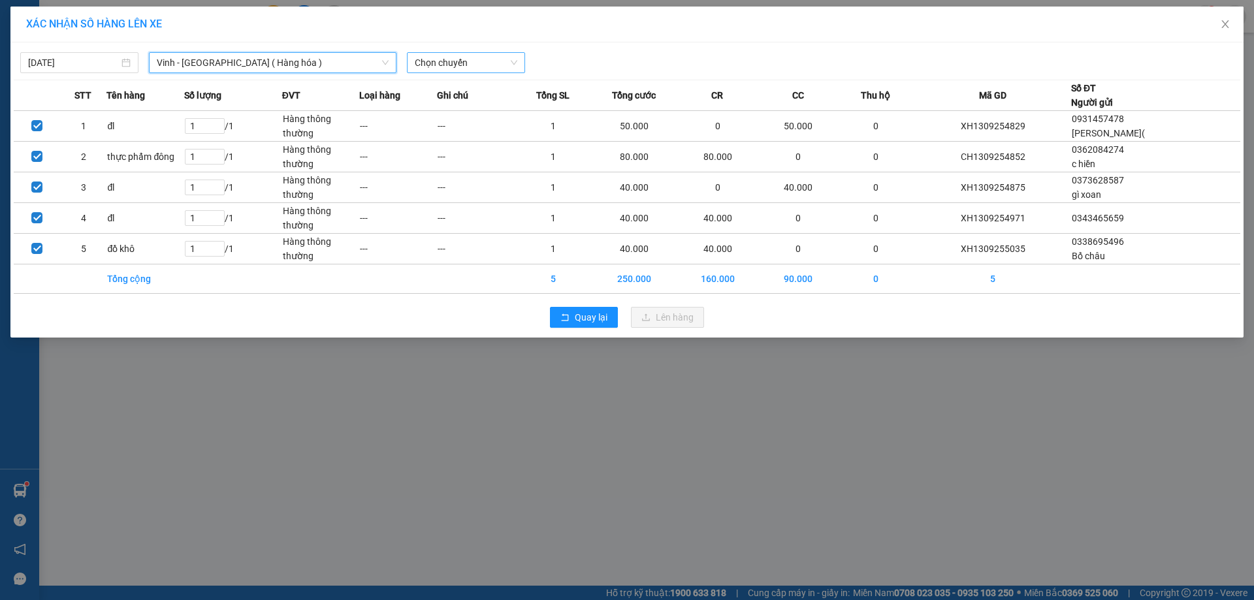
click at [451, 72] on div "Chọn chuyến" at bounding box center [466, 62] width 118 height 21
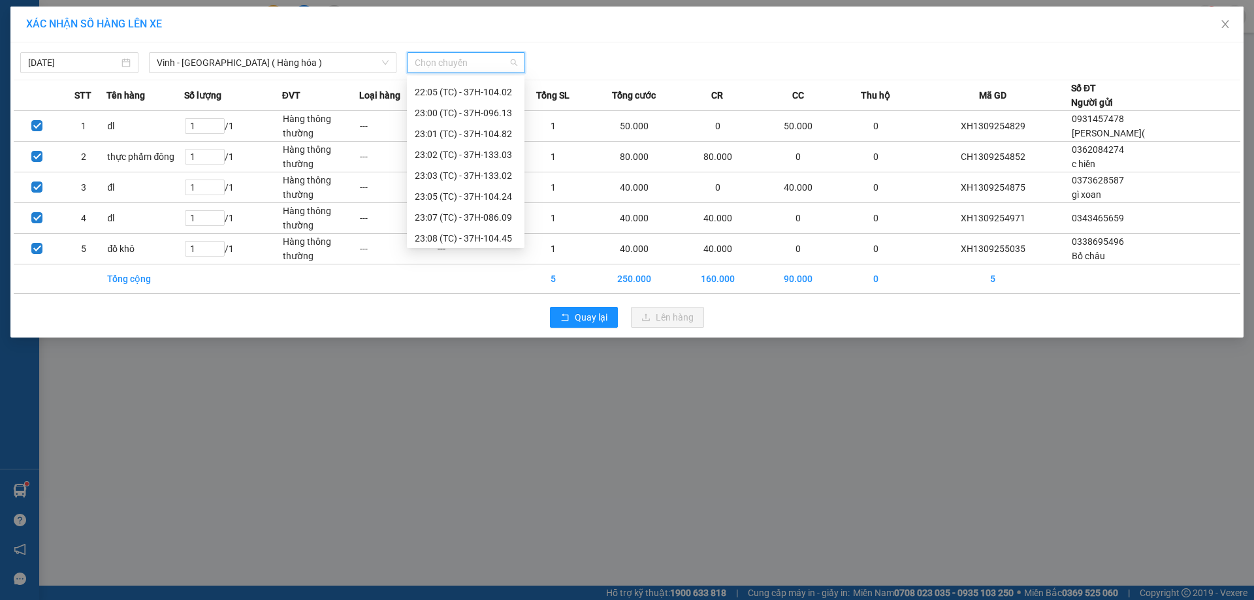
scroll to position [209, 0]
click at [498, 108] on div "23:00 (TC) - 37H-096.13" at bounding box center [466, 110] width 102 height 14
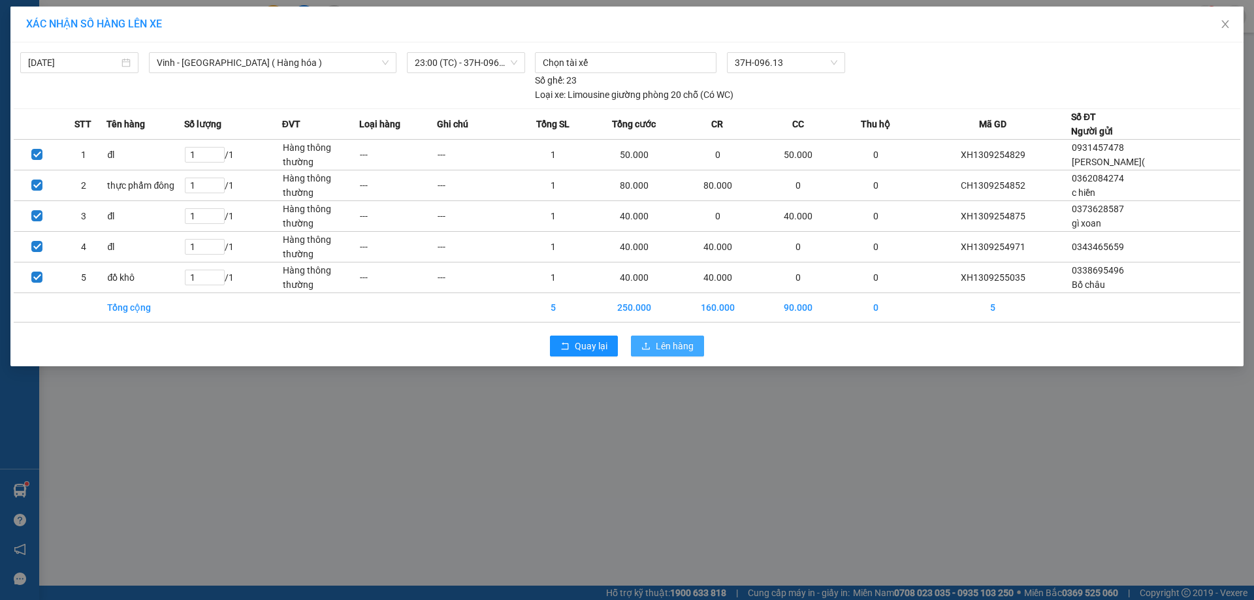
click at [658, 345] on span "Lên hàng" at bounding box center [675, 346] width 38 height 14
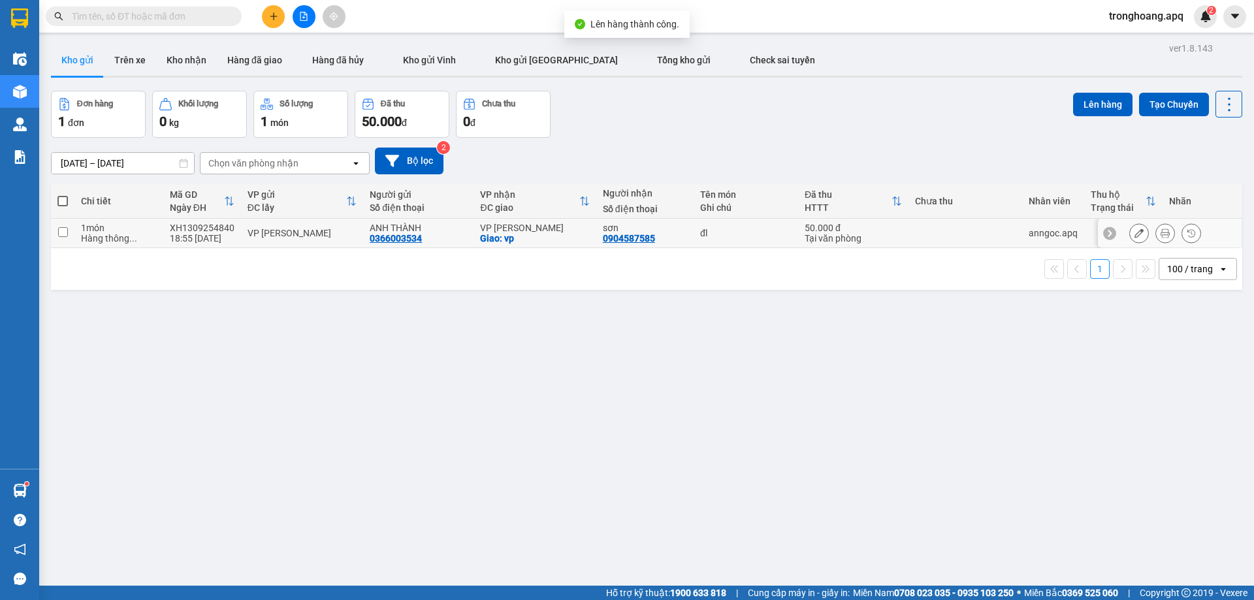
click at [554, 231] on div "VP [PERSON_NAME]" at bounding box center [534, 228] width 109 height 10
checkbox input "true"
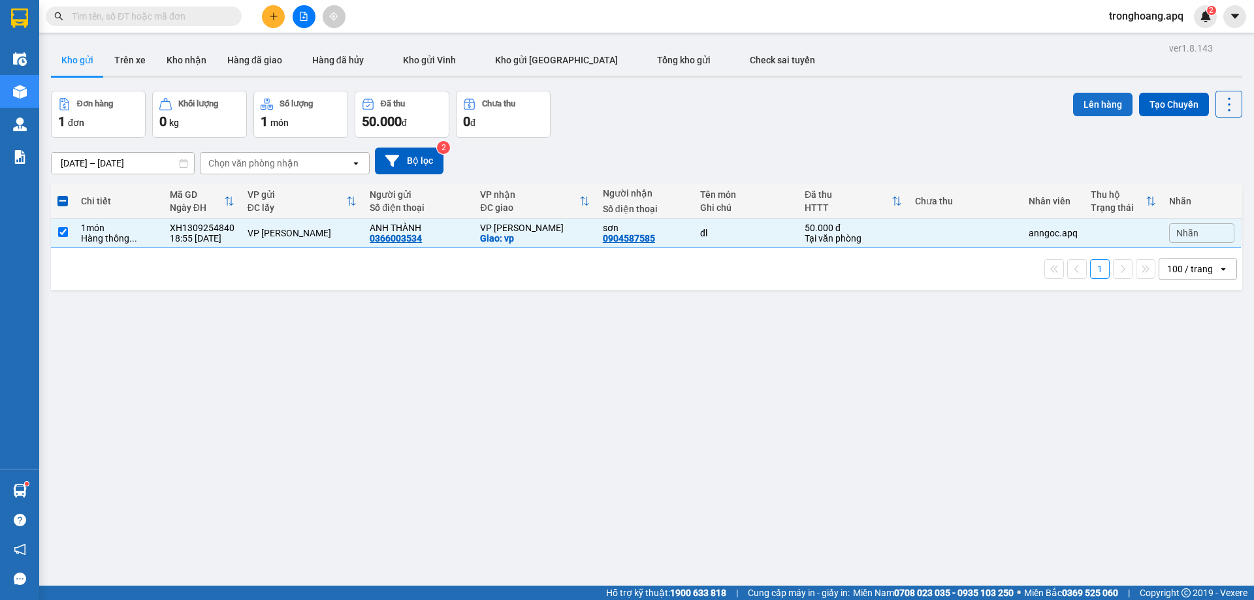
click at [1078, 96] on button "Lên hàng" at bounding box center [1102, 105] width 59 height 24
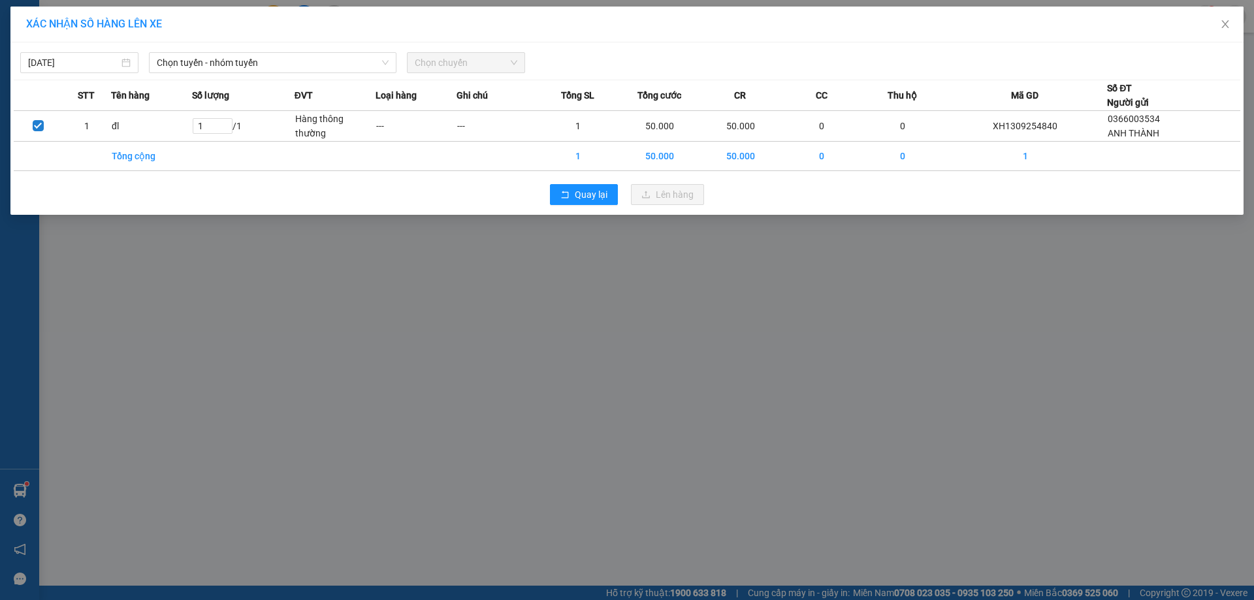
click at [325, 61] on span "Chọn tuyến - nhóm tuyến" at bounding box center [273, 63] width 232 height 20
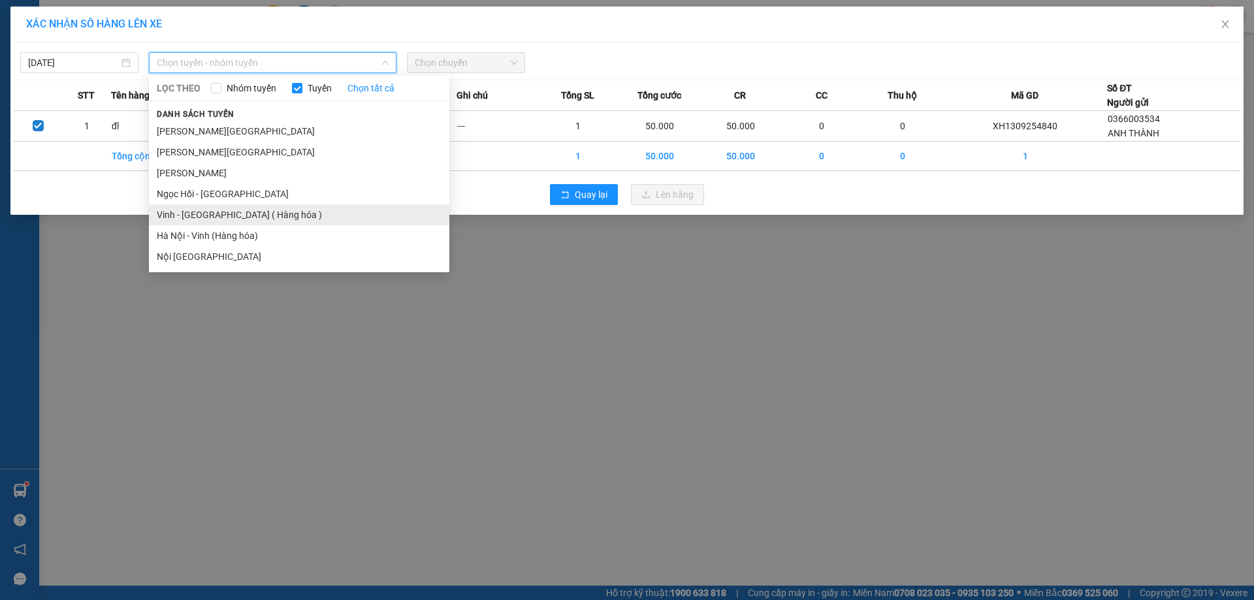
click at [268, 211] on li "Vinh - [GEOGRAPHIC_DATA] ( Hàng hóa )" at bounding box center [299, 214] width 300 height 21
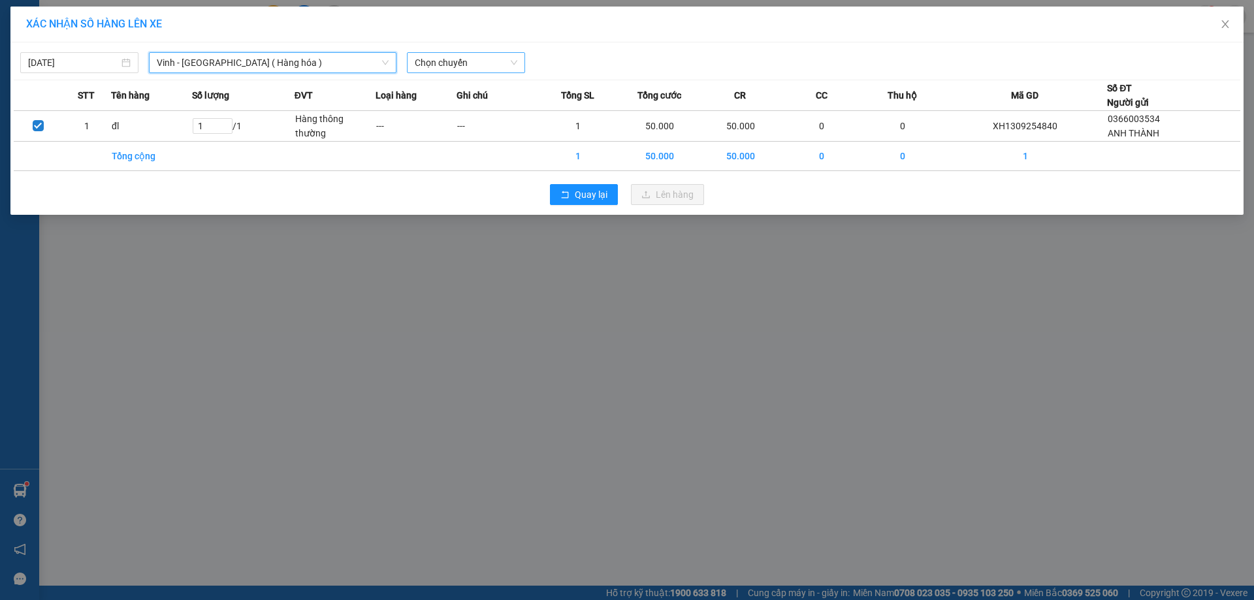
click at [475, 56] on span "Chọn chuyến" at bounding box center [466, 63] width 103 height 20
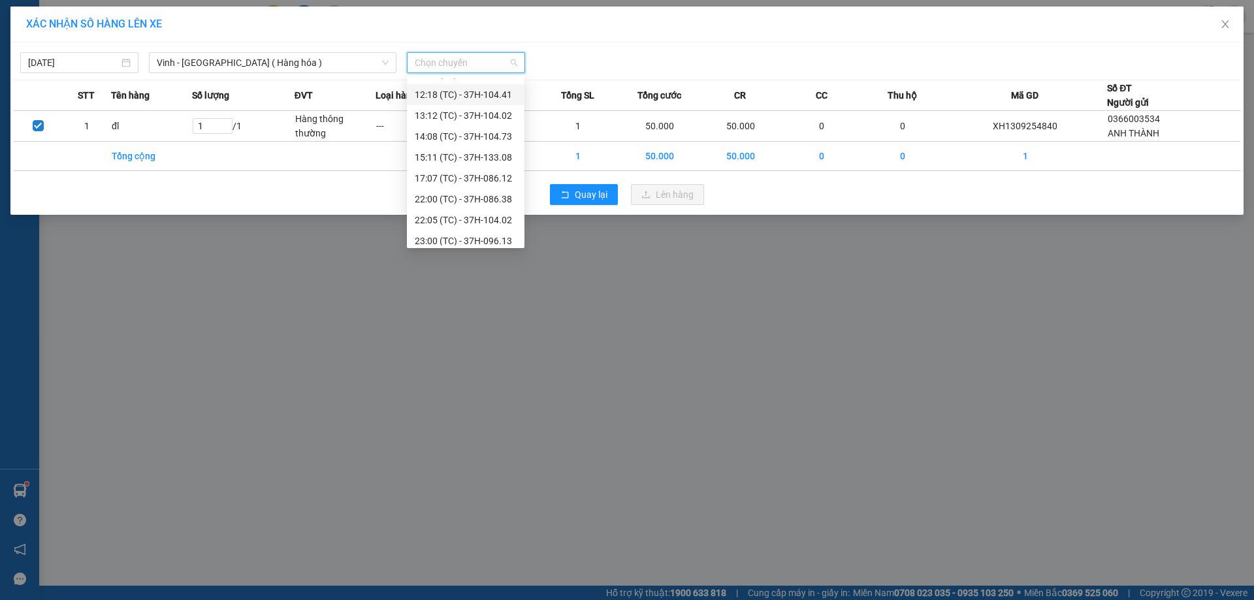
scroll to position [209, 0]
click at [490, 239] on div "23:08 (TC) - 37H-104.45" at bounding box center [466, 235] width 102 height 14
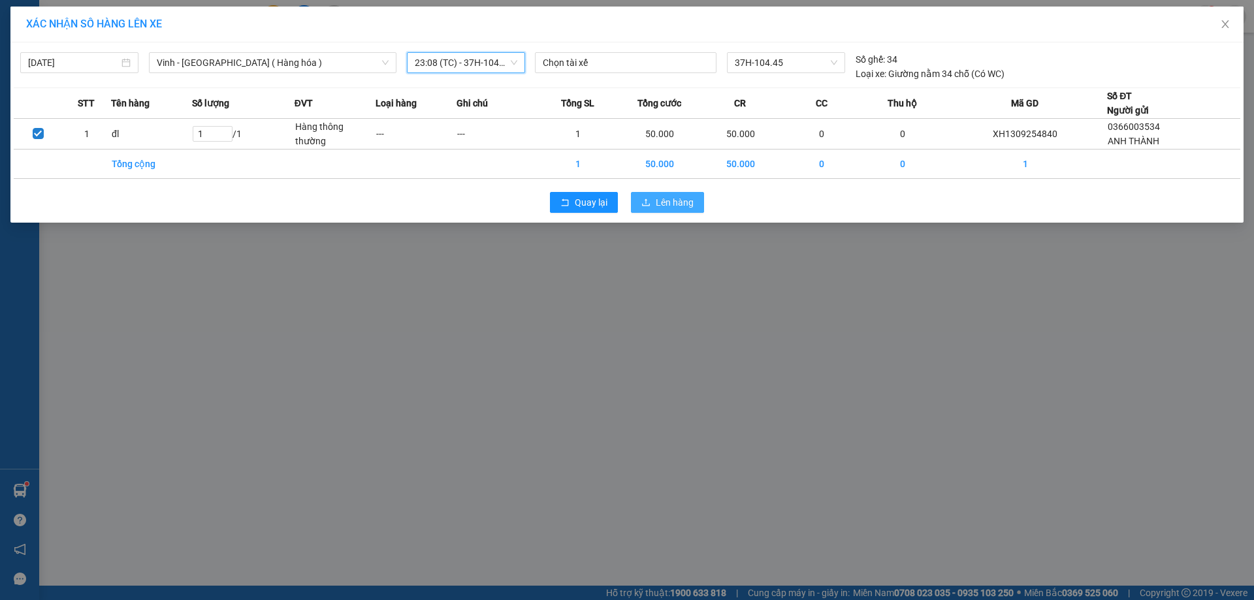
click at [700, 198] on button "Lên hàng" at bounding box center [667, 202] width 73 height 21
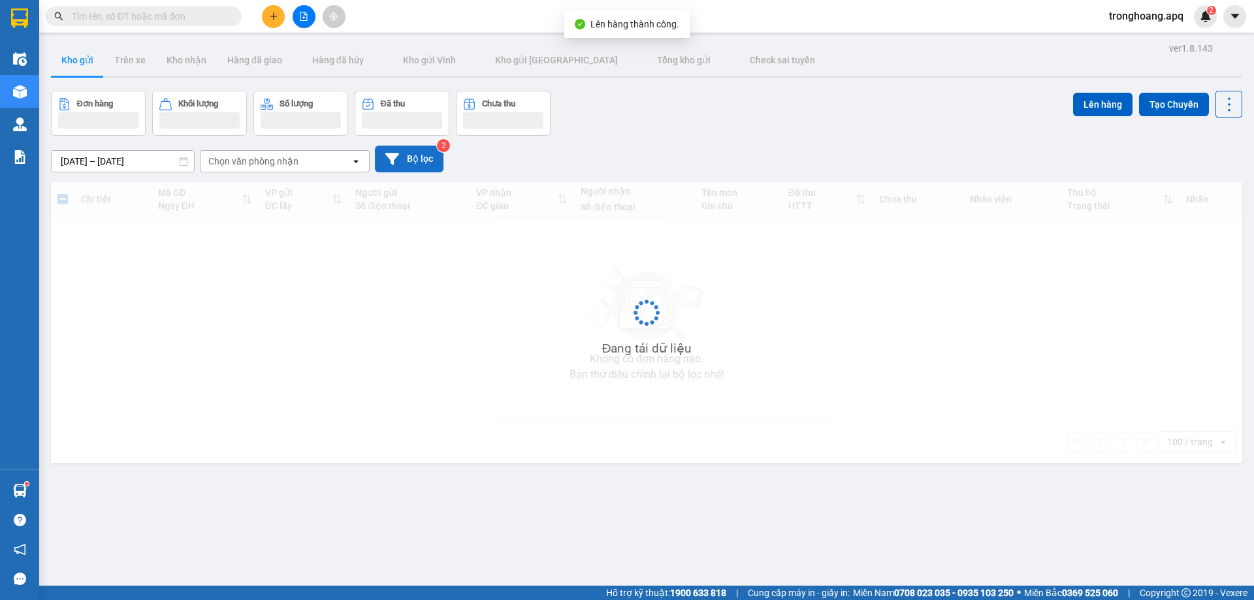
click at [411, 158] on button "Bộ lọc" at bounding box center [409, 159] width 69 height 27
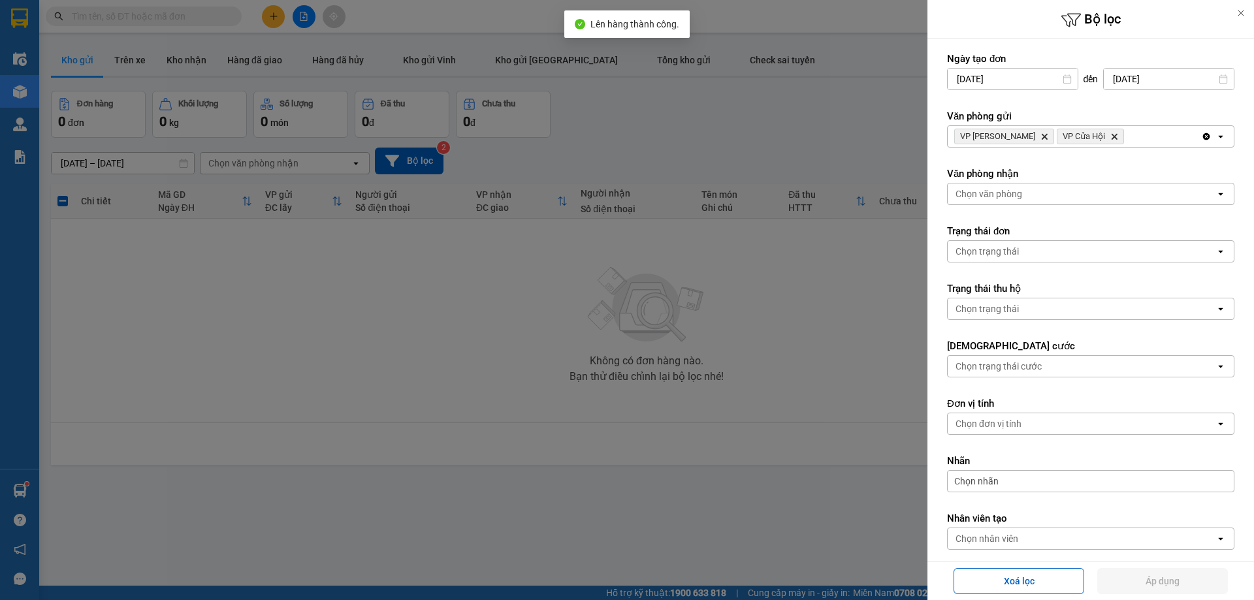
click at [1155, 143] on div "VP Xuân Hội Delete VP Cửa Hội Delete" at bounding box center [1074, 136] width 253 height 21
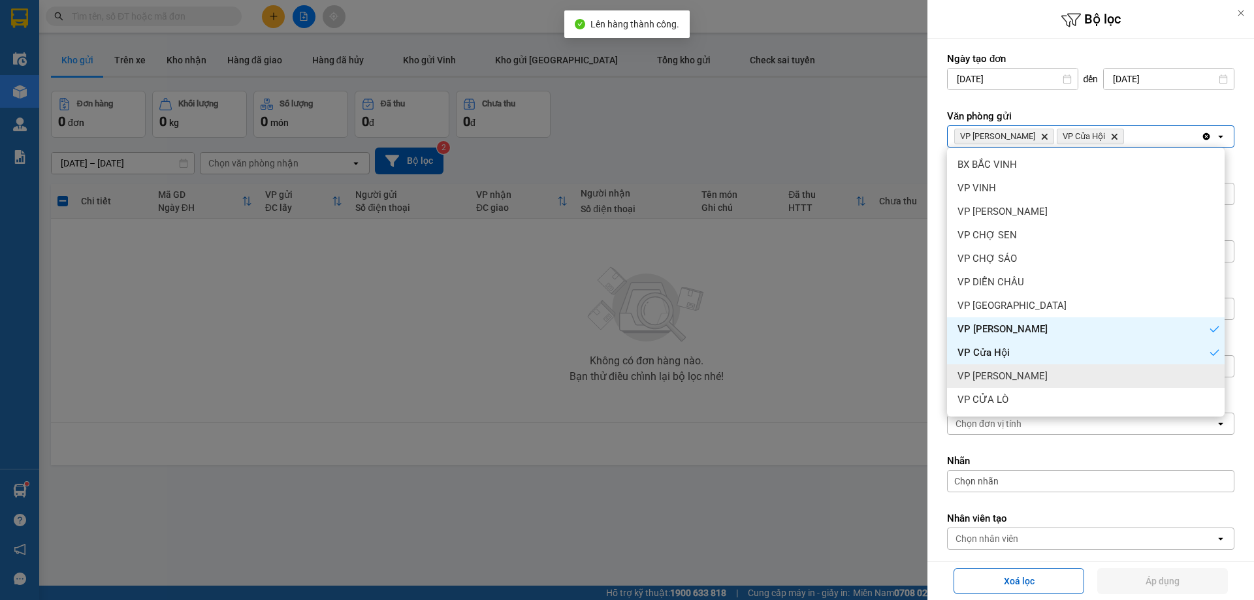
click at [1060, 383] on div "VP [PERSON_NAME]" at bounding box center [1086, 376] width 278 height 24
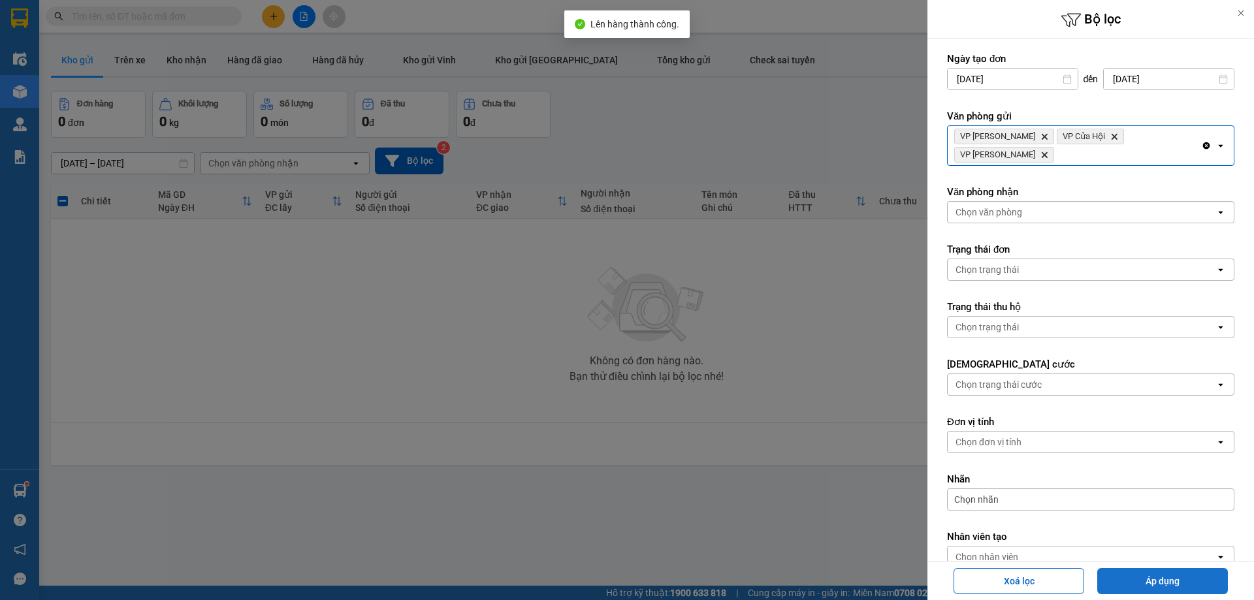
click at [1131, 579] on button "Áp dụng" at bounding box center [1162, 581] width 131 height 26
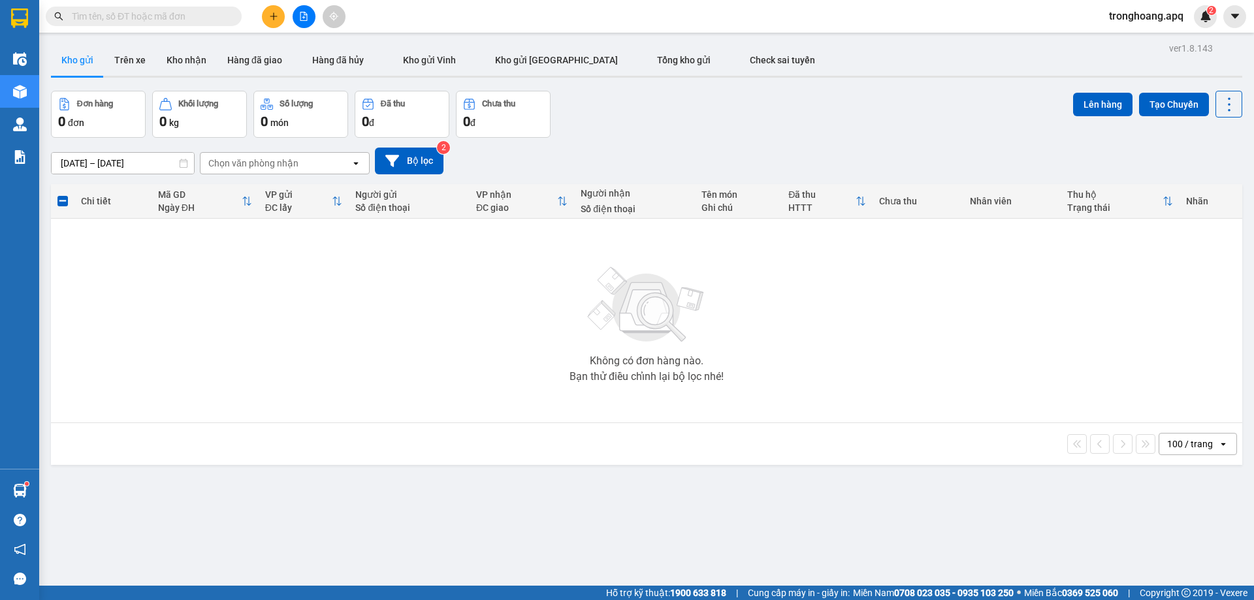
click at [310, 27] on div at bounding box center [304, 16] width 98 height 23
click at [310, 24] on button at bounding box center [304, 16] width 23 height 23
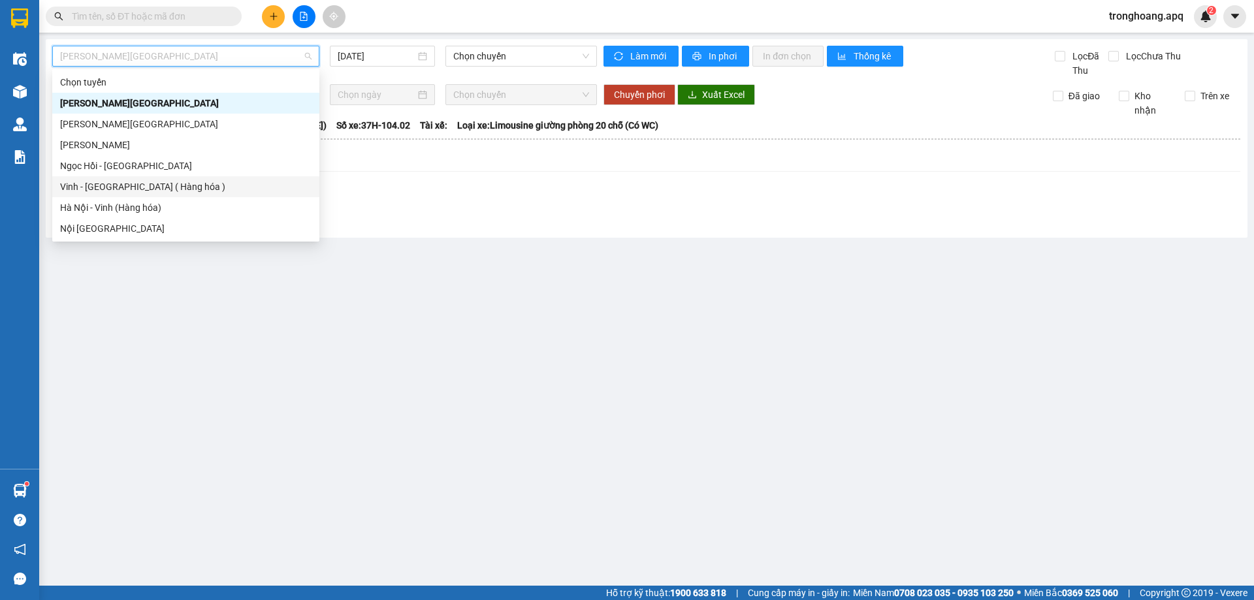
click at [146, 181] on div "Vinh - [GEOGRAPHIC_DATA] ( Hàng hóa )" at bounding box center [185, 187] width 251 height 14
type input "[DATE]"
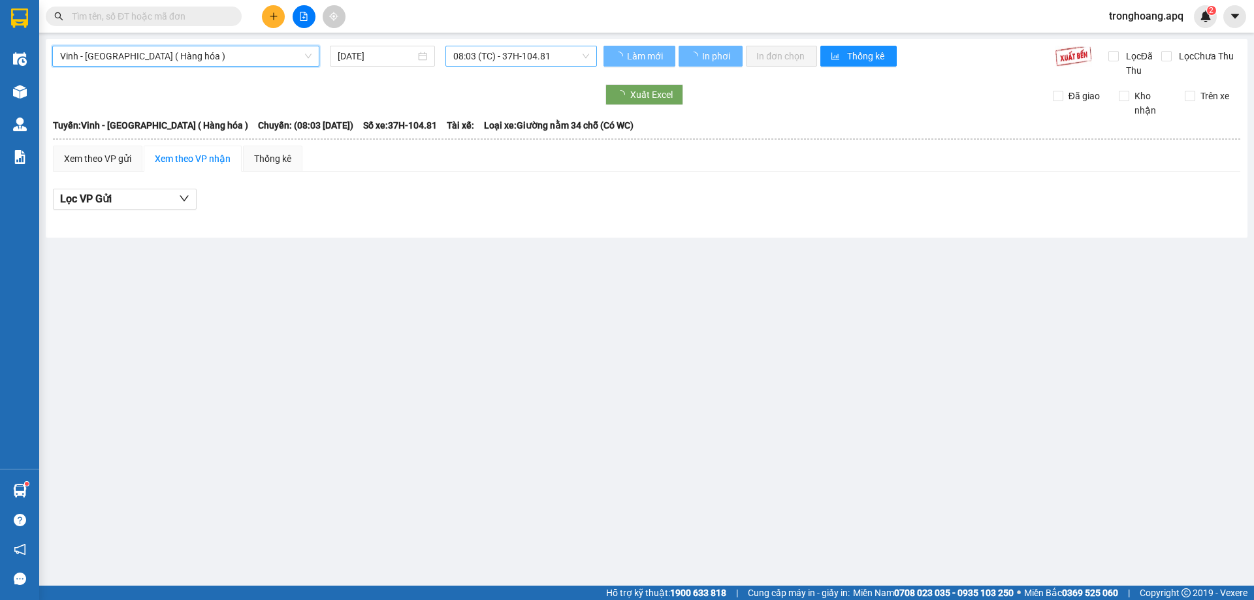
click at [532, 51] on span "08:03 (TC) - 37H-104.81" at bounding box center [521, 56] width 136 height 20
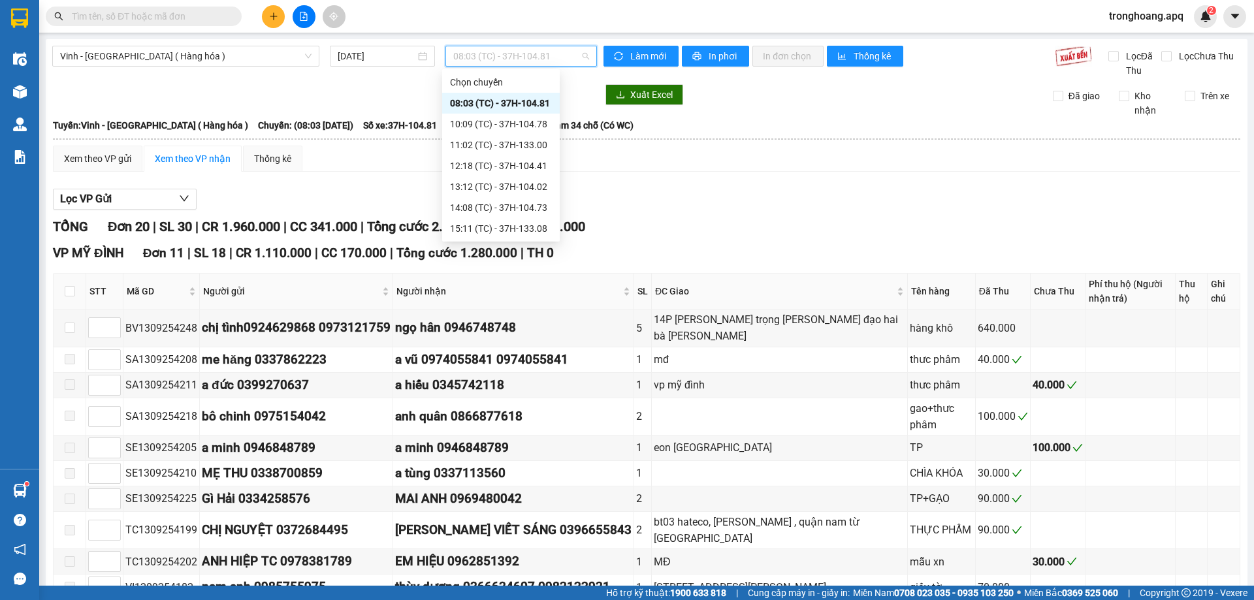
scroll to position [209, 0]
click at [504, 225] on div "23:08 (TC) - 37H-104.45" at bounding box center [501, 228] width 102 height 14
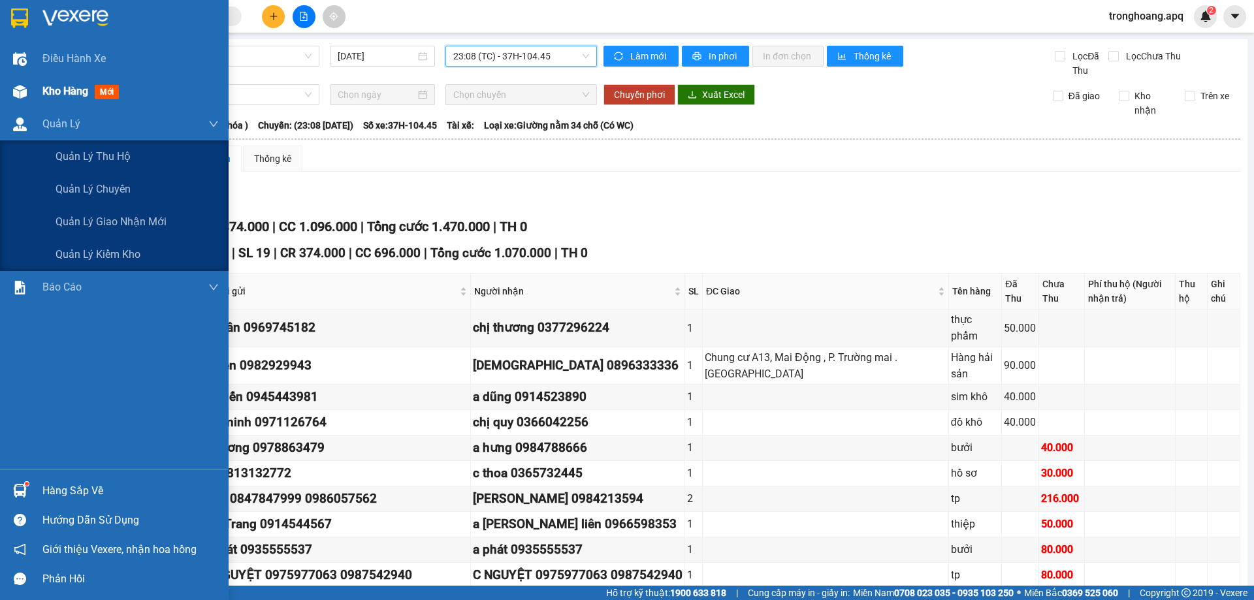
click at [27, 93] on div at bounding box center [19, 91] width 23 height 23
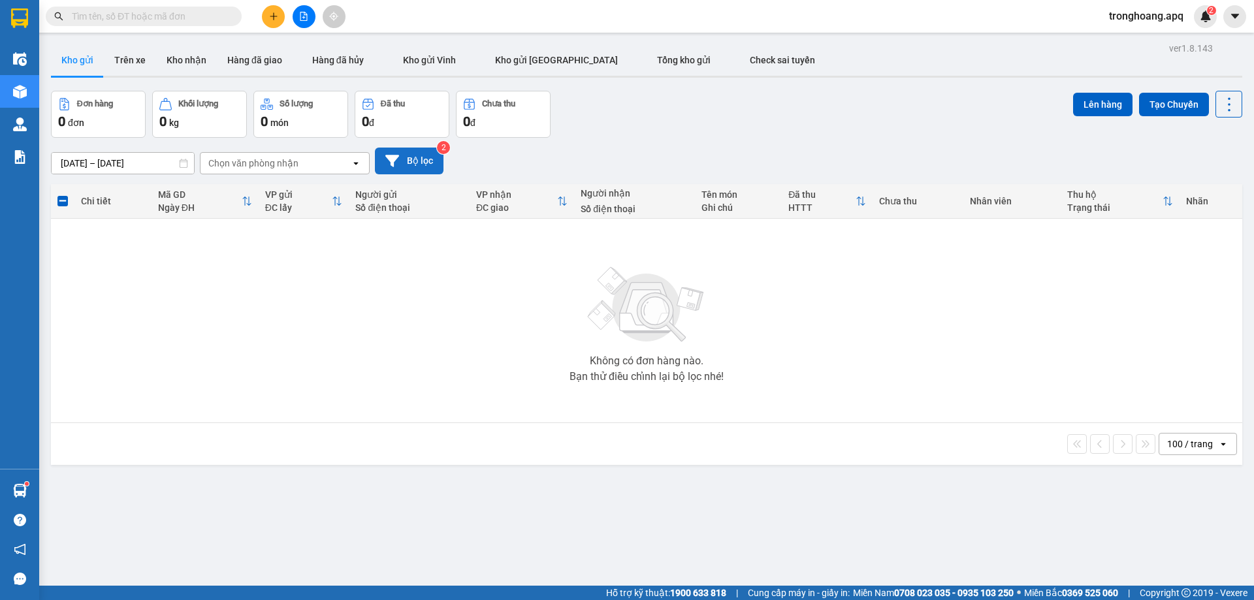
click at [404, 161] on button "Bộ lọc" at bounding box center [409, 161] width 69 height 27
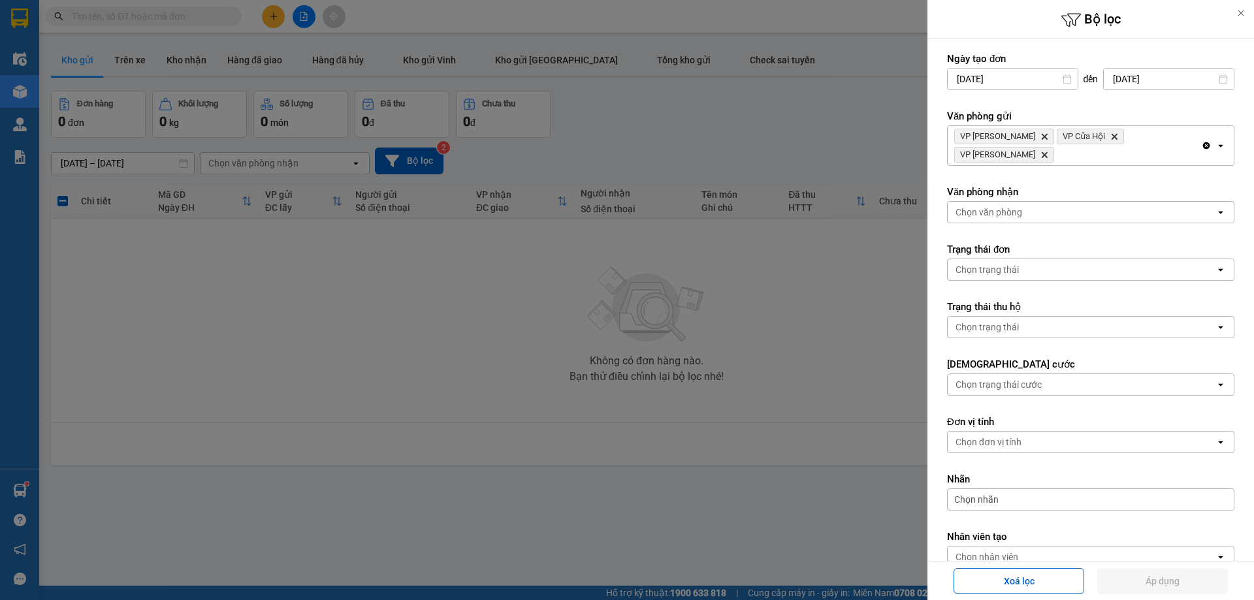
click at [1189, 140] on div "VP Xuân Hội Delete VP Cửa Hội Delete VP Nghi Xuân Delete" at bounding box center [1074, 145] width 253 height 39
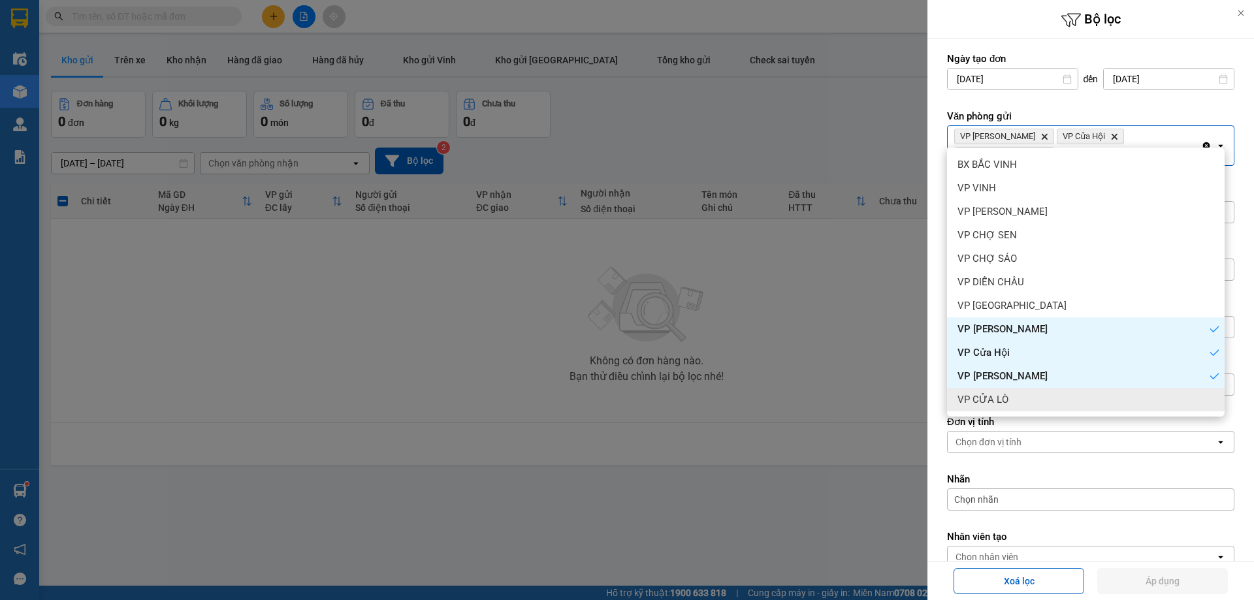
click at [1047, 394] on div "VP CỬA LÒ" at bounding box center [1086, 400] width 278 height 24
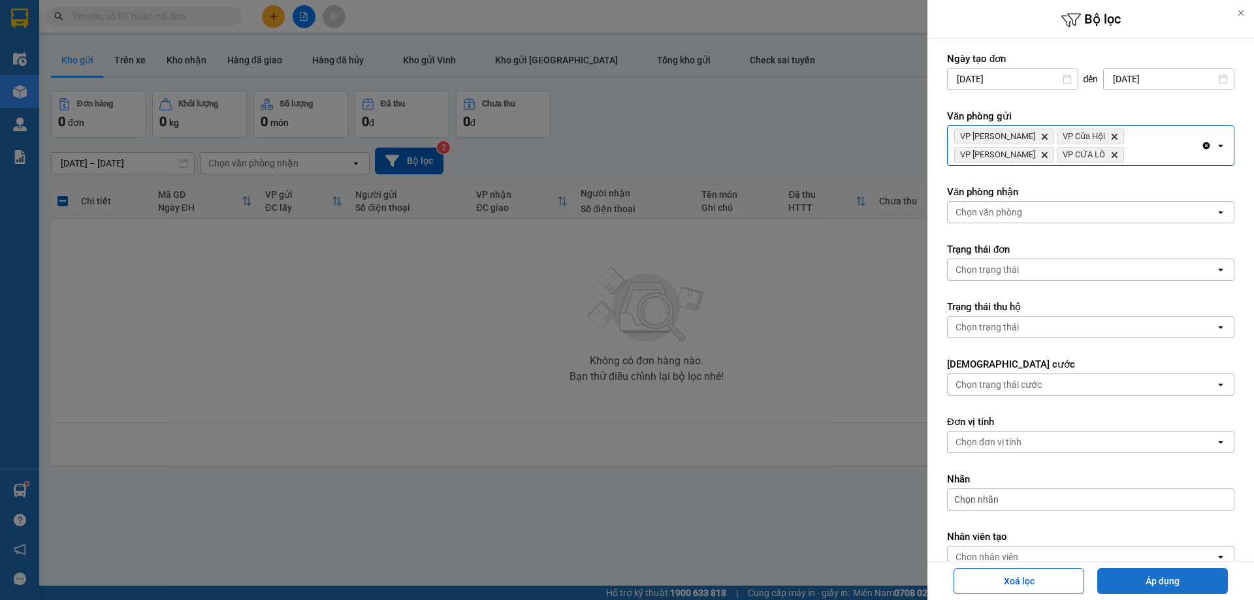
click at [1138, 586] on button "Áp dụng" at bounding box center [1162, 581] width 131 height 26
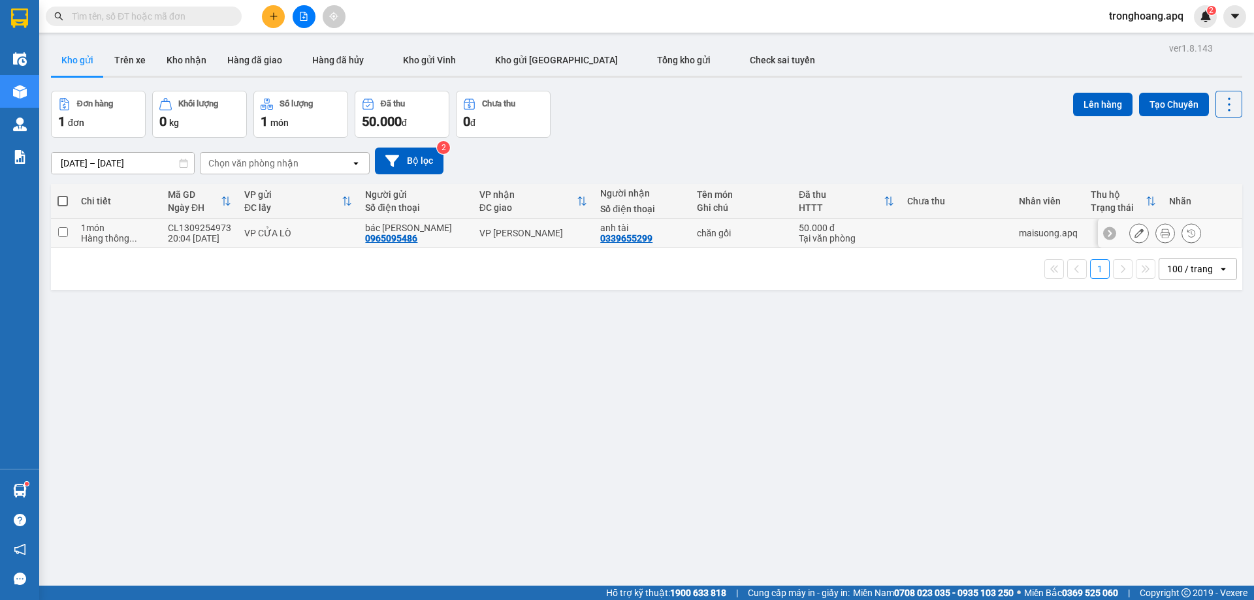
click at [529, 244] on td "VP [PERSON_NAME]" at bounding box center [533, 233] width 121 height 29
checkbox input "true"
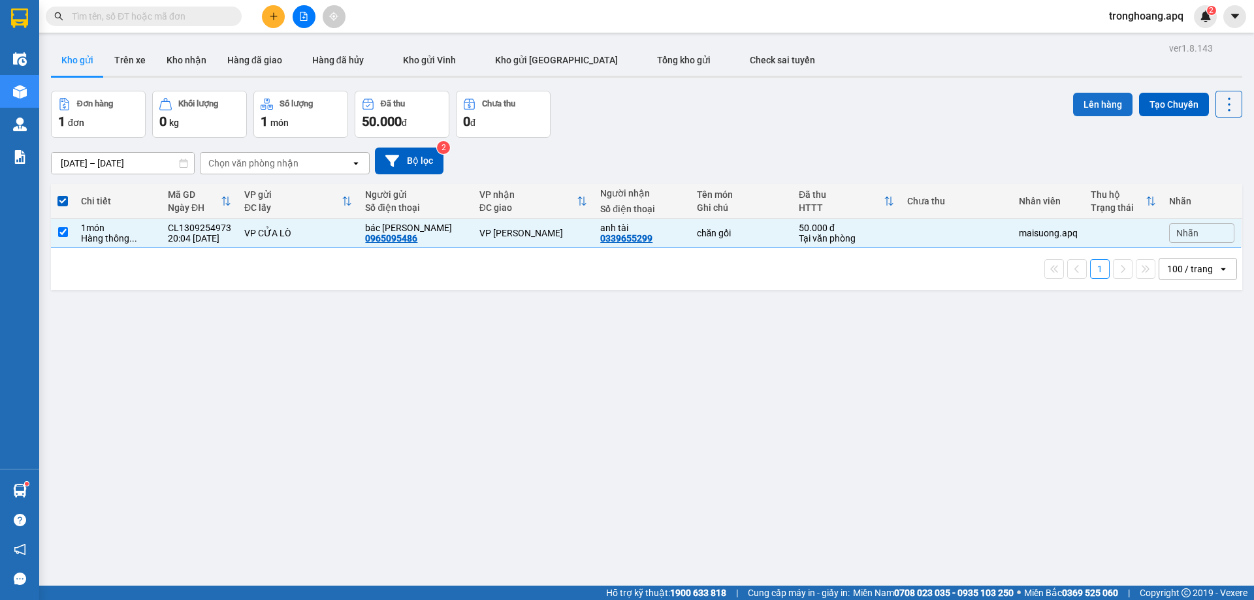
click at [1102, 100] on button "Lên hàng" at bounding box center [1102, 105] width 59 height 24
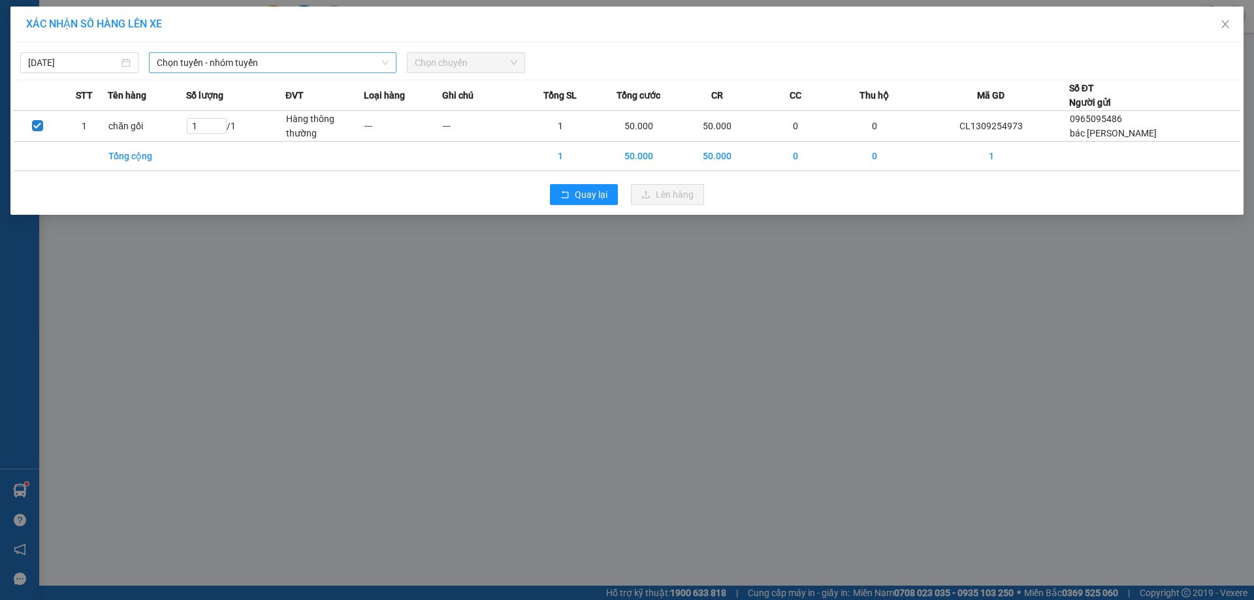
drag, startPoint x: 305, startPoint y: 67, endPoint x: 286, endPoint y: 68, distance: 19.0
click at [293, 67] on span "Chọn tuyến - nhóm tuyến" at bounding box center [273, 63] width 232 height 20
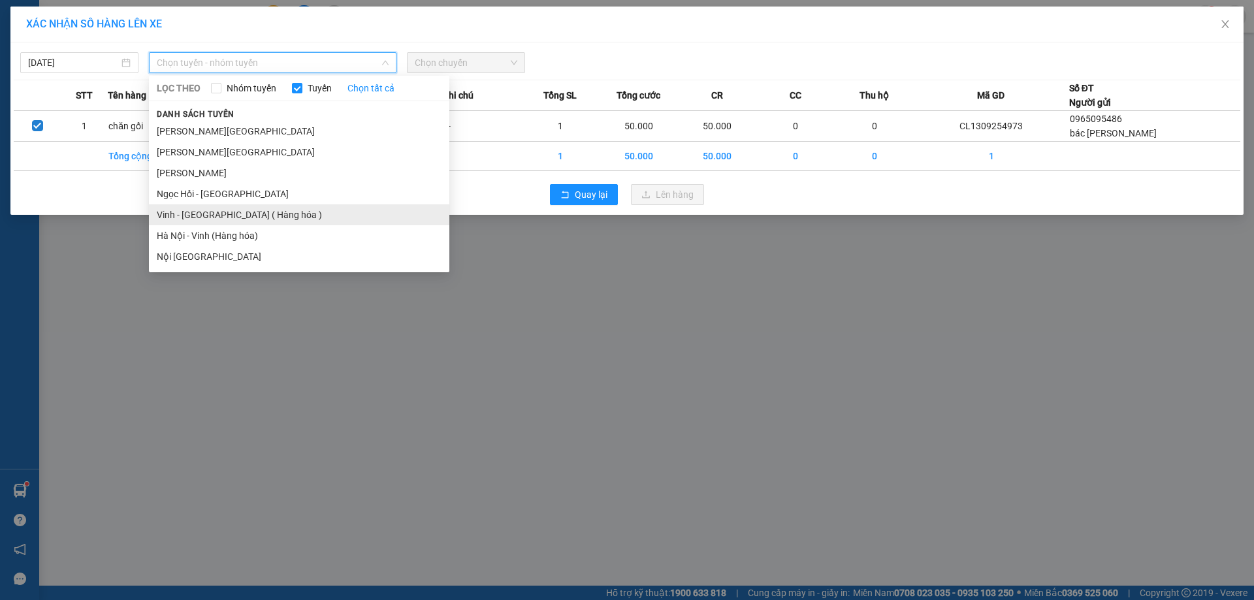
click at [246, 216] on li "Vinh - [GEOGRAPHIC_DATA] ( Hàng hóa )" at bounding box center [299, 214] width 300 height 21
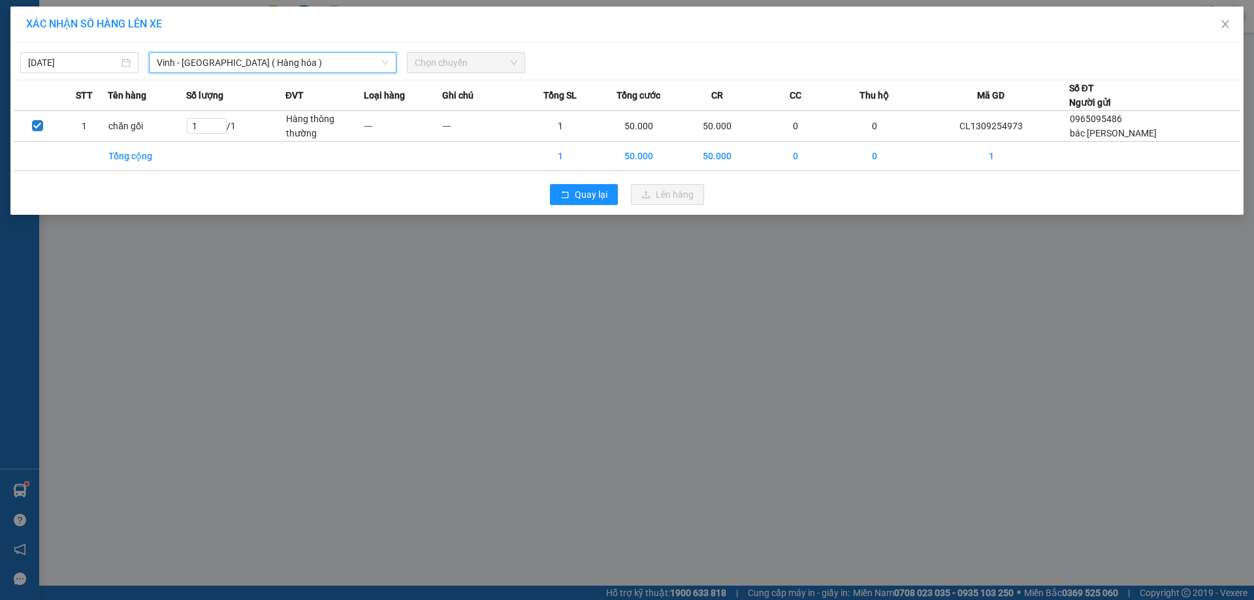
click at [454, 52] on div "Chọn chuyến" at bounding box center [466, 62] width 118 height 21
click at [454, 55] on span "Chọn chuyến" at bounding box center [466, 63] width 103 height 20
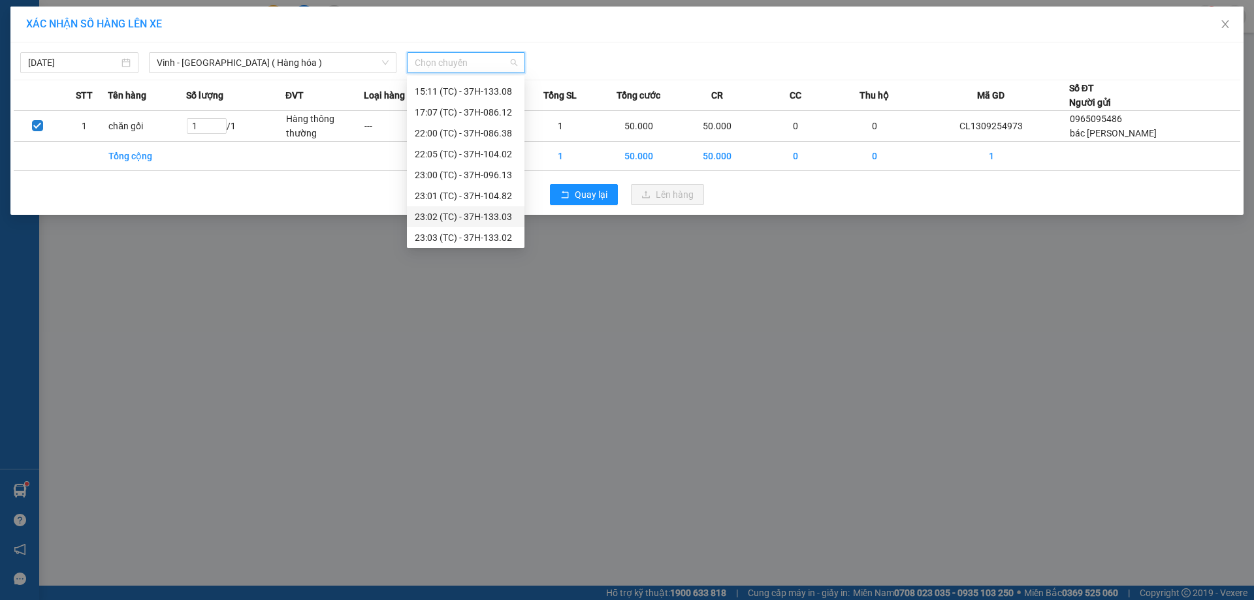
scroll to position [209, 0]
click at [455, 234] on div "23:08 (TC) - 37H-104.45" at bounding box center [466, 235] width 102 height 14
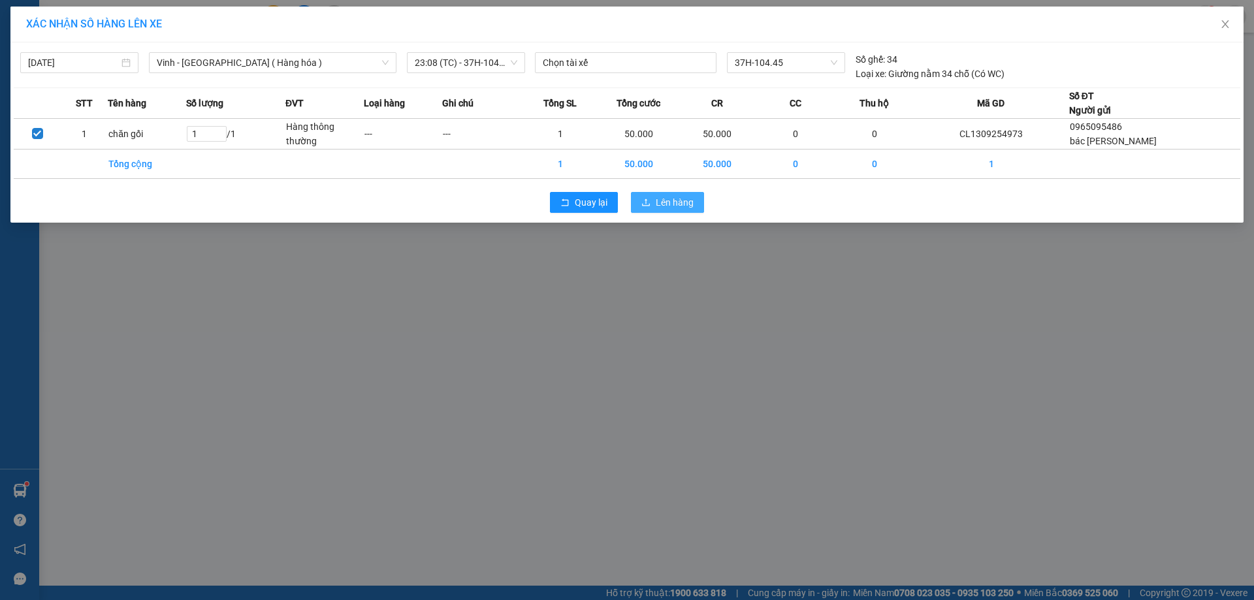
click at [652, 199] on button "Lên hàng" at bounding box center [667, 202] width 73 height 21
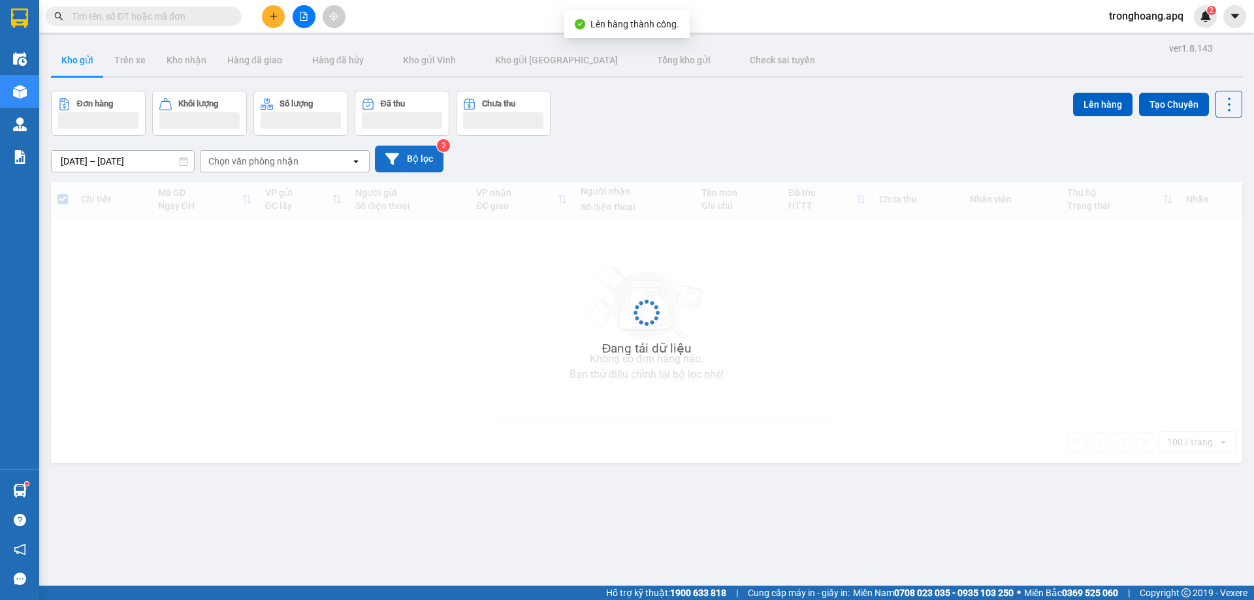
click at [409, 157] on button "Bộ lọc" at bounding box center [409, 159] width 69 height 27
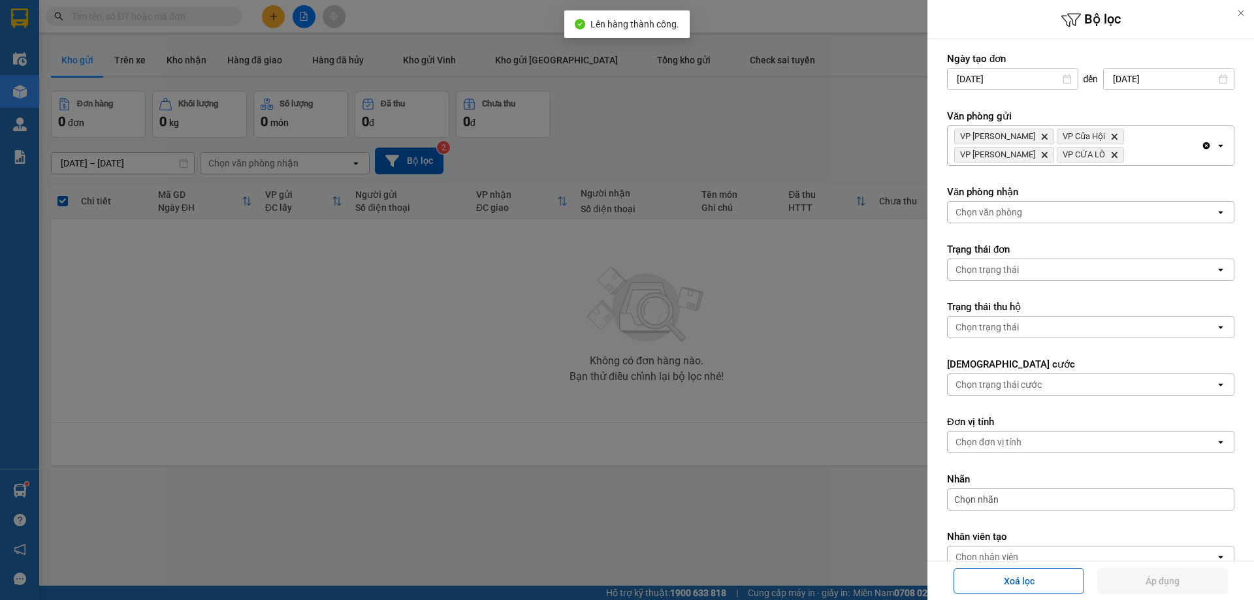
click at [1098, 146] on div "VP Xuân Hội Delete VP Cửa Hội Delete VP Nghi Xuân Delete VP CỬA LÒ Delete" at bounding box center [1074, 145] width 253 height 39
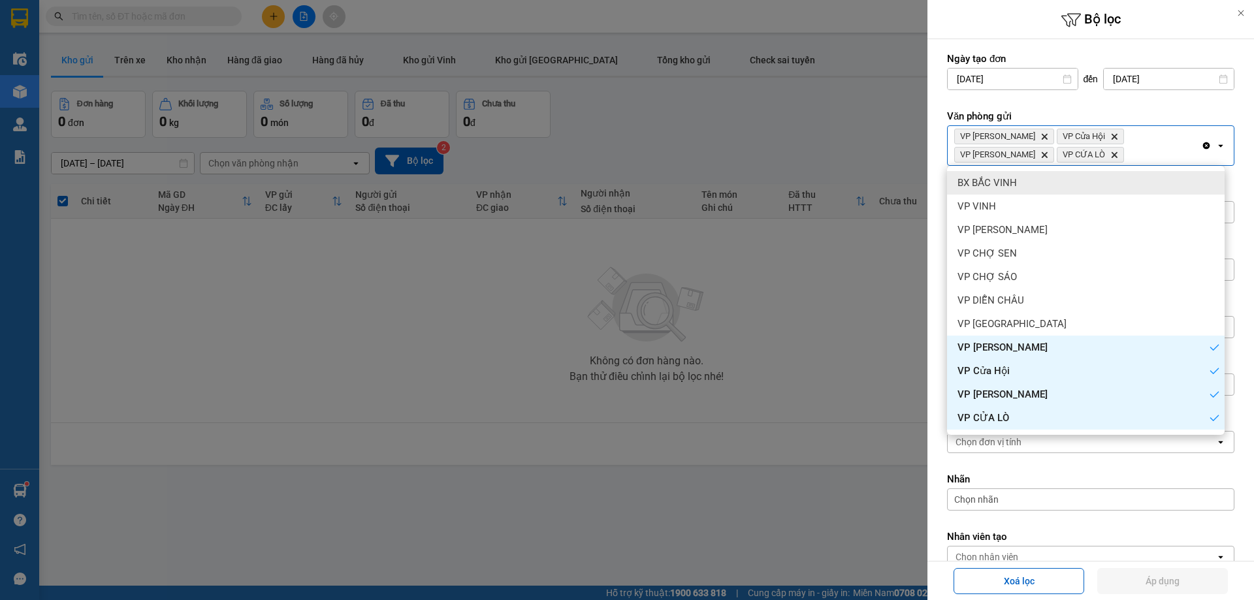
click at [1202, 141] on div "Clear all open" at bounding box center [1217, 145] width 33 height 39
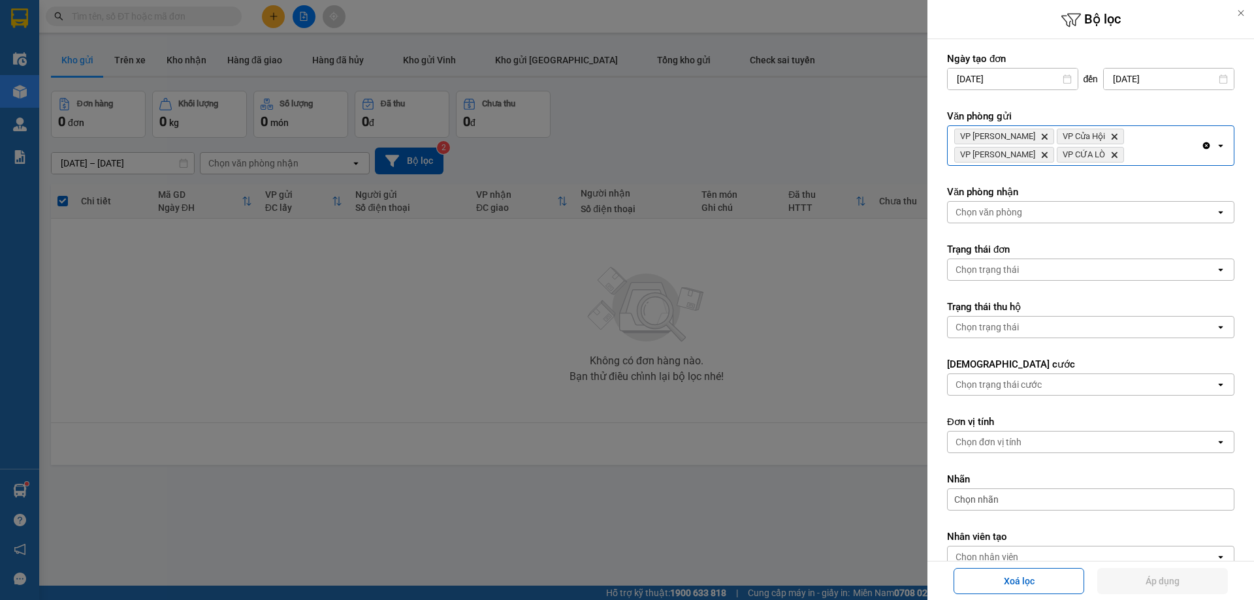
drag, startPoint x: 735, startPoint y: 133, endPoint x: 683, endPoint y: 129, distance: 51.7
click at [734, 132] on div at bounding box center [627, 300] width 1254 height 600
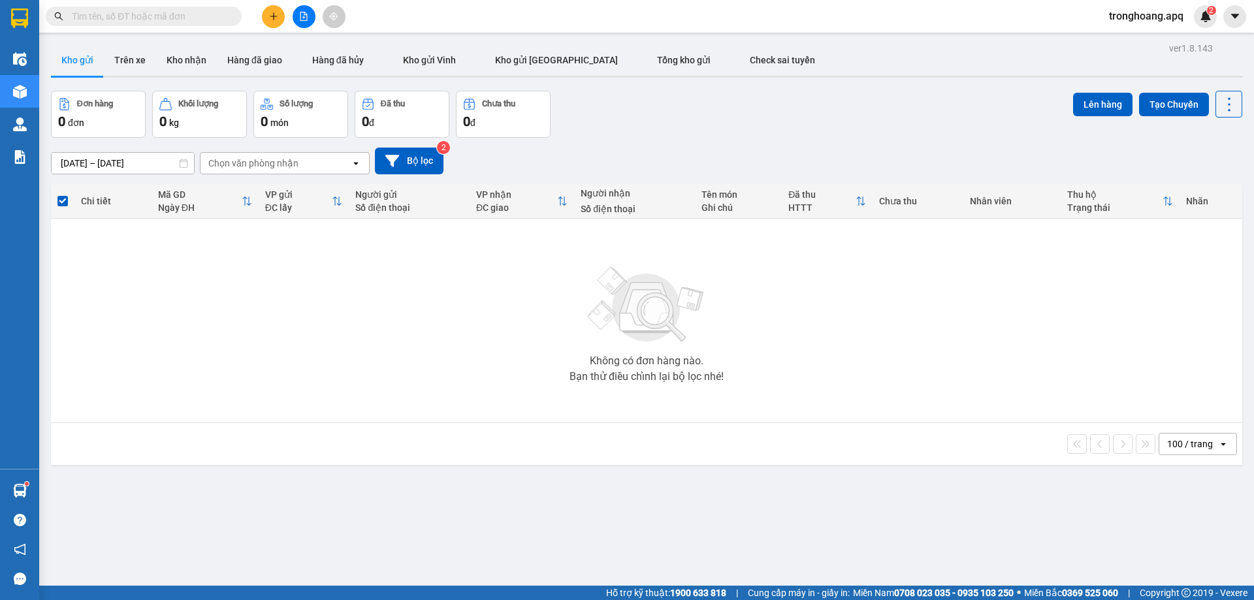
click at [304, 22] on button at bounding box center [304, 16] width 23 height 23
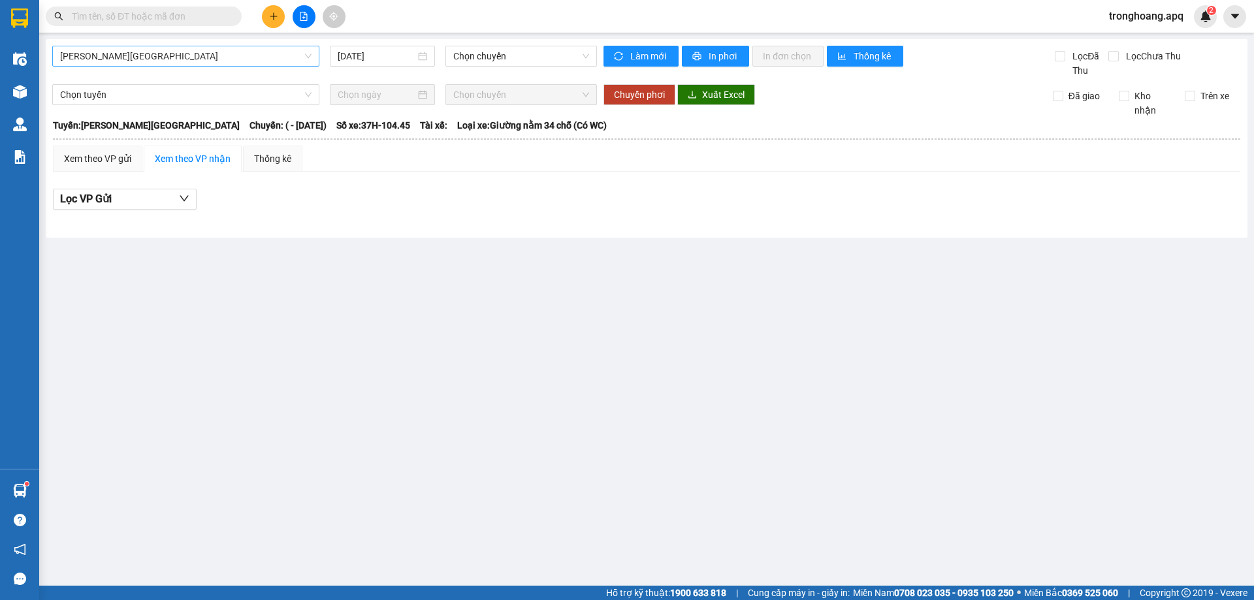
click at [199, 62] on span "[PERSON_NAME][GEOGRAPHIC_DATA]" at bounding box center [185, 56] width 251 height 20
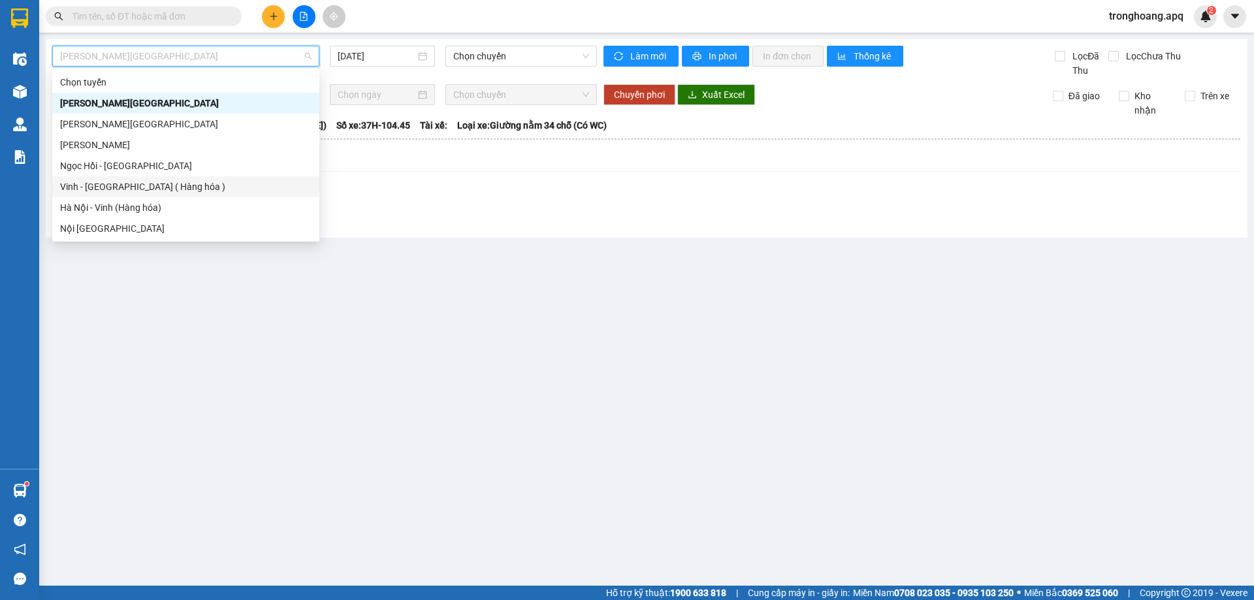
click at [148, 184] on div "Vinh - [GEOGRAPHIC_DATA] ( Hàng hóa )" at bounding box center [185, 187] width 251 height 14
type input "[DATE]"
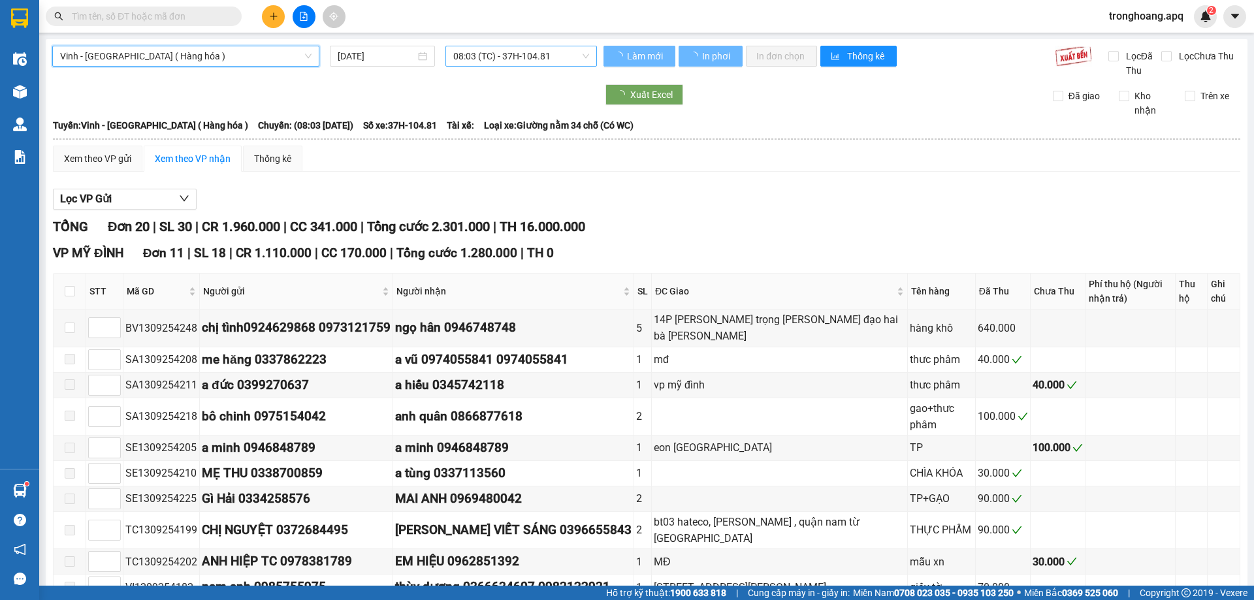
click at [480, 48] on span "08:03 (TC) - 37H-104.81" at bounding box center [521, 56] width 136 height 20
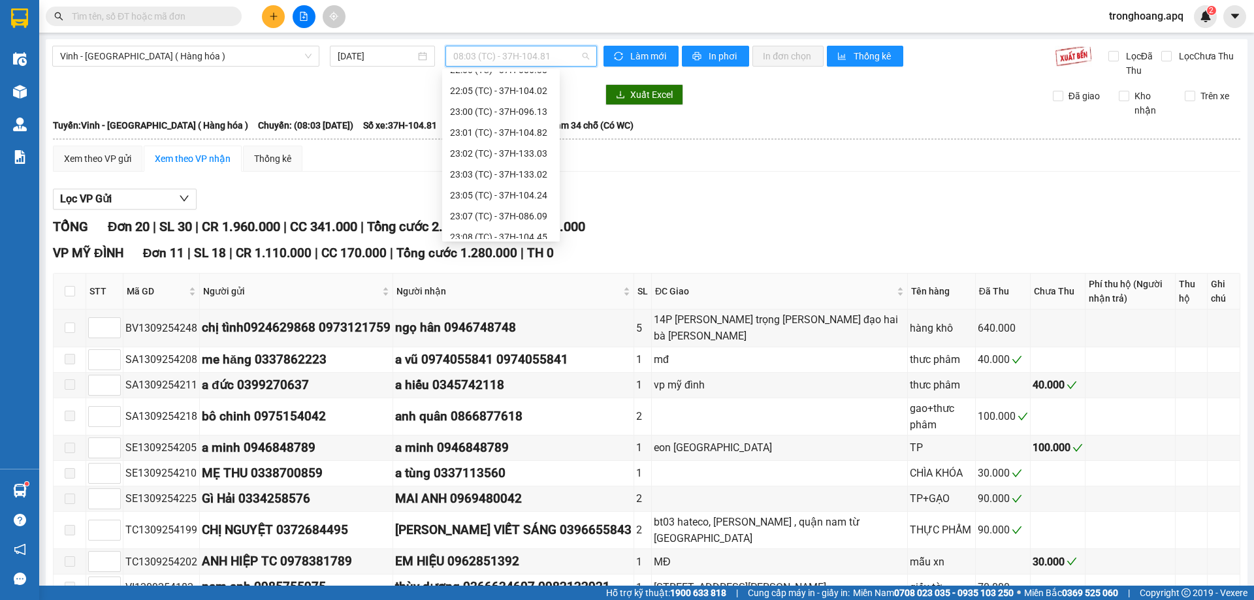
scroll to position [209, 0]
click at [536, 104] on div "23:00 (TC) - 37H-096.13" at bounding box center [501, 103] width 102 height 14
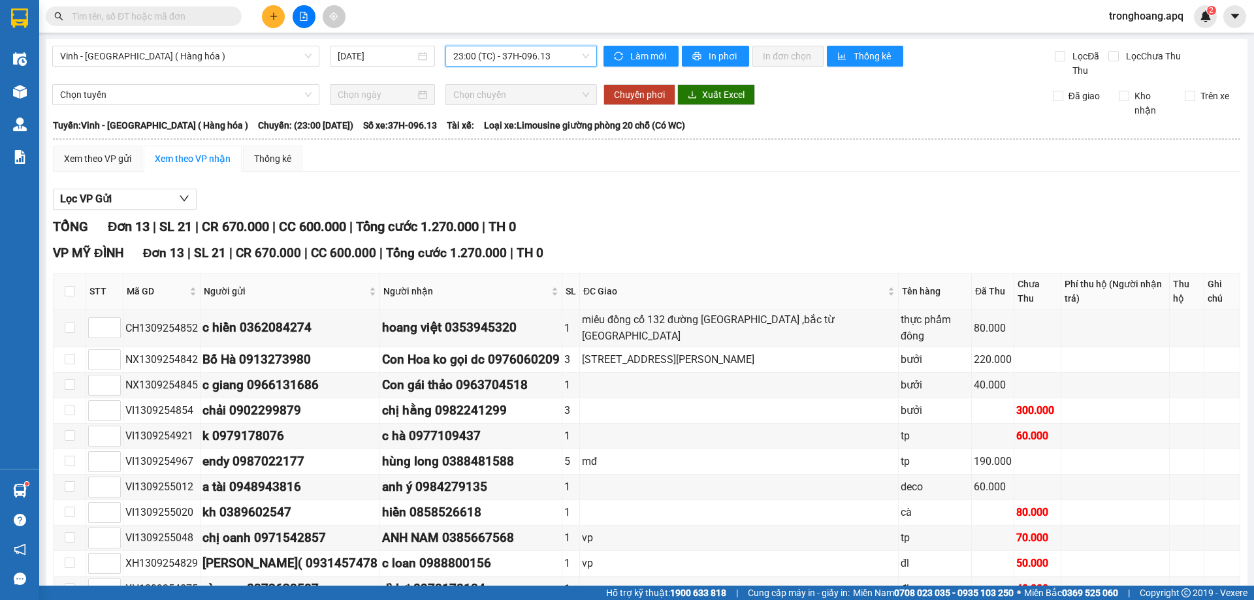
click at [502, 64] on span "23:00 (TC) - 37H-096.13" at bounding box center [521, 56] width 136 height 20
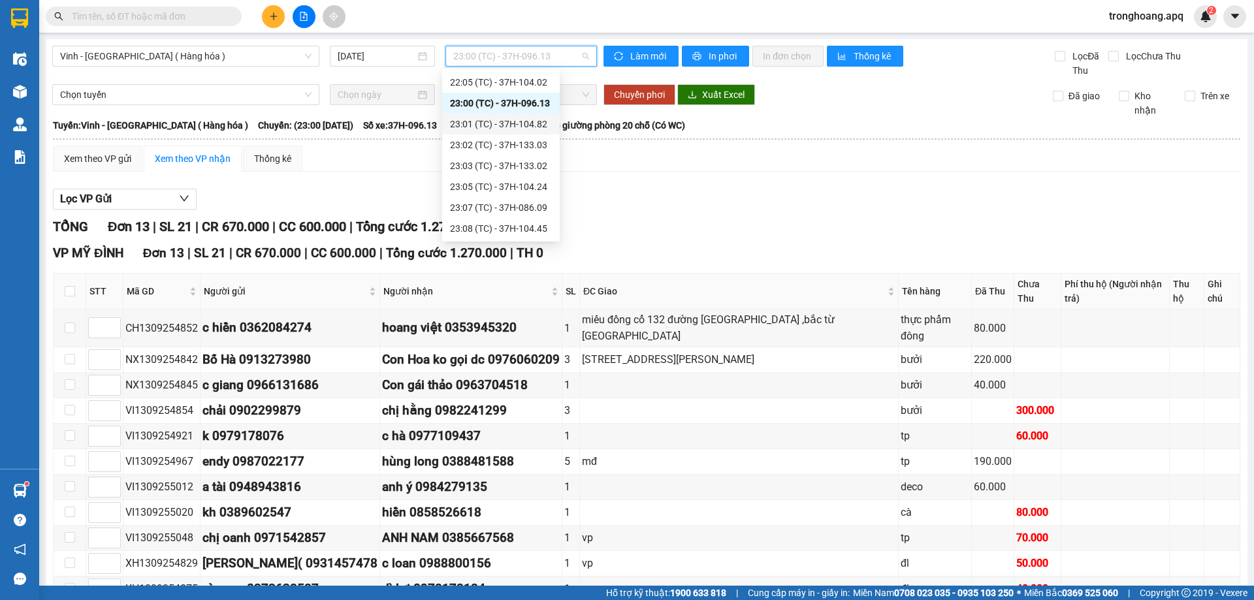
click at [524, 120] on div "23:01 (TC) - 37H-104.82" at bounding box center [501, 124] width 102 height 14
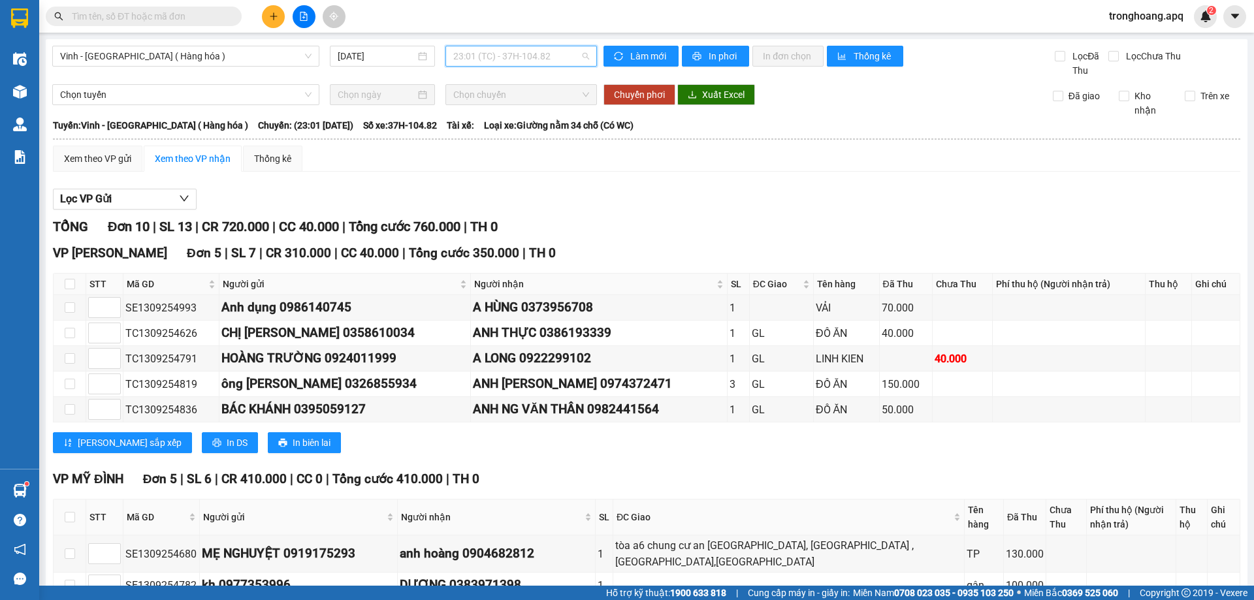
click at [548, 59] on span "23:01 (TC) - 37H-104.82" at bounding box center [521, 56] width 136 height 20
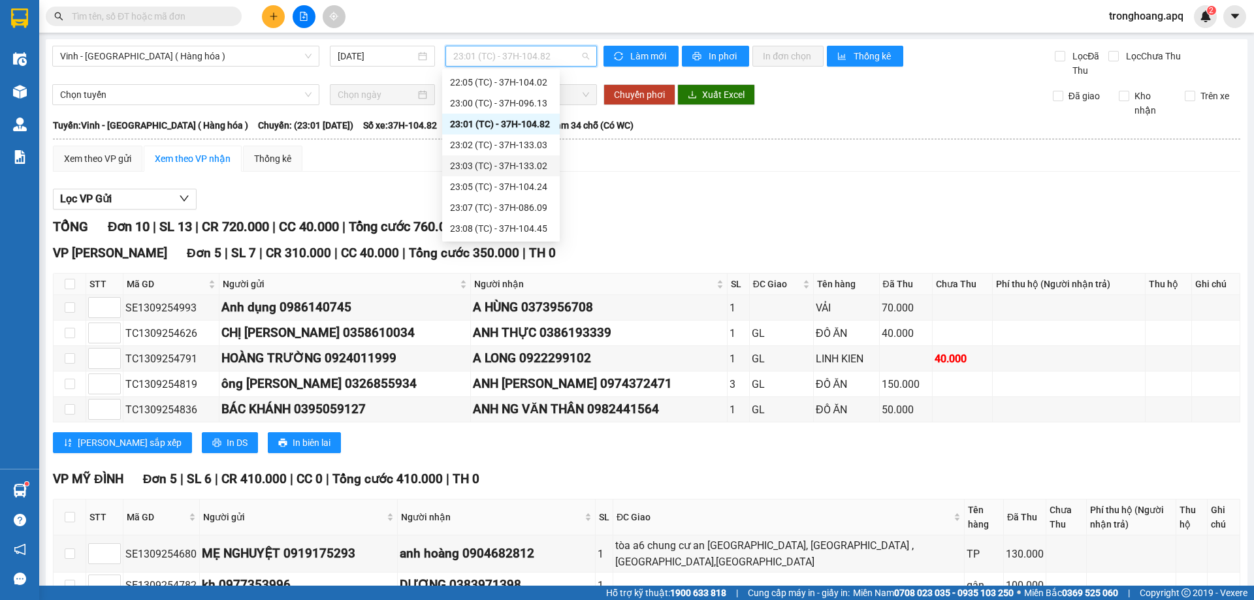
click at [537, 150] on div "23:02 (TC) - 37H-133.03" at bounding box center [501, 145] width 102 height 14
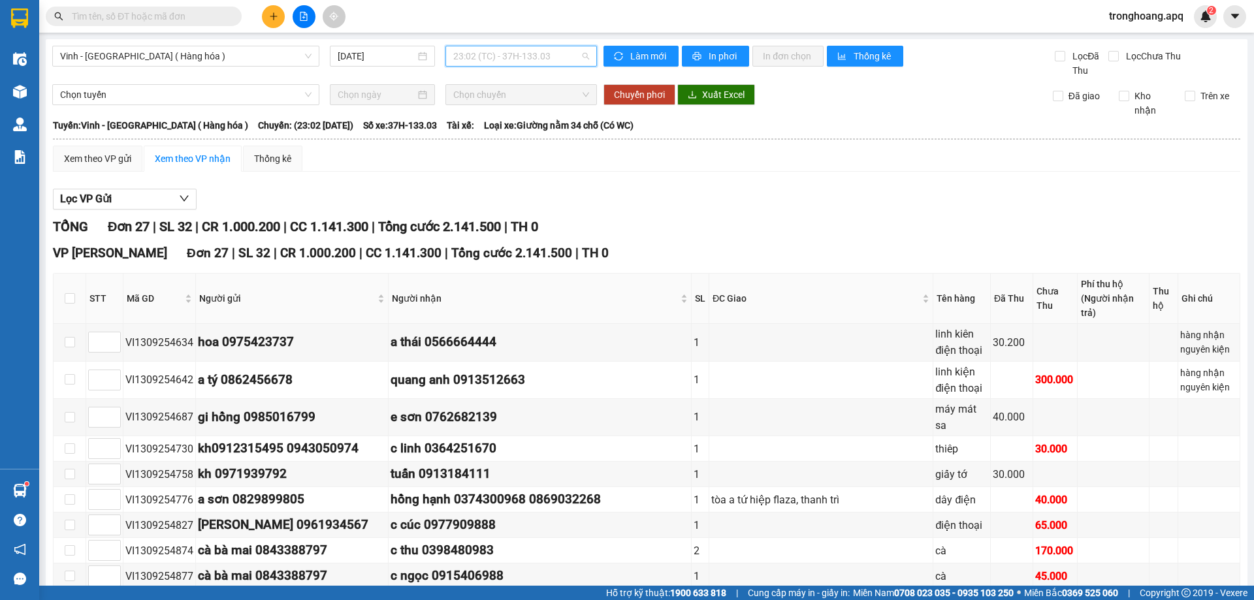
click at [511, 61] on span "23:02 (TC) - 37H-133.03" at bounding box center [521, 56] width 136 height 20
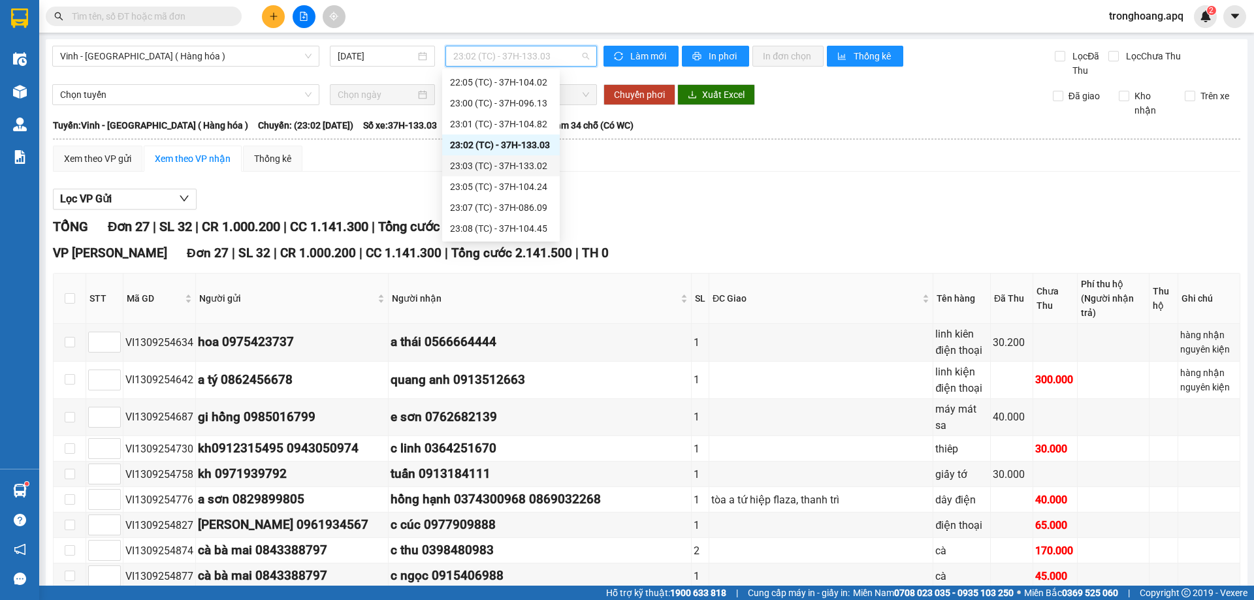
click at [511, 167] on div "23:03 (TC) - 37H-133.02" at bounding box center [501, 166] width 102 height 14
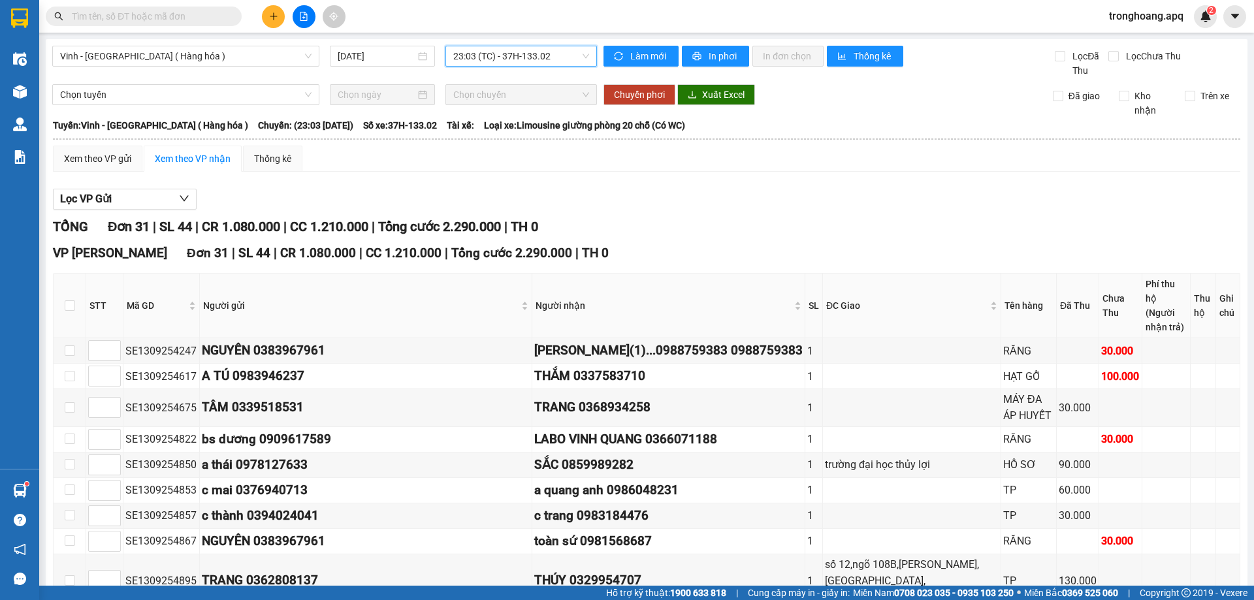
click at [489, 60] on span "23:03 (TC) - 37H-133.02" at bounding box center [521, 56] width 136 height 20
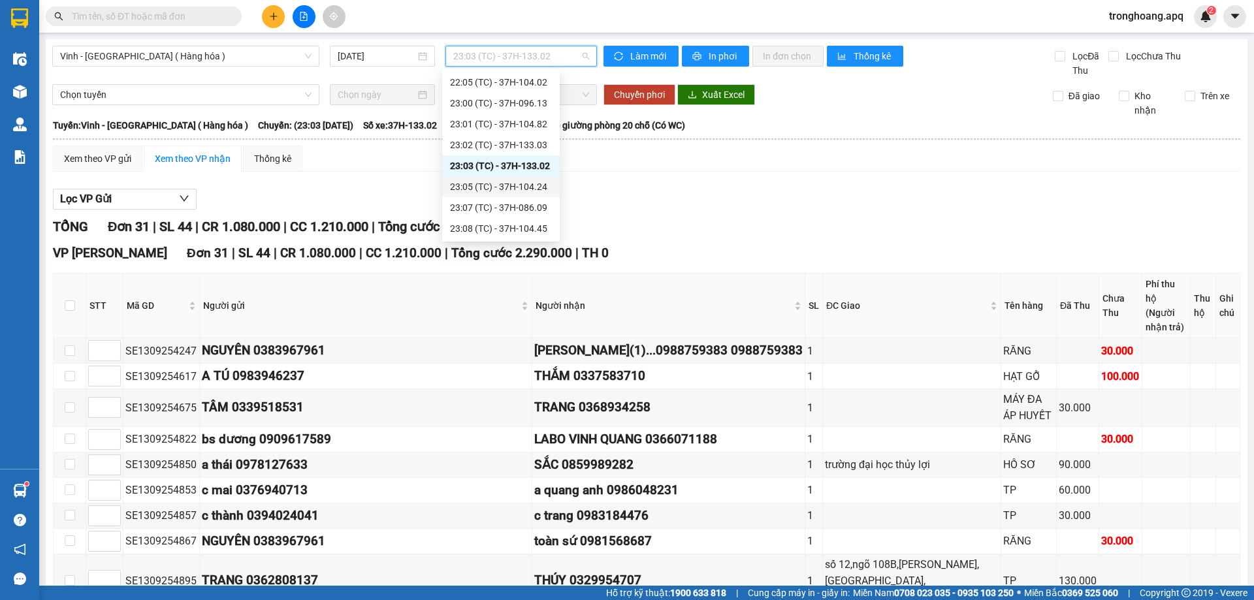
click at [532, 182] on div "23:05 (TC) - 37H-104.24" at bounding box center [501, 187] width 102 height 14
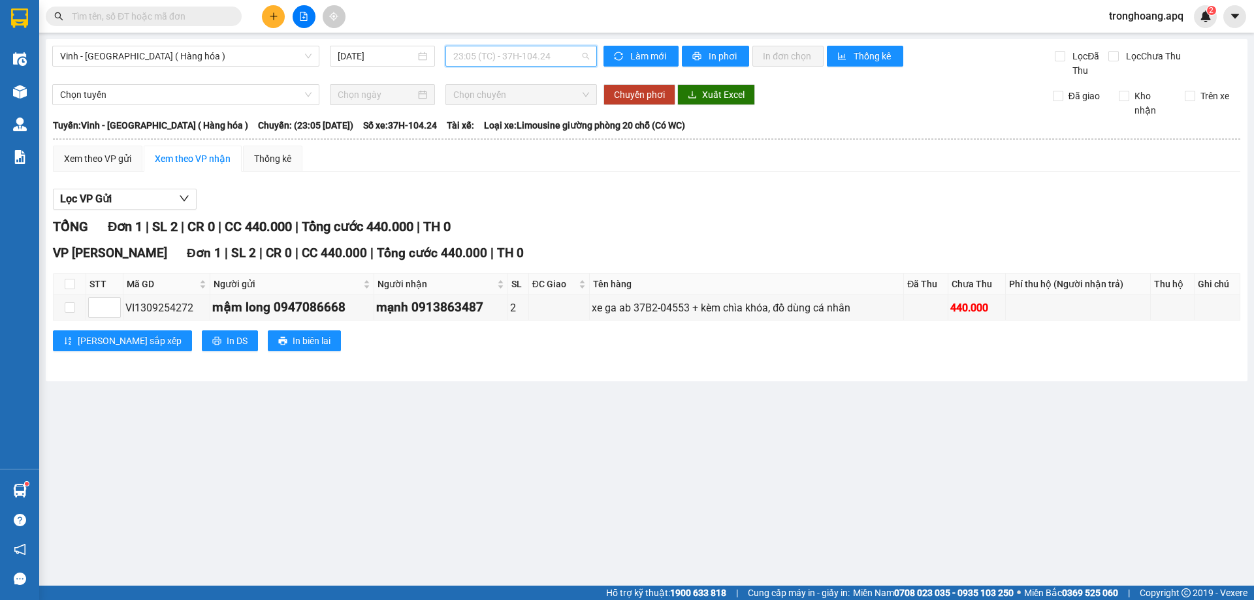
click at [544, 59] on span "23:05 (TC) - 37H-104.24" at bounding box center [521, 56] width 136 height 20
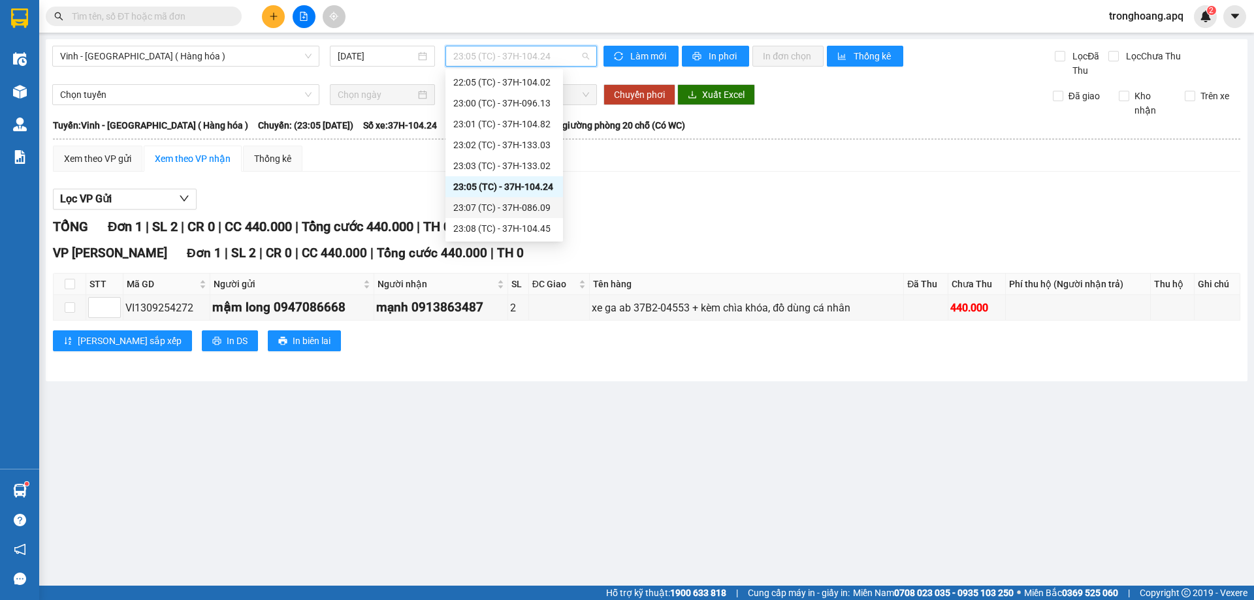
click at [541, 204] on div "23:07 (TC) - 37H-086.09" at bounding box center [504, 207] width 102 height 14
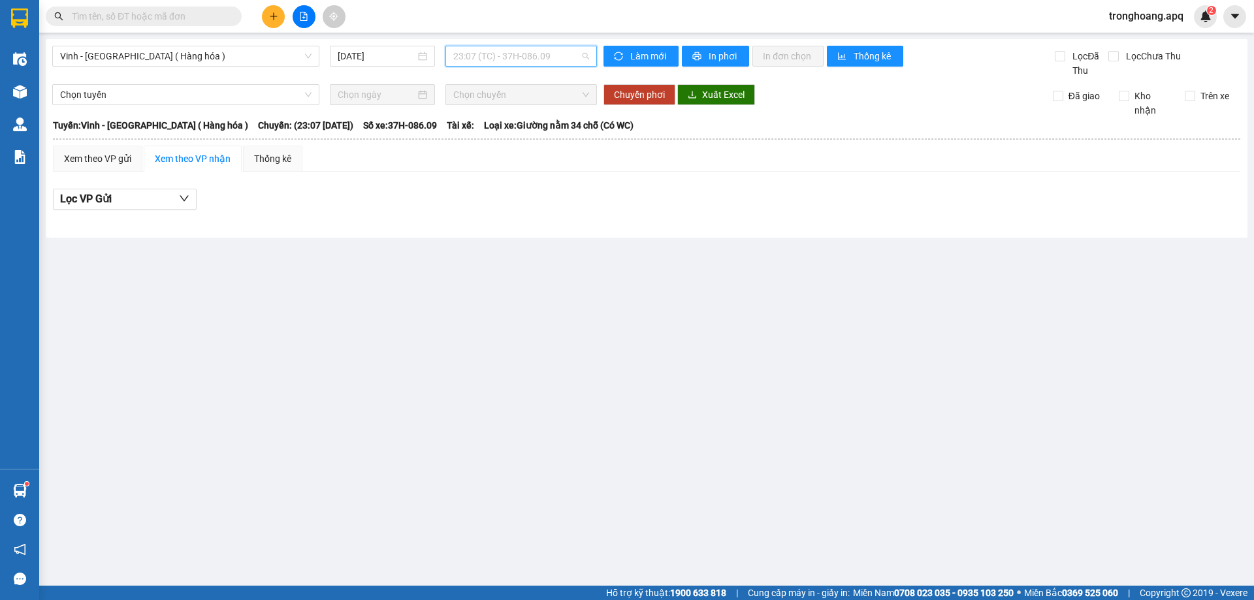
click at [536, 56] on span "23:07 (TC) - 37H-086.09" at bounding box center [521, 56] width 136 height 20
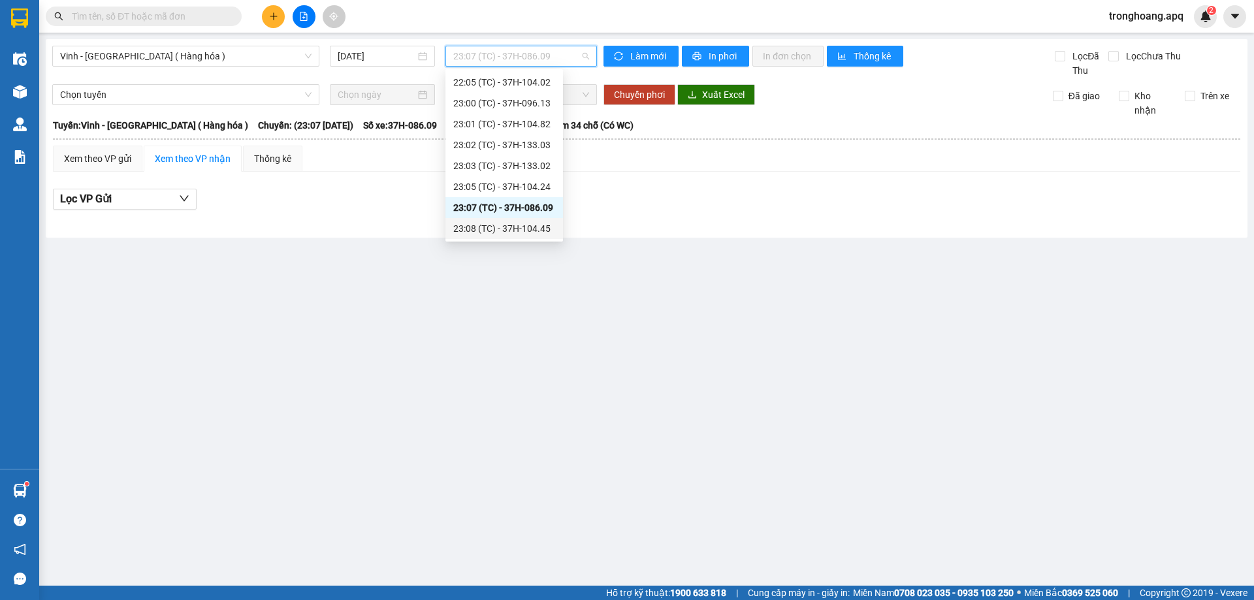
click at [528, 225] on div "23:08 (TC) - 37H-104.45" at bounding box center [504, 228] width 102 height 14
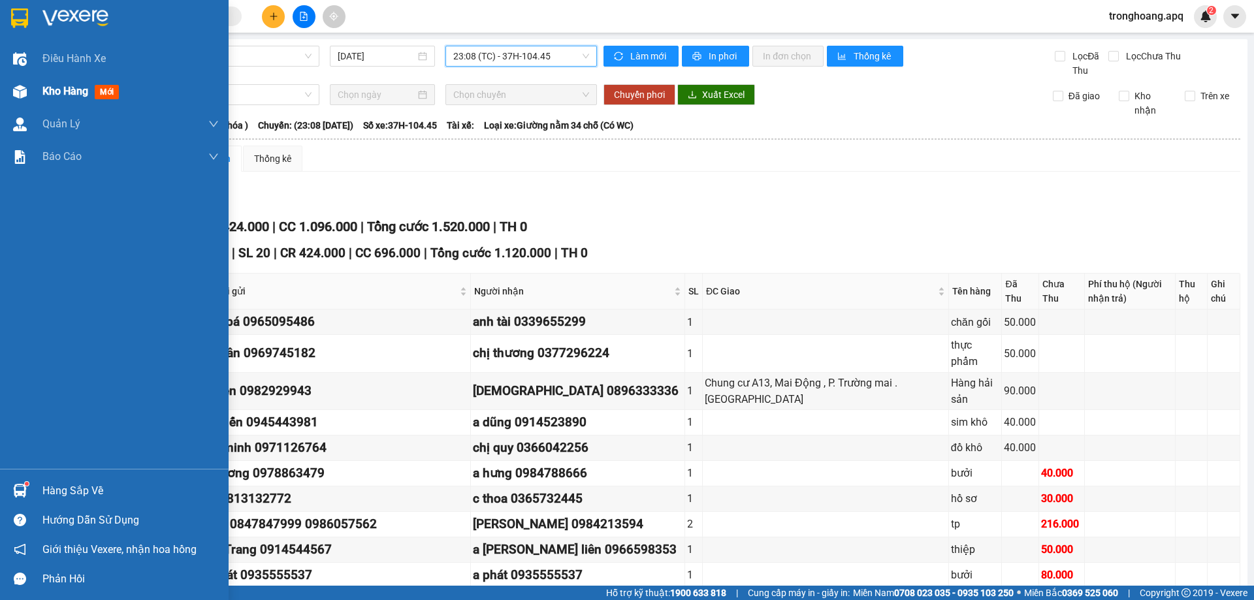
click at [24, 97] on img at bounding box center [20, 92] width 14 height 14
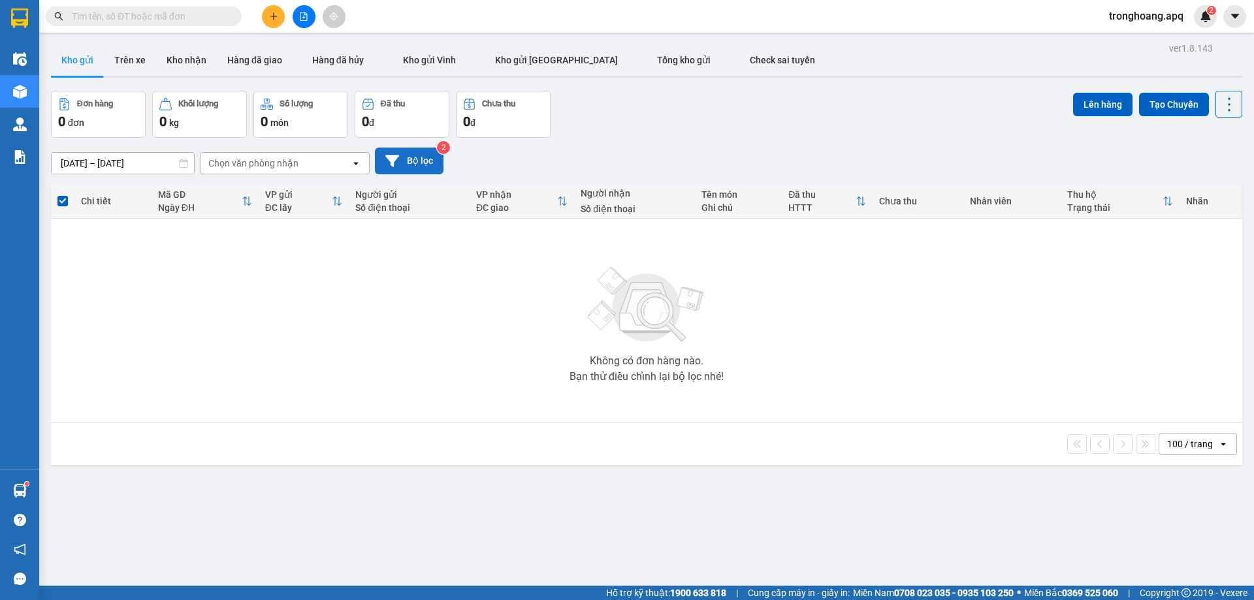
click at [408, 168] on button "Bộ lọc" at bounding box center [409, 161] width 69 height 27
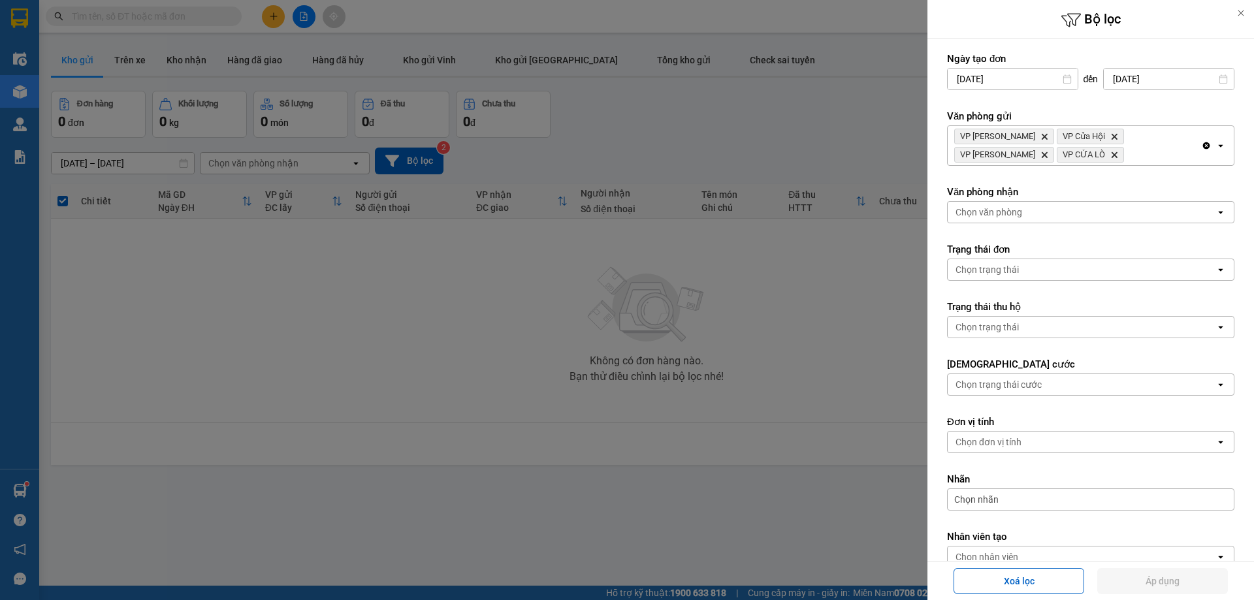
click at [1182, 153] on div "VP Xuân Hội Delete VP Cửa Hội Delete VP Nghi Xuân Delete VP CỬA LÒ Delete" at bounding box center [1074, 145] width 253 height 39
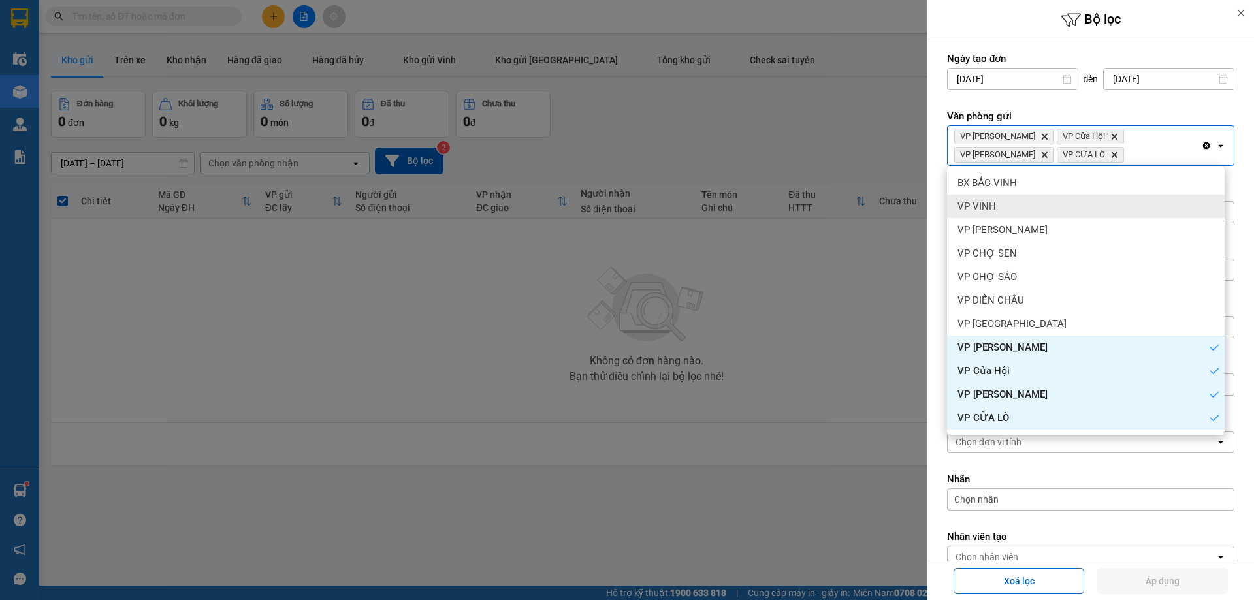
click at [1065, 209] on div "VP VINH" at bounding box center [1086, 207] width 278 height 24
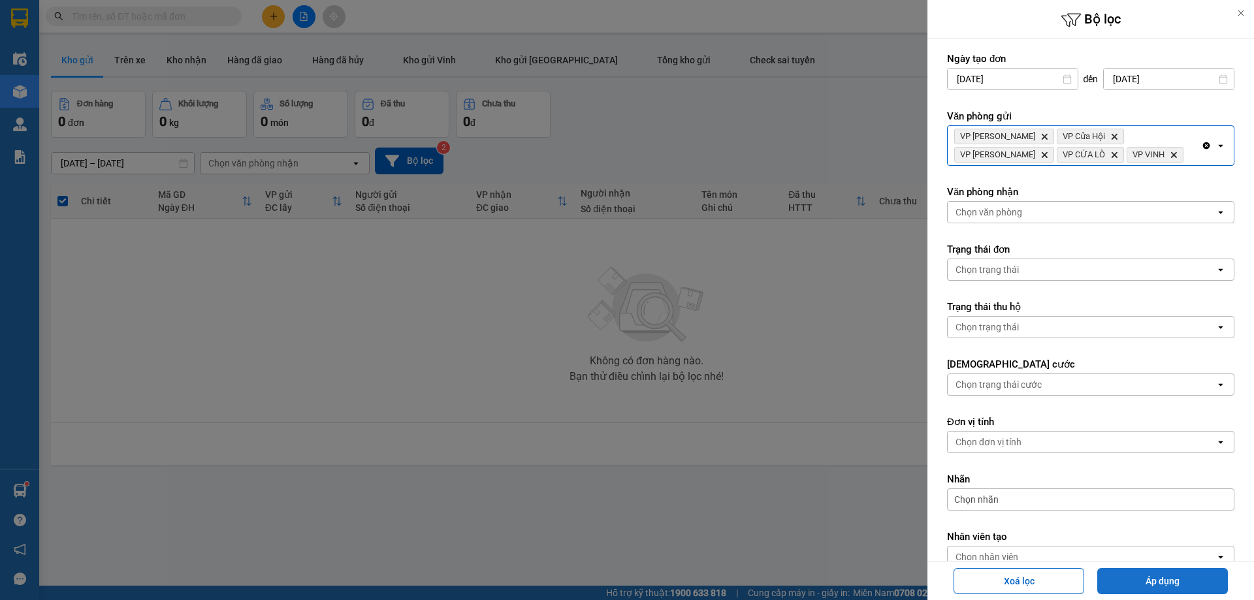
click at [1136, 573] on button "Áp dụng" at bounding box center [1162, 581] width 131 height 26
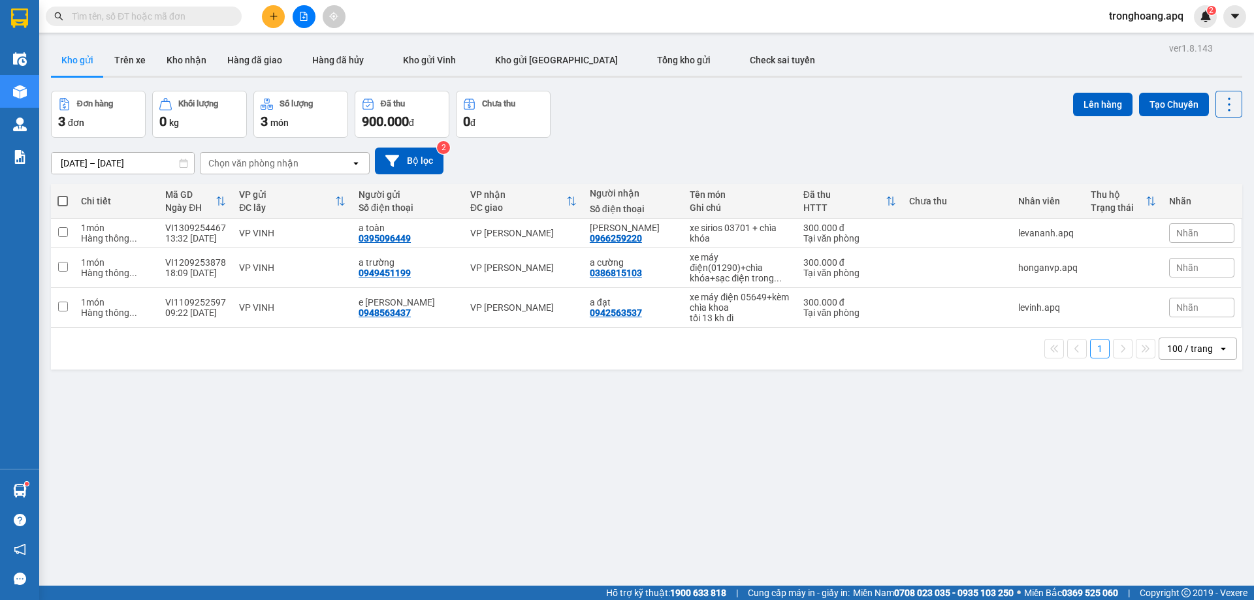
click at [748, 315] on div "tối 13 kh đi" at bounding box center [740, 318] width 100 height 10
checkbox input "true"
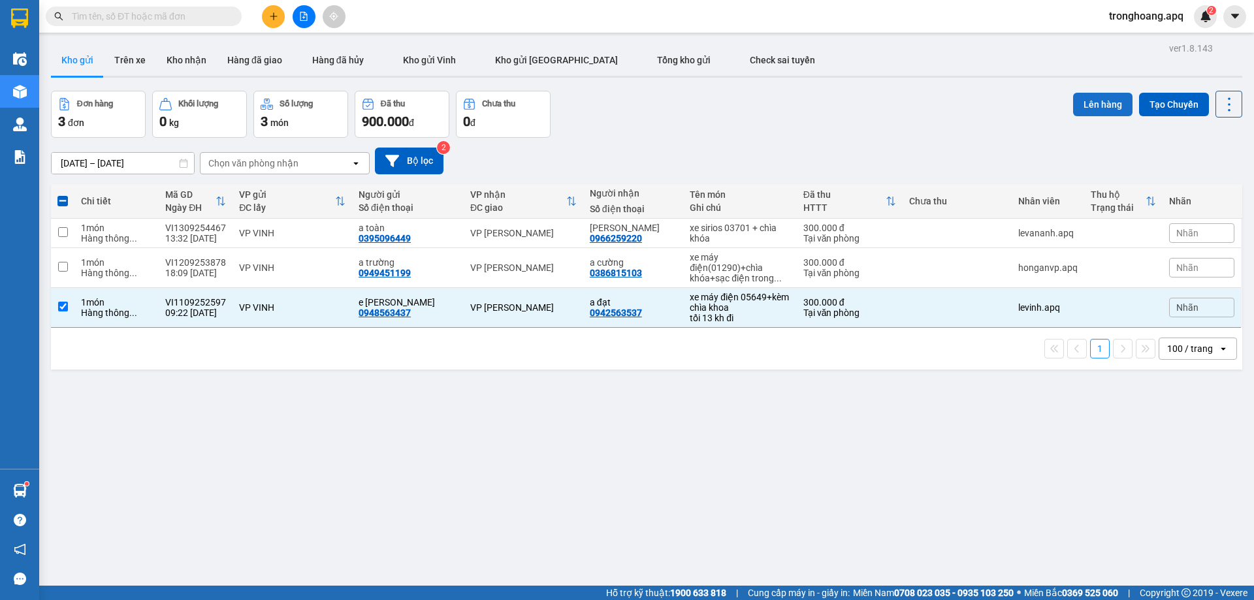
click at [1114, 95] on button "Lên hàng" at bounding box center [1102, 105] width 59 height 24
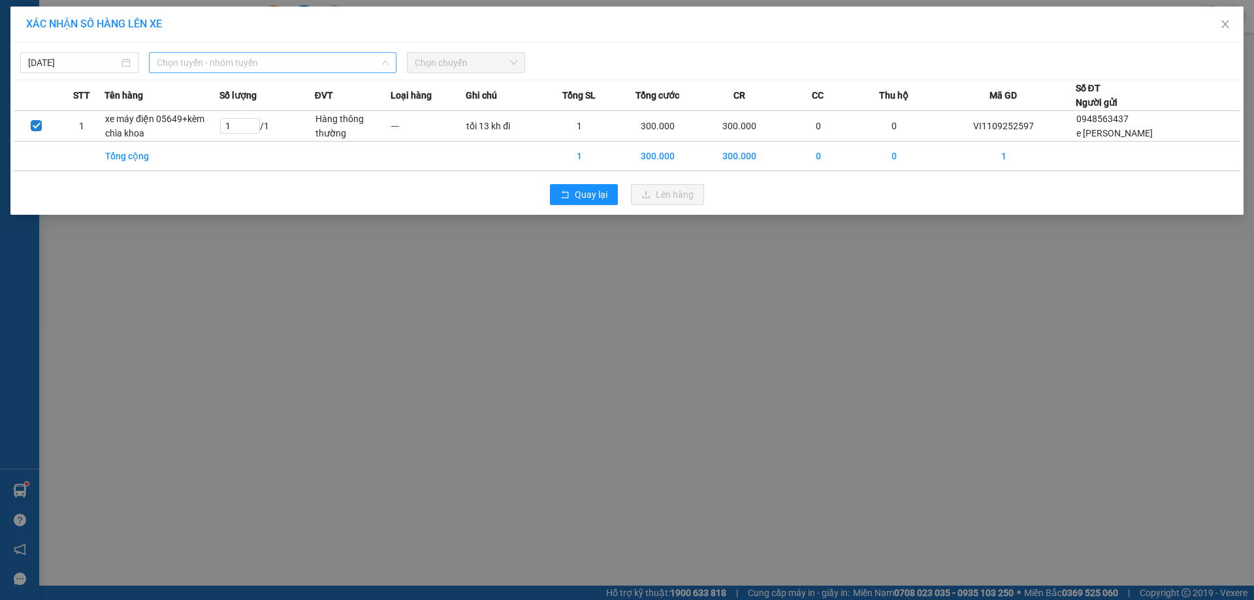
drag, startPoint x: 250, startPoint y: 63, endPoint x: 227, endPoint y: 158, distance: 97.6
click at [249, 63] on span "Chọn tuyến - nhóm tuyến" at bounding box center [273, 63] width 232 height 20
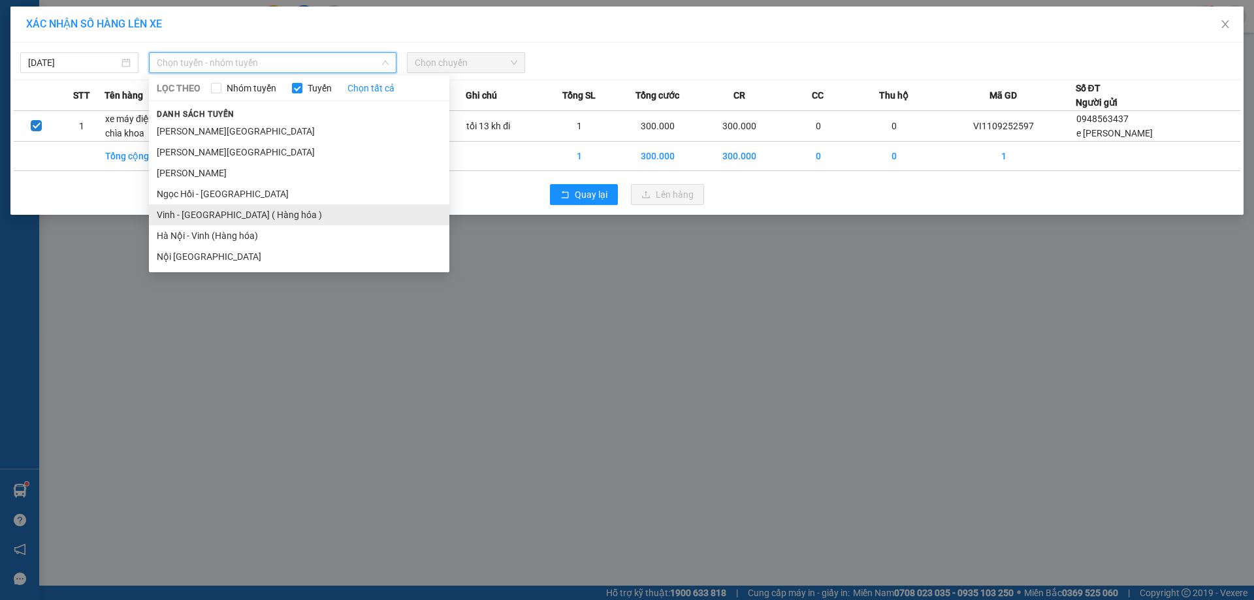
click at [222, 210] on li "Vinh - [GEOGRAPHIC_DATA] ( Hàng hóa )" at bounding box center [299, 214] width 300 height 21
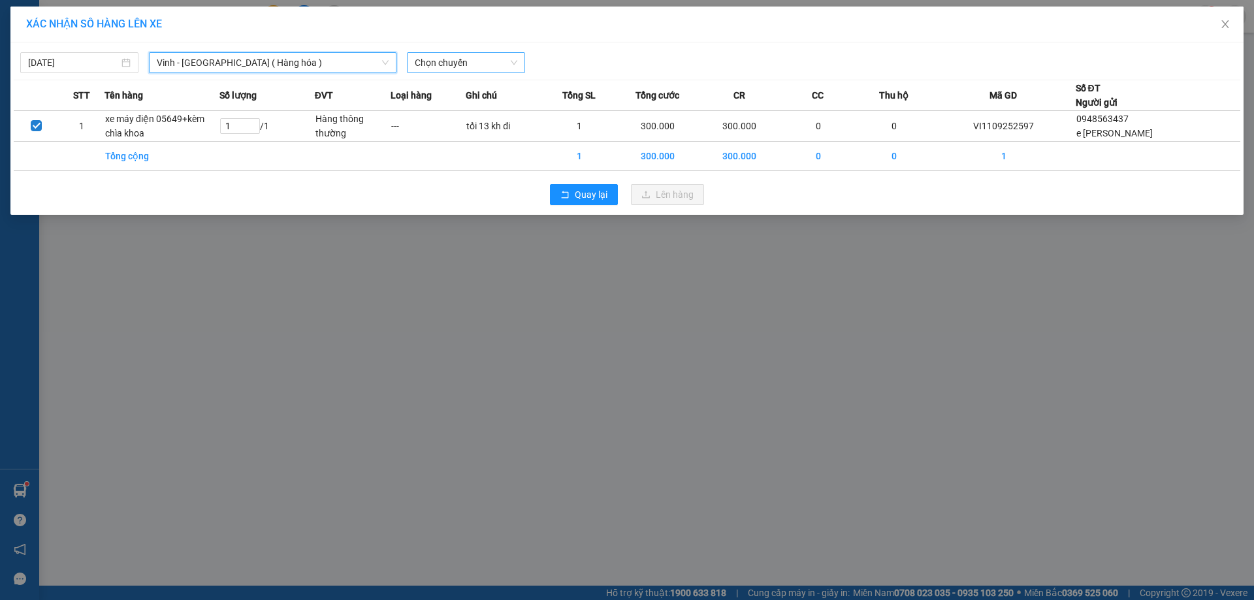
click at [464, 60] on span "Chọn chuyến" at bounding box center [466, 63] width 103 height 20
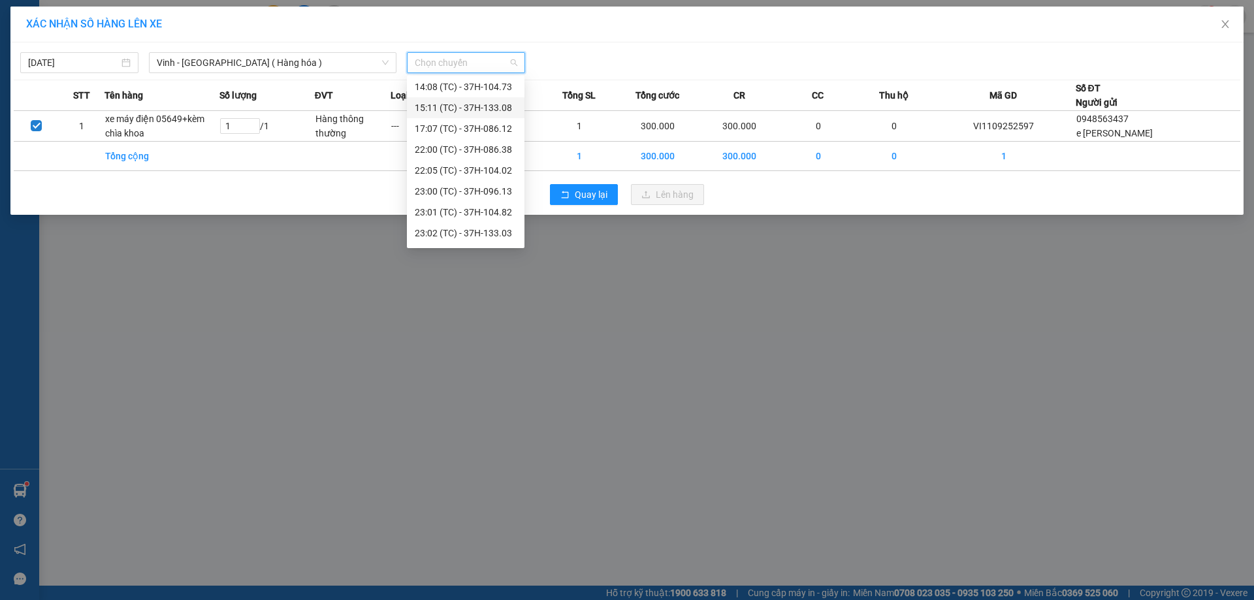
scroll to position [209, 0]
click at [481, 194] on div "23:05 (TC) - 37H-104.24" at bounding box center [466, 193] width 102 height 14
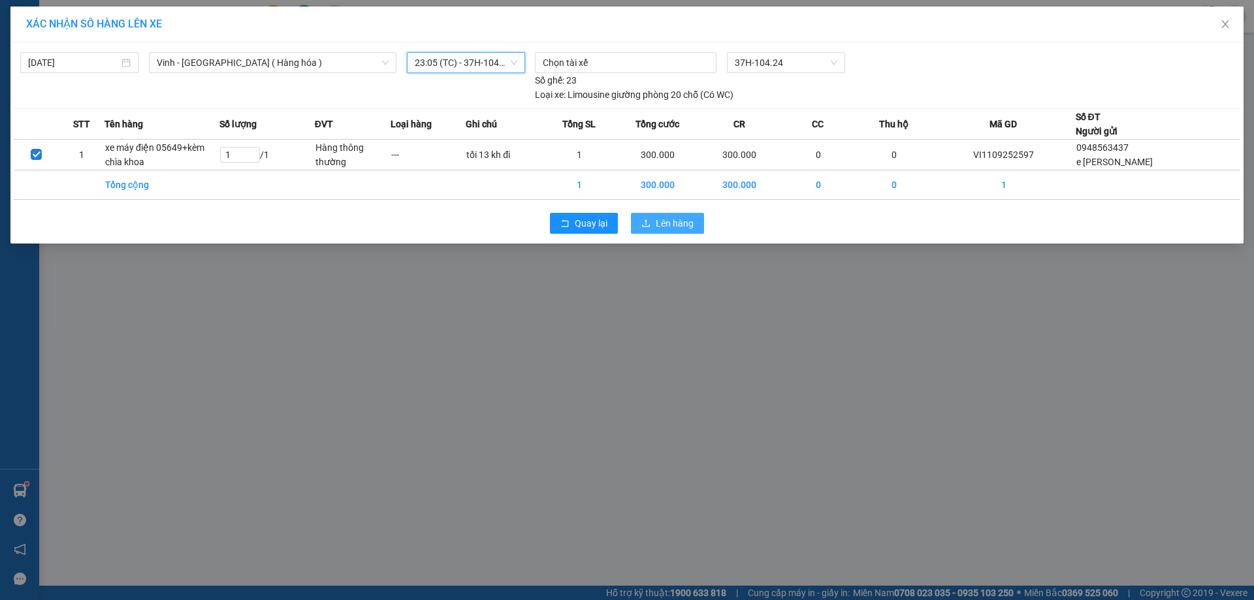
click at [680, 231] on button "Lên hàng" at bounding box center [667, 223] width 73 height 21
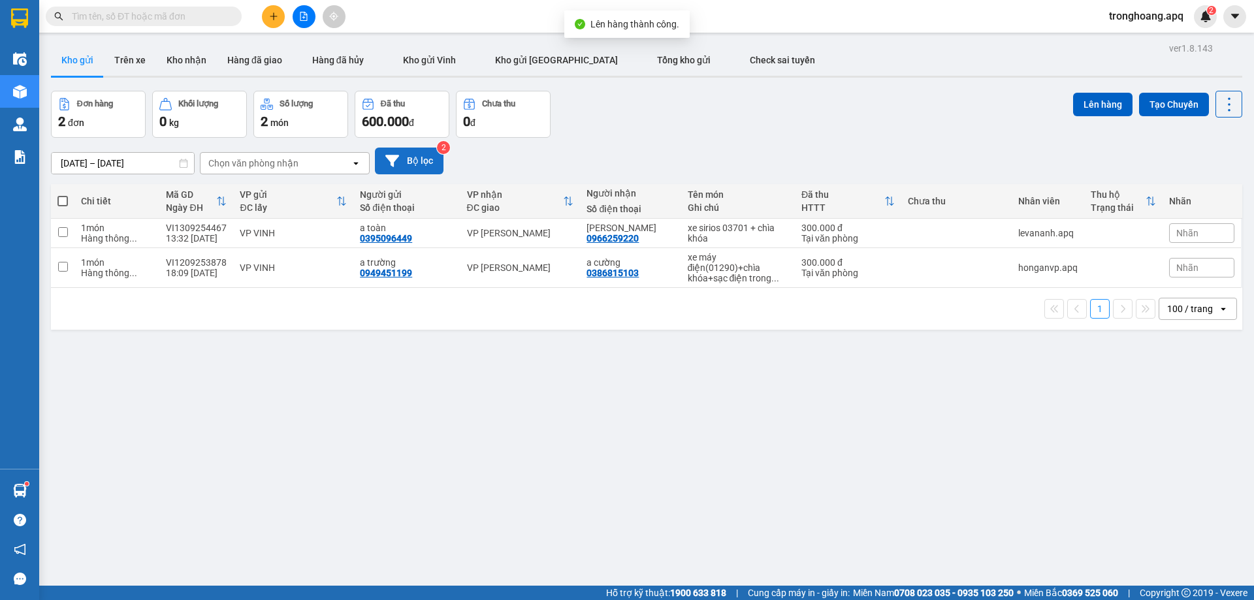
click at [415, 165] on button "Bộ lọc" at bounding box center [409, 161] width 69 height 27
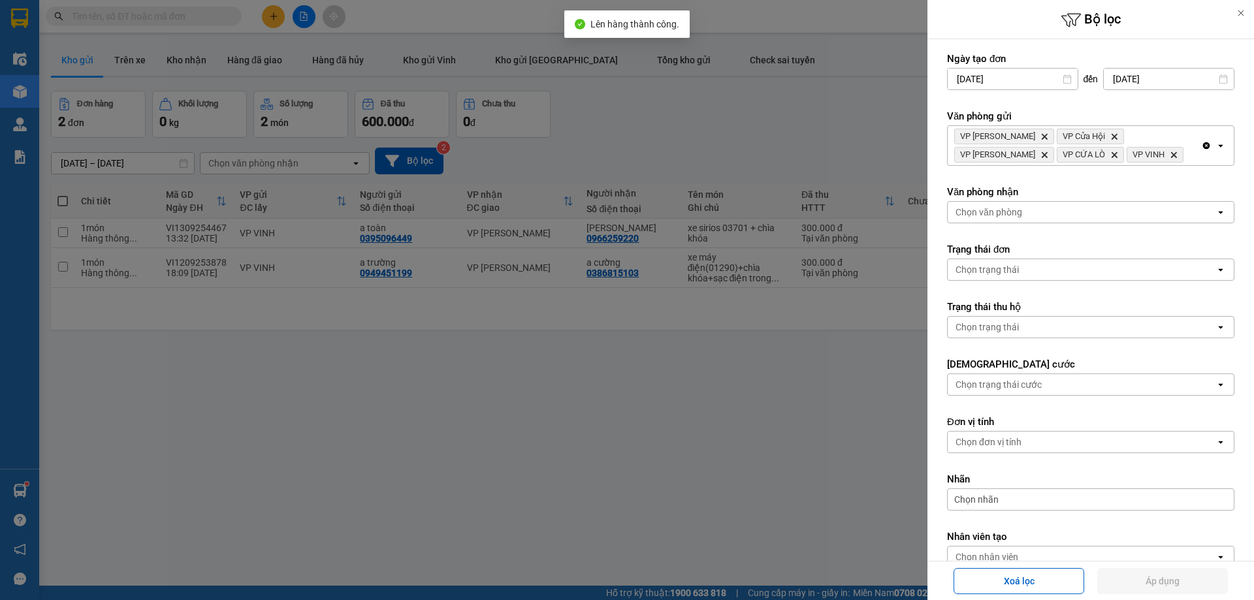
click at [1139, 154] on div "VP Xuân Hội Delete VP Cửa Hội Delete VP Nghi Xuân Delete VP CỬA LÒ Delete VP VI…" at bounding box center [1074, 145] width 253 height 39
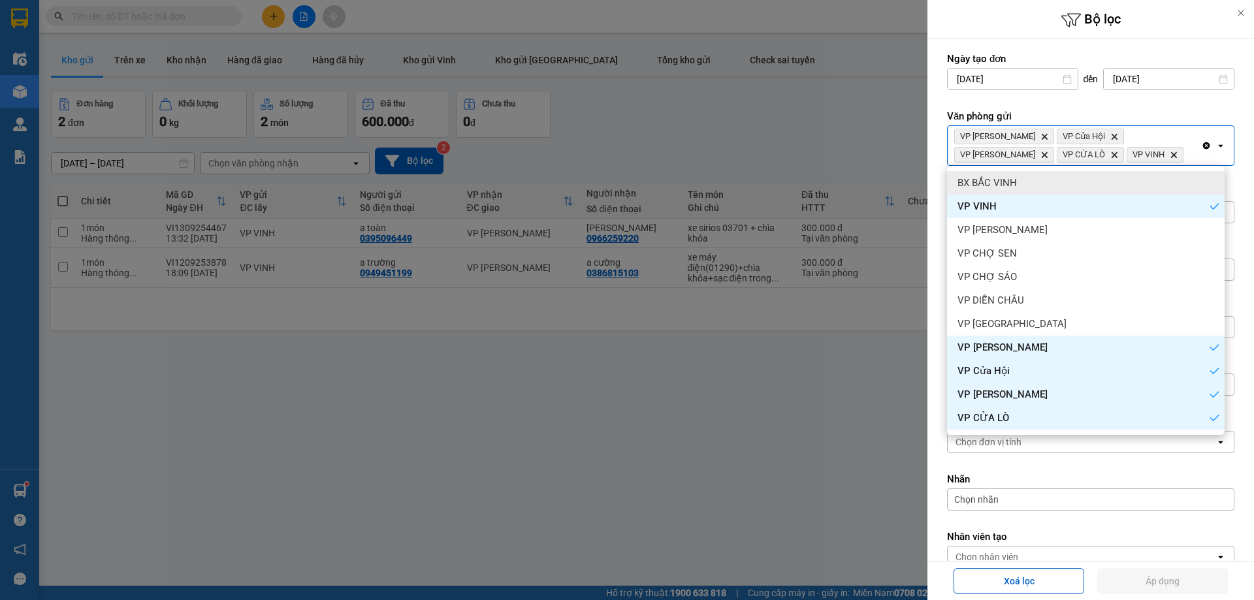
click at [1108, 180] on div "BX BẮC VINH" at bounding box center [1086, 183] width 278 height 24
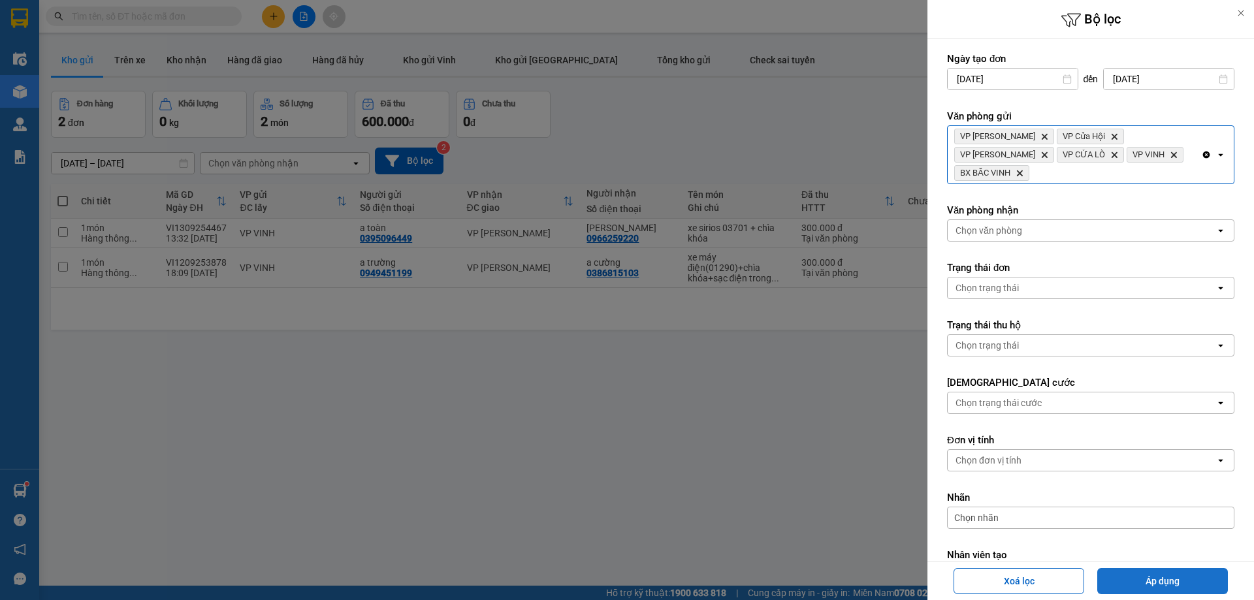
drag, startPoint x: 1161, startPoint y: 570, endPoint x: 1161, endPoint y: 581, distance: 11.1
click at [1161, 571] on button "Áp dụng" at bounding box center [1162, 581] width 131 height 26
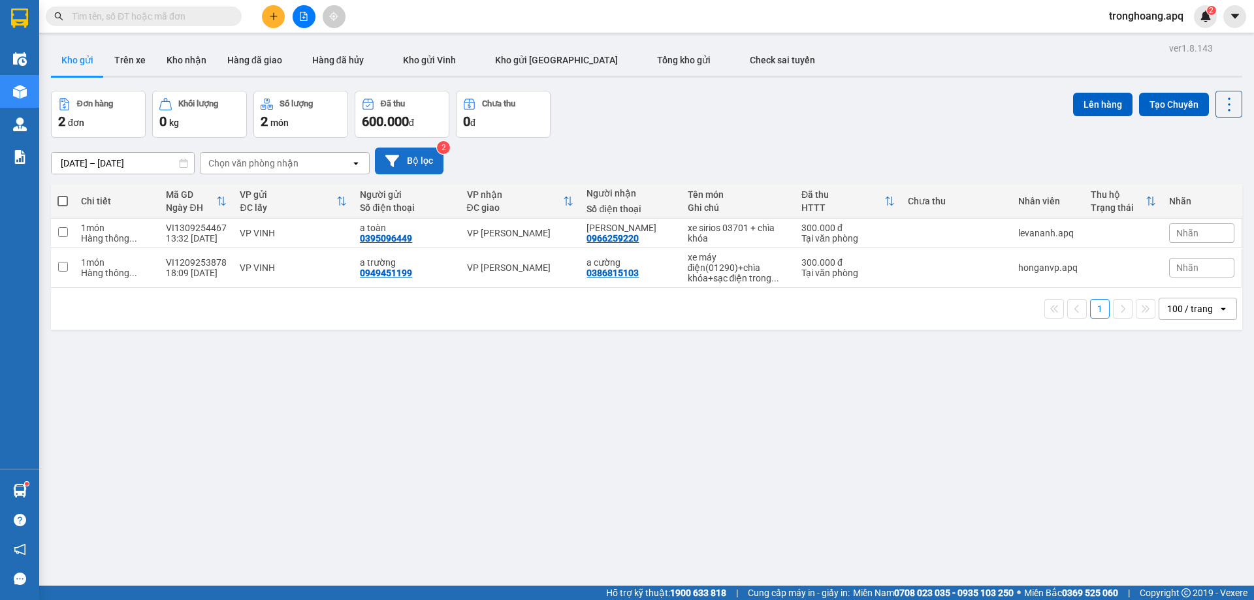
click at [413, 165] on button "Bộ lọc" at bounding box center [409, 161] width 69 height 27
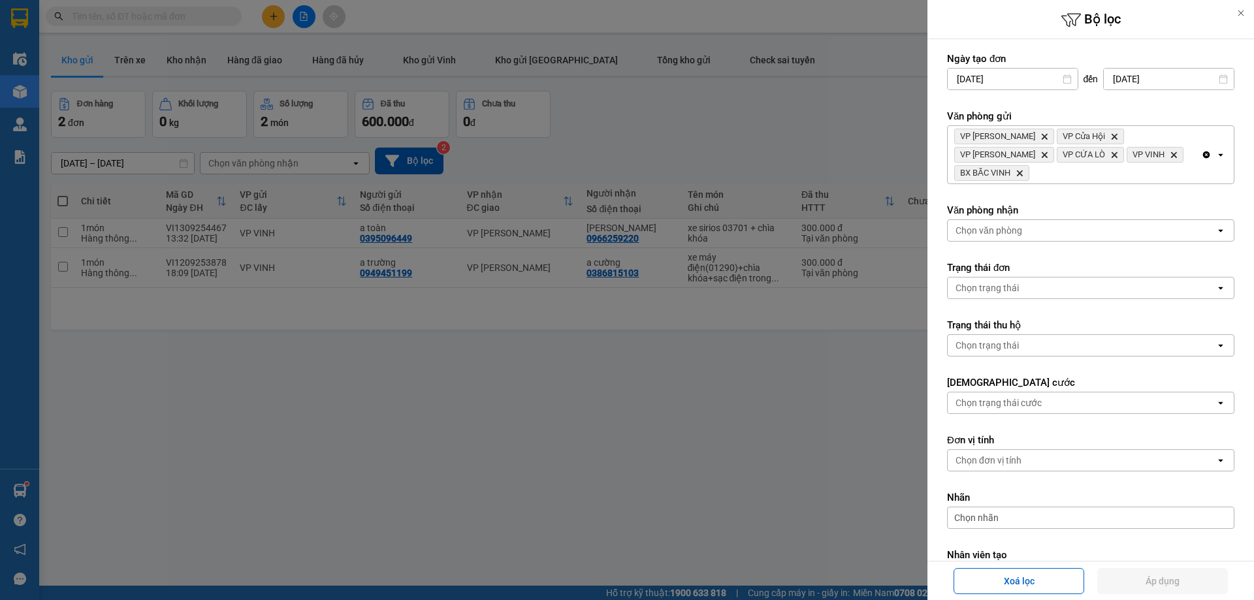
click at [1185, 161] on div "VP Xuân Hội Delete VP Cửa Hội Delete VP Nghi Xuân Delete VP CỬA LÒ Delete VP VI…" at bounding box center [1074, 154] width 253 height 57
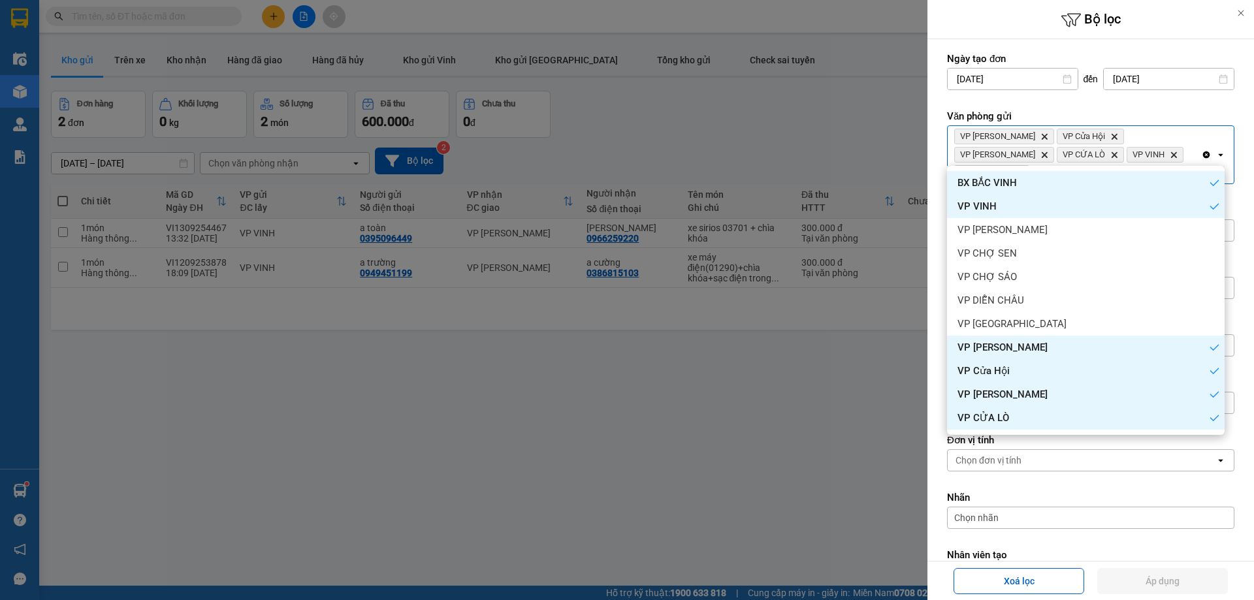
drag, startPoint x: 1198, startPoint y: 146, endPoint x: 1164, endPoint y: 142, distance: 34.2
click at [1203, 152] on icon "Clear all" at bounding box center [1206, 155] width 7 height 7
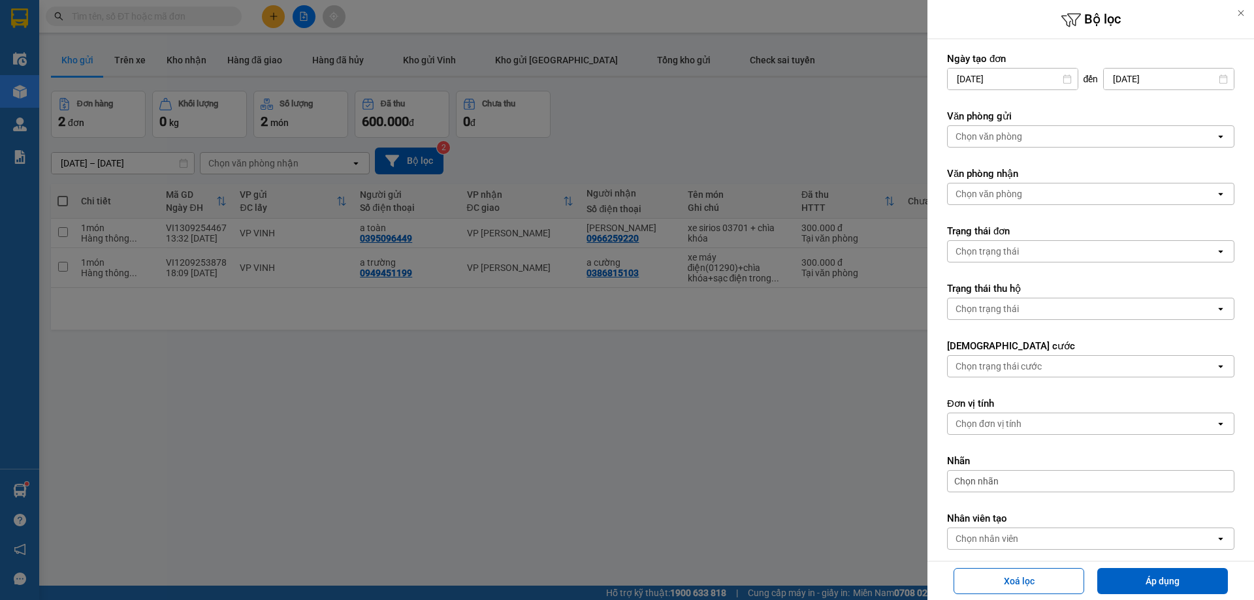
click at [1164, 142] on div "Chọn văn phòng" at bounding box center [1082, 136] width 268 height 21
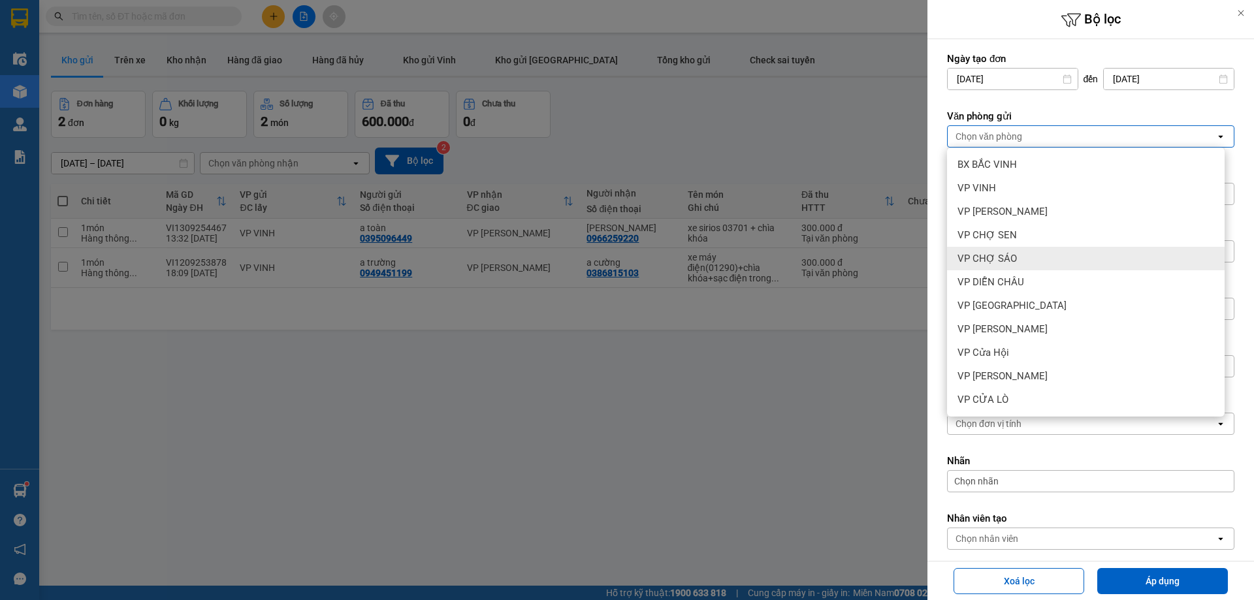
click at [1054, 260] on div "VP CHỢ SÁO" at bounding box center [1086, 259] width 278 height 24
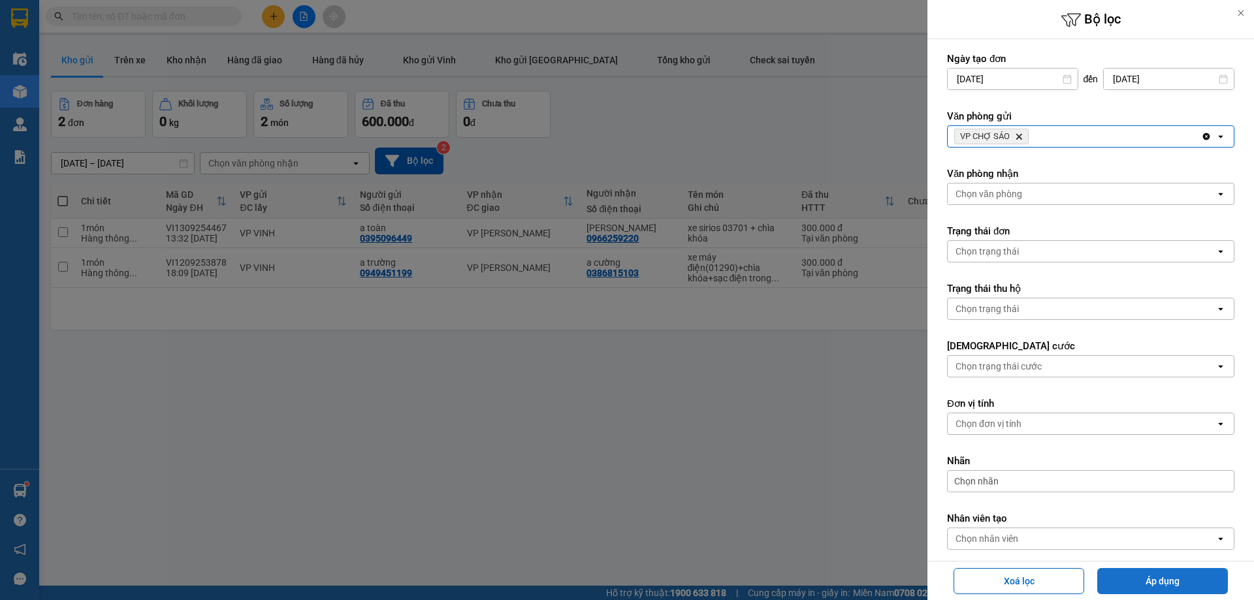
click at [1132, 578] on button "Áp dụng" at bounding box center [1162, 581] width 131 height 26
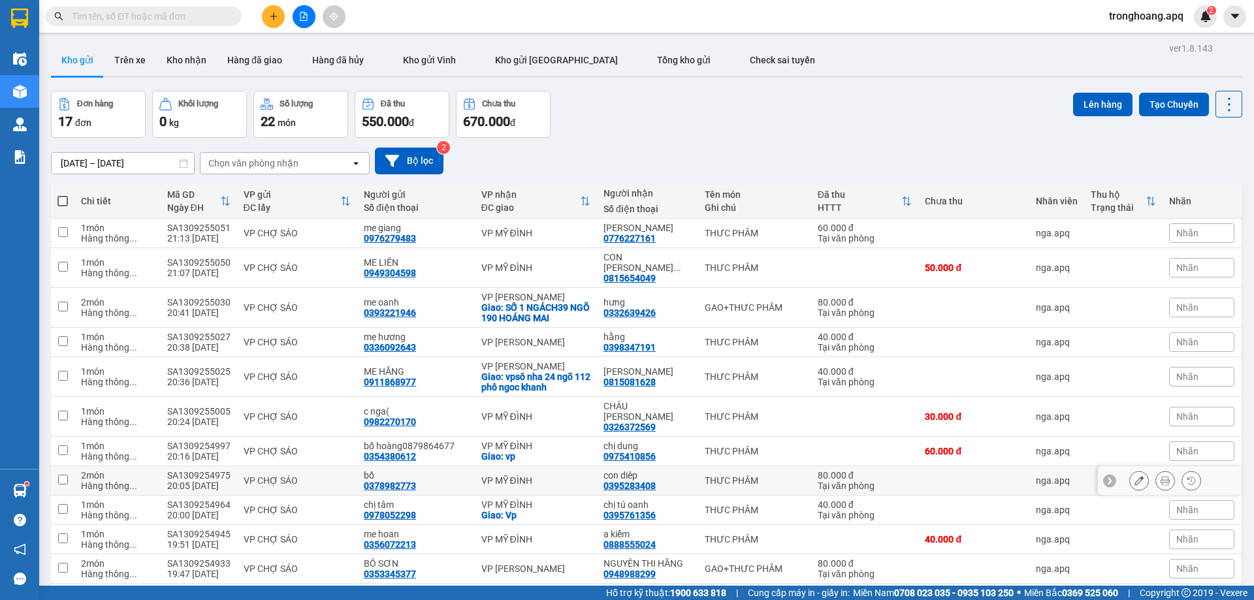
scroll to position [217, 0]
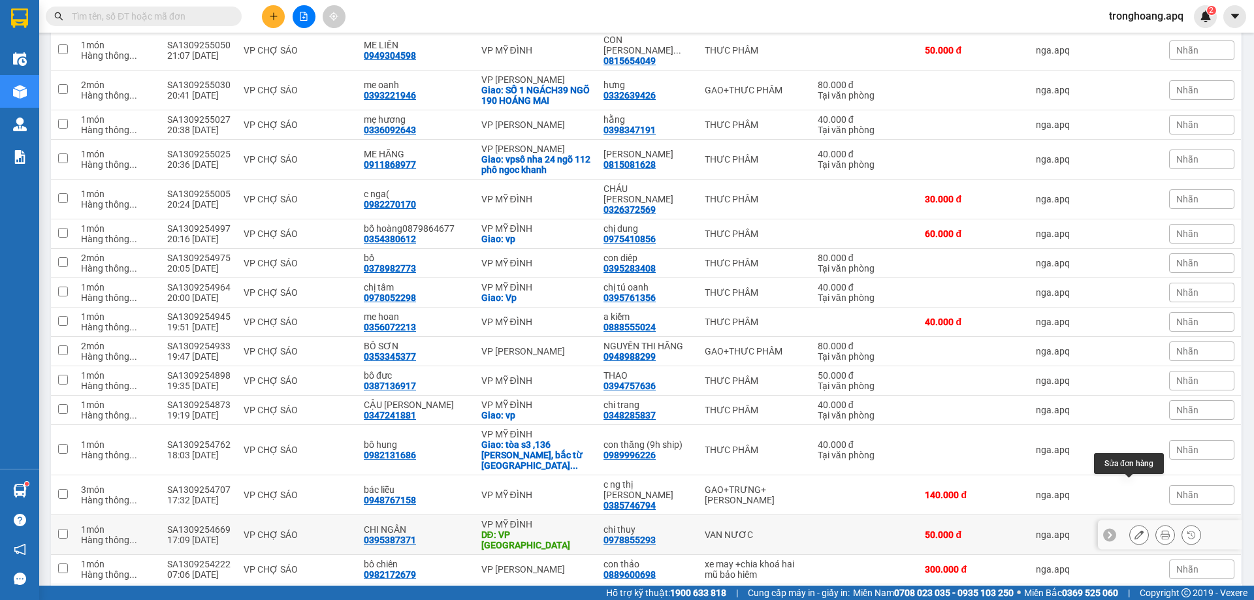
click at [1134, 530] on icon at bounding box center [1138, 534] width 9 height 9
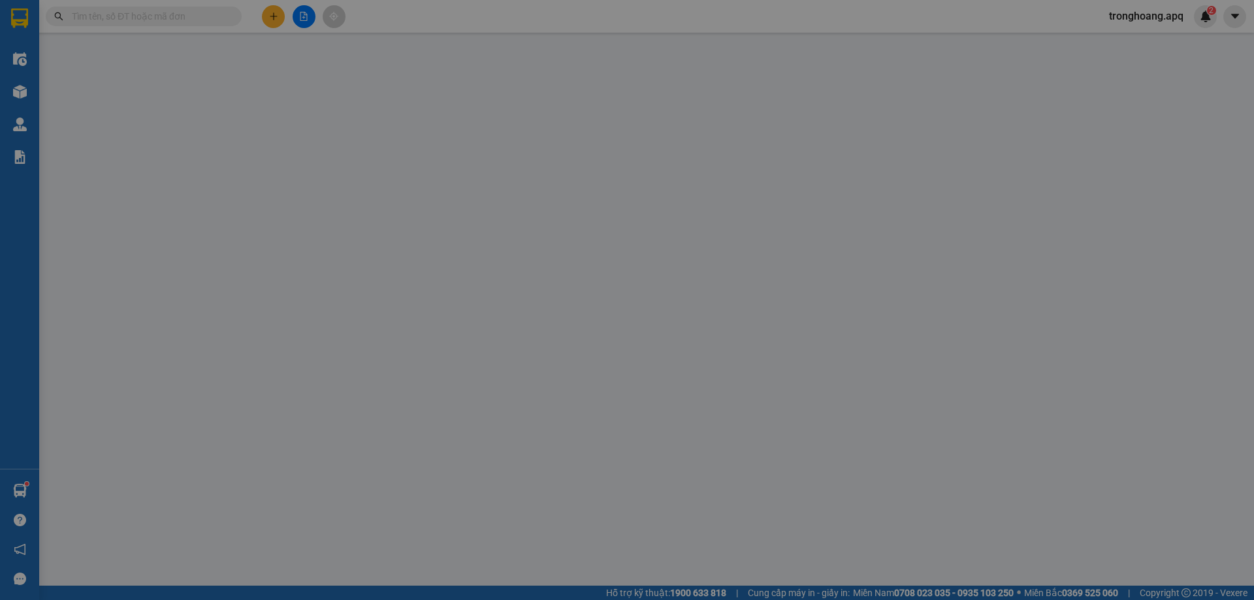
type input "0395387371"
type input "CHI NGÂN"
type input "0978855293"
type input "chi thuy"
type input "VP [GEOGRAPHIC_DATA]"
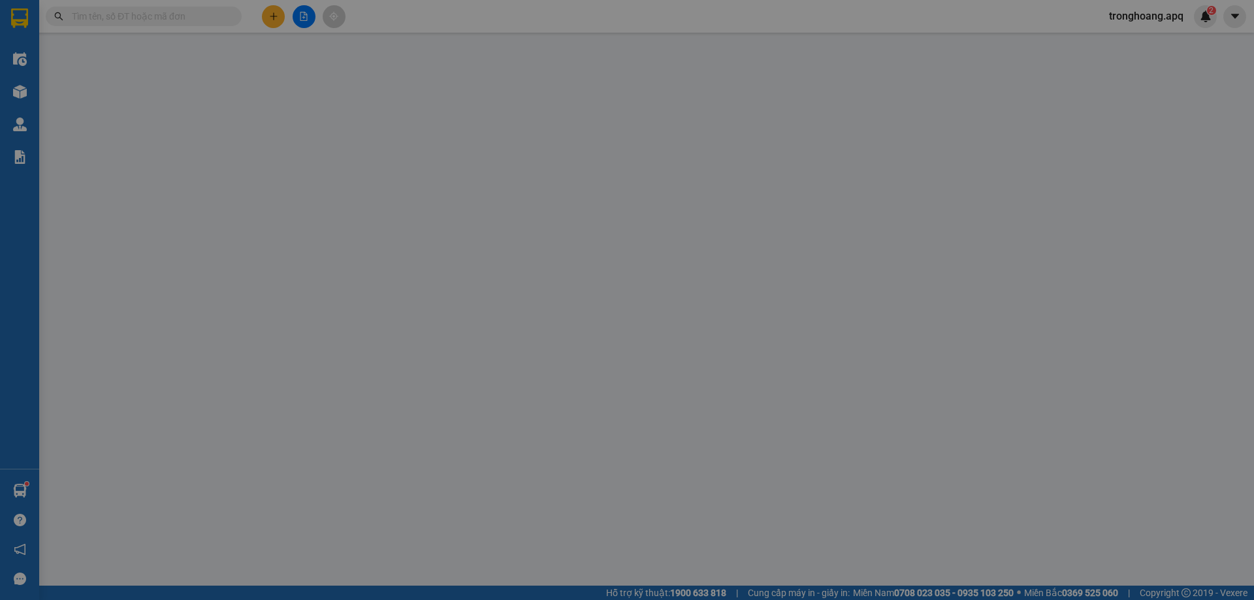
type input "50.000"
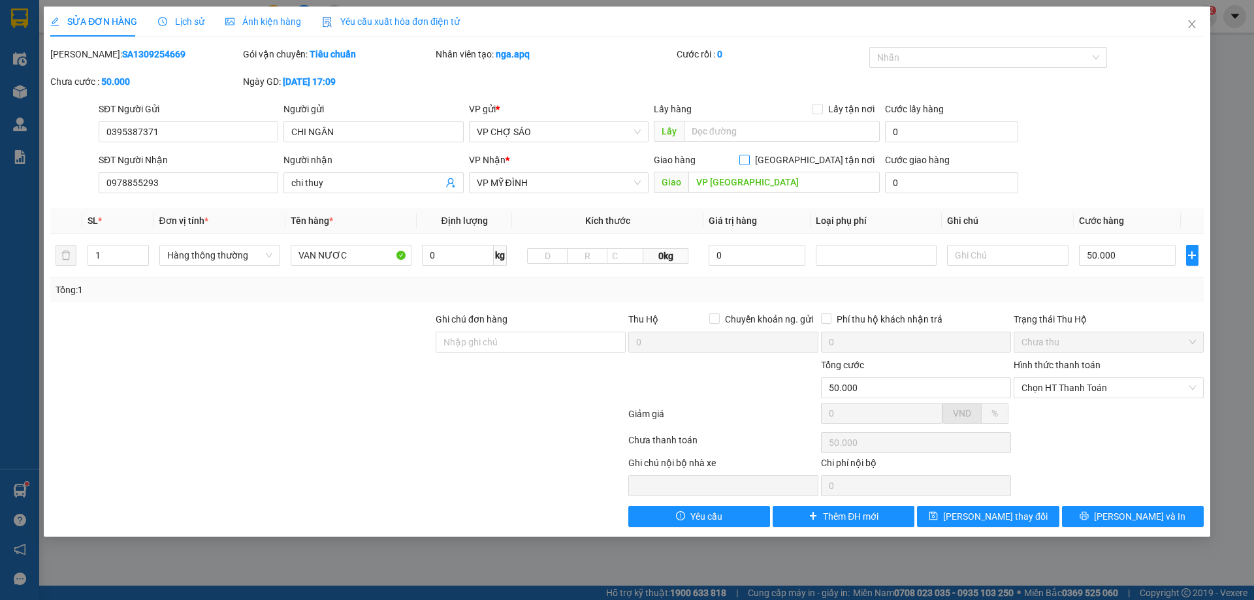
click at [748, 163] on input "[GEOGRAPHIC_DATA] tận nơi" at bounding box center [743, 159] width 9 height 9
checkbox input "true"
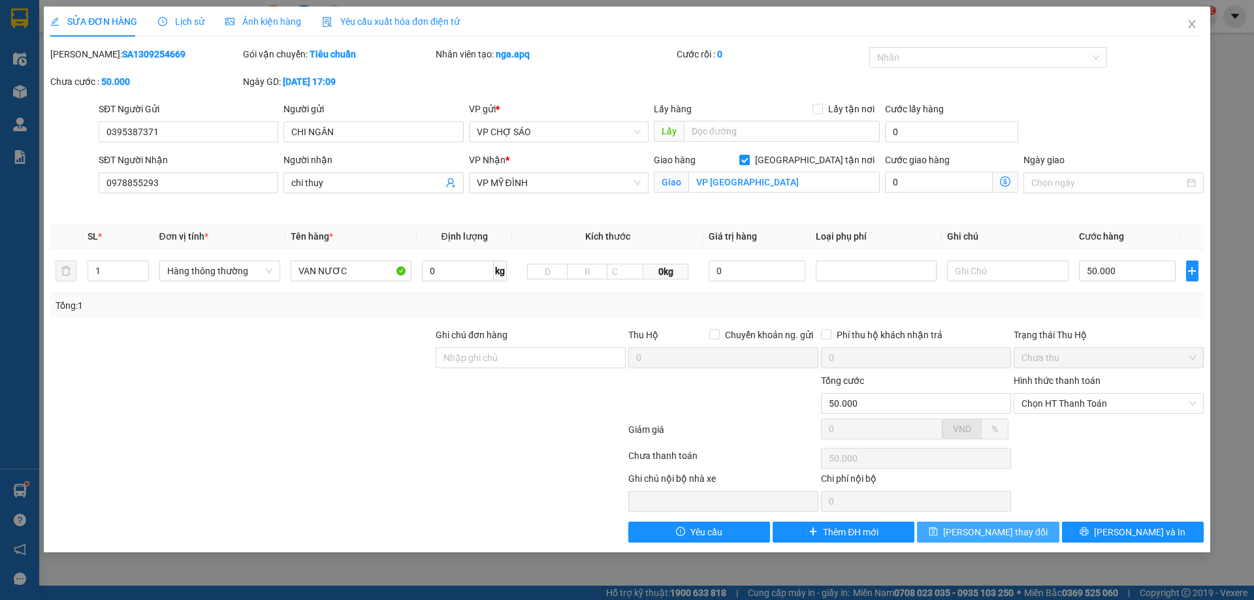
click at [985, 534] on span "[PERSON_NAME] thay đổi" at bounding box center [995, 532] width 104 height 14
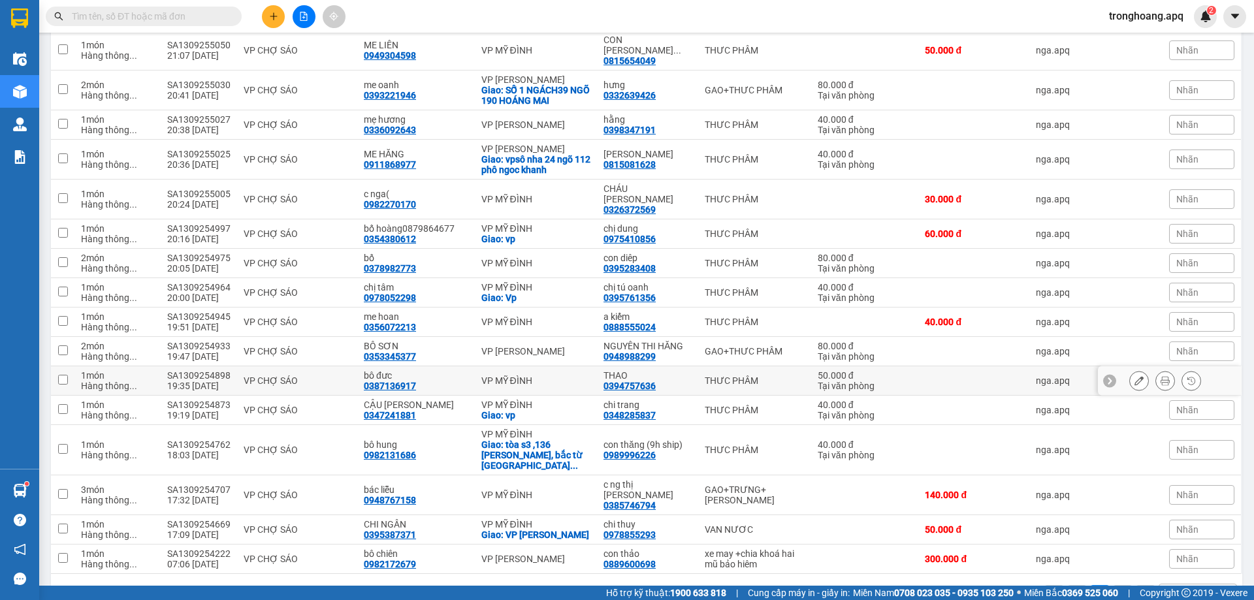
scroll to position [87, 0]
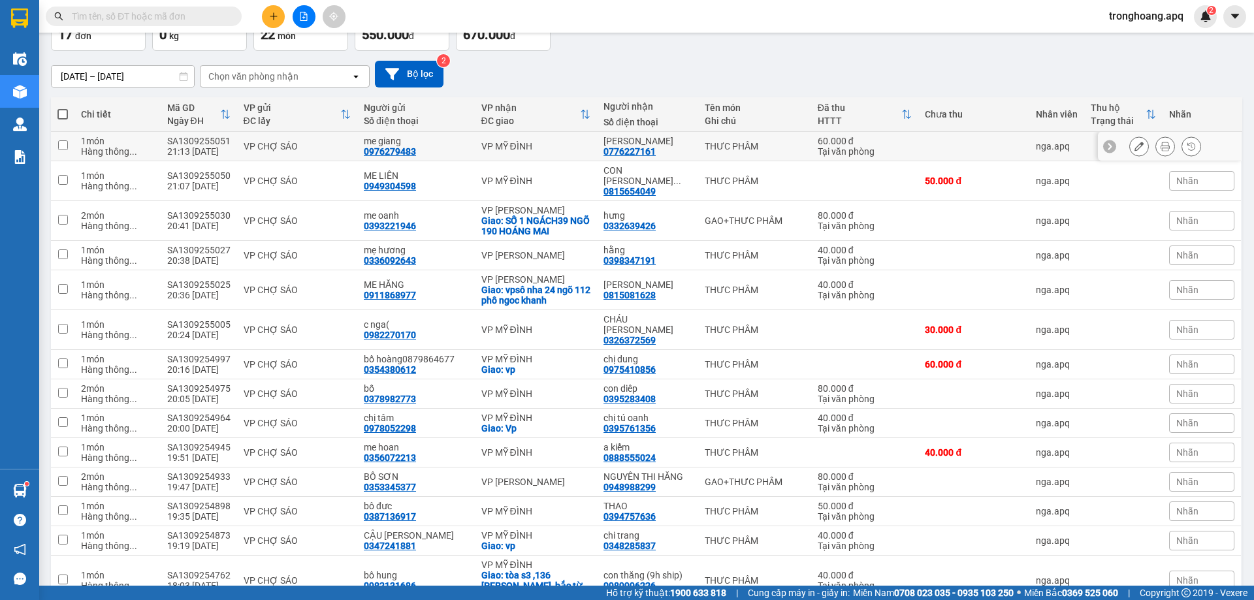
click at [530, 152] on td "VP MỸ ĐÌNH" at bounding box center [536, 146] width 123 height 29
checkbox input "true"
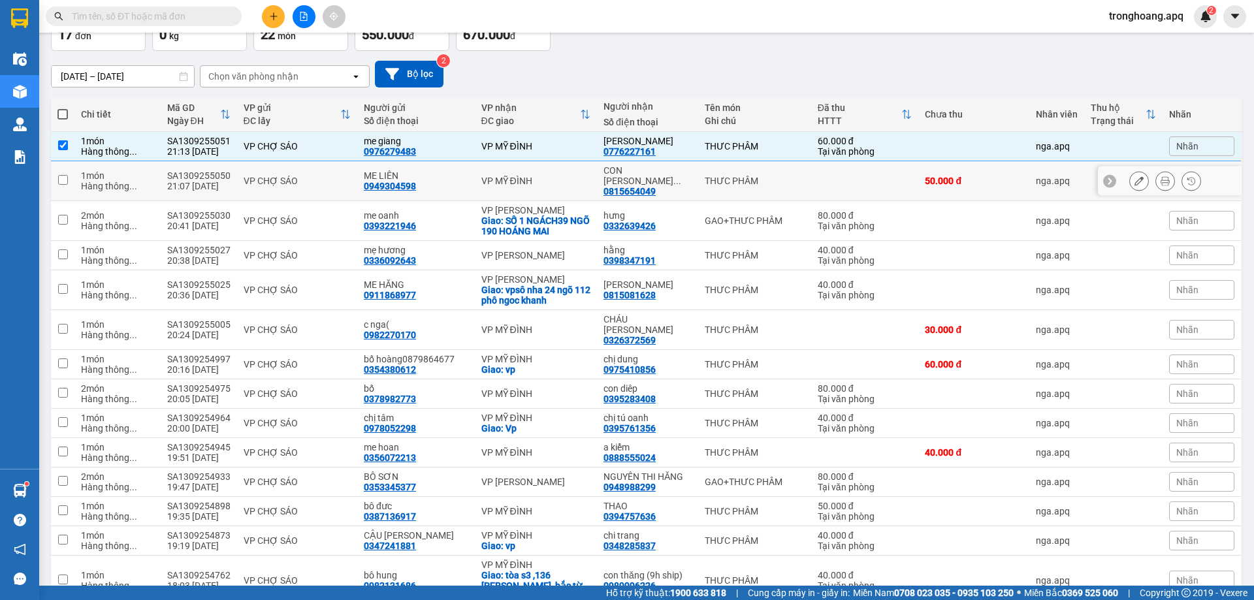
click at [536, 176] on div "VP MỸ ĐÌNH" at bounding box center [536, 181] width 110 height 10
checkbox input "true"
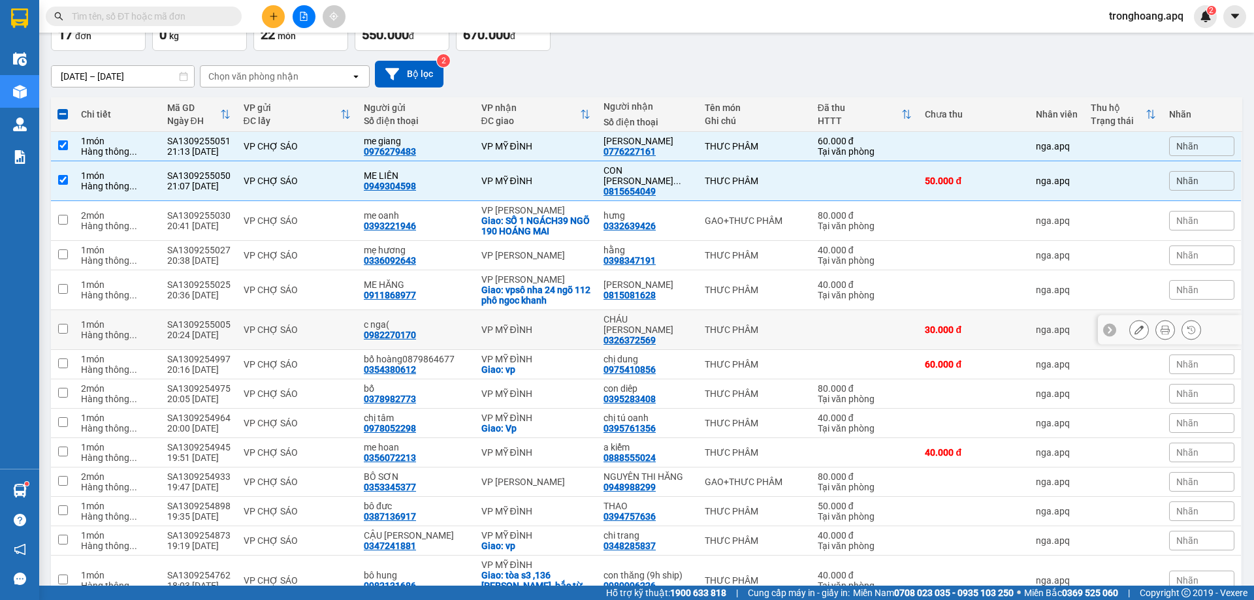
click at [528, 320] on td "VP MỸ ĐÌNH" at bounding box center [536, 330] width 123 height 40
checkbox input "true"
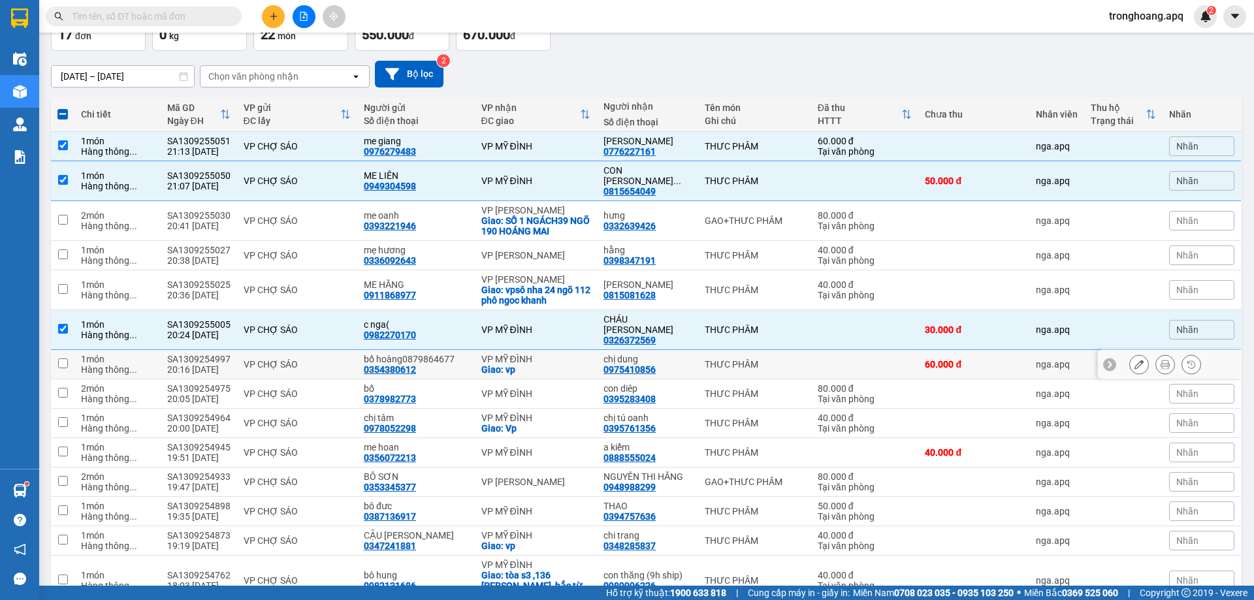
click at [526, 354] on div "VP MỸ ĐÌNH" at bounding box center [536, 359] width 110 height 10
checkbox input "true"
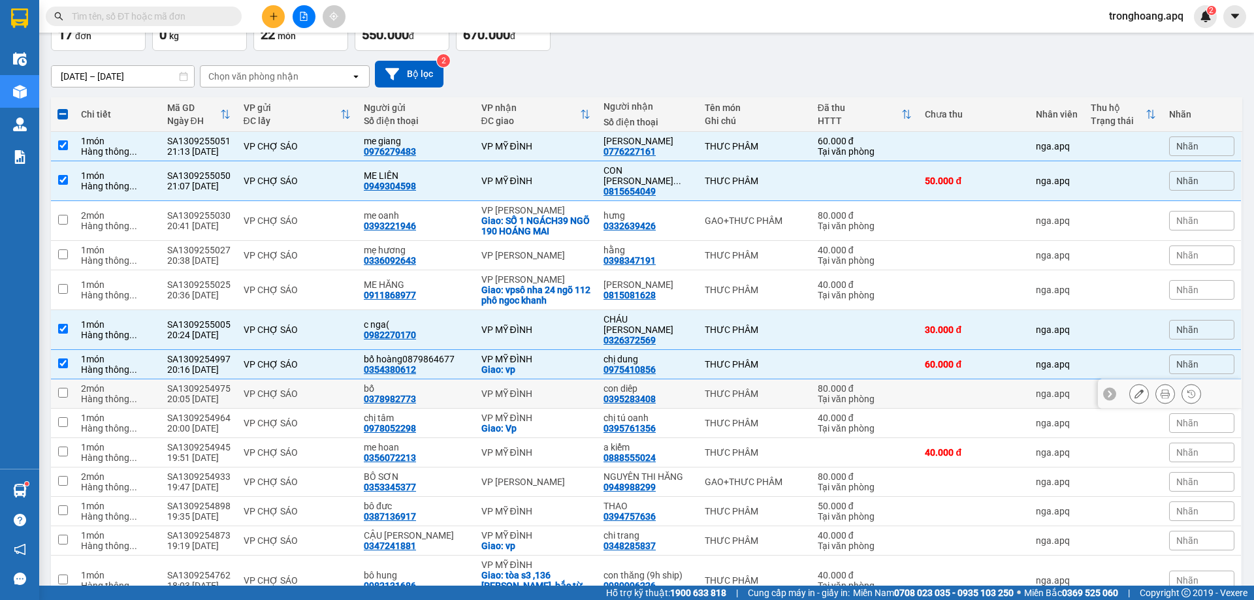
click at [525, 387] on td "VP MỸ ĐÌNH" at bounding box center [536, 393] width 123 height 29
checkbox input "true"
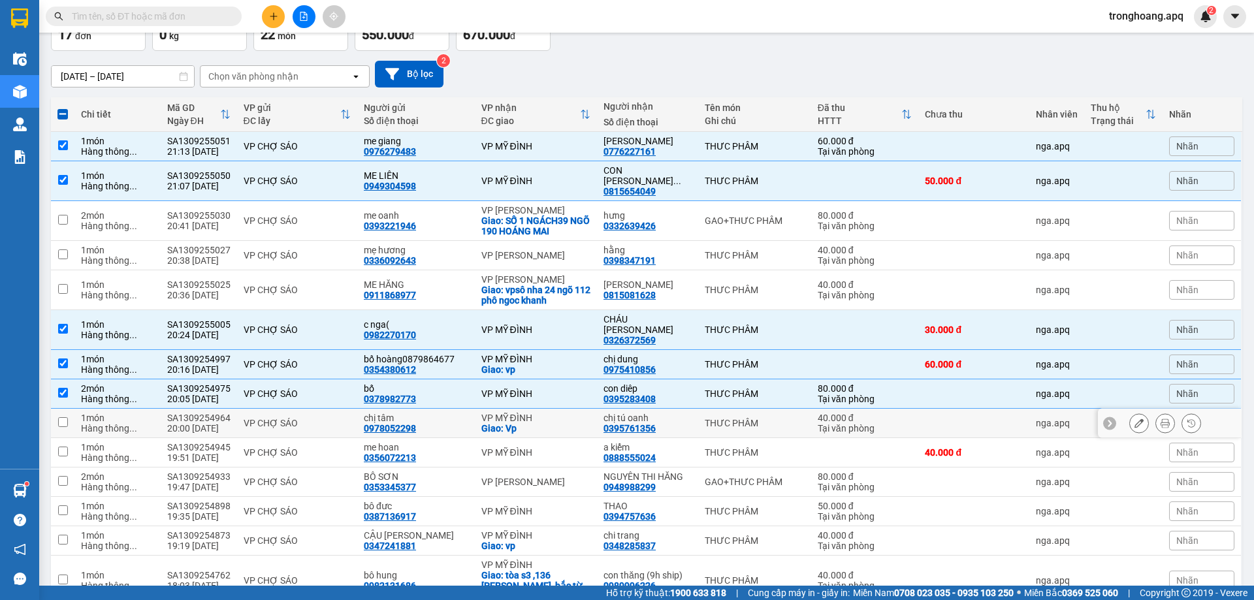
click at [525, 413] on div "VP MỸ ĐÌNH" at bounding box center [536, 418] width 110 height 10
checkbox input "true"
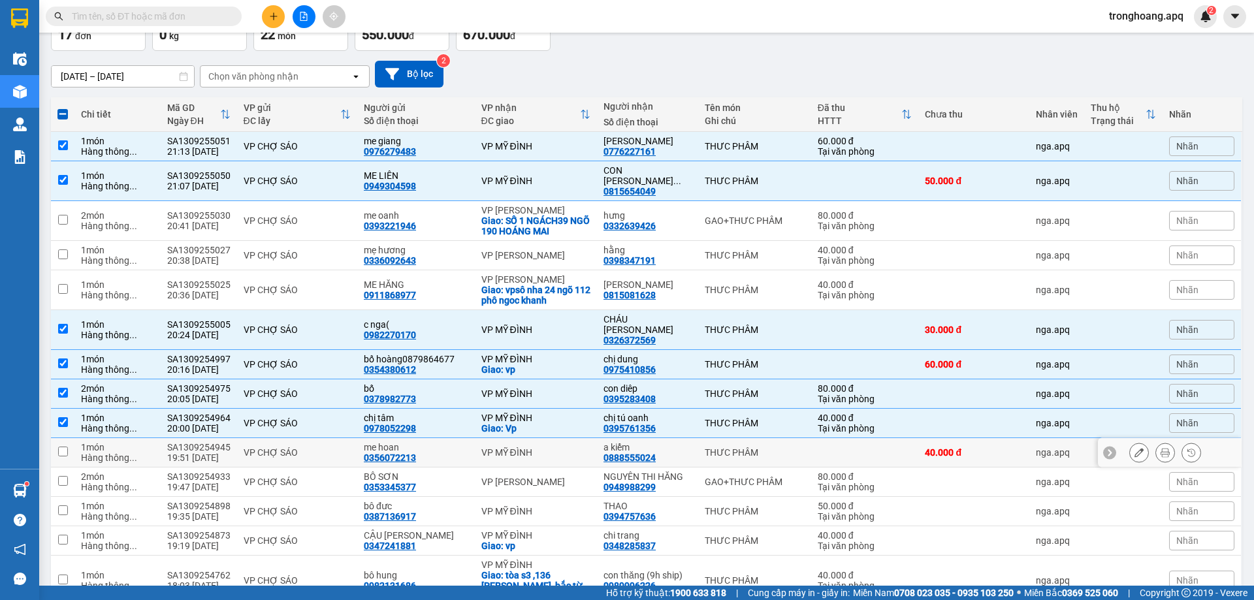
click at [542, 439] on td "VP MỸ ĐÌNH" at bounding box center [536, 452] width 123 height 29
checkbox input "true"
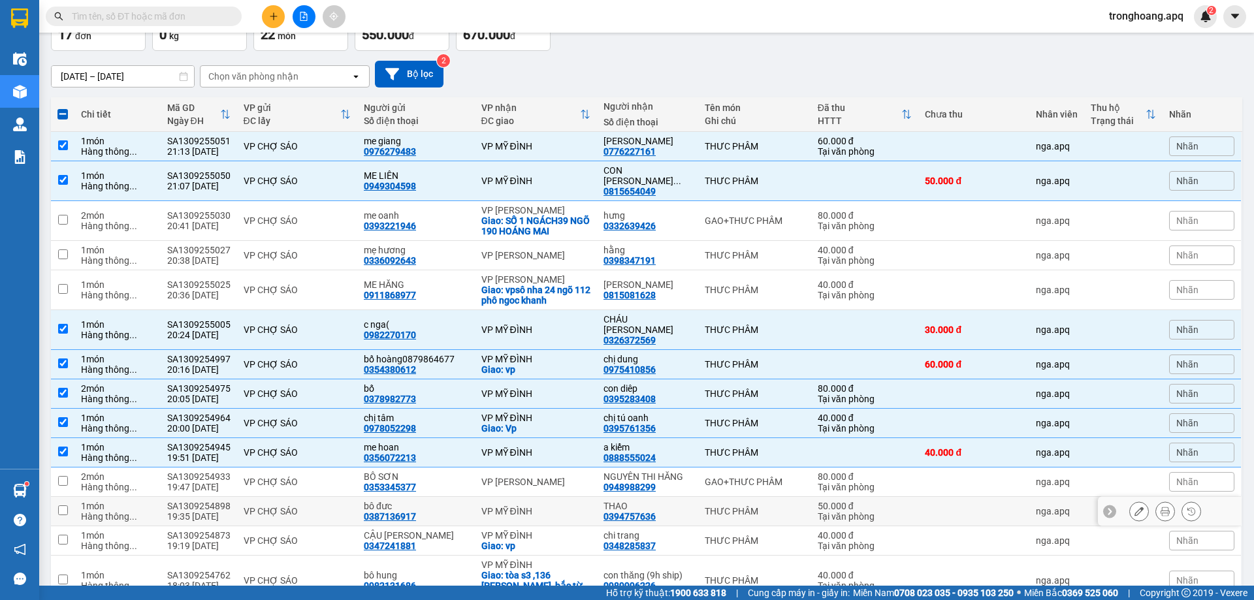
click at [547, 506] on div "VP MỸ ĐÌNH" at bounding box center [536, 511] width 110 height 10
checkbox input "true"
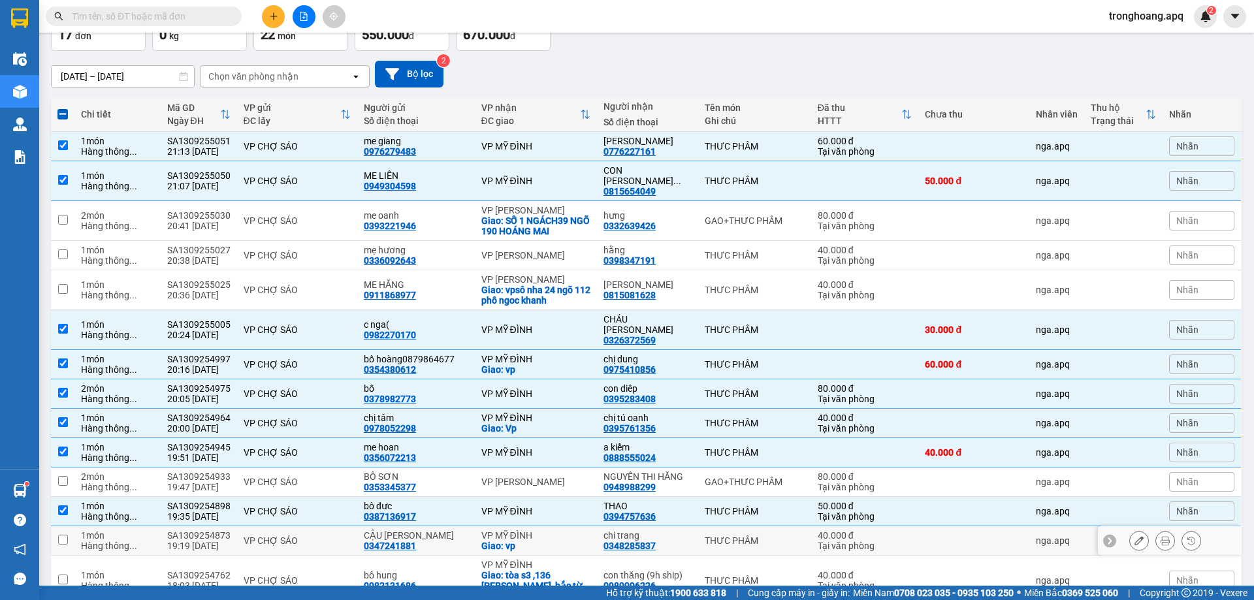
click at [544, 530] on div "VP MỸ ĐÌNH" at bounding box center [536, 535] width 110 height 10
checkbox input "true"
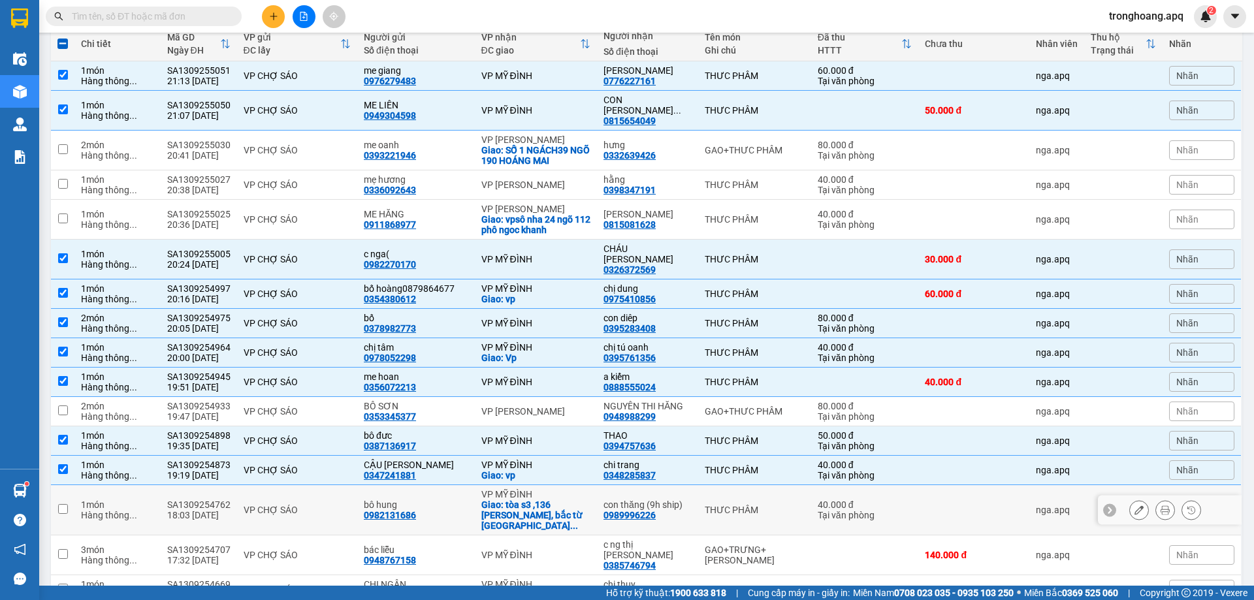
scroll to position [217, 0]
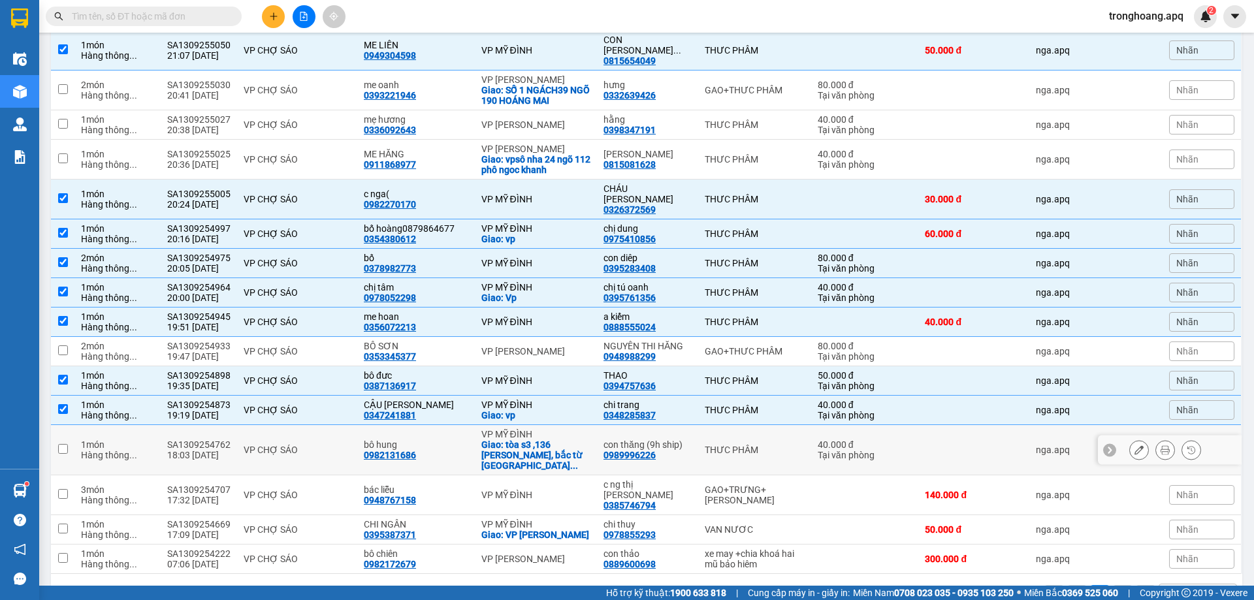
click at [532, 440] on div "Giao: tòa s3 ,136 hồ tùng mậu, bắc từ liêm ..." at bounding box center [536, 455] width 110 height 31
checkbox input "true"
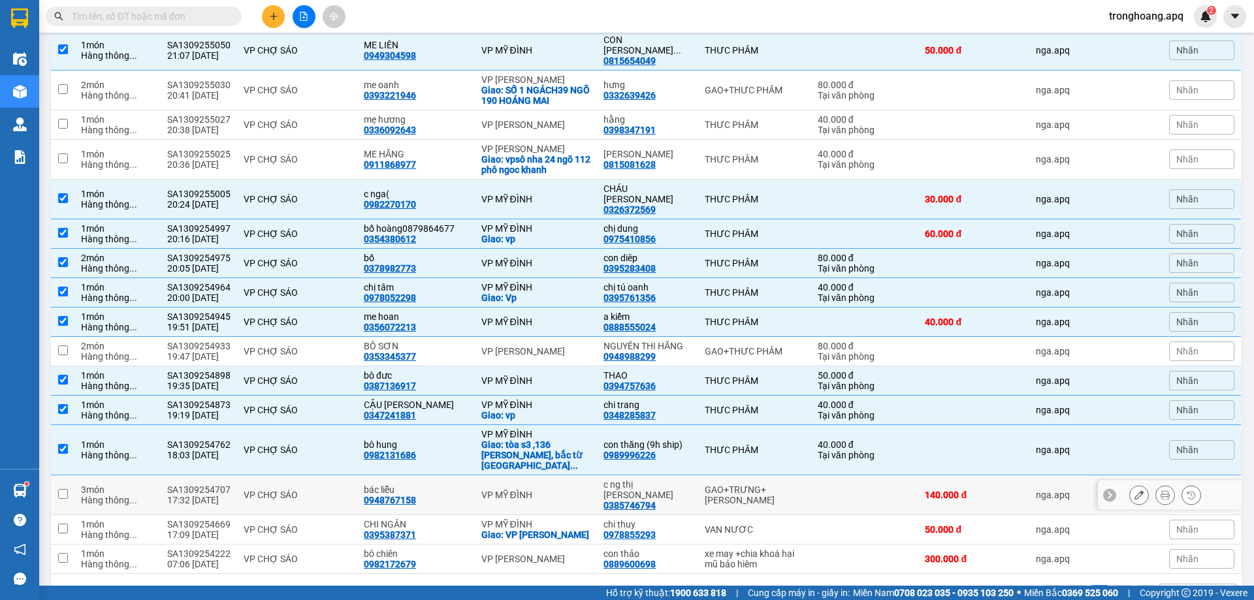
click at [528, 490] on div "VP MỸ ĐÌNH" at bounding box center [536, 495] width 110 height 10
checkbox input "true"
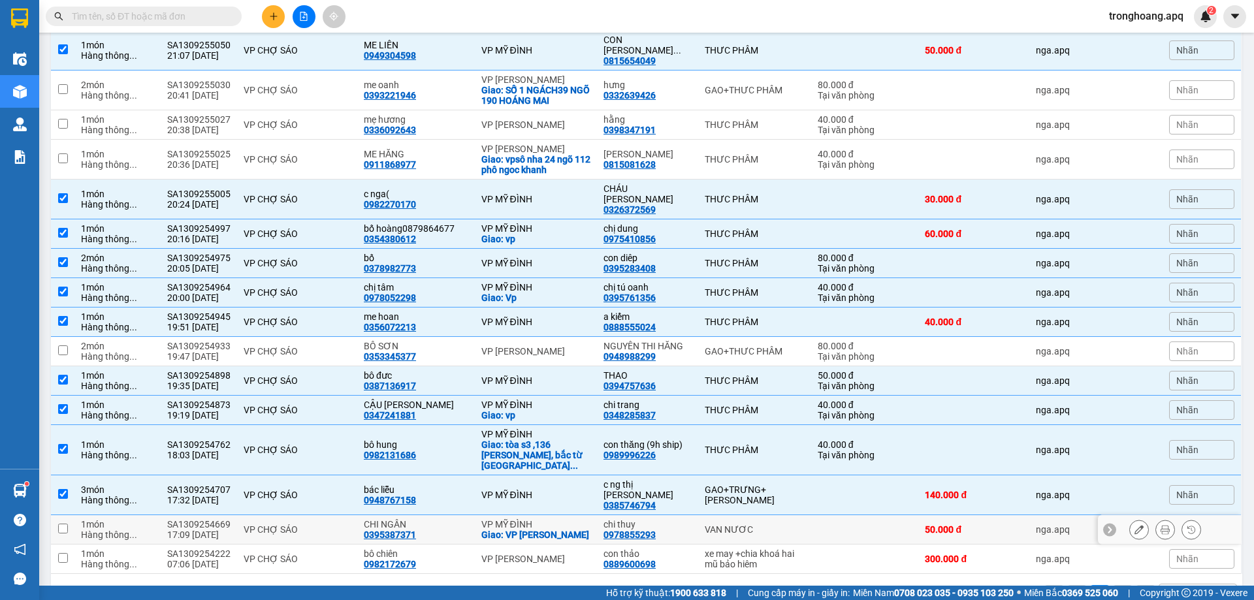
click at [517, 515] on td "VP MỸ ĐÌNH Giao: VP Mỹ Đình" at bounding box center [536, 529] width 123 height 29
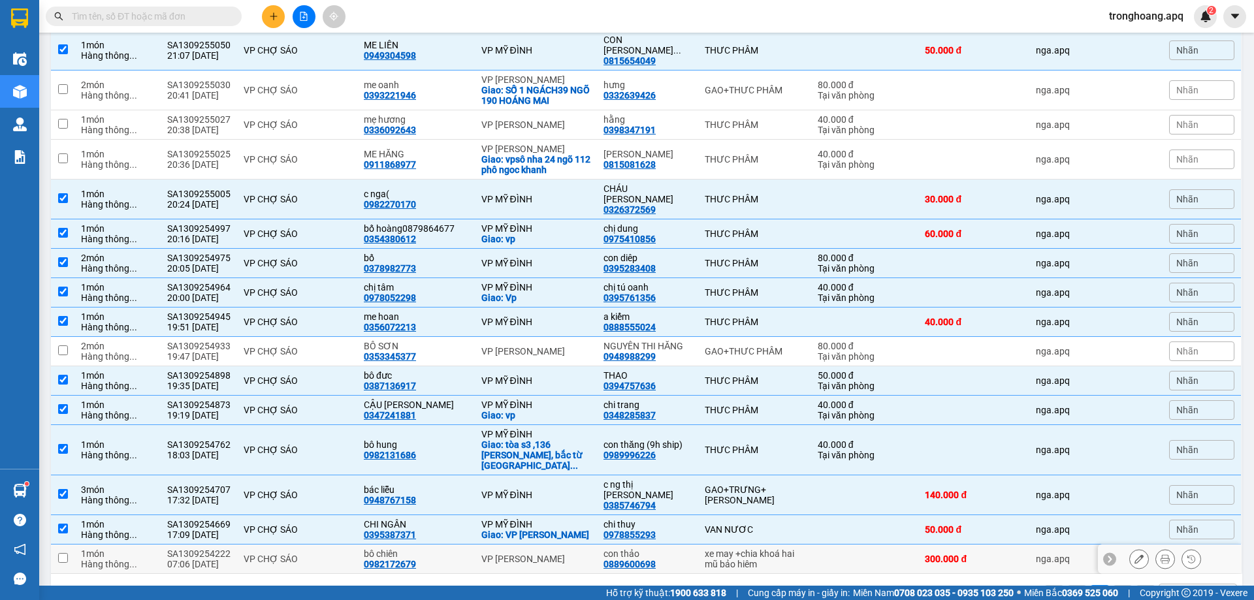
click at [545, 530] on div "Giao: VP Mỹ Đình" at bounding box center [536, 535] width 110 height 10
checkbox input "false"
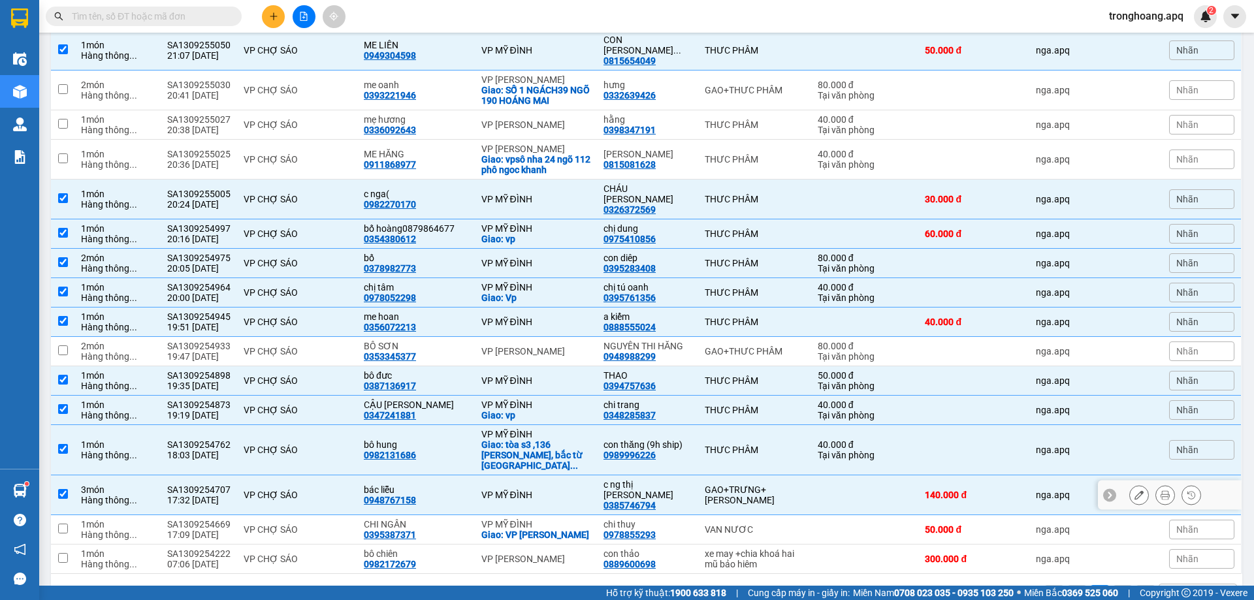
click at [528, 490] on div "VP MỸ ĐÌNH" at bounding box center [536, 495] width 110 height 10
checkbox input "false"
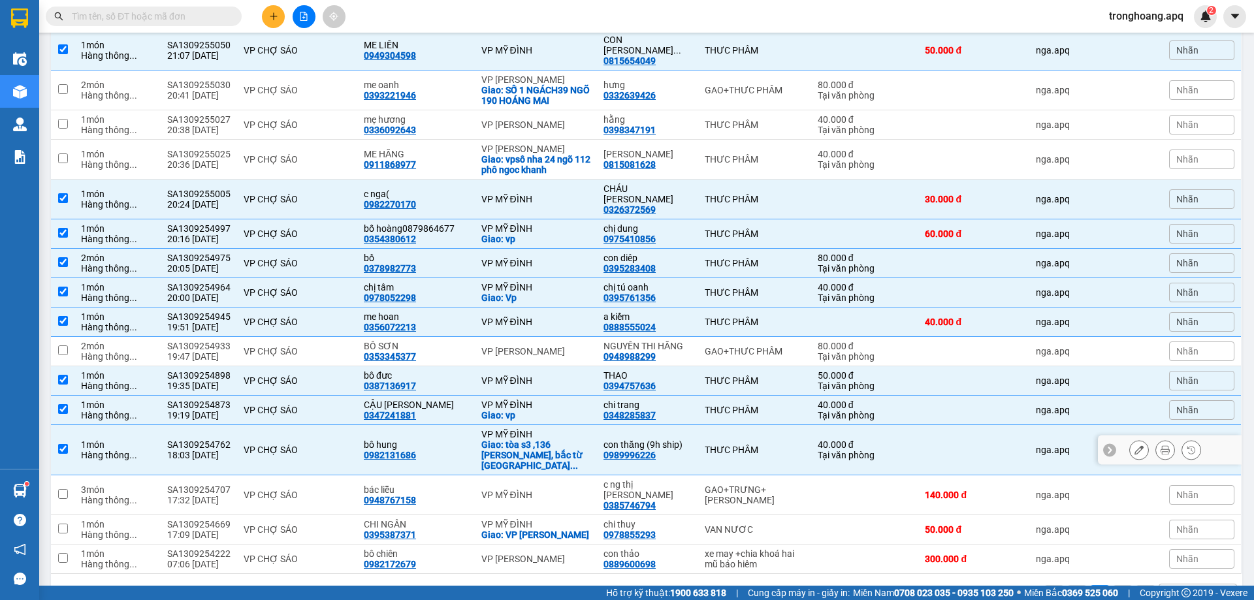
click at [526, 440] on div "Giao: tòa s3 ,136 hồ tùng mậu, bắc từ liêm ..." at bounding box center [536, 455] width 110 height 31
checkbox input "false"
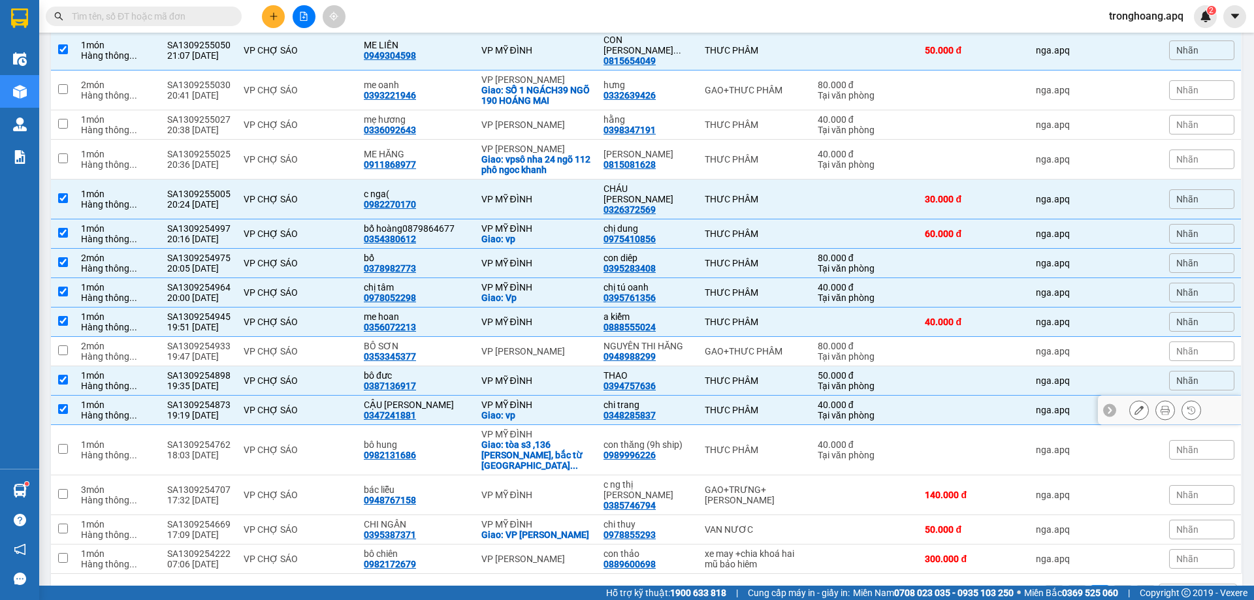
click at [519, 410] on div "Giao: vp" at bounding box center [536, 415] width 110 height 10
checkbox input "false"
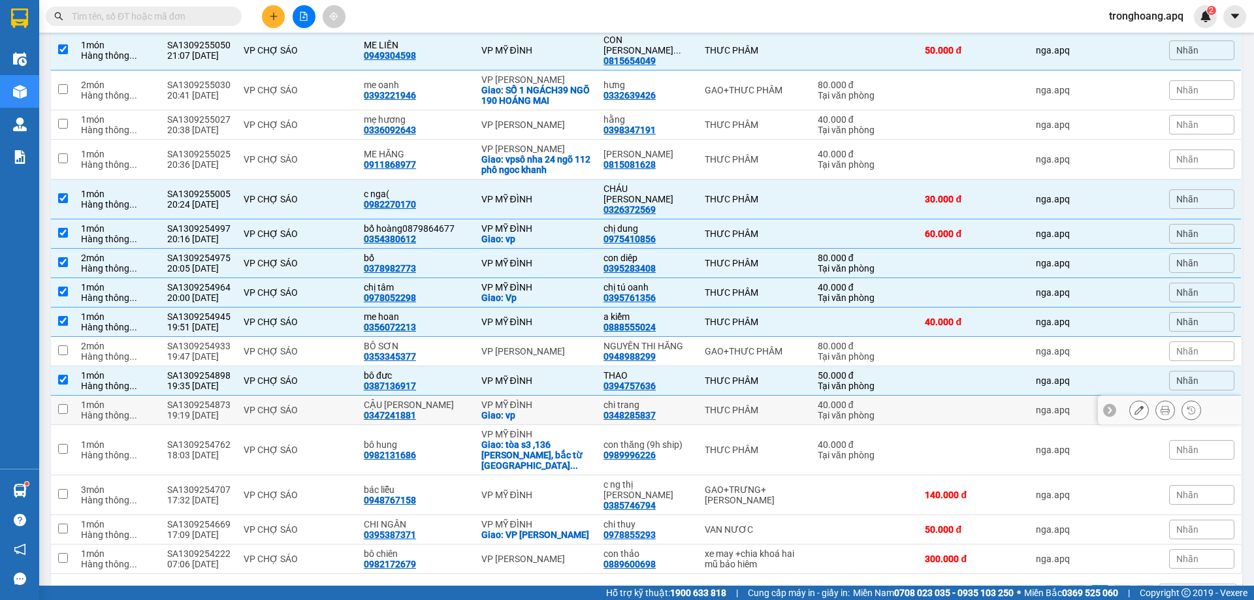
click at [517, 376] on div "VP MỸ ĐÌNH" at bounding box center [536, 381] width 110 height 10
checkbox input "false"
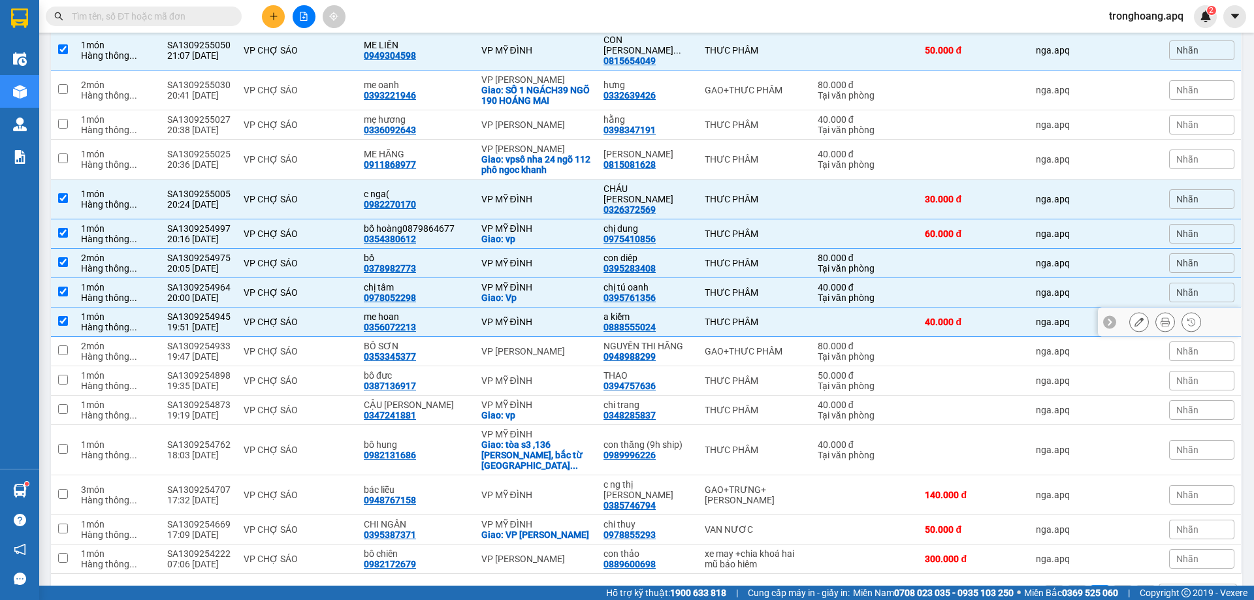
click at [527, 317] on div "VP MỸ ĐÌNH" at bounding box center [536, 322] width 110 height 10
checkbox input "false"
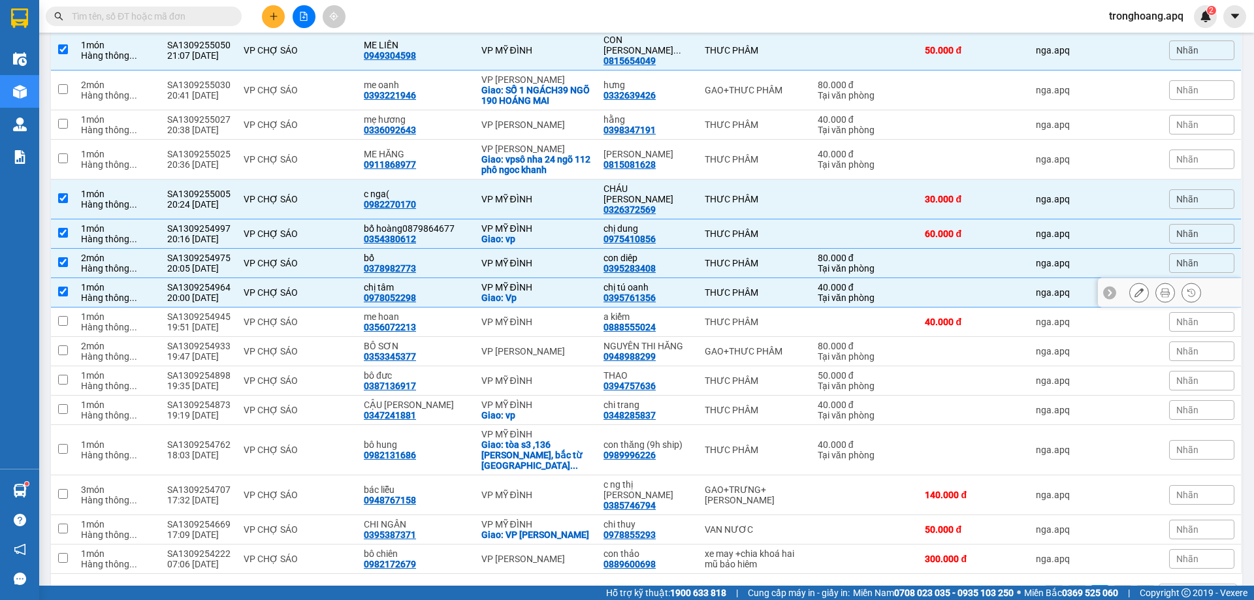
click at [526, 293] on div "Giao: Vp" at bounding box center [536, 298] width 110 height 10
checkbox input "false"
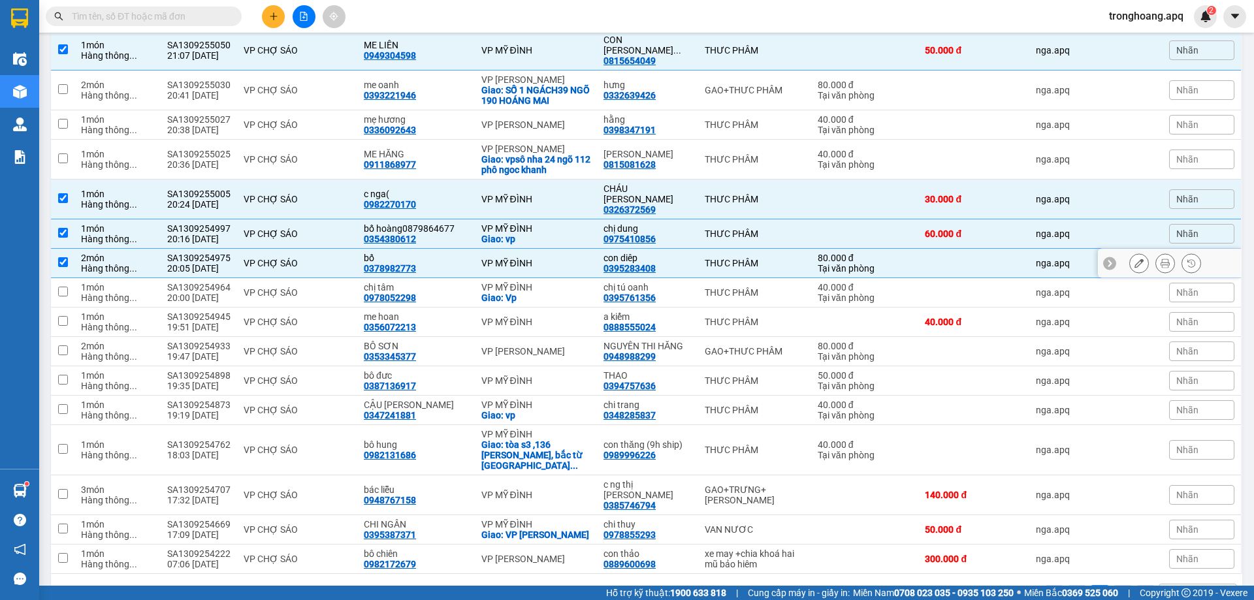
click at [521, 249] on td "VP MỸ ĐÌNH" at bounding box center [536, 263] width 123 height 29
checkbox input "false"
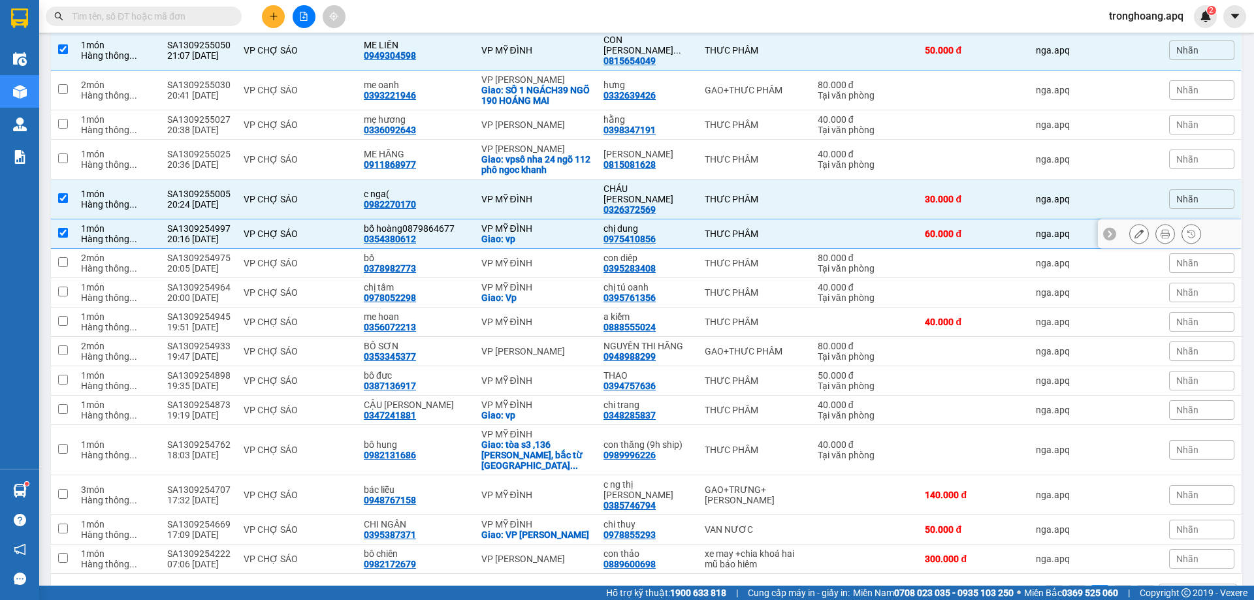
click at [522, 223] on div "VP MỸ ĐÌNH" at bounding box center [536, 228] width 110 height 10
checkbox input "false"
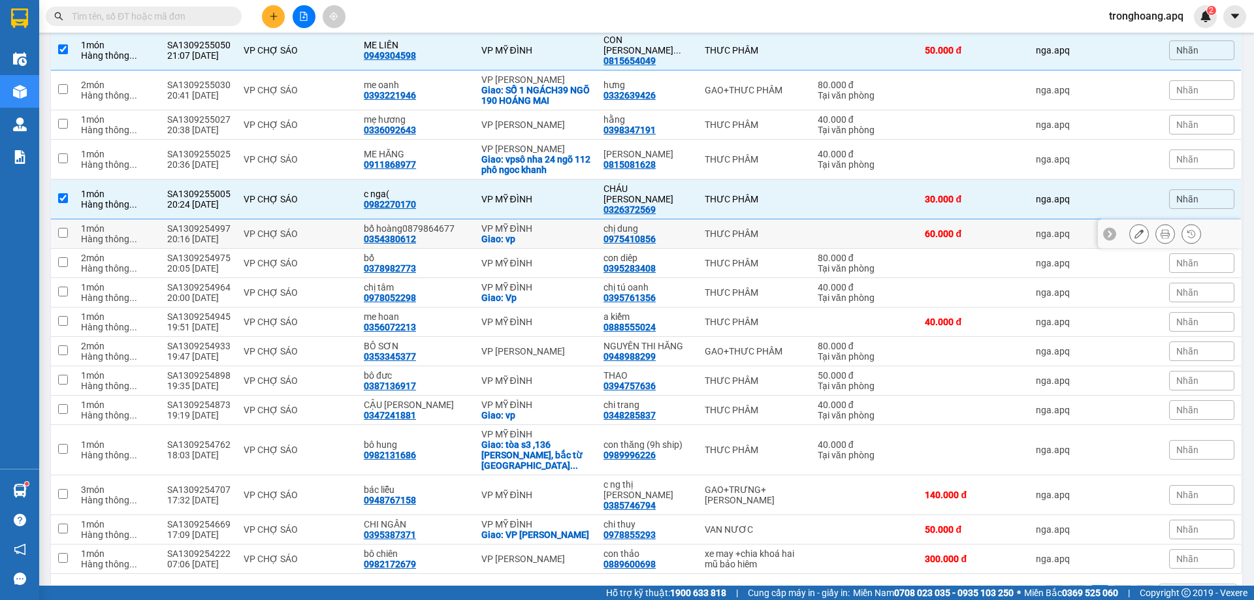
click at [518, 194] on div "VP MỸ ĐÌNH" at bounding box center [536, 199] width 110 height 10
checkbox input "false"
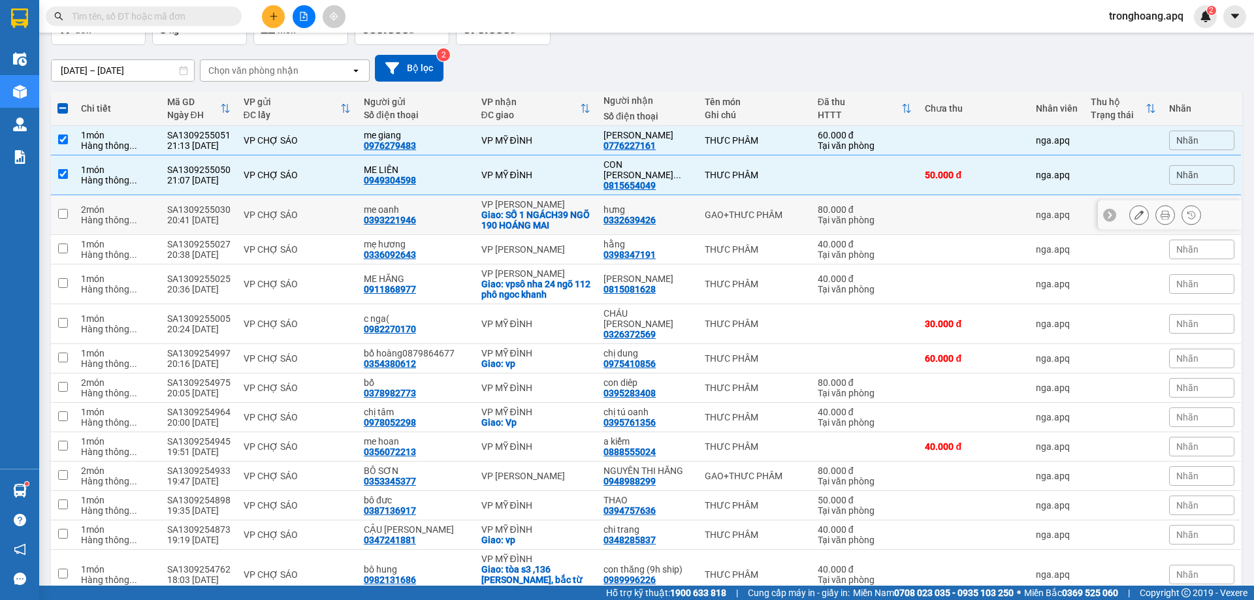
scroll to position [87, 0]
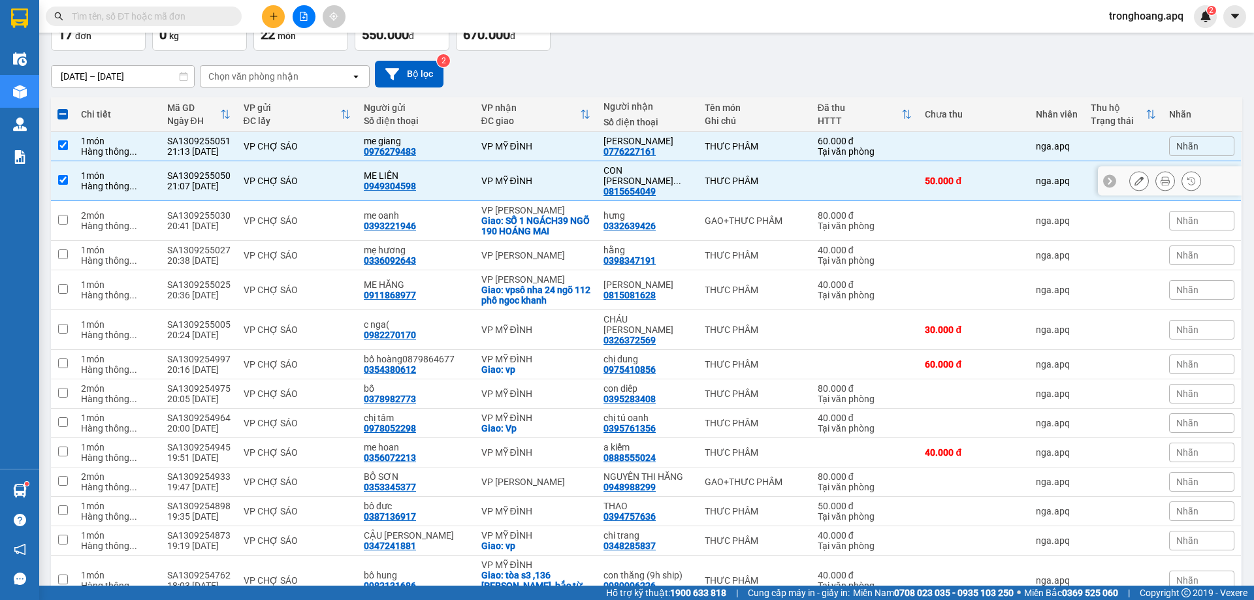
drag, startPoint x: 526, startPoint y: 170, endPoint x: 522, endPoint y: 150, distance: 19.9
click at [526, 176] on div "VP MỸ ĐÌNH" at bounding box center [536, 181] width 110 height 10
checkbox input "false"
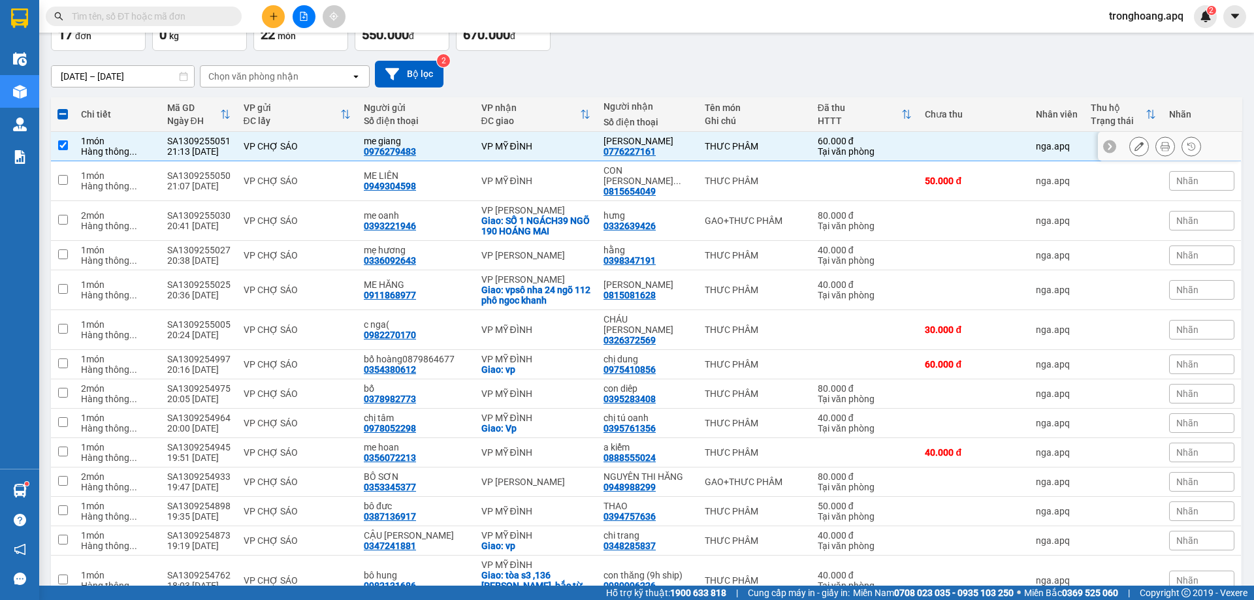
click at [521, 141] on div "VP MỸ ĐÌNH" at bounding box center [536, 146] width 110 height 10
checkbox input "false"
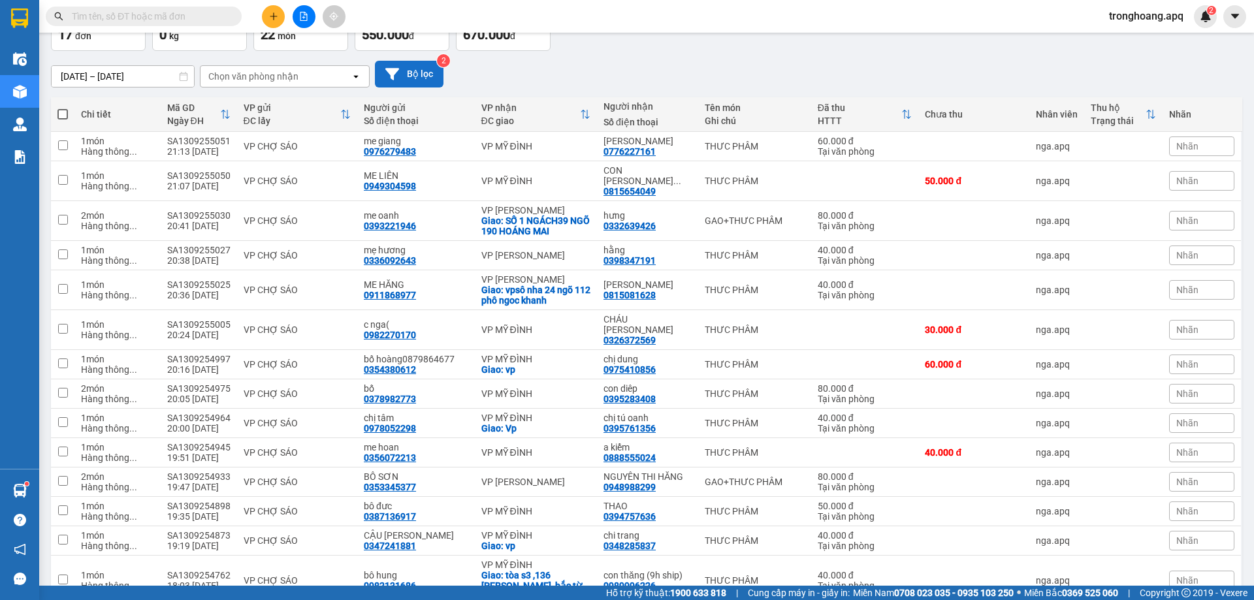
click at [393, 87] on div "[DATE] – [DATE] Press the down arrow key to interact with the calendar and sele…" at bounding box center [646, 74] width 1191 height 46
click at [393, 76] on icon at bounding box center [392, 74] width 14 height 12
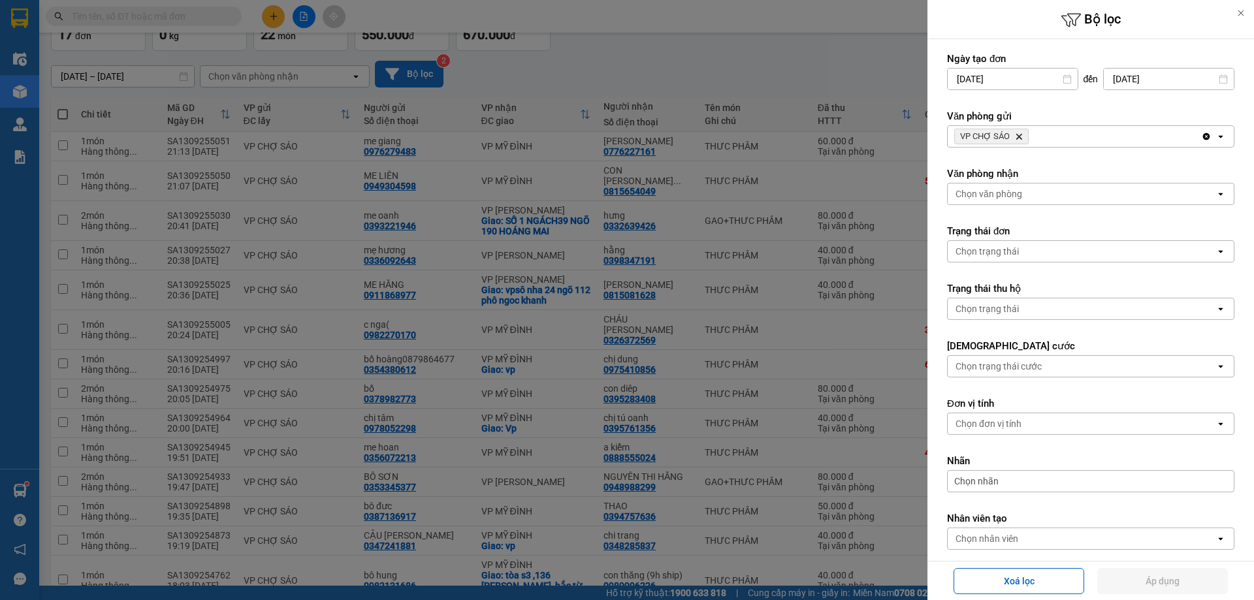
drag, startPoint x: 1098, startPoint y: 139, endPoint x: 1090, endPoint y: 145, distance: 10.3
click at [1098, 138] on div "VP CHỢ SÁO Delete" at bounding box center [1074, 136] width 253 height 21
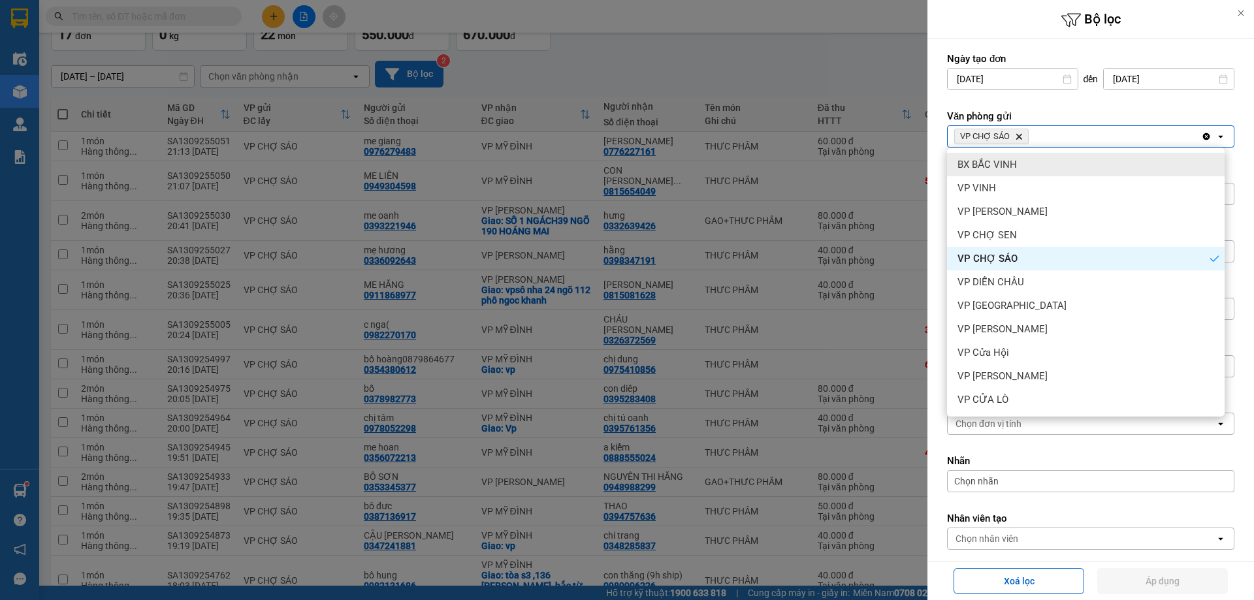
click at [1020, 140] on span "VP CHỢ SÁO Delete" at bounding box center [991, 137] width 74 height 16
click at [1020, 137] on icon "Delete" at bounding box center [1019, 137] width 8 height 8
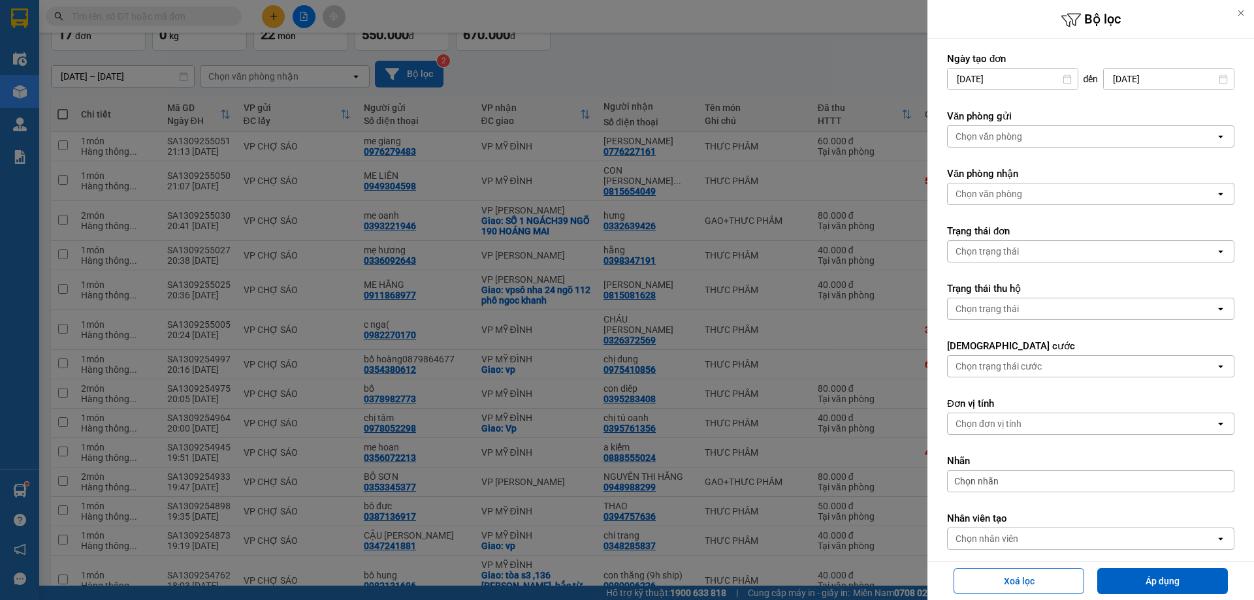
click at [1020, 137] on div "Chọn văn phòng" at bounding box center [988, 136] width 67 height 13
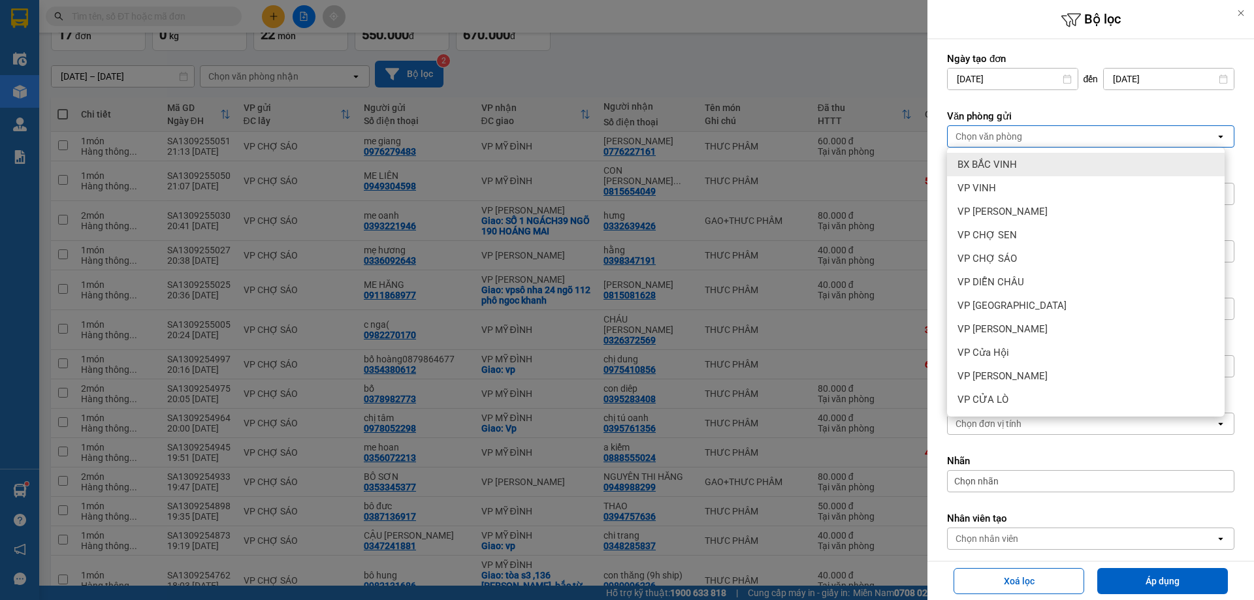
click at [1018, 170] on div "BX BẮC VINH" at bounding box center [1086, 165] width 278 height 24
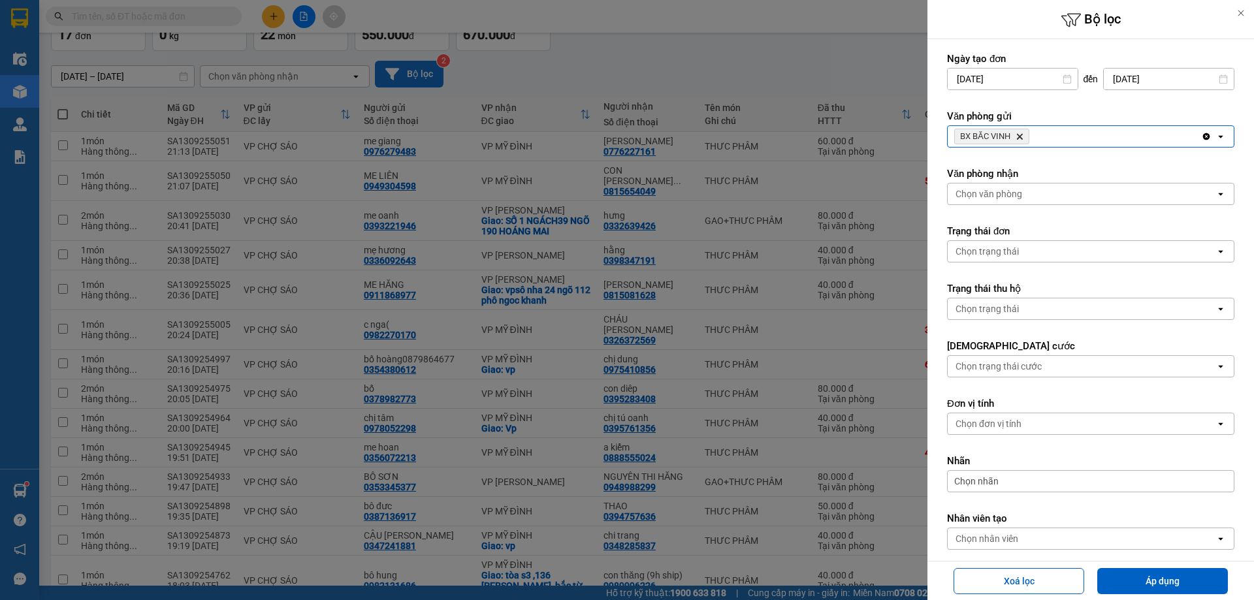
click at [1083, 131] on div "BX BẮC VINH Delete" at bounding box center [1074, 136] width 253 height 21
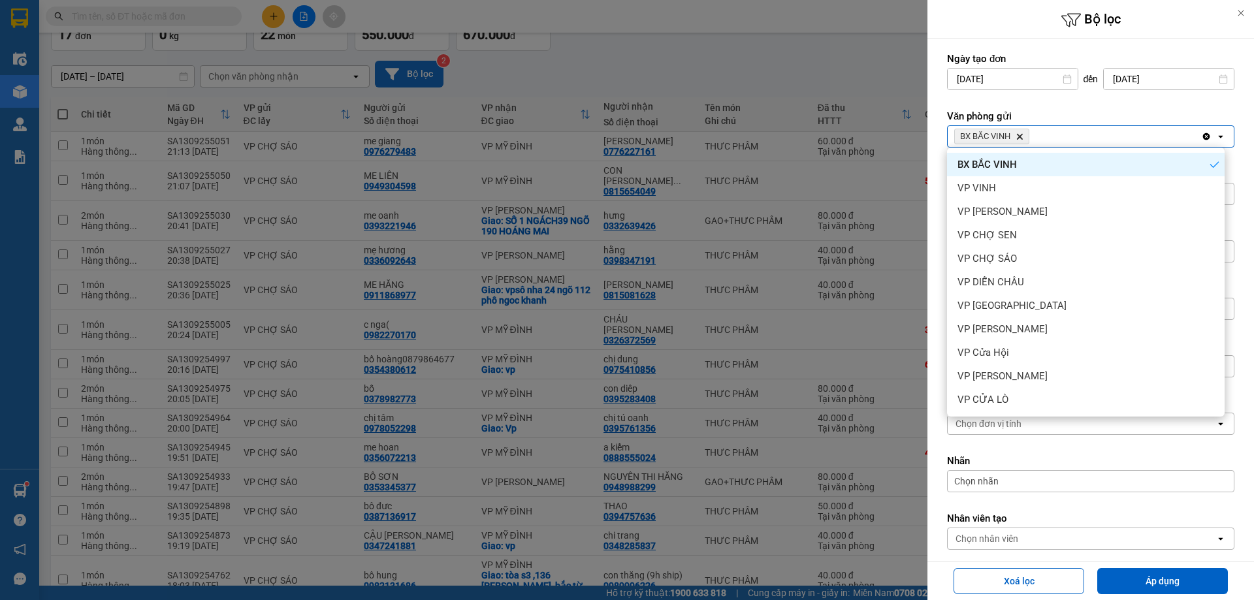
click at [1026, 134] on span "BX BẮC VINH Delete" at bounding box center [991, 137] width 75 height 16
click at [807, 104] on div at bounding box center [627, 300] width 1254 height 600
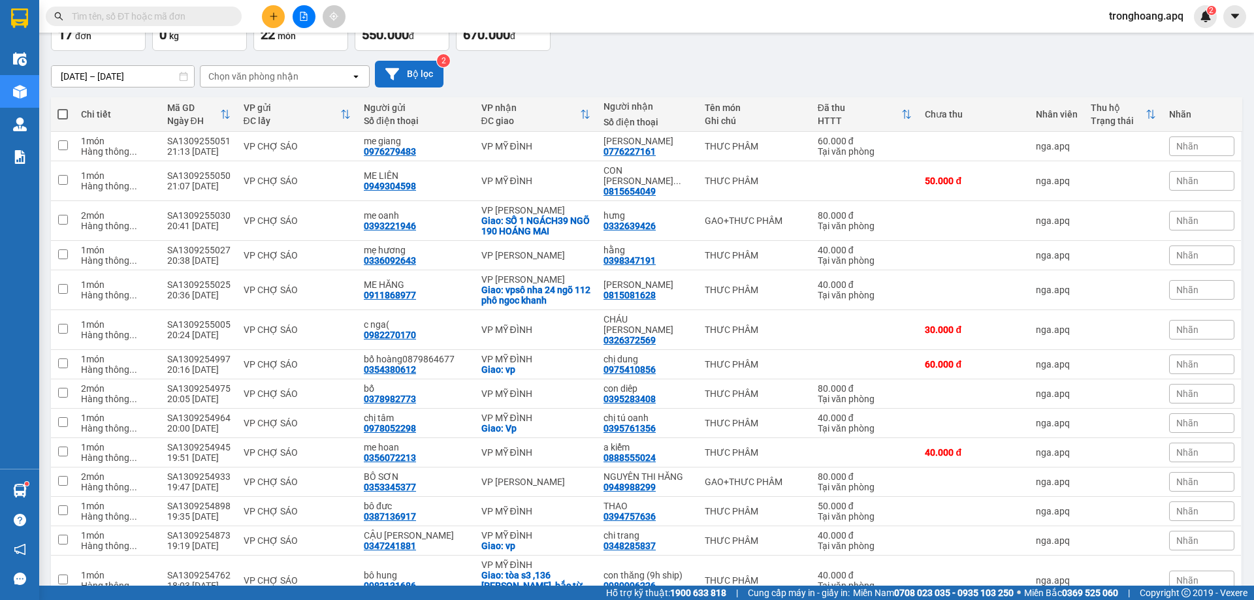
click at [299, 17] on icon "file-add" at bounding box center [303, 16] width 9 height 9
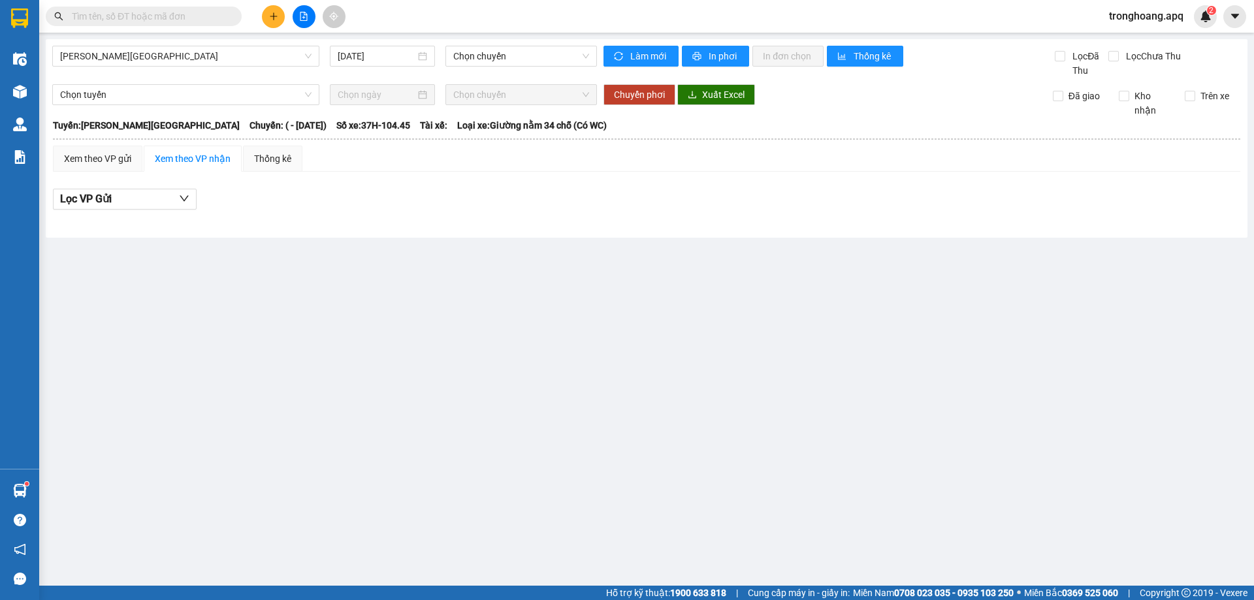
click at [208, 59] on span "[PERSON_NAME][GEOGRAPHIC_DATA]" at bounding box center [185, 56] width 251 height 20
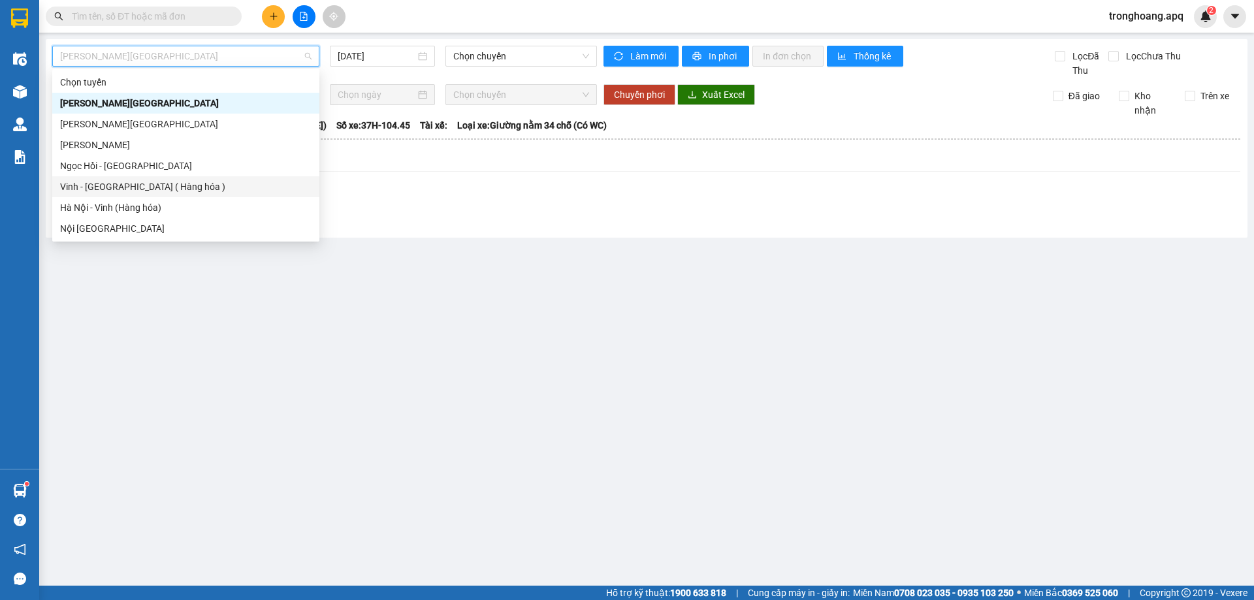
click at [147, 187] on div "Vinh - [GEOGRAPHIC_DATA] ( Hàng hóa )" at bounding box center [185, 187] width 251 height 14
type input "[DATE]"
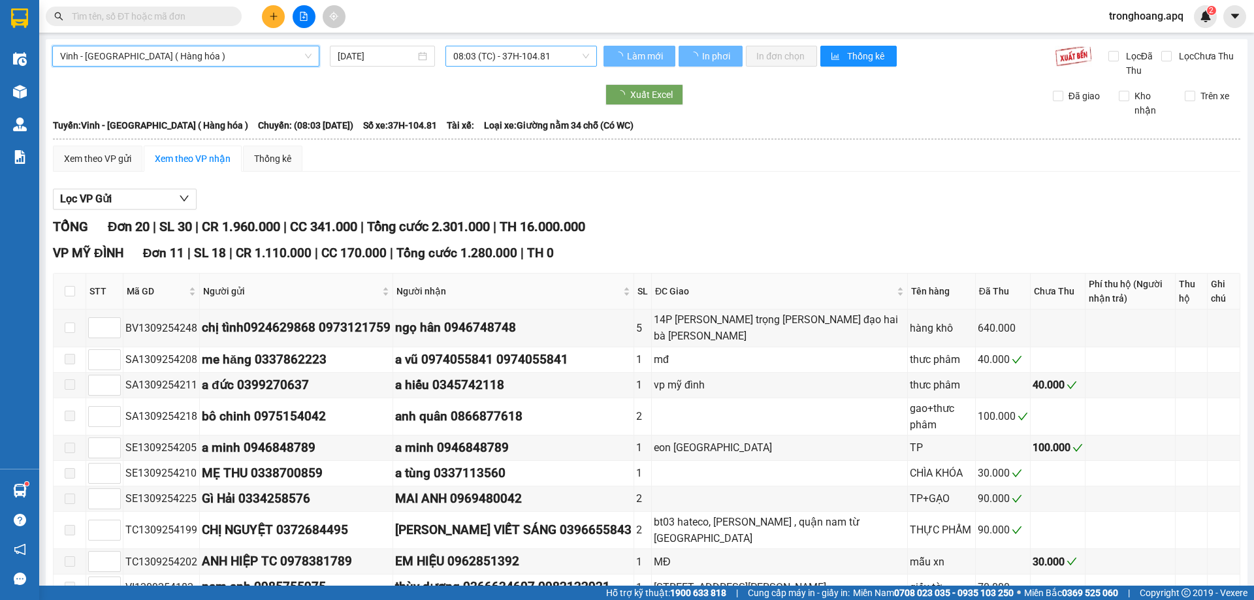
click at [505, 59] on span "08:03 (TC) - 37H-104.81" at bounding box center [521, 56] width 136 height 20
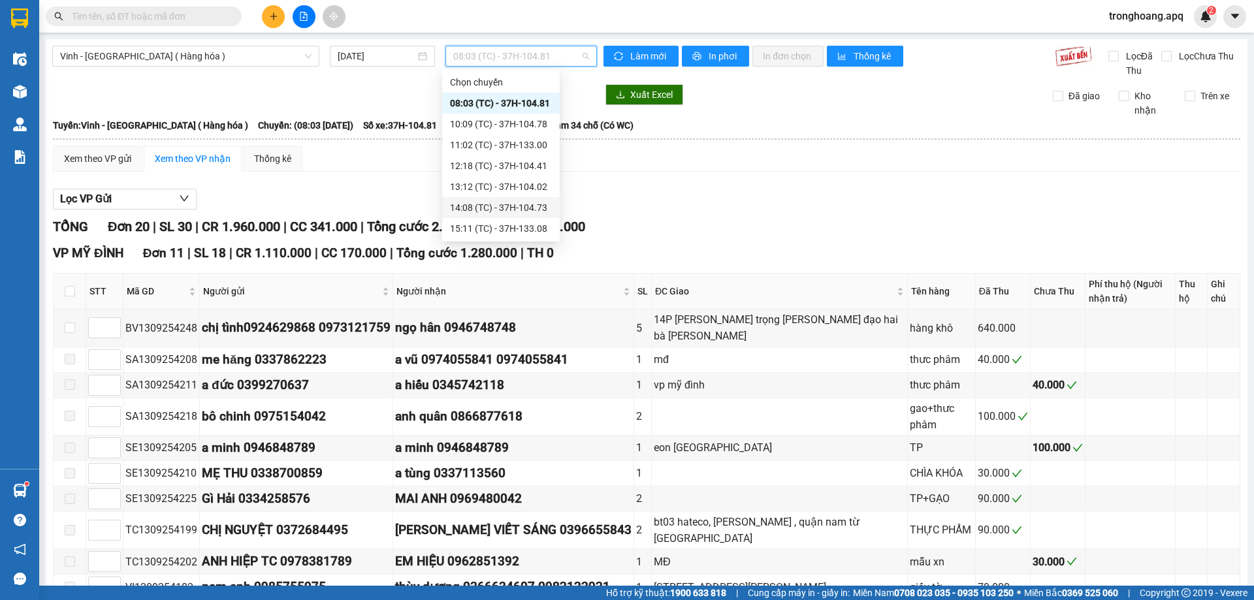
scroll to position [209, 0]
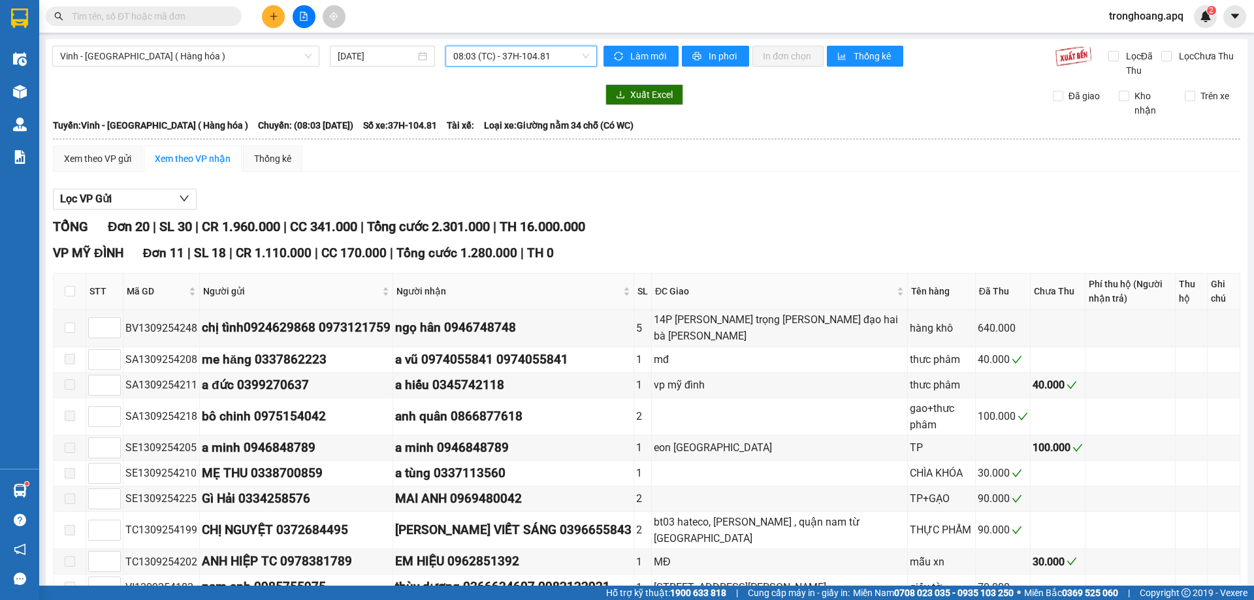
click at [526, 54] on span "08:03 (TC) - 37H-104.81" at bounding box center [521, 56] width 136 height 20
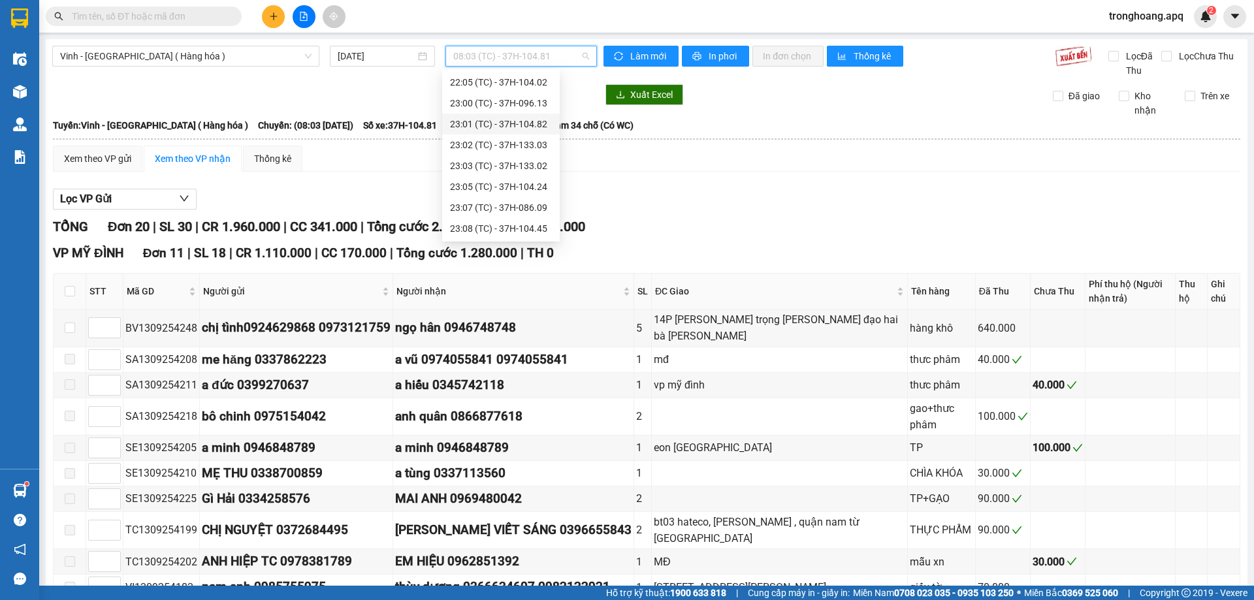
click at [534, 121] on div "23:01 (TC) - 37H-104.82" at bounding box center [501, 124] width 102 height 14
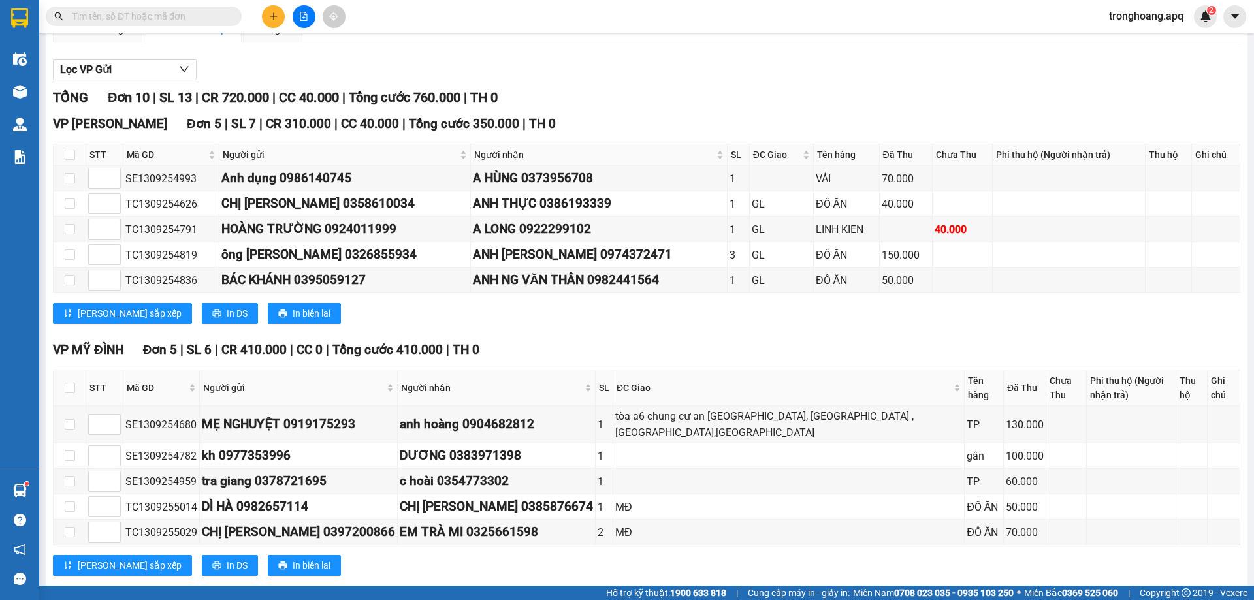
scroll to position [130, 0]
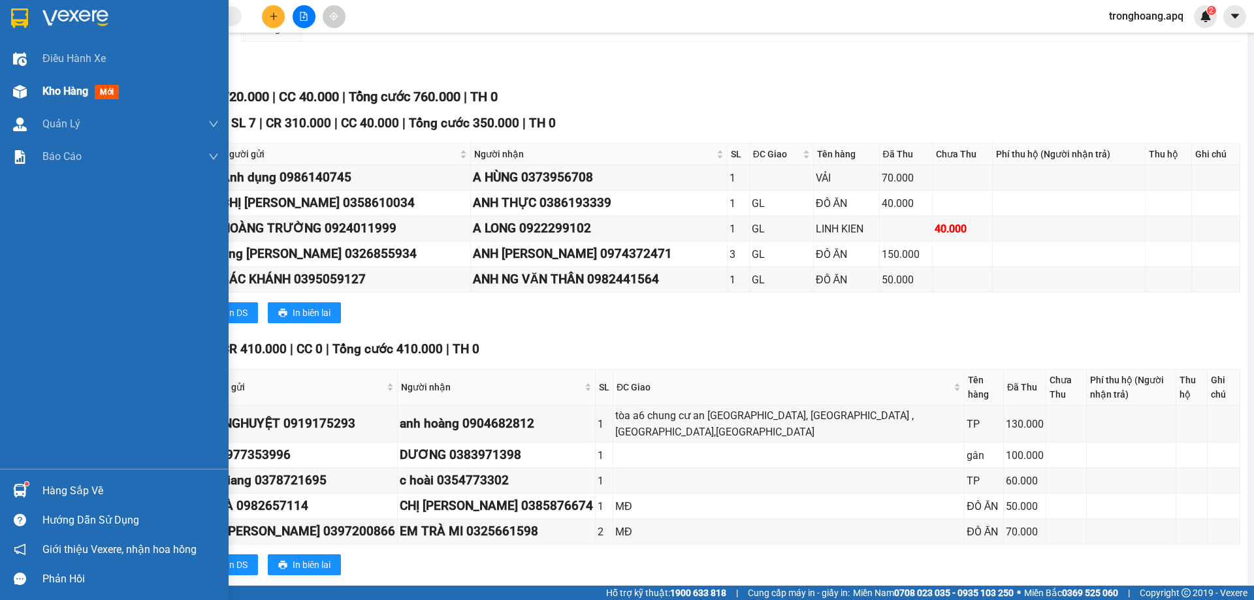
click at [33, 104] on div "Kho hàng mới" at bounding box center [114, 91] width 229 height 33
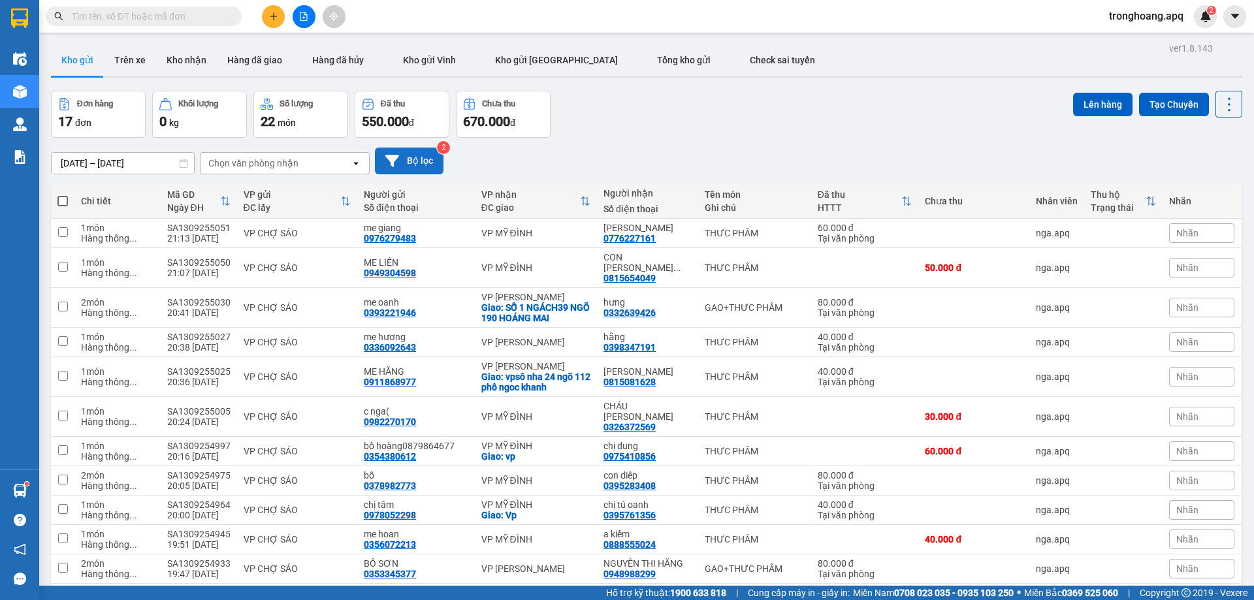
click at [405, 161] on button "Bộ lọc" at bounding box center [409, 161] width 69 height 27
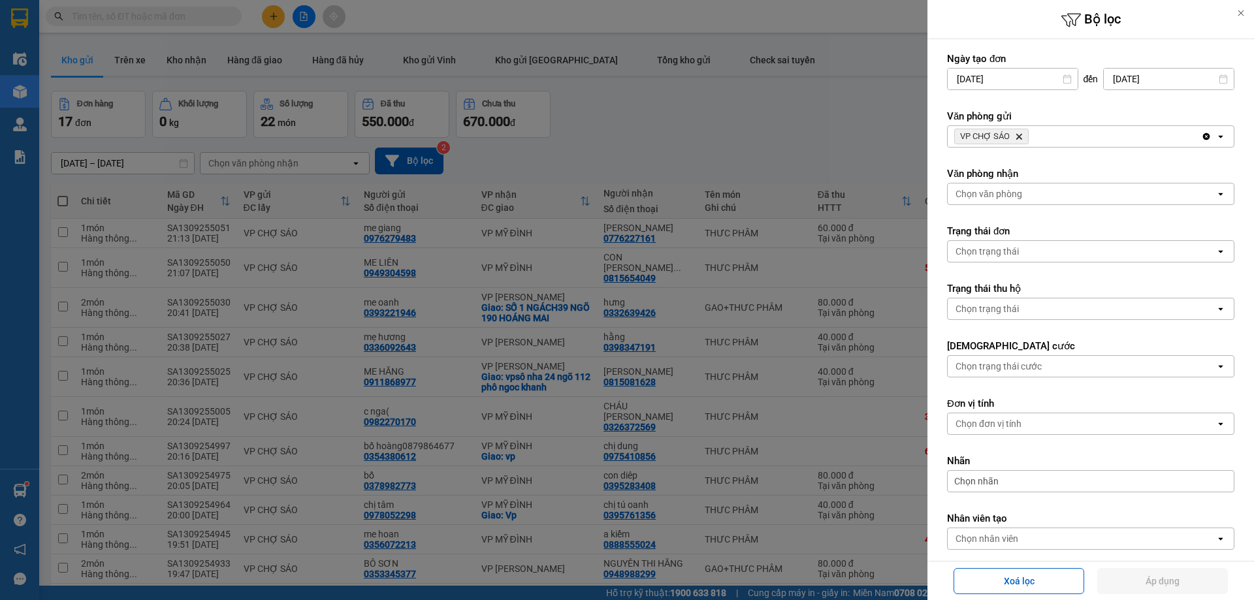
click at [1100, 139] on div "VP CHỢ SÁO Delete" at bounding box center [1074, 136] width 253 height 21
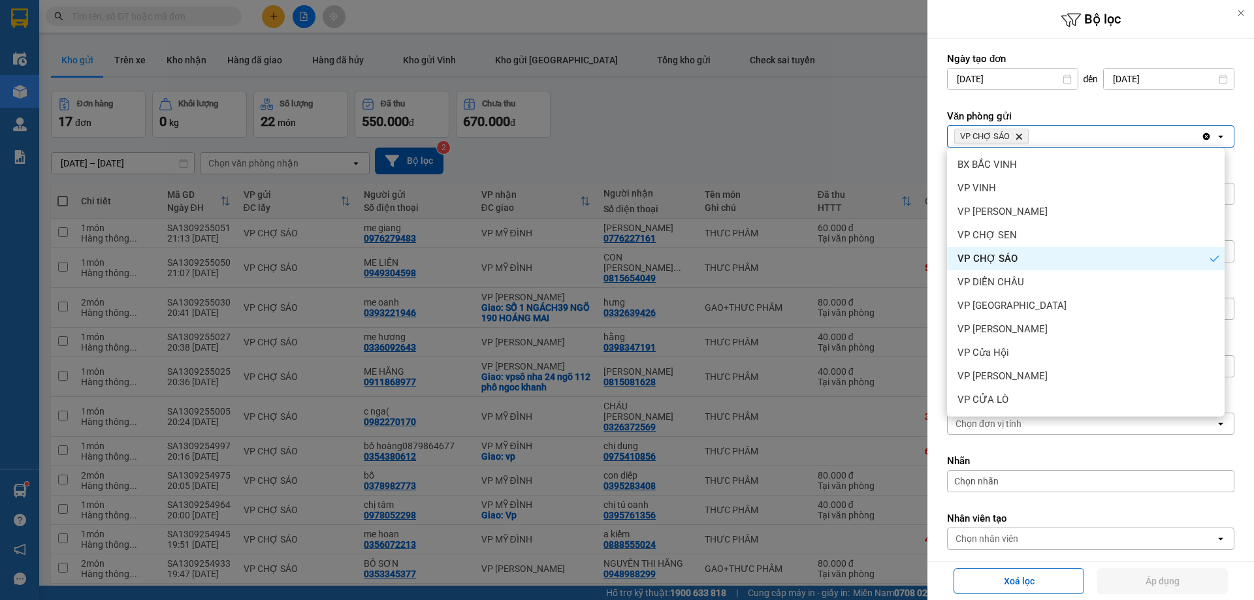
click at [1020, 135] on icon "VP CHỢ SÁO, close by backspace" at bounding box center [1019, 137] width 6 height 6
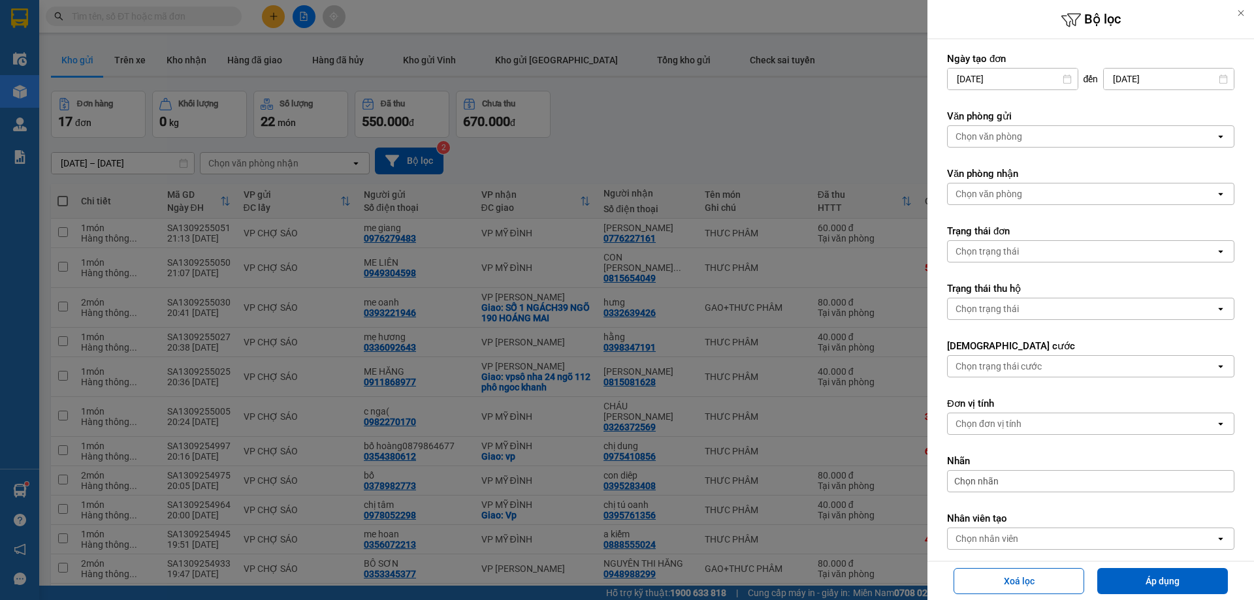
click at [1030, 133] on div "Chọn văn phòng" at bounding box center [1082, 136] width 268 height 21
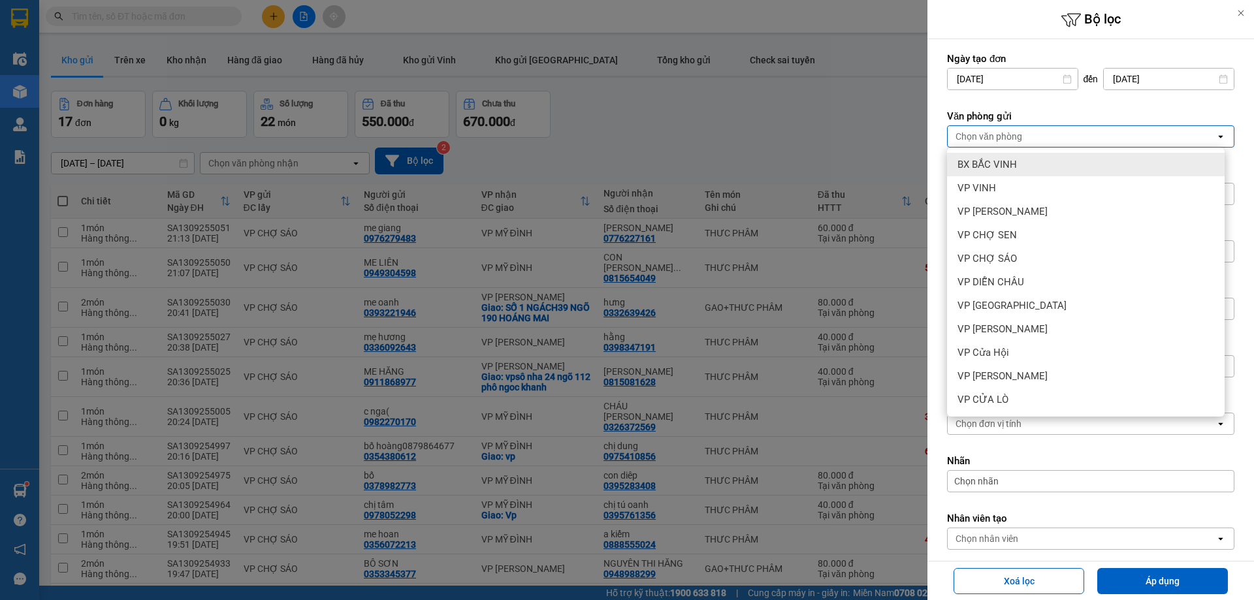
click at [1013, 161] on span "BX BẮC VINH" at bounding box center [986, 164] width 59 height 13
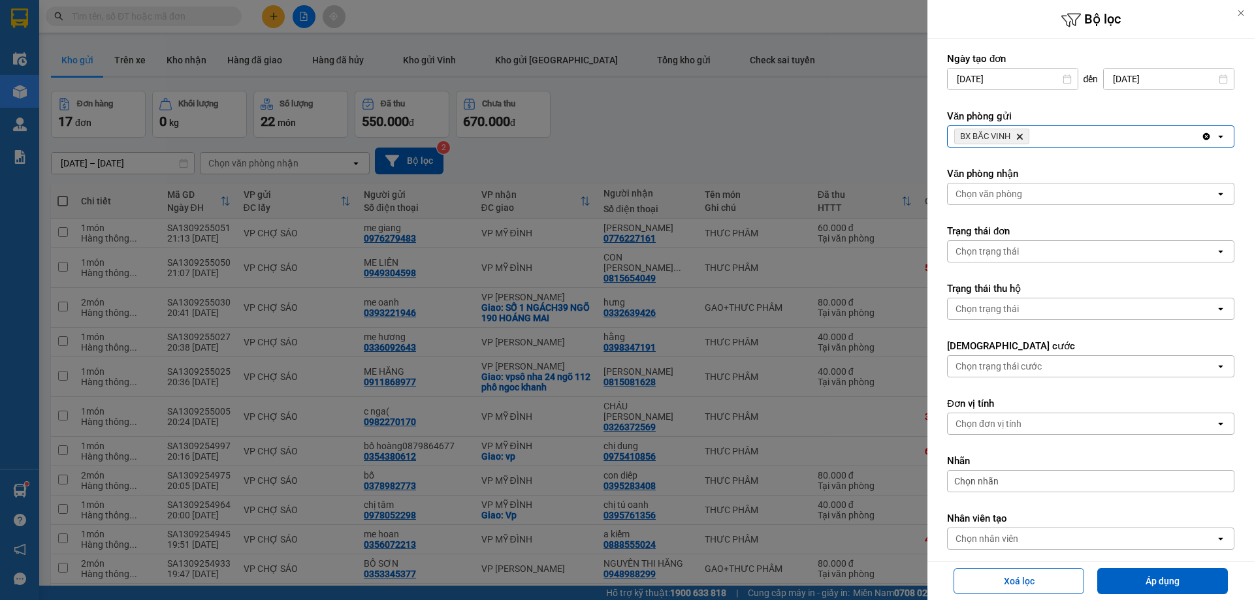
click at [1124, 142] on div "BX BẮC VINH Delete" at bounding box center [1074, 136] width 253 height 21
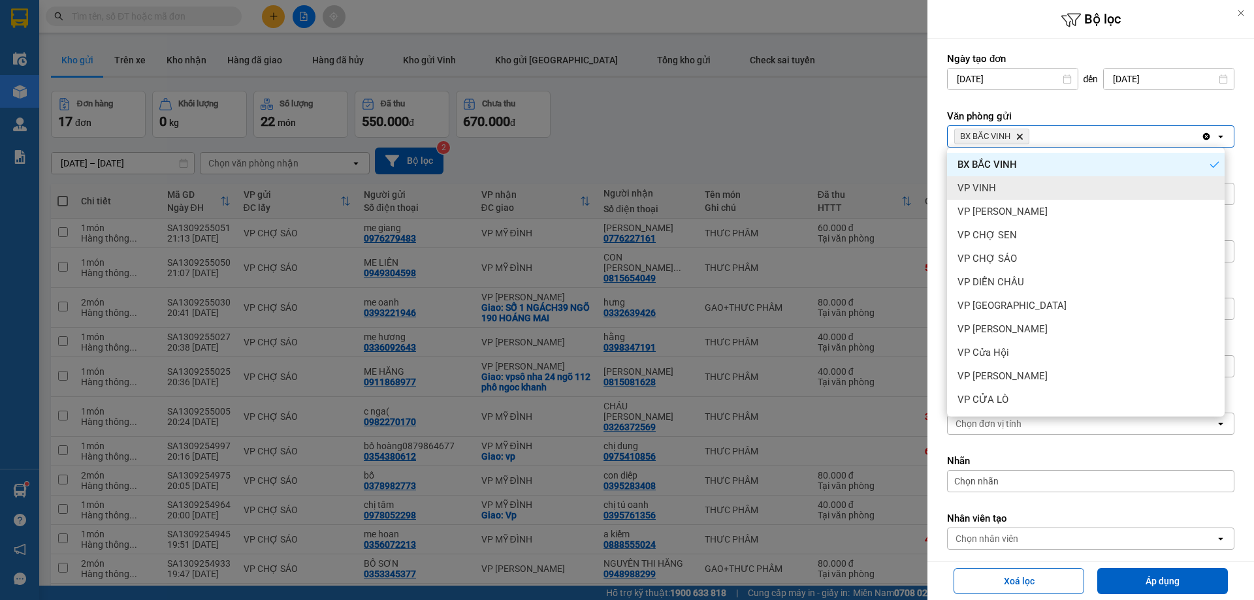
click at [1063, 189] on div "VP VINH" at bounding box center [1086, 188] width 278 height 24
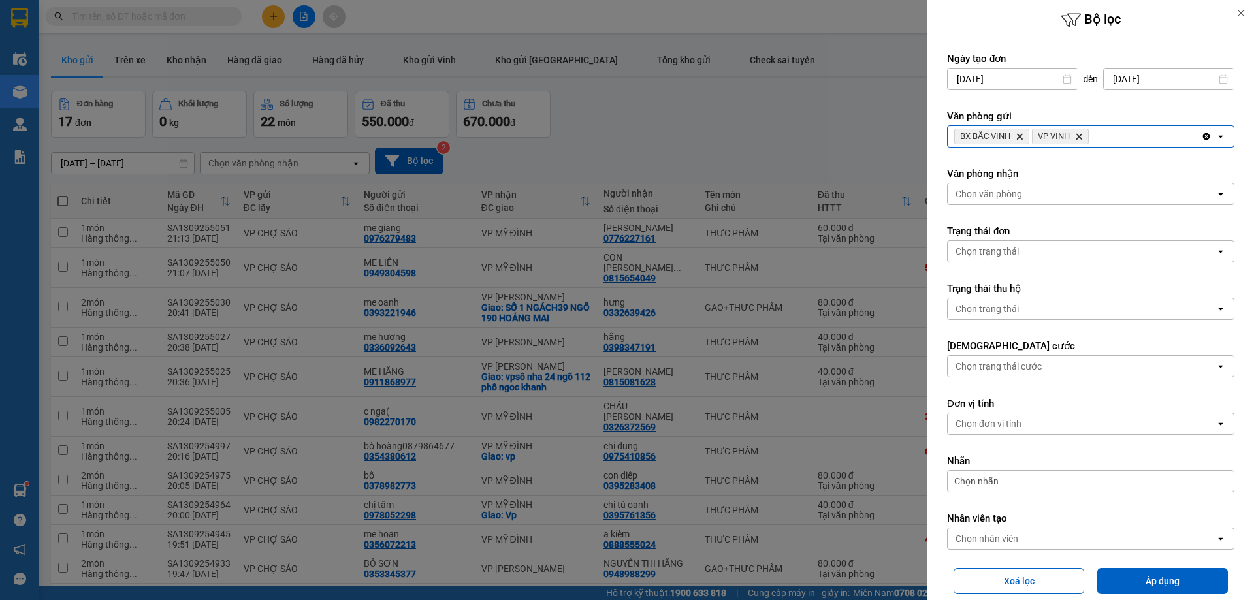
click at [1147, 143] on div "BX BẮC VINH Delete VP VINH Delete" at bounding box center [1074, 136] width 253 height 21
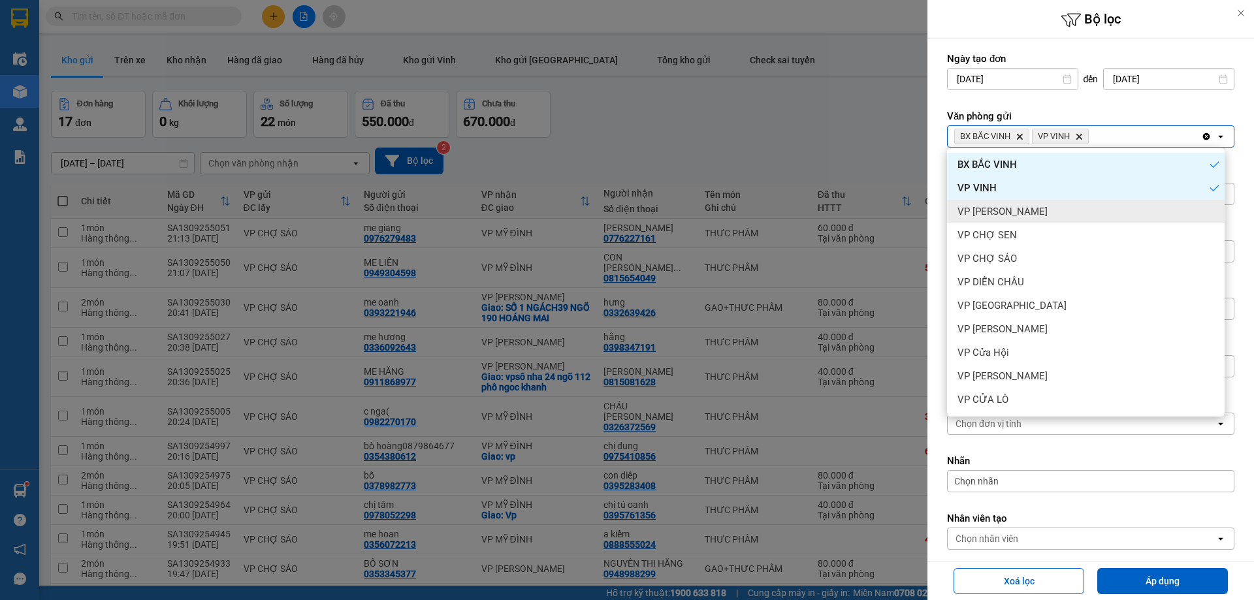
drag, startPoint x: 1090, startPoint y: 204, endPoint x: 1159, endPoint y: 150, distance: 88.3
click at [1090, 204] on div "VP [PERSON_NAME]" at bounding box center [1086, 212] width 278 height 24
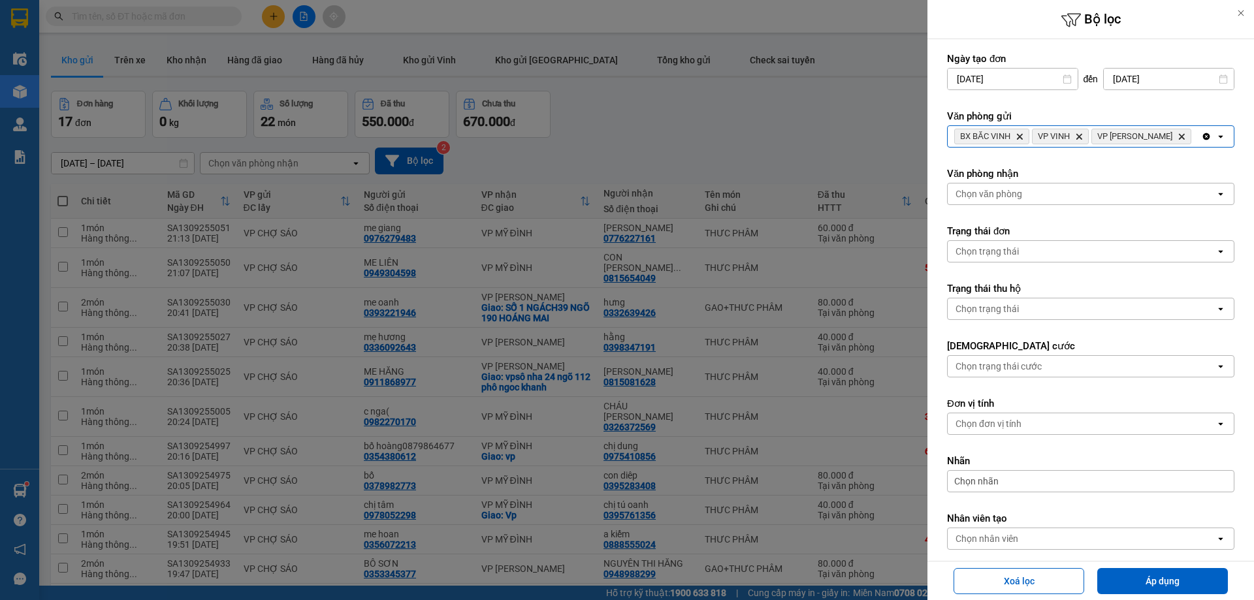
click at [1160, 147] on div "BX BẮC VINH Delete VP VINH Delete VP THANH CHƯƠNG Delete" at bounding box center [1074, 136] width 253 height 21
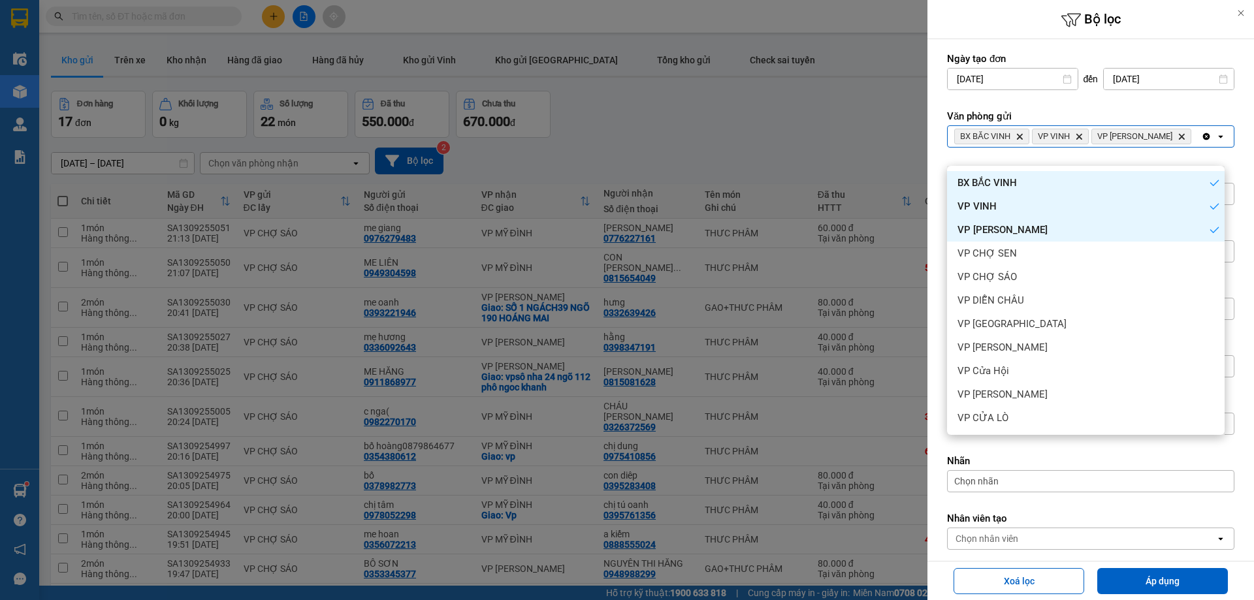
click at [1057, 250] on div "VP CHỢ SEN" at bounding box center [1086, 254] width 278 height 24
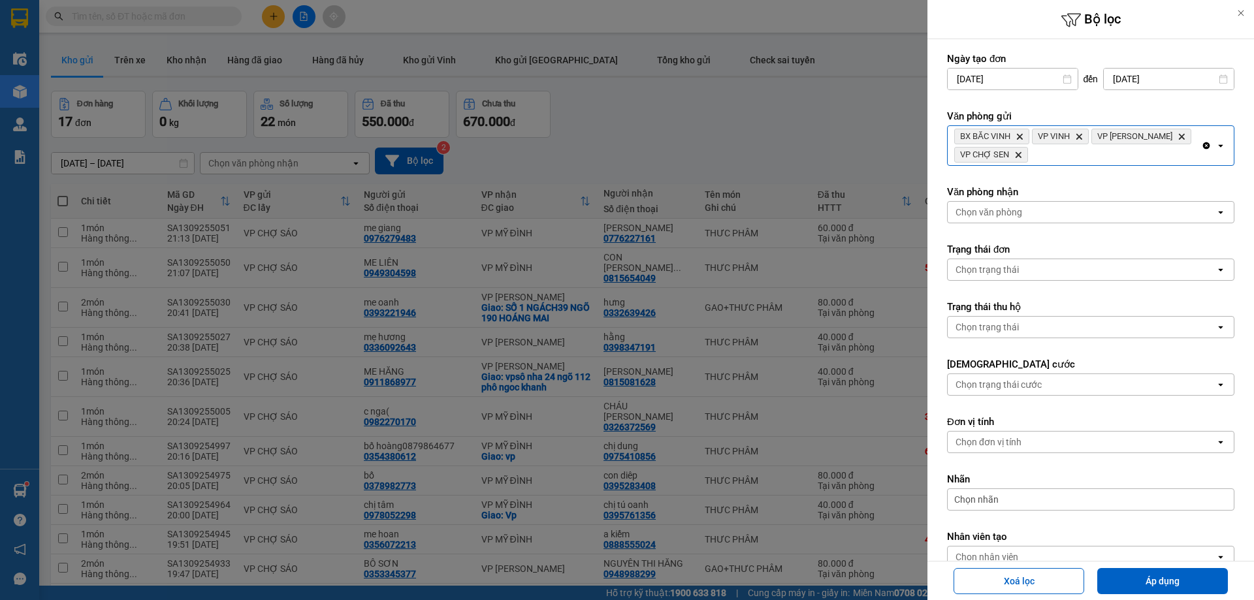
click at [1180, 143] on div "BX BẮC VINH Delete VP VINH Delete VP THANH CHƯƠNG Delete VP CHỢ SEN Delete" at bounding box center [1074, 145] width 253 height 39
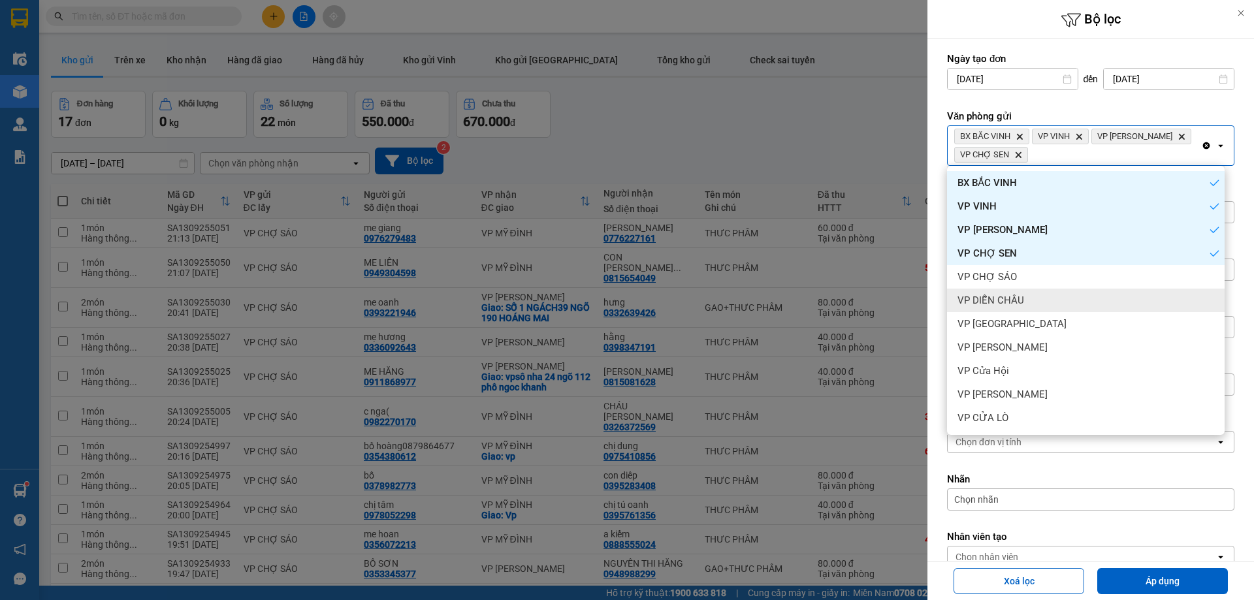
click at [1053, 297] on div "VP DIỄN CHÂU" at bounding box center [1086, 301] width 278 height 24
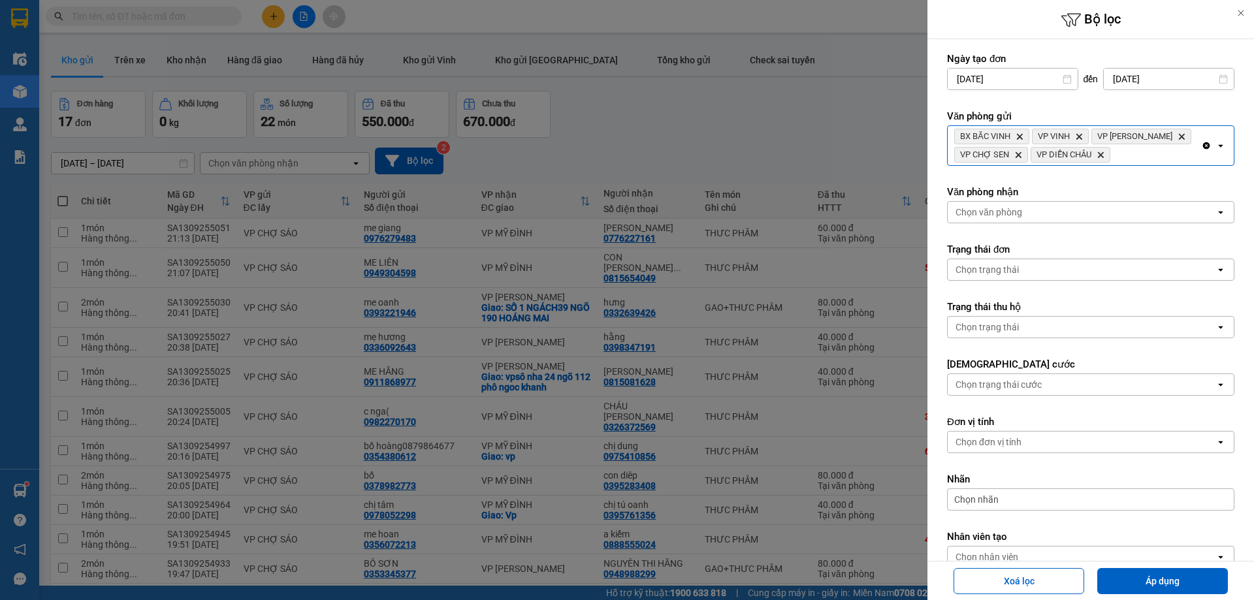
click at [1172, 165] on div "BX BẮC VINH Delete VP VINH Delete VP THANH CHƯƠNG Delete VP CHỢ SEN Delete VP D…" at bounding box center [1074, 145] width 253 height 39
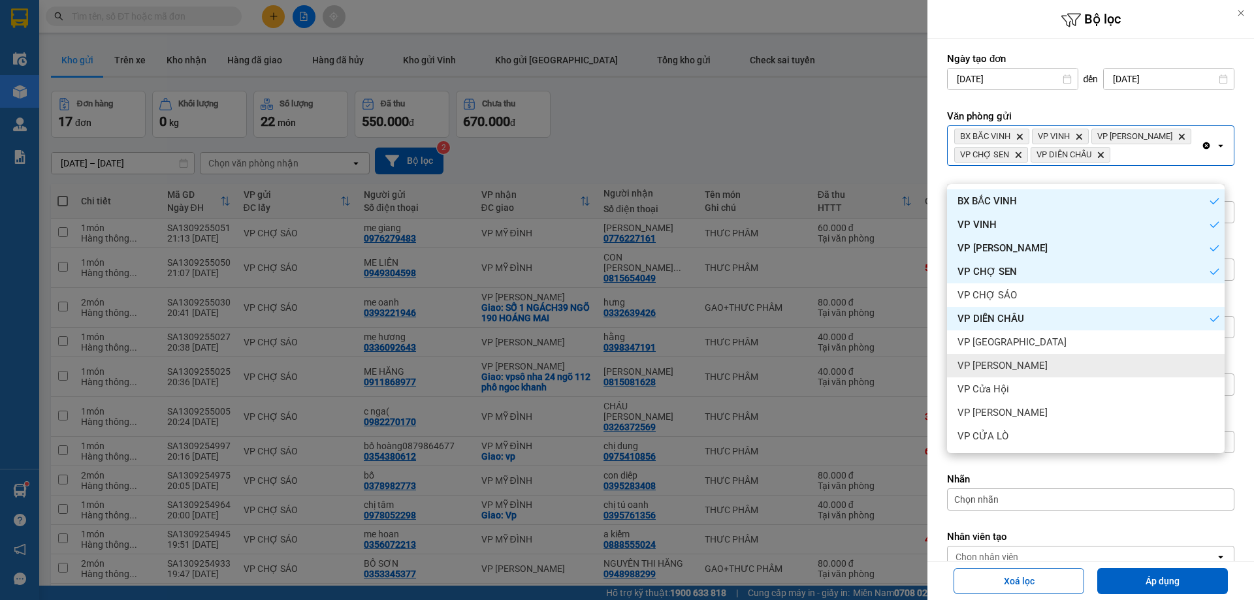
click at [1060, 362] on div "VP [PERSON_NAME]" at bounding box center [1086, 366] width 278 height 24
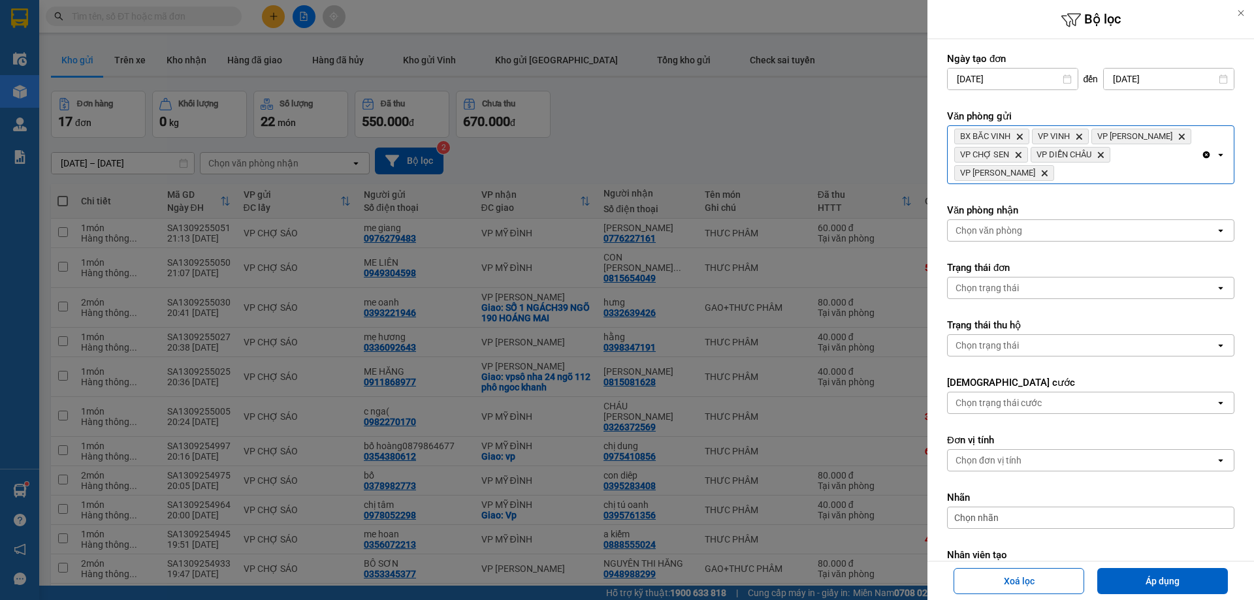
click at [1164, 151] on div "BX BẮC VINH Delete VP VINH Delete VP THANH CHƯƠNG Delete VP CHỢ SEN Delete VP D…" at bounding box center [1074, 154] width 253 height 57
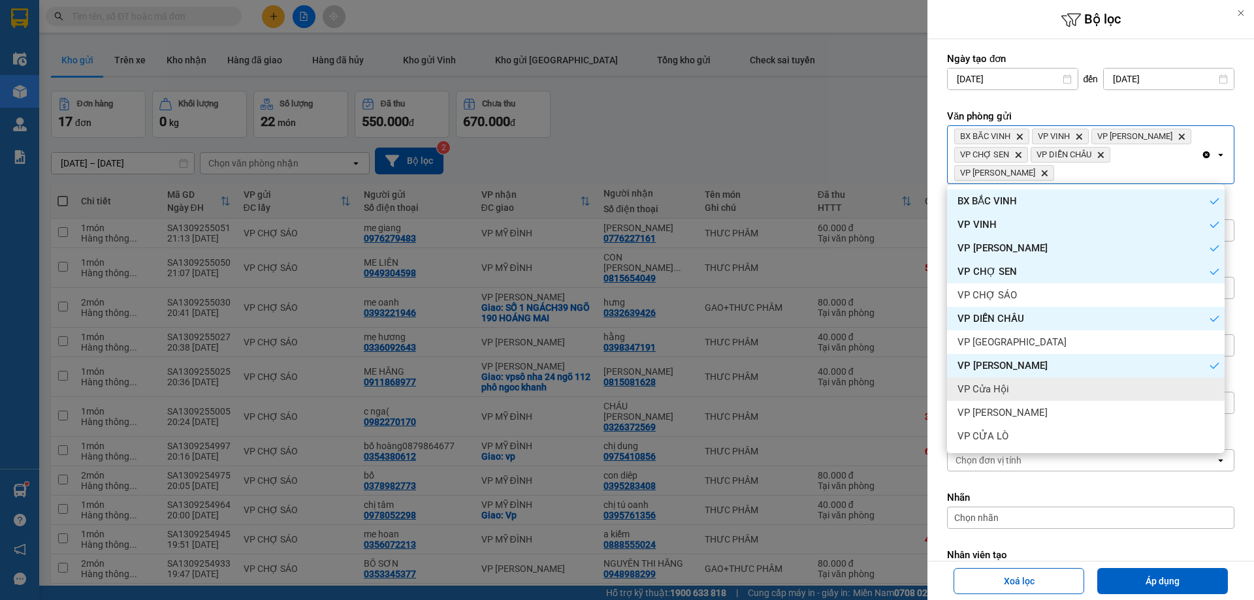
click at [1044, 385] on div "VP Cửa Hội" at bounding box center [1086, 389] width 278 height 24
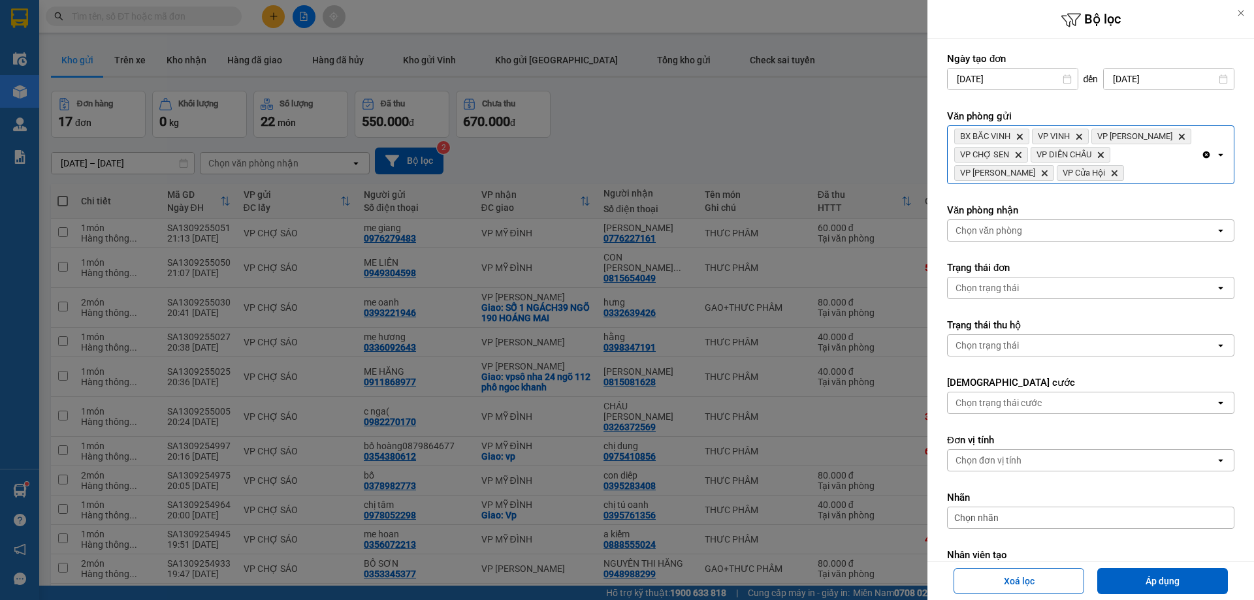
click at [1176, 191] on form "Ngày tạo đơn 11/09/2025 Press the down arrow key to interact with the calendar …" at bounding box center [1090, 348] width 287 height 593
click at [1187, 180] on div "BX BẮC VINH Delete VP VINH Delete VP THANH CHƯƠNG Delete VP CHỢ SEN Delete VP D…" at bounding box center [1074, 154] width 253 height 57
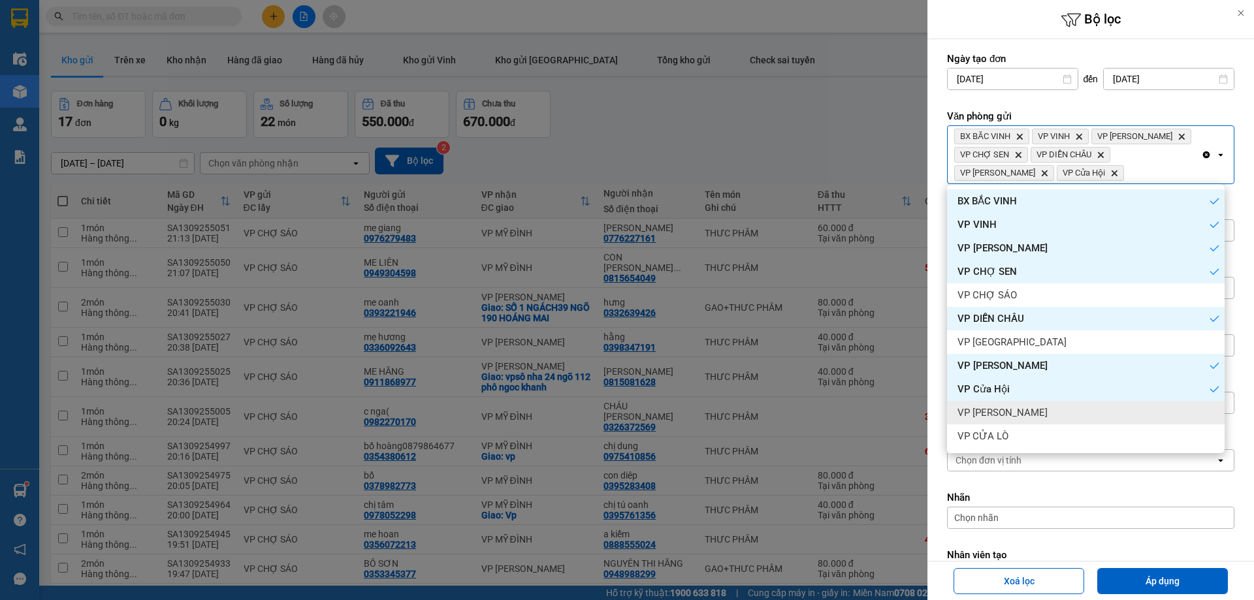
click at [1025, 404] on div "VP [PERSON_NAME]" at bounding box center [1086, 413] width 278 height 24
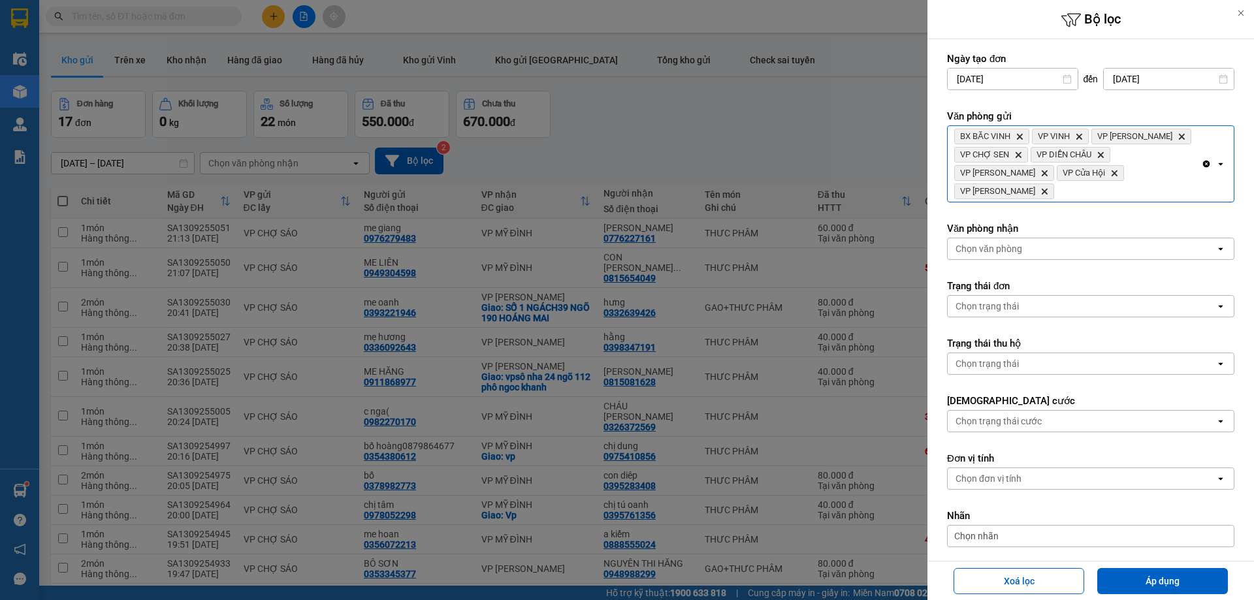
click at [1183, 182] on div "BX BẮC VINH Delete VP VINH Delete VP THANH CHƯƠNG Delete VP CHỢ SEN Delete VP D…" at bounding box center [1074, 164] width 253 height 76
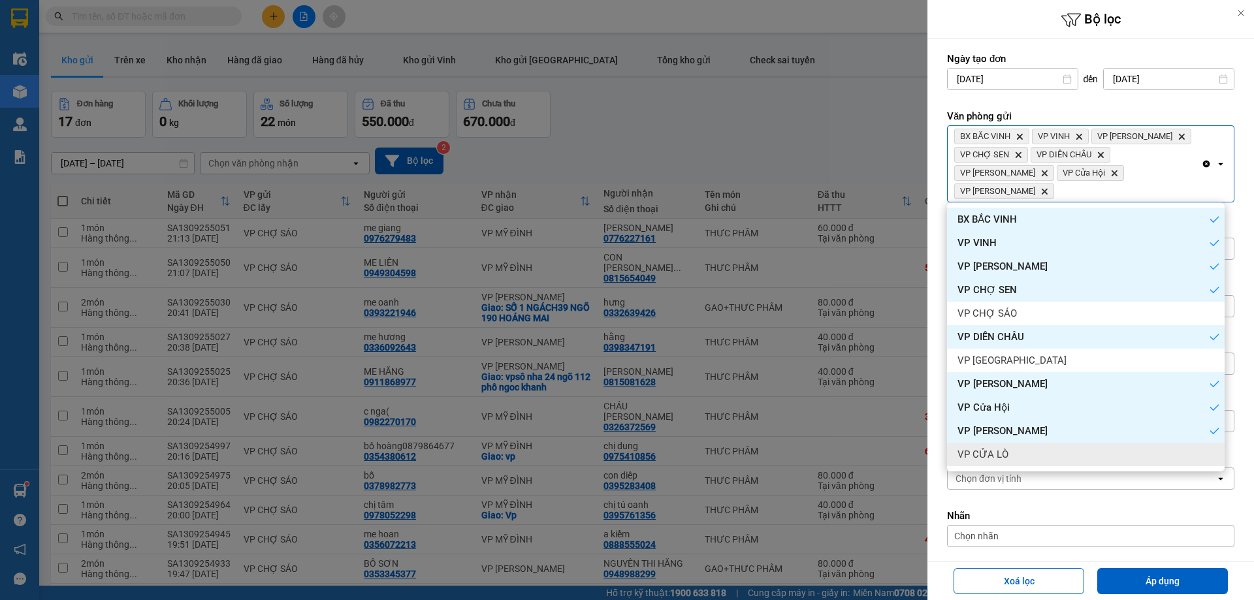
click at [1015, 445] on div "VP CỬA LÒ" at bounding box center [1086, 455] width 278 height 24
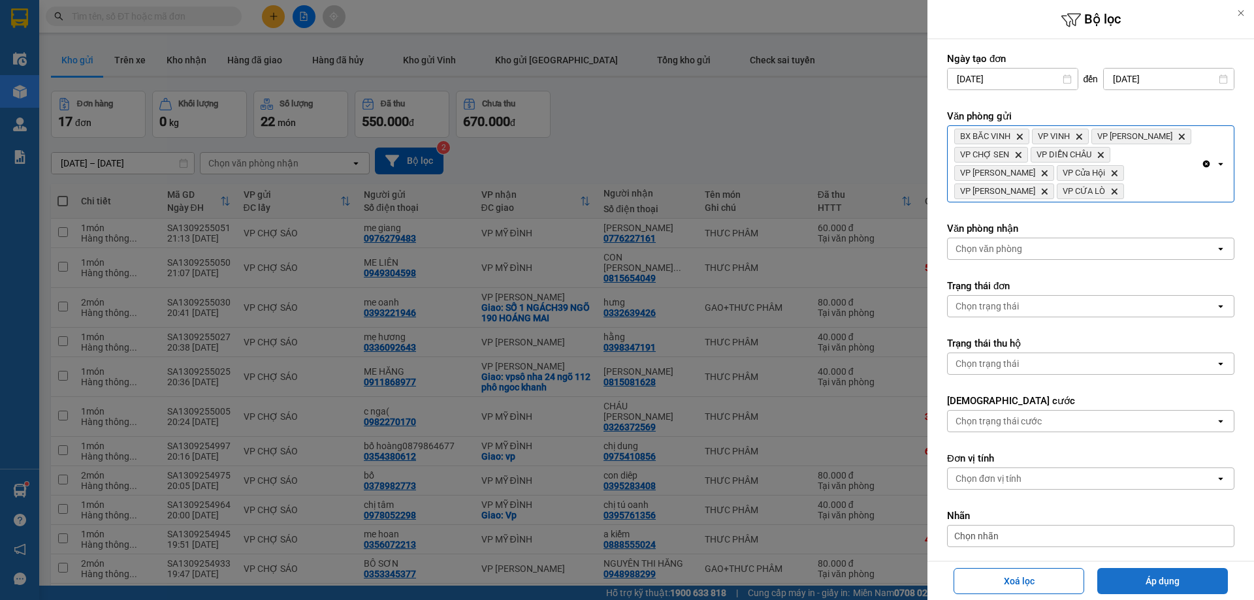
drag, startPoint x: 1119, startPoint y: 559, endPoint x: 1121, endPoint y: 574, distance: 15.2
click at [1119, 560] on form "Ngày tạo đơn 11/09/2025 Press the down arrow key to interact with the calendar …" at bounding box center [1090, 357] width 287 height 611
click at [1123, 583] on button "Áp dụng" at bounding box center [1162, 581] width 131 height 26
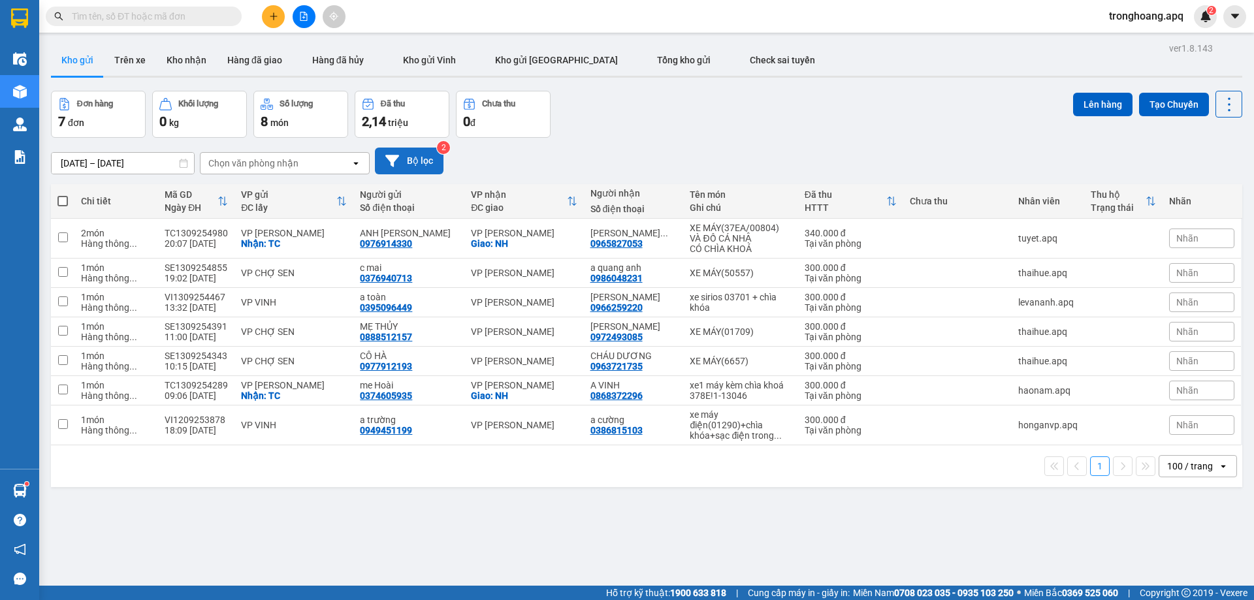
click at [420, 164] on button "Bộ lọc" at bounding box center [409, 161] width 69 height 27
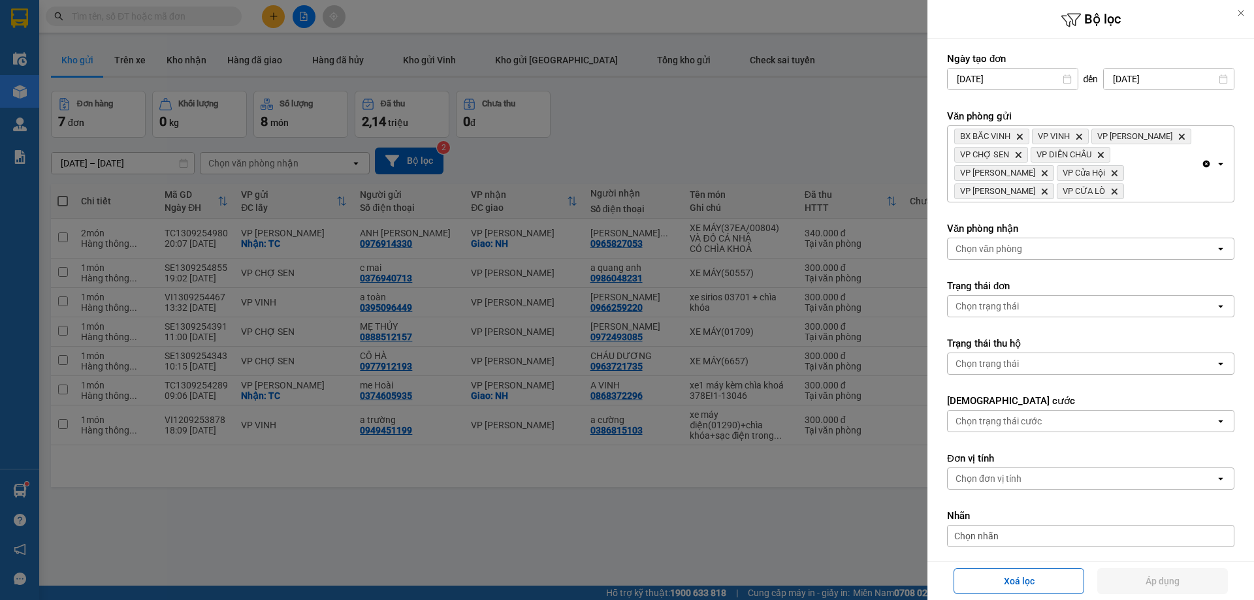
click at [581, 461] on div at bounding box center [627, 300] width 1254 height 600
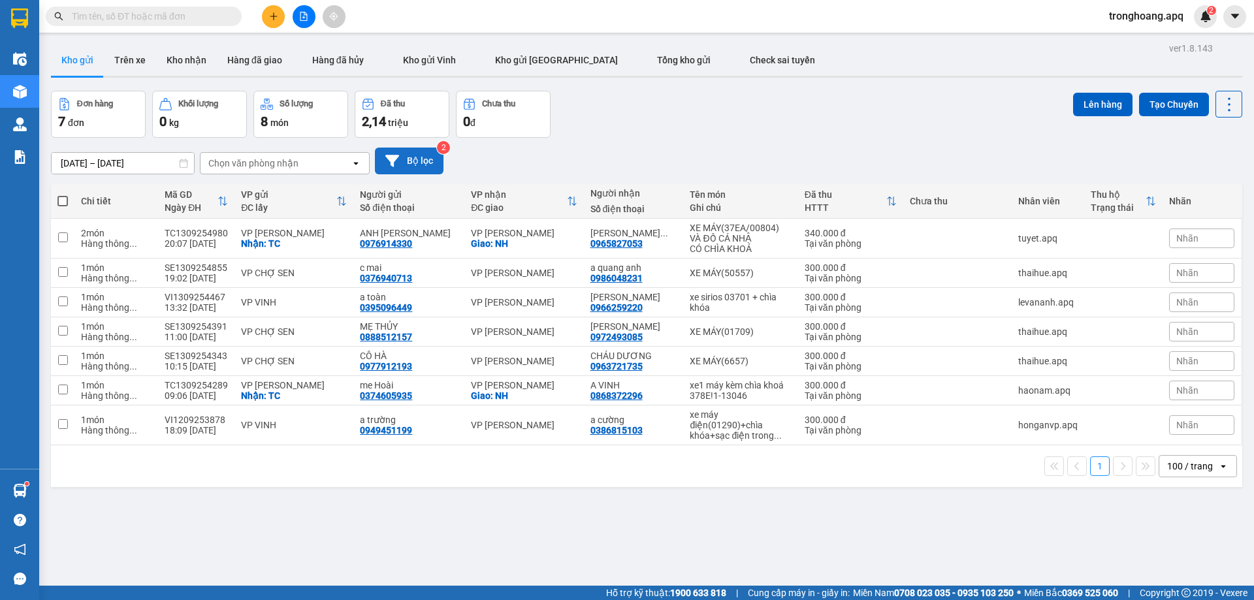
click at [419, 170] on button "Bộ lọc" at bounding box center [409, 161] width 69 height 27
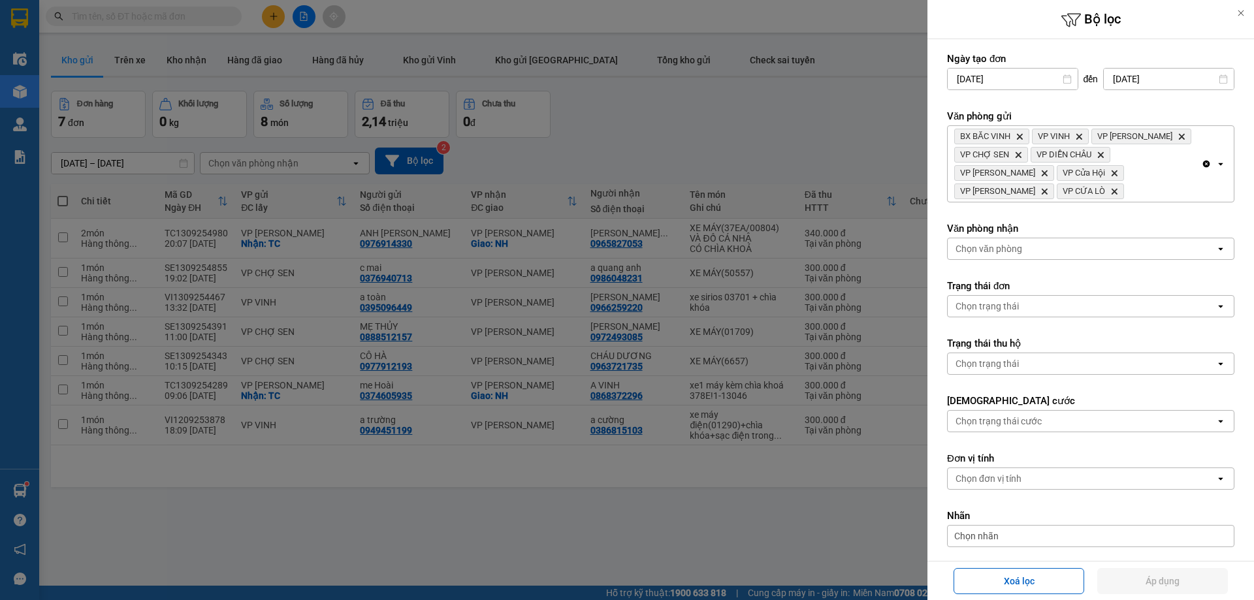
click at [1179, 198] on div "BX BẮC VINH Delete VP VINH Delete VP THANH CHƯƠNG Delete VP CHỢ SEN Delete VP D…" at bounding box center [1074, 164] width 253 height 76
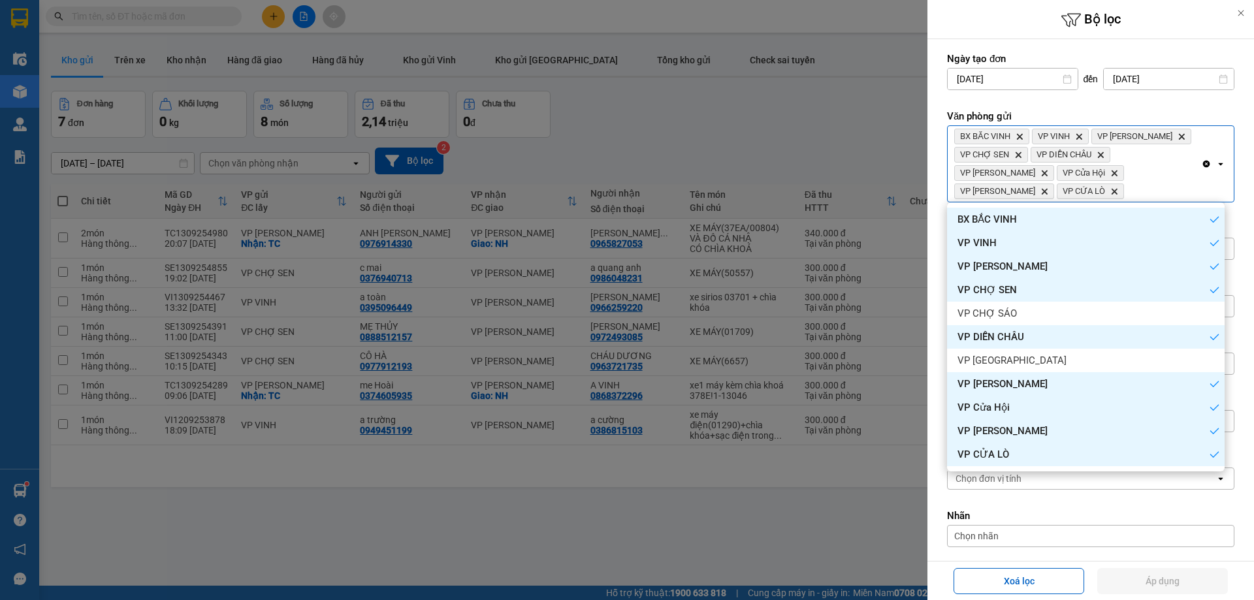
click at [1189, 163] on div "BX BẮC VINH Delete VP VINH Delete VP THANH CHƯƠNG Delete VP CHỢ SEN Delete VP D…" at bounding box center [1074, 164] width 253 height 76
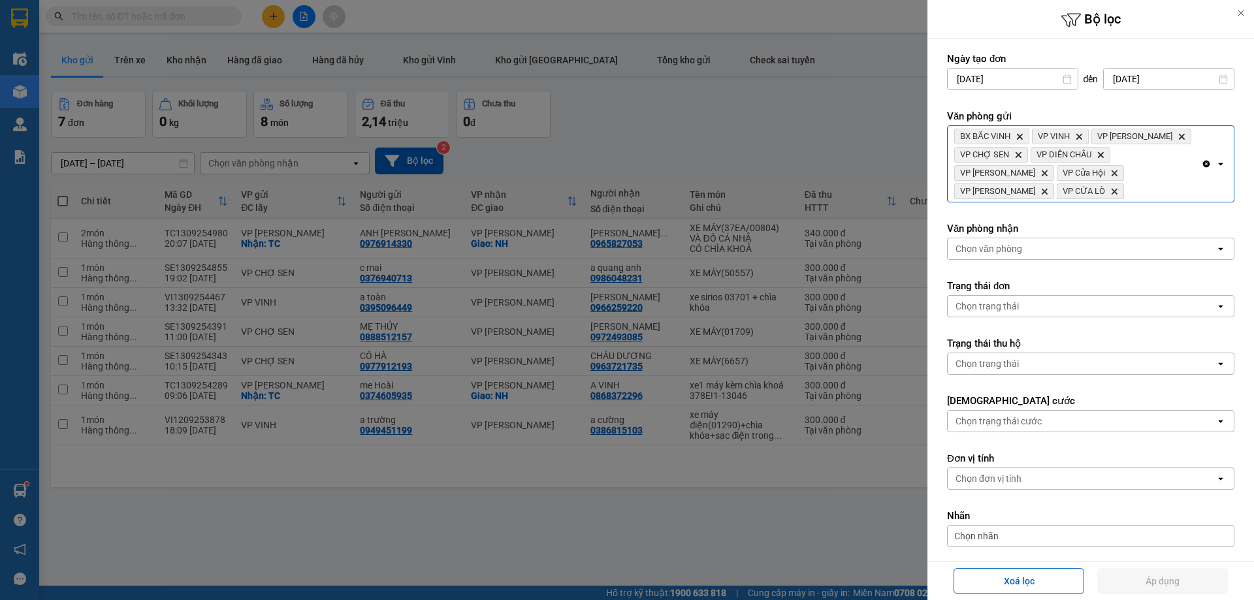
click at [1201, 160] on icon "Clear all" at bounding box center [1206, 164] width 10 height 10
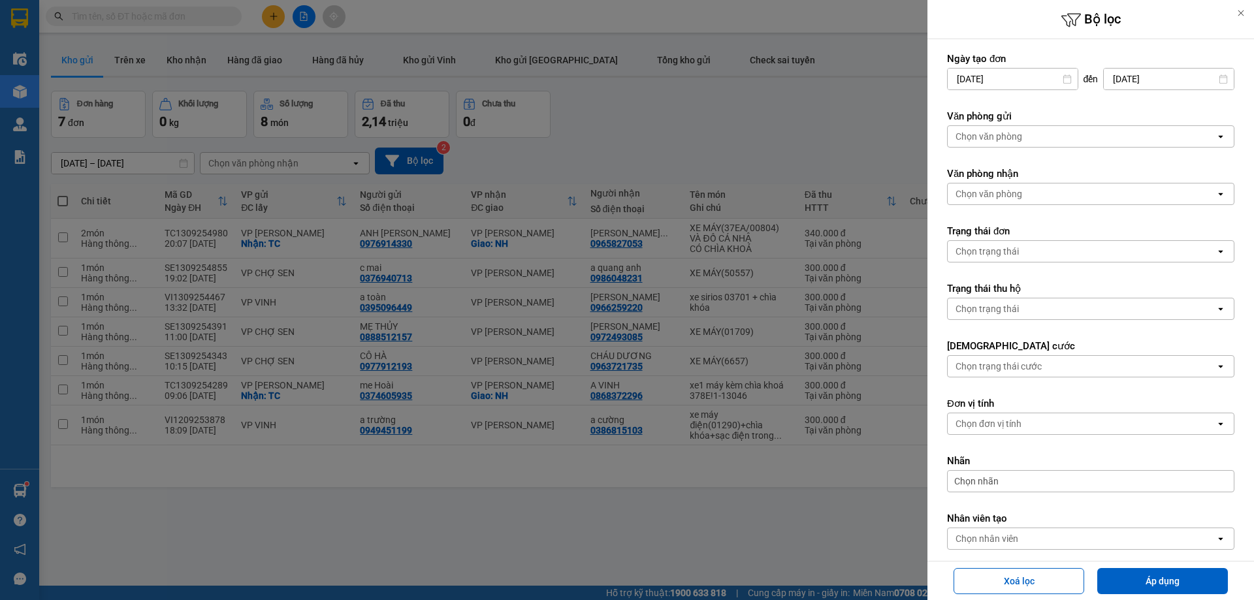
drag, startPoint x: 1076, startPoint y: 120, endPoint x: 1058, endPoint y: 139, distance: 26.4
click at [1075, 120] on label "Văn phòng gửi" at bounding box center [1090, 116] width 287 height 13
click at [1053, 146] on div "Chọn văn phòng" at bounding box center [1082, 136] width 268 height 21
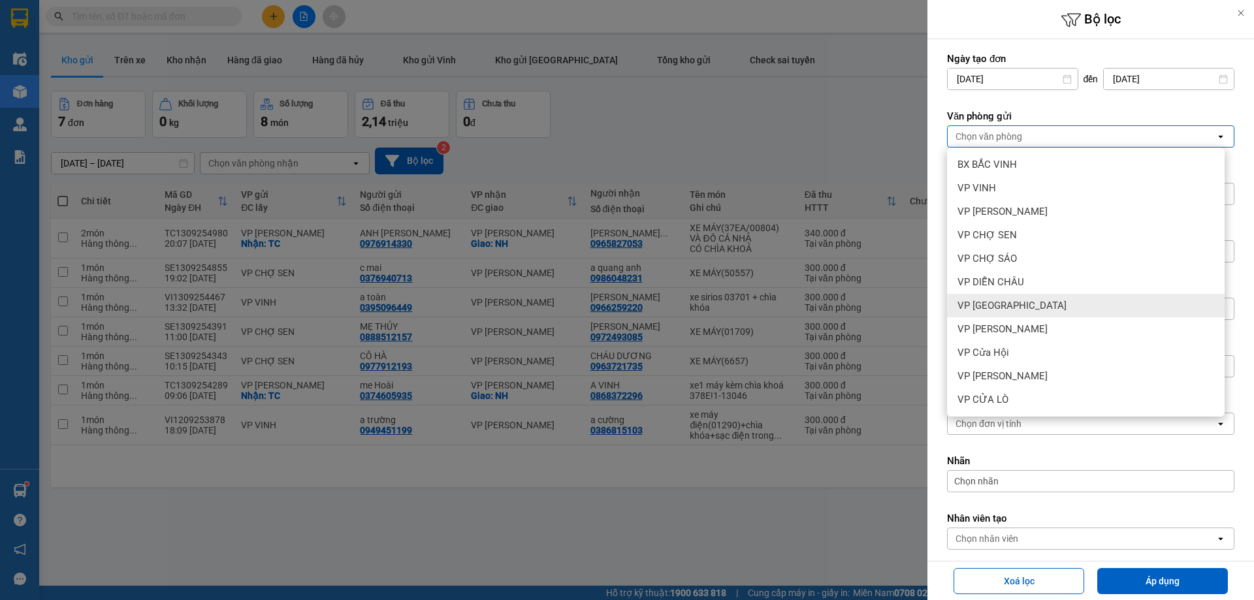
click at [1040, 314] on div "VP [GEOGRAPHIC_DATA]" at bounding box center [1086, 306] width 278 height 24
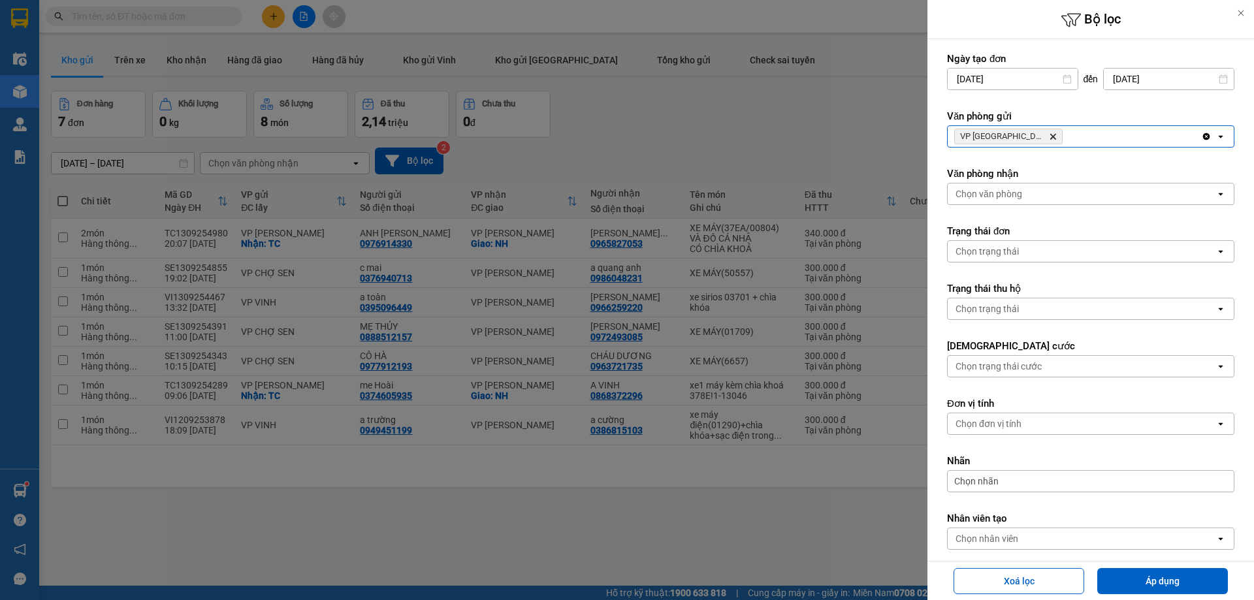
click at [1040, 200] on div "Chọn văn phòng" at bounding box center [1082, 194] width 268 height 21
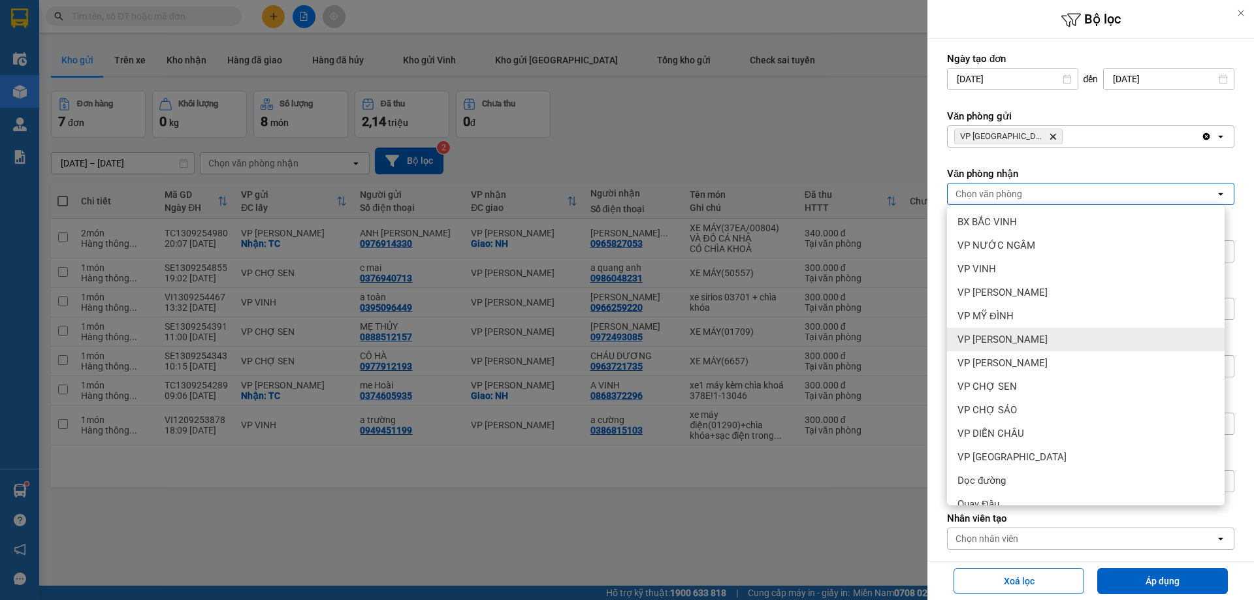
click at [1019, 322] on div "VP MỸ ĐÌNH" at bounding box center [1086, 316] width 278 height 24
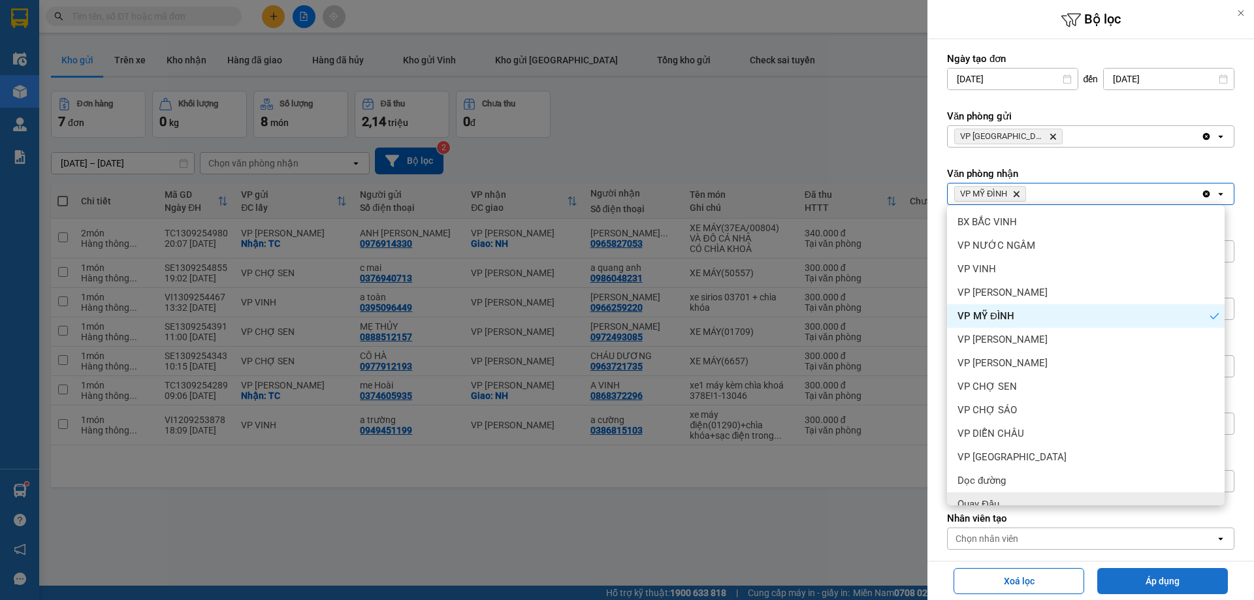
click at [1142, 576] on button "Áp dụng" at bounding box center [1162, 581] width 131 height 26
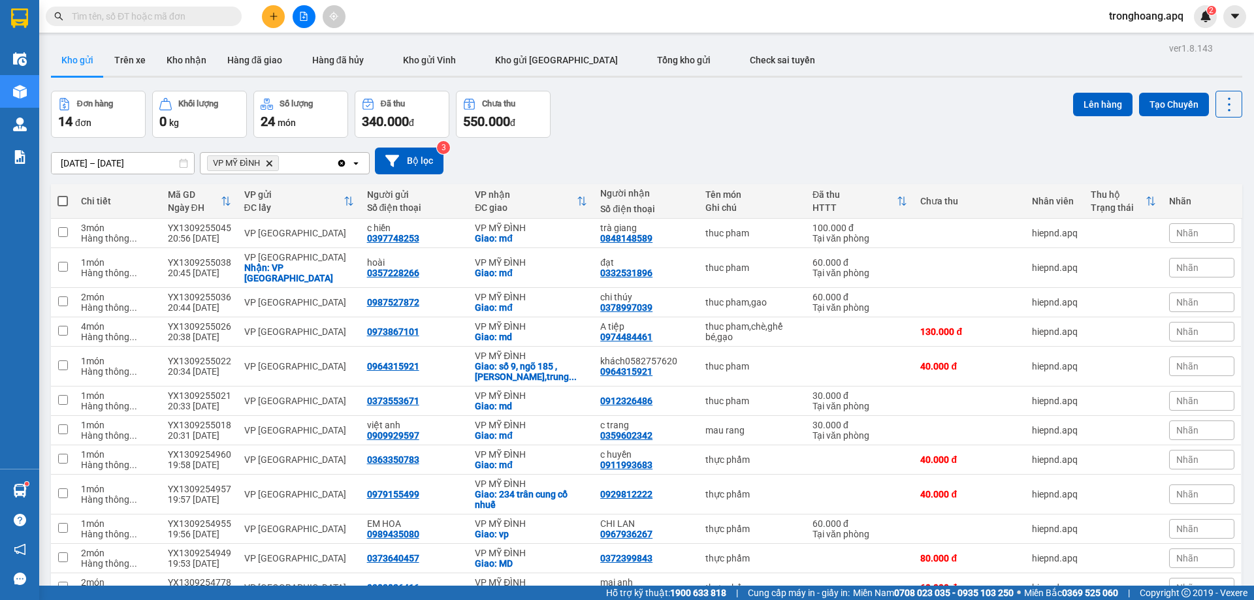
click at [63, 200] on span at bounding box center [62, 201] width 10 height 10
click at [63, 195] on input "checkbox" at bounding box center [63, 195] width 0 height 0
checkbox input "true"
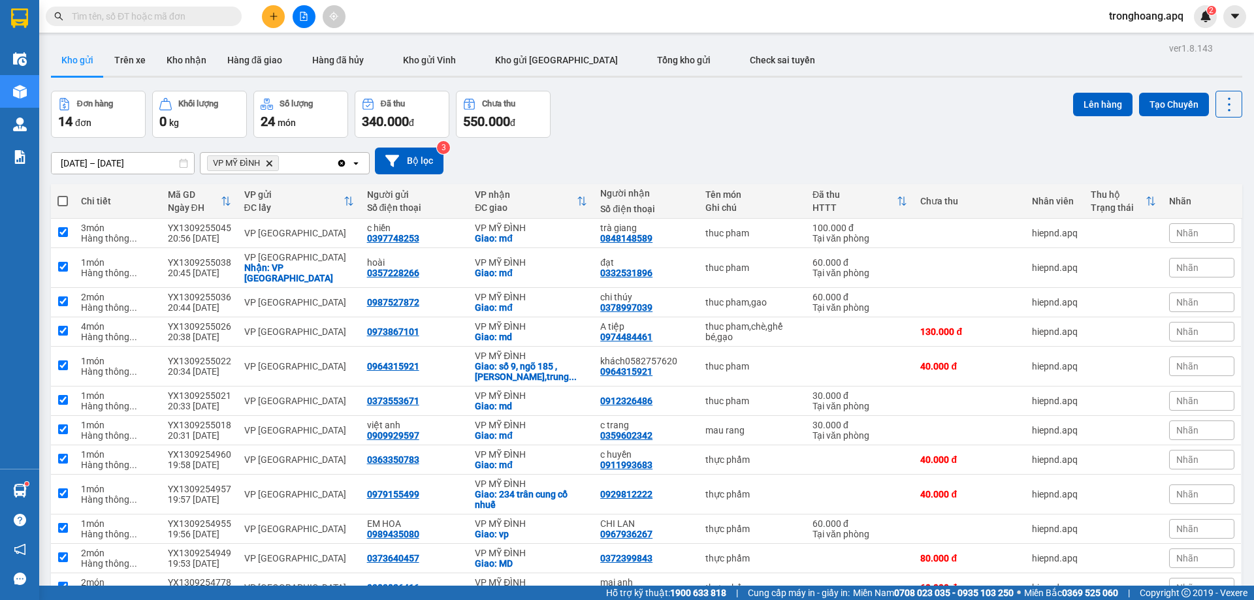
checkbox input "true"
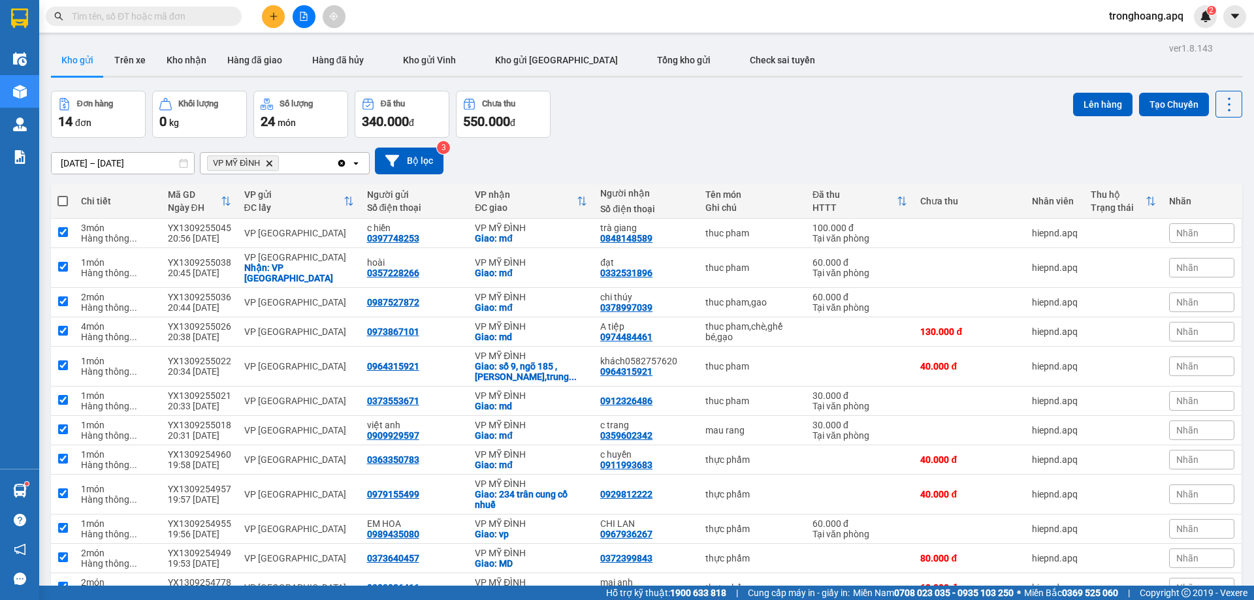
checkbox input "true"
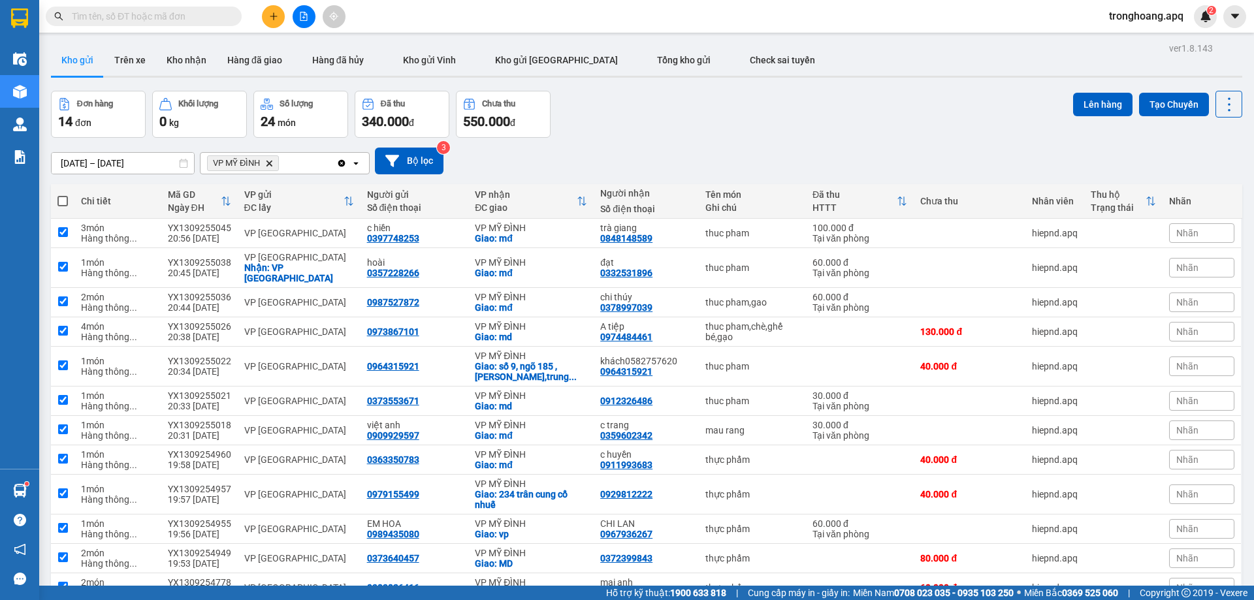
checkbox input "true"
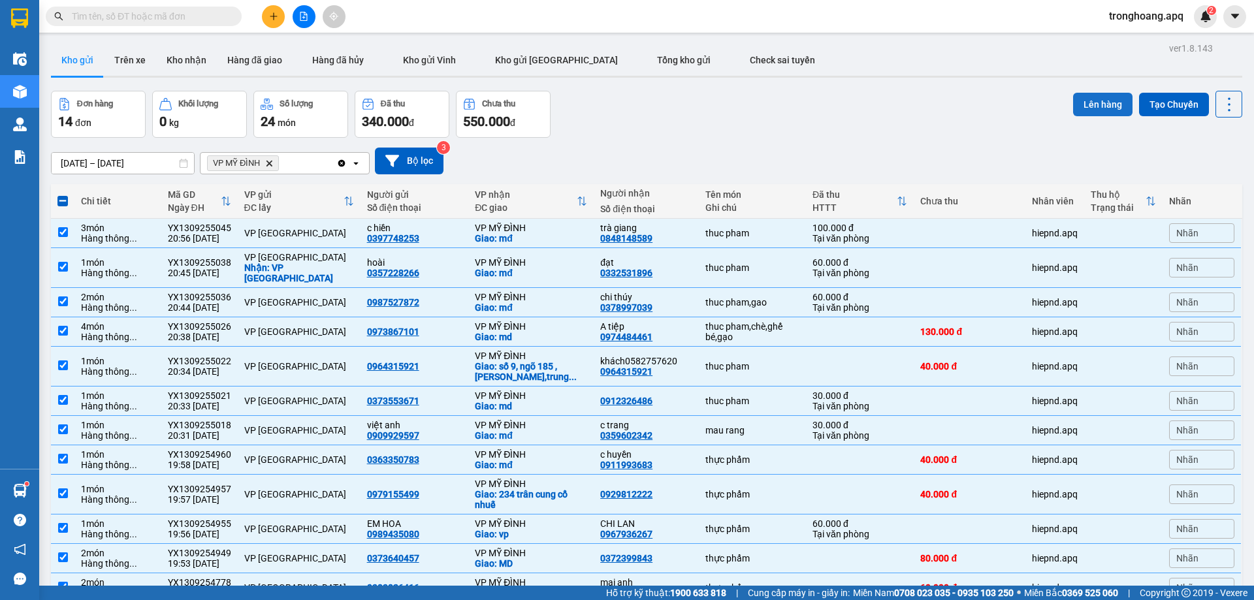
click at [1088, 99] on button "Lên hàng" at bounding box center [1102, 105] width 59 height 24
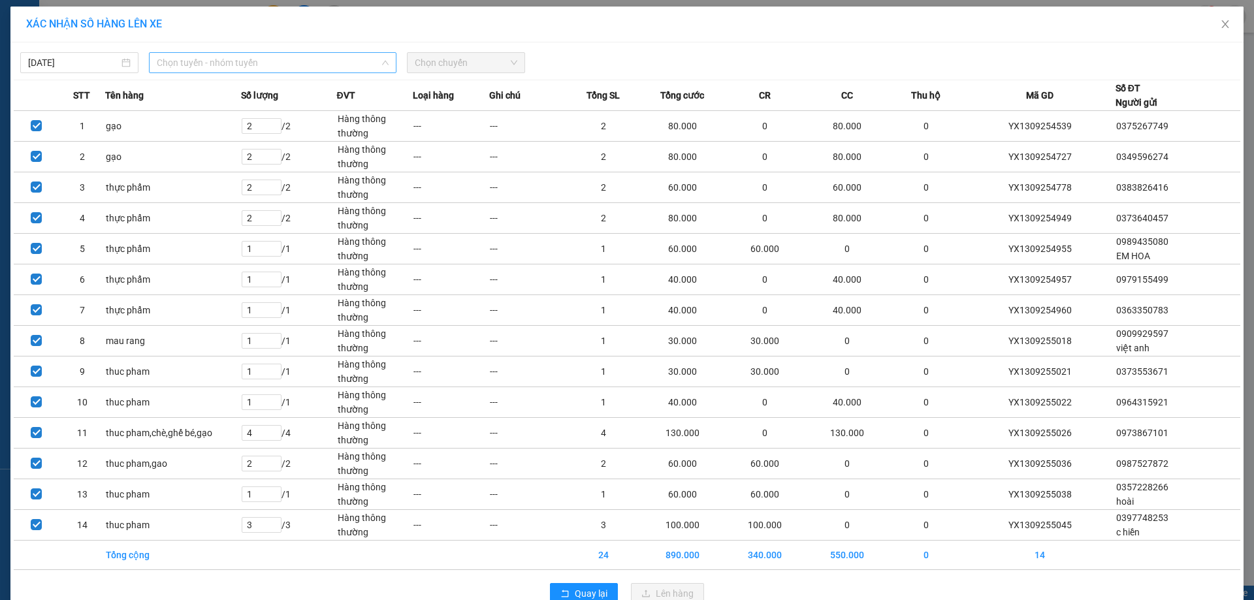
drag, startPoint x: 283, startPoint y: 59, endPoint x: 266, endPoint y: 95, distance: 39.1
click at [276, 67] on span "Chọn tuyến - nhóm tuyến" at bounding box center [273, 63] width 232 height 20
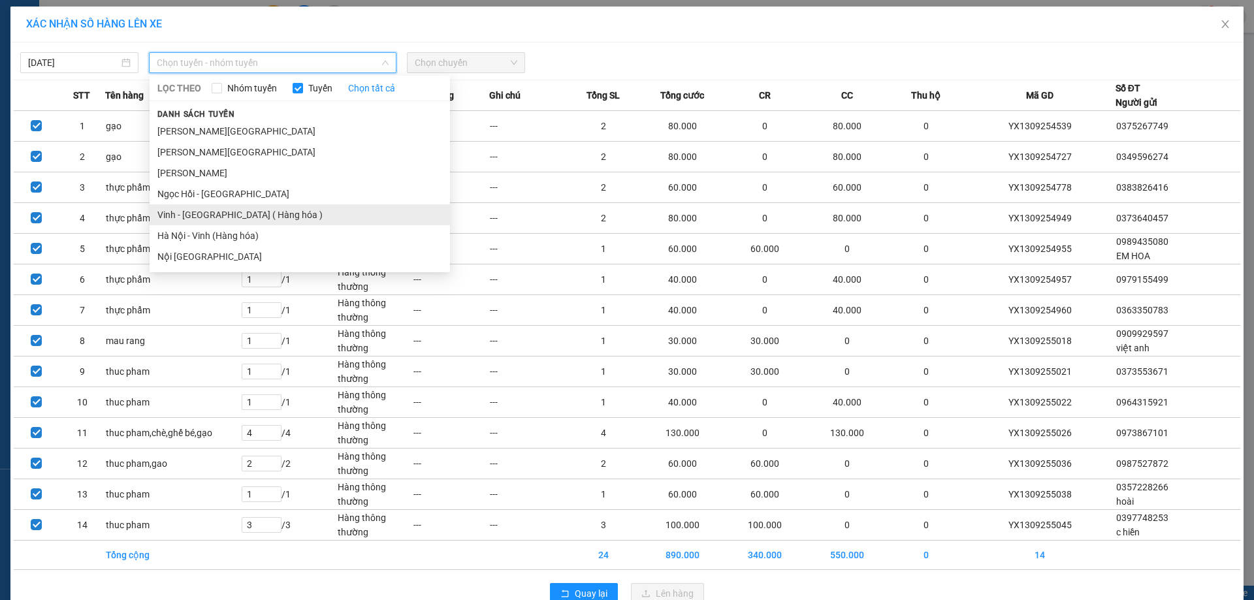
click at [221, 211] on li "Vinh - [GEOGRAPHIC_DATA] ( Hàng hóa )" at bounding box center [300, 214] width 300 height 21
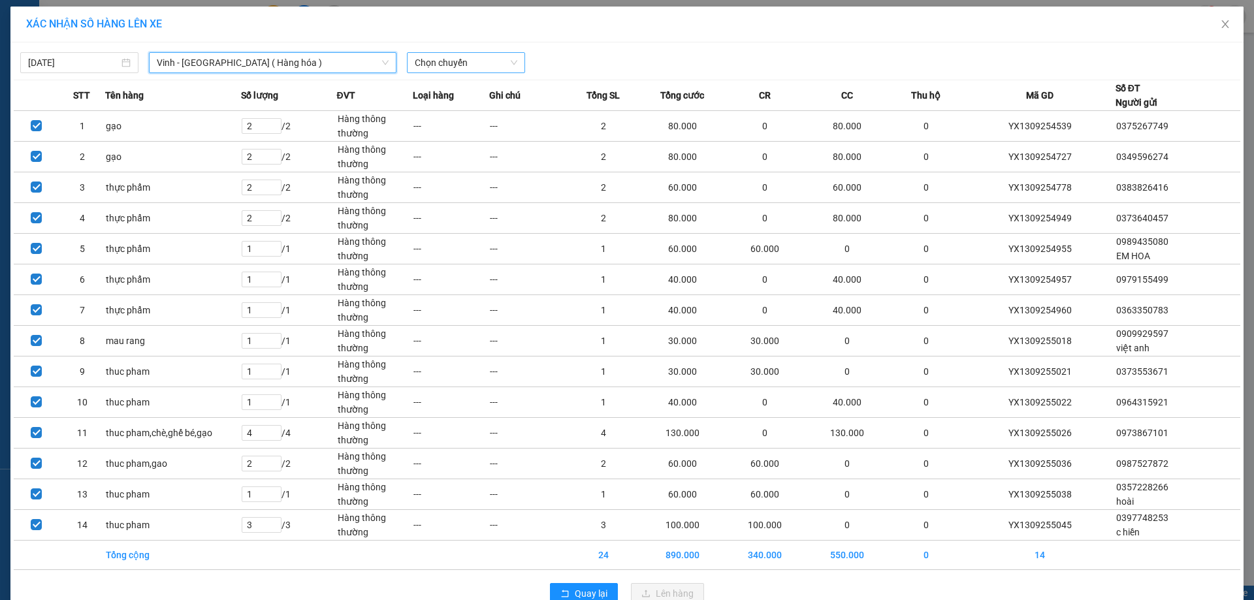
click at [457, 62] on span "Chọn chuyến" at bounding box center [466, 63] width 103 height 20
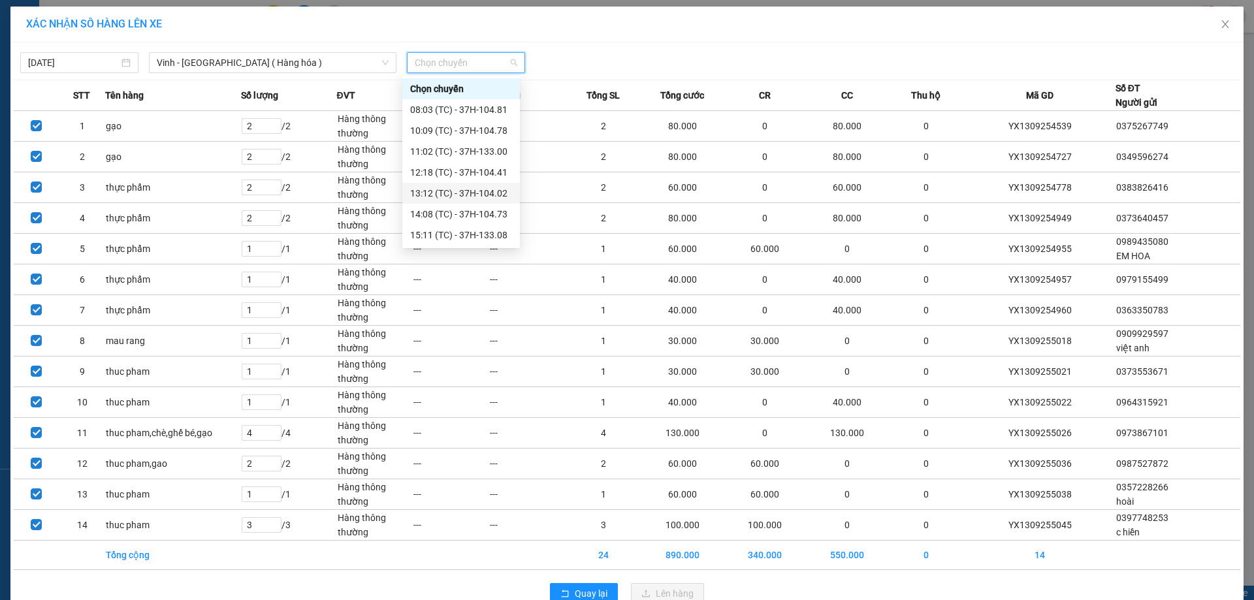
scroll to position [209, 0]
click at [456, 212] on div "23:07 (TC) - 37H-086.09" at bounding box center [461, 214] width 102 height 14
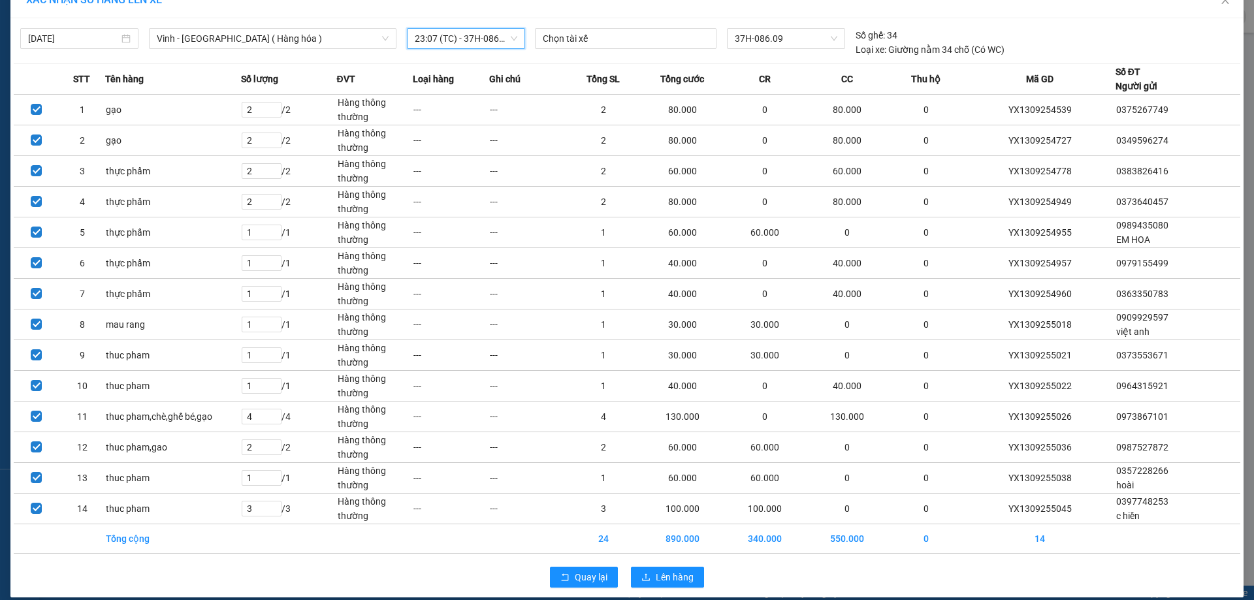
scroll to position [37, 0]
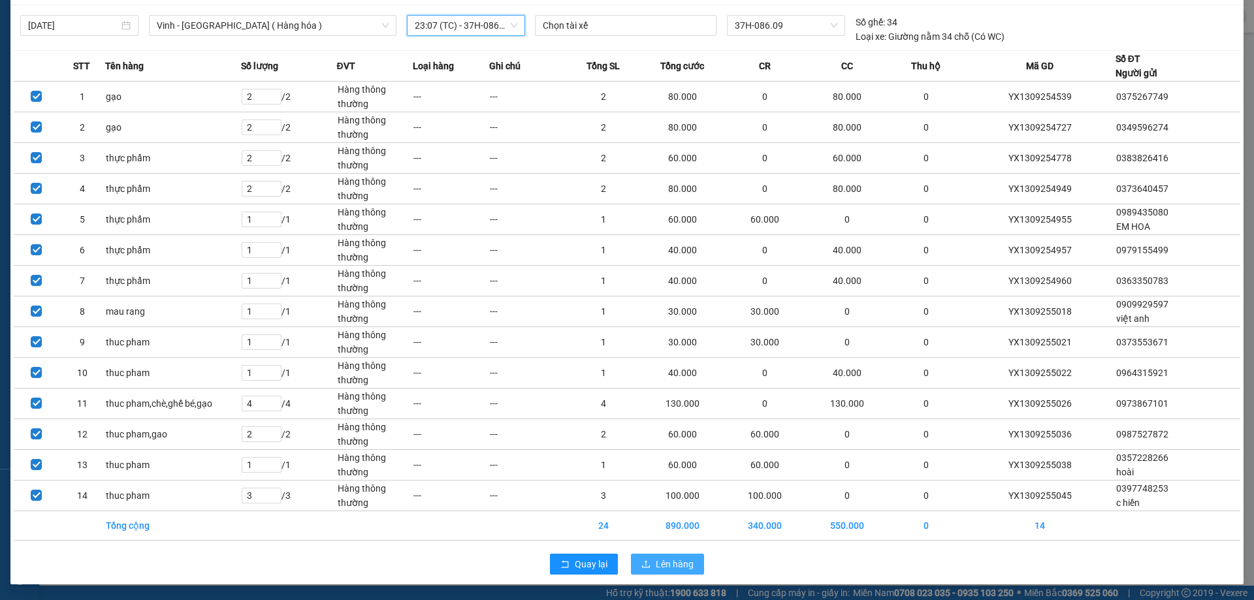
click at [668, 567] on span "Lên hàng" at bounding box center [675, 564] width 38 height 14
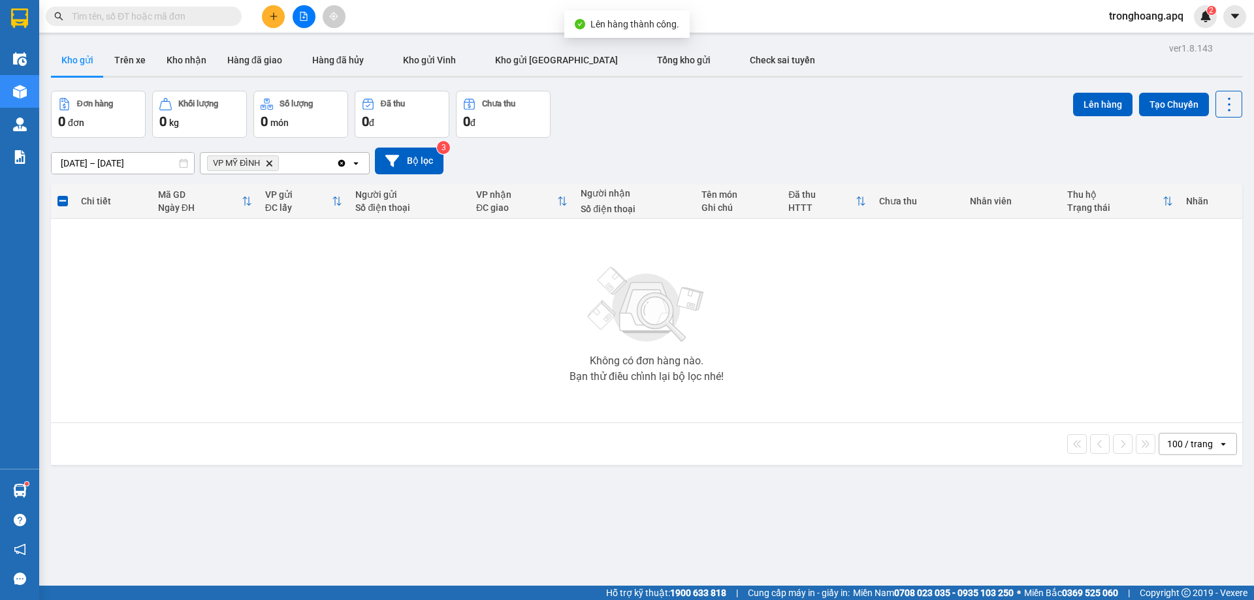
click at [274, 165] on span "VP MỸ ĐÌNH Delete" at bounding box center [243, 163] width 72 height 16
click at [273, 165] on icon "Delete" at bounding box center [269, 163] width 8 height 8
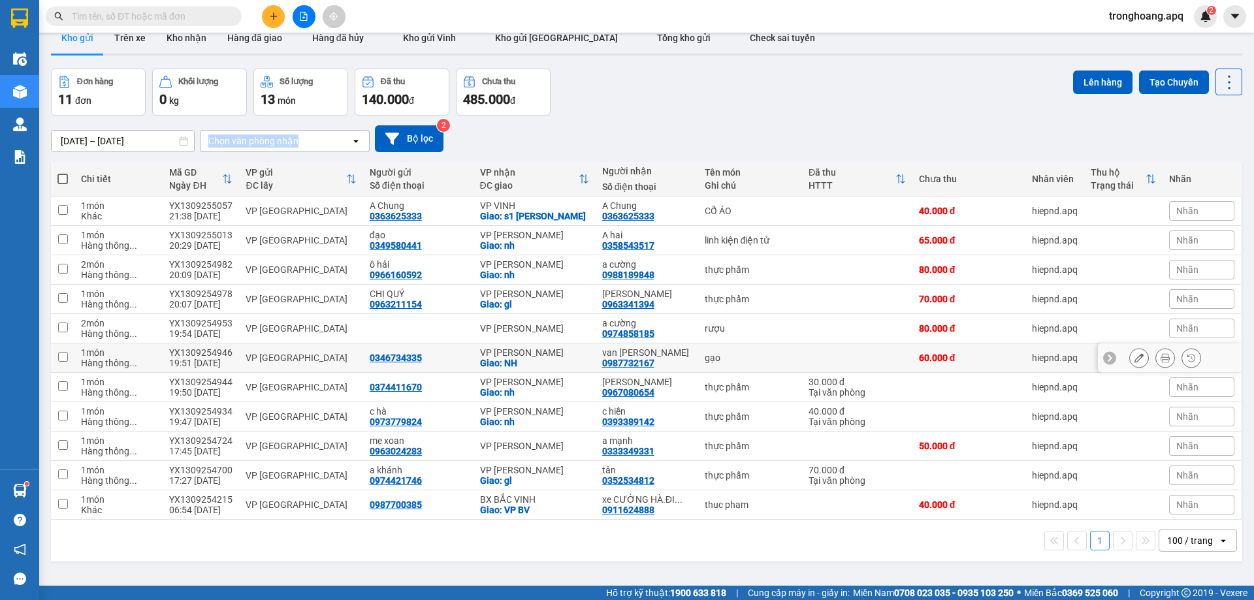
scroll to position [60, 0]
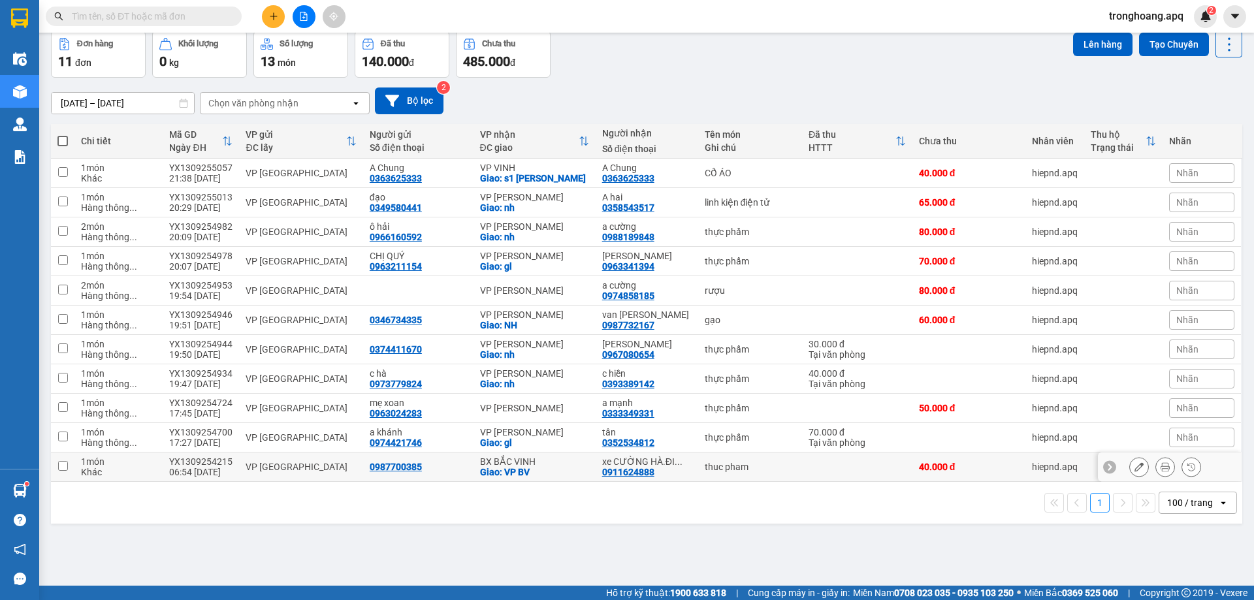
click at [546, 467] on div "BX BẮC VINH" at bounding box center [534, 462] width 109 height 10
checkbox input "true"
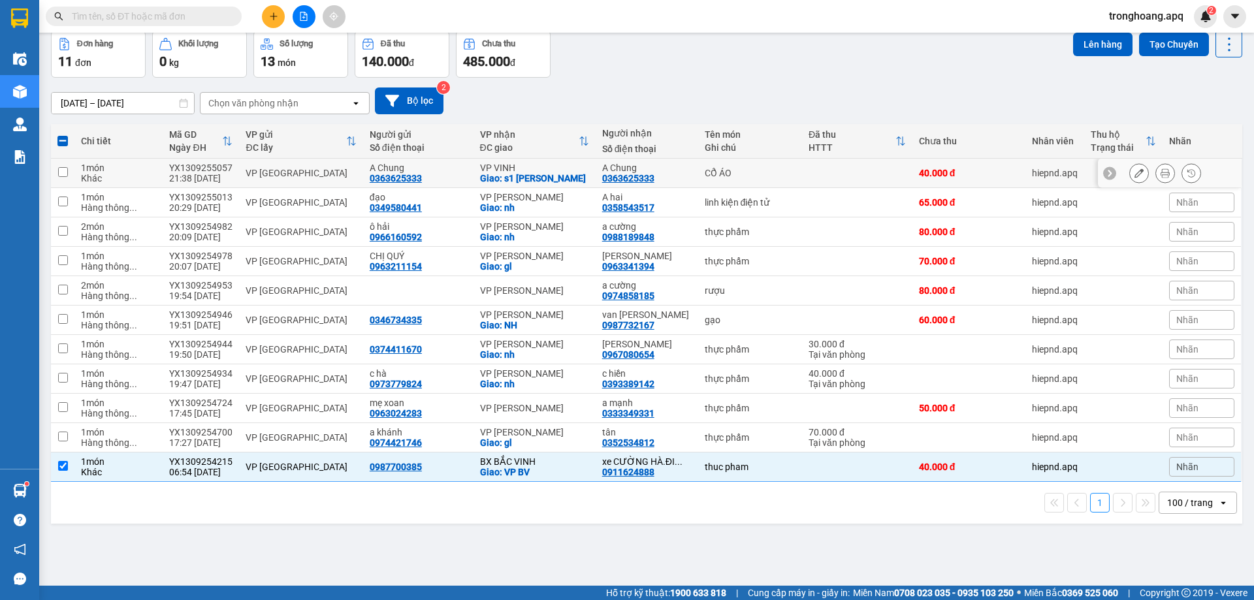
click at [542, 173] on div "Giao: s1 [PERSON_NAME]" at bounding box center [534, 178] width 109 height 10
checkbox input "true"
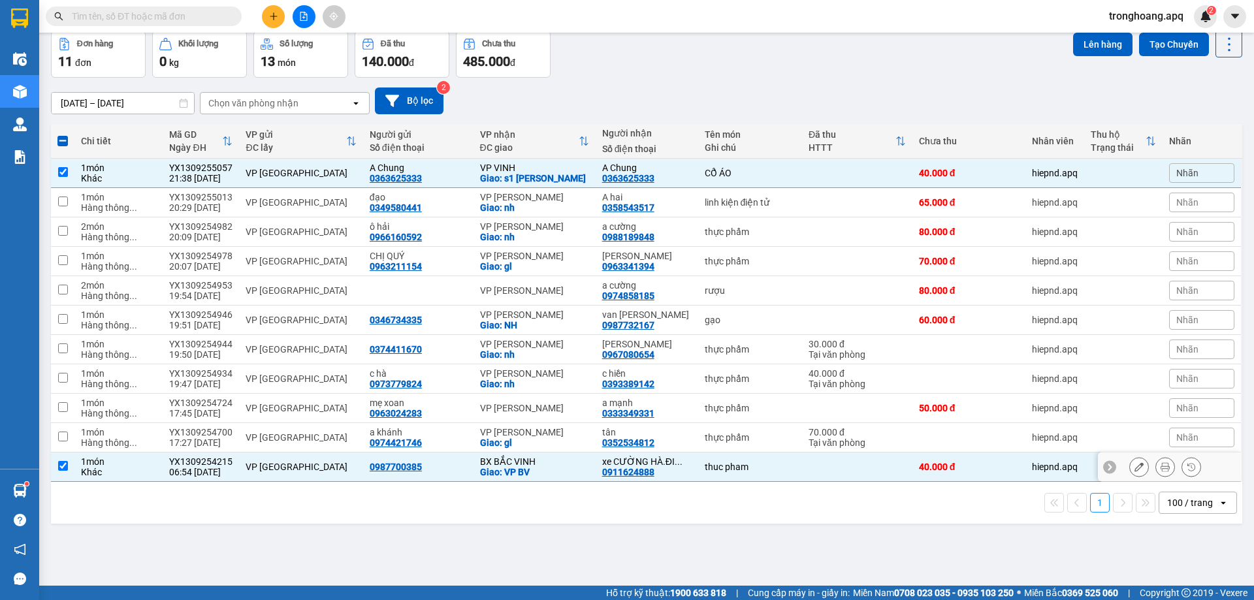
click at [510, 477] on div "Giao: VP BV" at bounding box center [534, 472] width 109 height 10
checkbox input "false"
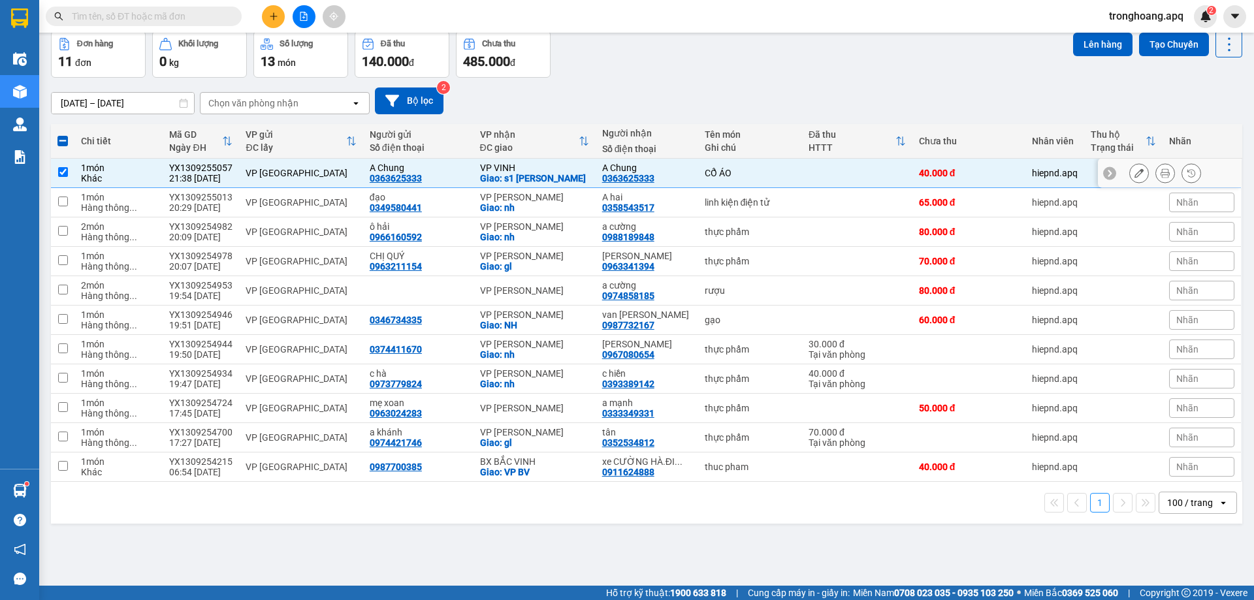
click at [526, 183] on div "Giao: s1 [PERSON_NAME]" at bounding box center [534, 178] width 109 height 10
checkbox input "false"
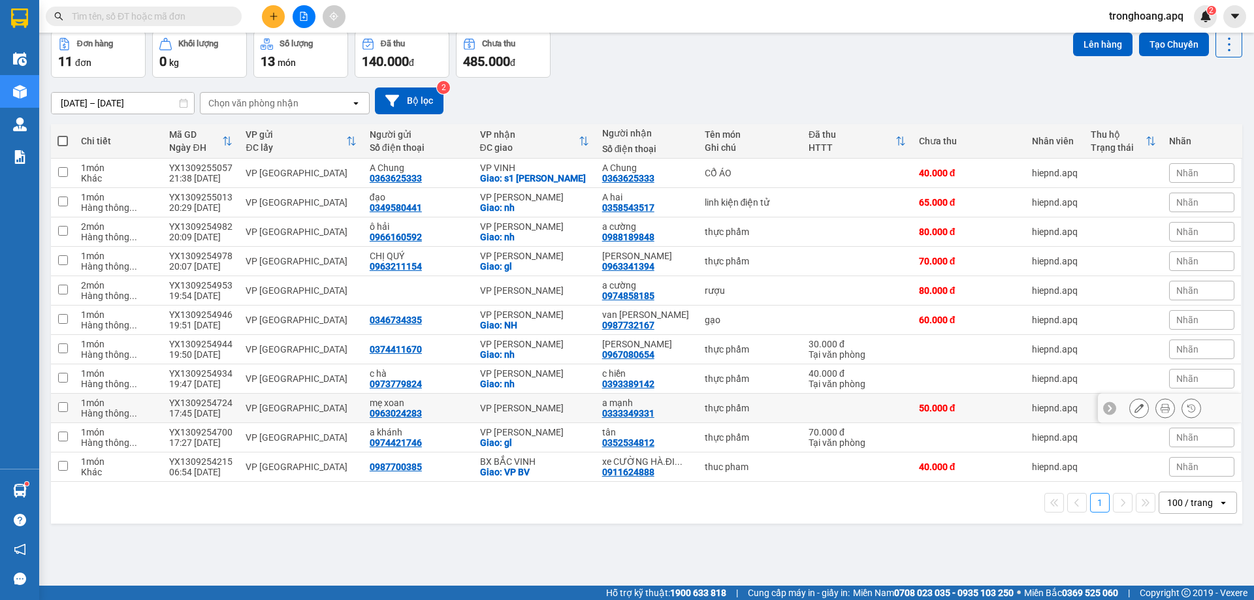
click at [544, 413] on div "VP [PERSON_NAME]" at bounding box center [534, 408] width 109 height 10
checkbox input "true"
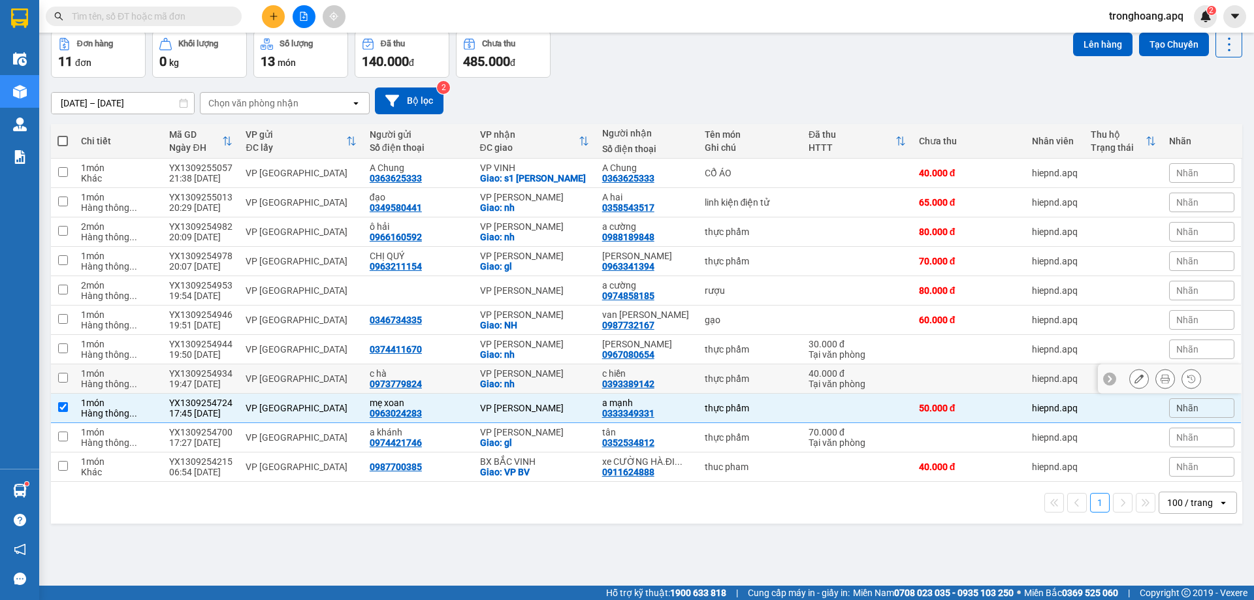
click at [542, 379] on div "VP [PERSON_NAME]" at bounding box center [534, 373] width 109 height 10
click at [536, 349] on div "VP [PERSON_NAME]" at bounding box center [534, 344] width 109 height 10
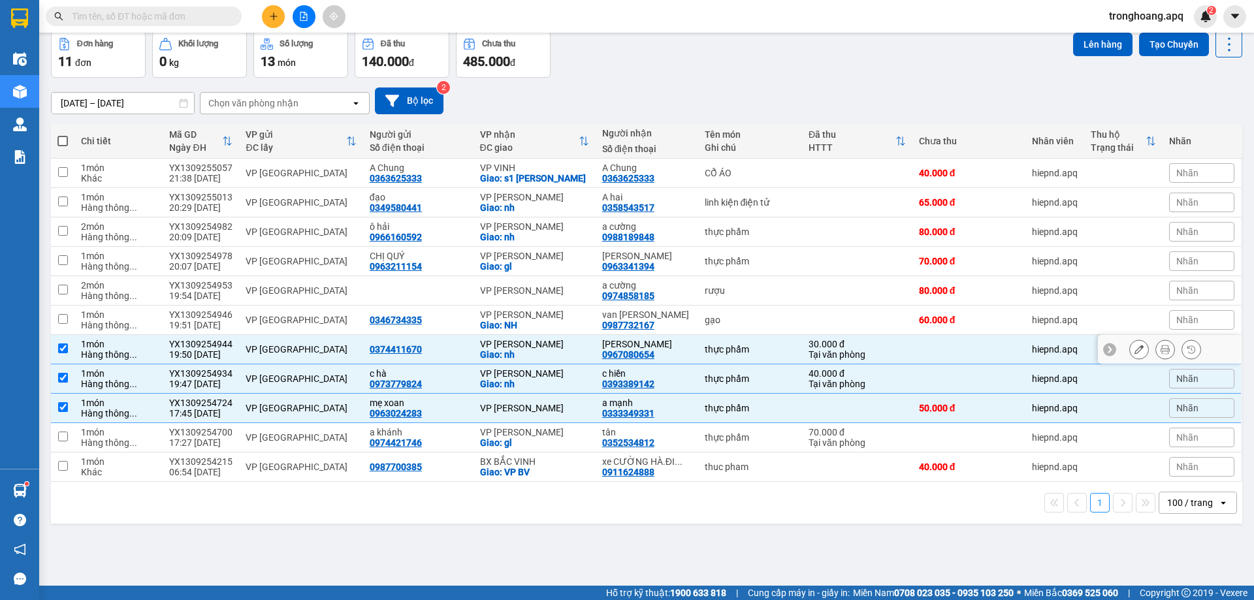
checkbox input "true"
click at [532, 320] on div "VP [PERSON_NAME]" at bounding box center [534, 315] width 109 height 10
checkbox input "true"
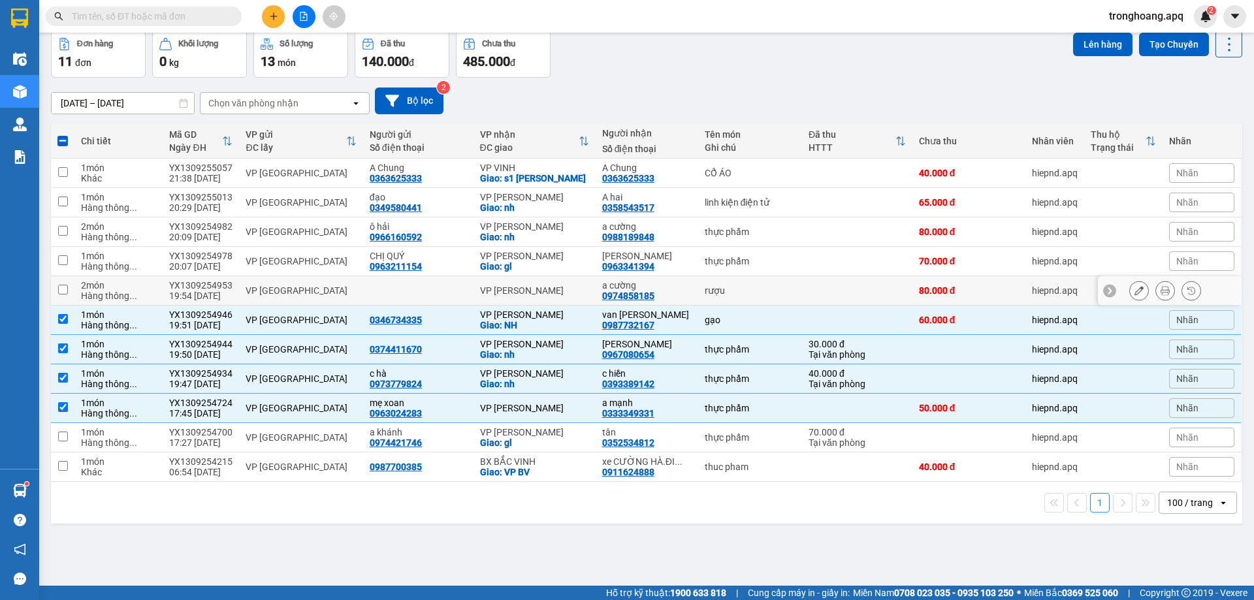
click at [530, 296] on div "VP [PERSON_NAME]" at bounding box center [534, 290] width 109 height 10
checkbox input "true"
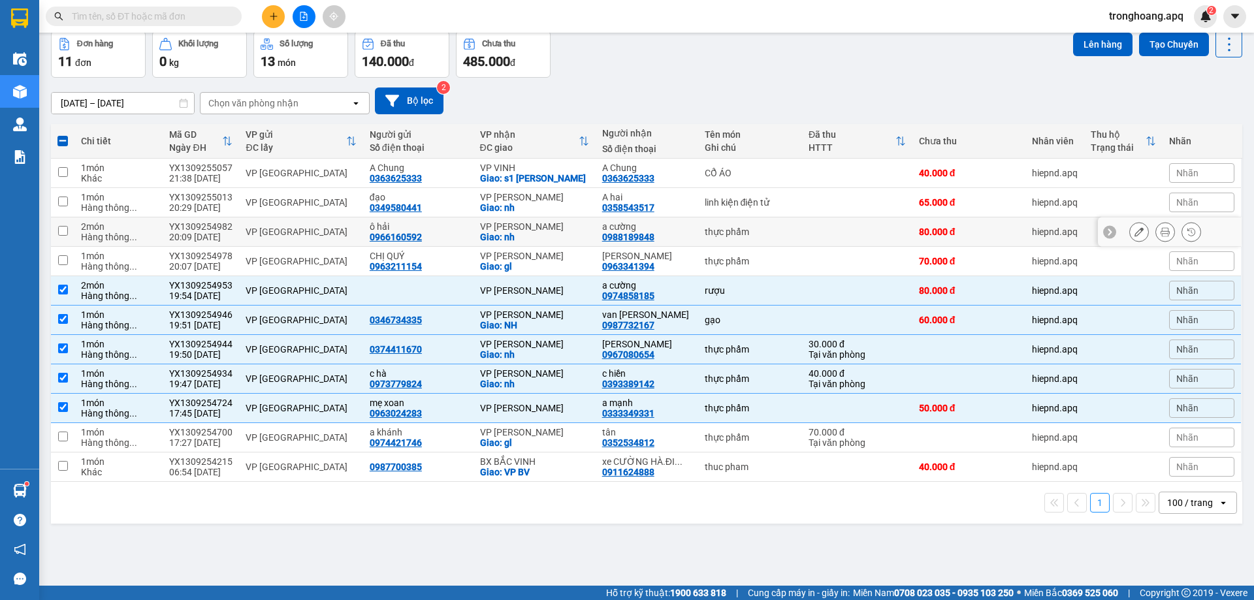
click at [535, 242] on div "Giao: nh" at bounding box center [534, 237] width 109 height 10
checkbox input "true"
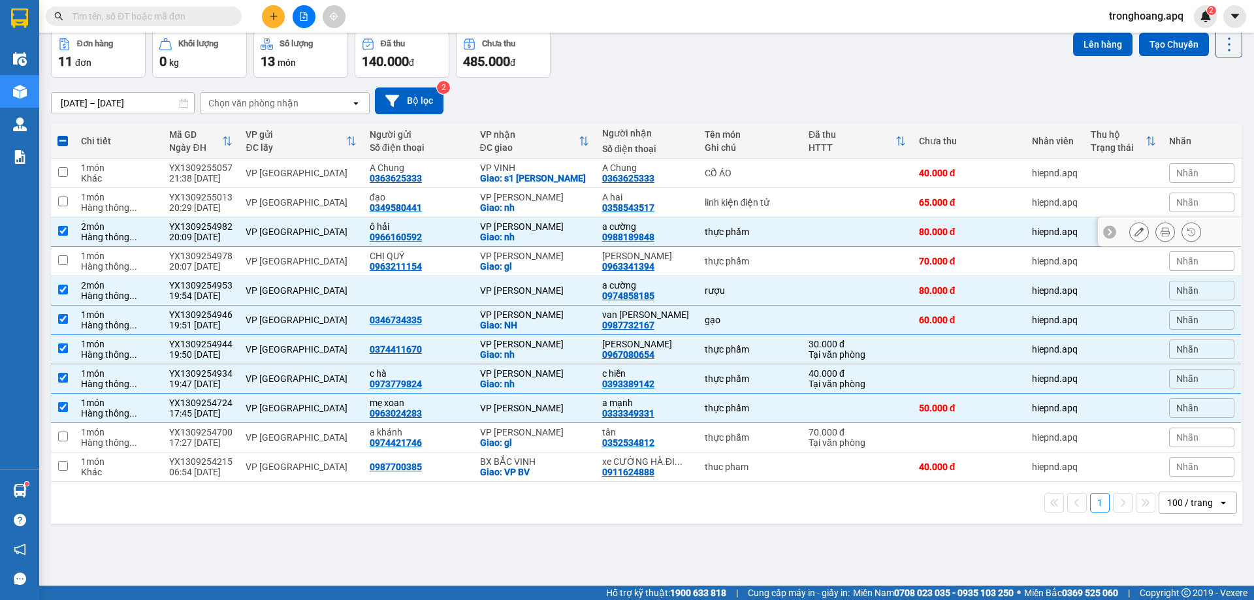
click at [541, 213] on div "Giao: nh" at bounding box center [534, 207] width 109 height 10
checkbox input "true"
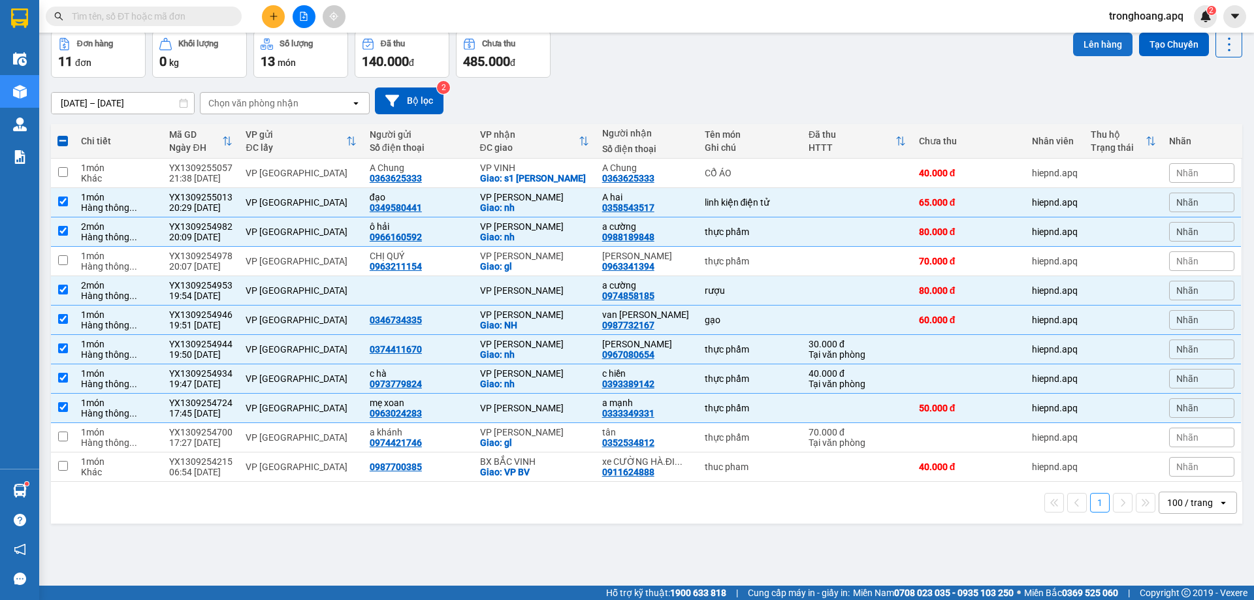
click at [1080, 44] on button "Lên hàng" at bounding box center [1102, 45] width 59 height 24
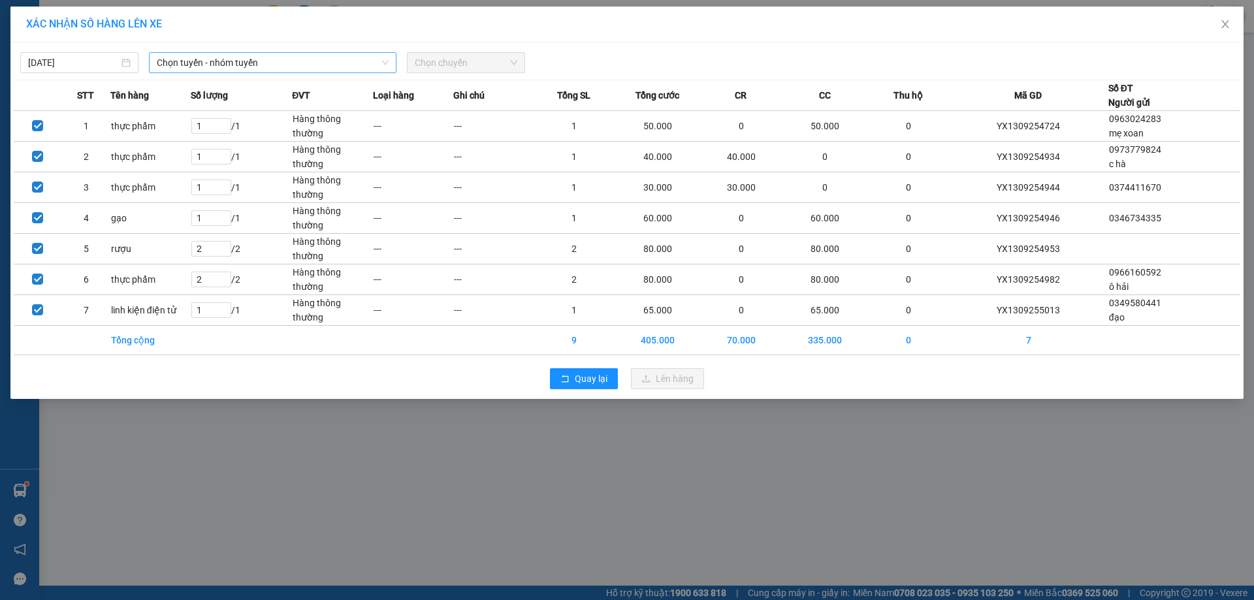
click at [249, 61] on span "Chọn tuyến - nhóm tuyến" at bounding box center [273, 63] width 232 height 20
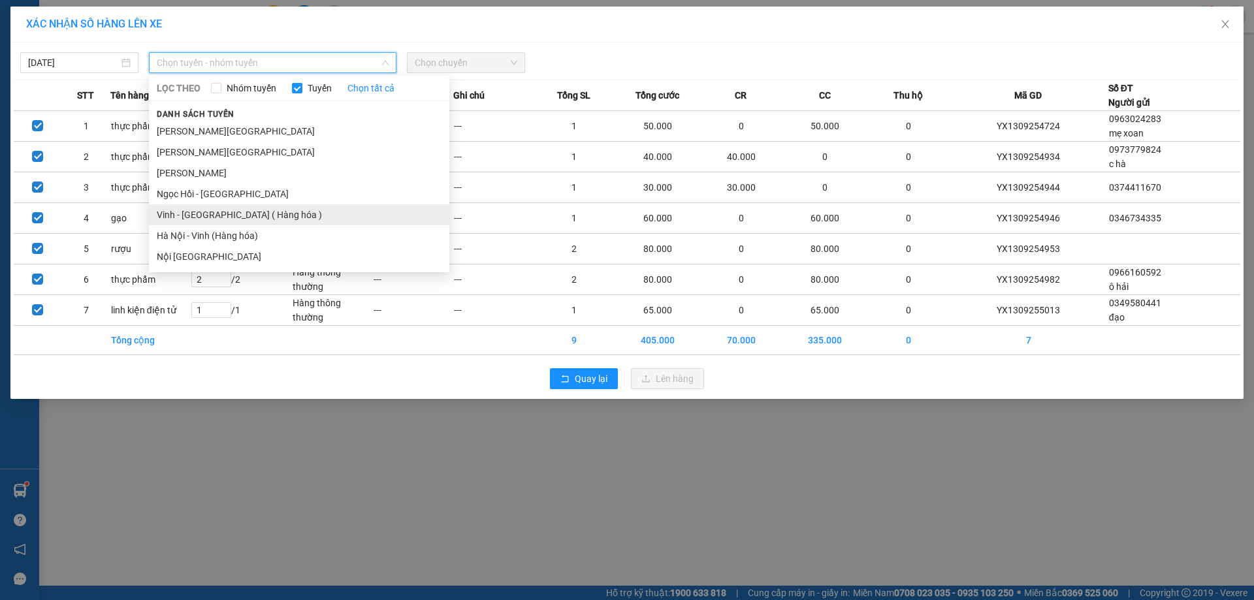
drag, startPoint x: 225, startPoint y: 210, endPoint x: 457, endPoint y: 125, distance: 246.7
click at [227, 210] on li "Vinh - [GEOGRAPHIC_DATA] ( Hàng hóa )" at bounding box center [299, 214] width 300 height 21
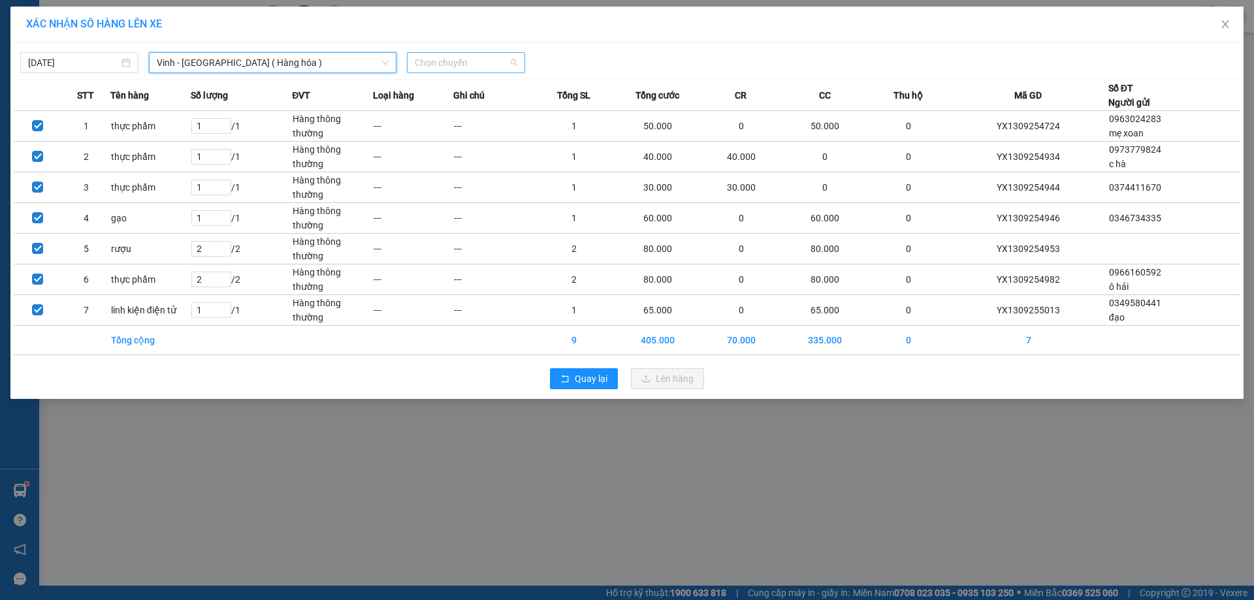
click at [458, 59] on span "Chọn chuyến" at bounding box center [466, 63] width 103 height 20
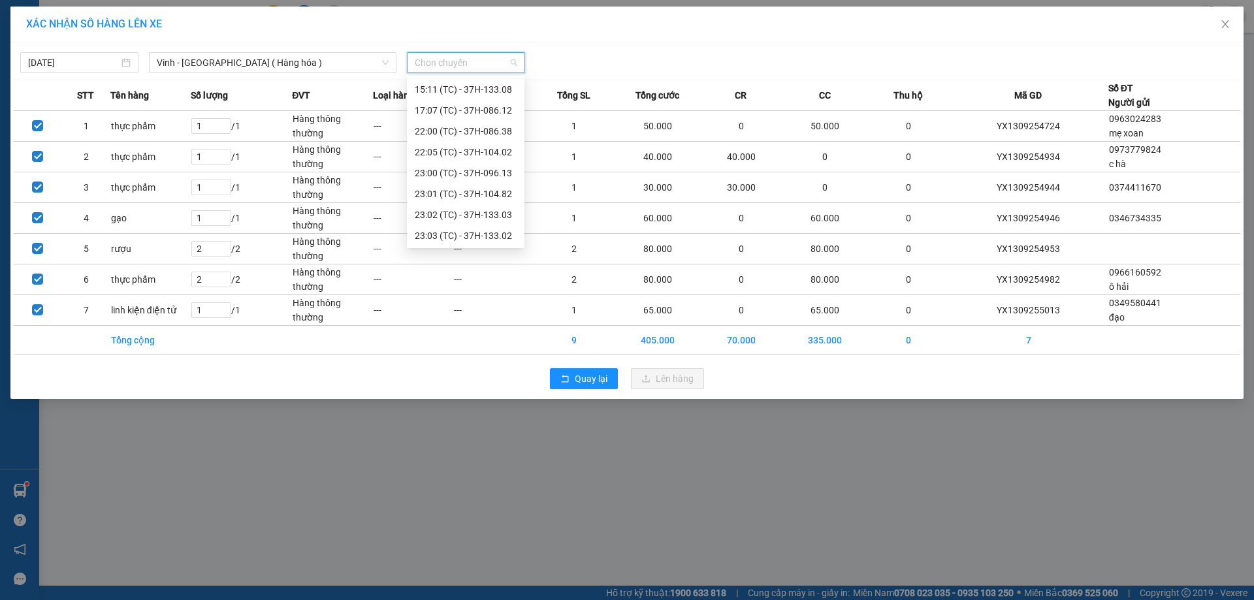
scroll to position [209, 0]
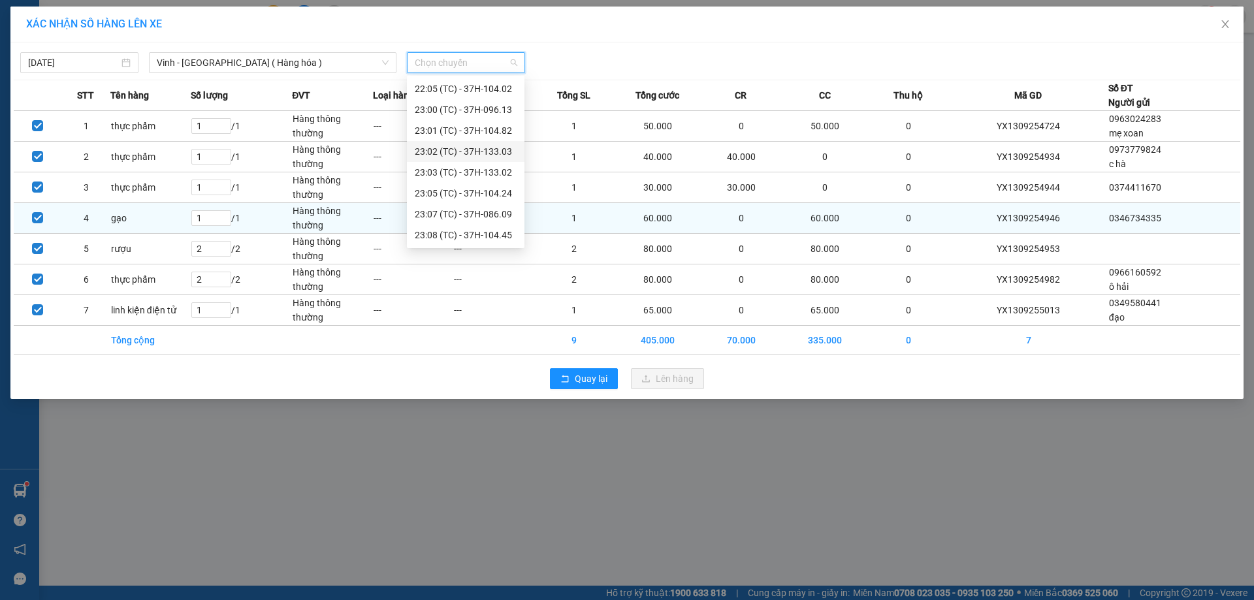
drag, startPoint x: 497, startPoint y: 153, endPoint x: 543, endPoint y: 219, distance: 80.3
click at [496, 153] on div "23:02 (TC) - 37H-133.03" at bounding box center [466, 151] width 102 height 14
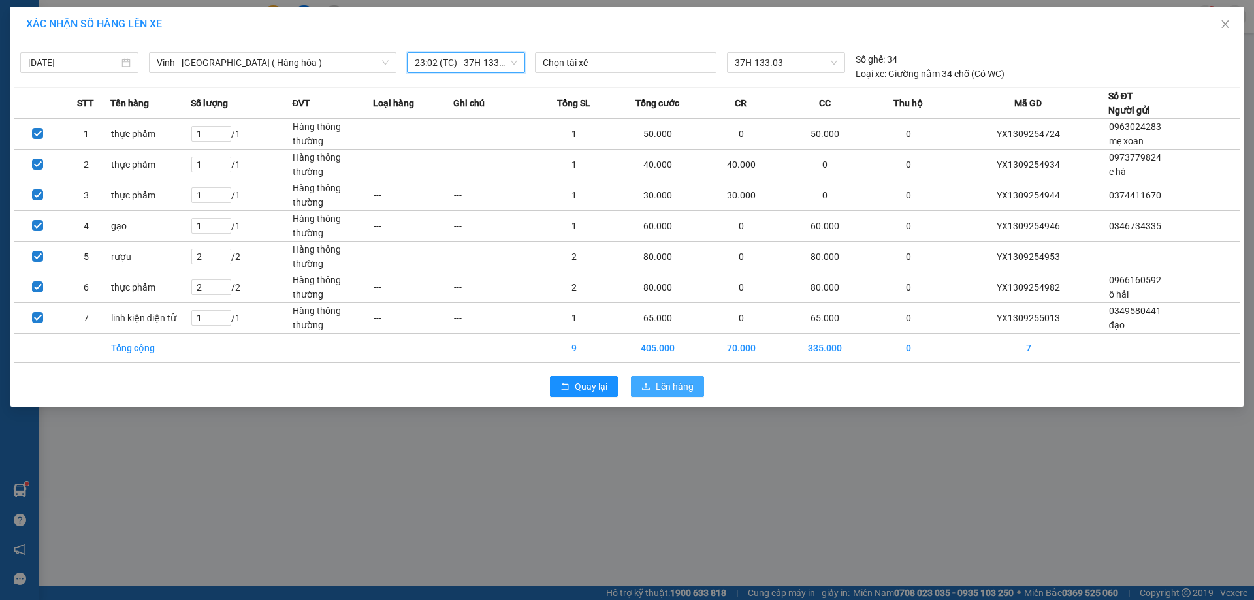
click at [655, 385] on button "Lên hàng" at bounding box center [667, 386] width 73 height 21
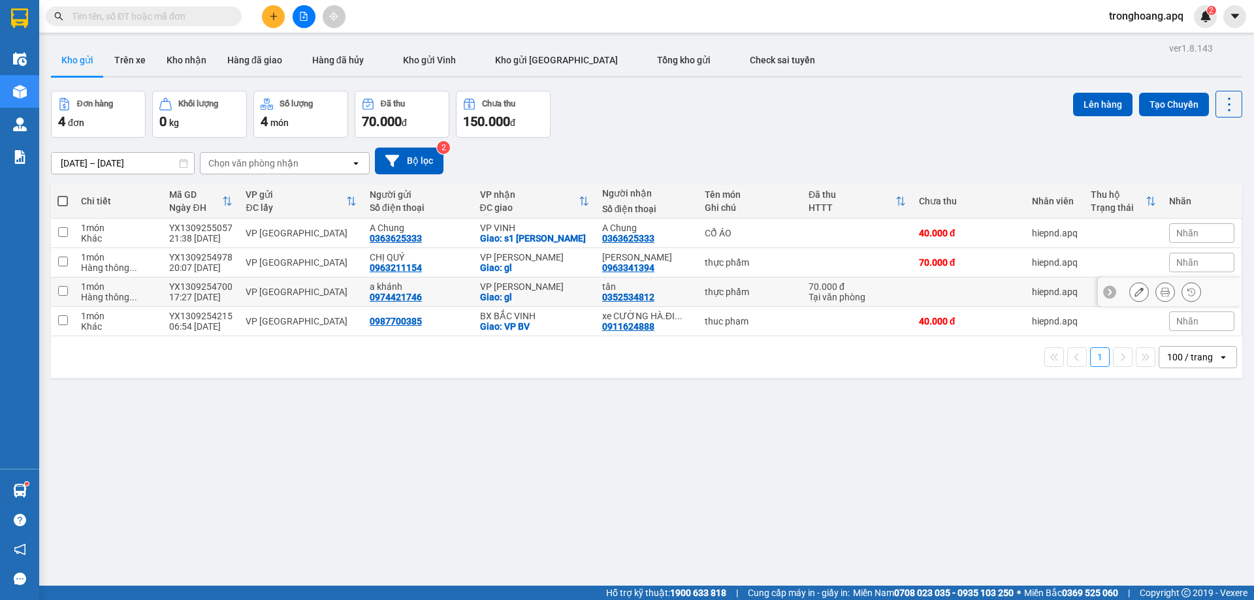
drag, startPoint x: 554, startPoint y: 304, endPoint x: 553, endPoint y: 297, distance: 7.3
click at [553, 301] on div "VP GIA LÂM Giao: gl" at bounding box center [534, 291] width 109 height 21
checkbox input "true"
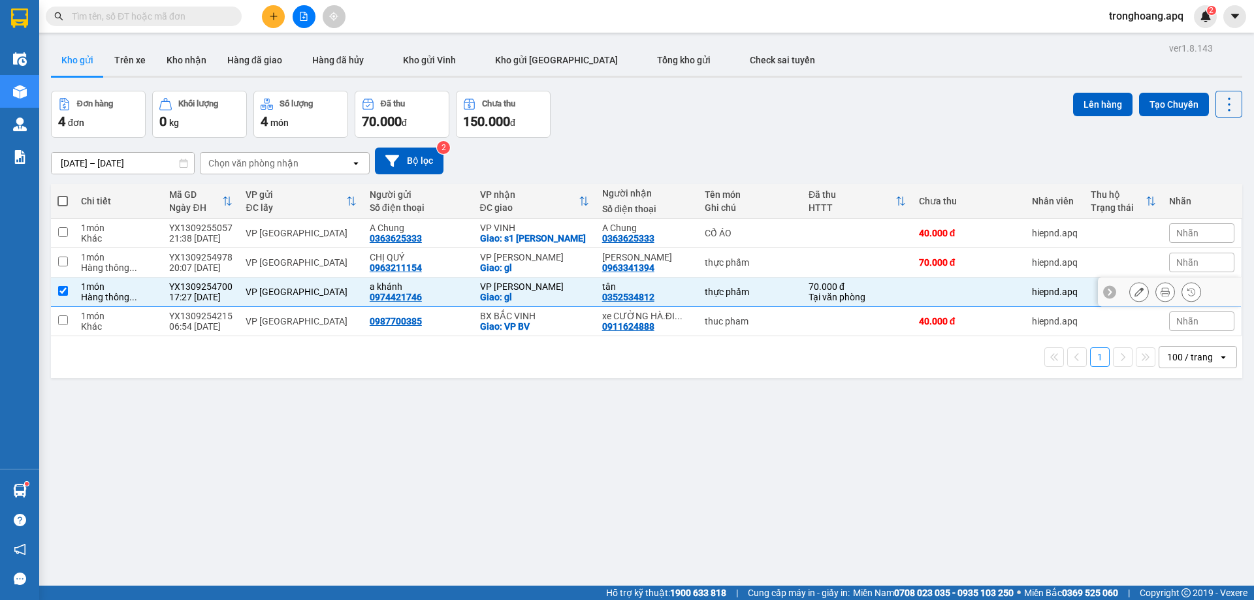
click at [547, 263] on div "VP [PERSON_NAME]" at bounding box center [534, 257] width 109 height 10
checkbox input "true"
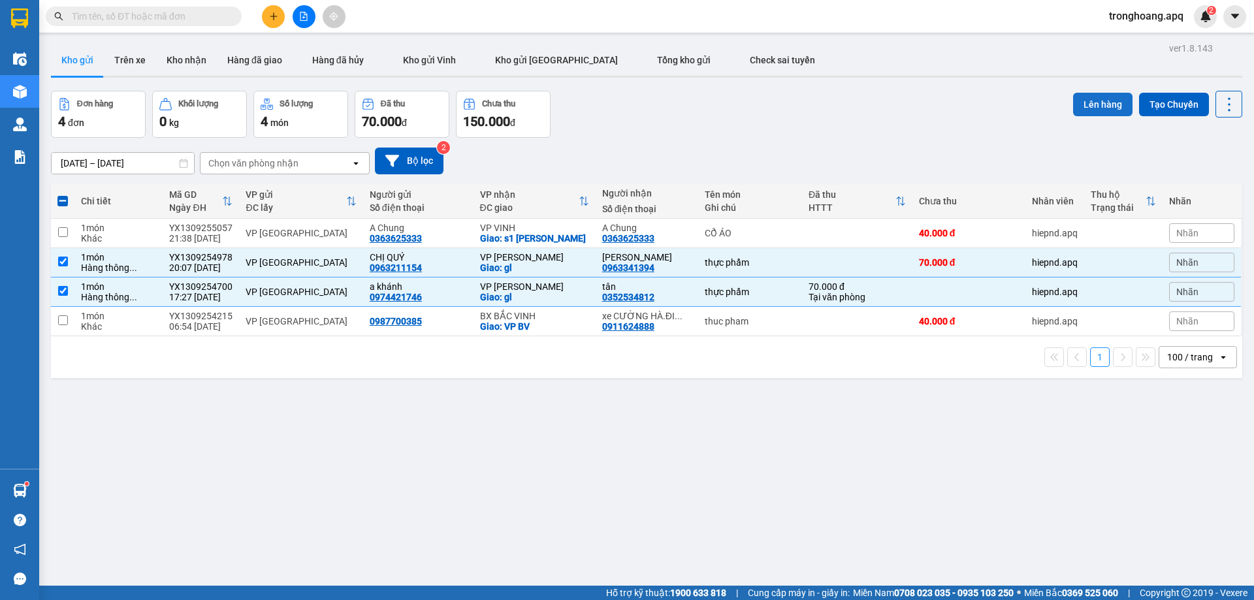
click at [1078, 104] on button "Lên hàng" at bounding box center [1102, 105] width 59 height 24
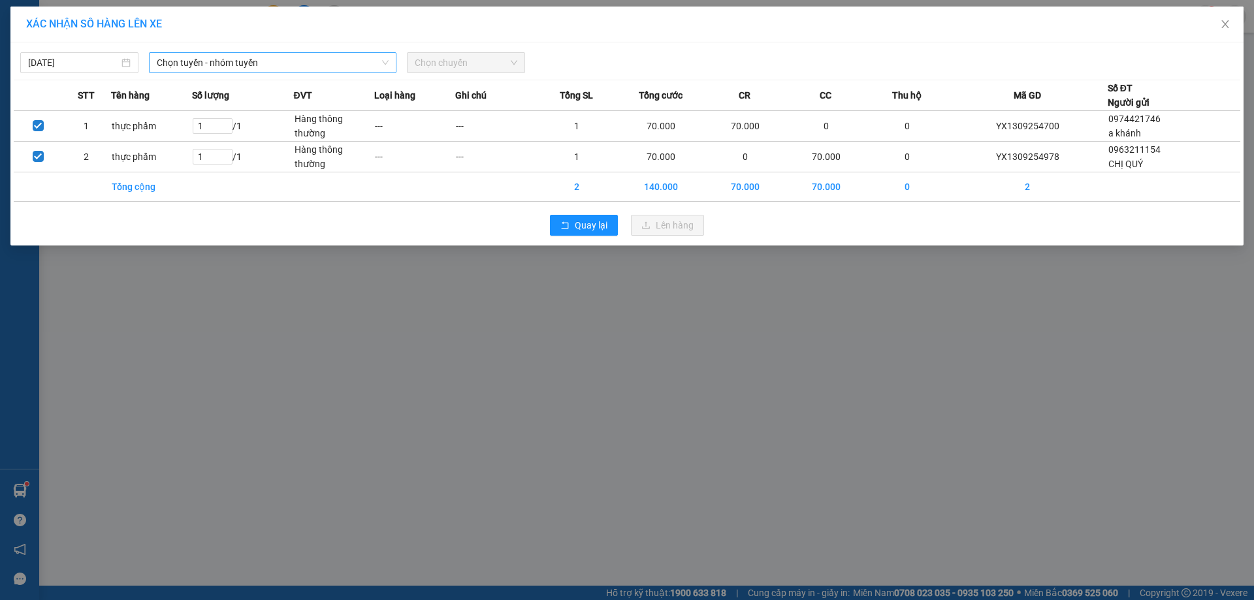
click at [304, 63] on span "Chọn tuyến - nhóm tuyến" at bounding box center [273, 63] width 232 height 20
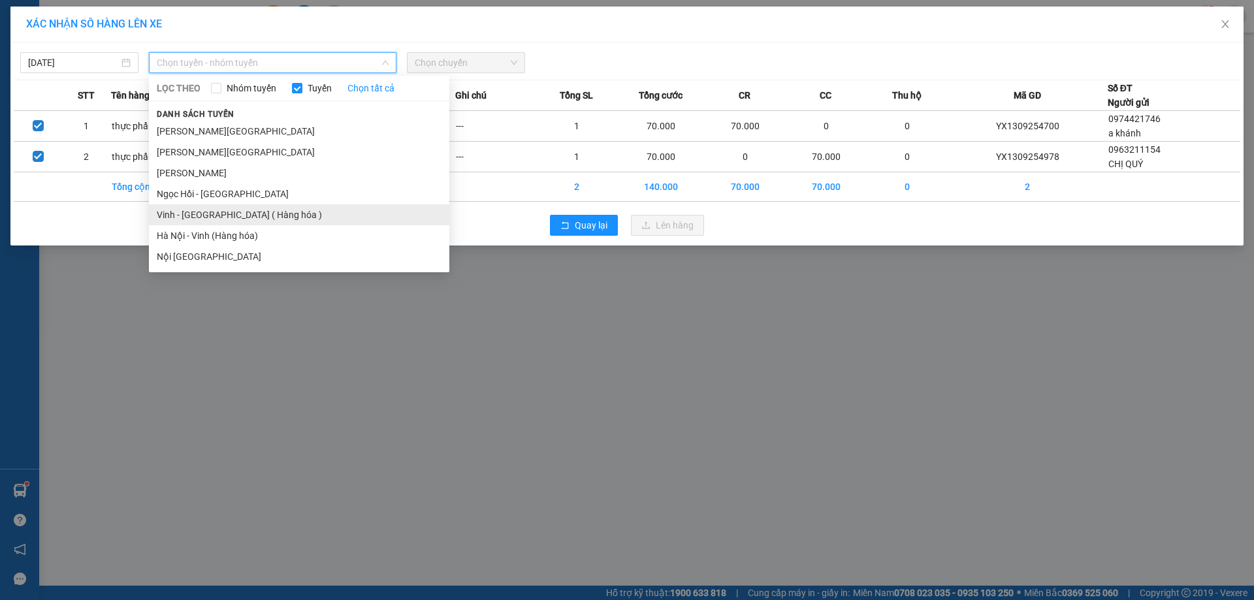
click at [287, 207] on li "Vinh - [GEOGRAPHIC_DATA] ( Hàng hóa )" at bounding box center [299, 214] width 300 height 21
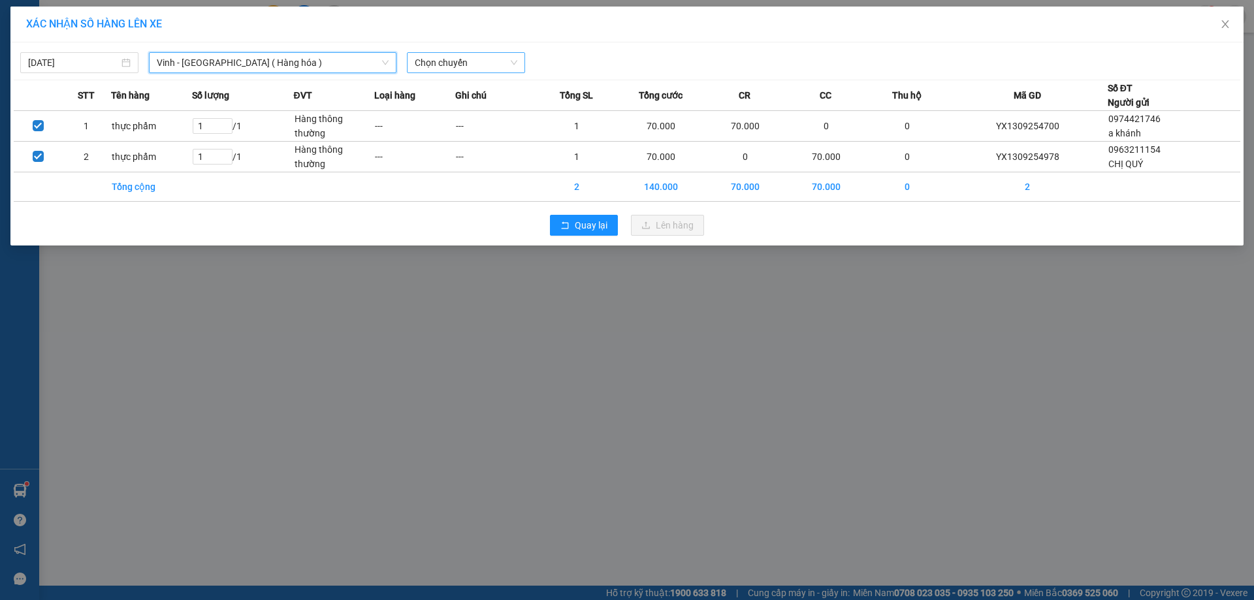
click at [479, 57] on span "Chọn chuyến" at bounding box center [466, 63] width 103 height 20
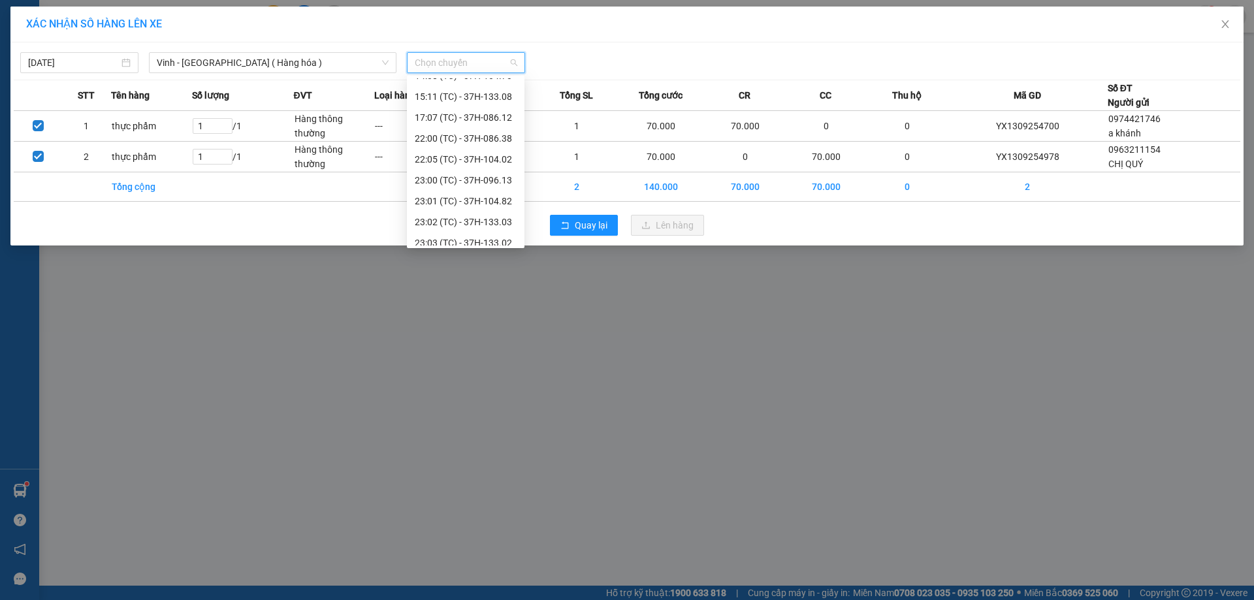
scroll to position [209, 0]
click at [474, 231] on div "23:08 (TC) - 37H-104.45" at bounding box center [466, 235] width 102 height 14
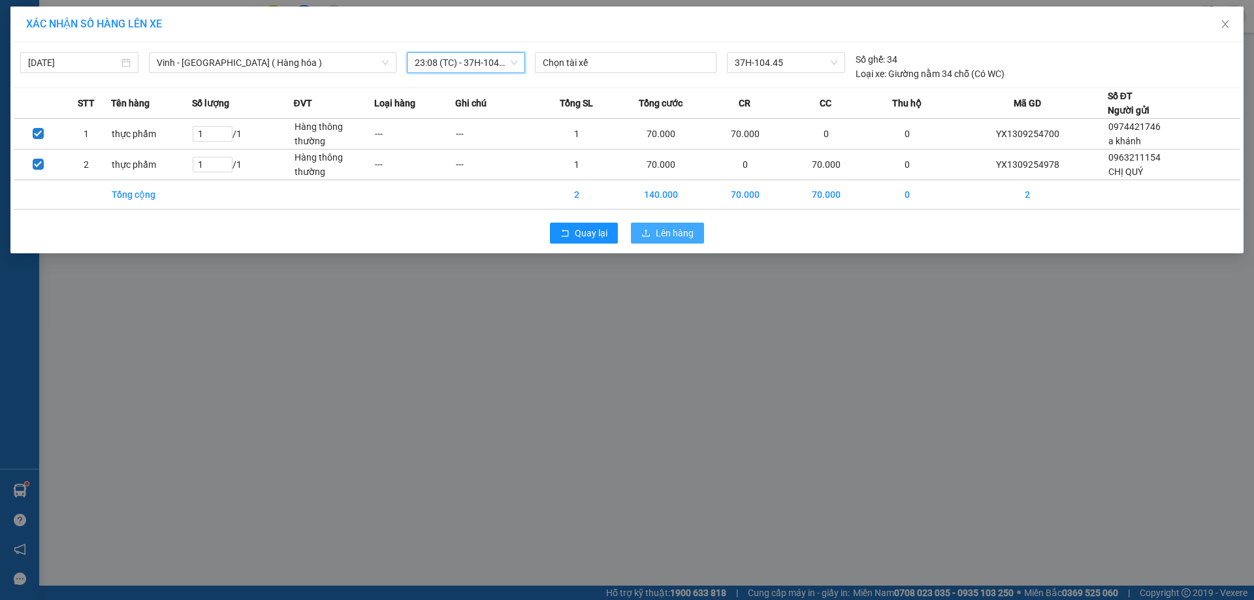
click at [675, 238] on span "Lên hàng" at bounding box center [675, 233] width 38 height 14
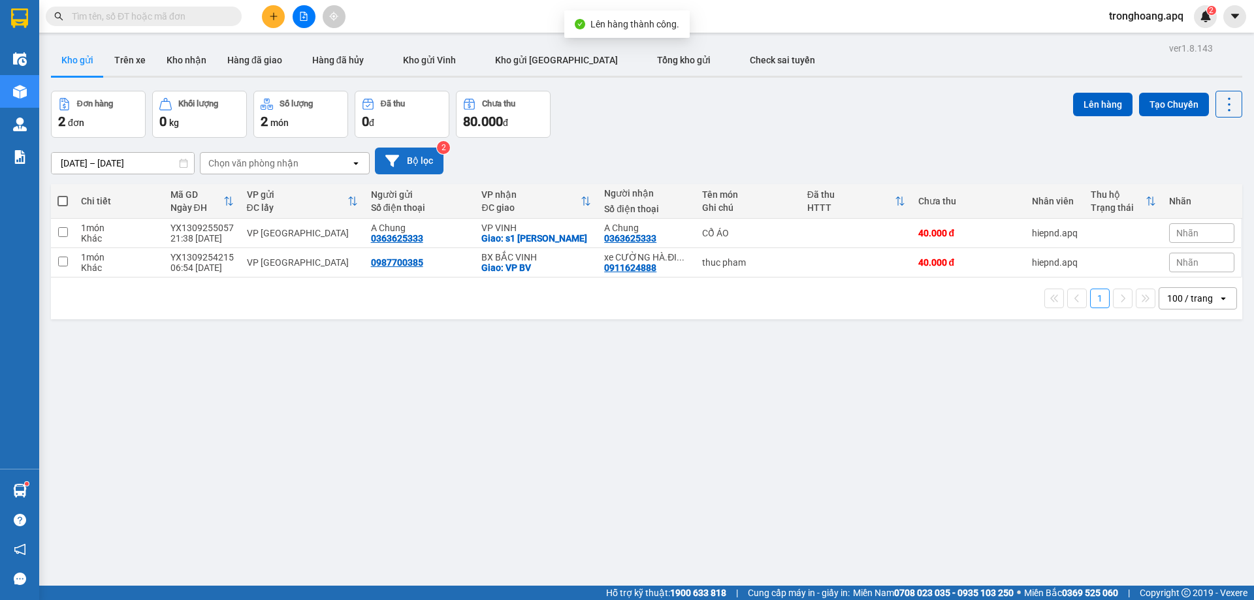
click at [421, 167] on button "Bộ lọc" at bounding box center [409, 161] width 69 height 27
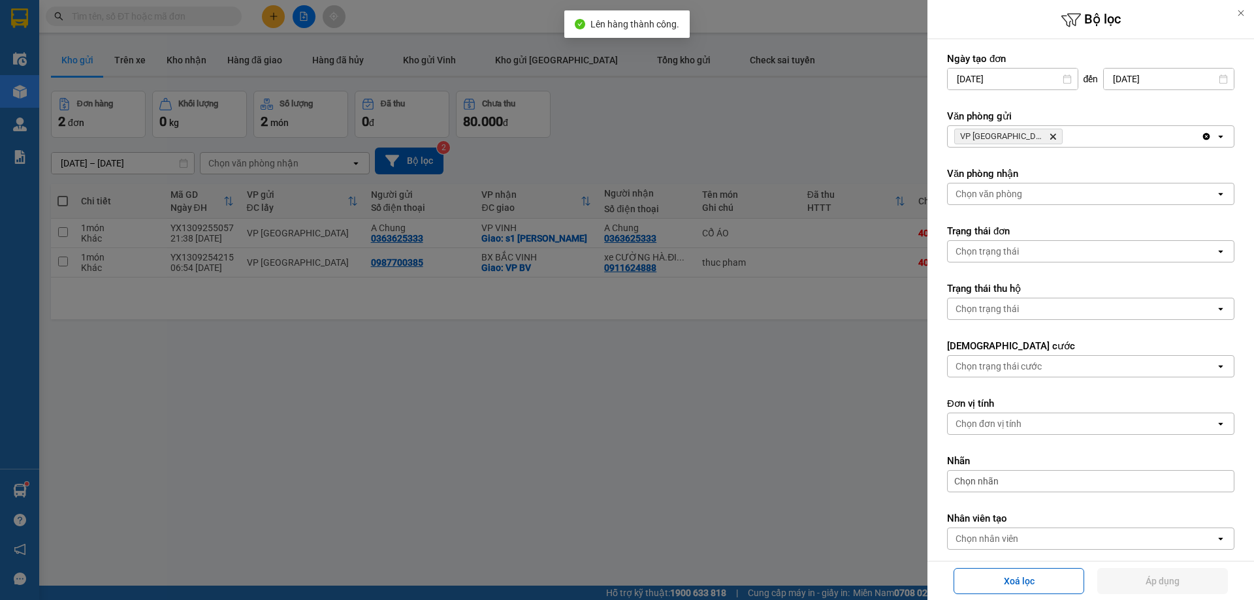
click at [1138, 123] on div "Văn phòng gửi VP Cầu Yên Xuân Delete Clear all open" at bounding box center [1090, 129] width 287 height 38
click at [1134, 138] on div "VP Cầu [PERSON_NAME]" at bounding box center [1074, 136] width 253 height 21
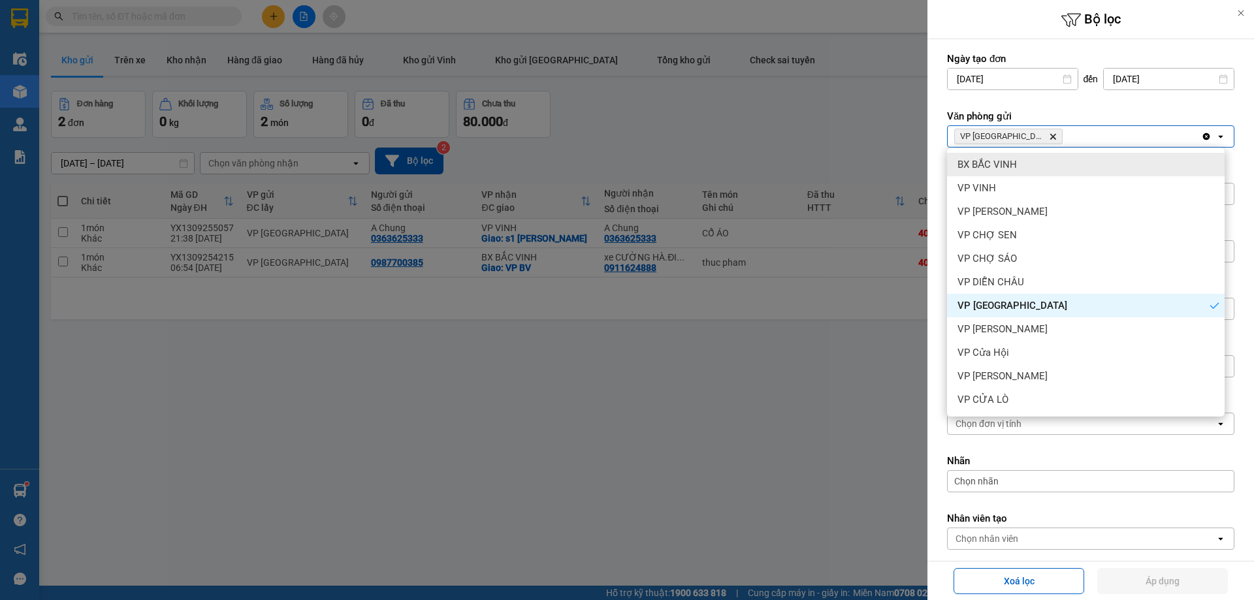
click at [1201, 131] on div "Clear all open" at bounding box center [1217, 136] width 33 height 21
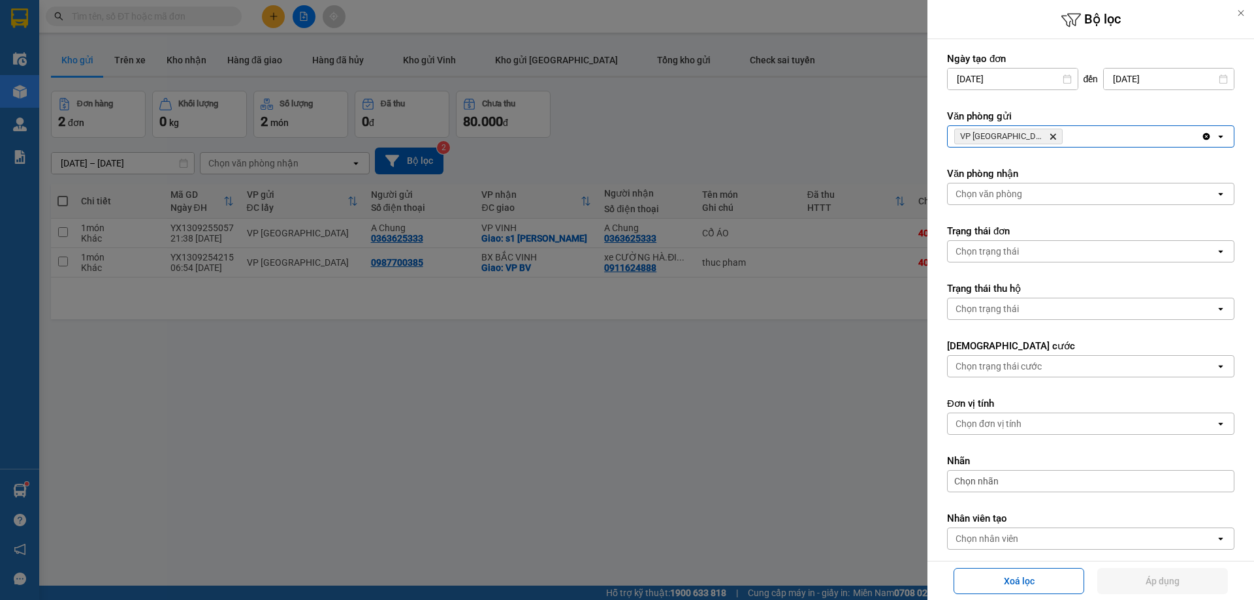
click at [1153, 135] on div "VP Cầu [PERSON_NAME]" at bounding box center [1074, 136] width 253 height 21
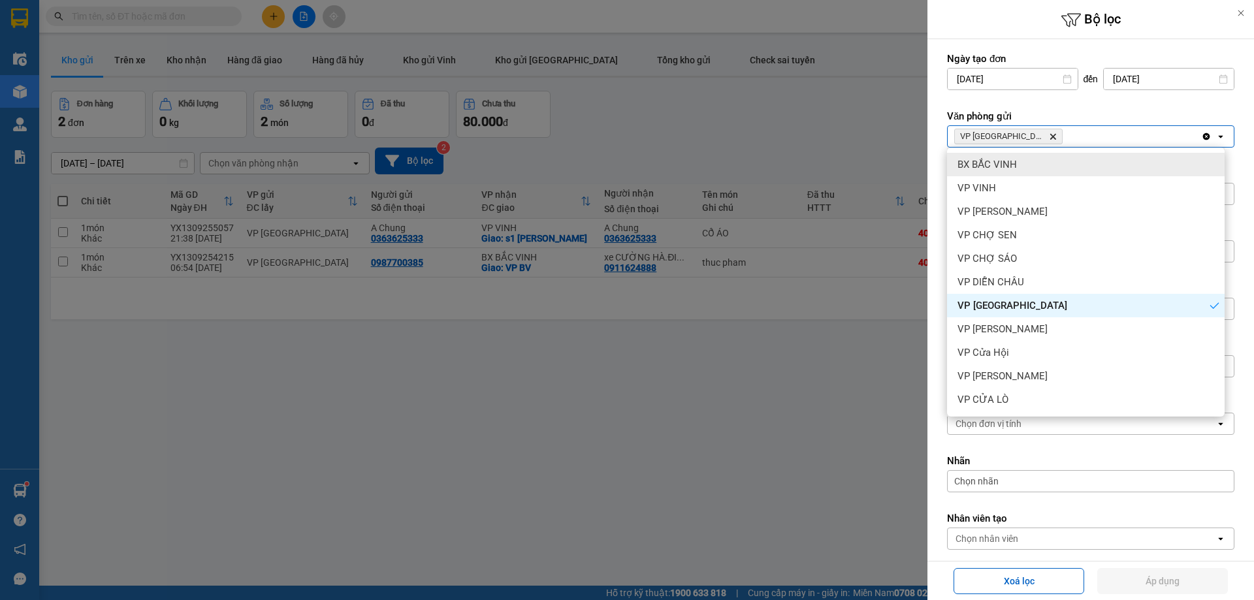
click at [1049, 139] on icon "Delete" at bounding box center [1053, 137] width 8 height 8
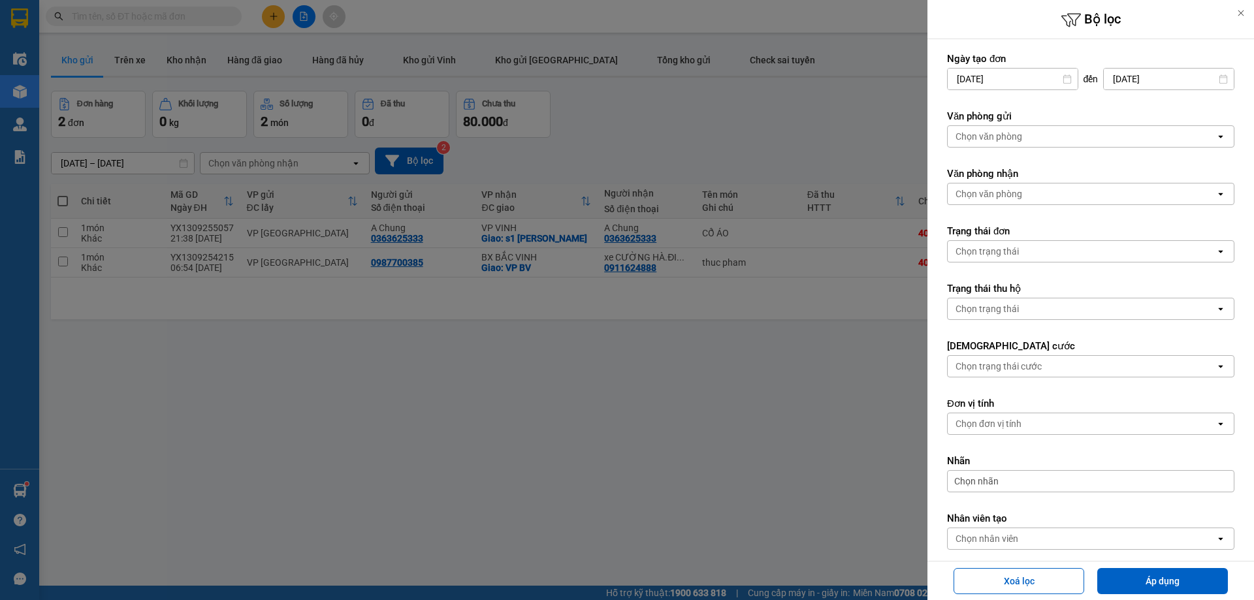
click at [1034, 136] on div "Chọn văn phòng" at bounding box center [1082, 136] width 268 height 21
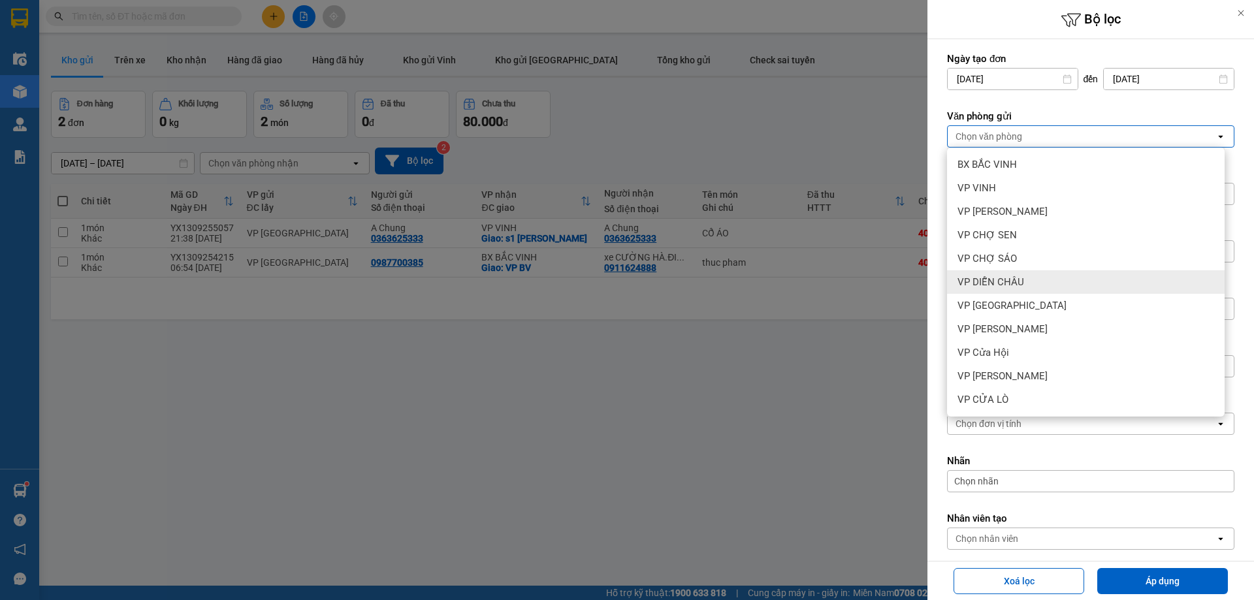
click at [1026, 261] on div "VP CHỢ SÁO" at bounding box center [1086, 259] width 278 height 24
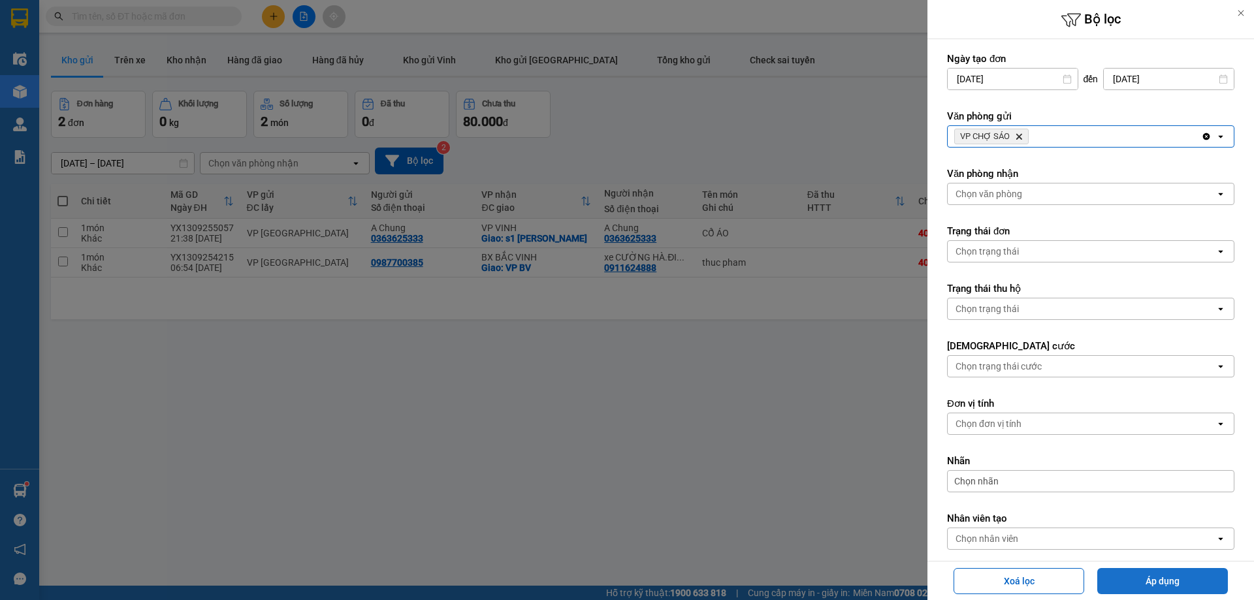
click at [1123, 592] on button "Áp dụng" at bounding box center [1162, 581] width 131 height 26
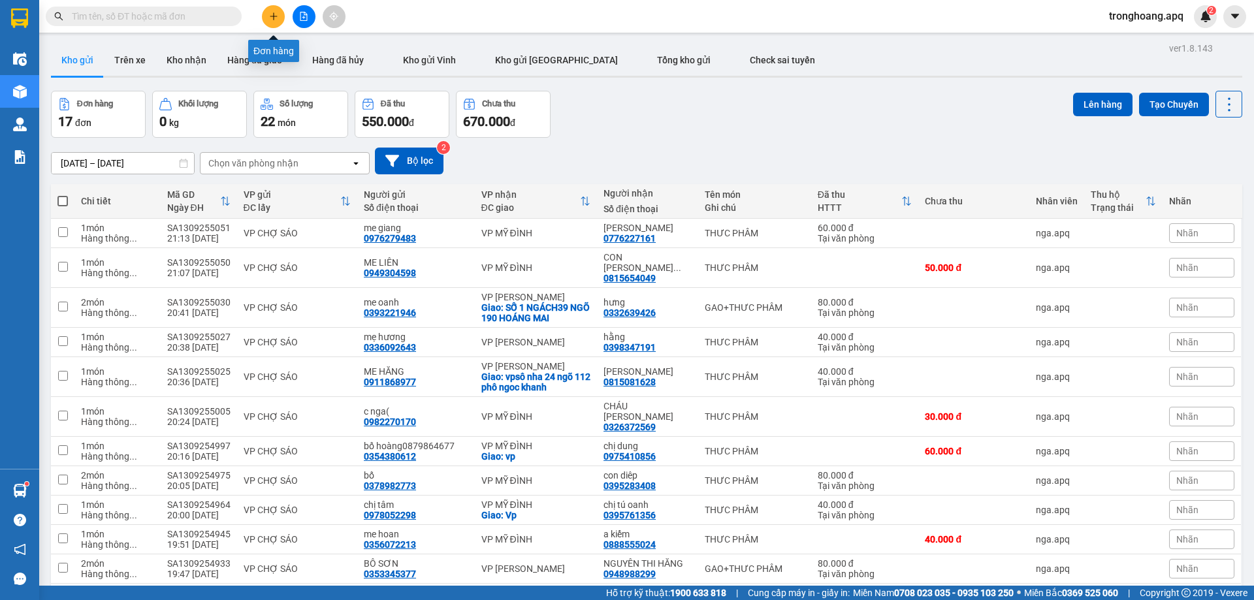
click at [310, 10] on button at bounding box center [304, 16] width 23 height 23
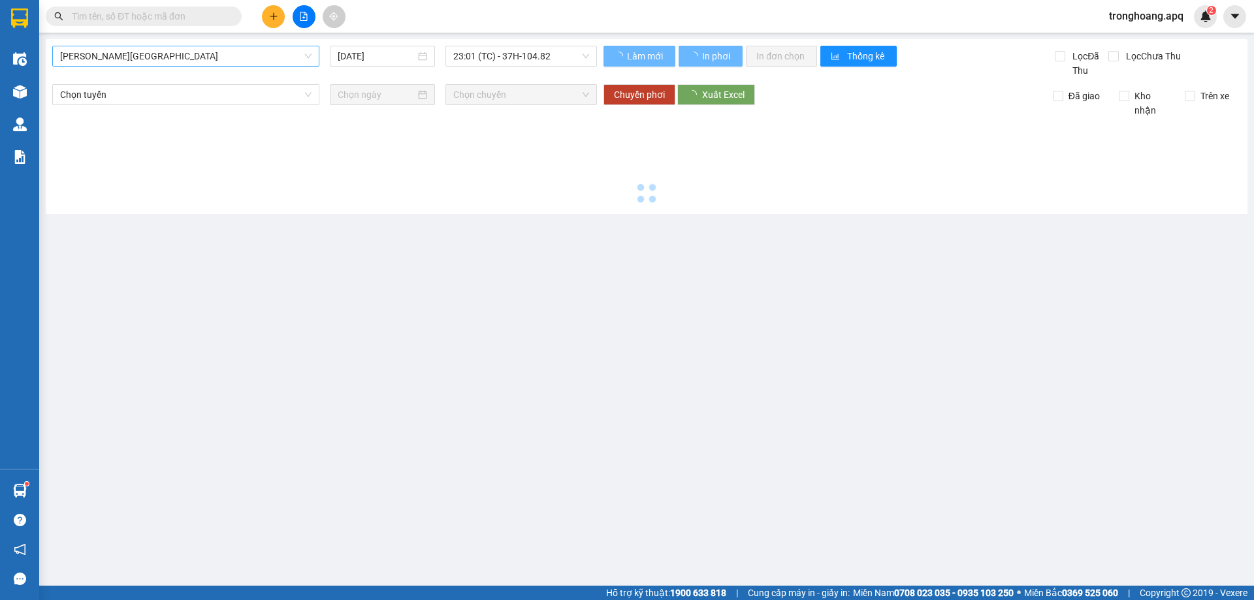
click at [179, 56] on span "[PERSON_NAME][GEOGRAPHIC_DATA]" at bounding box center [185, 56] width 251 height 20
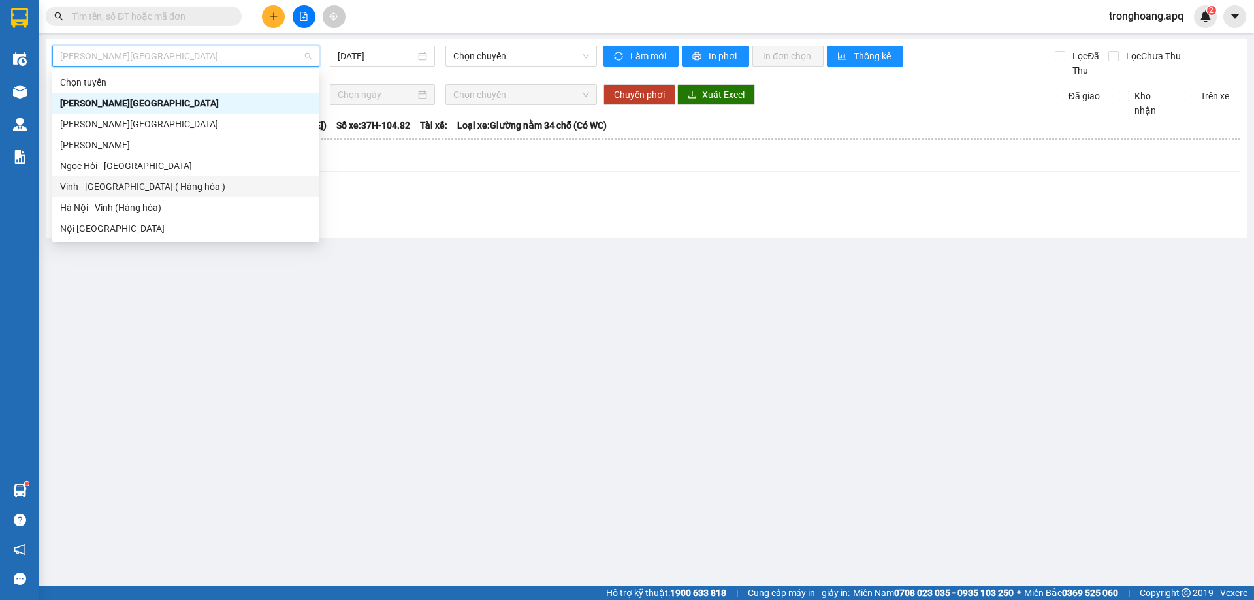
click at [157, 188] on div "Vinh - [GEOGRAPHIC_DATA] ( Hàng hóa )" at bounding box center [185, 187] width 251 height 14
type input "[DATE]"
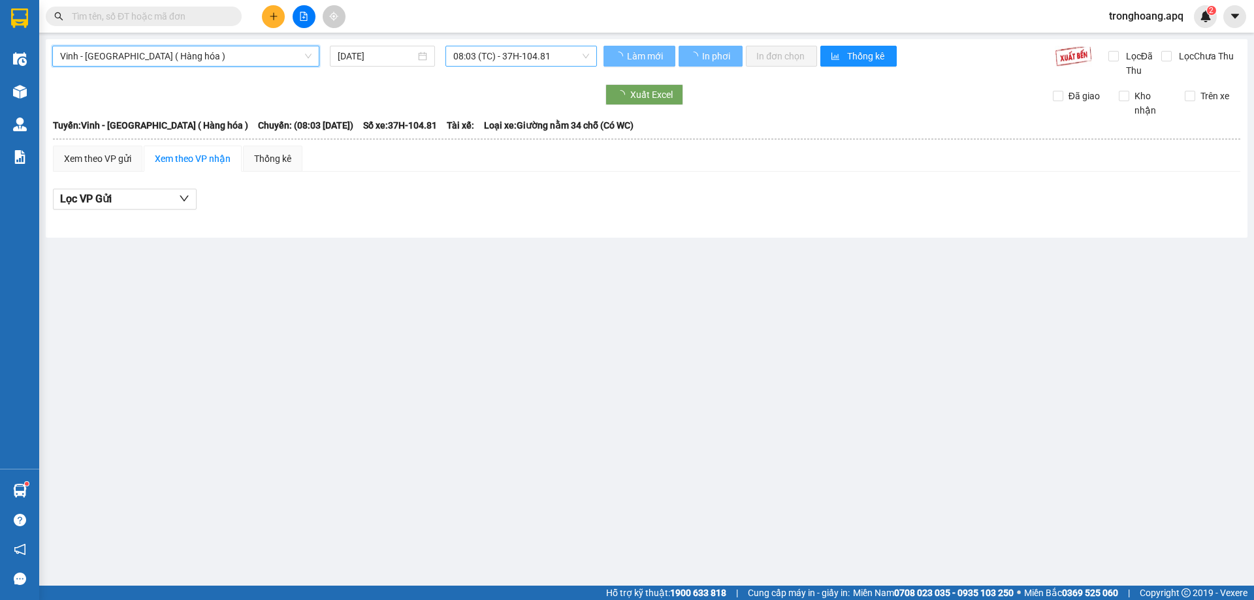
click at [509, 57] on span "08:03 (TC) - 37H-104.81" at bounding box center [521, 56] width 136 height 20
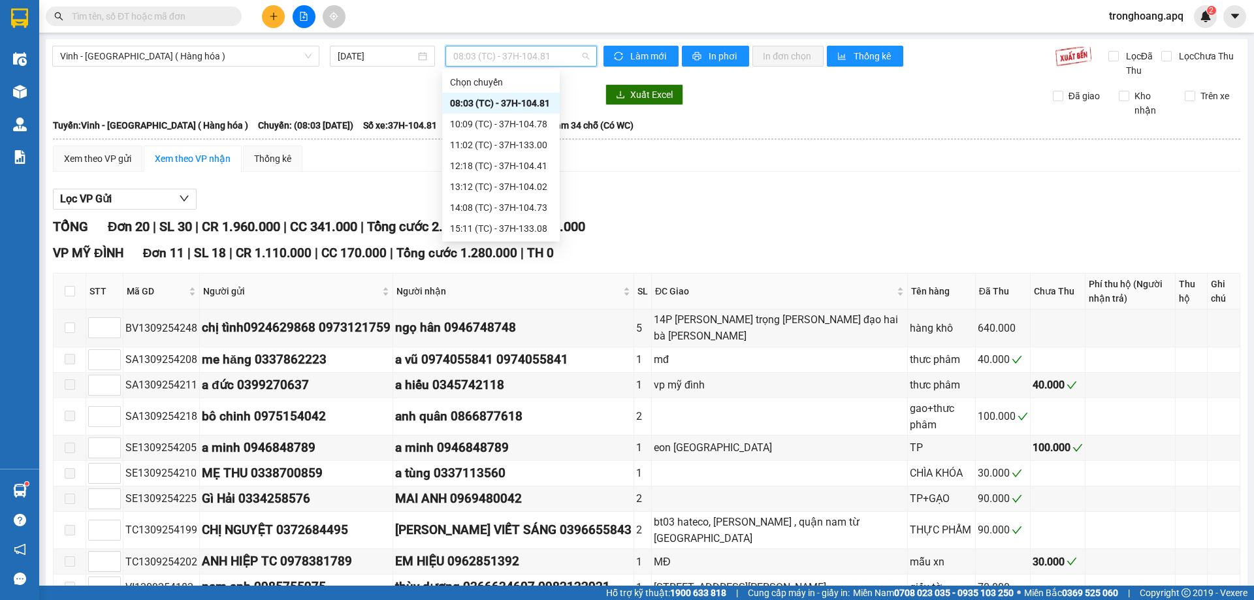
scroll to position [209, 0]
click at [532, 103] on div "23:00 (TC) - 37H-096.13" at bounding box center [501, 103] width 102 height 14
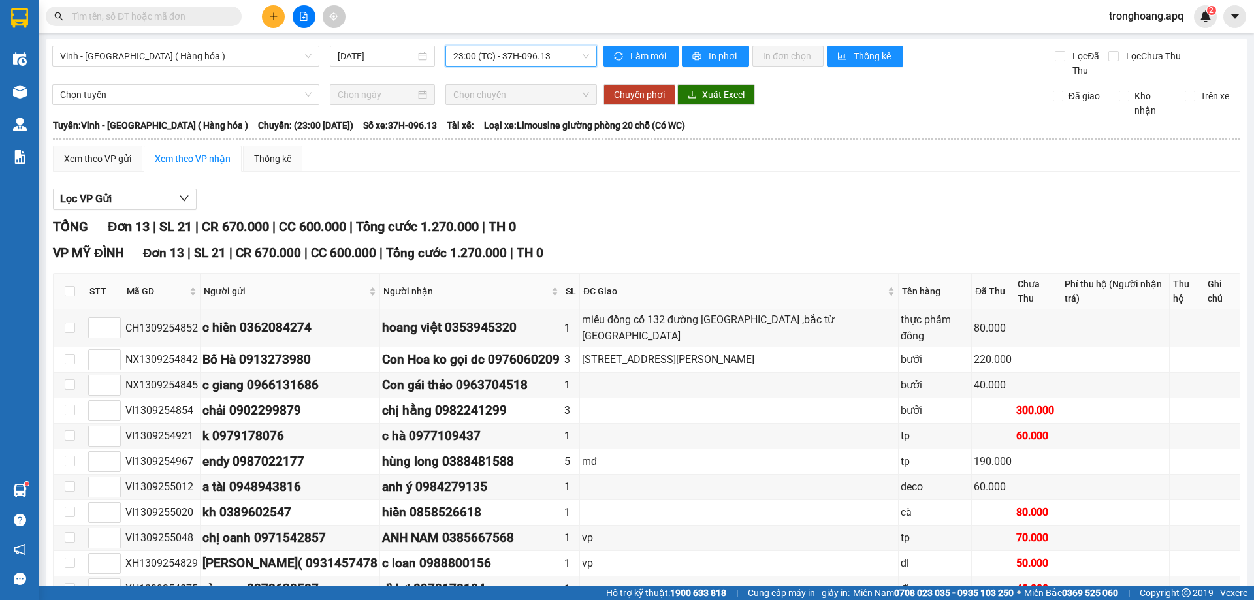
click at [534, 58] on span "23:00 (TC) - 37H-096.13" at bounding box center [521, 56] width 136 height 20
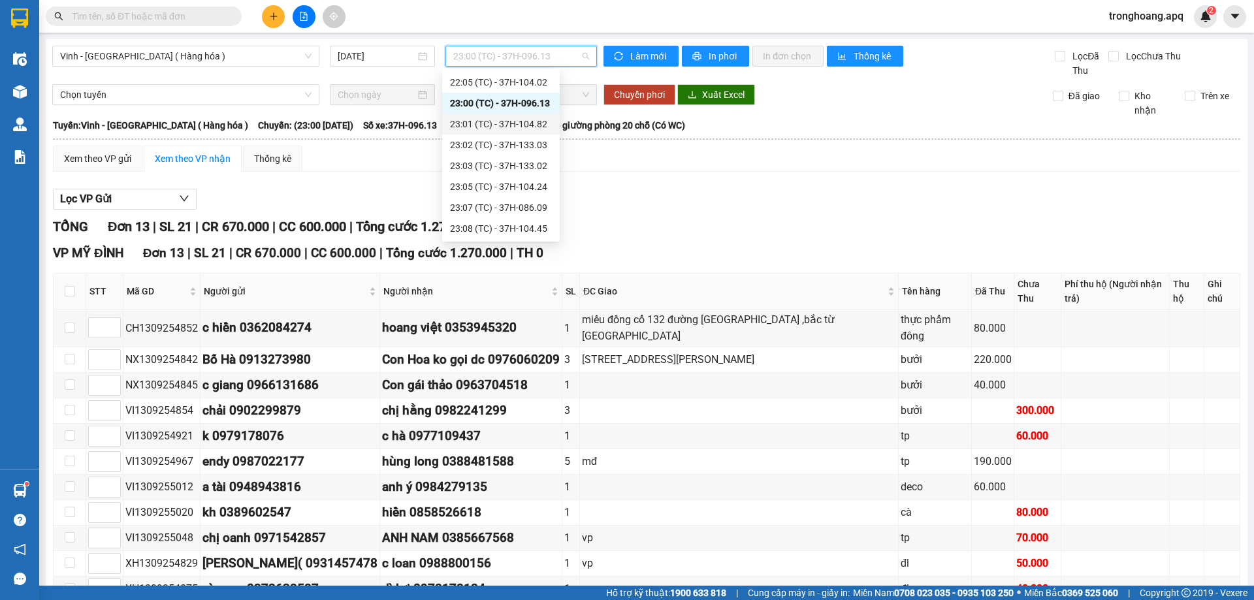
click at [530, 128] on div "23:01 (TC) - 37H-104.82" at bounding box center [501, 124] width 102 height 14
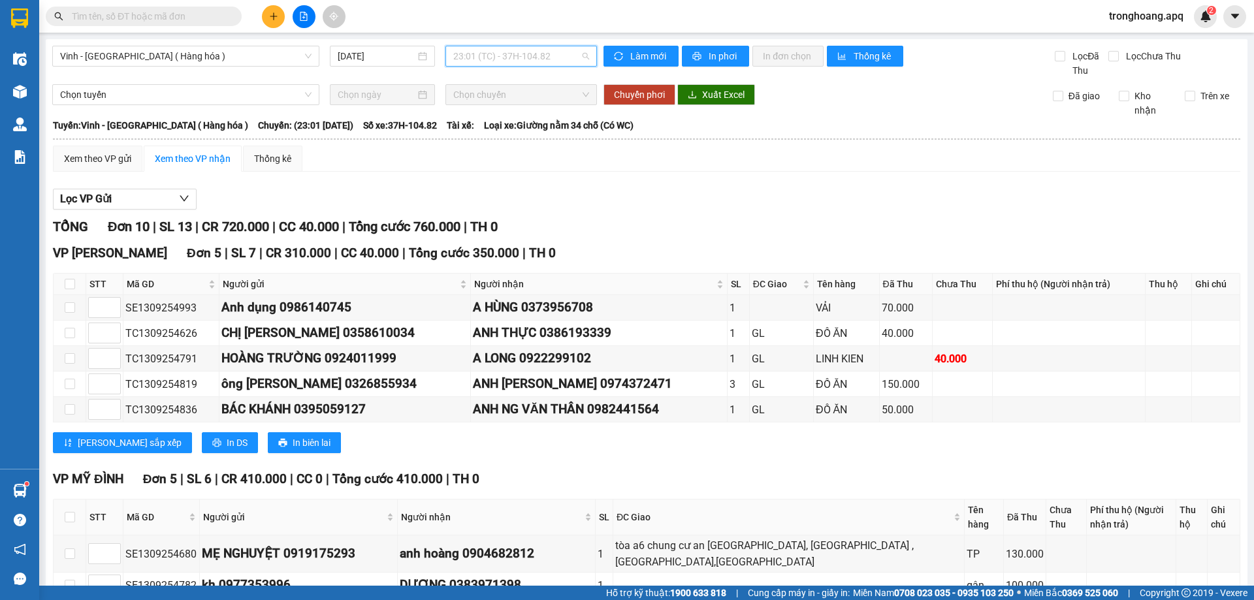
click at [568, 66] on div "23:01 (TC) - 37H-104.82" at bounding box center [521, 56] width 152 height 21
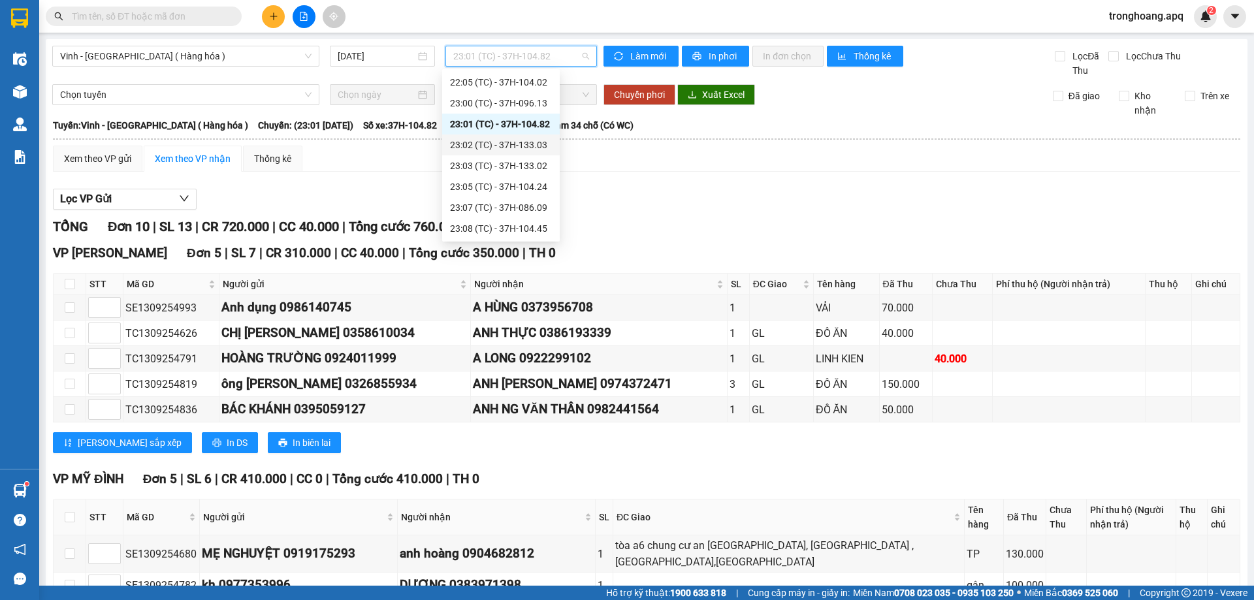
click at [541, 144] on div "23:02 (TC) - 37H-133.03" at bounding box center [501, 145] width 102 height 14
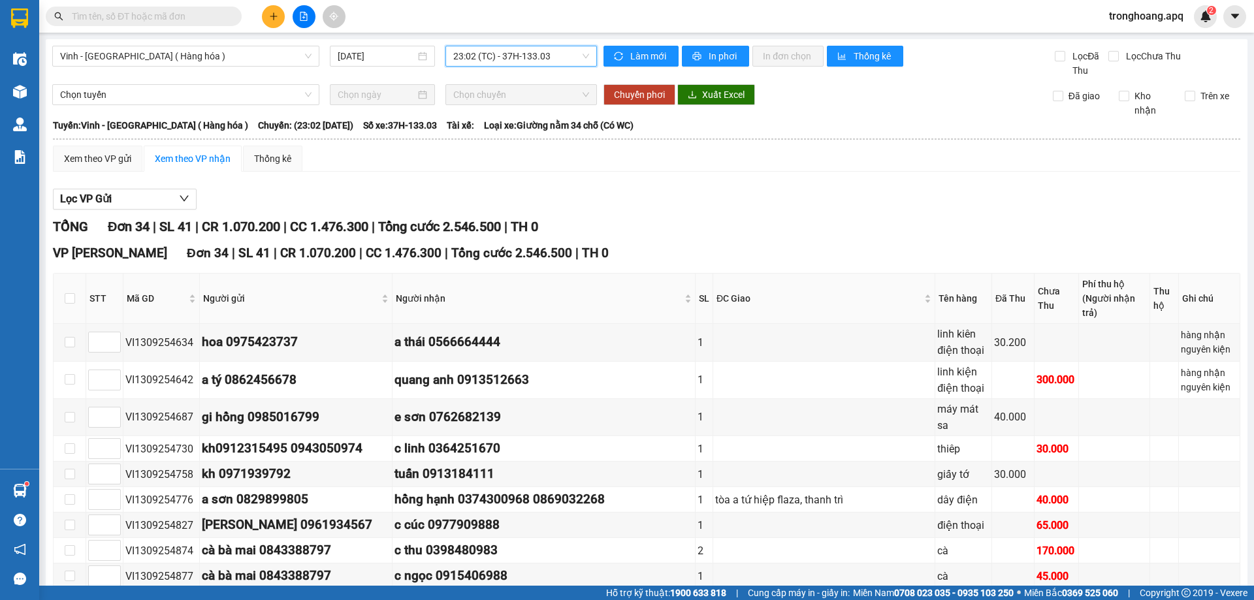
click at [530, 53] on span "23:02 (TC) - 37H-133.03" at bounding box center [521, 56] width 136 height 20
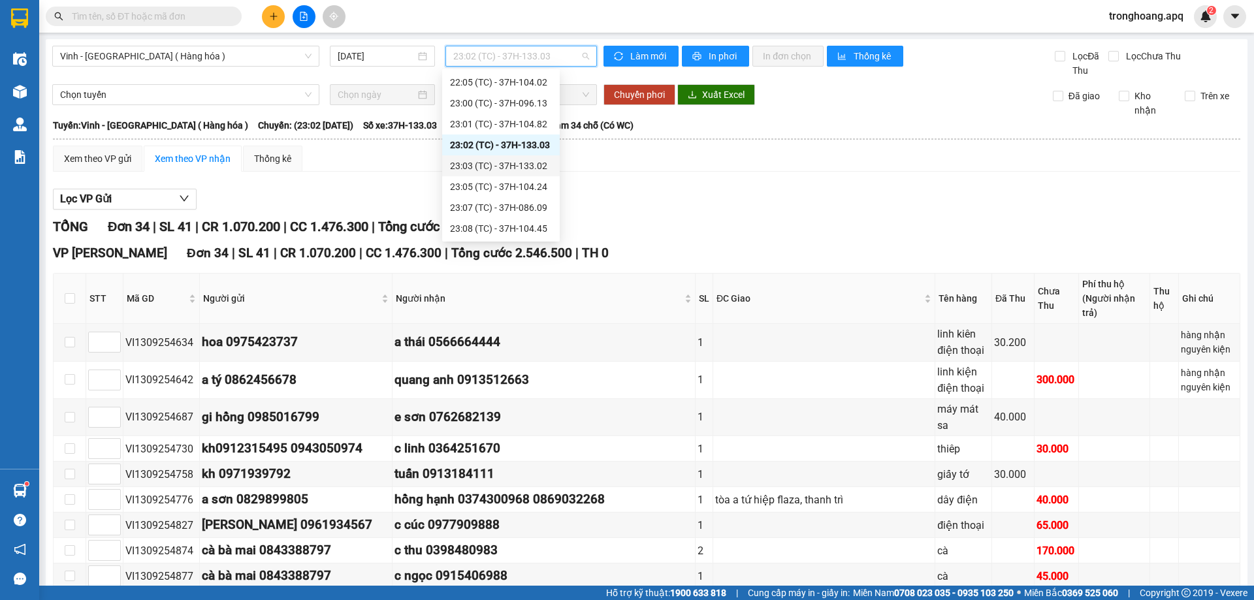
drag, startPoint x: 536, startPoint y: 162, endPoint x: 564, endPoint y: 217, distance: 61.3
click at [536, 163] on div "23:03 (TC) - 37H-133.02" at bounding box center [501, 166] width 102 height 14
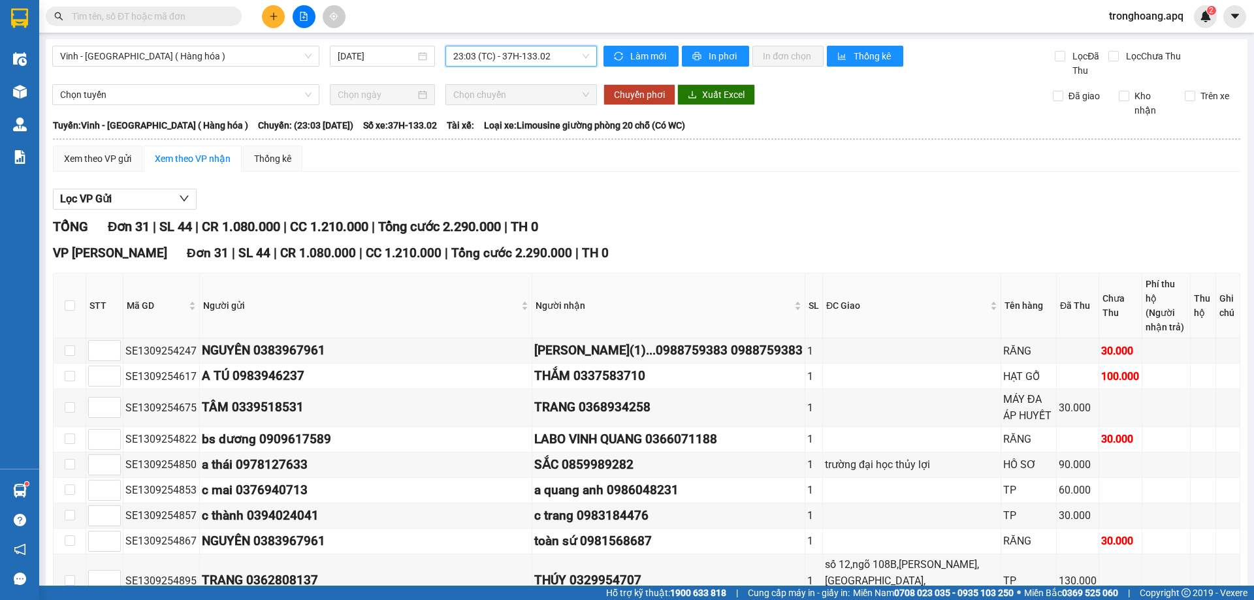
click at [528, 60] on span "23:03 (TC) - 37H-133.02" at bounding box center [521, 56] width 136 height 20
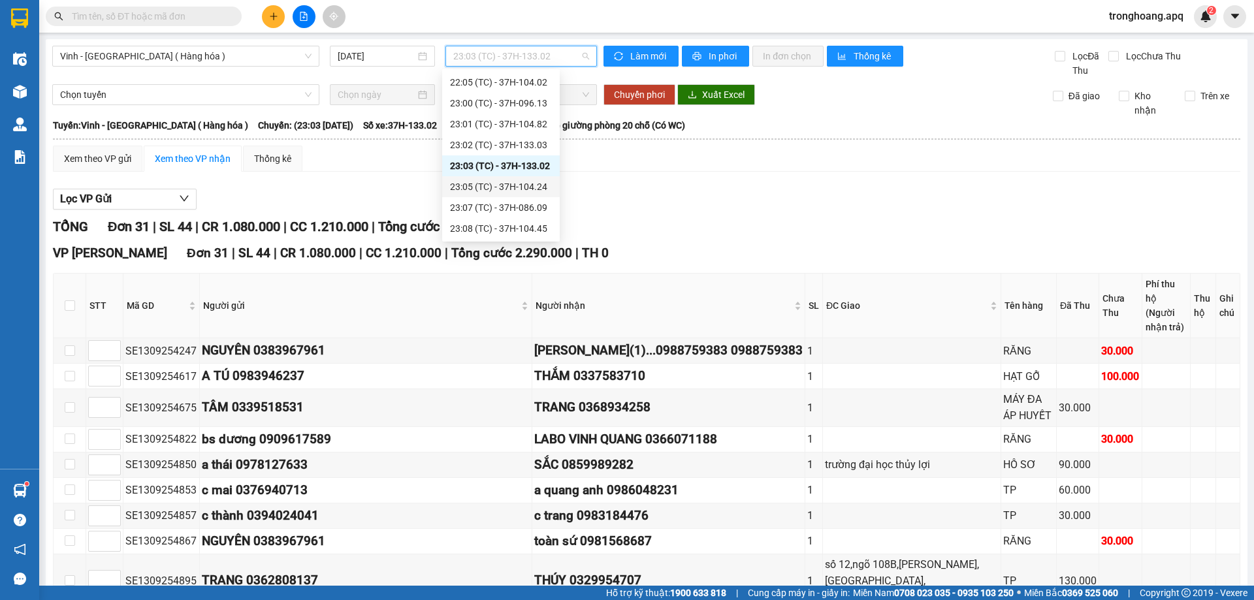
click at [524, 186] on div "23:05 (TC) - 37H-104.24" at bounding box center [501, 187] width 102 height 14
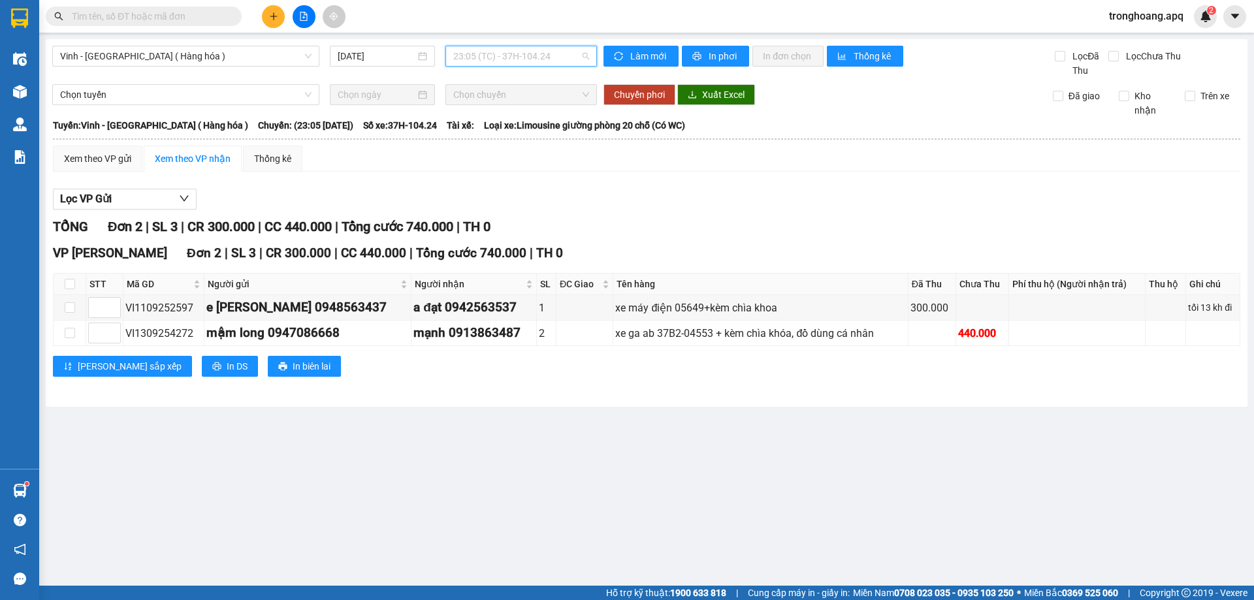
click at [525, 59] on span "23:05 (TC) - 37H-104.24" at bounding box center [521, 56] width 136 height 20
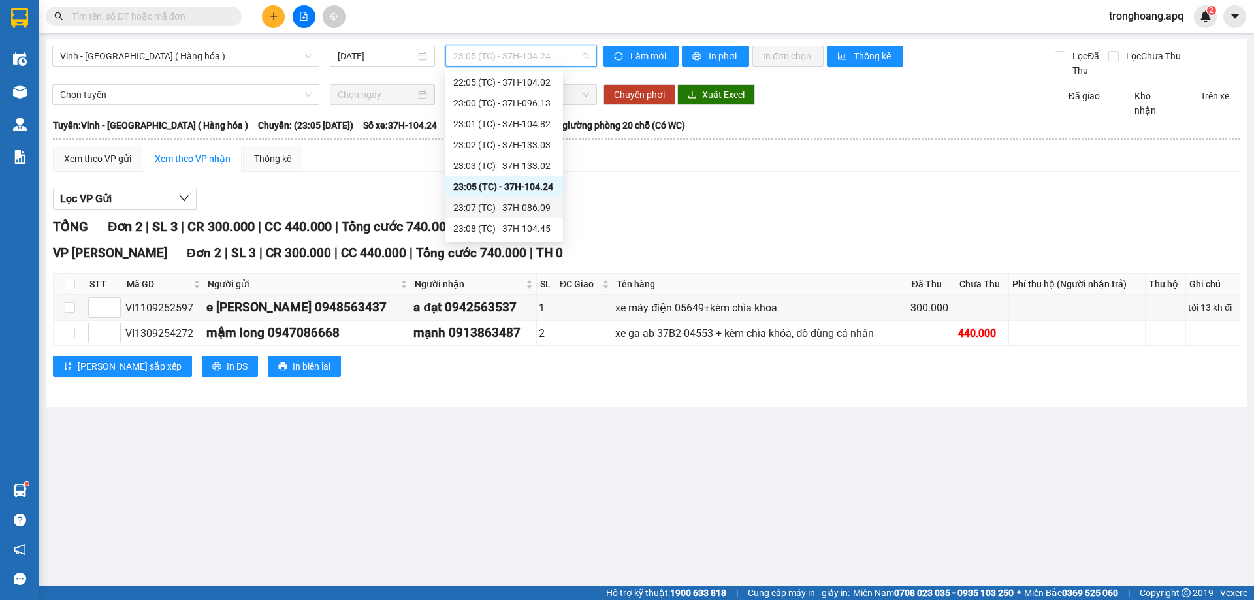
click at [519, 209] on div "23:07 (TC) - 37H-086.09" at bounding box center [504, 207] width 102 height 14
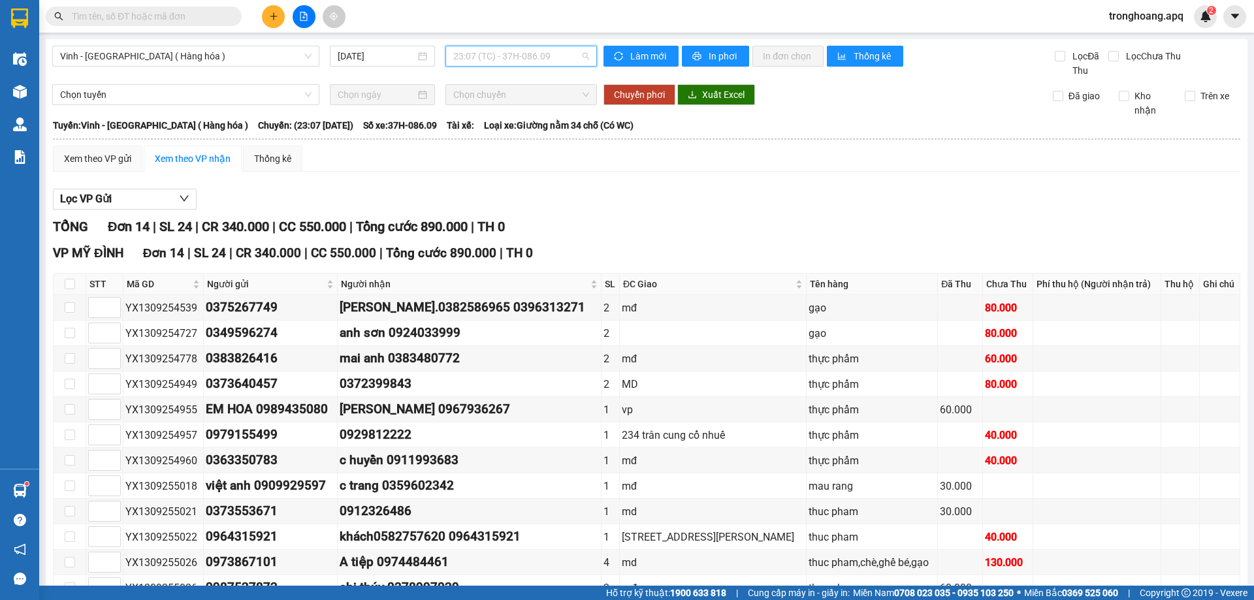
click at [534, 46] on span "23:07 (TC) - 37H-086.09" at bounding box center [521, 56] width 136 height 20
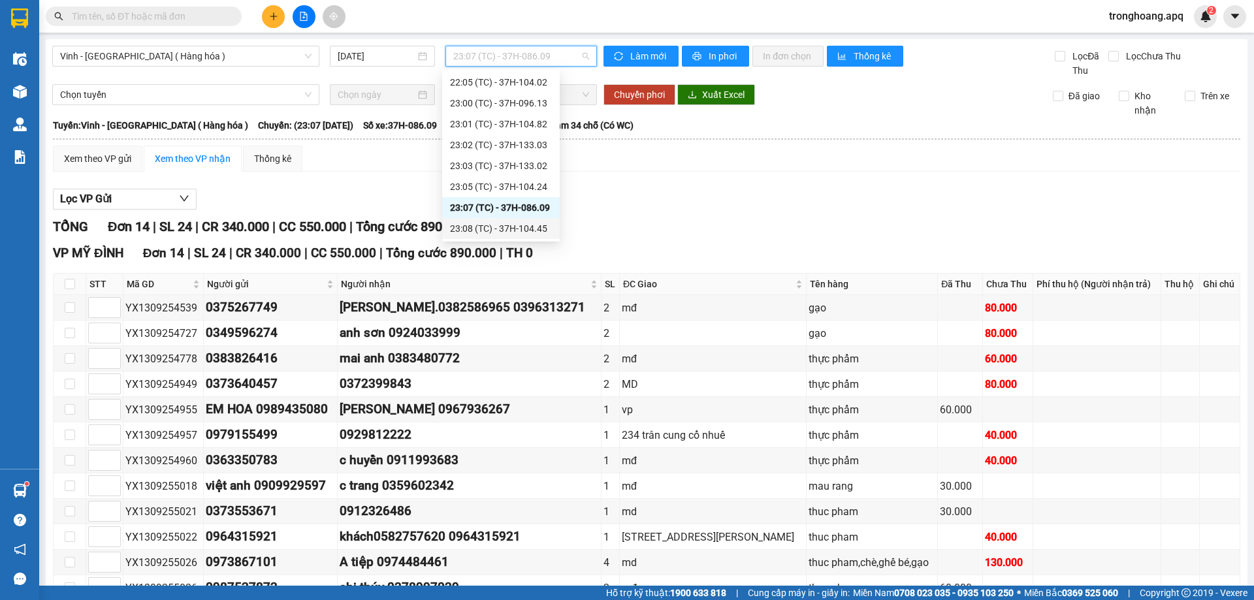
click at [532, 233] on div "23:08 (TC) - 37H-104.45" at bounding box center [501, 228] width 102 height 14
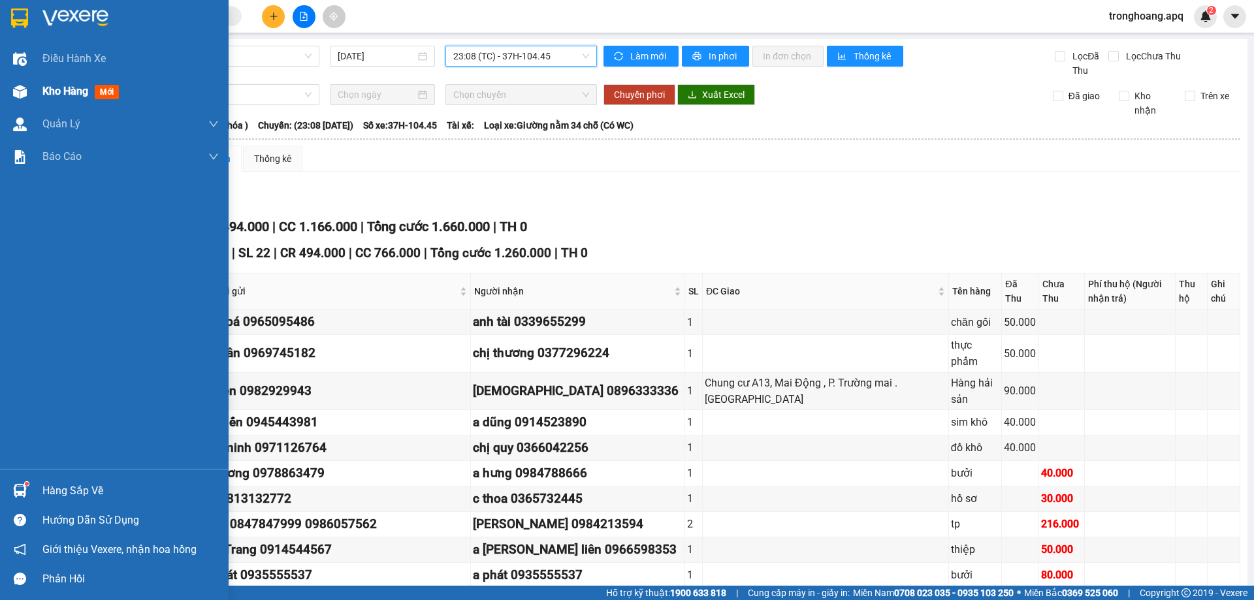
click at [30, 91] on div at bounding box center [19, 91] width 23 height 23
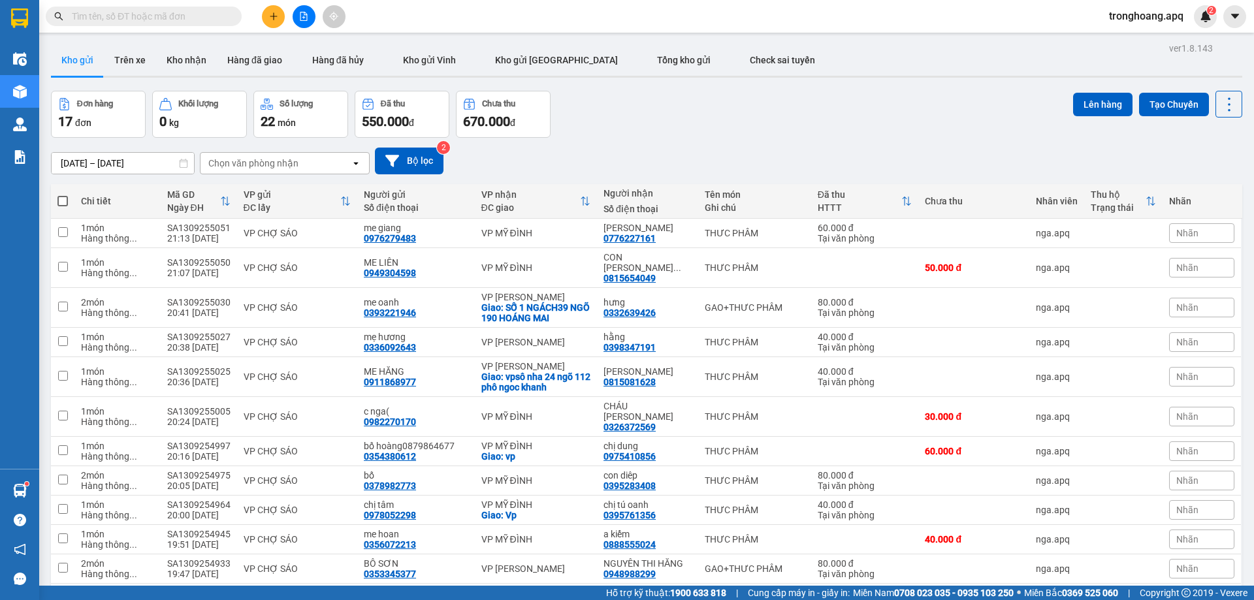
click at [726, 140] on div "[DATE] – [DATE] Press the down arrow key to interact with the calendar and sele…" at bounding box center [646, 161] width 1191 height 46
click at [300, 12] on icon "file-add" at bounding box center [303, 16] width 7 height 9
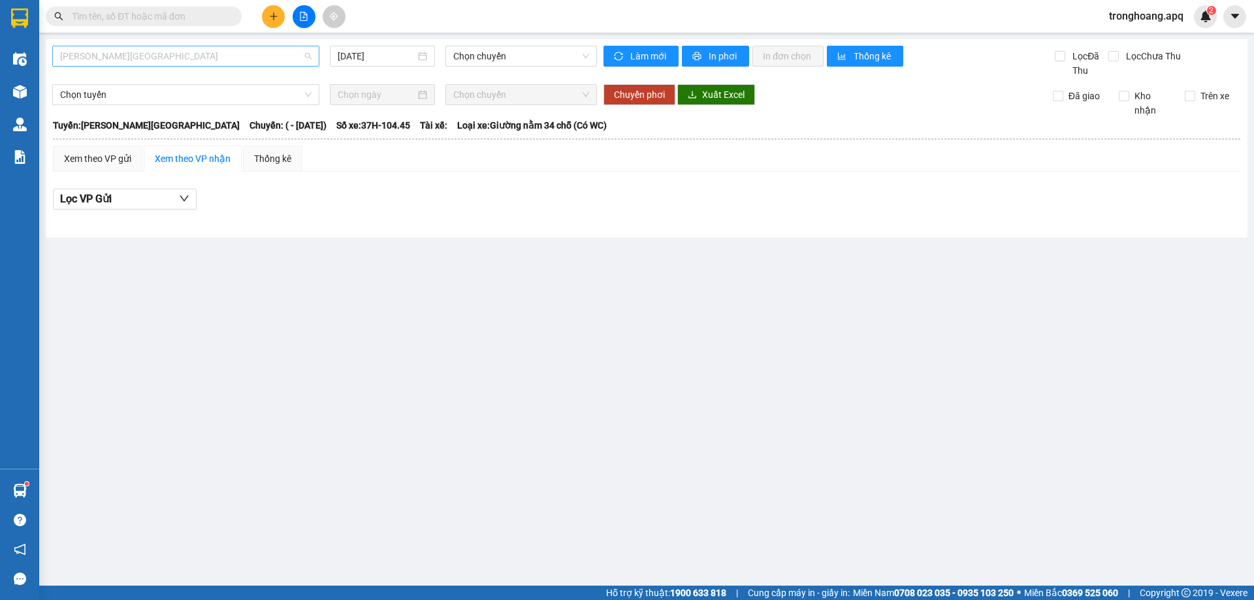
click at [227, 51] on span "[PERSON_NAME][GEOGRAPHIC_DATA]" at bounding box center [185, 56] width 251 height 20
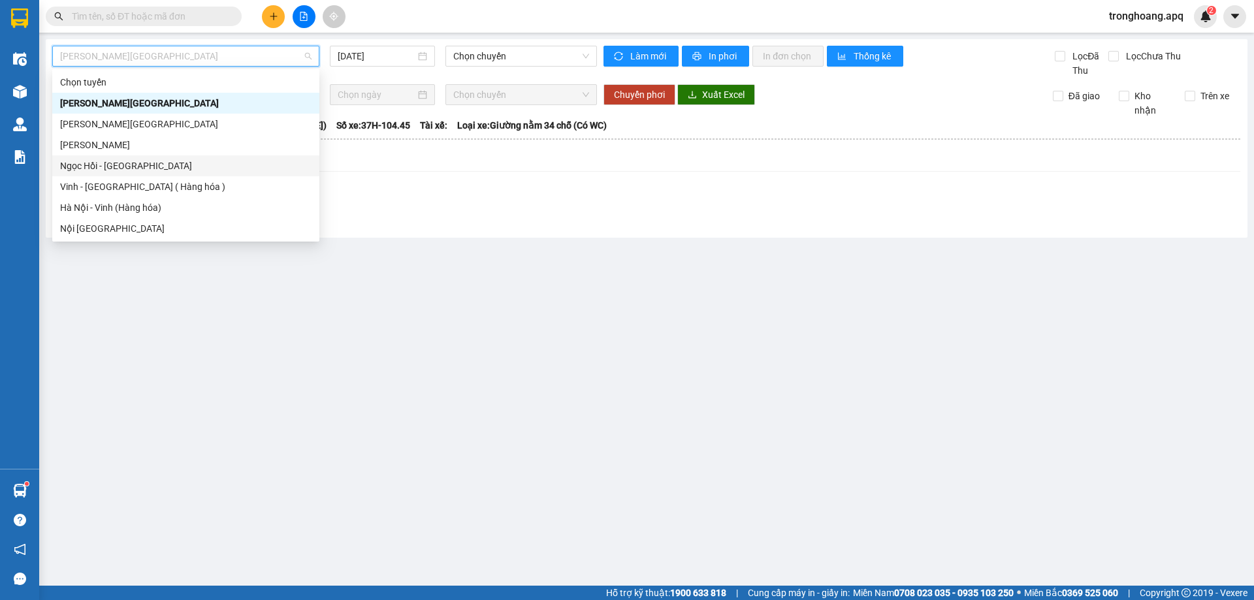
click at [137, 173] on div "Ngọc Hồi - [GEOGRAPHIC_DATA]" at bounding box center [185, 165] width 267 height 21
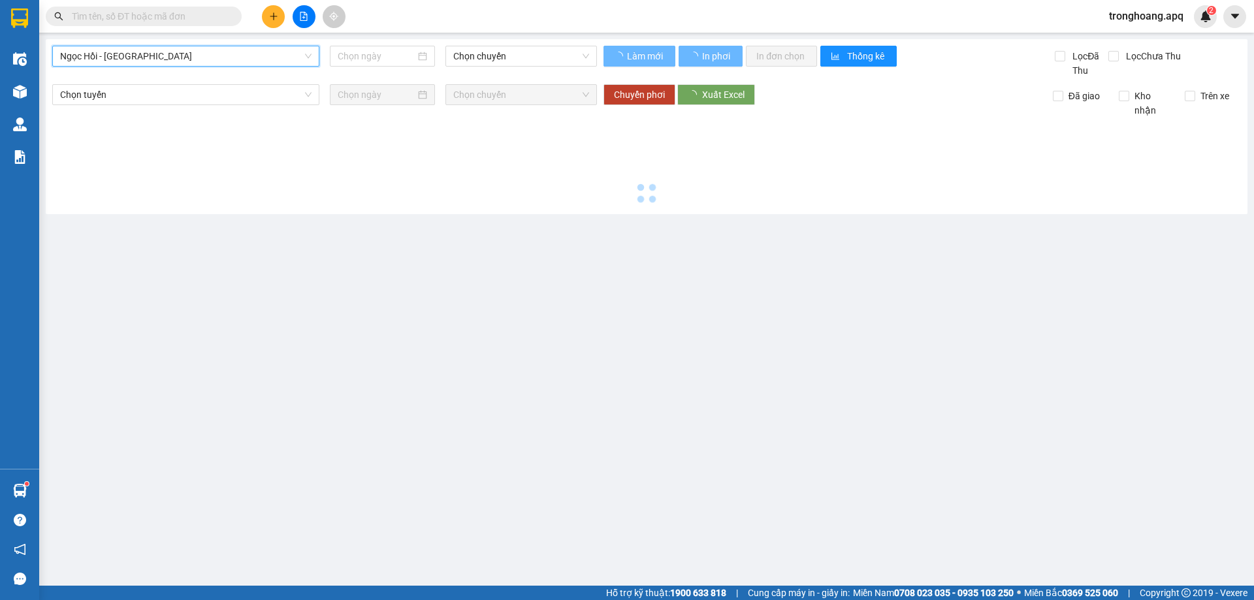
type input "[DATE]"
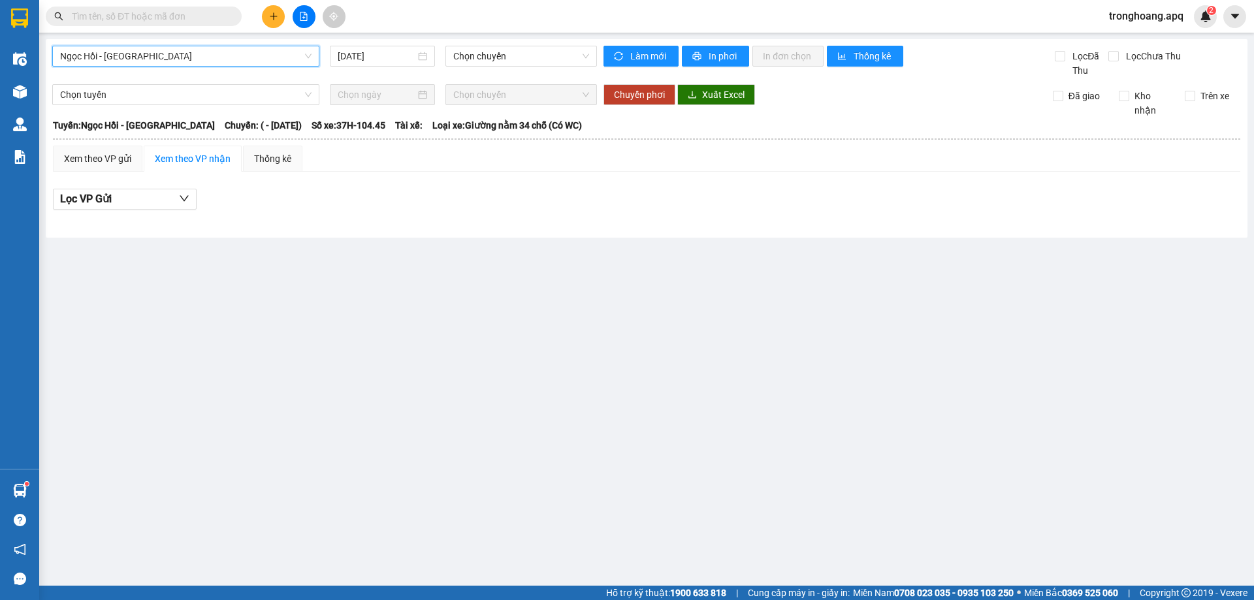
click at [181, 61] on span "Ngọc Hồi - [GEOGRAPHIC_DATA]" at bounding box center [185, 56] width 251 height 20
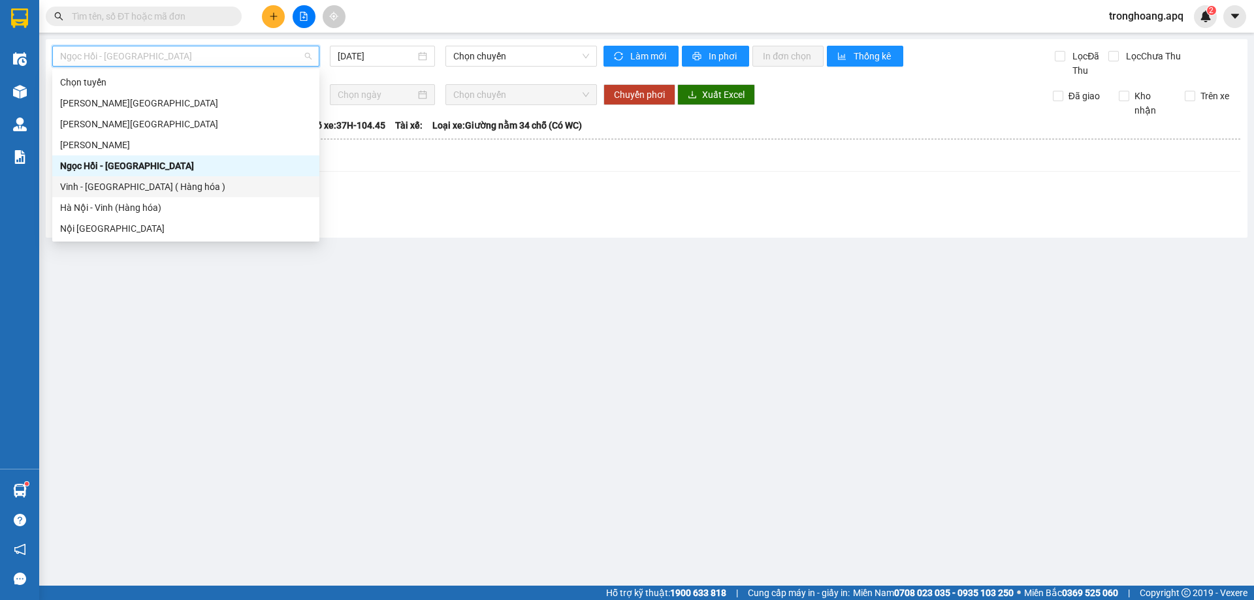
click at [146, 184] on div "Vinh - [GEOGRAPHIC_DATA] ( Hàng hóa )" at bounding box center [185, 187] width 251 height 14
type input "[DATE]"
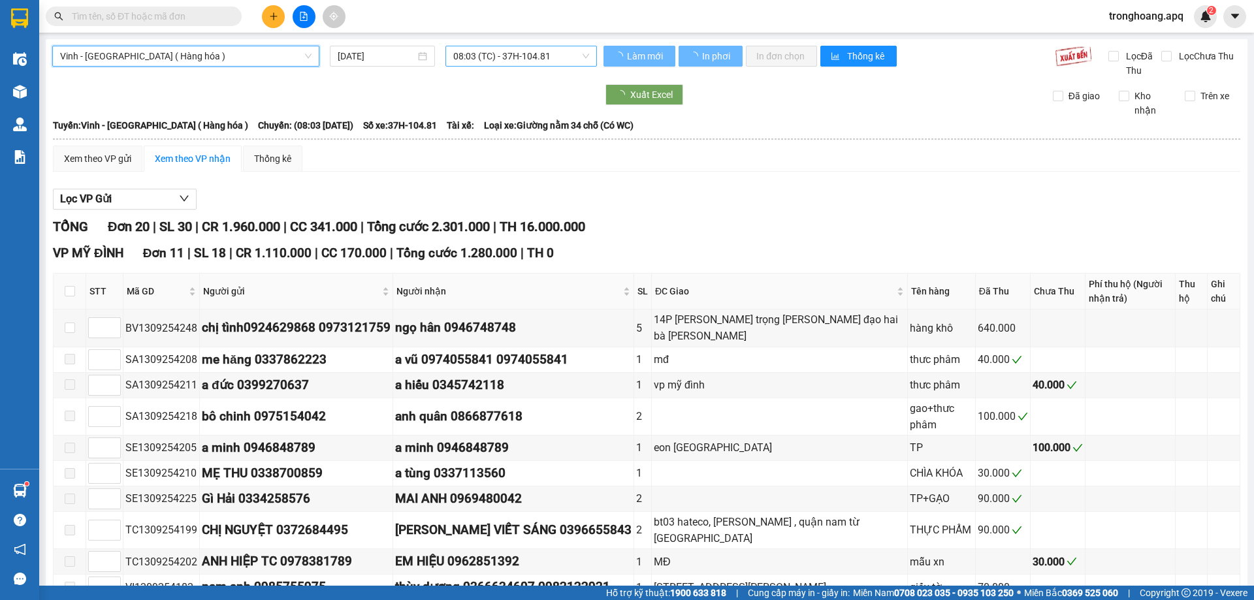
click at [473, 59] on span "08:03 (TC) - 37H-104.81" at bounding box center [521, 56] width 136 height 20
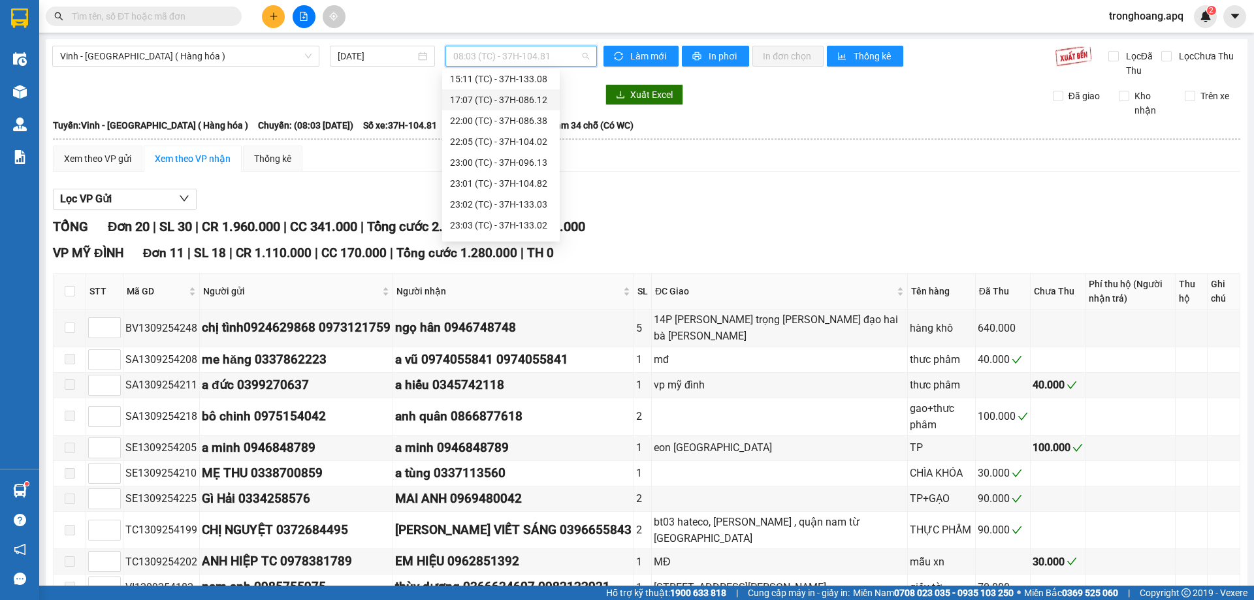
scroll to position [209, 0]
click at [541, 147] on div "23:02 (TC) - 37H-133.03" at bounding box center [501, 145] width 102 height 14
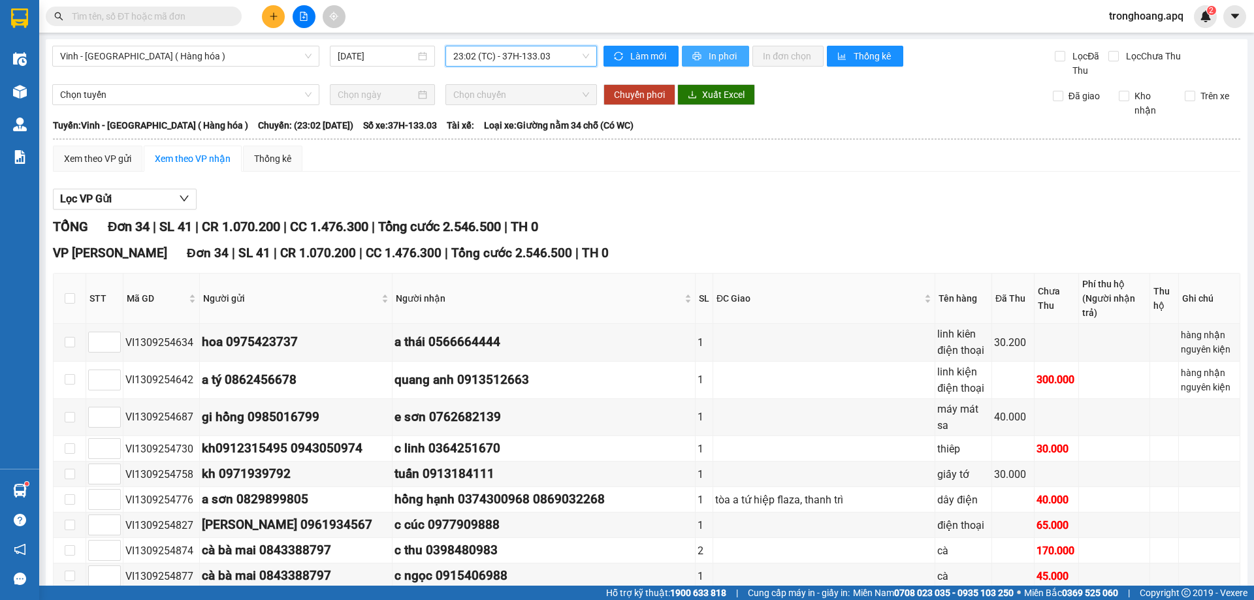
click at [726, 59] on span "In phơi" at bounding box center [724, 56] width 30 height 14
click at [497, 67] on div "Vinh - Hà Nội ( Hàng hóa ) 13/09/2025 23:02 (TC) - 37H-133.03" at bounding box center [324, 62] width 545 height 32
click at [505, 61] on span "23:02 (TC) - 37H-133.03" at bounding box center [521, 56] width 136 height 20
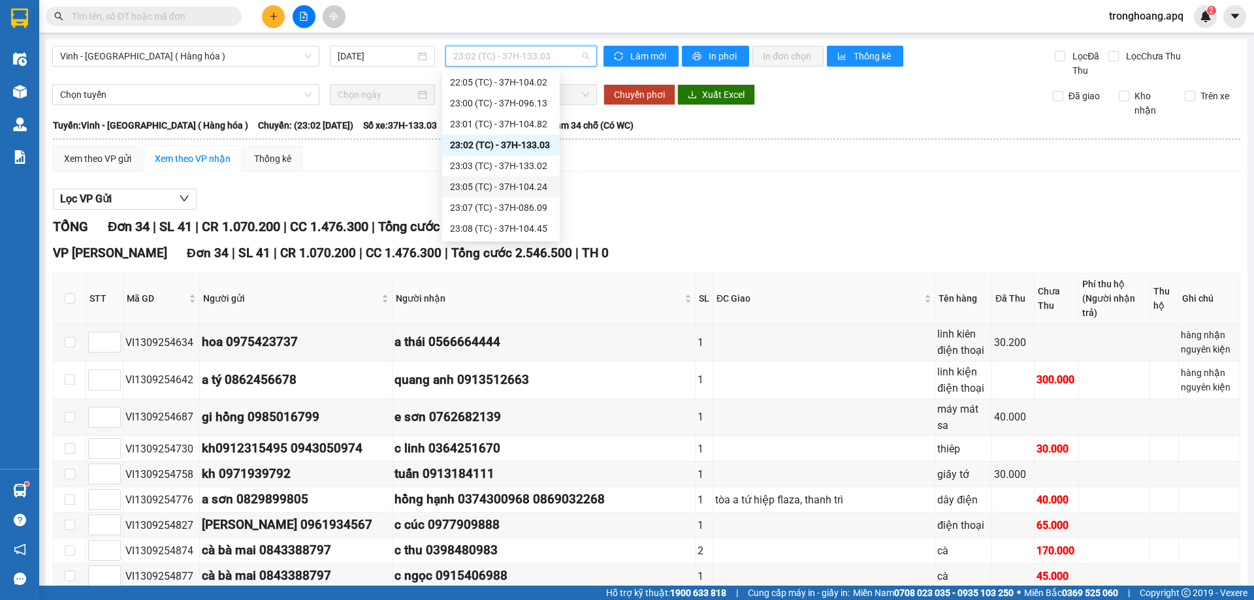
drag, startPoint x: 519, startPoint y: 166, endPoint x: 523, endPoint y: 198, distance: 32.3
click at [523, 198] on div "Chọn chuyến 08:03 (TC) - 37H-104.81 10:09 (TC) - 37H-104.78 11:02 (TC) - 37H-13…" at bounding box center [501, 51] width 118 height 376
click at [526, 186] on div "23:05 (TC) - 37H-104.24" at bounding box center [501, 187] width 102 height 14
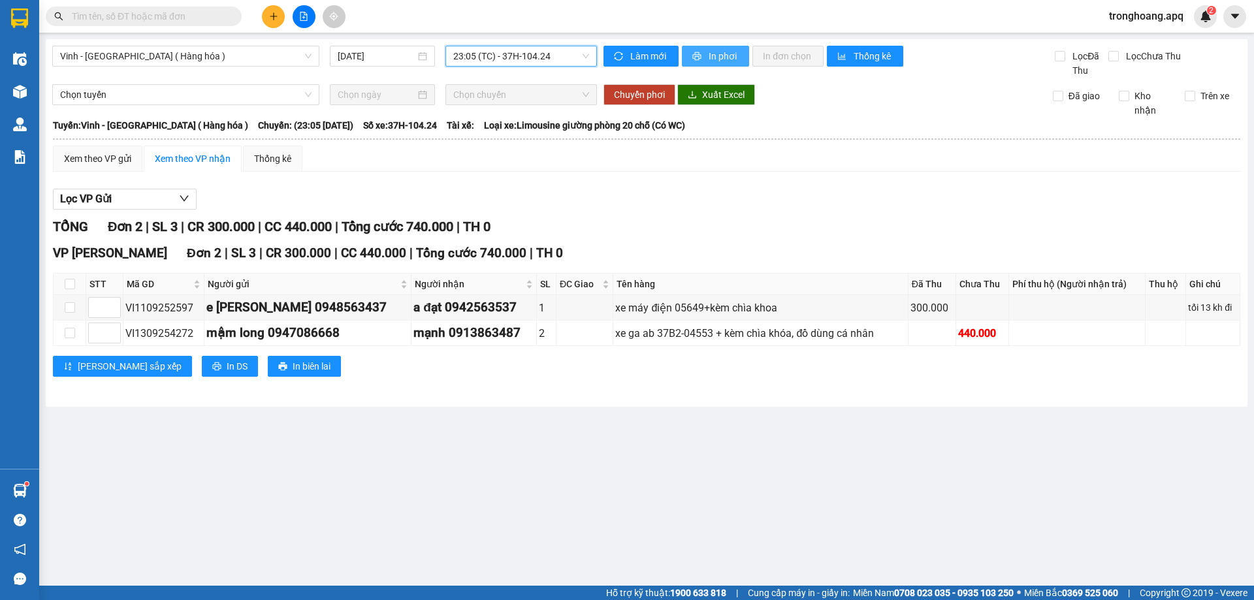
click at [702, 61] on span "printer" at bounding box center [697, 57] width 11 height 10
click at [515, 58] on span "23:05 (TC) - 37H-104.24" at bounding box center [521, 56] width 136 height 20
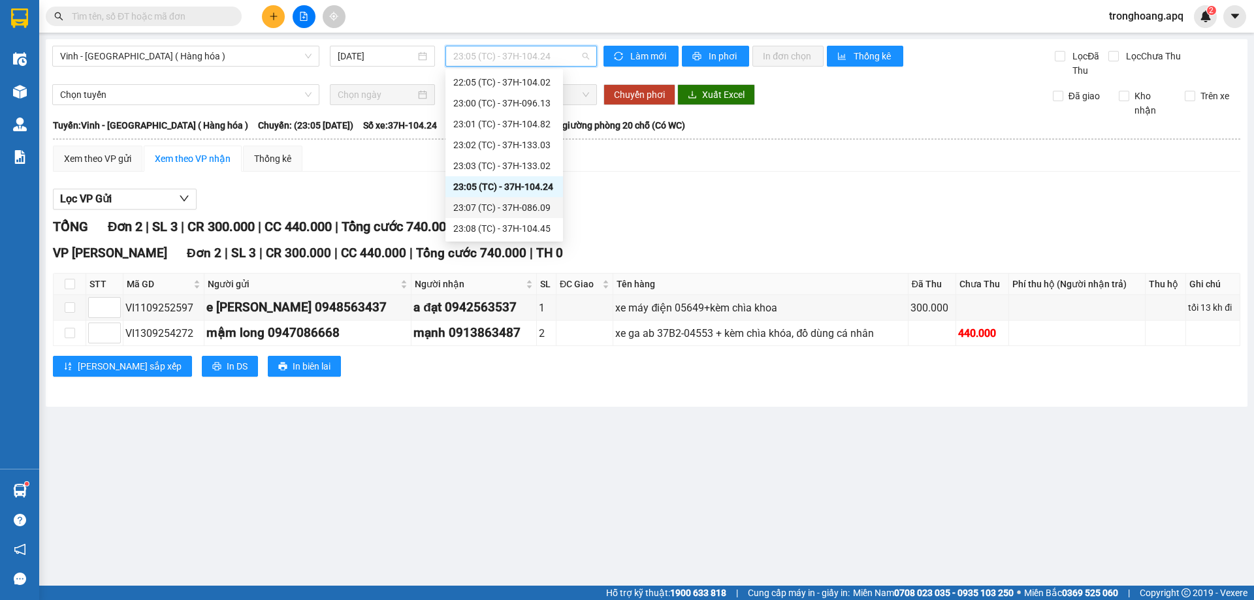
click at [545, 205] on div "23:07 (TC) - 37H-086.09" at bounding box center [504, 207] width 102 height 14
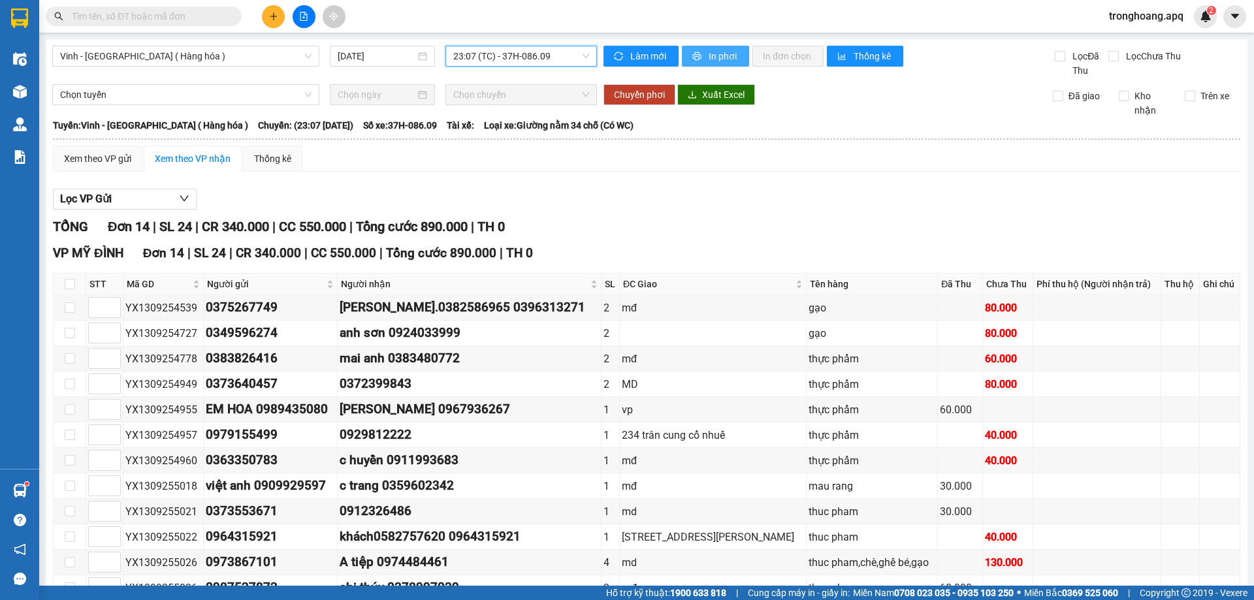
click at [709, 60] on span "In phơi" at bounding box center [724, 56] width 30 height 14
click at [537, 65] on span "23:07 (TC) - 37H-086.09" at bounding box center [521, 56] width 136 height 20
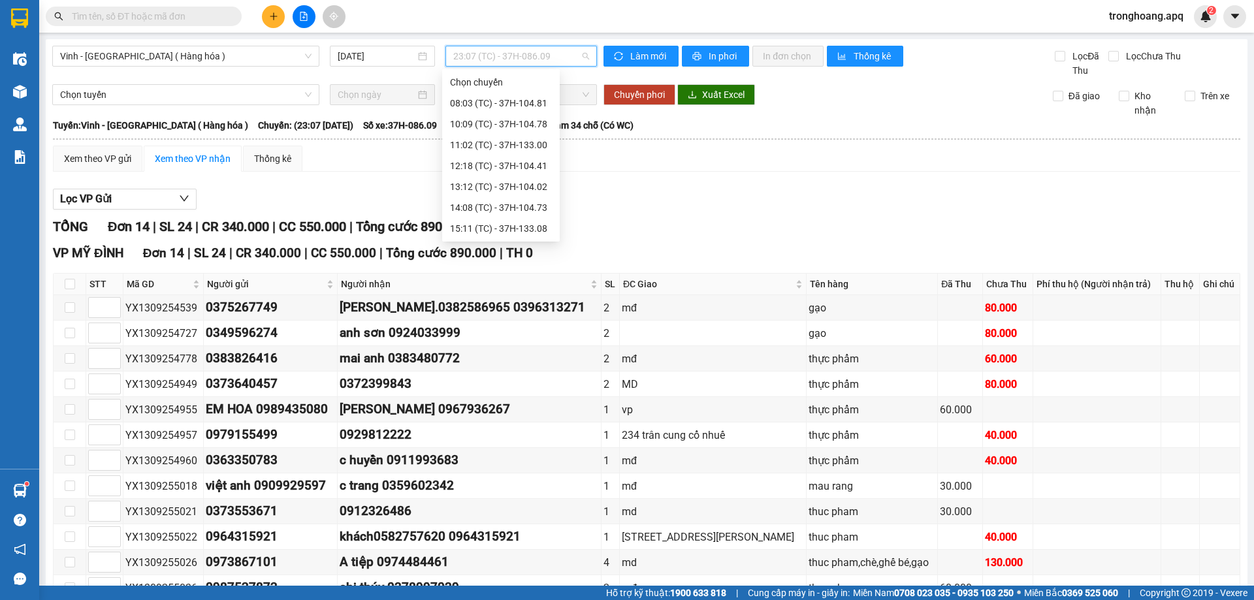
click at [543, 430] on div "23:08 (TC) - 37H-104.45" at bounding box center [501, 437] width 102 height 14
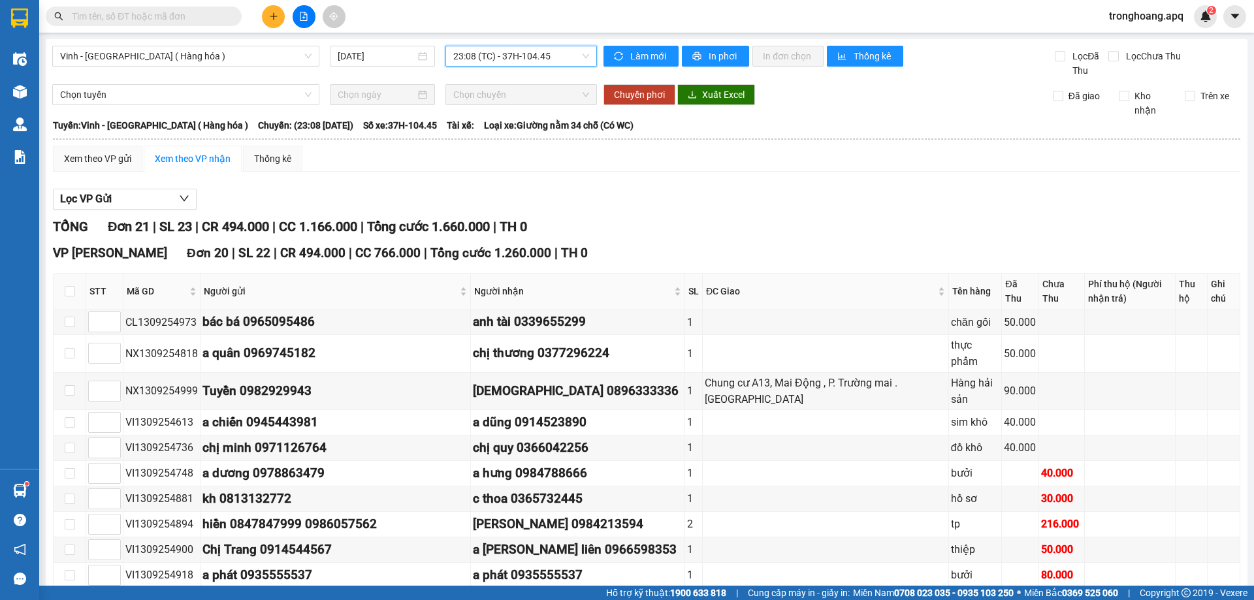
click at [558, 63] on span "23:08 (TC) - 37H-104.45" at bounding box center [521, 56] width 136 height 20
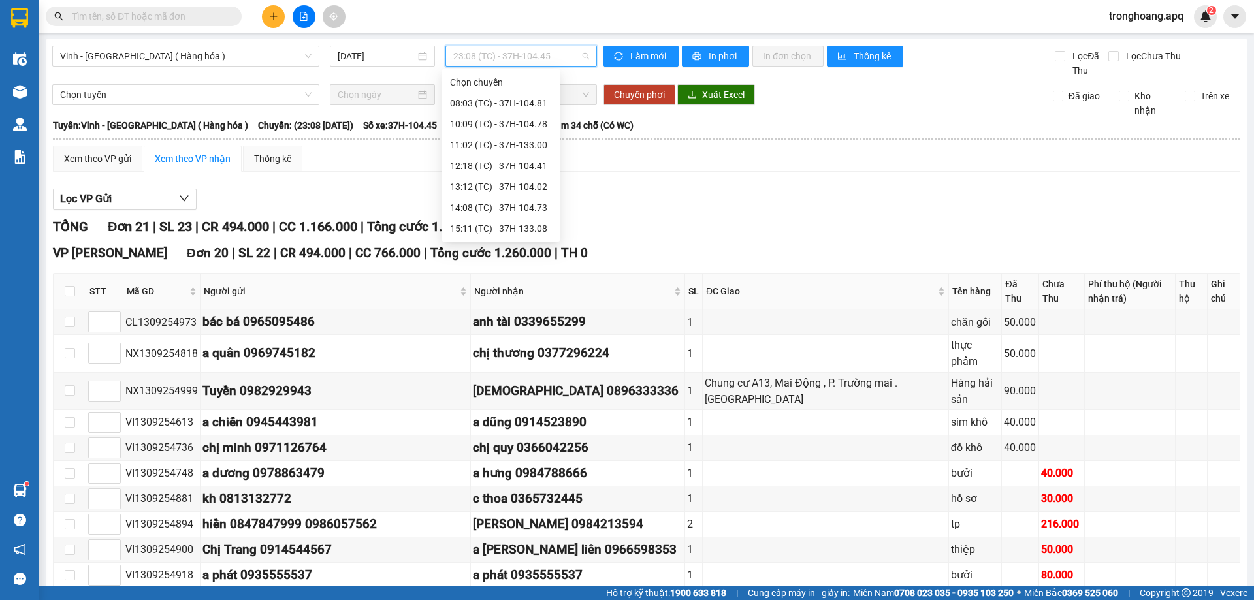
click at [536, 368] on div "23:03 (TC) - 37H-133.02" at bounding box center [501, 375] width 102 height 14
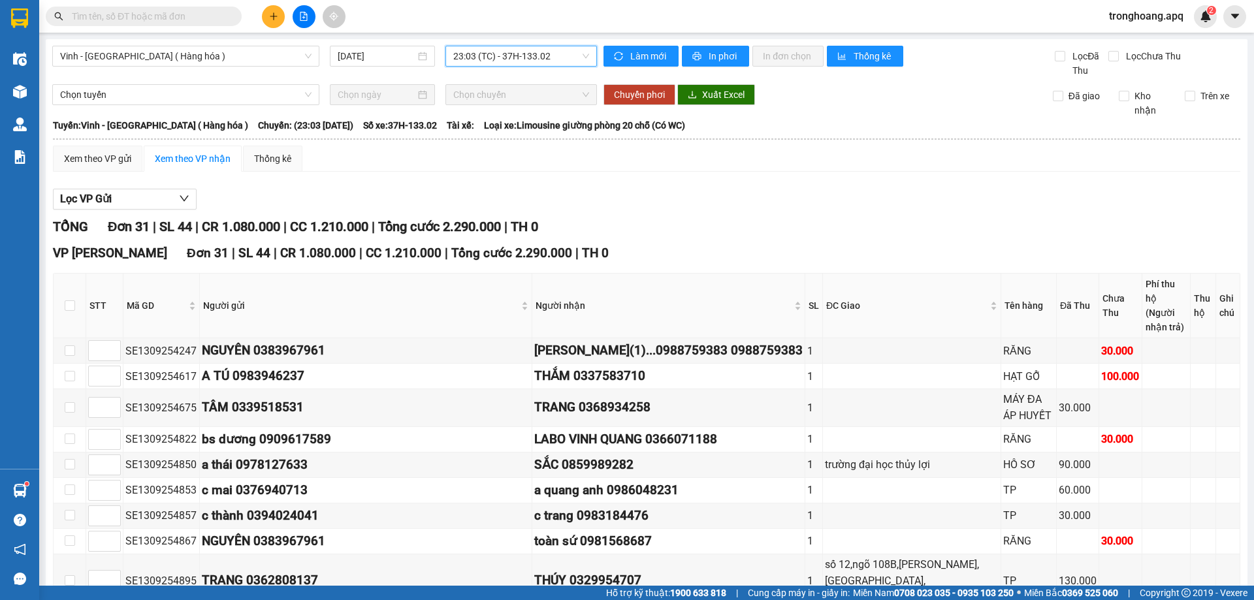
type input "6"
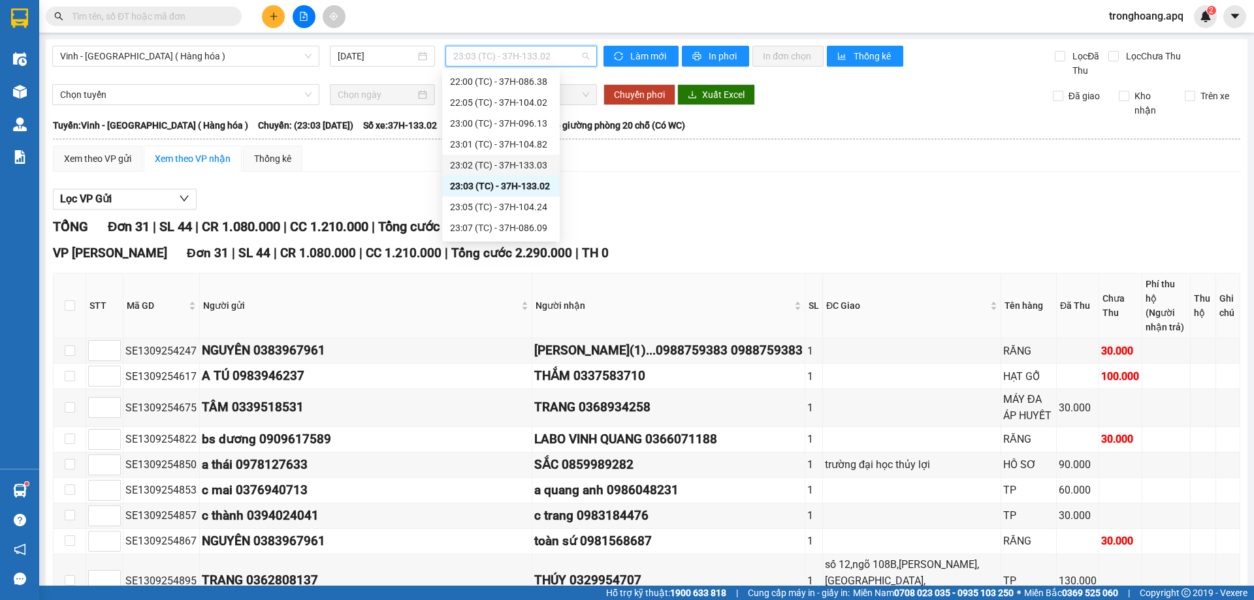
scroll to position [209, 0]
click at [544, 104] on div "23:00 (TC) - 37H-096.13" at bounding box center [501, 103] width 102 height 14
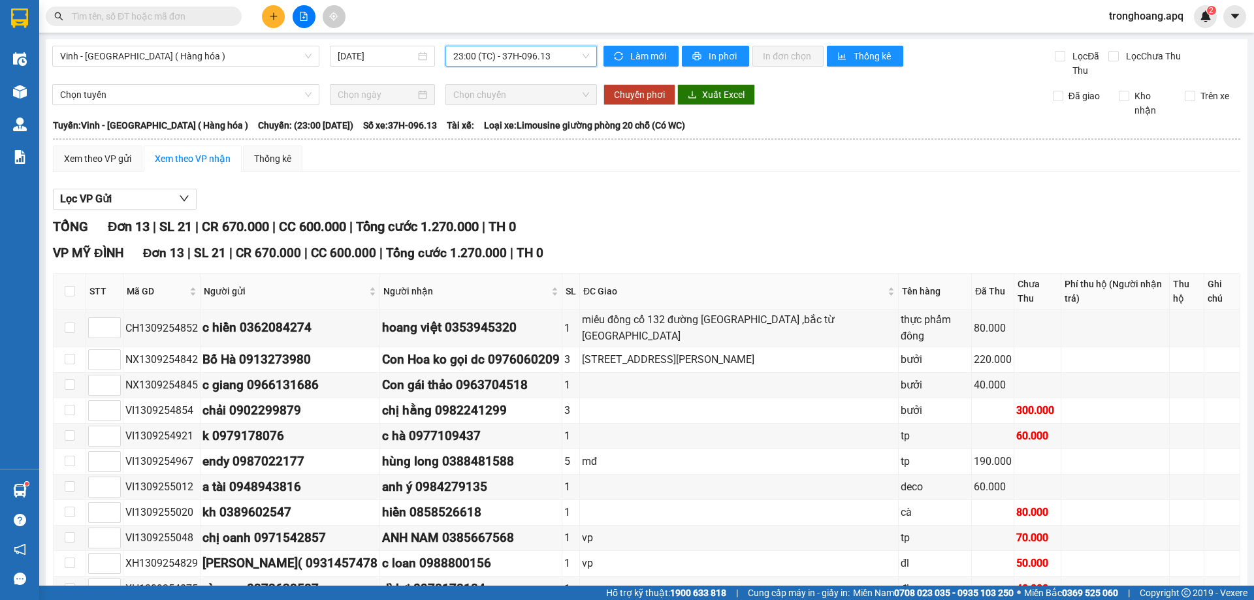
click at [509, 48] on span "23:00 (TC) - 37H-096.13" at bounding box center [521, 56] width 136 height 20
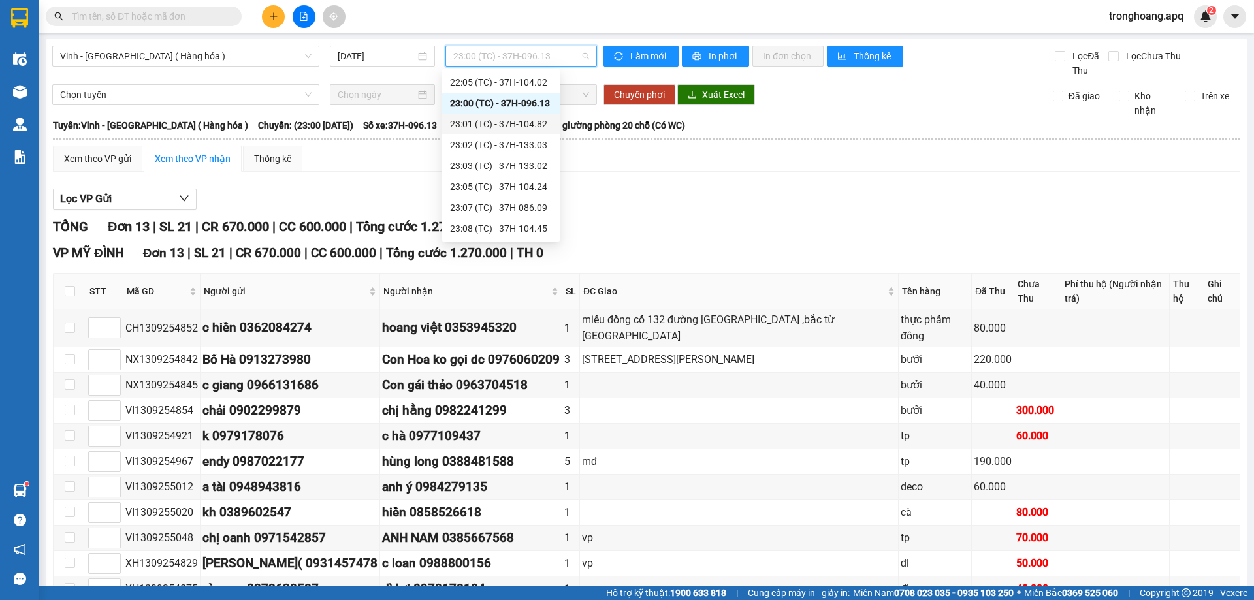
click at [530, 131] on div "23:01 (TC) - 37H-104.82" at bounding box center [501, 124] width 102 height 14
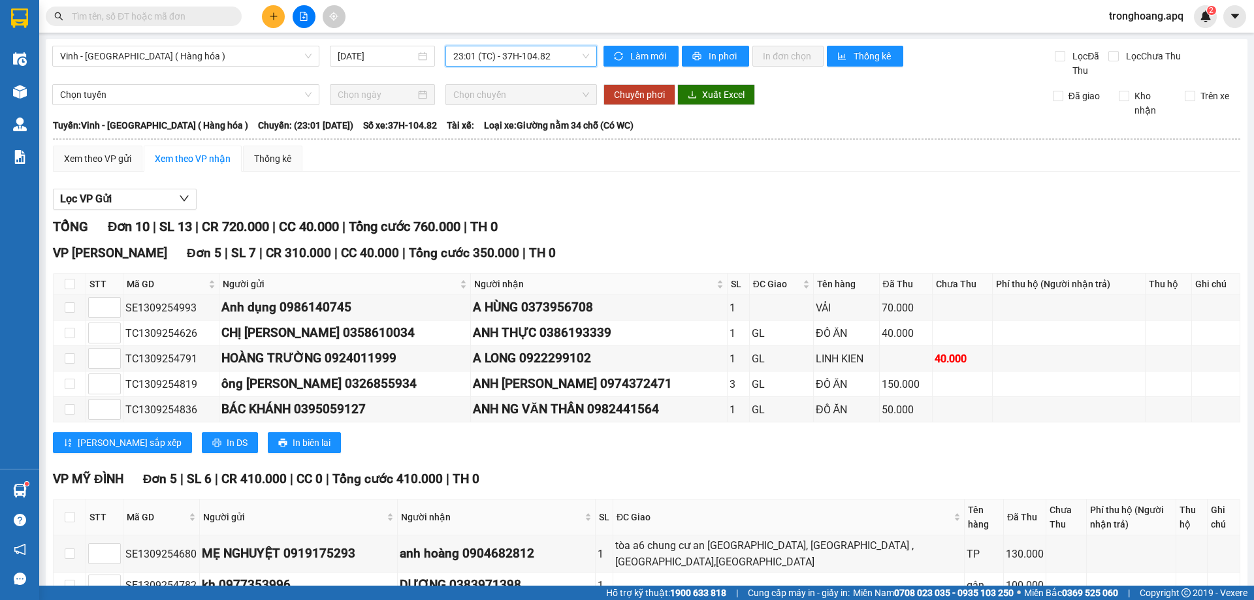
click at [501, 56] on span "23:01 (TC) - 37H-104.82" at bounding box center [521, 56] width 136 height 20
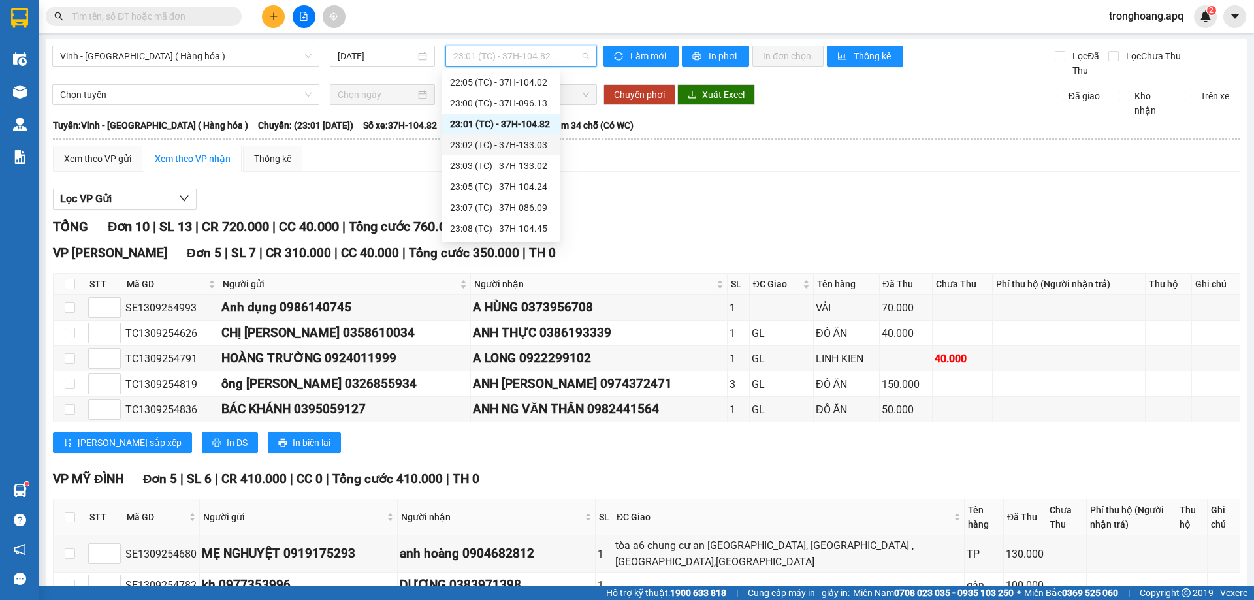
click at [526, 140] on div "23:02 (TC) - 37H-133.03" at bounding box center [501, 145] width 102 height 14
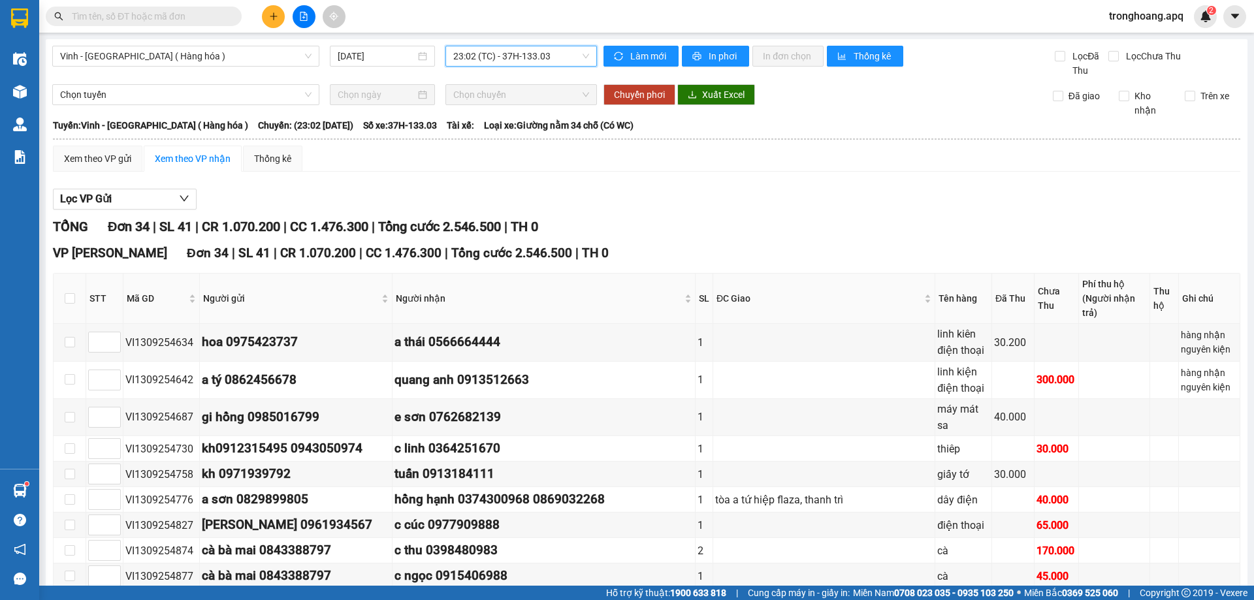
click at [534, 47] on span "23:02 (TC) - 37H-133.03" at bounding box center [521, 56] width 136 height 20
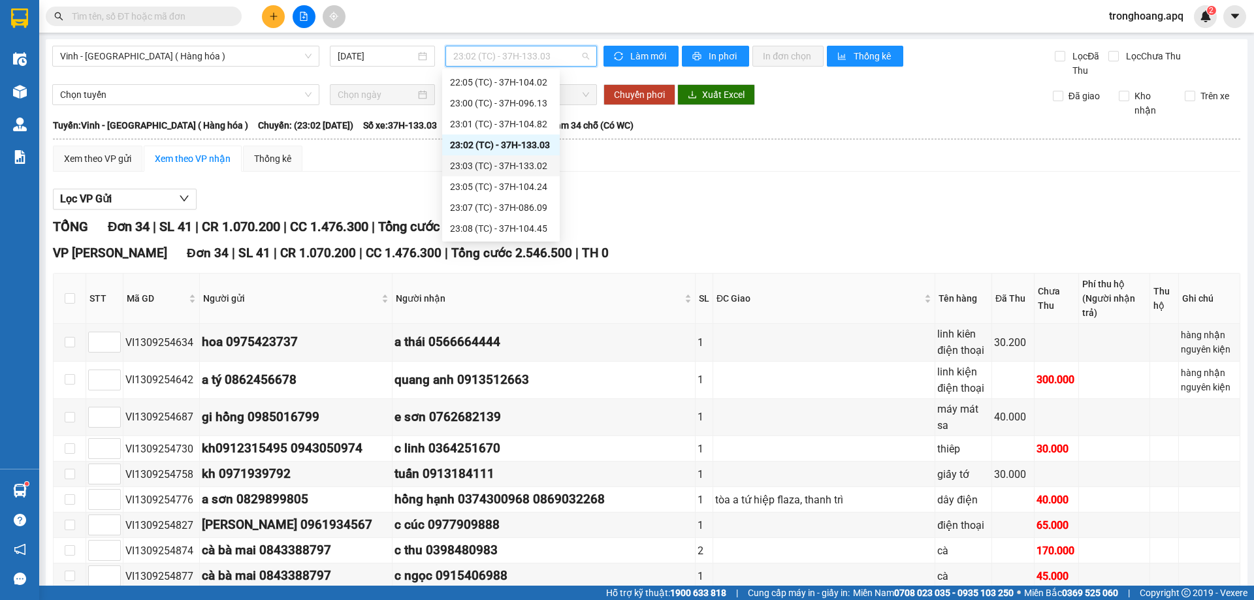
click at [543, 163] on div "23:03 (TC) - 37H-133.02" at bounding box center [501, 166] width 102 height 14
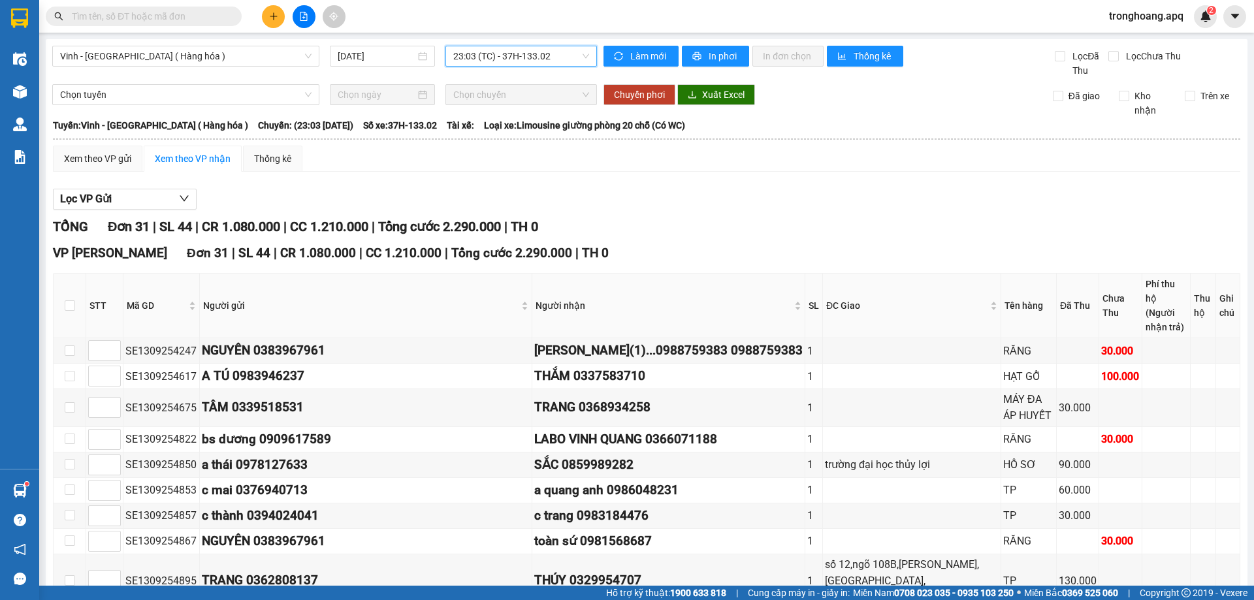
drag, startPoint x: 500, startPoint y: 51, endPoint x: 501, endPoint y: 58, distance: 7.2
click at [500, 52] on span "23:03 (TC) - 37H-133.02" at bounding box center [521, 56] width 136 height 20
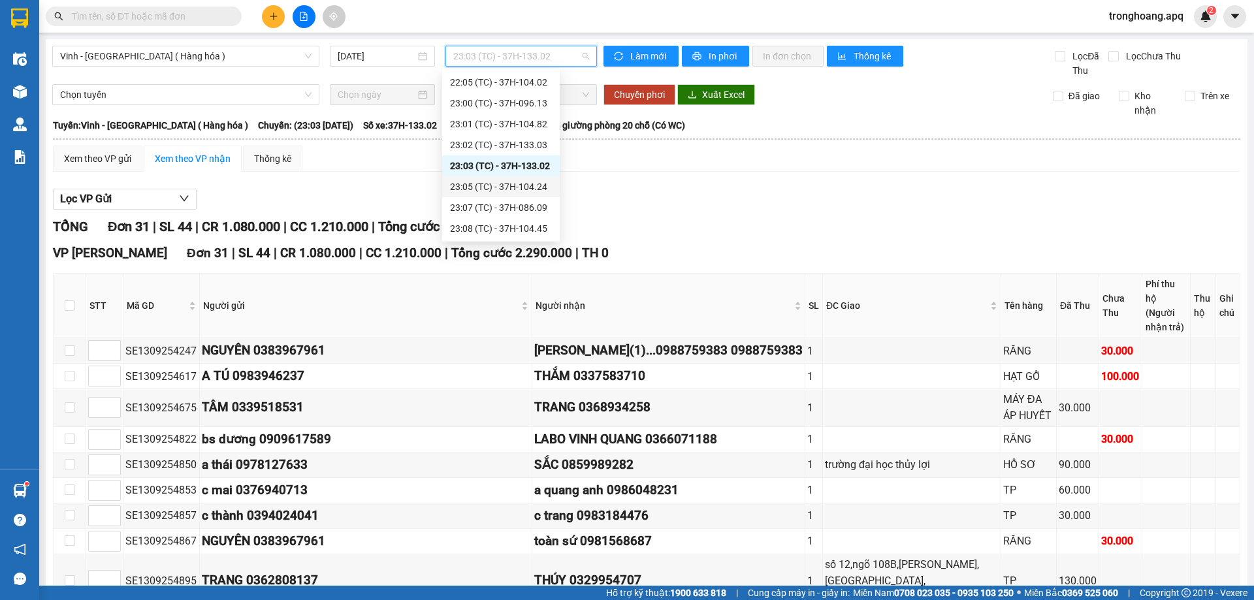
click at [521, 185] on div "23:05 (TC) - 37H-104.24" at bounding box center [501, 187] width 102 height 14
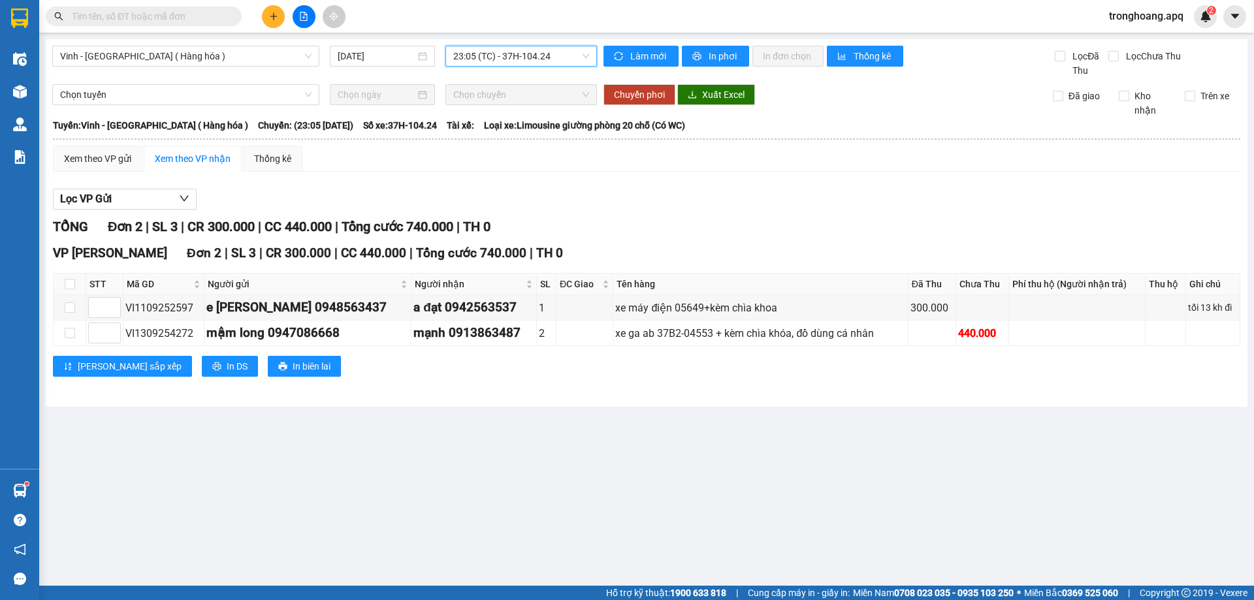
click at [528, 48] on span "23:05 (TC) - 37H-104.24" at bounding box center [521, 56] width 136 height 20
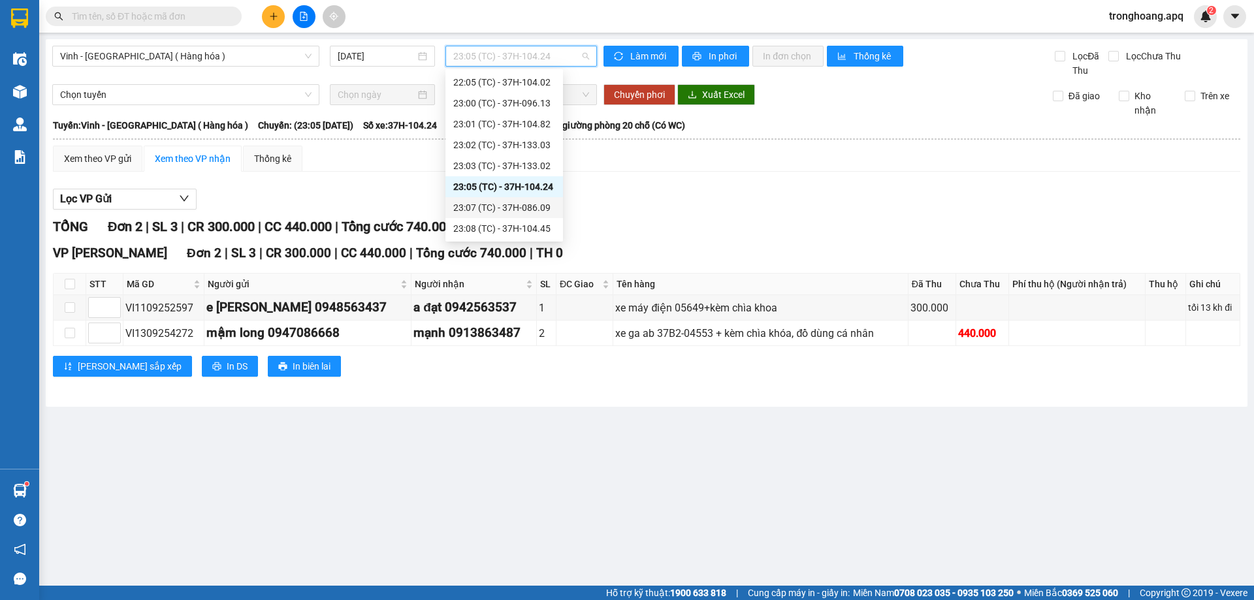
click at [537, 205] on div "23:07 (TC) - 37H-086.09" at bounding box center [504, 207] width 102 height 14
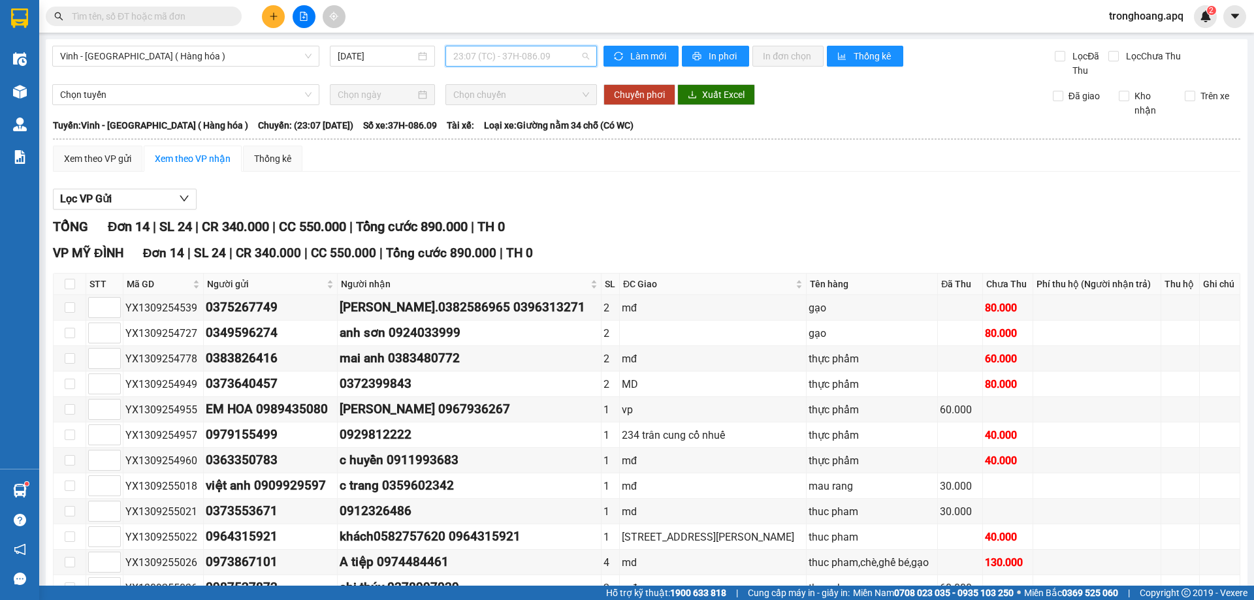
click at [526, 56] on span "23:07 (TC) - 37H-086.09" at bounding box center [521, 56] width 136 height 20
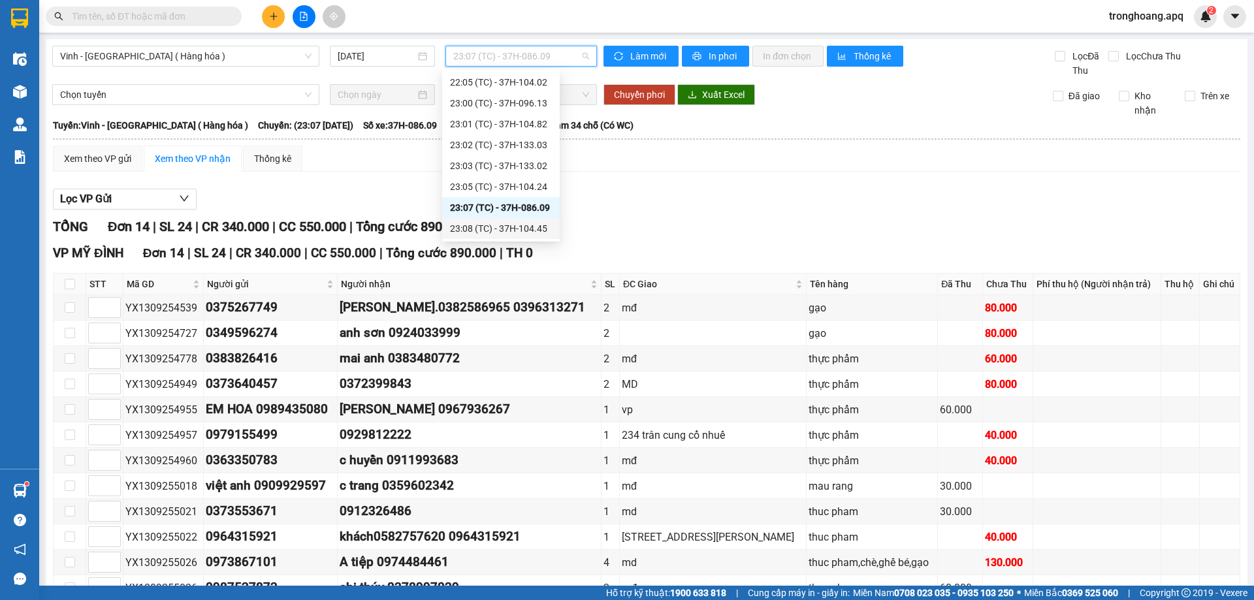
drag, startPoint x: 536, startPoint y: 227, endPoint x: 518, endPoint y: 278, distance: 53.9
click at [535, 228] on div "23:08 (TC) - 37H-104.45" at bounding box center [501, 228] width 102 height 14
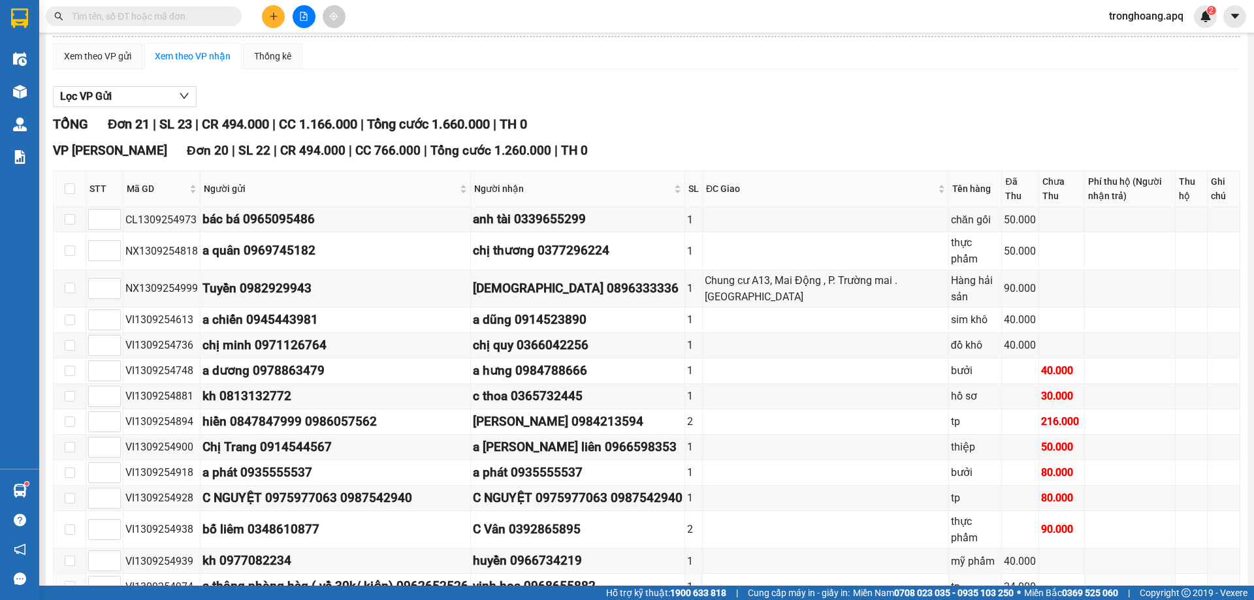
scroll to position [57, 0]
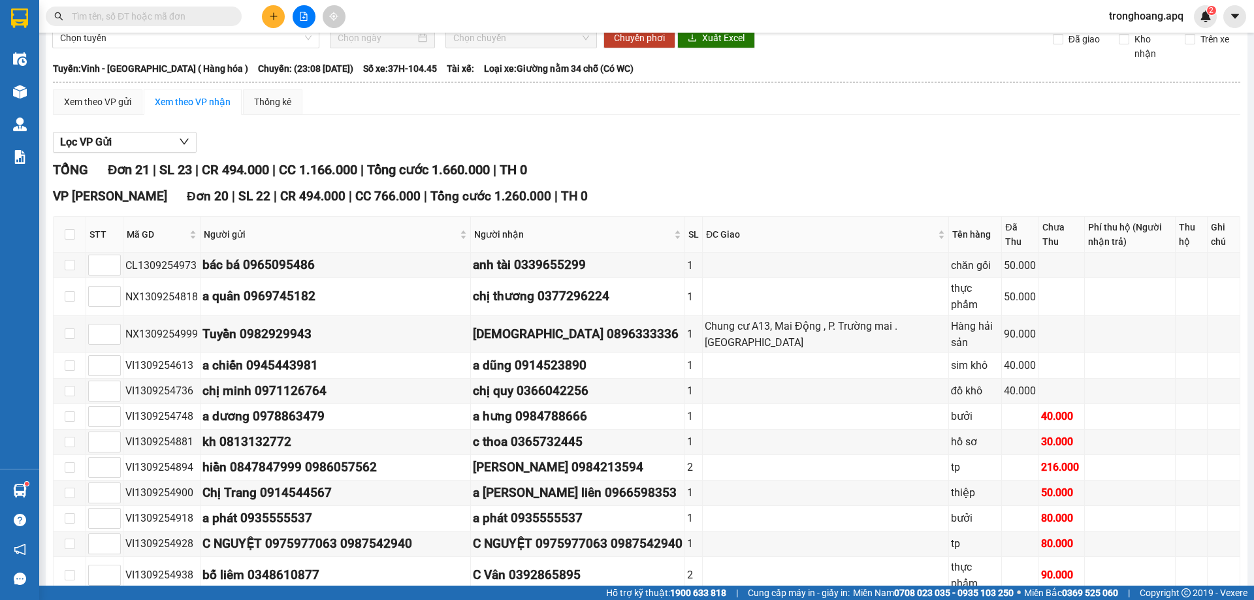
click at [309, 7] on button at bounding box center [304, 16] width 23 height 23
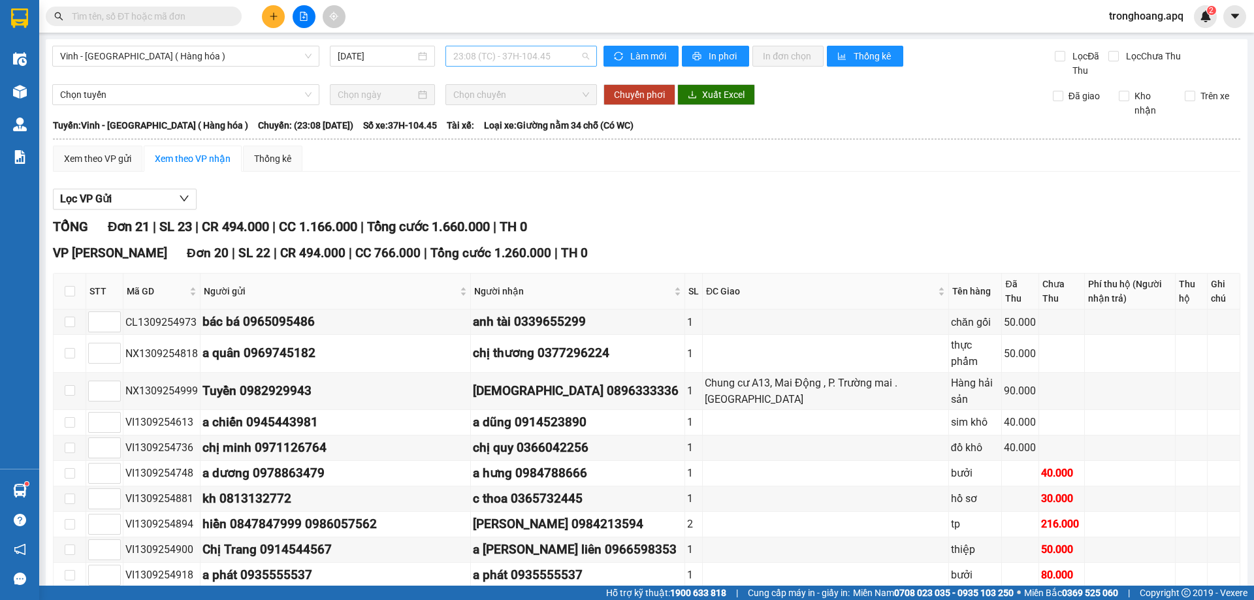
click at [521, 57] on span "23:08 (TC) - 37H-104.45" at bounding box center [521, 56] width 136 height 20
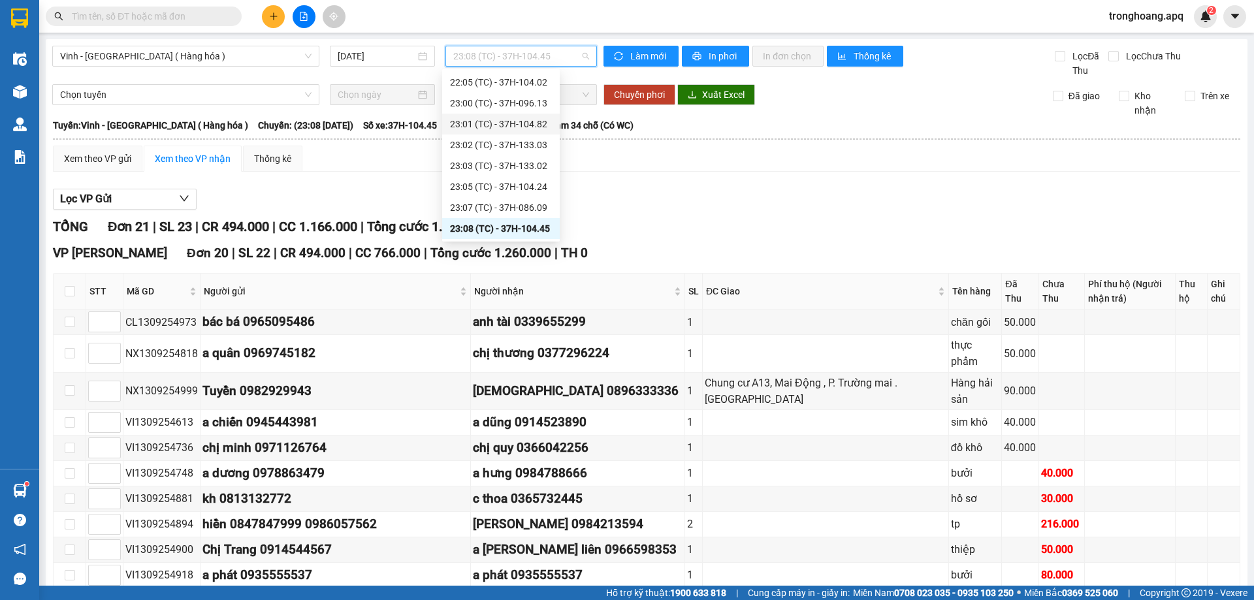
click at [537, 118] on div "23:01 (TC) - 37H-104.82" at bounding box center [501, 124] width 102 height 14
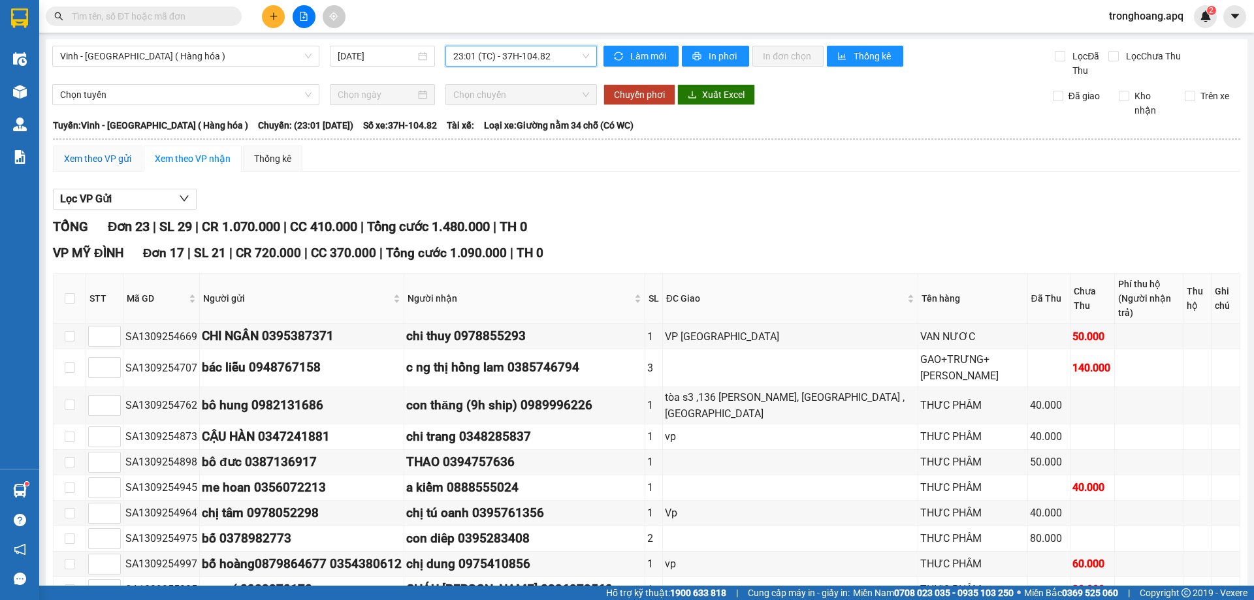
click at [109, 159] on div "Xem theo VP gửi" at bounding box center [97, 159] width 67 height 14
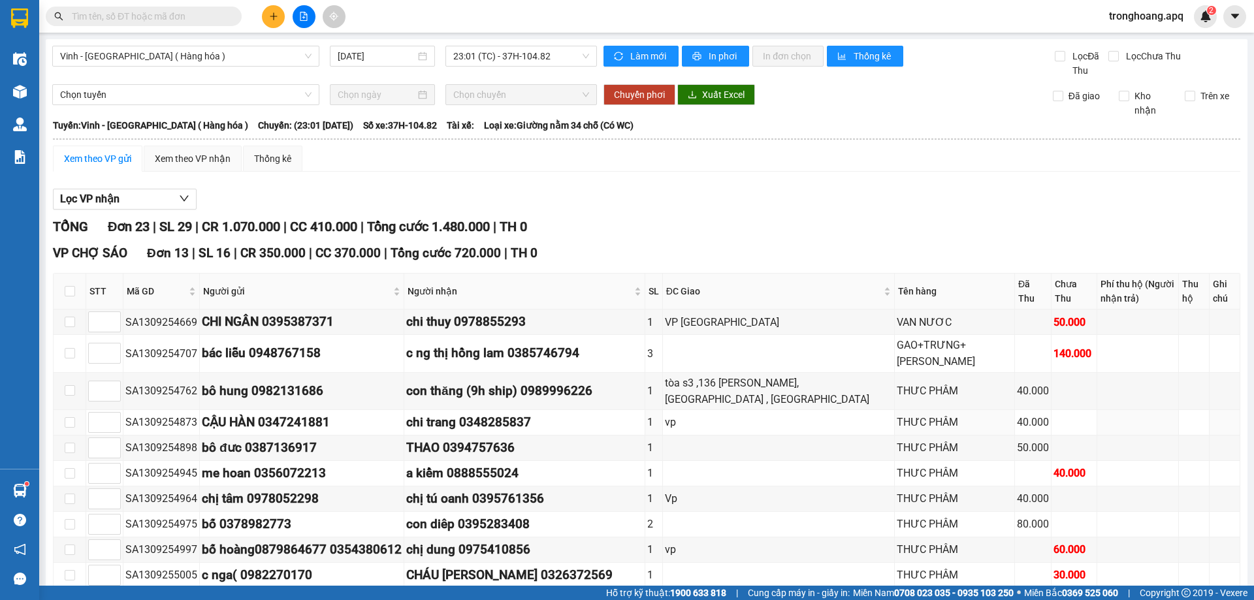
scroll to position [586, 0]
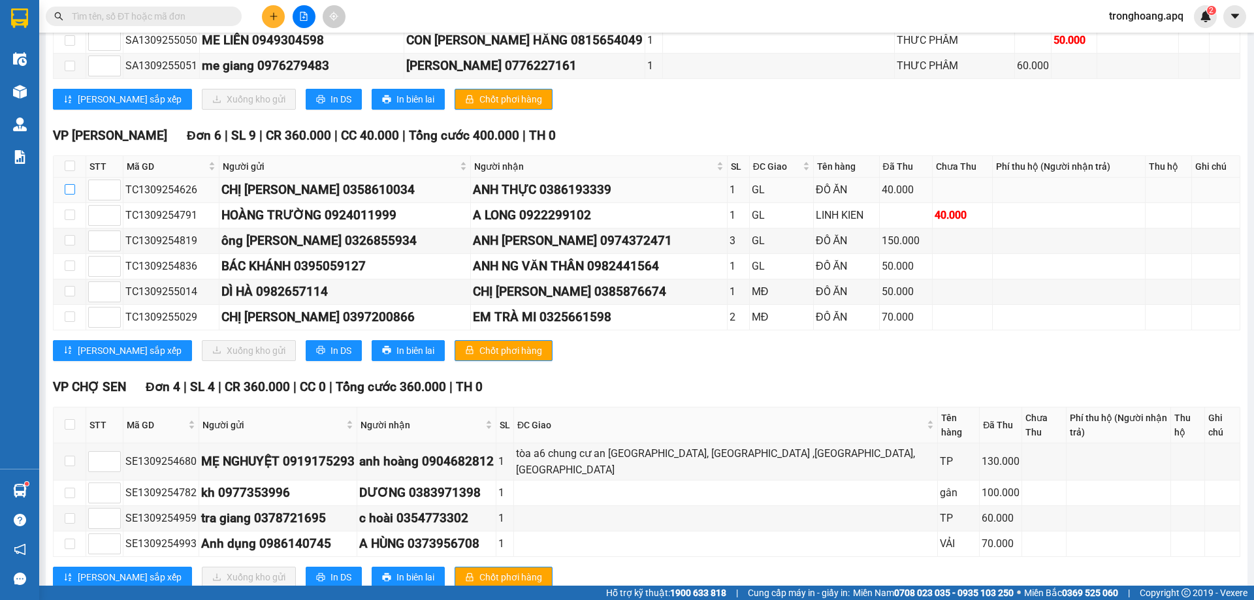
click at [71, 184] on input "checkbox" at bounding box center [70, 189] width 10 height 10
checkbox input "true"
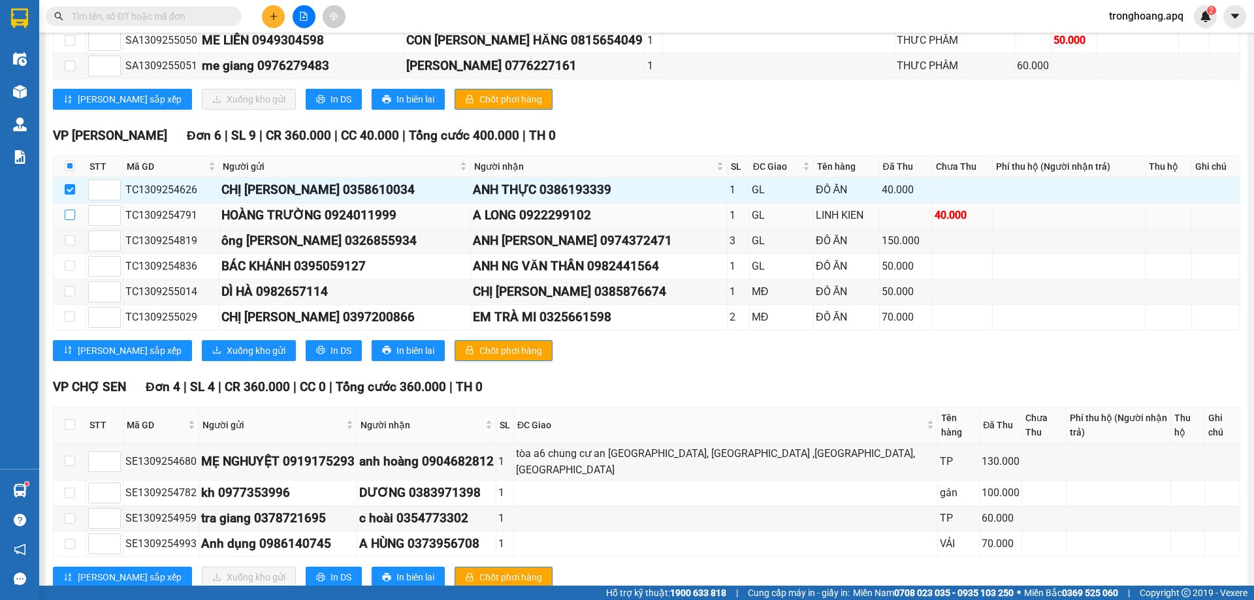
click at [68, 210] on input "checkbox" at bounding box center [70, 215] width 10 height 10
checkbox input "true"
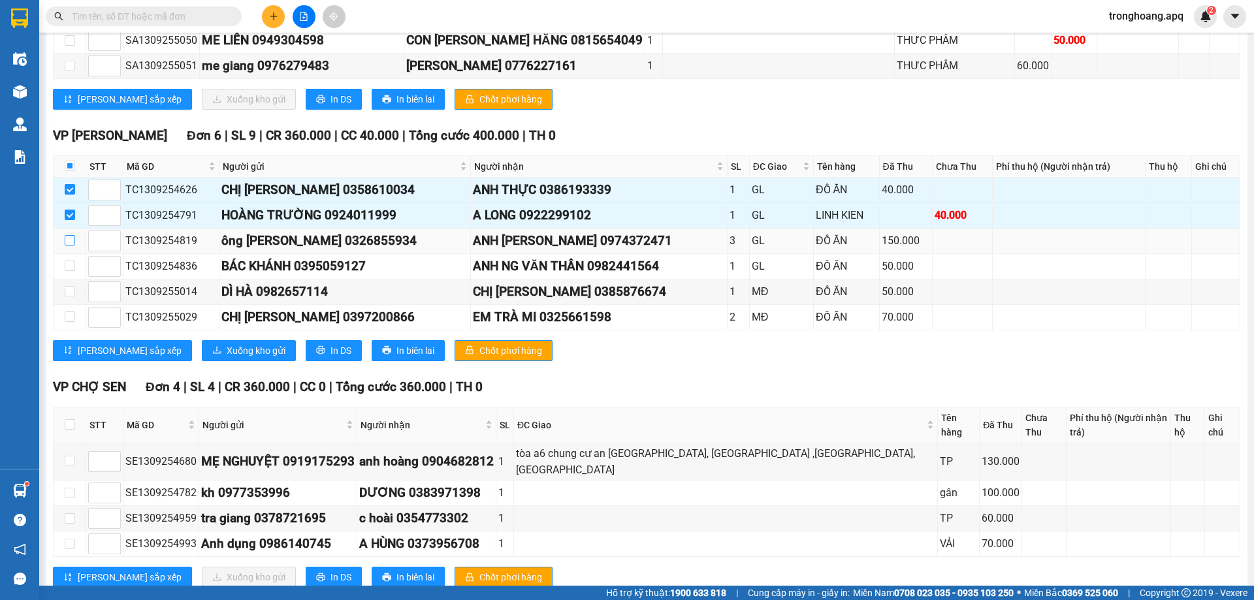
click at [68, 235] on input "checkbox" at bounding box center [70, 240] width 10 height 10
checkbox input "true"
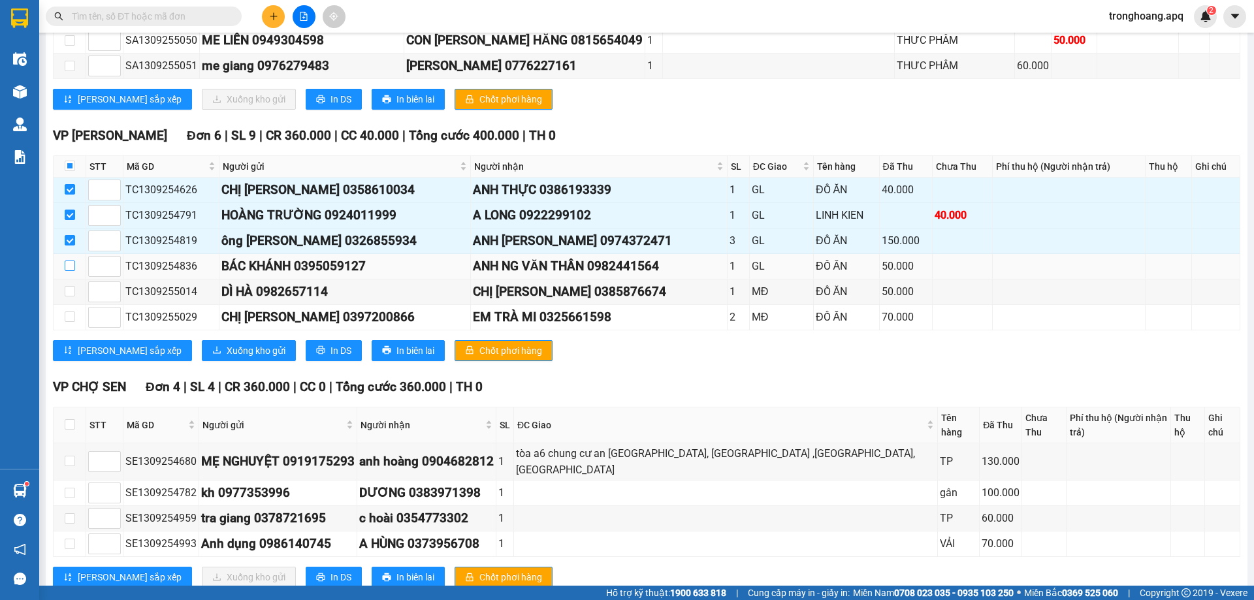
click at [73, 261] on input "checkbox" at bounding box center [70, 266] width 10 height 10
checkbox input "true"
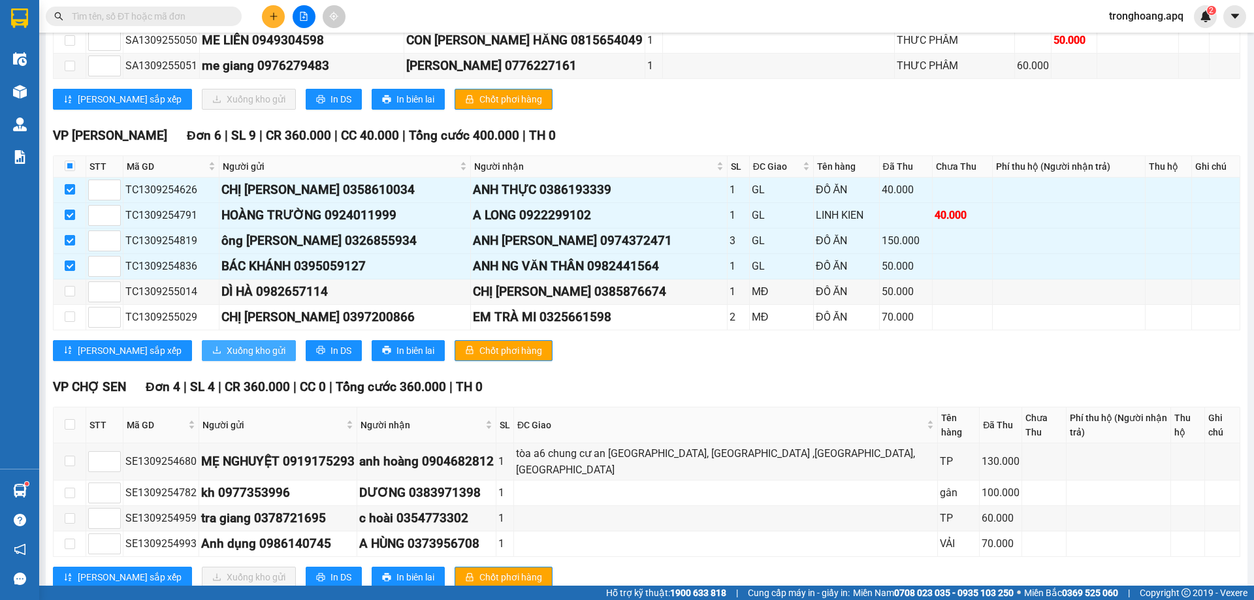
click at [227, 344] on span "Xuống kho gửi" at bounding box center [256, 351] width 59 height 14
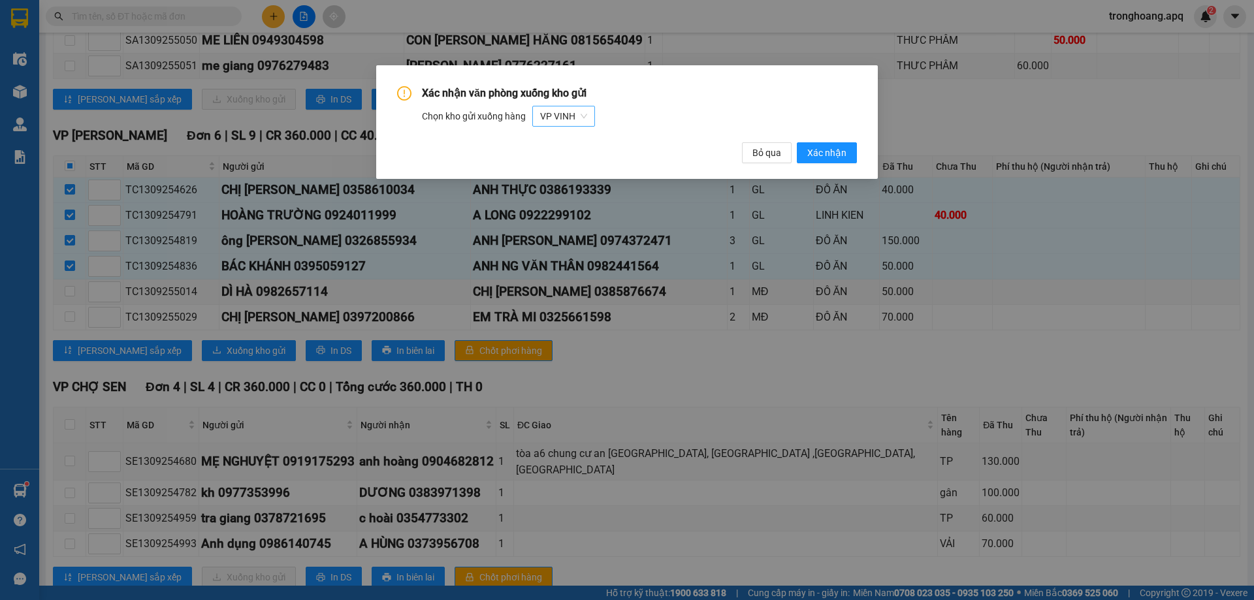
click at [592, 114] on div "VP VINH" at bounding box center [563, 116] width 63 height 21
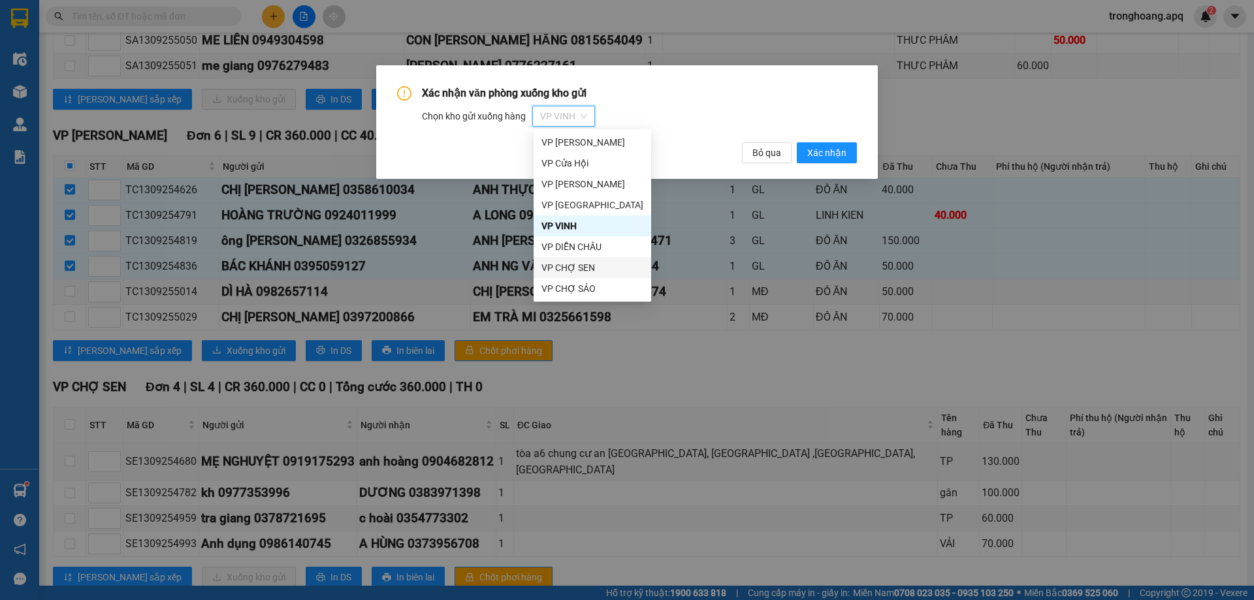
scroll to position [63, 0]
click at [609, 287] on div "VP [PERSON_NAME]" at bounding box center [592, 288] width 102 height 14
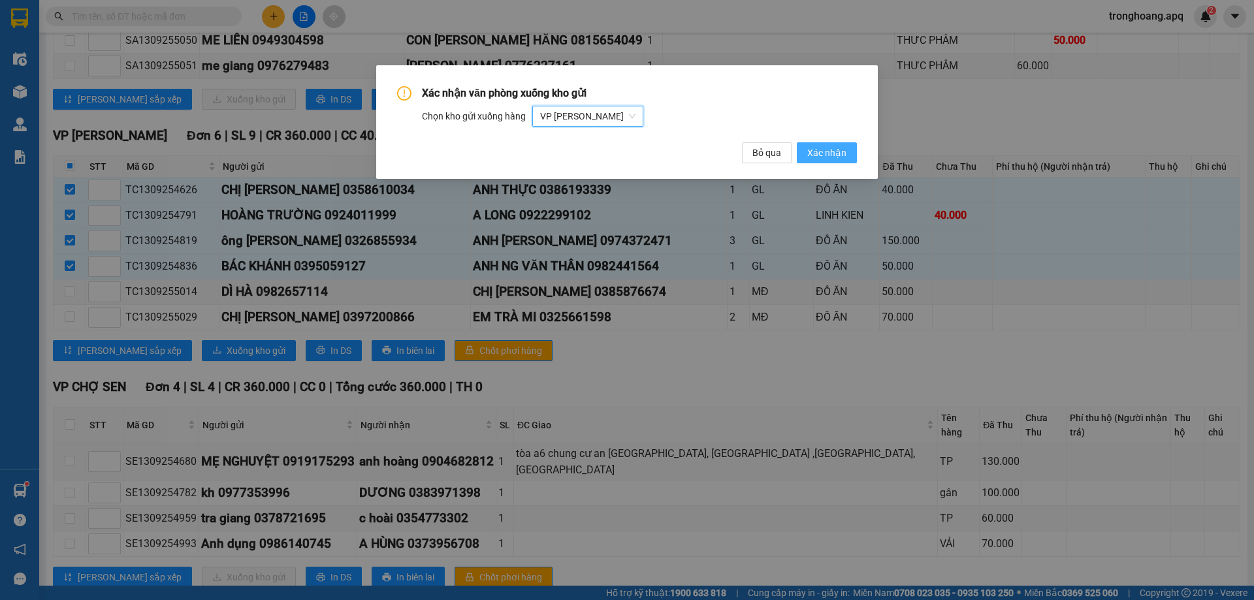
click at [829, 159] on span "Xác nhận" at bounding box center [826, 153] width 39 height 14
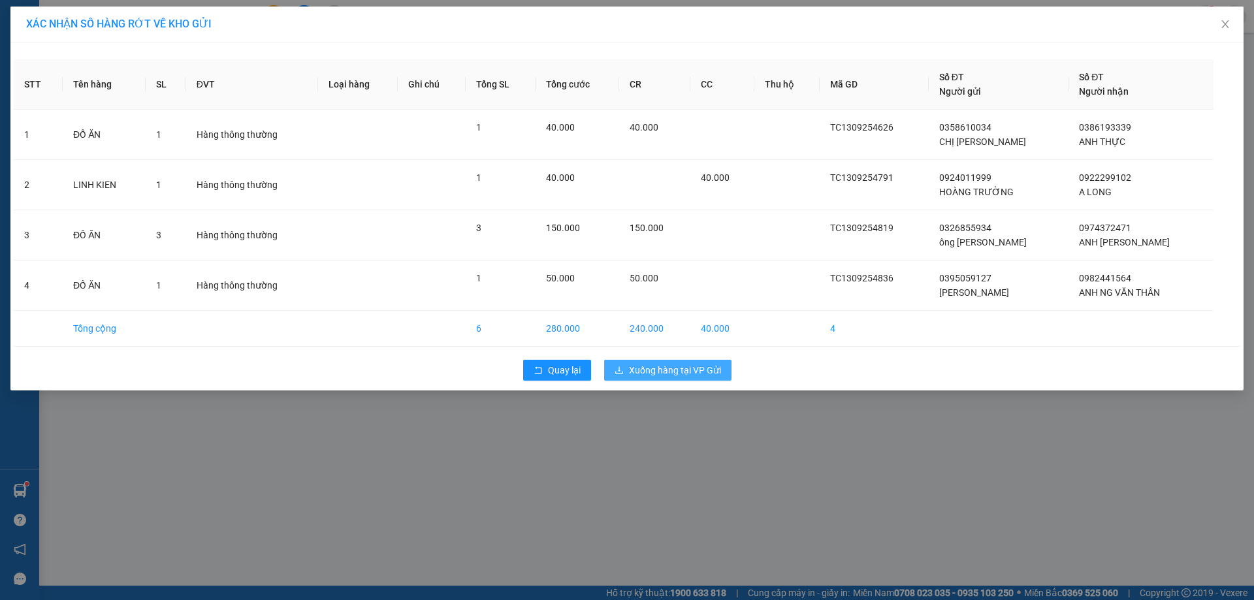
click at [693, 362] on button "Xuống hàng tại VP Gửi" at bounding box center [667, 370] width 127 height 21
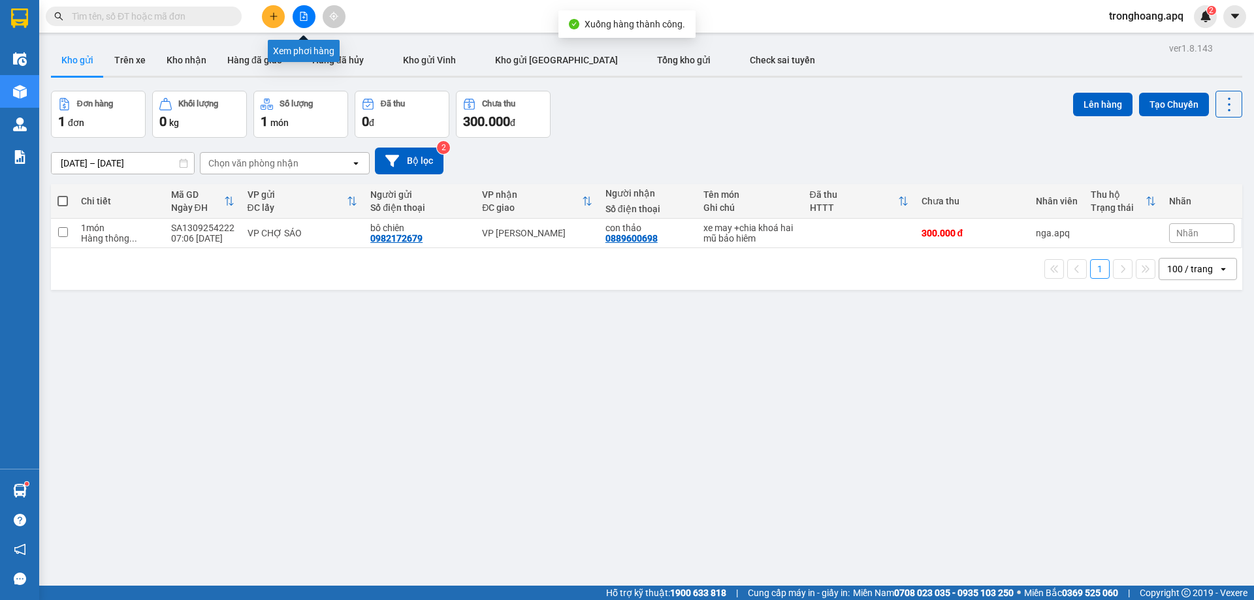
click at [300, 14] on icon "file-add" at bounding box center [303, 16] width 9 height 9
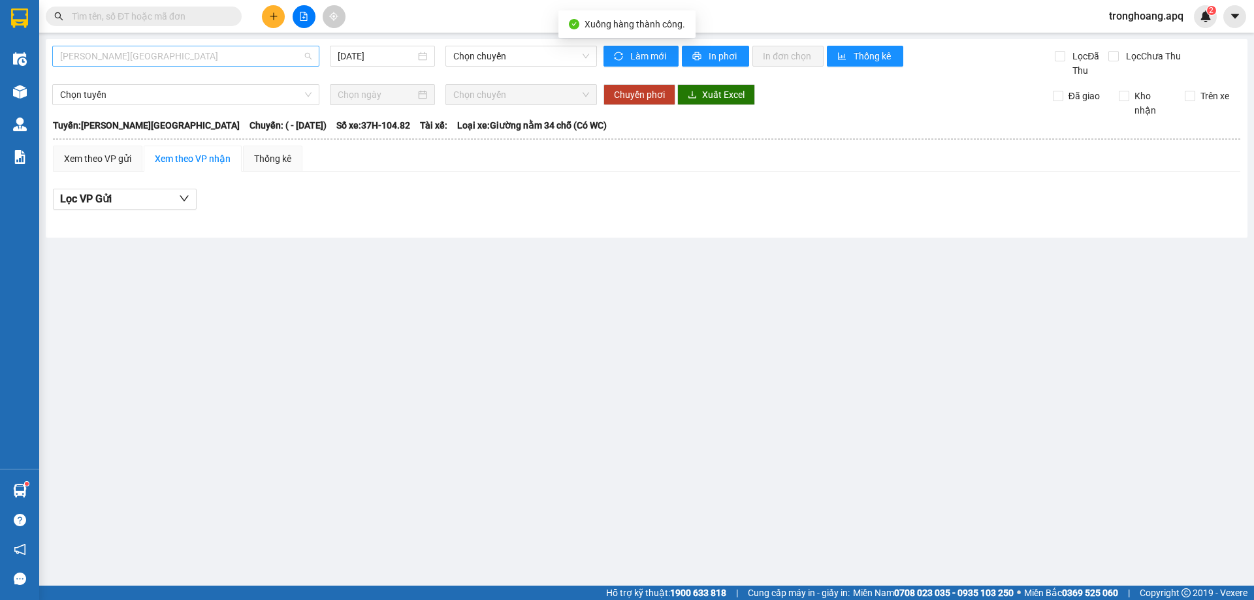
drag, startPoint x: 211, startPoint y: 55, endPoint x: 182, endPoint y: 129, distance: 79.2
click at [210, 55] on span "[PERSON_NAME][GEOGRAPHIC_DATA]" at bounding box center [185, 56] width 251 height 20
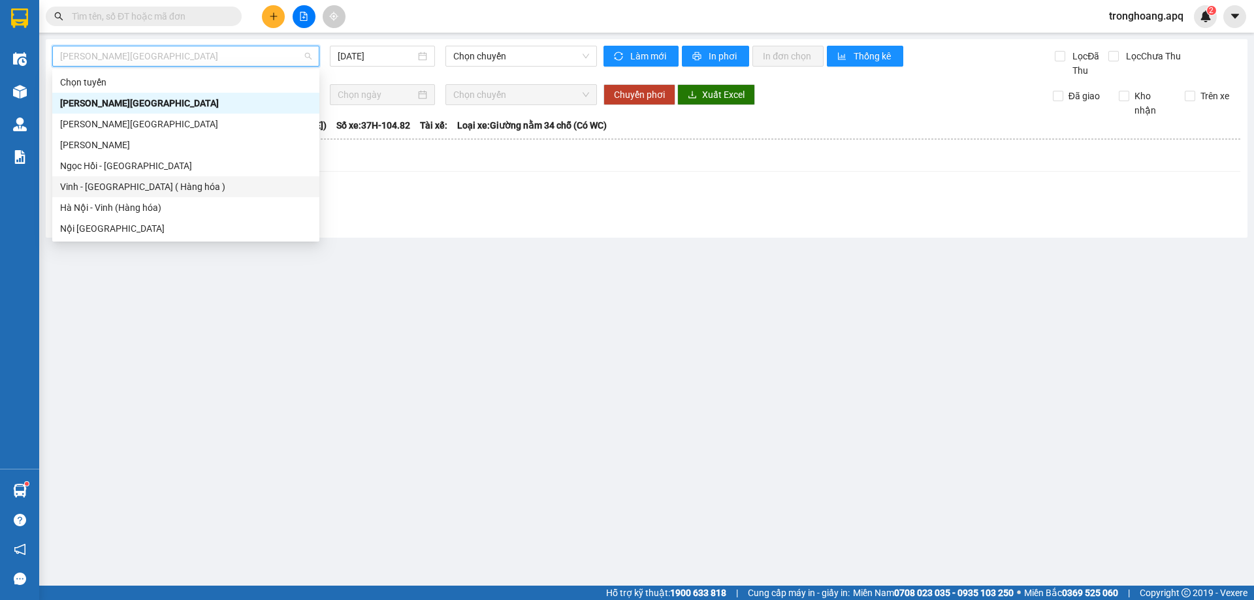
click at [166, 180] on div "Vinh - [GEOGRAPHIC_DATA] ( Hàng hóa )" at bounding box center [185, 187] width 251 height 14
type input "[DATE]"
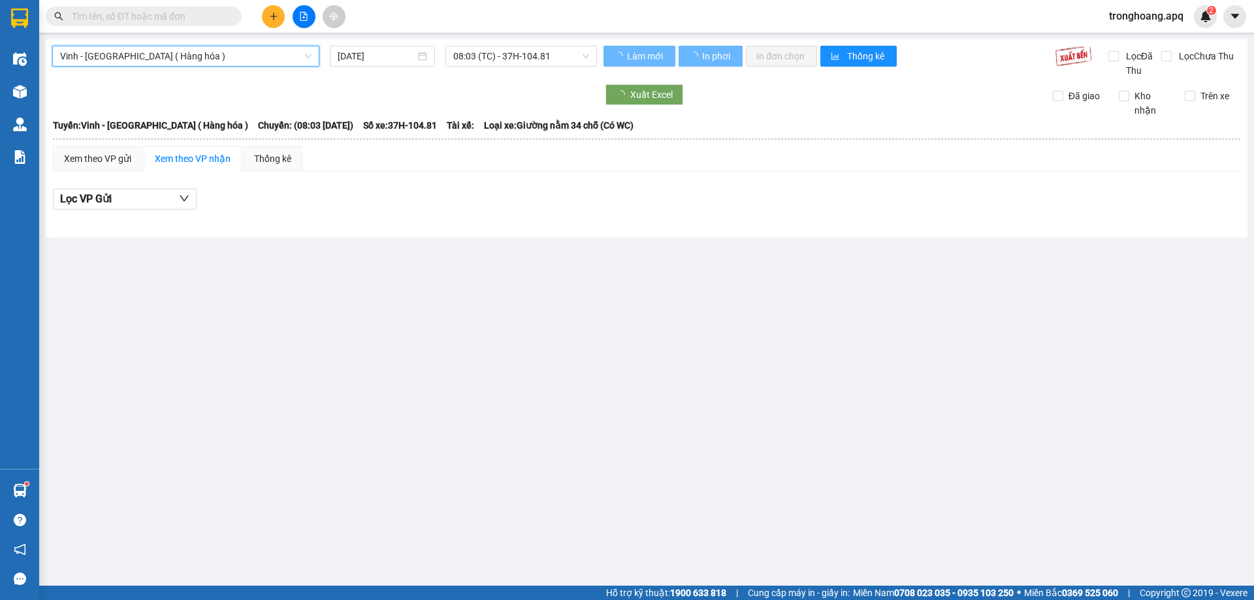
click at [472, 67] on div "Vinh - Hà Nội ( Hàng hóa ) Vinh - Hà Nội ( Hàng hóa ) 13/09/2025 08:03 (TC) - 3…" at bounding box center [324, 62] width 545 height 32
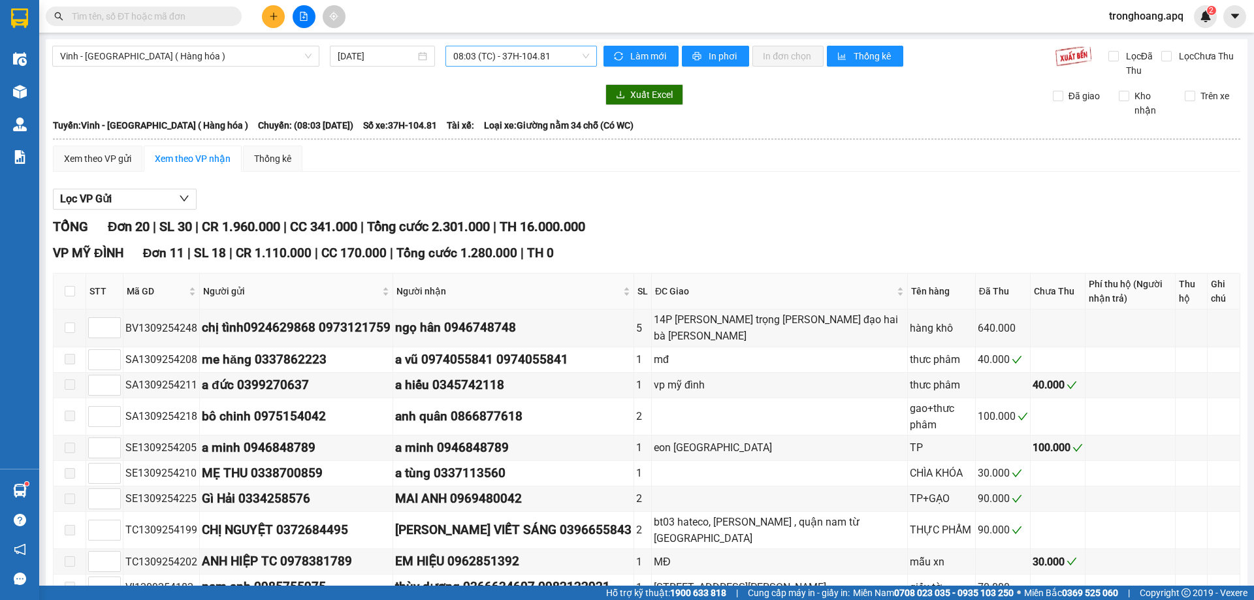
click at [473, 62] on span "08:03 (TC) - 37H-104.81" at bounding box center [521, 56] width 136 height 20
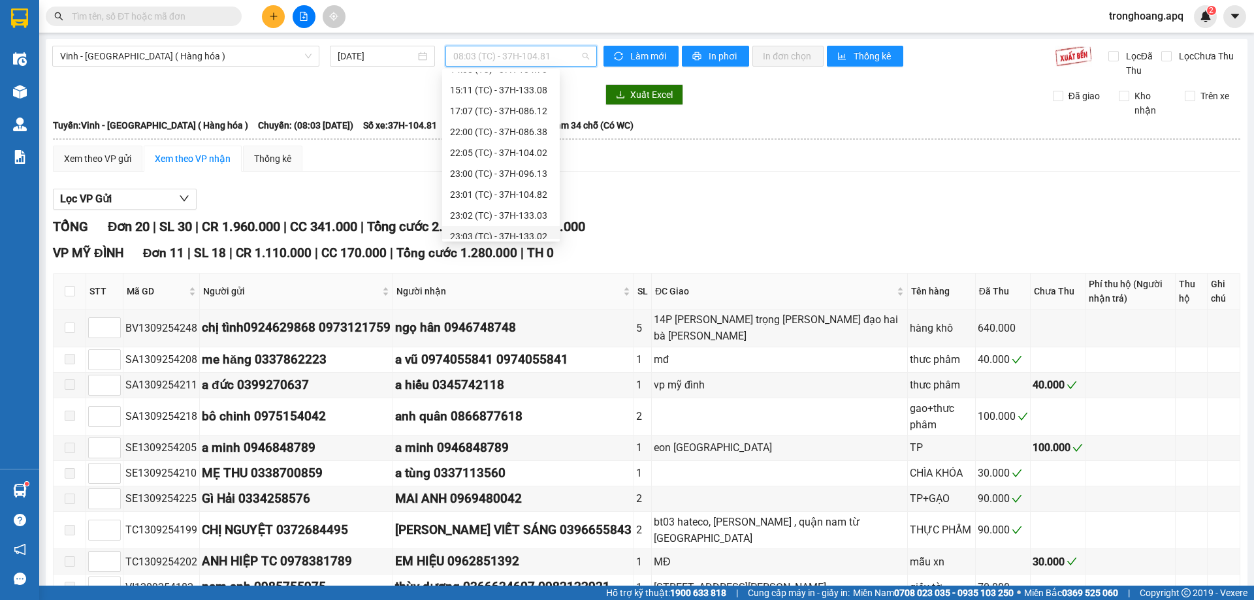
scroll to position [209, 0]
click at [546, 125] on div "23:01 (TC) - 37H-104.82" at bounding box center [501, 124] width 102 height 14
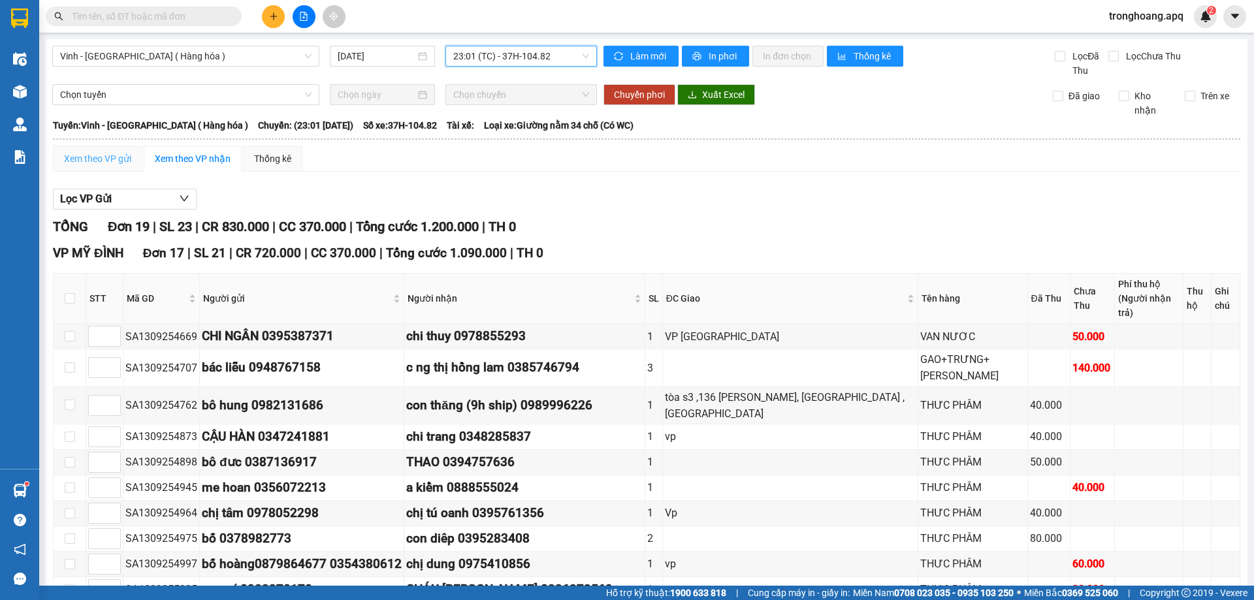
click at [135, 157] on div "Xem theo VP gửi" at bounding box center [97, 159] width 89 height 26
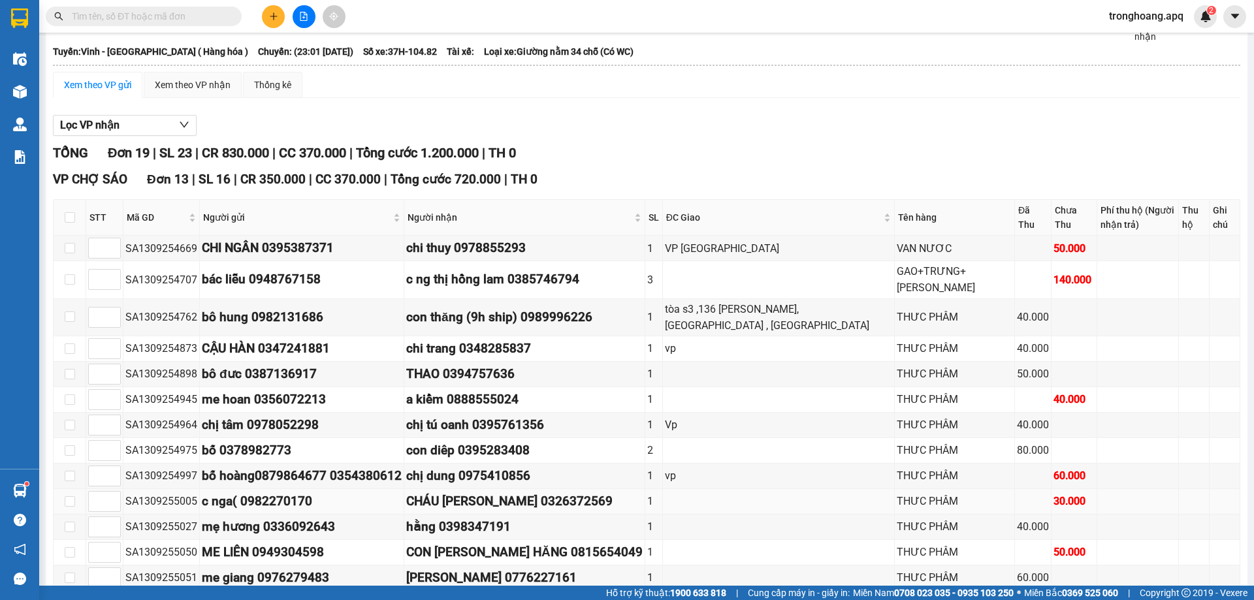
scroll to position [196, 0]
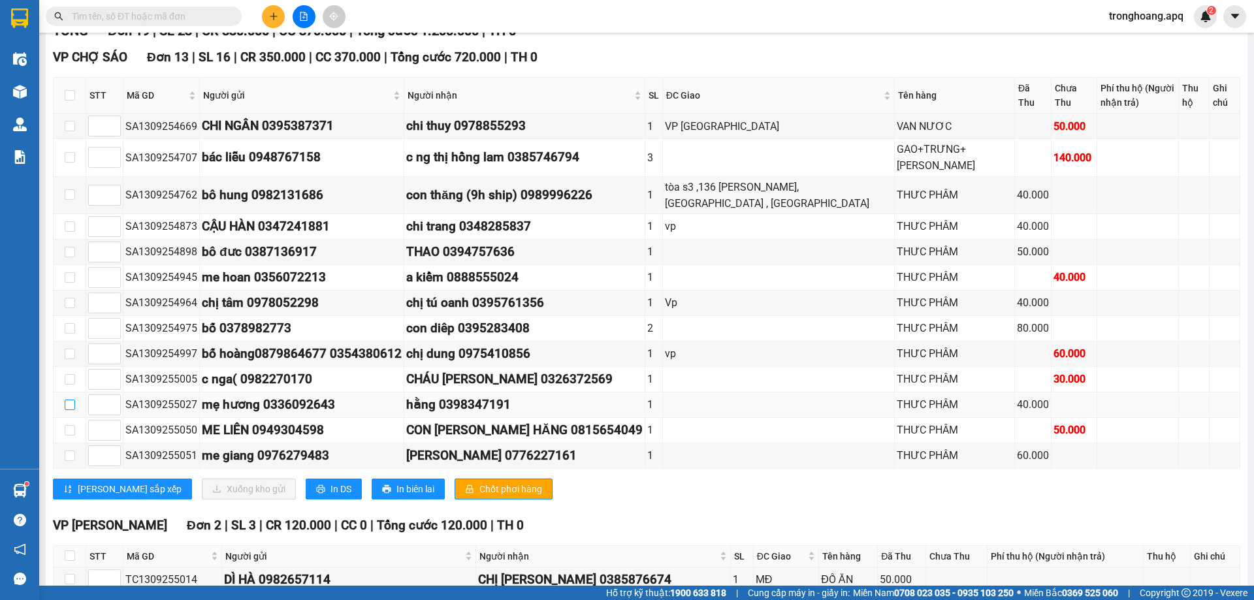
click at [73, 400] on input "checkbox" at bounding box center [70, 405] width 10 height 10
checkbox input "true"
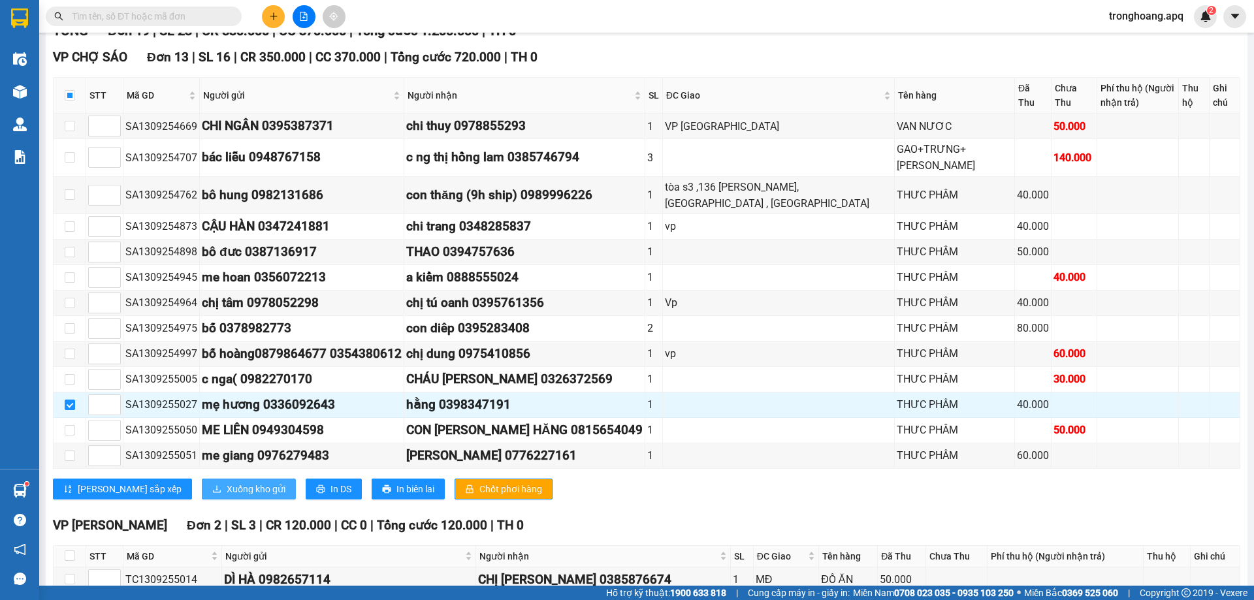
click at [227, 482] on span "Xuống kho gửi" at bounding box center [256, 489] width 59 height 14
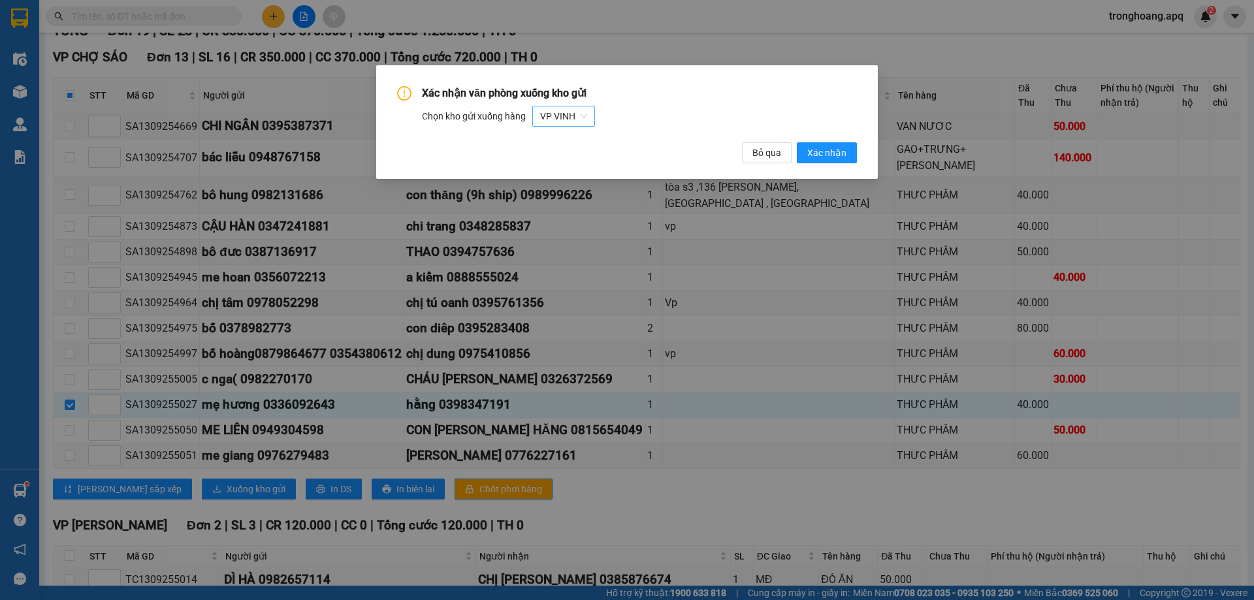
click at [583, 120] on span "VP VINH" at bounding box center [563, 116] width 47 height 20
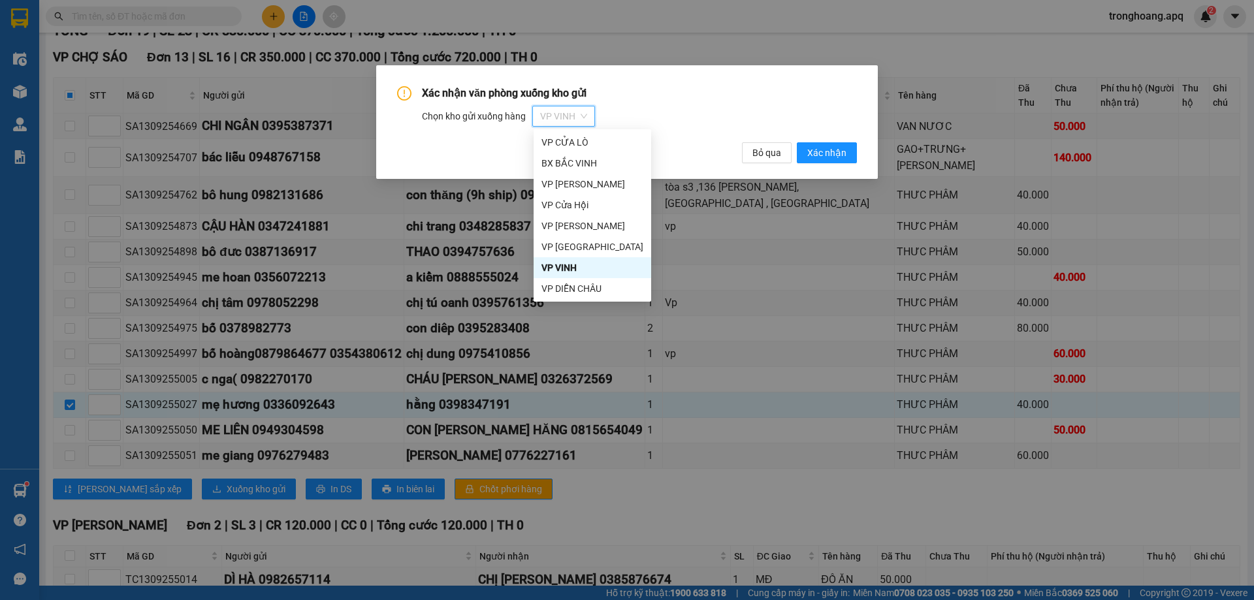
scroll to position [63, 0]
click at [610, 264] on div "VP CHỢ SÁO" at bounding box center [592, 268] width 102 height 14
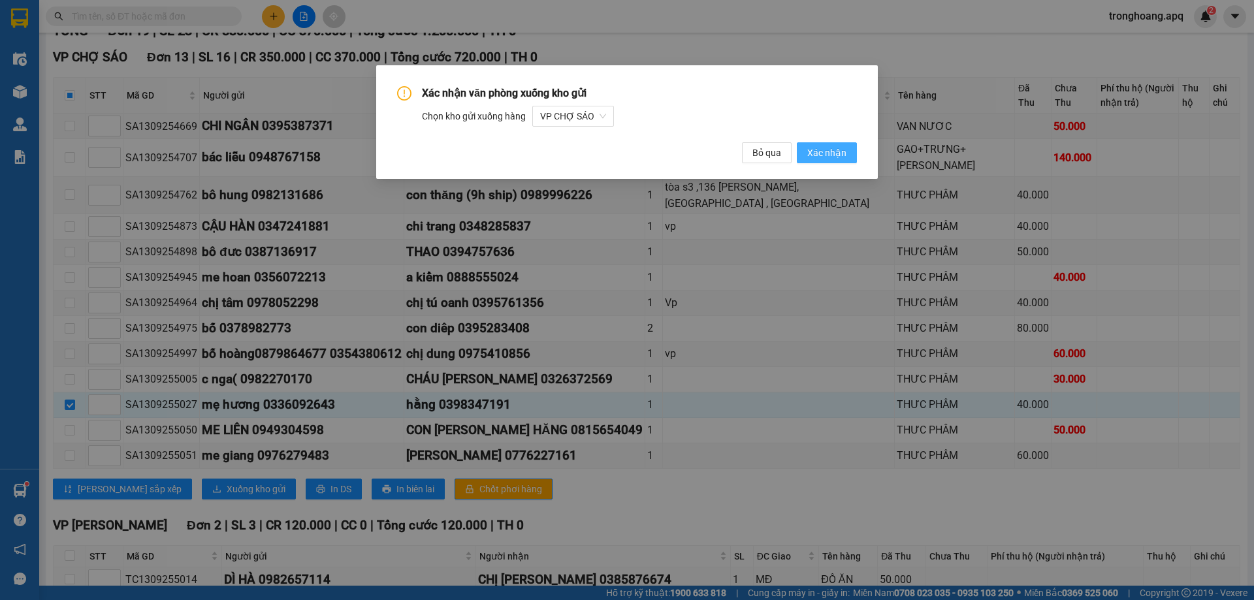
click at [839, 144] on button "Xác nhận" at bounding box center [827, 152] width 60 height 21
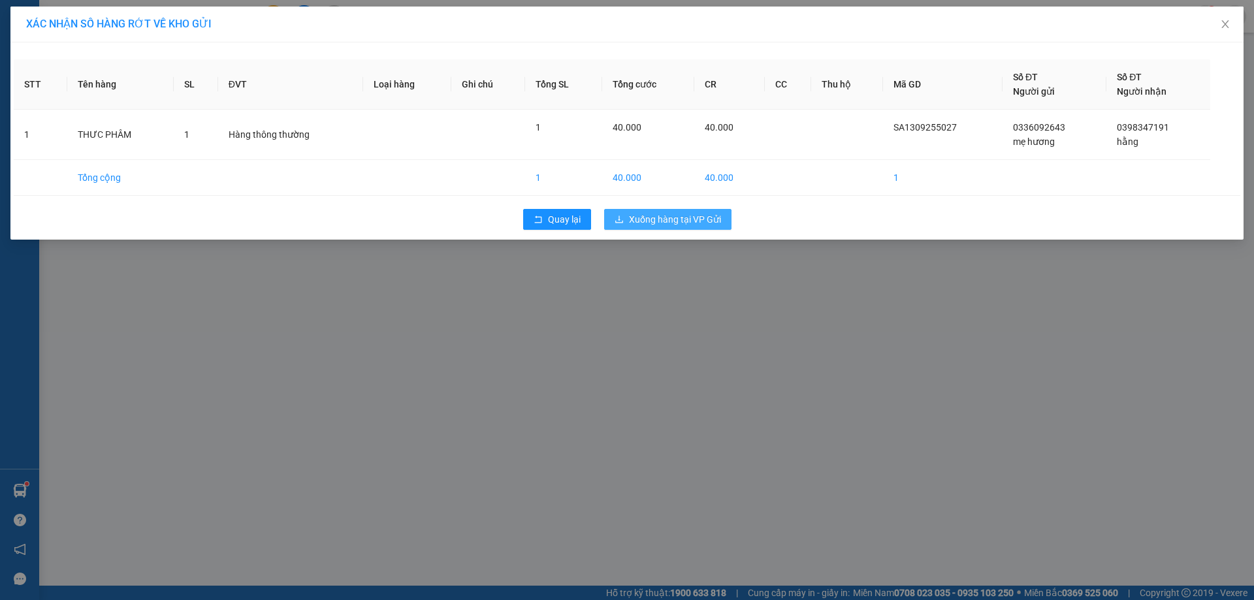
click at [701, 210] on button "Xuống hàng tại VP Gửi" at bounding box center [667, 219] width 127 height 21
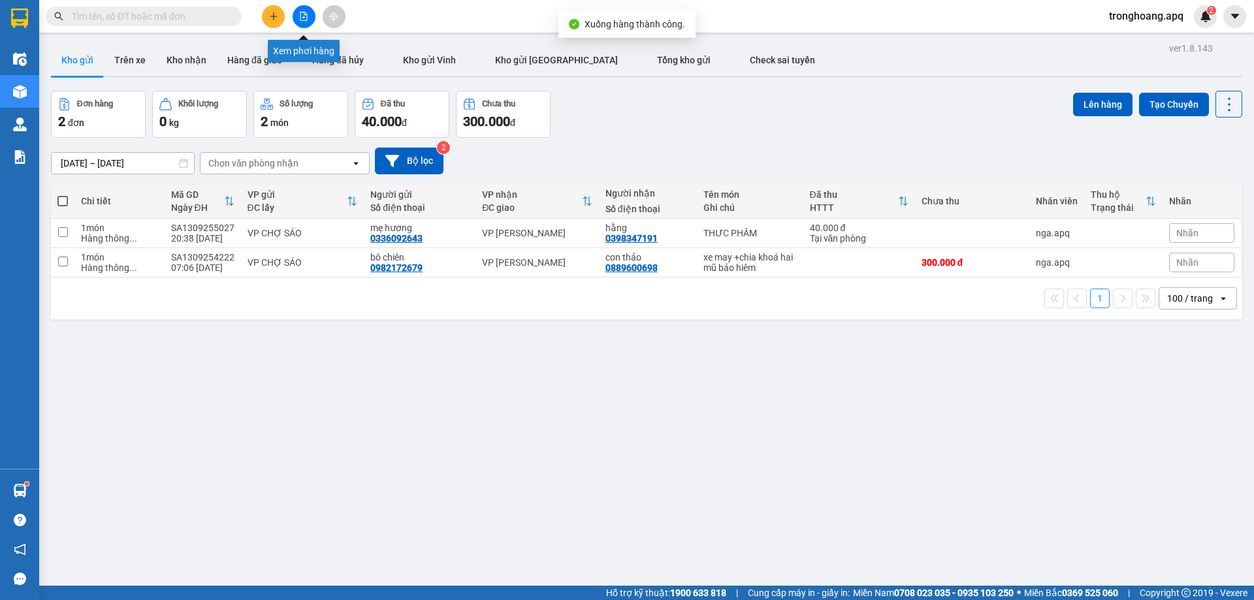
click at [309, 17] on button at bounding box center [304, 16] width 23 height 23
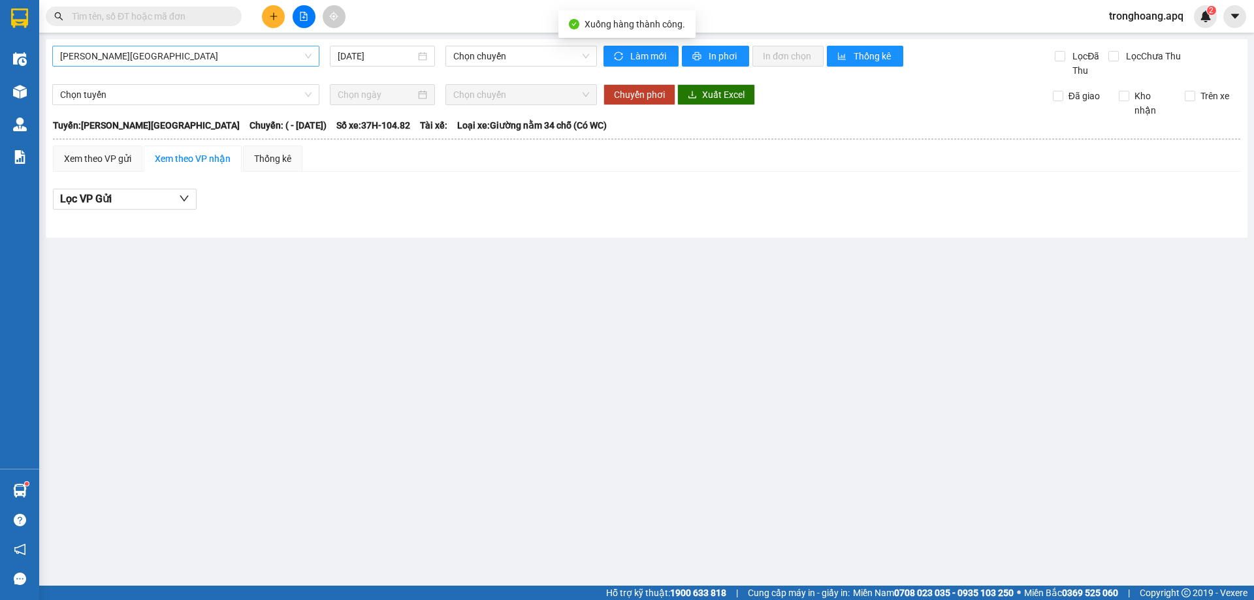
click at [214, 57] on span "[PERSON_NAME][GEOGRAPHIC_DATA]" at bounding box center [185, 56] width 251 height 20
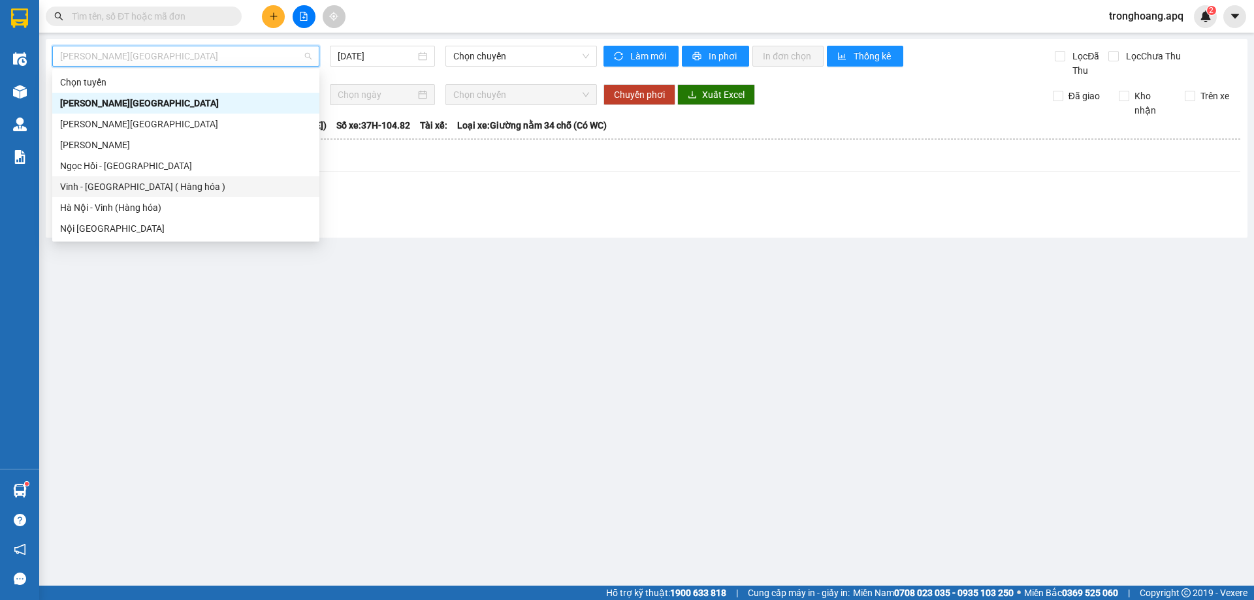
click at [152, 190] on div "Vinh - [GEOGRAPHIC_DATA] ( Hàng hóa )" at bounding box center [185, 187] width 251 height 14
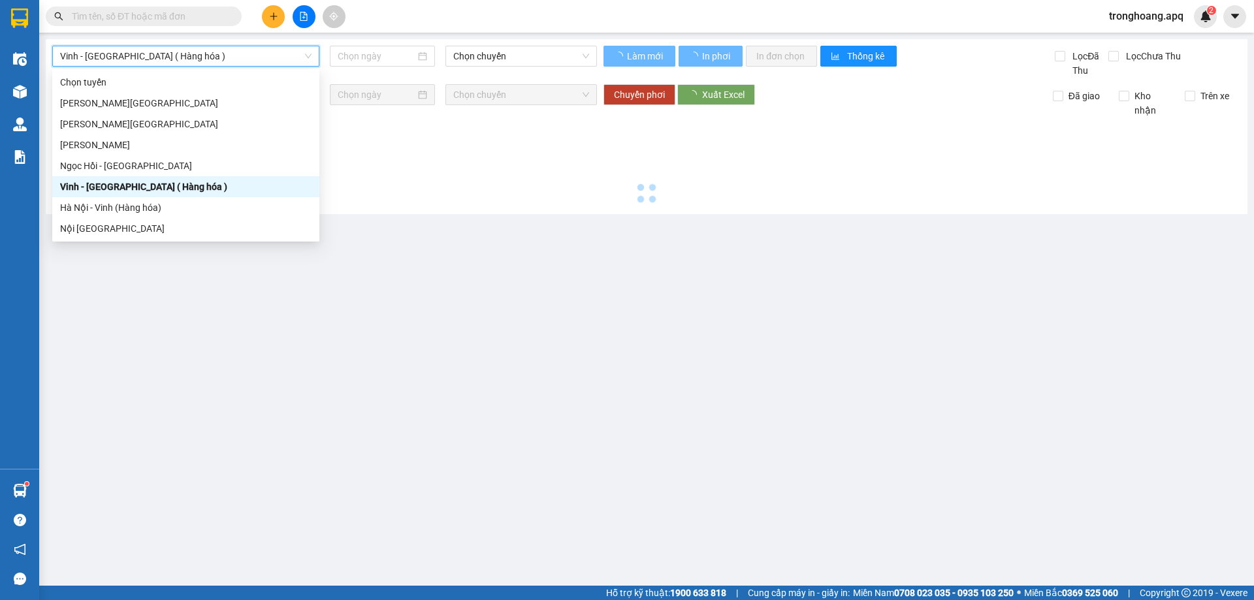
type input "[DATE]"
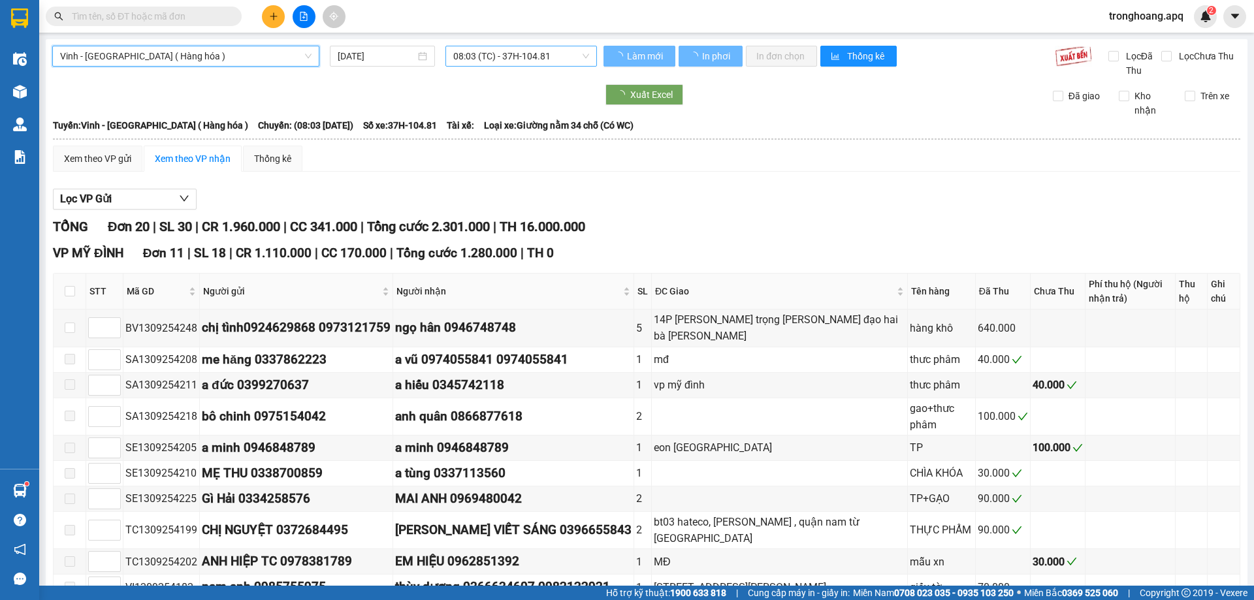
click at [475, 56] on span "08:03 (TC) - 37H-104.81" at bounding box center [521, 56] width 136 height 20
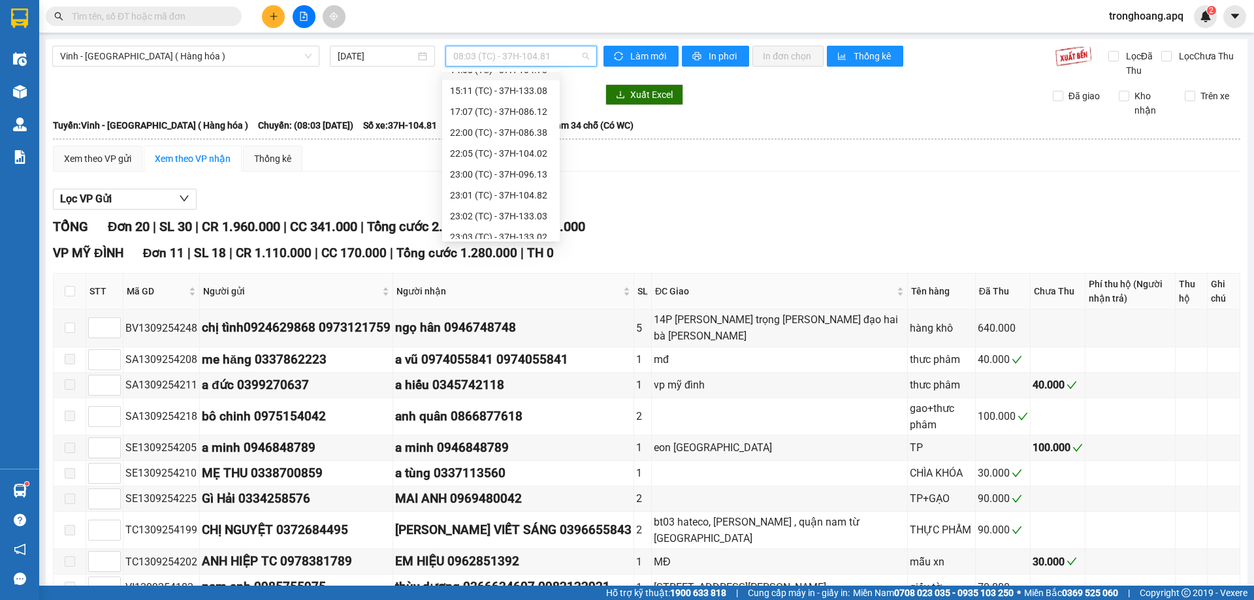
scroll to position [209, 0]
click at [512, 124] on div "23:01 (TC) - 37H-104.82" at bounding box center [501, 124] width 102 height 14
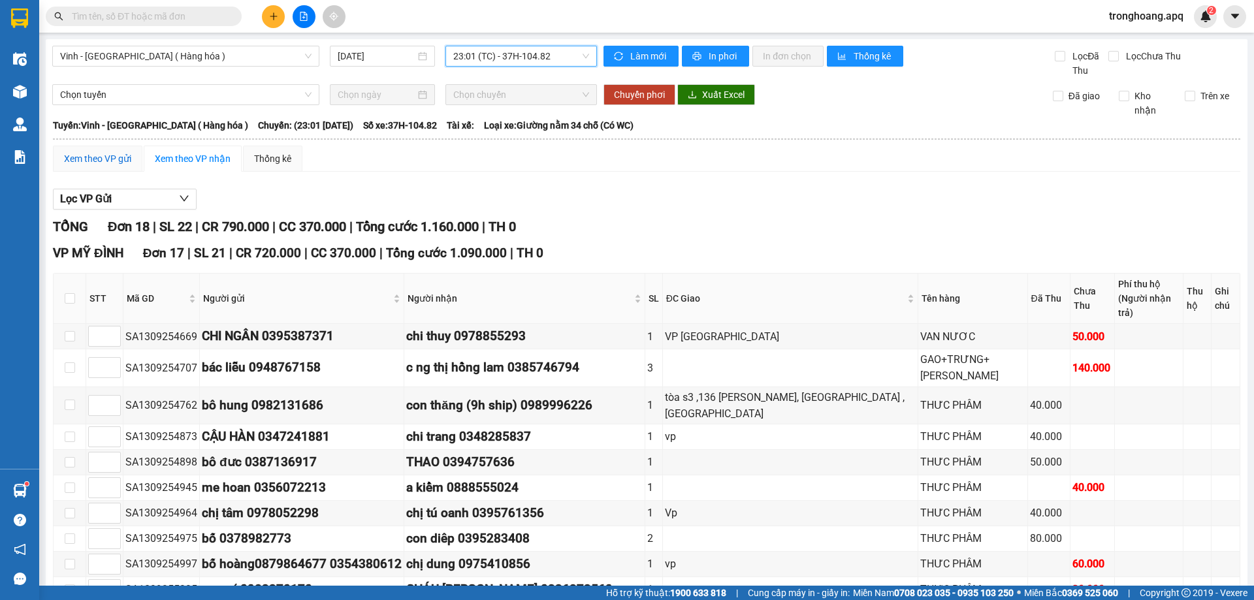
click at [105, 161] on div "Xem theo VP gửi" at bounding box center [97, 159] width 67 height 14
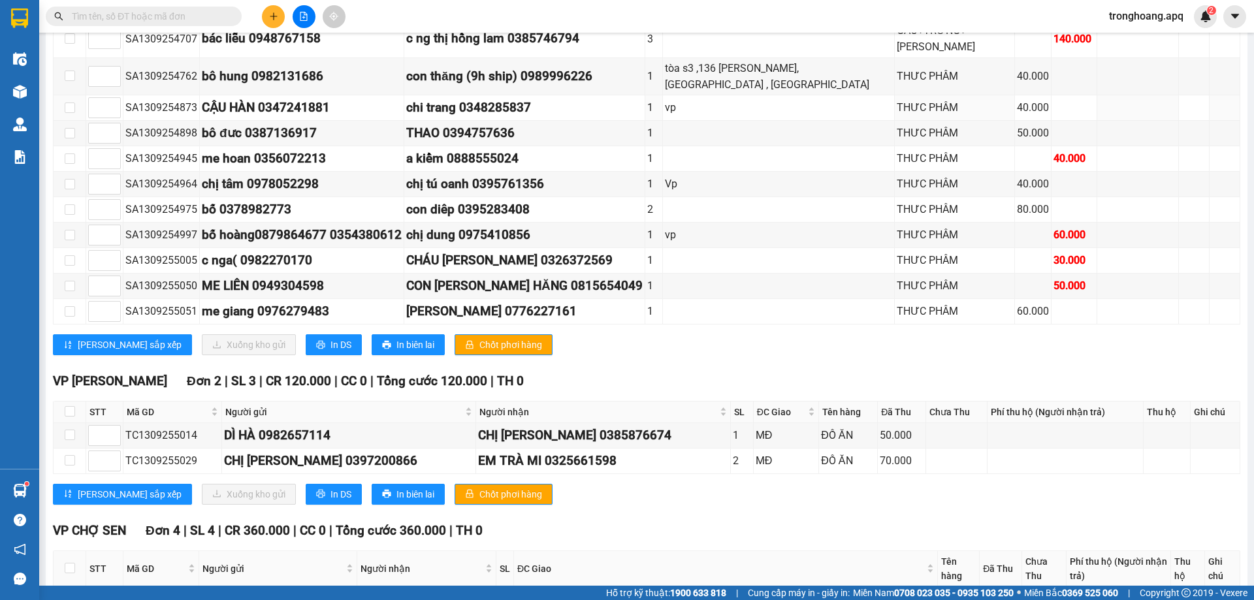
scroll to position [457, 0]
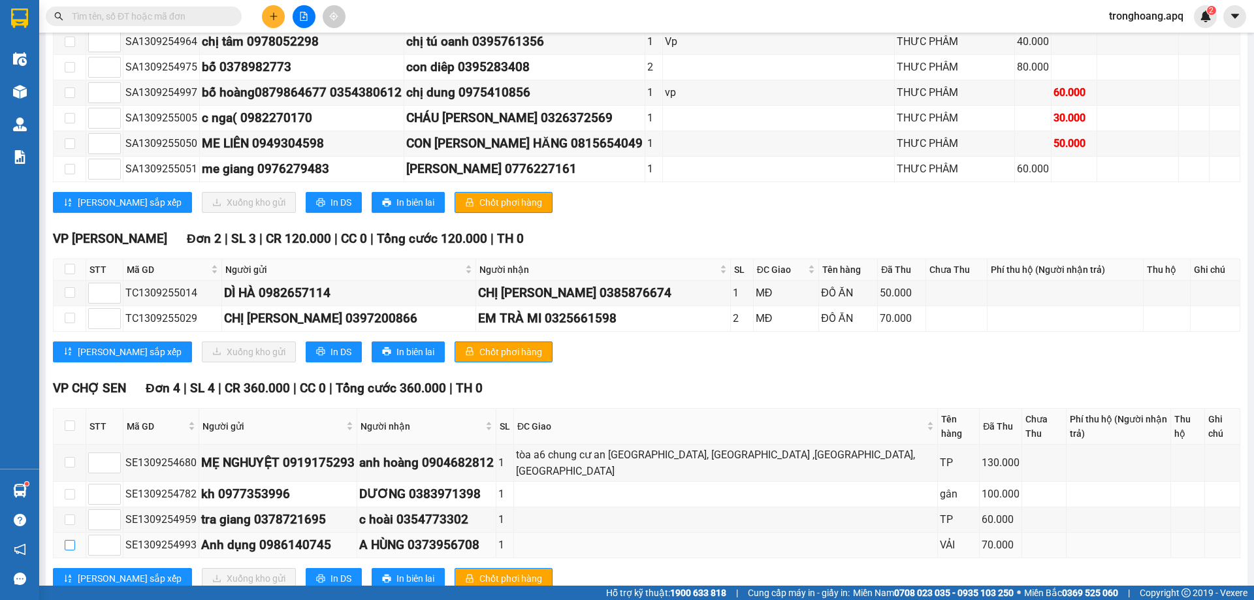
click at [65, 540] on input "checkbox" at bounding box center [70, 545] width 10 height 10
checkbox input "true"
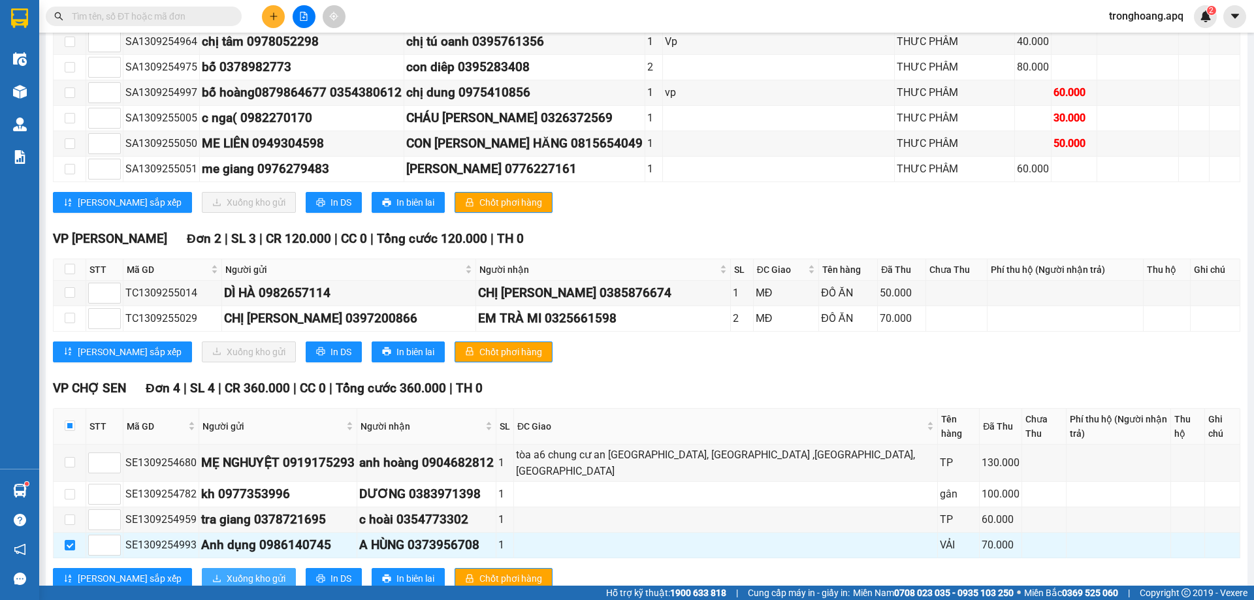
click at [227, 571] on span "Xuống kho gửi" at bounding box center [256, 578] width 59 height 14
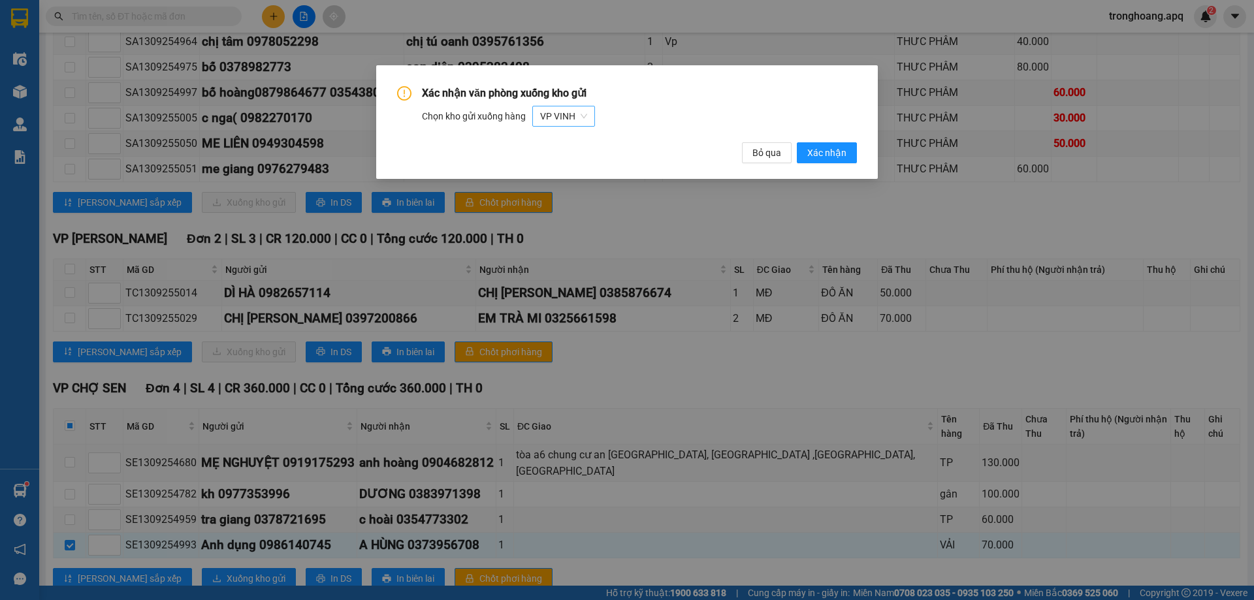
click at [577, 114] on span "VP VINH" at bounding box center [563, 116] width 47 height 20
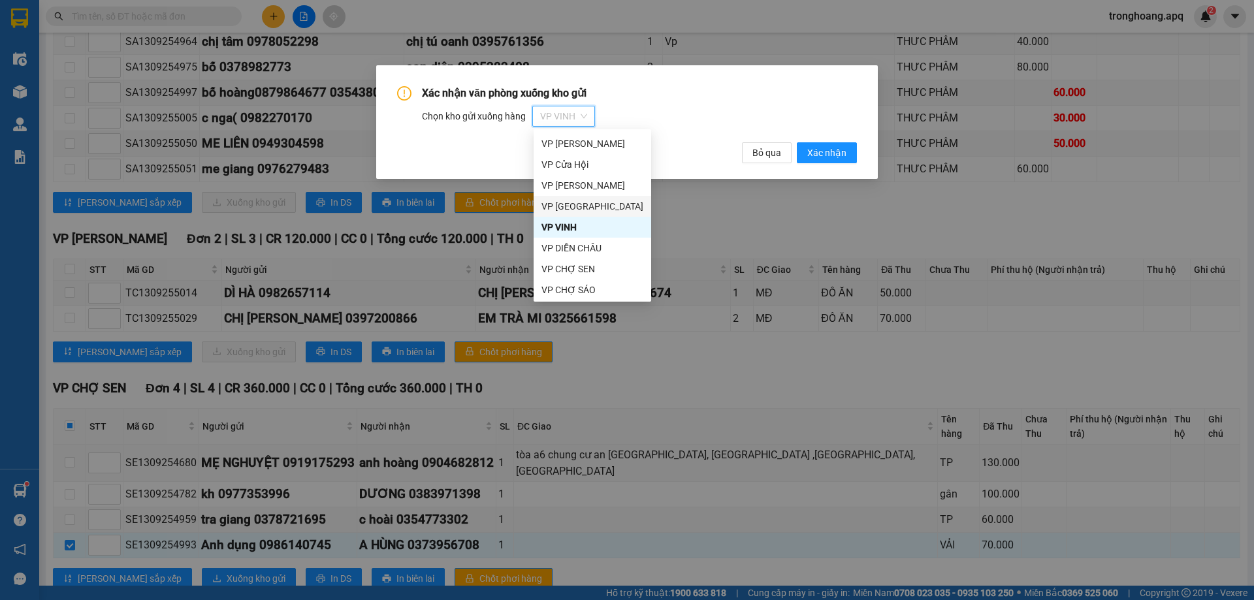
scroll to position [63, 0]
click at [603, 251] on div "VP CHỢ SEN" at bounding box center [592, 247] width 102 height 14
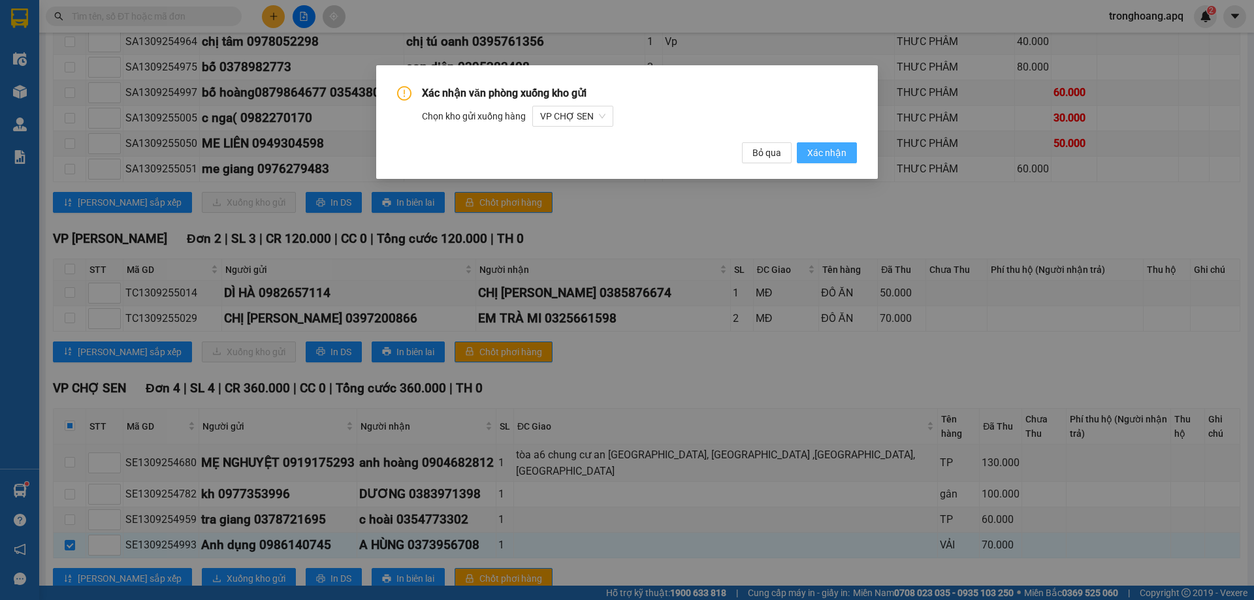
drag, startPoint x: 816, startPoint y: 167, endPoint x: 833, endPoint y: 152, distance: 22.7
click at [833, 152] on div "Xác nhận văn phòng xuống kho gửi Chọn kho gửi xuống hàng VP CHỢ SEN Bỏ qua Xác …" at bounding box center [627, 122] width 502 height 114
click at [833, 152] on span "Xác nhận" at bounding box center [826, 153] width 39 height 14
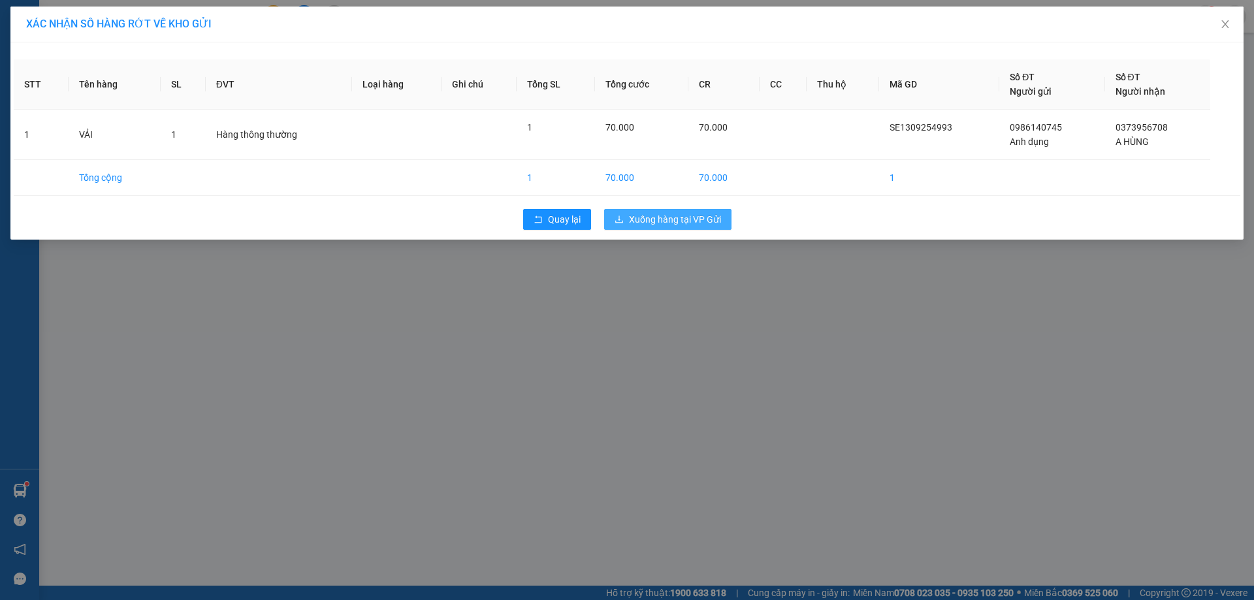
click at [680, 218] on span "Xuống hàng tại VP Gửi" at bounding box center [675, 219] width 92 height 14
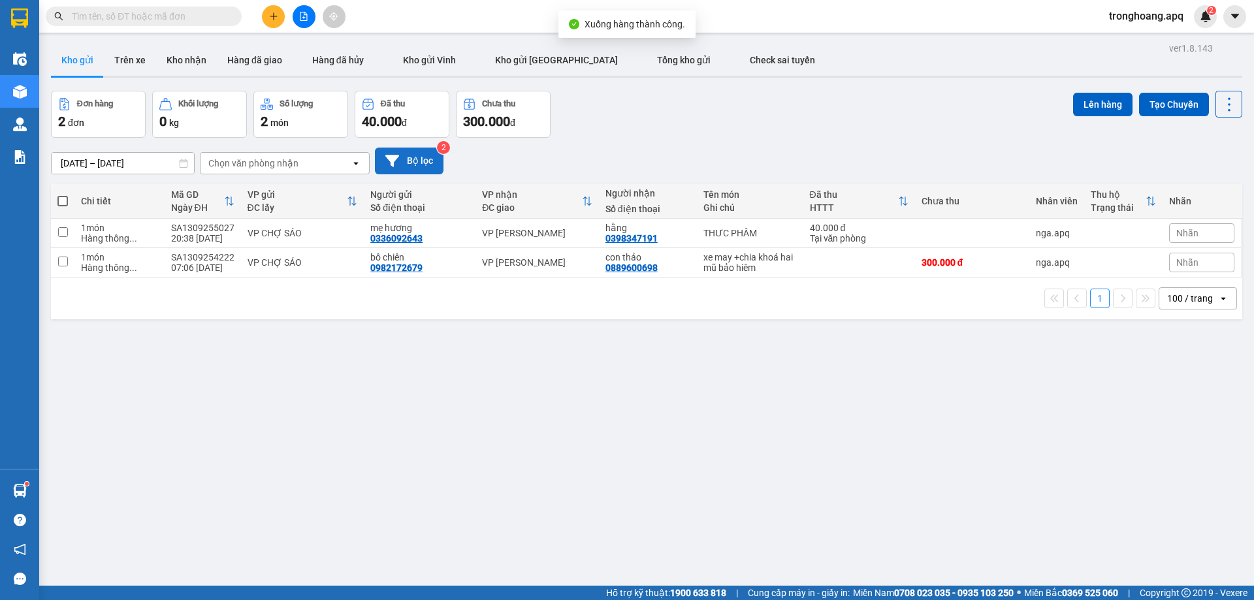
click at [404, 164] on button "Bộ lọc" at bounding box center [409, 161] width 69 height 27
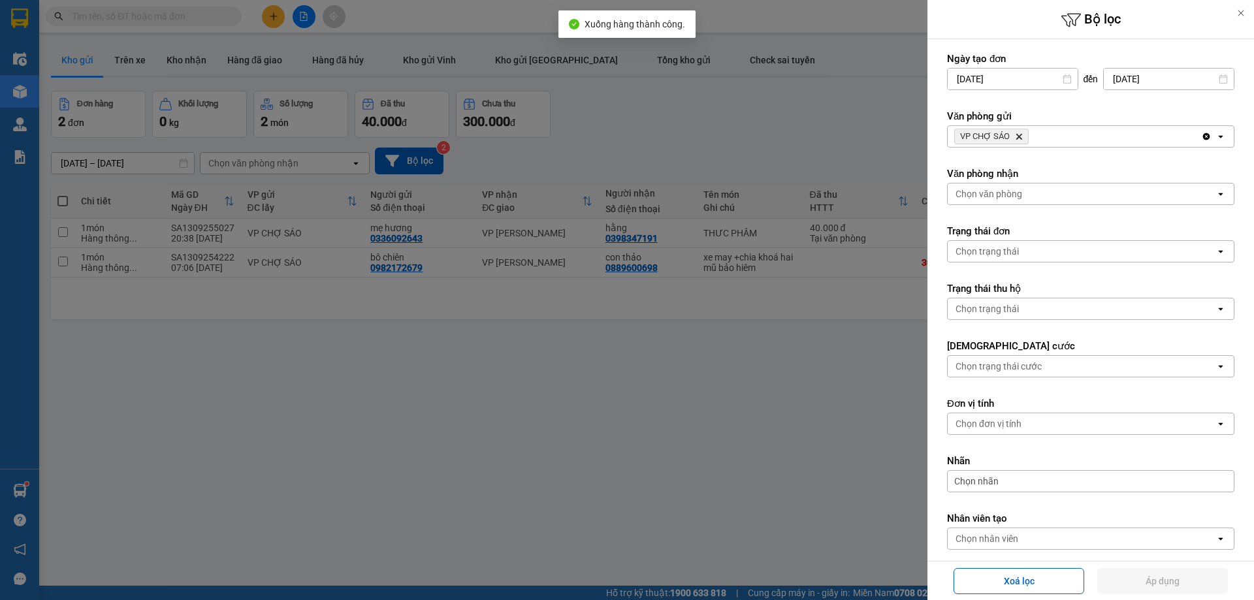
click at [1083, 133] on div "VP CHỢ SÁO Delete" at bounding box center [1074, 136] width 253 height 21
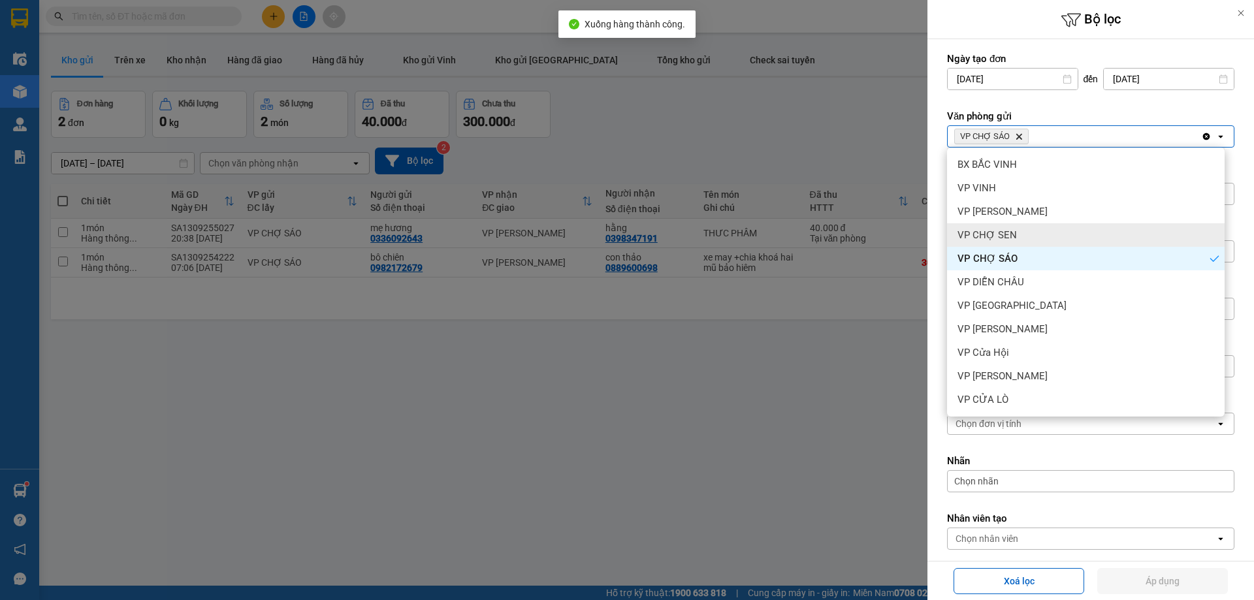
click at [1059, 233] on div "VP CHỢ SEN" at bounding box center [1086, 235] width 278 height 24
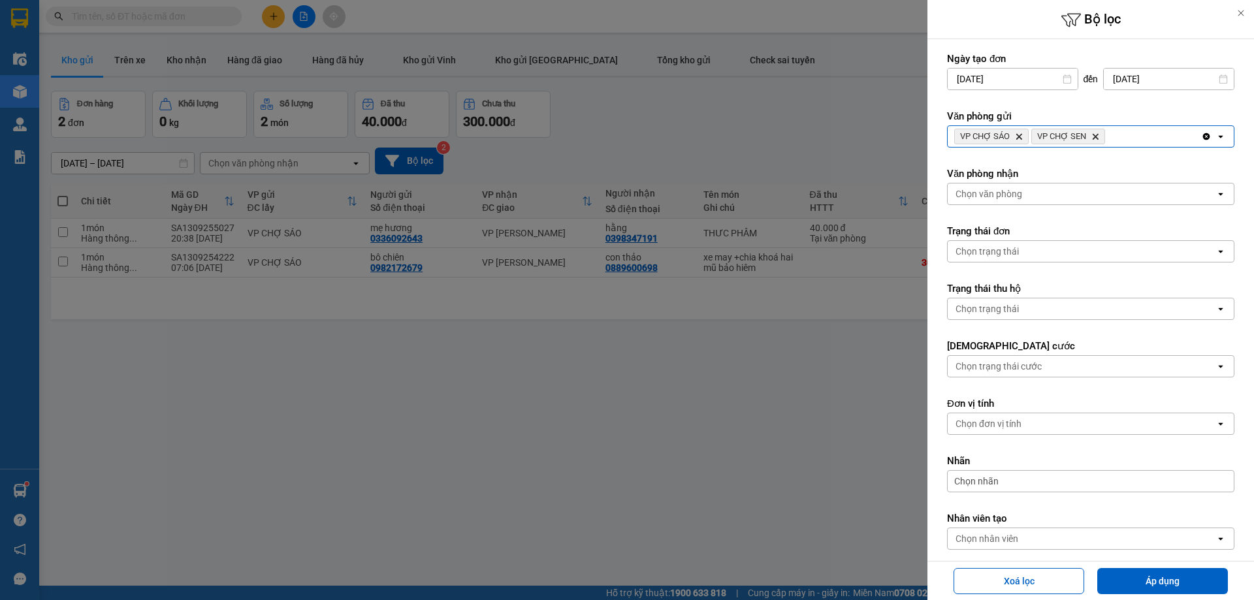
click at [1128, 149] on form "Ngày tạo đơn 11/09/2025 Press the down arrow key to interact with the calendar …" at bounding box center [1090, 330] width 287 height 556
click at [1131, 142] on div "VP CHỢ SÁO Delete VP CHỢ SEN Delete" at bounding box center [1074, 136] width 253 height 21
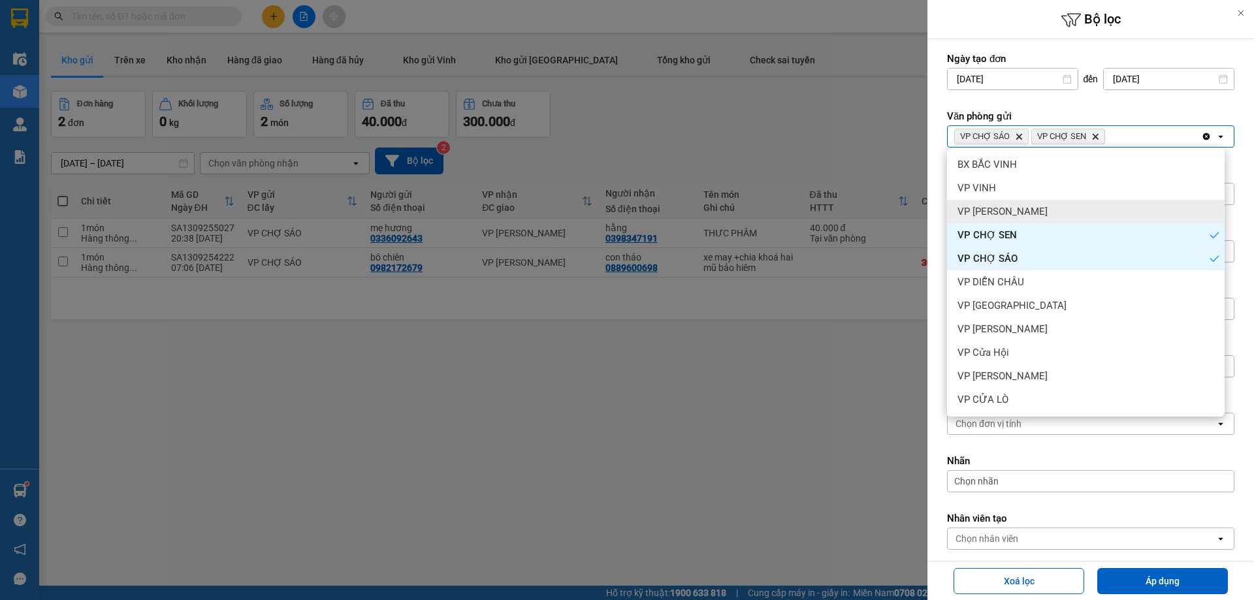
click at [1067, 217] on div "VP [PERSON_NAME]" at bounding box center [1086, 212] width 278 height 24
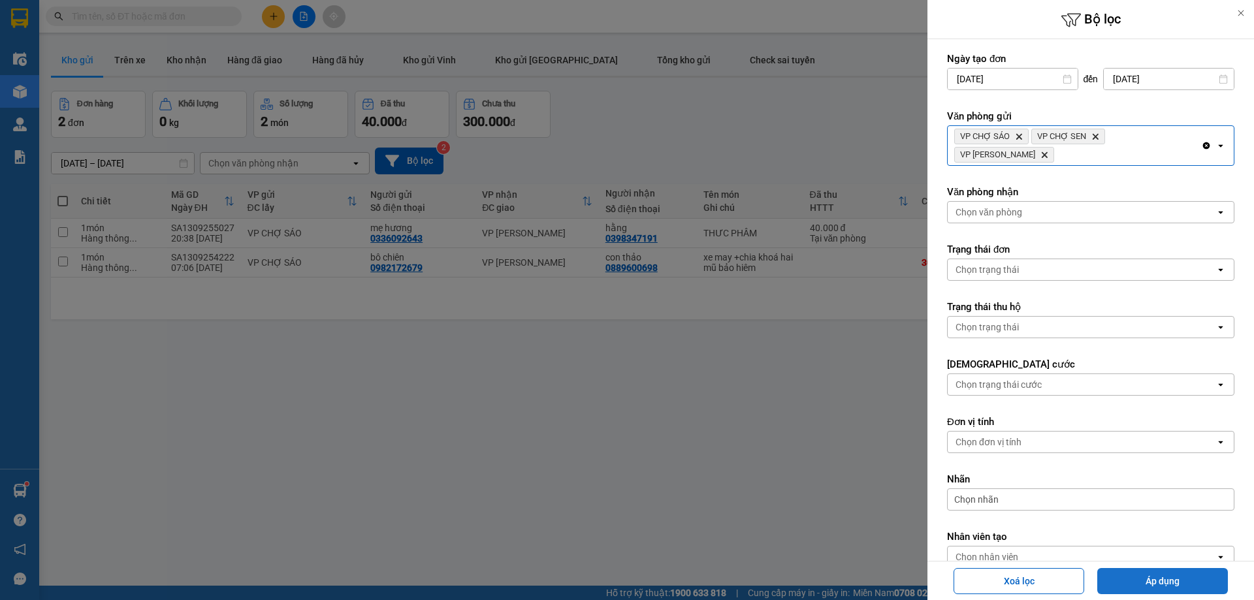
click at [1179, 573] on button "Áp dụng" at bounding box center [1162, 581] width 131 height 26
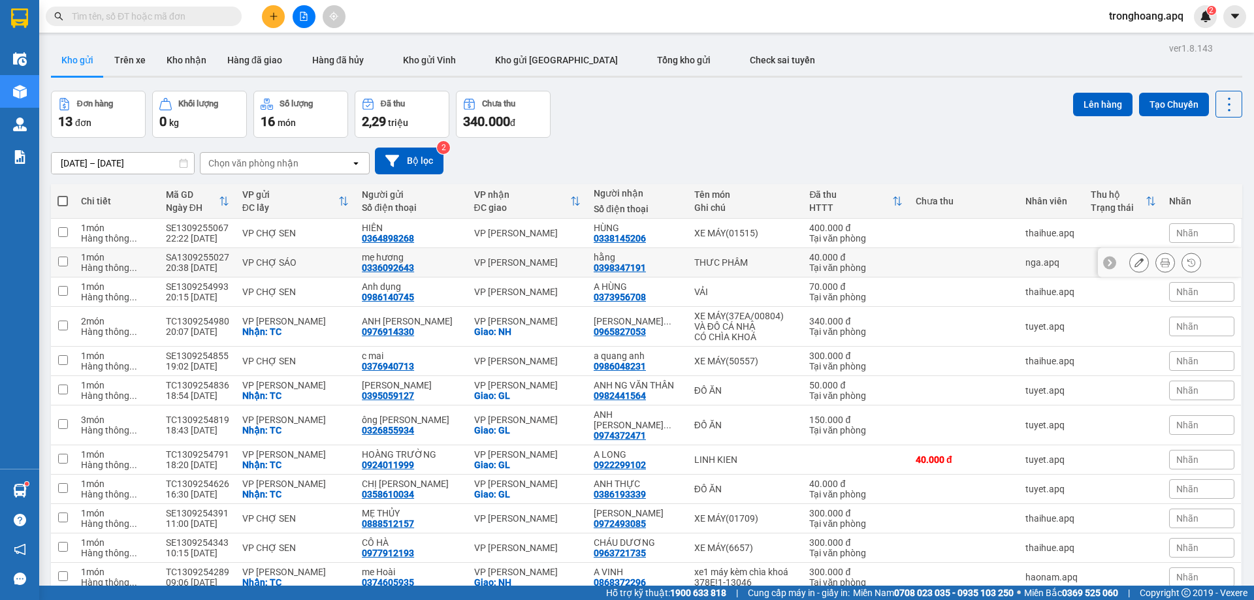
click at [532, 263] on div "VP [PERSON_NAME]" at bounding box center [527, 262] width 106 height 10
checkbox input "true"
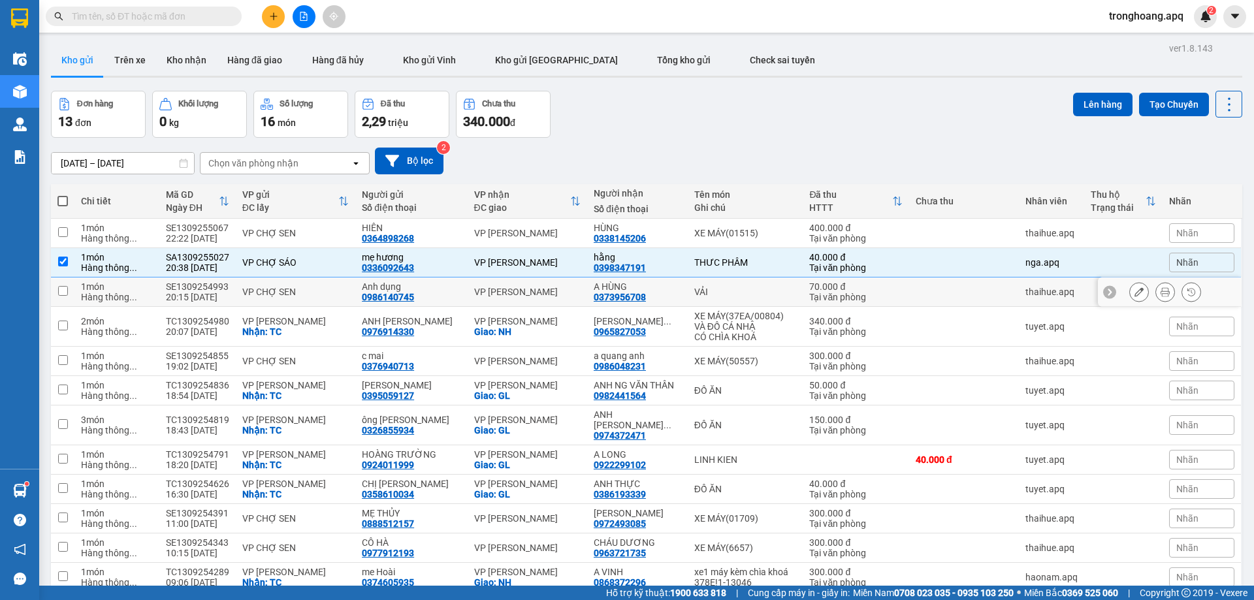
click at [524, 289] on div "VP [PERSON_NAME]" at bounding box center [527, 292] width 106 height 10
checkbox input "true"
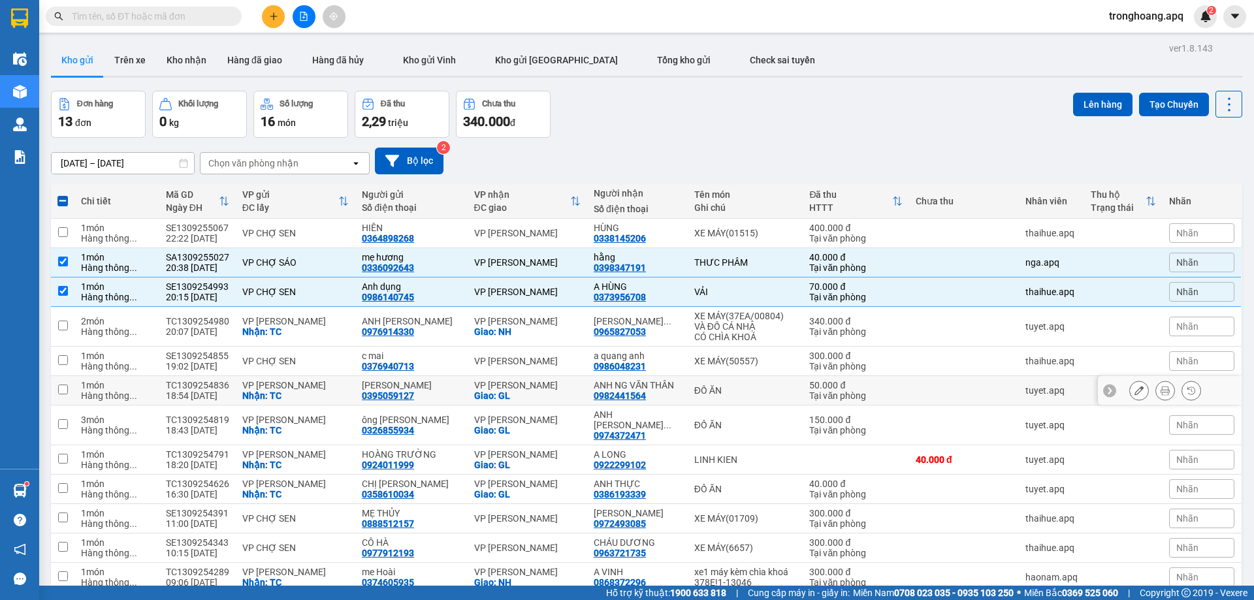
click at [522, 385] on div "VP [PERSON_NAME]" at bounding box center [527, 385] width 106 height 10
checkbox input "true"
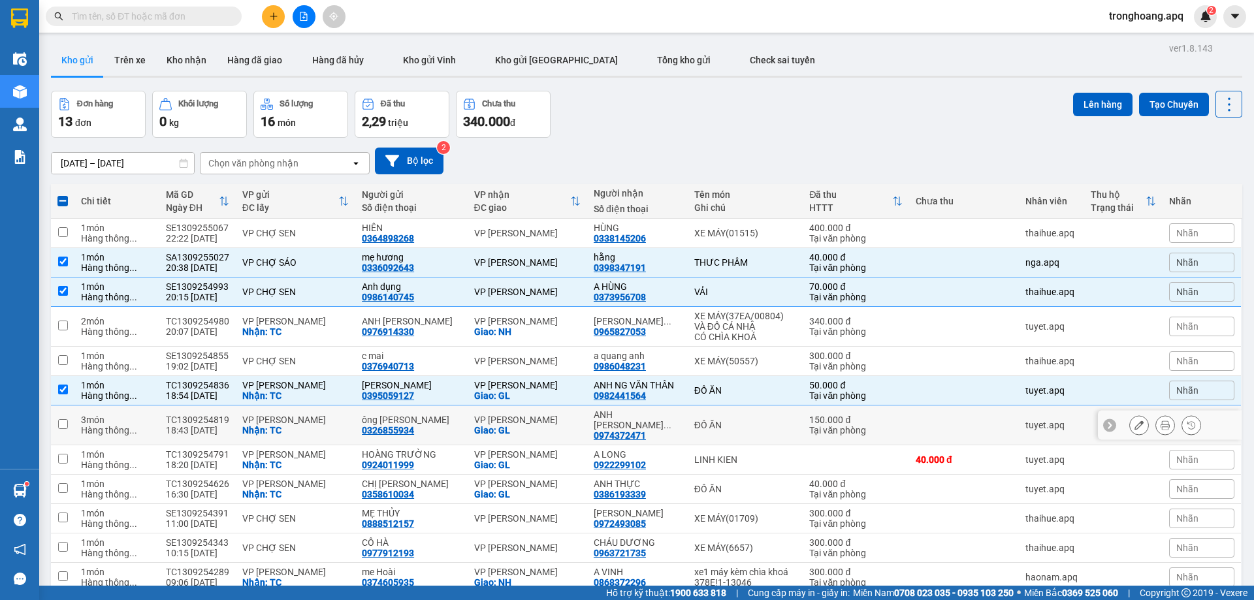
click at [523, 415] on div "VP [PERSON_NAME]" at bounding box center [527, 420] width 106 height 10
checkbox input "true"
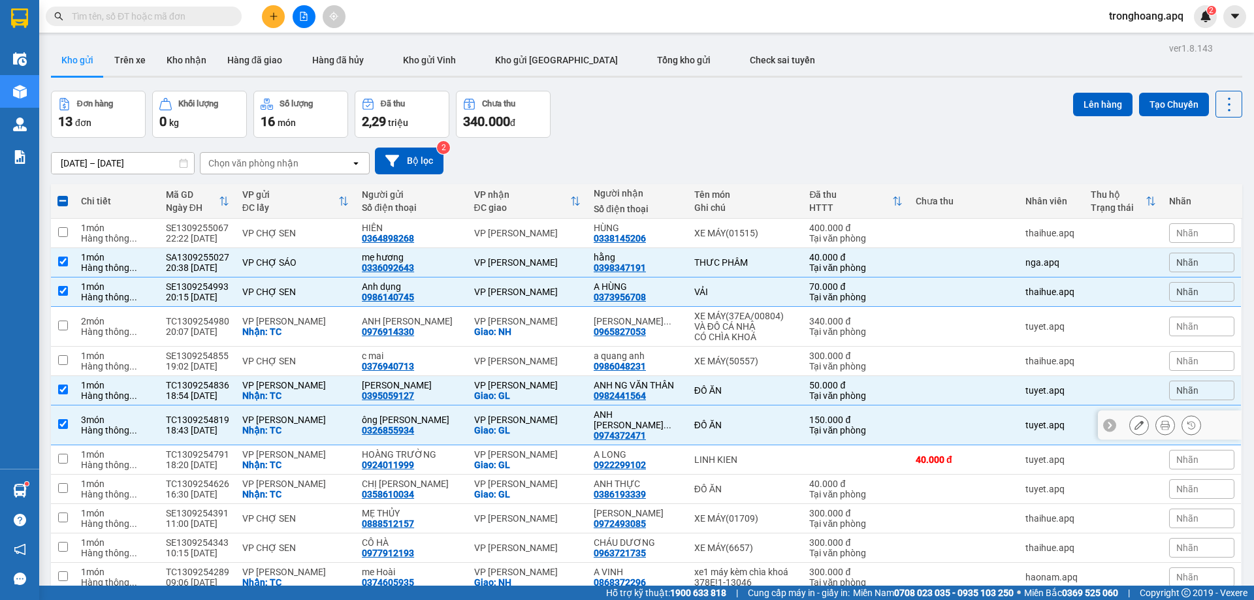
click at [522, 445] on td "VP GIA LÂM Giao: GL" at bounding box center [528, 459] width 120 height 29
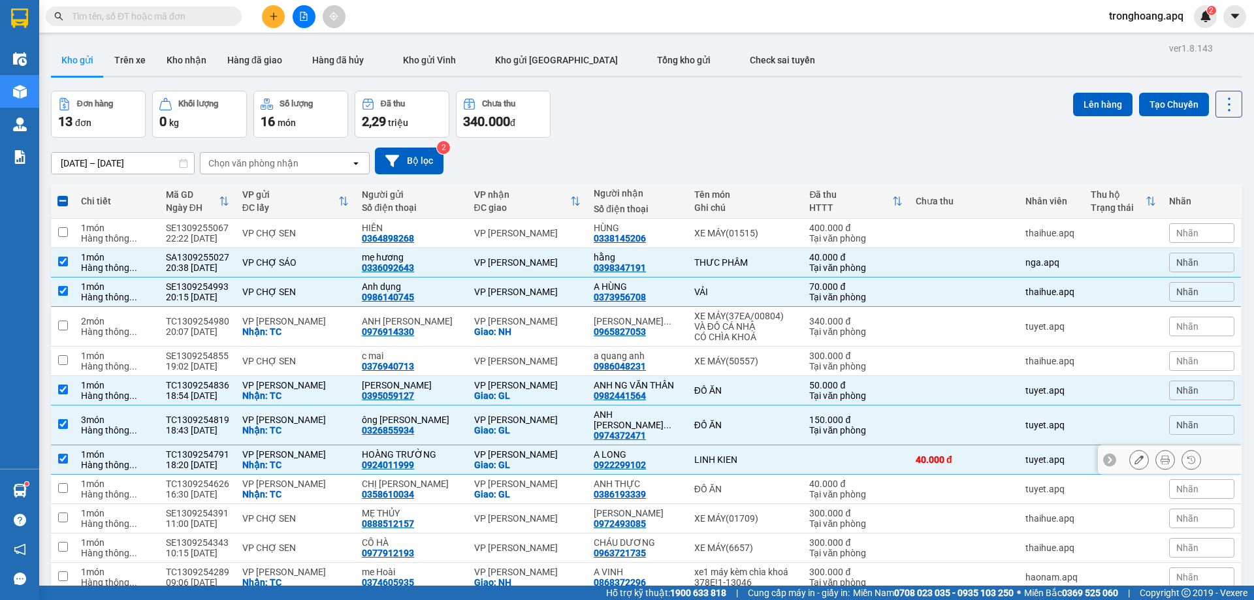
click at [519, 460] on td "VP GIA LÂM Giao: GL" at bounding box center [528, 459] width 120 height 29
checkbox input "false"
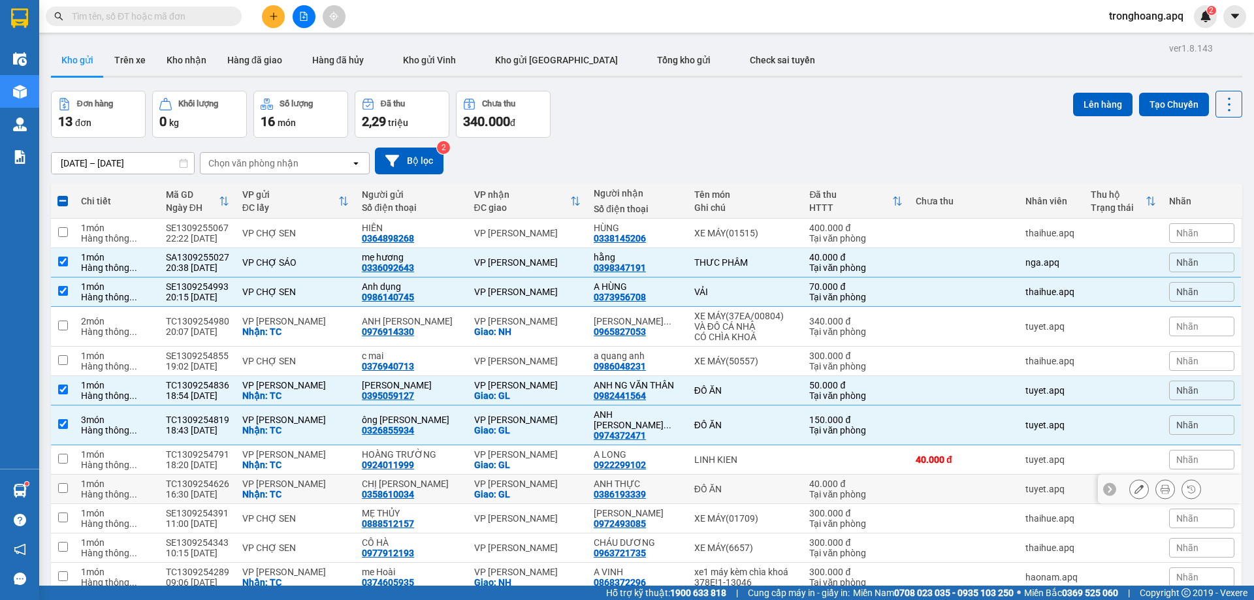
click at [518, 479] on div "VP [PERSON_NAME]" at bounding box center [527, 484] width 106 height 10
checkbox input "true"
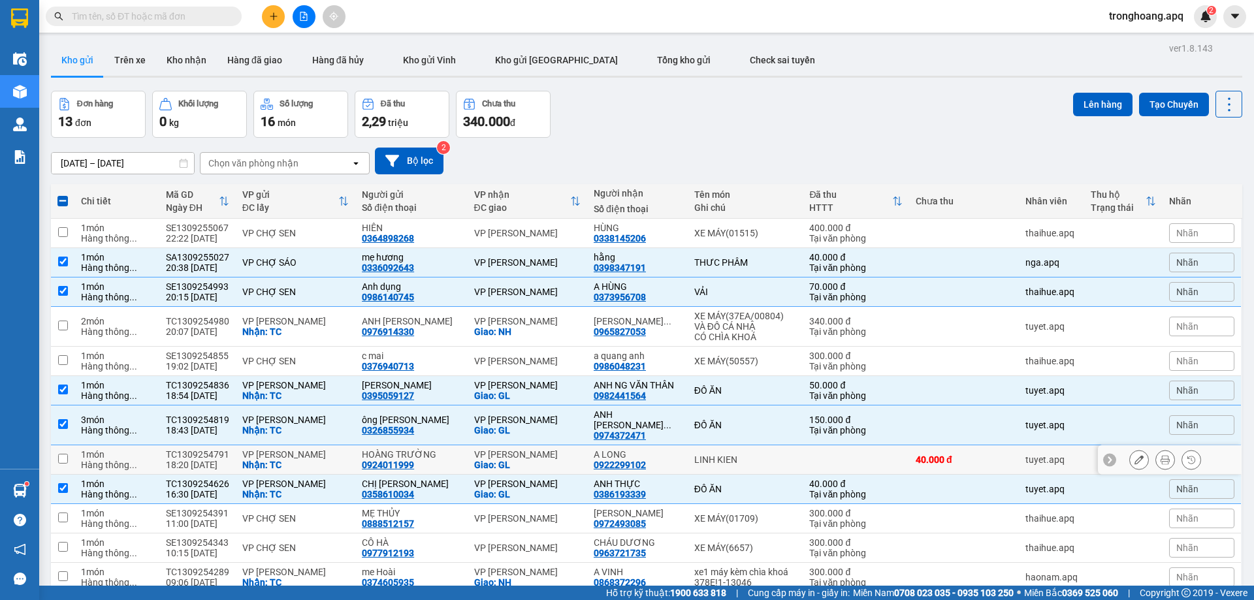
click at [522, 449] on div "VP [PERSON_NAME]" at bounding box center [527, 454] width 106 height 10
checkbox input "true"
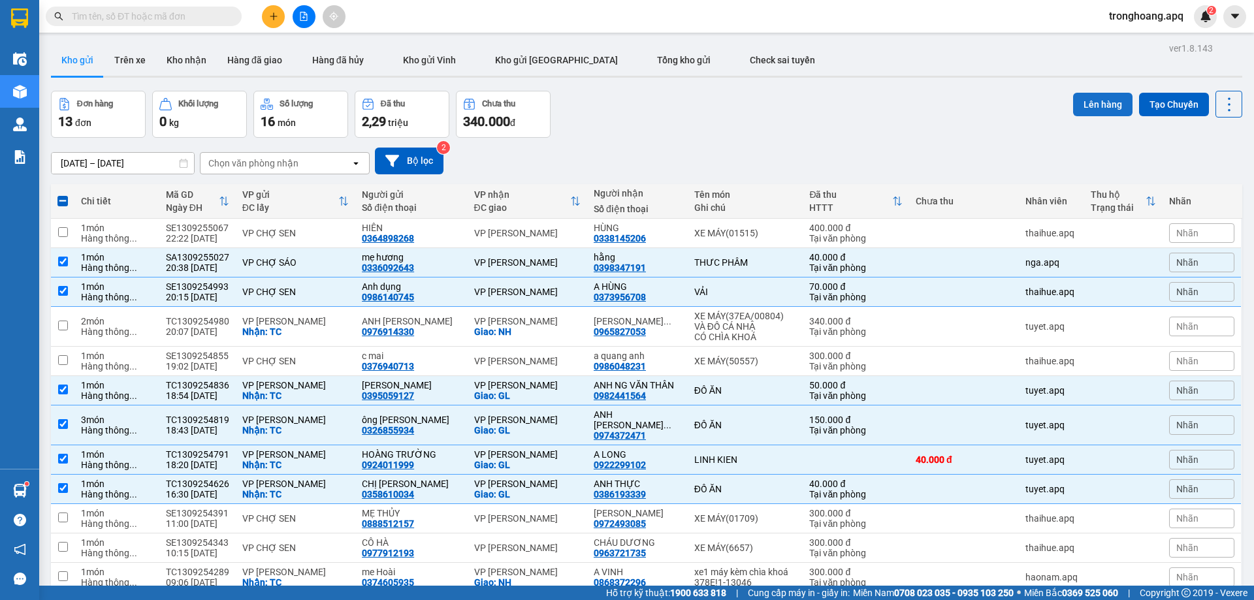
drag, startPoint x: 1076, startPoint y: 87, endPoint x: 1076, endPoint y: 104, distance: 17.0
click at [1076, 101] on div "ver 1.8.143 Kho gửi Trên xe Kho nhận Hàng đã giao Hàng đã hủy Kho gửi Vinh Kho …" at bounding box center [647, 354] width 1202 height 630
click at [1076, 104] on button "Lên hàng" at bounding box center [1102, 105] width 59 height 24
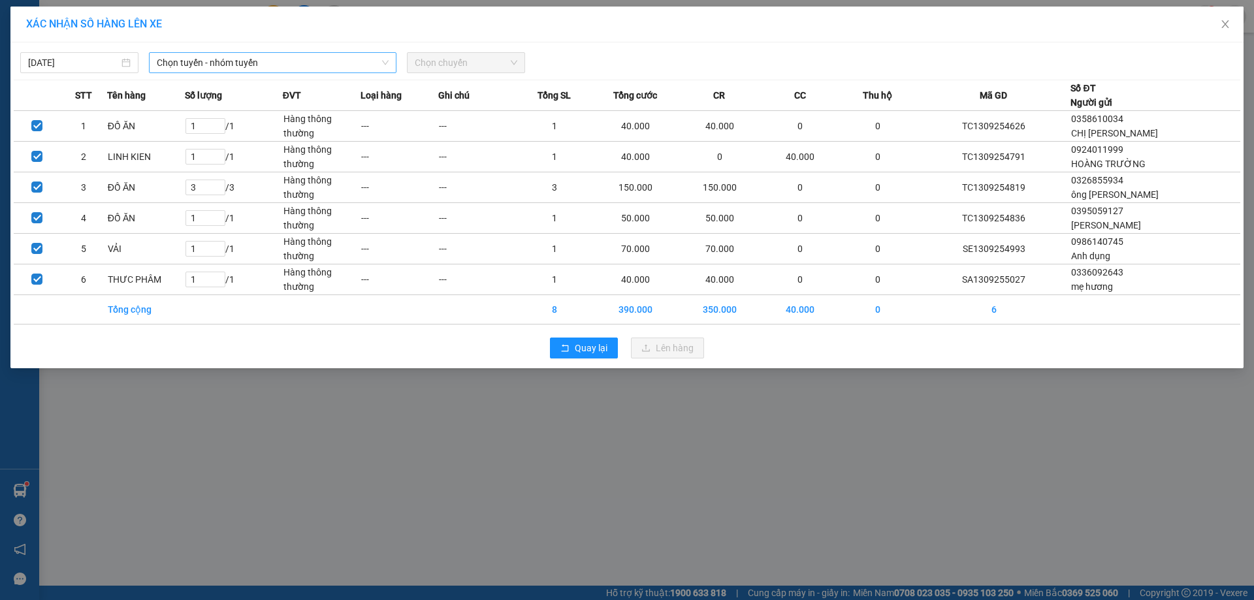
click at [261, 69] on span "Chọn tuyến - nhóm tuyến" at bounding box center [273, 63] width 232 height 20
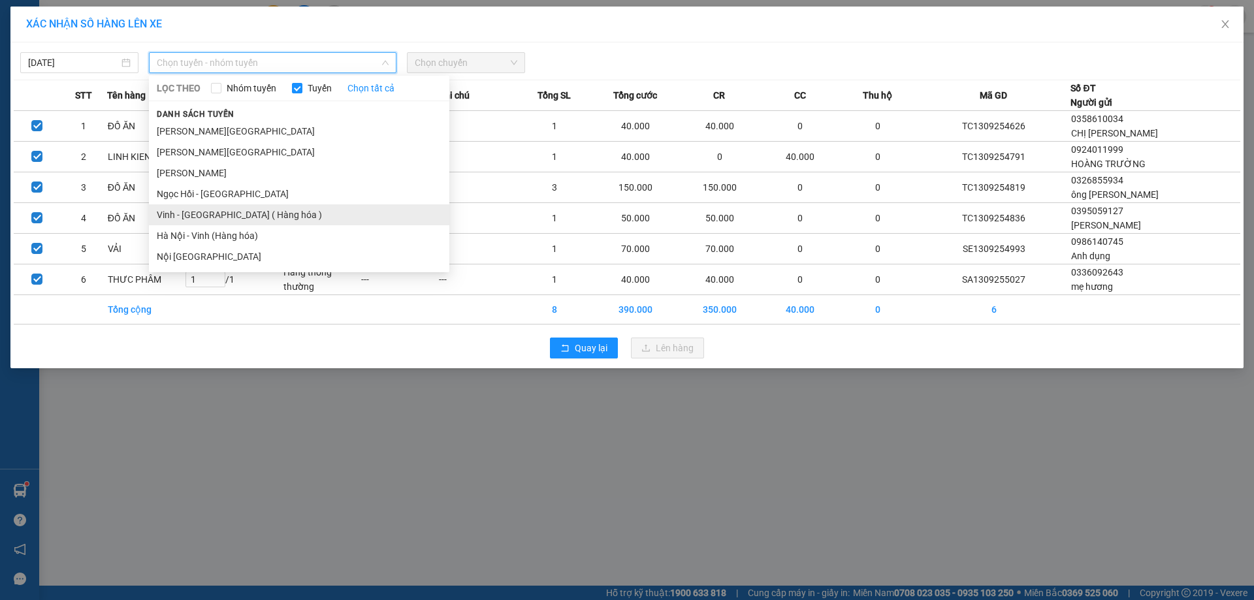
click at [265, 206] on li "Vinh - [GEOGRAPHIC_DATA] ( Hàng hóa )" at bounding box center [299, 214] width 300 height 21
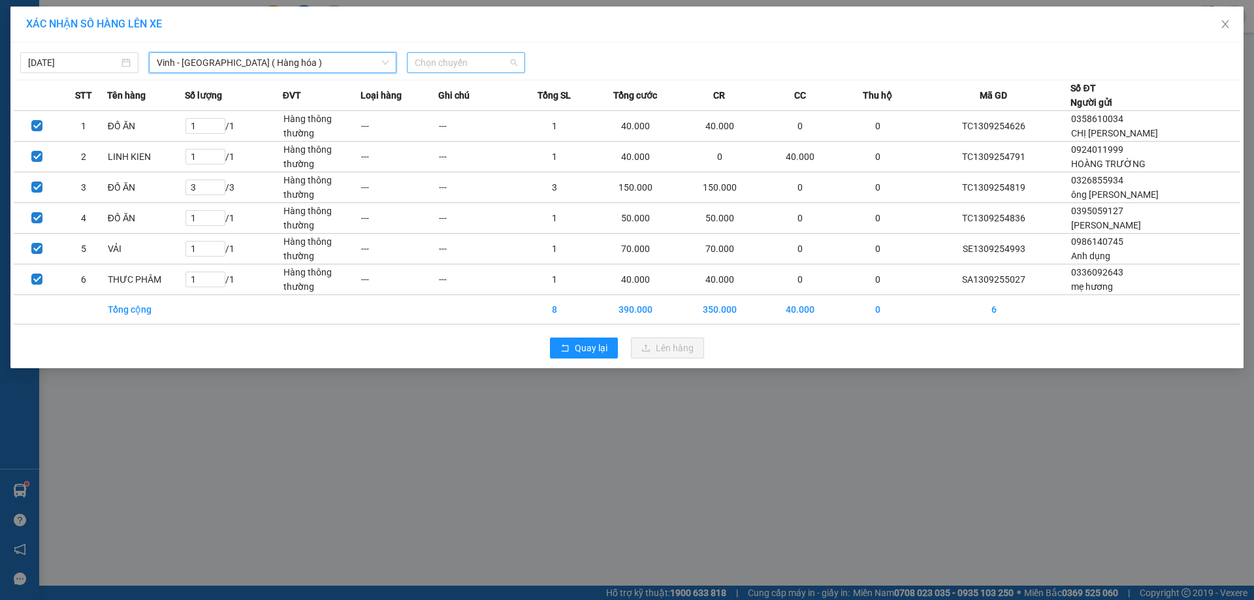
click at [475, 59] on span "Chọn chuyến" at bounding box center [466, 63] width 103 height 20
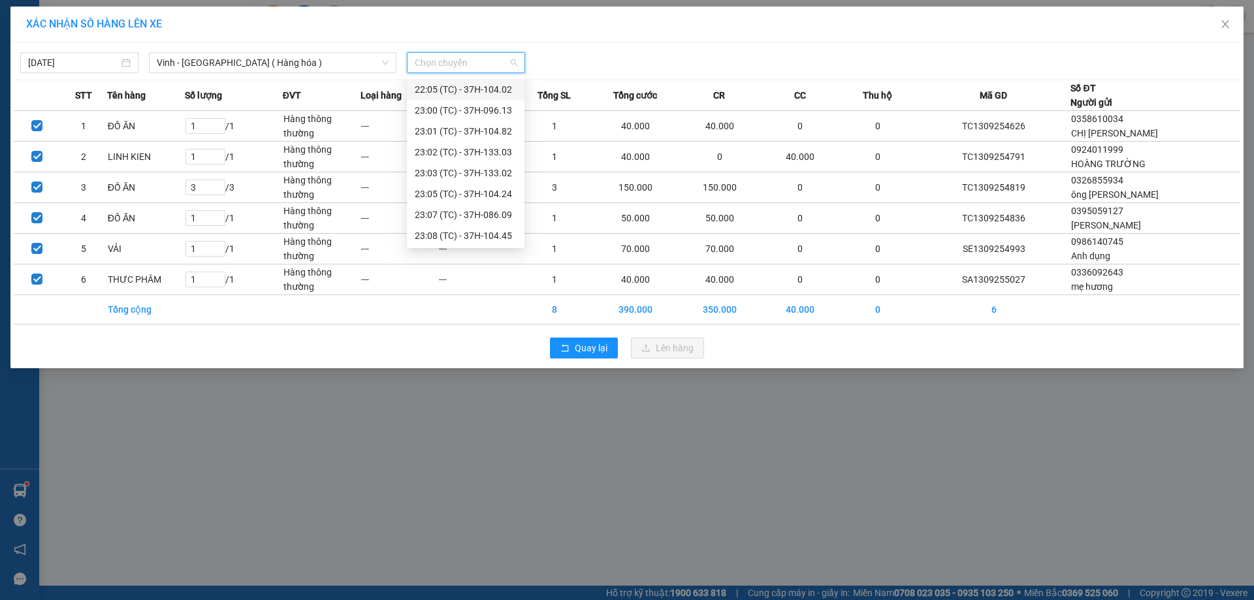
scroll to position [209, 0]
click at [494, 236] on div "23:08 (TC) - 37H-104.45" at bounding box center [466, 235] width 102 height 14
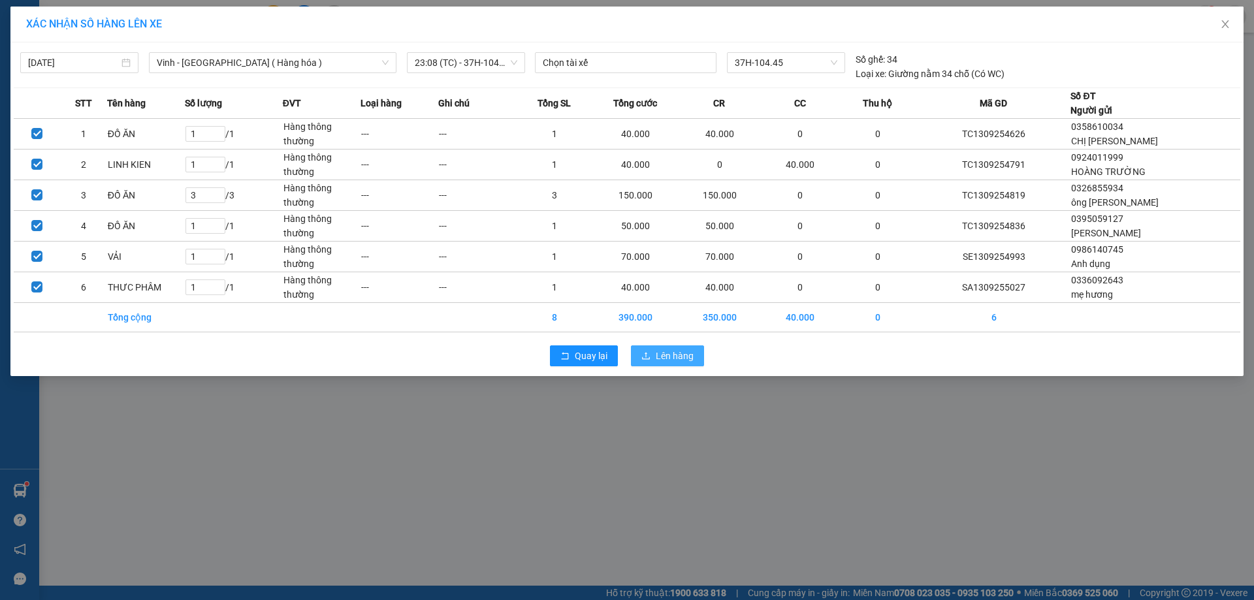
click at [672, 362] on span "Lên hàng" at bounding box center [675, 356] width 38 height 14
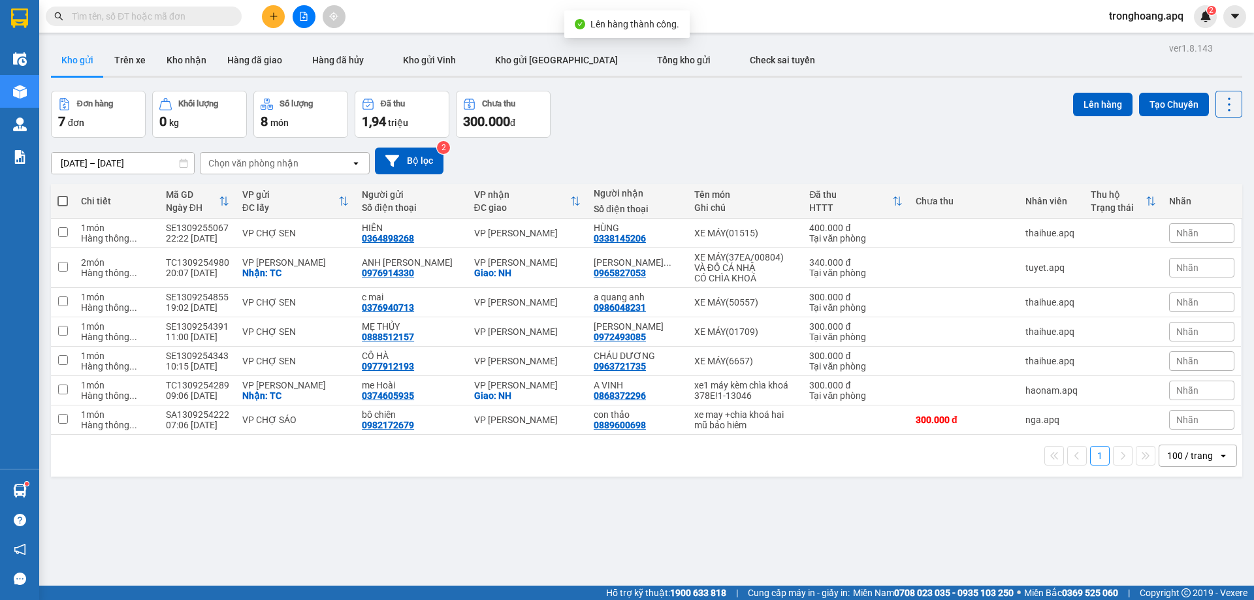
click at [309, 11] on button at bounding box center [304, 16] width 23 height 23
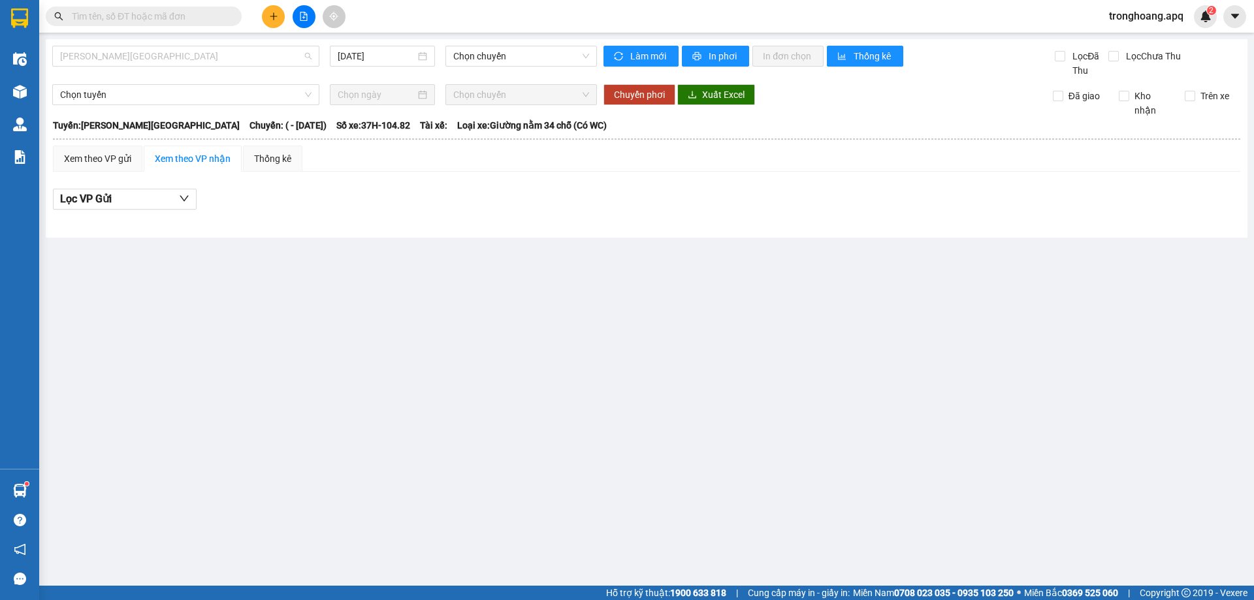
drag, startPoint x: 168, startPoint y: 57, endPoint x: 163, endPoint y: 67, distance: 10.8
click at [167, 57] on span "[PERSON_NAME][GEOGRAPHIC_DATA]" at bounding box center [185, 56] width 251 height 20
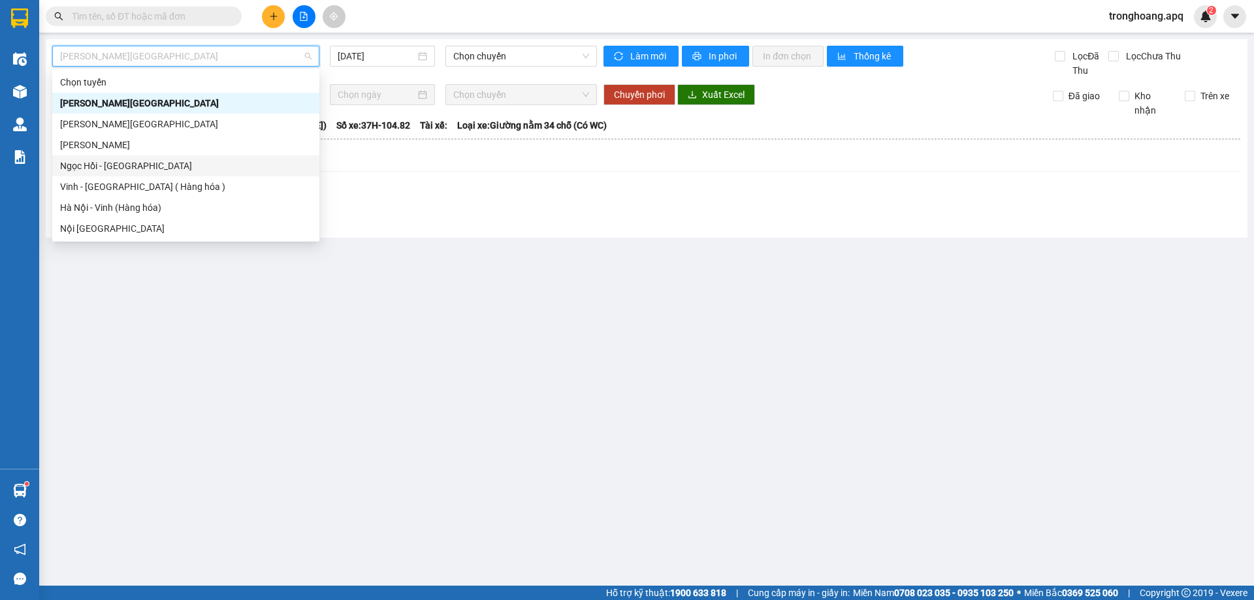
click at [145, 168] on div "Ngọc Hồi - [GEOGRAPHIC_DATA]" at bounding box center [185, 166] width 251 height 14
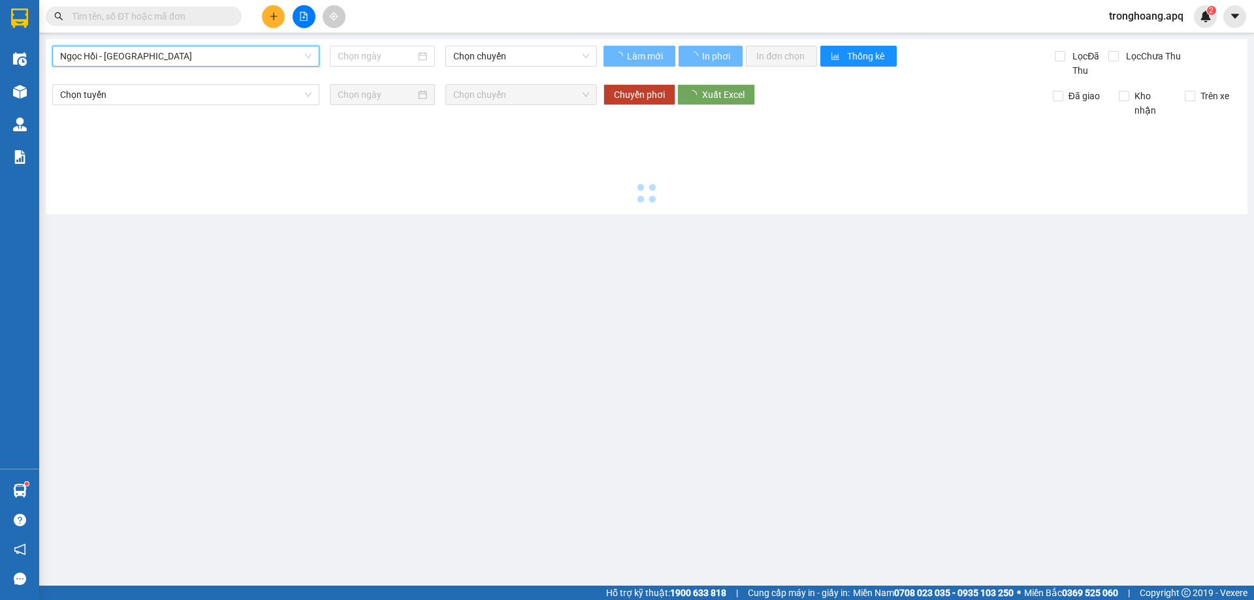
type input "[DATE]"
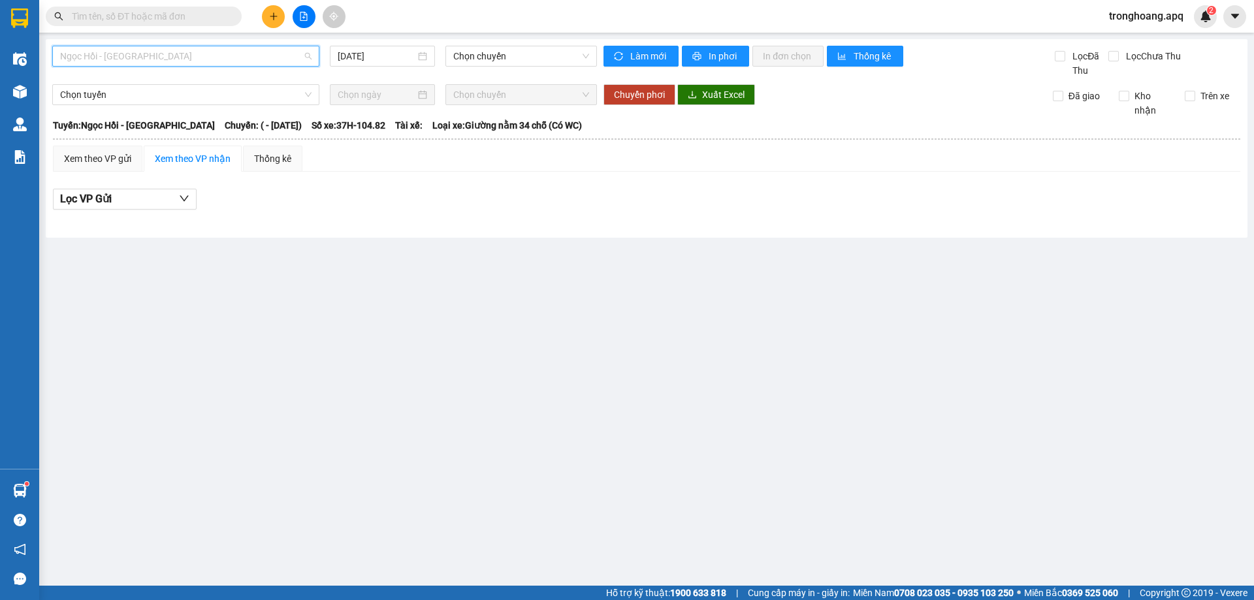
click at [161, 62] on span "Ngọc Hồi - [GEOGRAPHIC_DATA]" at bounding box center [185, 56] width 251 height 20
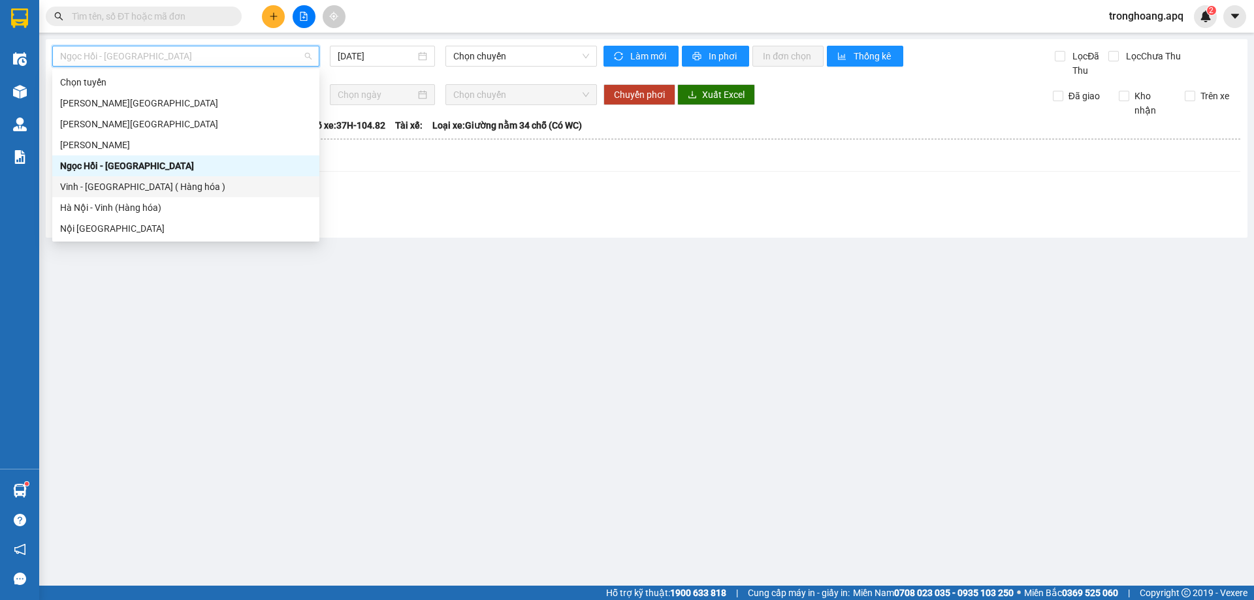
click at [144, 184] on div "Vinh - [GEOGRAPHIC_DATA] ( Hàng hóa )" at bounding box center [185, 187] width 251 height 14
type input "[DATE]"
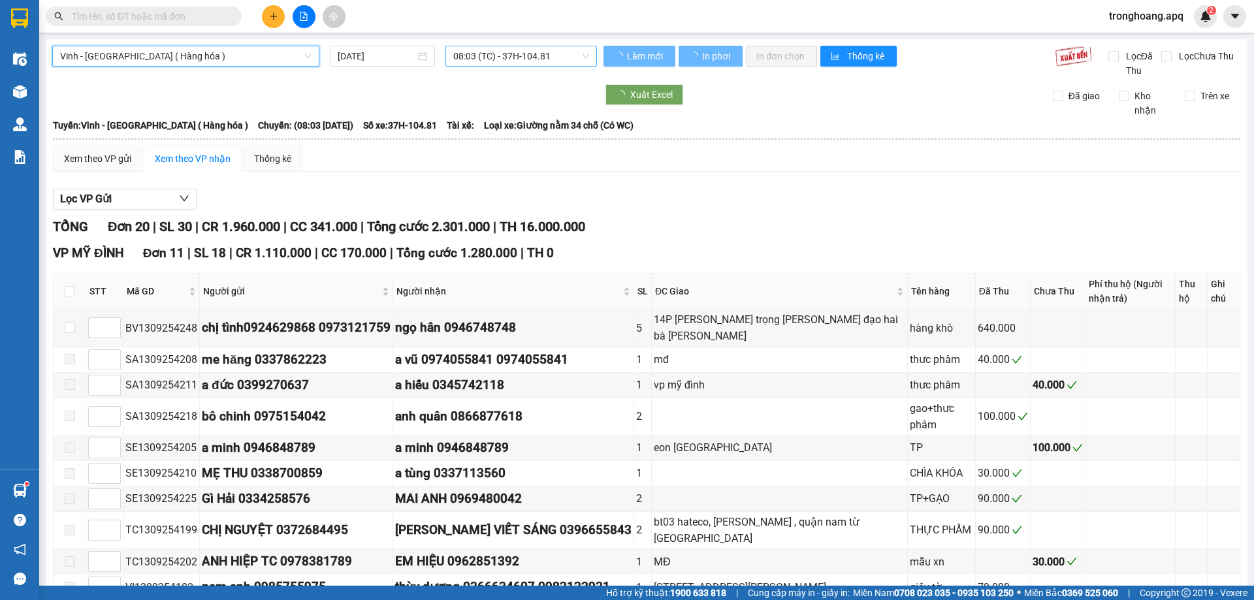
click at [496, 54] on span "08:03 (TC) - 37H-104.81" at bounding box center [521, 56] width 136 height 20
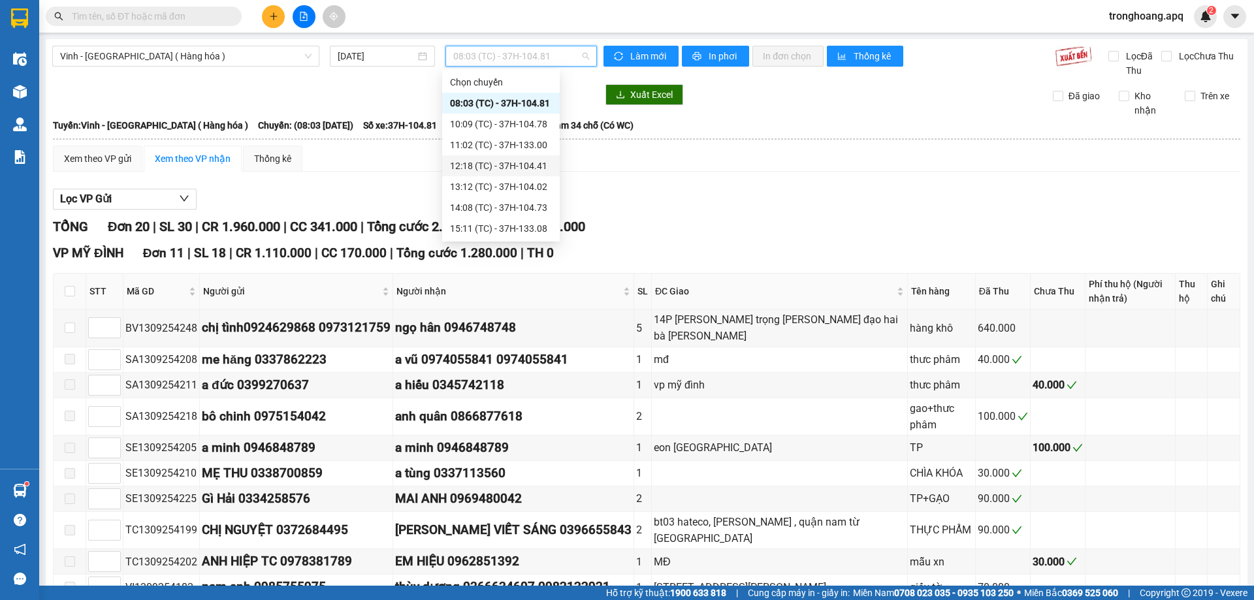
scroll to position [209, 0]
click at [517, 104] on div "23:00 (TC) - 37H-096.13" at bounding box center [501, 103] width 102 height 14
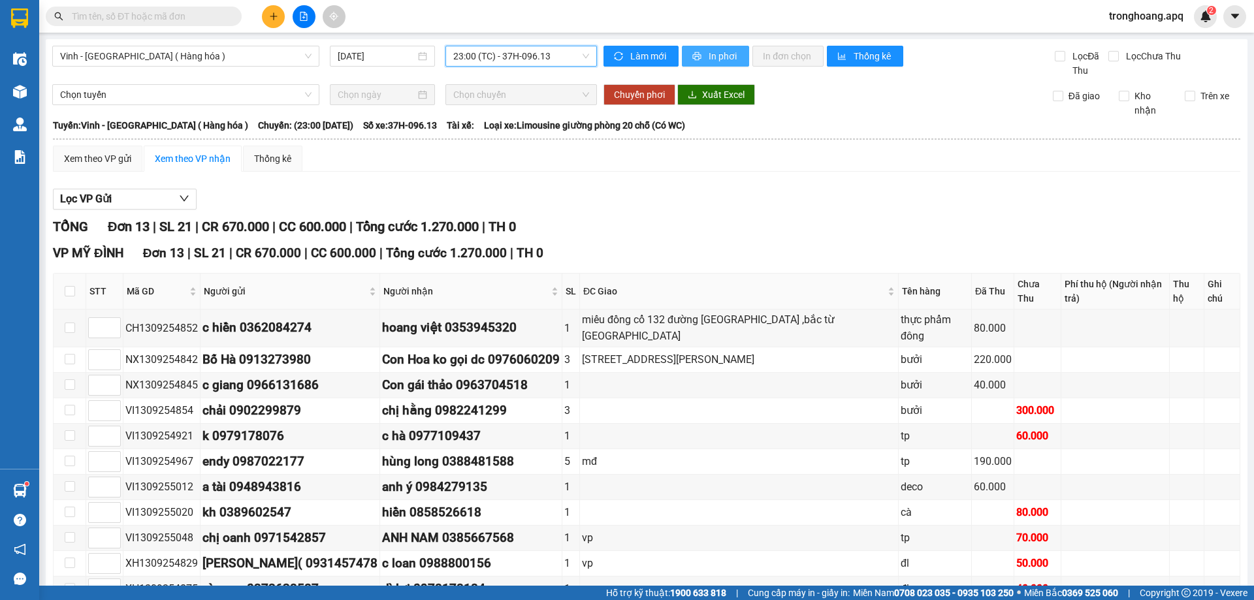
click at [694, 56] on icon "printer" at bounding box center [696, 56] width 9 height 9
click at [530, 56] on span "23:00 (TC) - 37H-096.13" at bounding box center [521, 56] width 136 height 20
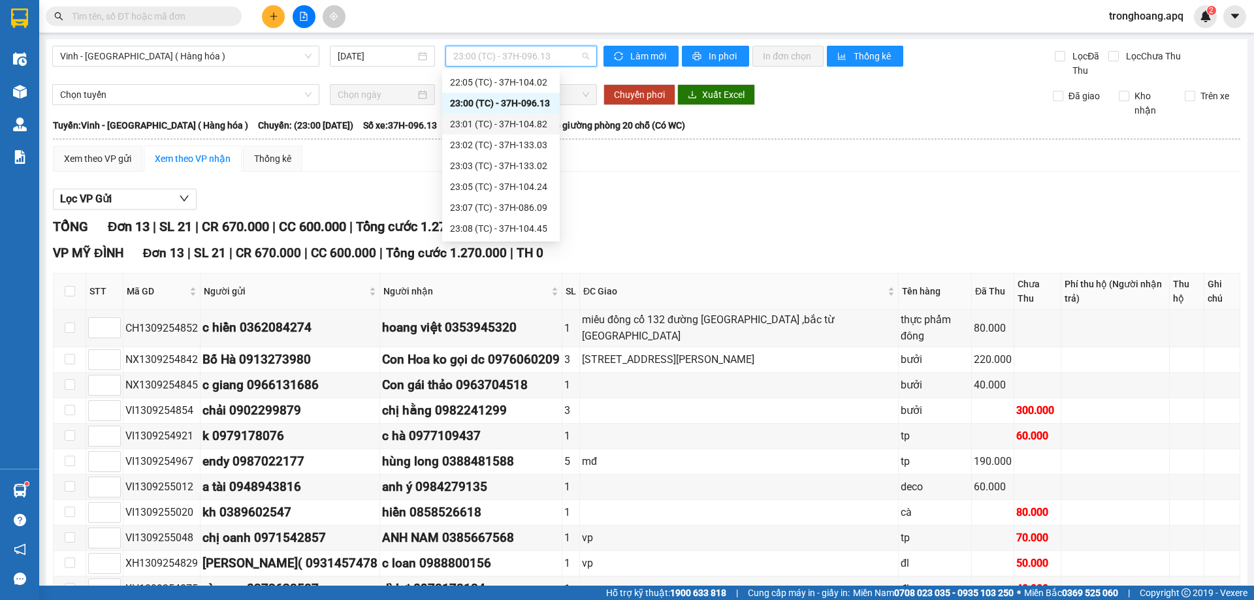
click at [544, 128] on div "23:01 (TC) - 37H-104.82" at bounding box center [501, 124] width 102 height 14
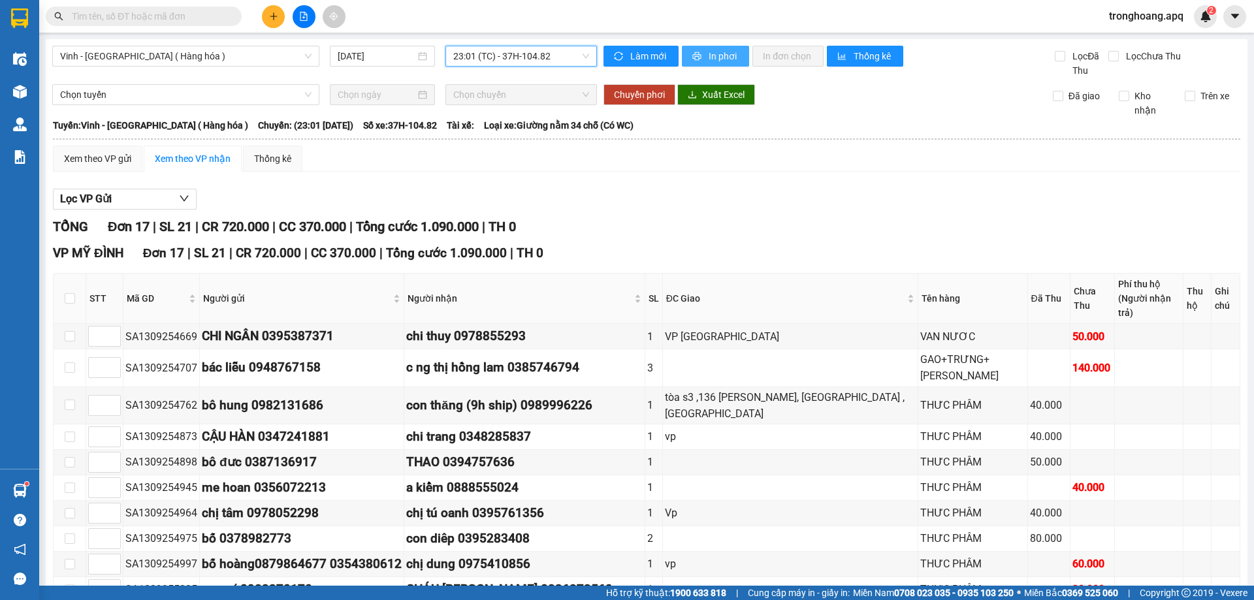
click at [711, 59] on span "In phơi" at bounding box center [724, 56] width 30 height 14
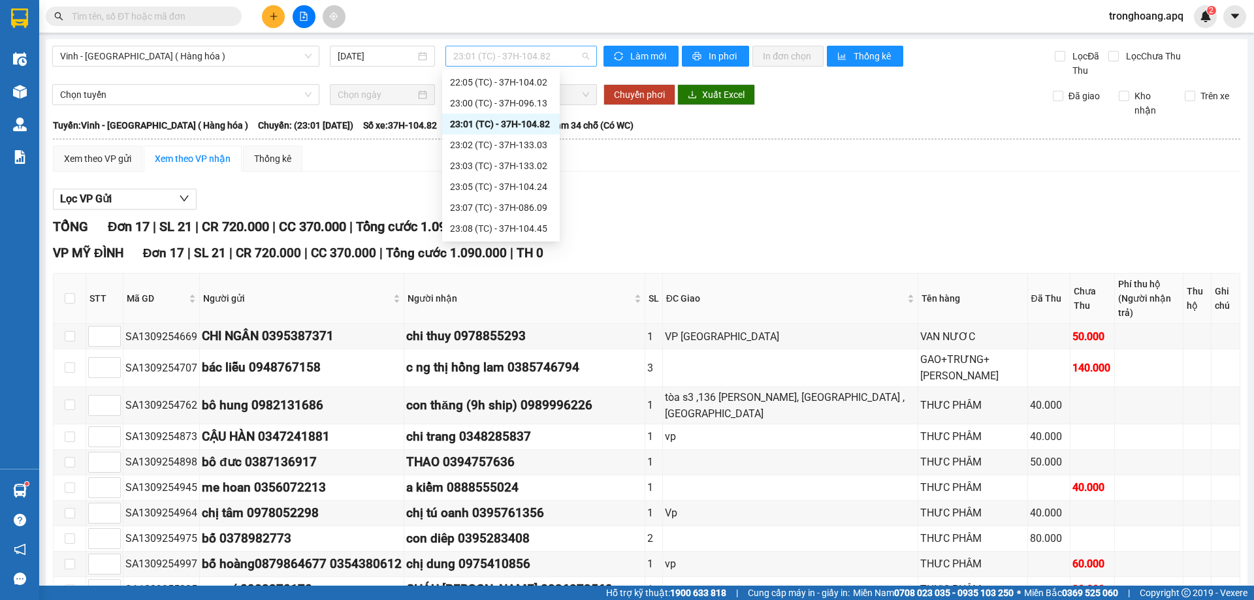
click at [521, 59] on span "23:01 (TC) - 37H-104.82" at bounding box center [521, 56] width 136 height 20
click at [541, 149] on div "23:02 (TC) - 37H-133.03" at bounding box center [501, 145] width 102 height 14
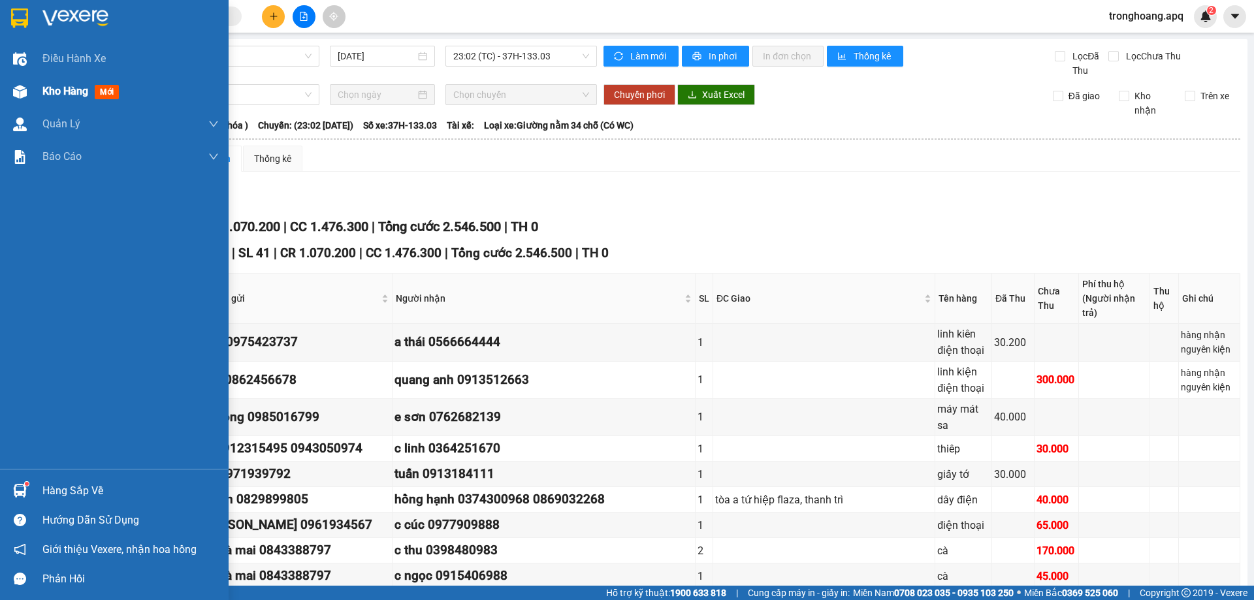
click at [27, 97] on div at bounding box center [19, 91] width 23 height 23
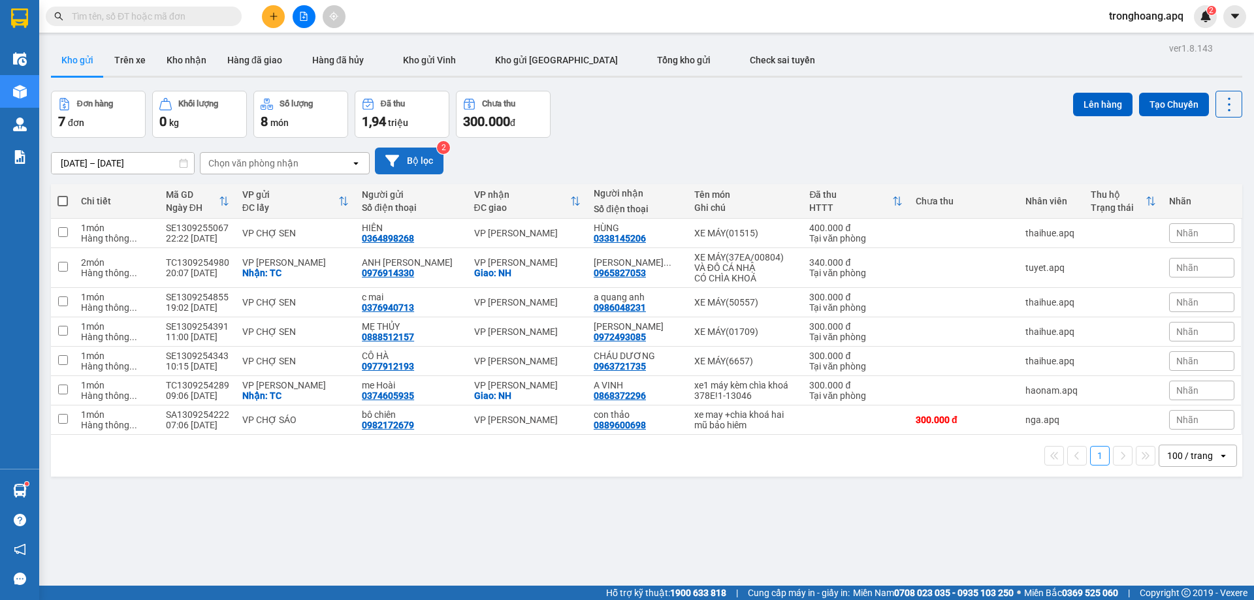
click at [404, 161] on button "Bộ lọc" at bounding box center [409, 161] width 69 height 27
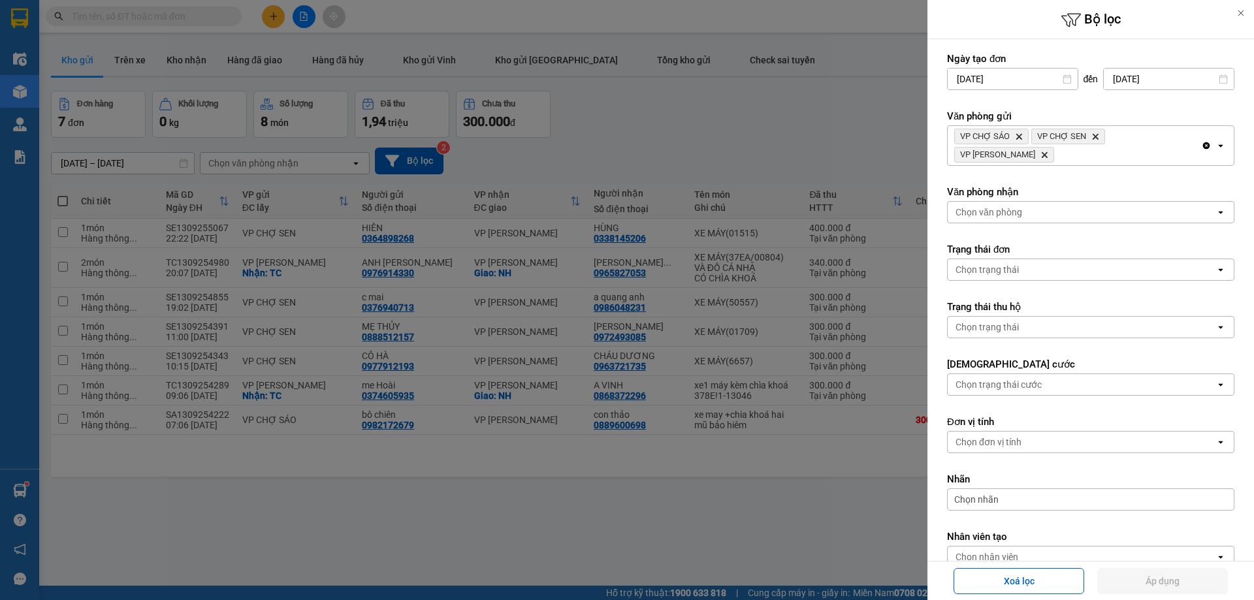
click at [1132, 158] on div "VP CHỢ SÁO Delete VP CHỢ SEN Delete VP THANH CHƯƠNG Delete" at bounding box center [1074, 145] width 253 height 39
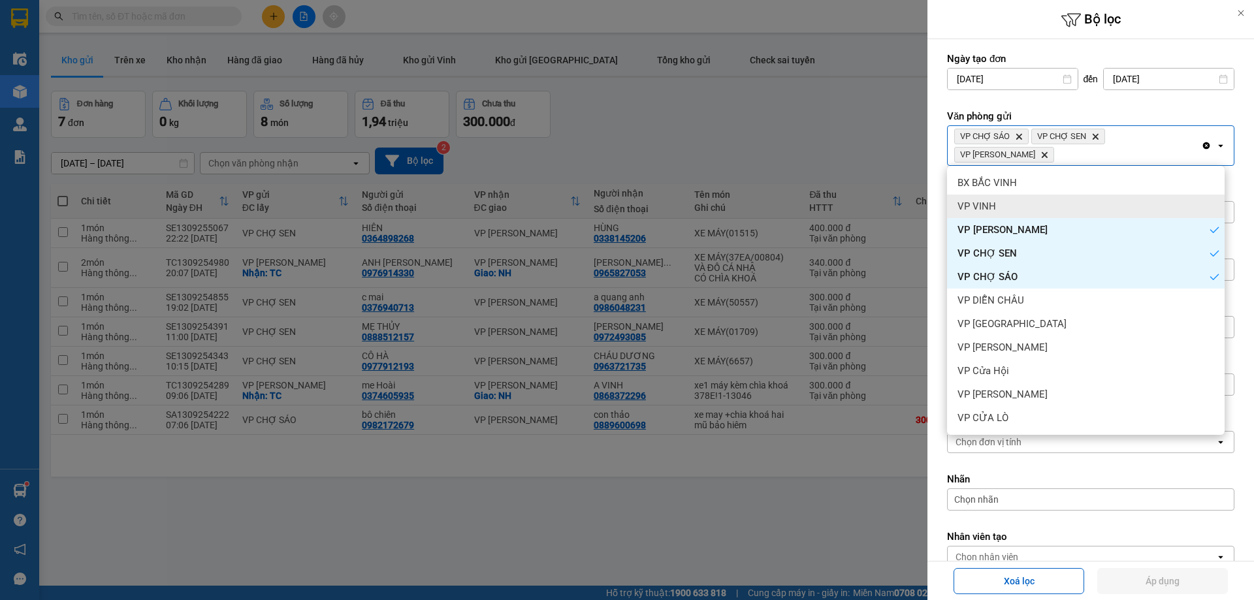
click at [1038, 203] on div "VP VINH" at bounding box center [1086, 207] width 278 height 24
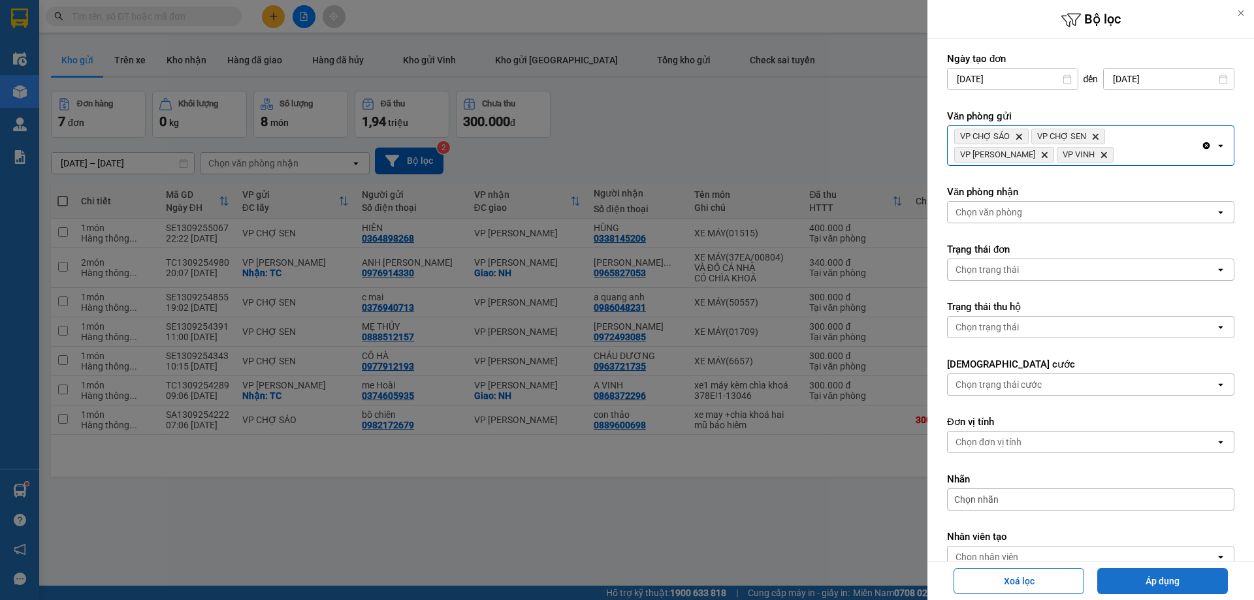
click at [1141, 591] on button "Áp dụng" at bounding box center [1162, 581] width 131 height 26
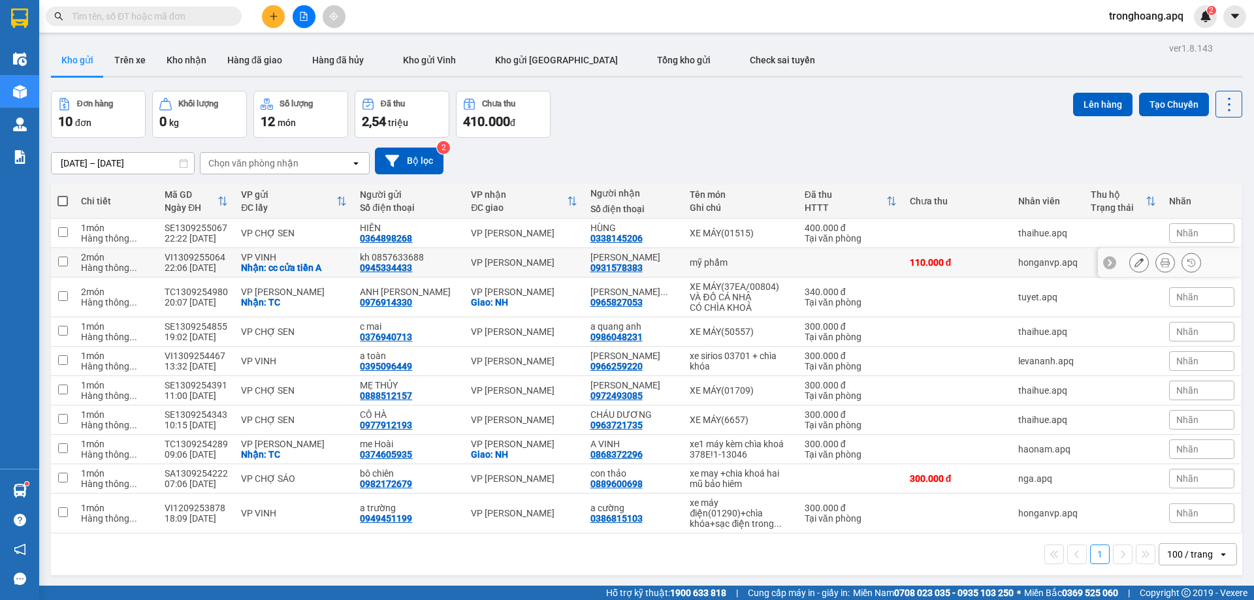
click at [515, 258] on div "VP [PERSON_NAME]" at bounding box center [524, 262] width 106 height 10
checkbox input "true"
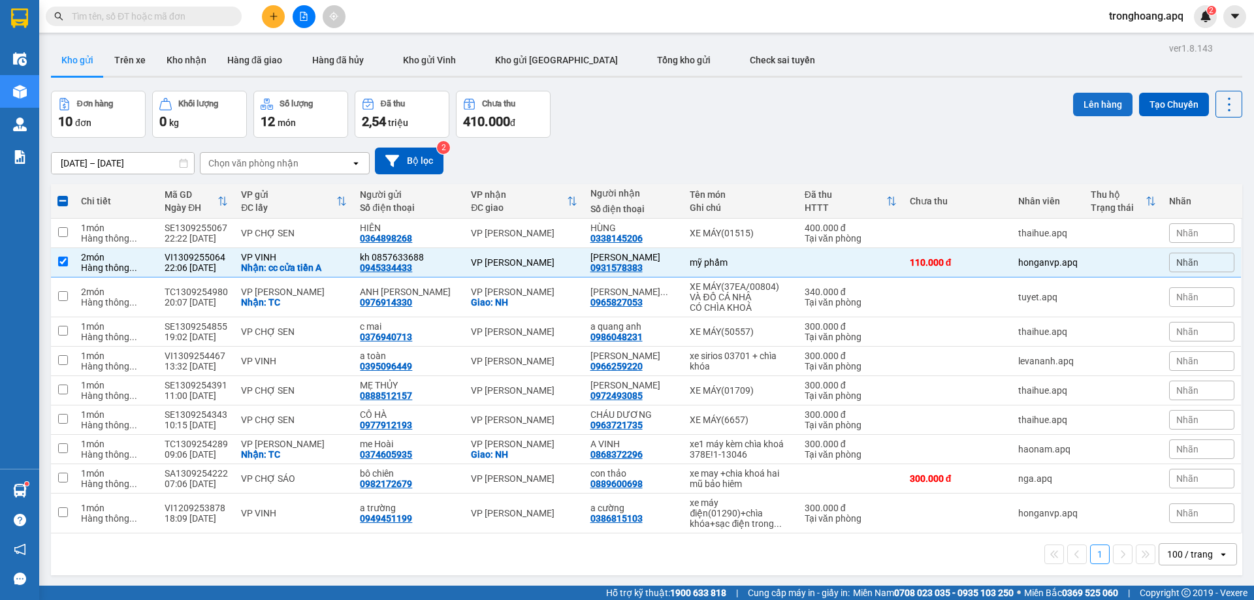
click at [1098, 95] on button "Lên hàng" at bounding box center [1102, 105] width 59 height 24
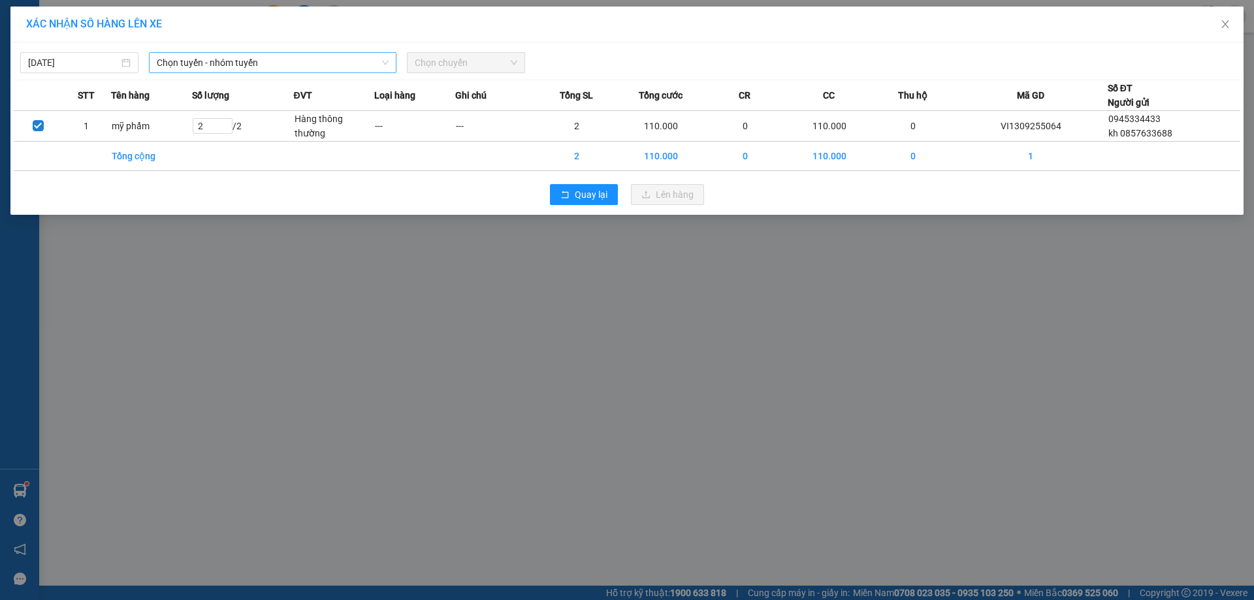
click at [249, 61] on span "Chọn tuyến - nhóm tuyến" at bounding box center [273, 63] width 232 height 20
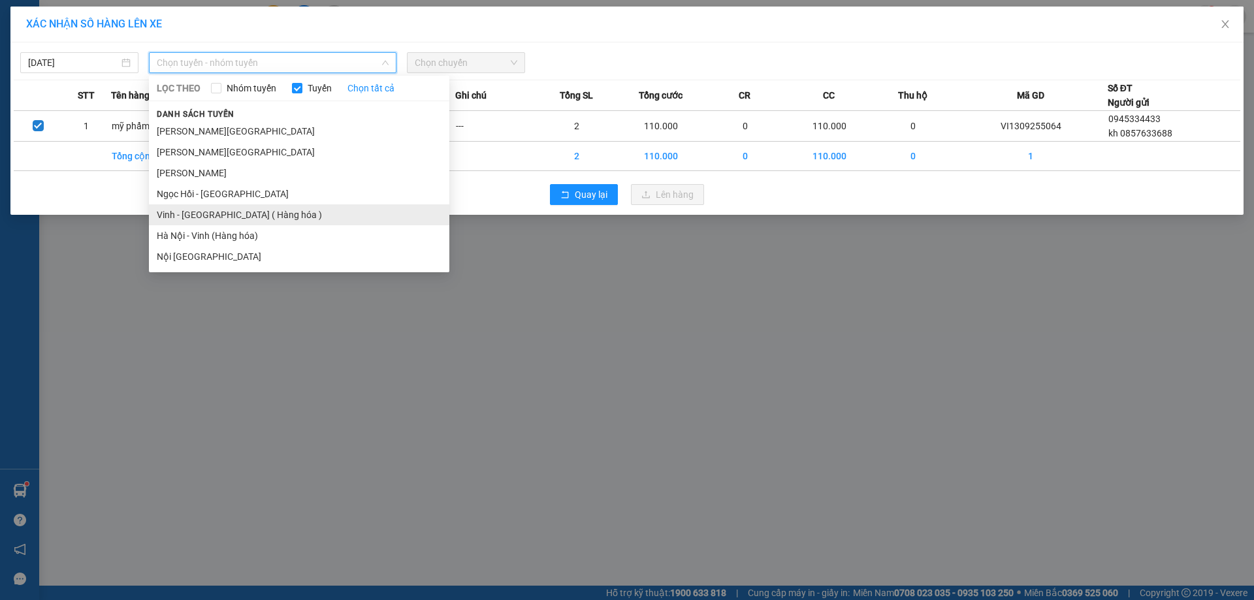
click at [228, 213] on li "Vinh - [GEOGRAPHIC_DATA] ( Hàng hóa )" at bounding box center [299, 214] width 300 height 21
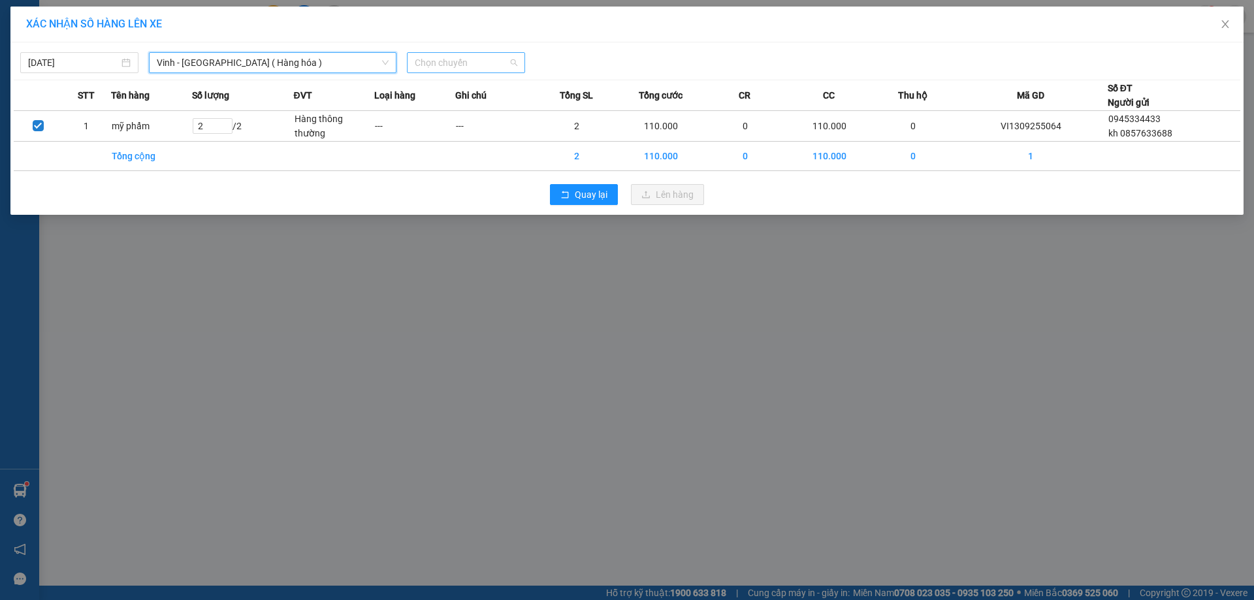
drag, startPoint x: 465, startPoint y: 72, endPoint x: 457, endPoint y: 60, distance: 14.7
click at [465, 71] on div "Chọn chuyến" at bounding box center [466, 62] width 118 height 21
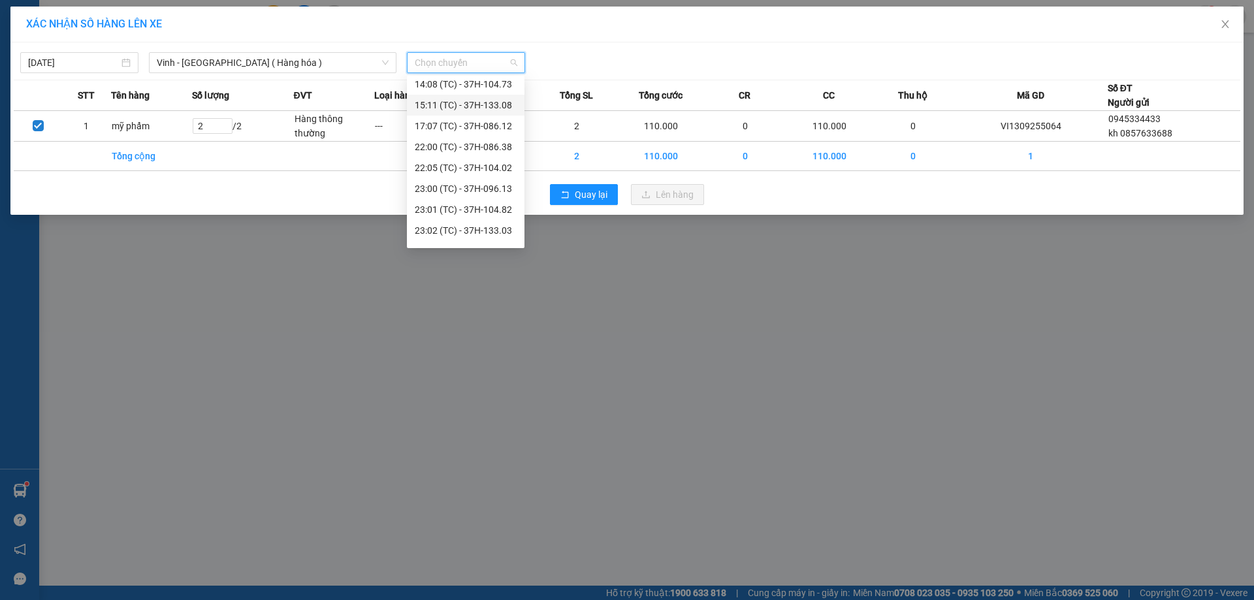
scroll to position [209, 0]
click at [490, 149] on div "23:02 (TC) - 37H-133.03" at bounding box center [466, 151] width 102 height 14
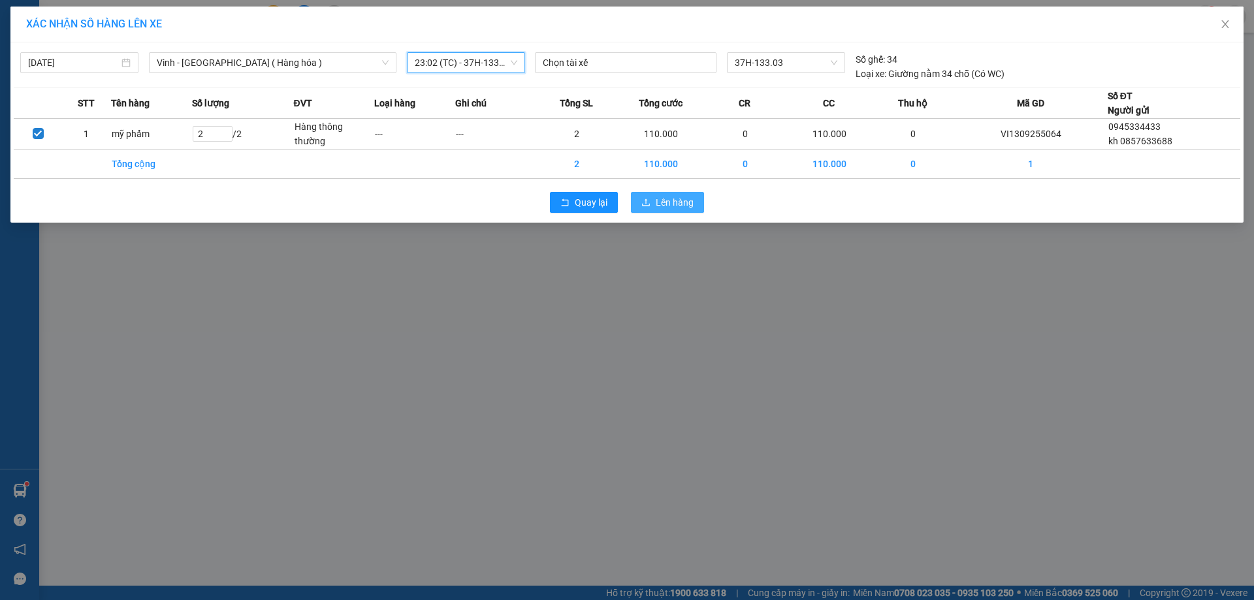
click at [690, 204] on span "Lên hàng" at bounding box center [675, 202] width 38 height 14
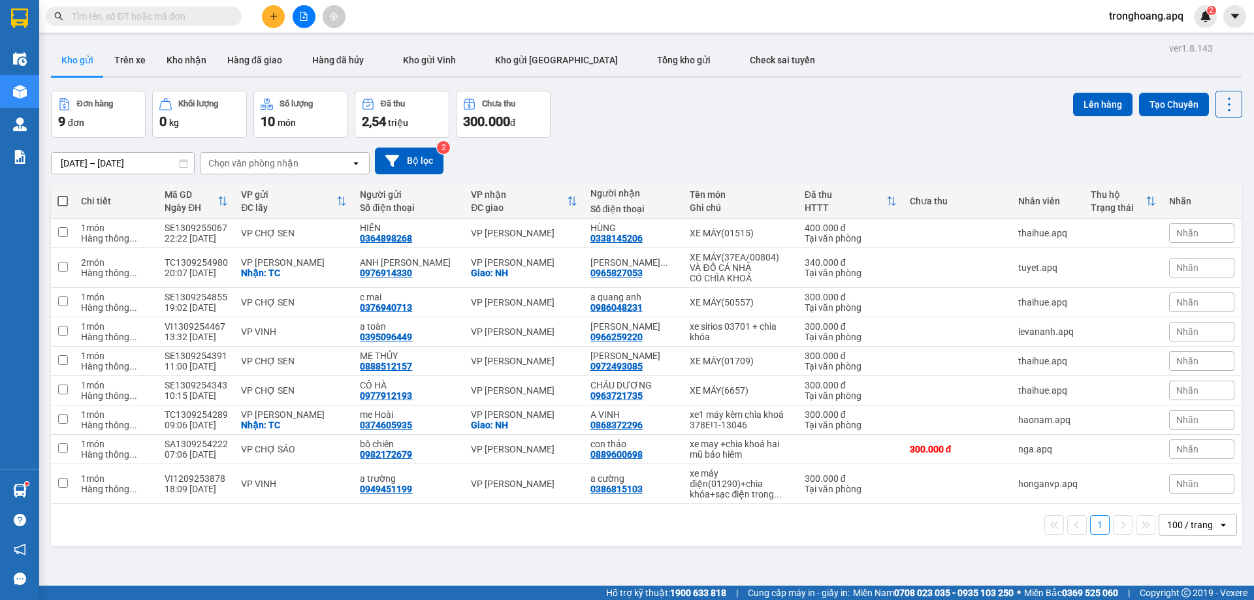
click at [308, 19] on button at bounding box center [304, 16] width 23 height 23
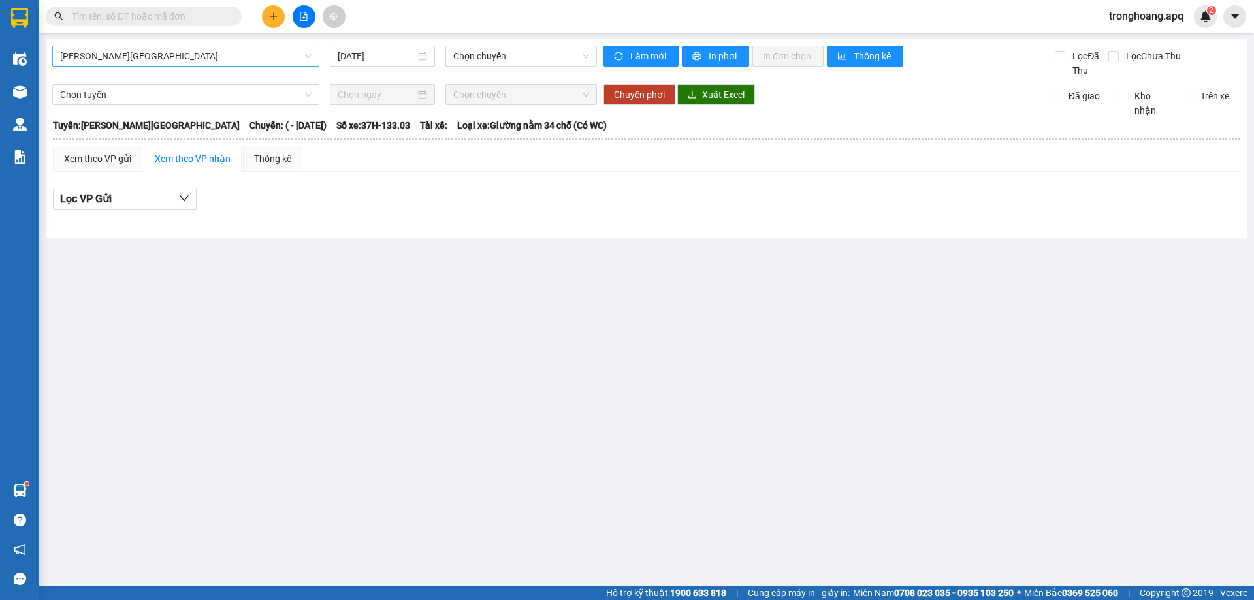
click at [242, 61] on span "[PERSON_NAME][GEOGRAPHIC_DATA]" at bounding box center [185, 56] width 251 height 20
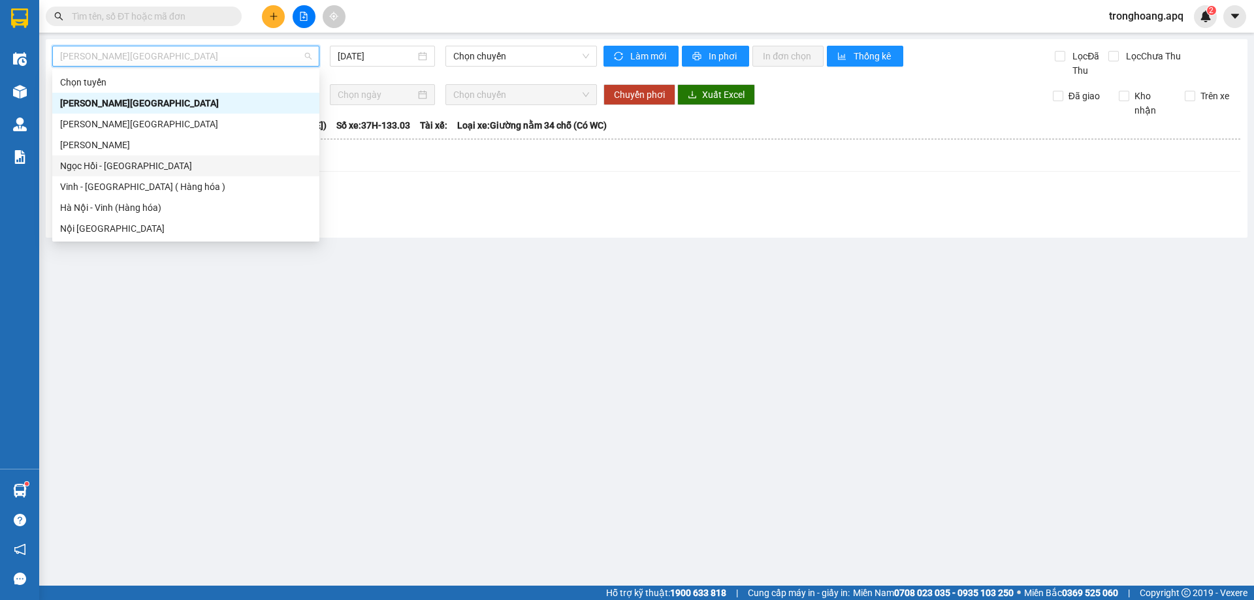
click at [193, 180] on div "Vinh - [GEOGRAPHIC_DATA] ( Hàng hóa )" at bounding box center [185, 187] width 251 height 14
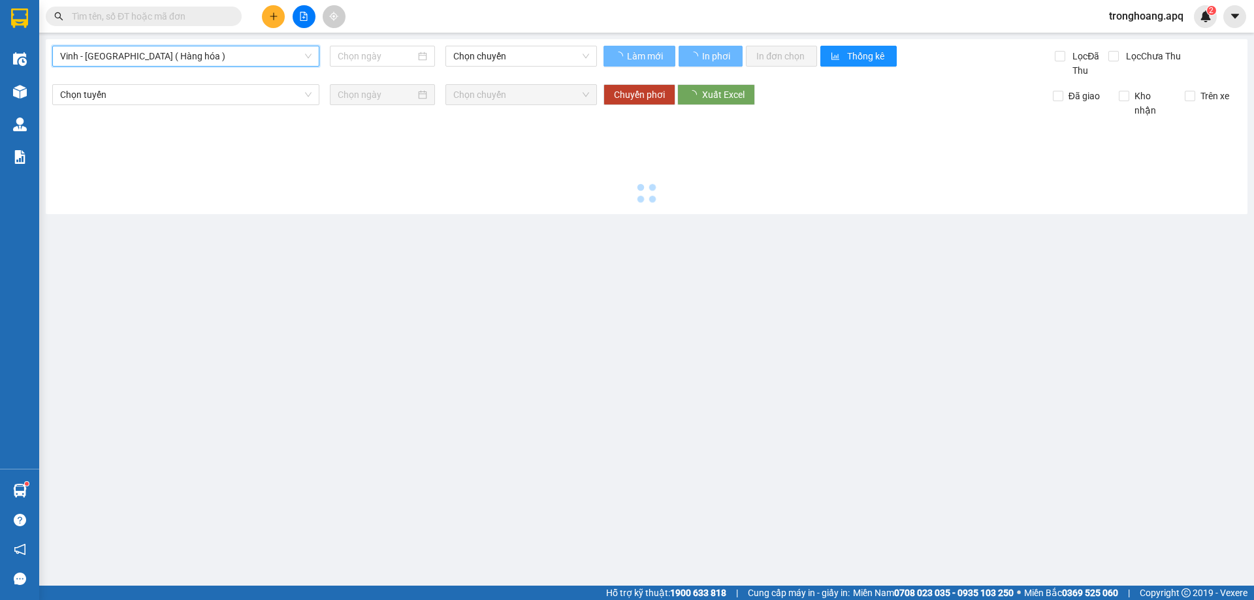
type input "[DATE]"
click at [479, 54] on span "Chọn chuyến" at bounding box center [521, 56] width 136 height 20
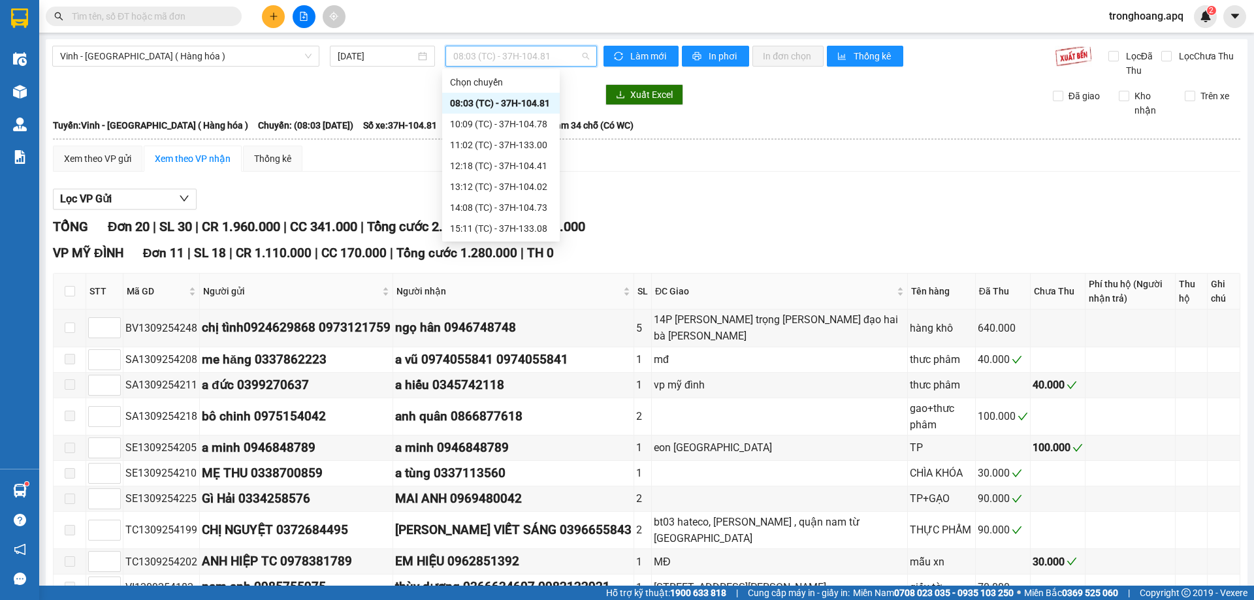
scroll to position [209, 0]
click at [541, 167] on div "23:03 (TC) - 37H-133.02" at bounding box center [501, 166] width 102 height 14
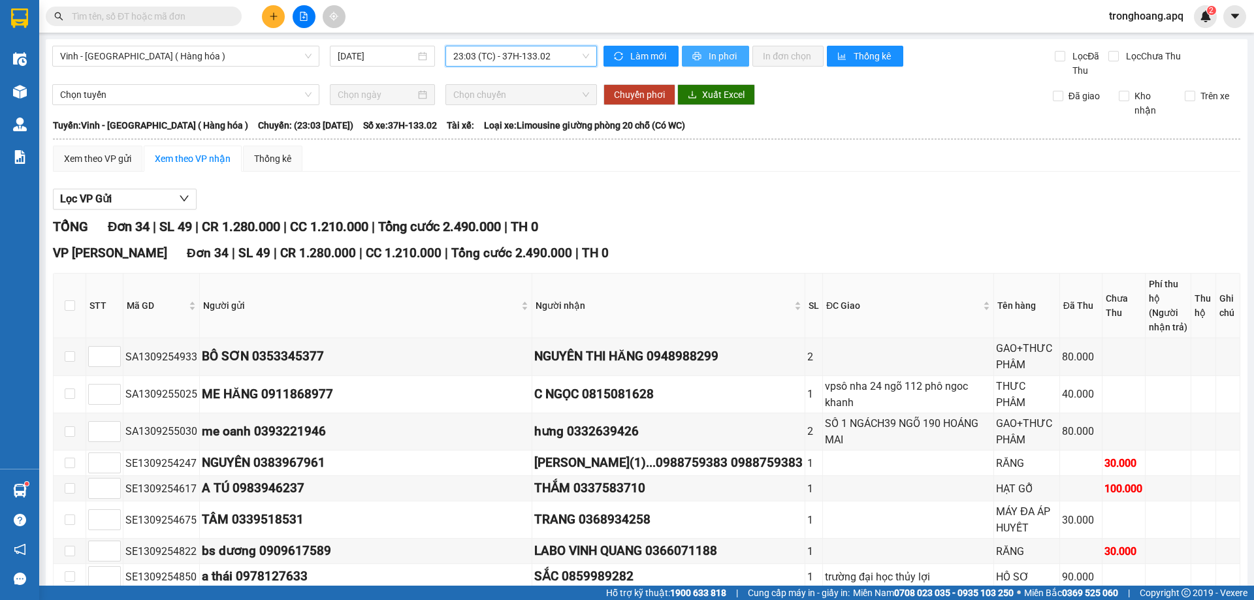
click at [729, 53] on span "In phơi" at bounding box center [724, 56] width 30 height 14
click at [542, 55] on span "23:03 (TC) - 37H-133.02" at bounding box center [521, 56] width 136 height 20
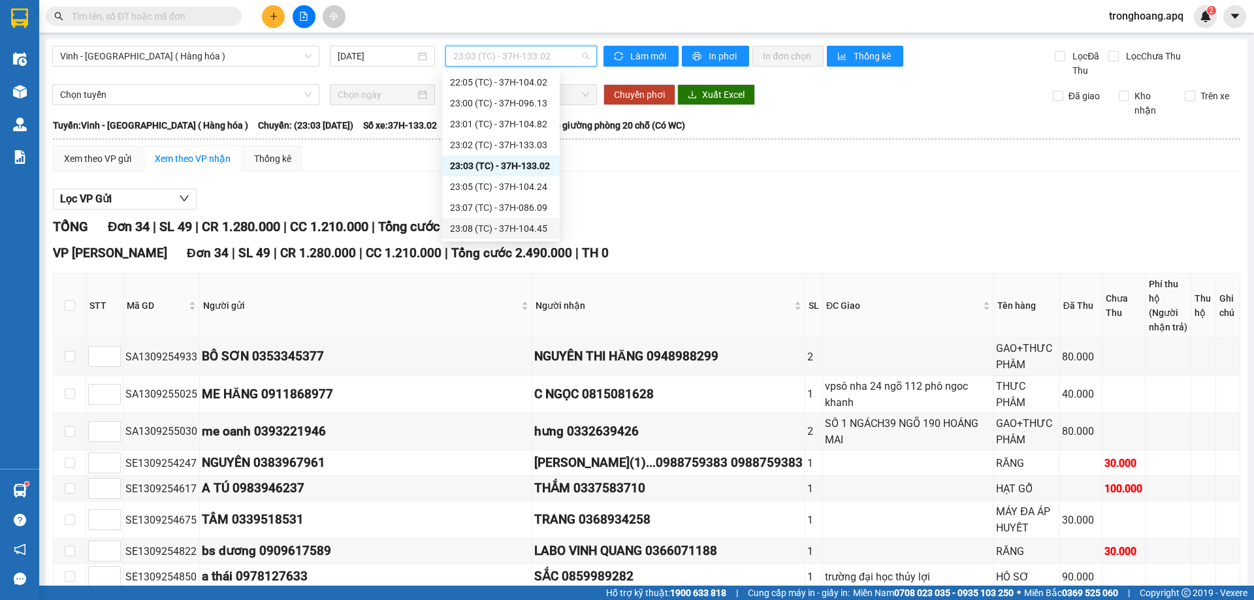
click at [537, 229] on div "23:08 (TC) - 37H-104.45" at bounding box center [501, 228] width 102 height 14
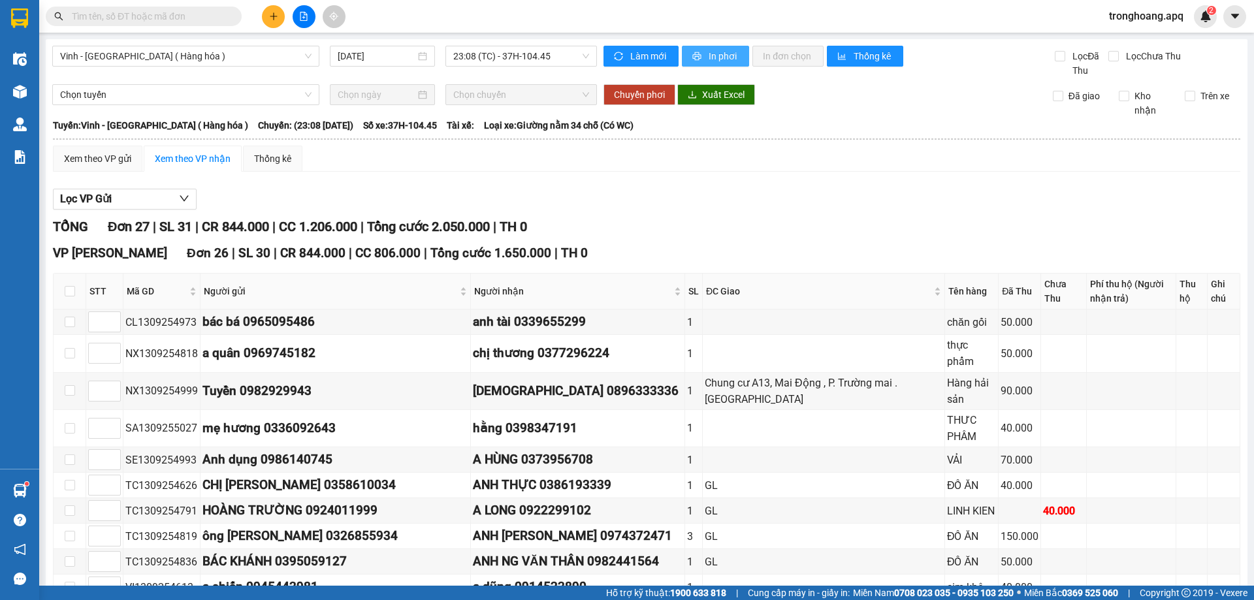
click at [719, 58] on span "In phơi" at bounding box center [724, 56] width 30 height 14
drag, startPoint x: 1104, startPoint y: 4, endPoint x: 1110, endPoint y: 14, distance: 12.3
click at [1104, 5] on div "Kết quả tìm kiếm ( 0 ) Bộ lọc No Data tronghoang.apq 2" at bounding box center [627, 16] width 1254 height 33
click at [1110, 14] on span "tronghoang.apq" at bounding box center [1145, 16] width 95 height 16
click at [1117, 42] on span "Đăng xuất" at bounding box center [1151, 40] width 69 height 14
